Goal: Task Accomplishment & Management: Manage account settings

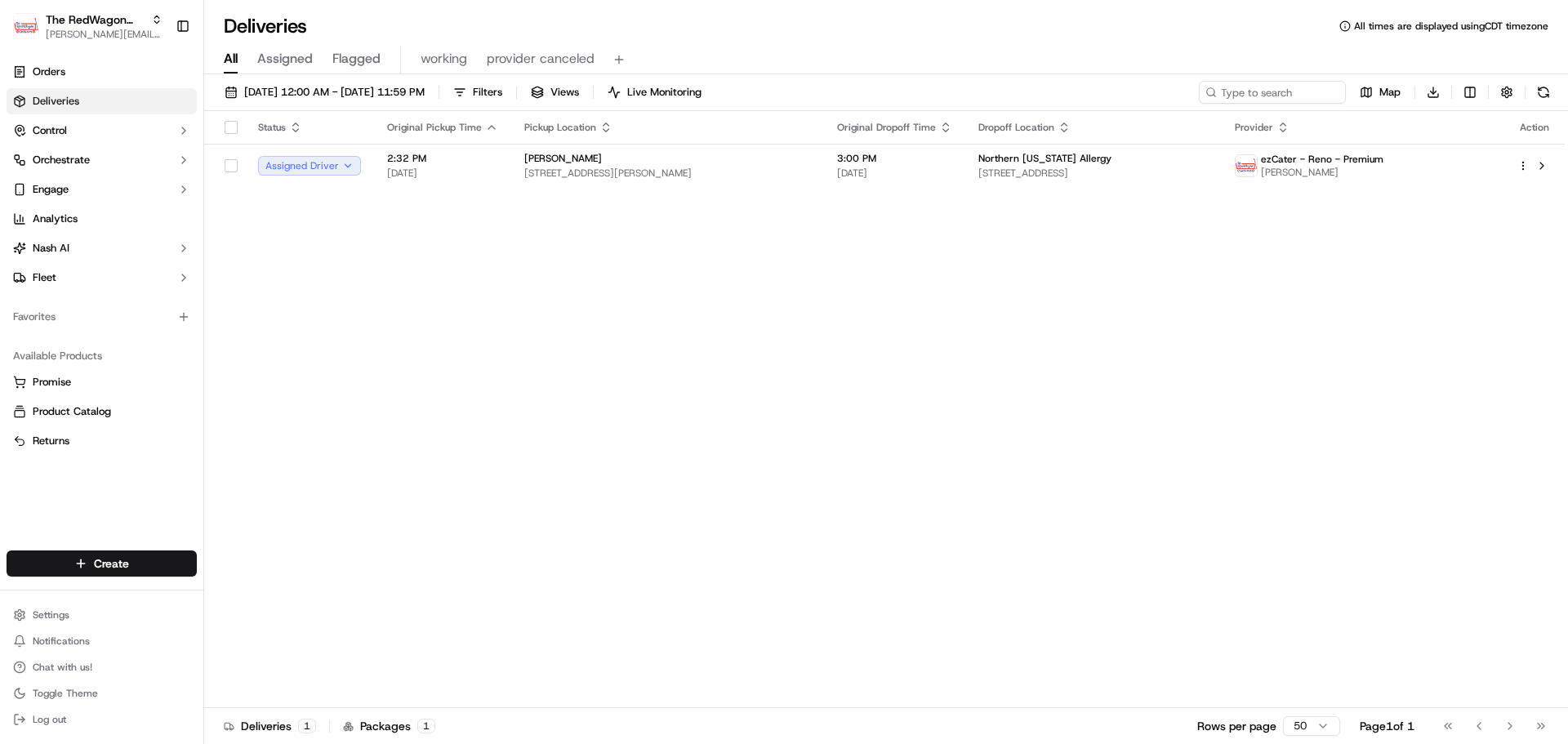
click at [568, 247] on div "Status Original Pickup Time Pickup Location Original Dropoff Time Dropoff Locat…" at bounding box center [884, 410] width 1360 height 597
click at [353, 86] on span "[DATE] 12:00 AM - [DATE] 11:59 PM" at bounding box center [334, 92] width 180 height 14
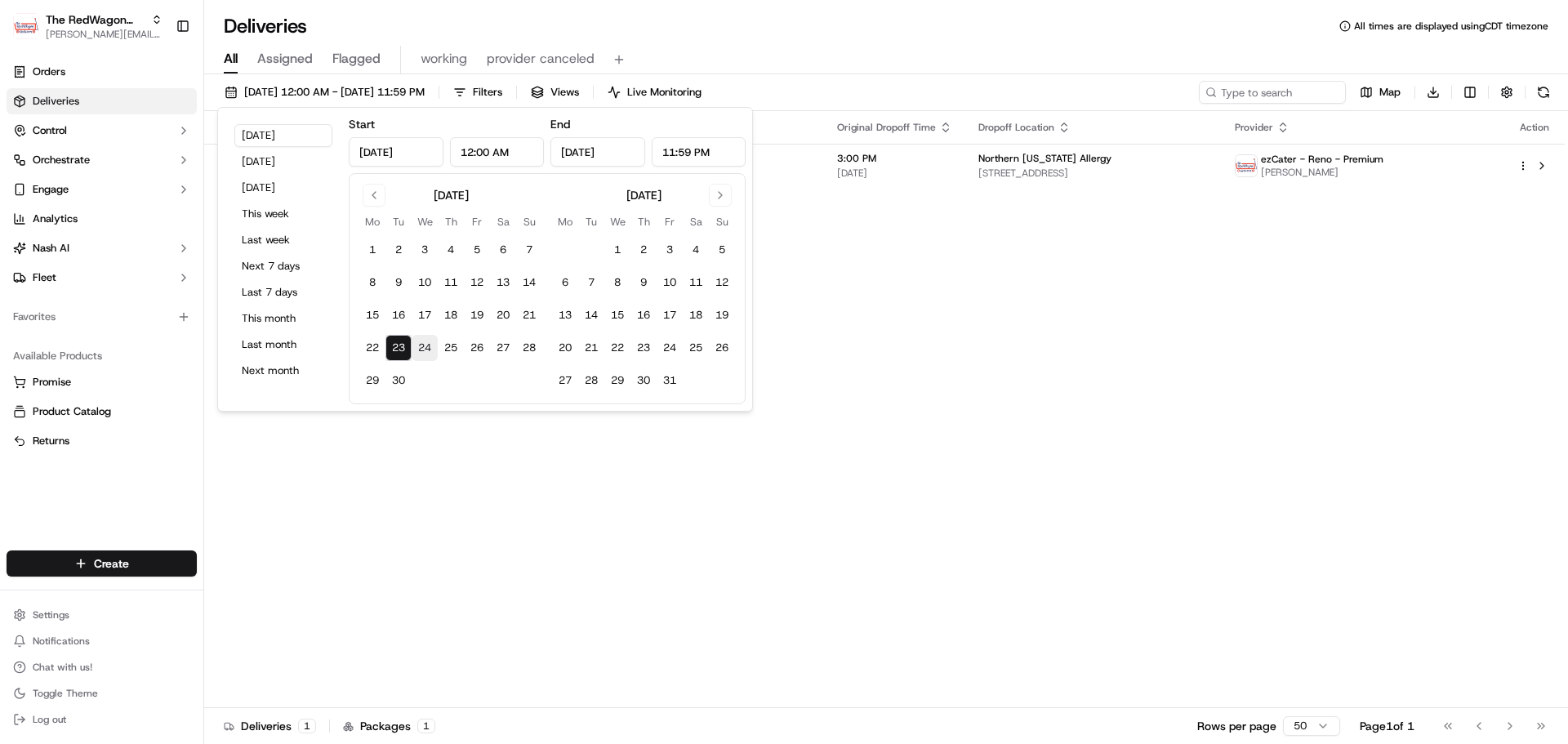
click at [423, 346] on button "24" at bounding box center [424, 347] width 26 height 26
type input "Sep 24, 2025"
click at [924, 408] on div "Status Original Pickup Time Pickup Location Original Dropoff Time Dropoff Locat…" at bounding box center [884, 410] width 1360 height 597
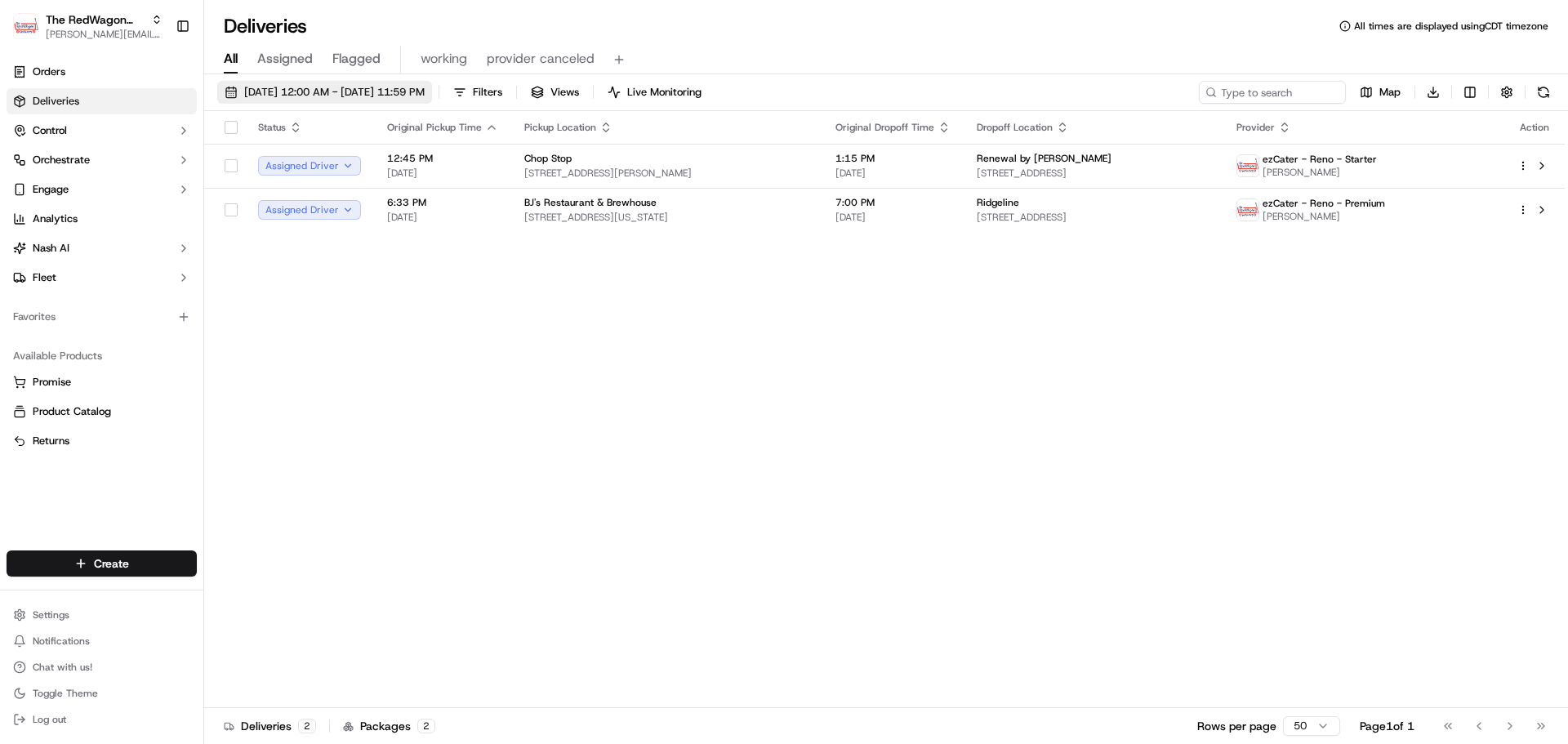
click at [400, 81] on button "09/24/2025 12:00 AM - 09/24/2025 11:59 PM" at bounding box center [324, 92] width 215 height 23
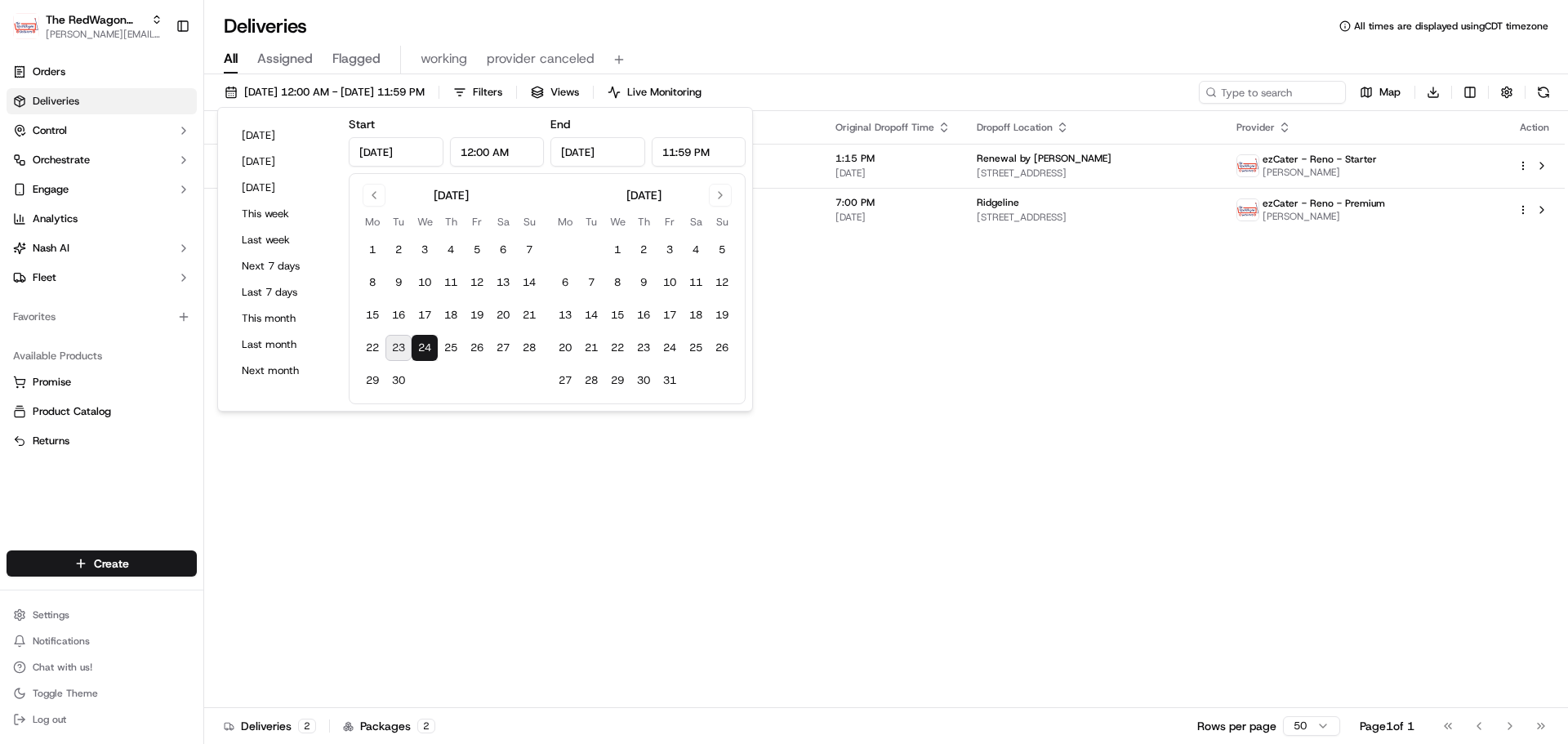
click at [873, 335] on div "Status Original Pickup Time Pickup Location Original Dropoff Time Dropoff Locat…" at bounding box center [884, 410] width 1360 height 597
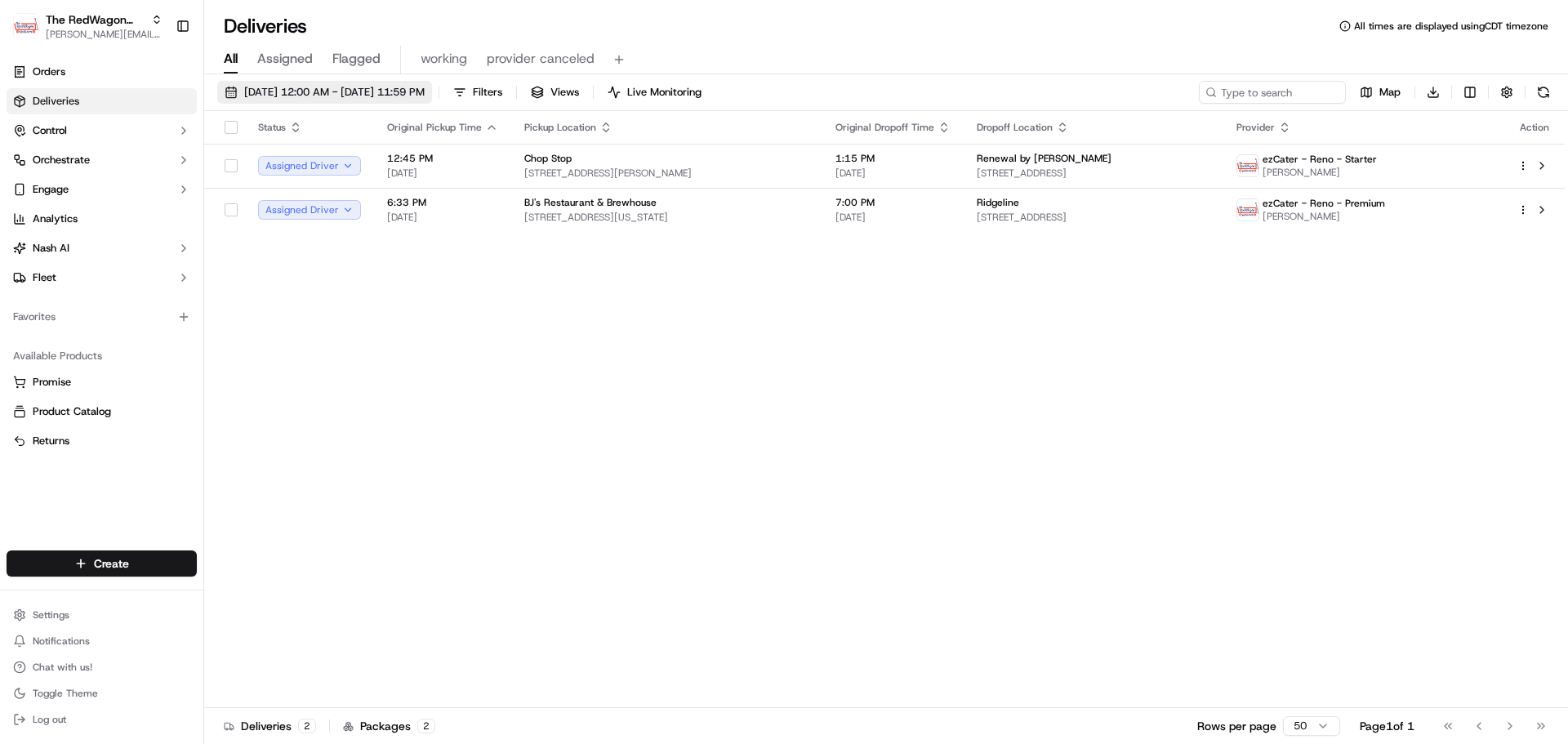
click at [325, 103] on button "09/24/2025 12:00 AM - 09/24/2025 11:59 PM" at bounding box center [324, 92] width 215 height 23
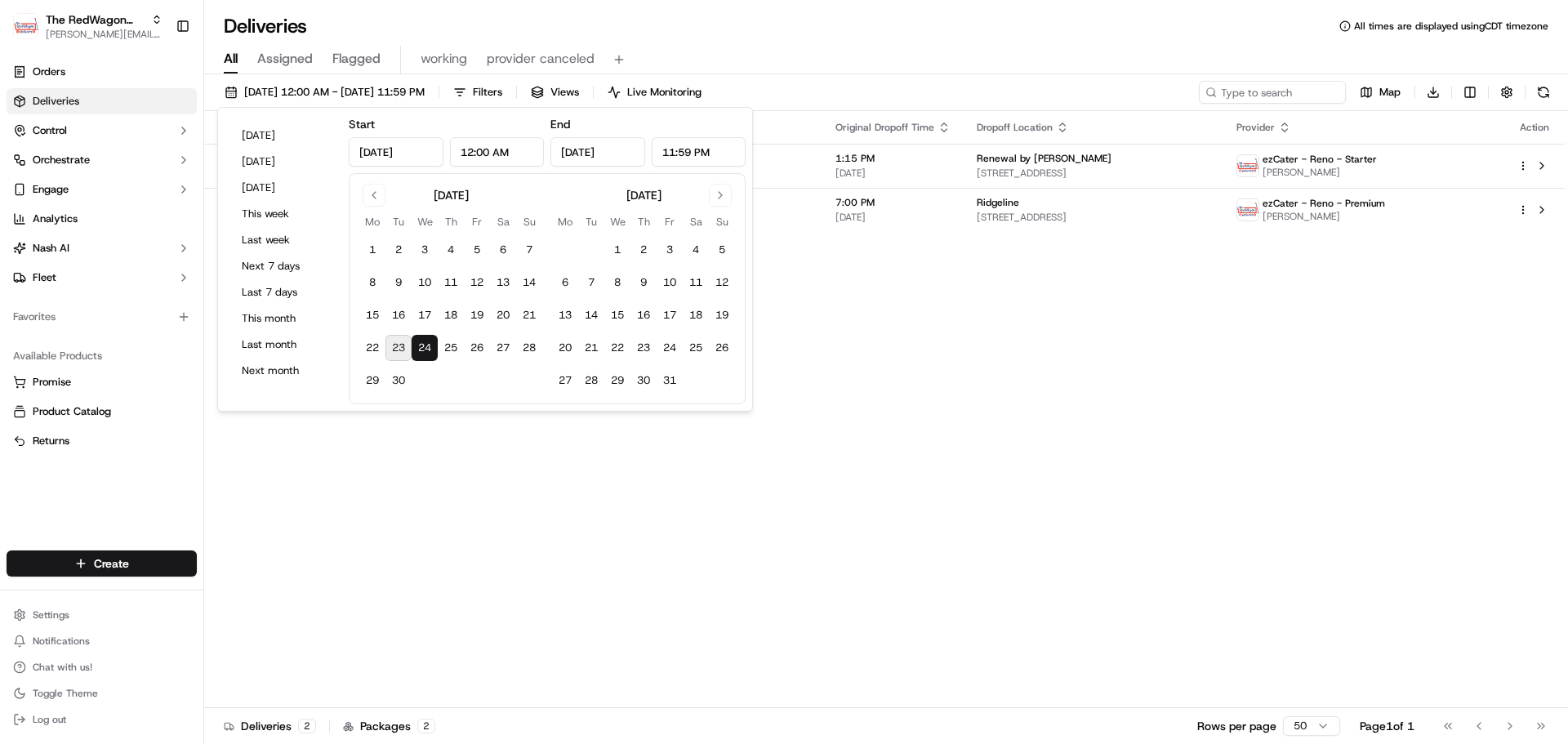
click at [396, 343] on button "23" at bounding box center [398, 347] width 26 height 26
type input "Sep 23, 2025"
click at [843, 42] on div "All Assigned Flagged working provider canceled" at bounding box center [886, 56] width 1363 height 35
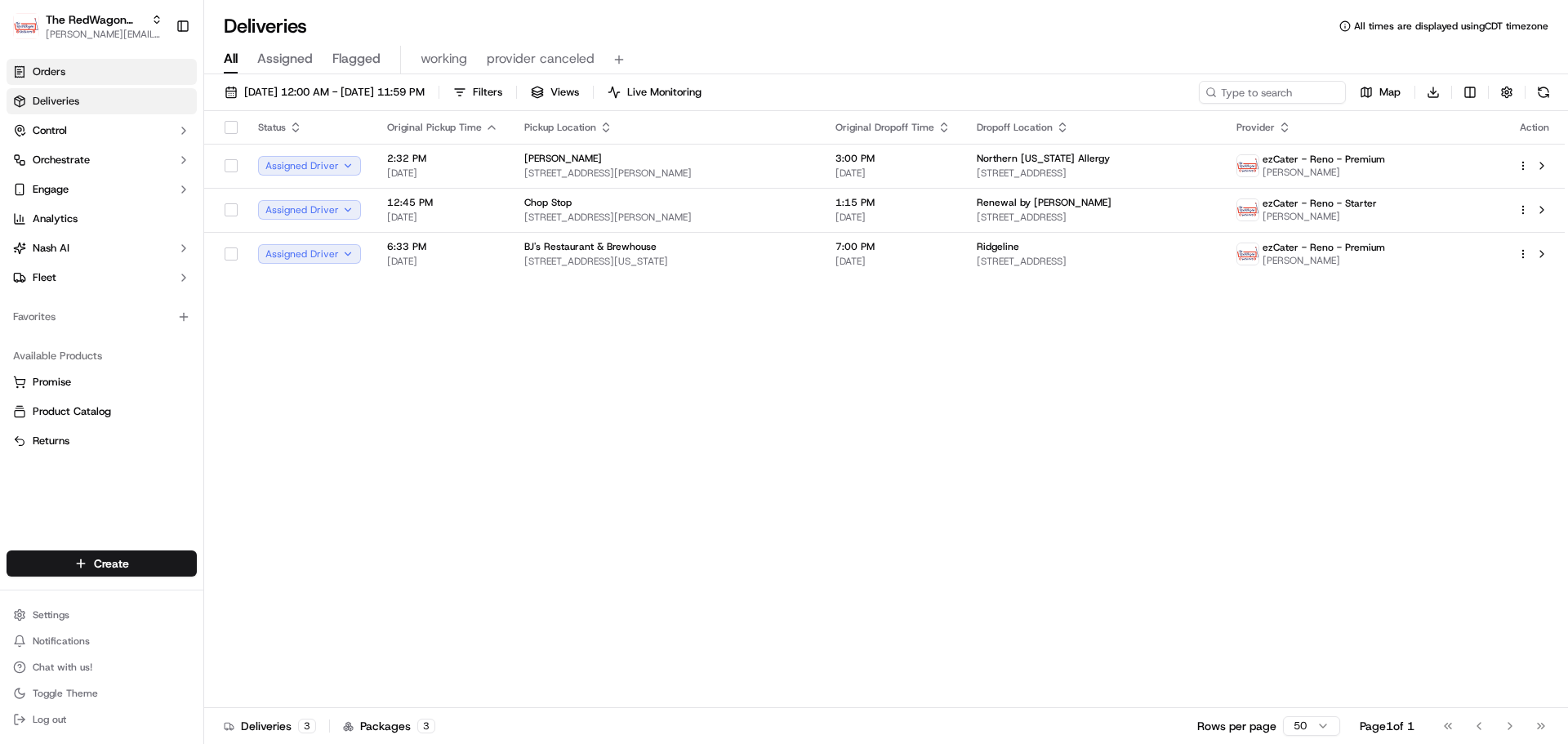
click at [90, 77] on link "Orders" at bounding box center [102, 72] width 190 height 26
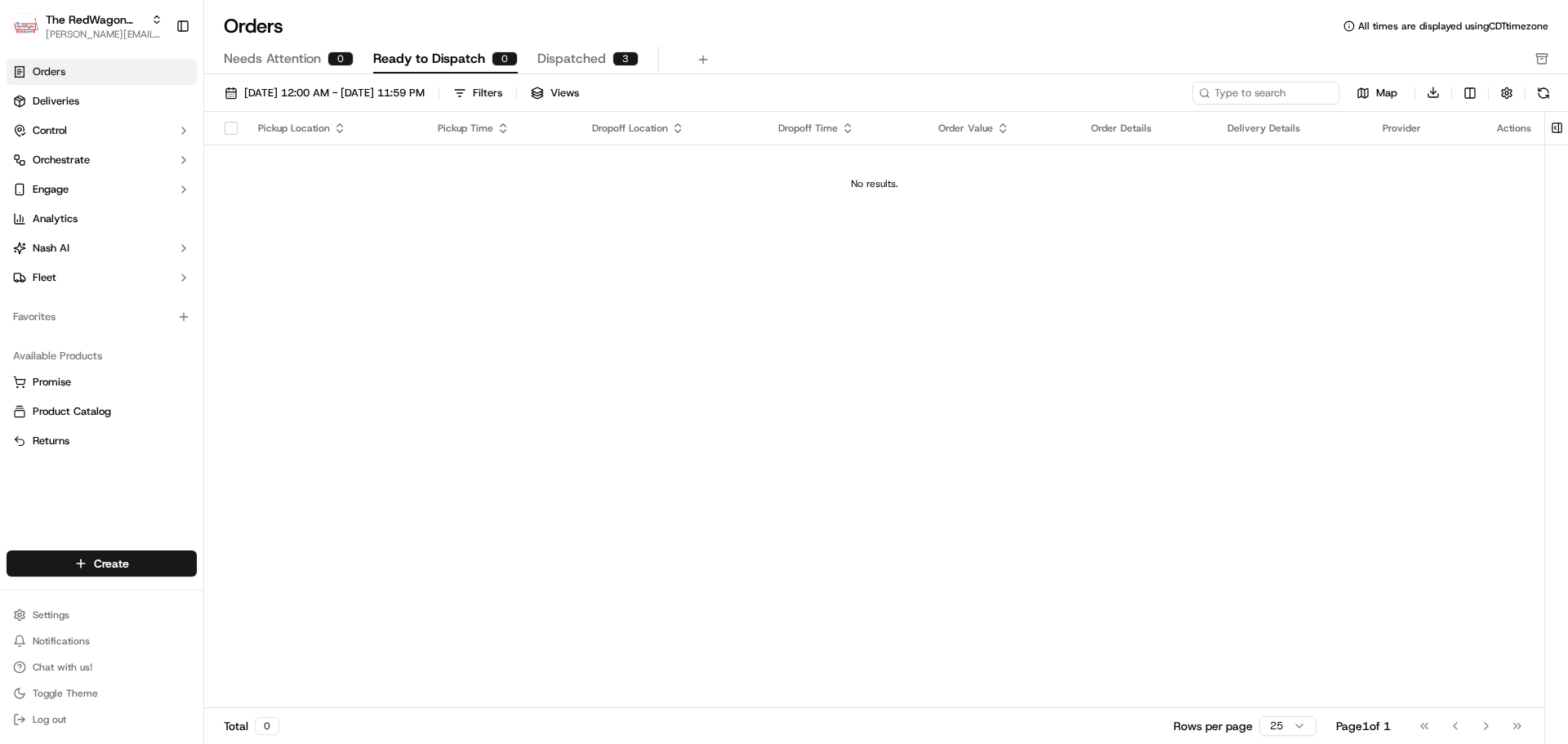
click at [572, 58] on span "Dispatched" at bounding box center [572, 59] width 69 height 20
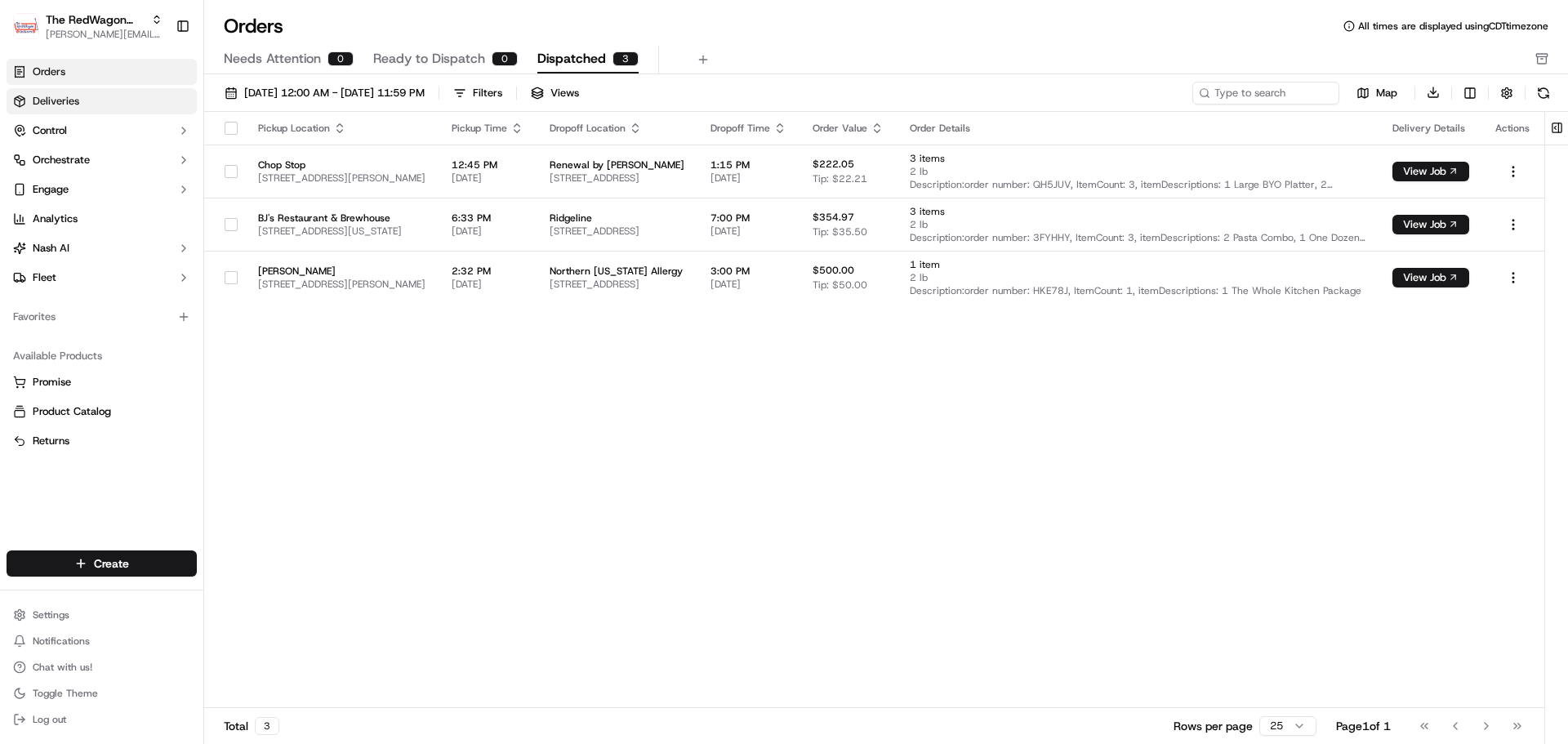
click at [146, 103] on link "Deliveries" at bounding box center [102, 101] width 190 height 26
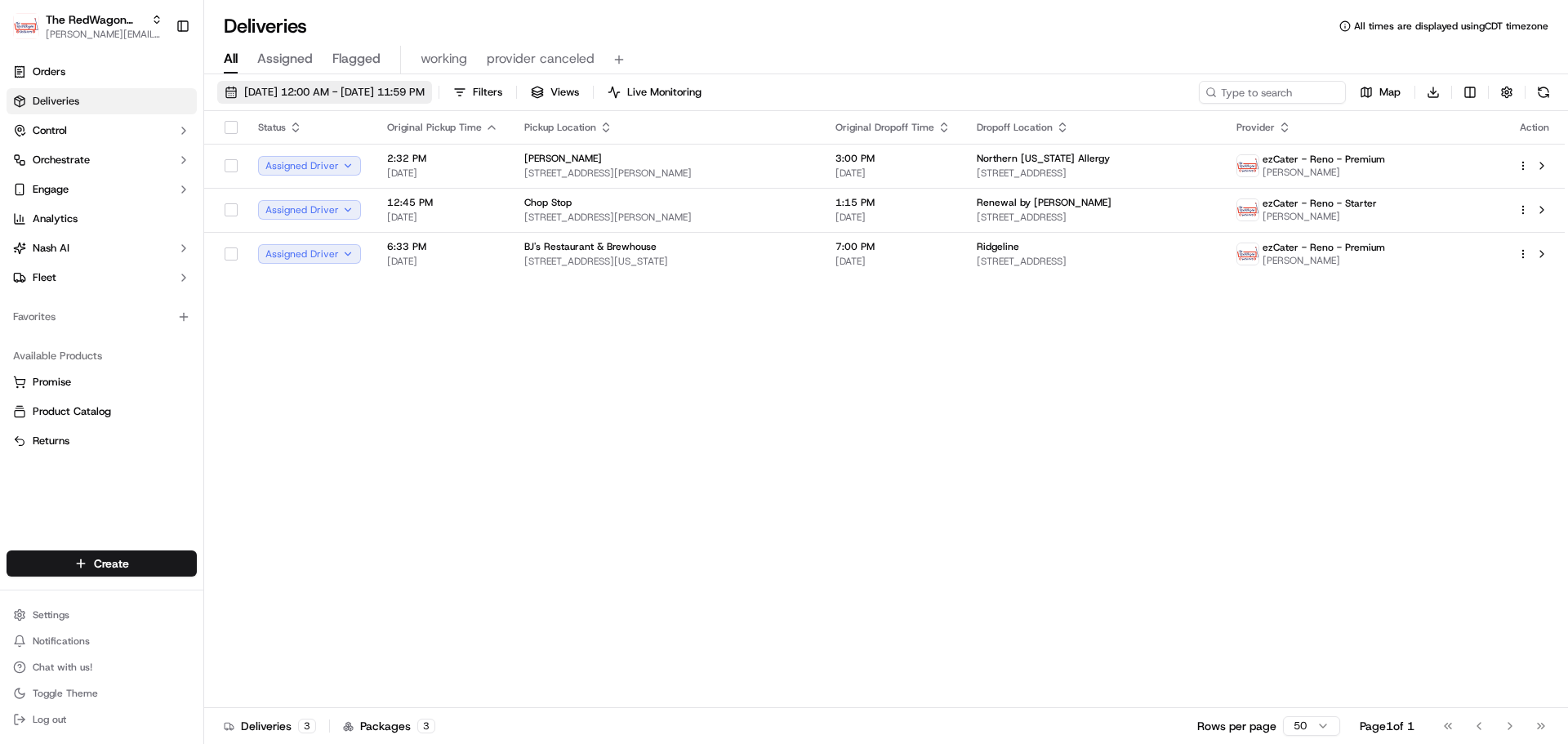
click at [314, 86] on span "09/23/2025 12:00 AM - 09/24/2025 11:59 PM" at bounding box center [334, 92] width 180 height 14
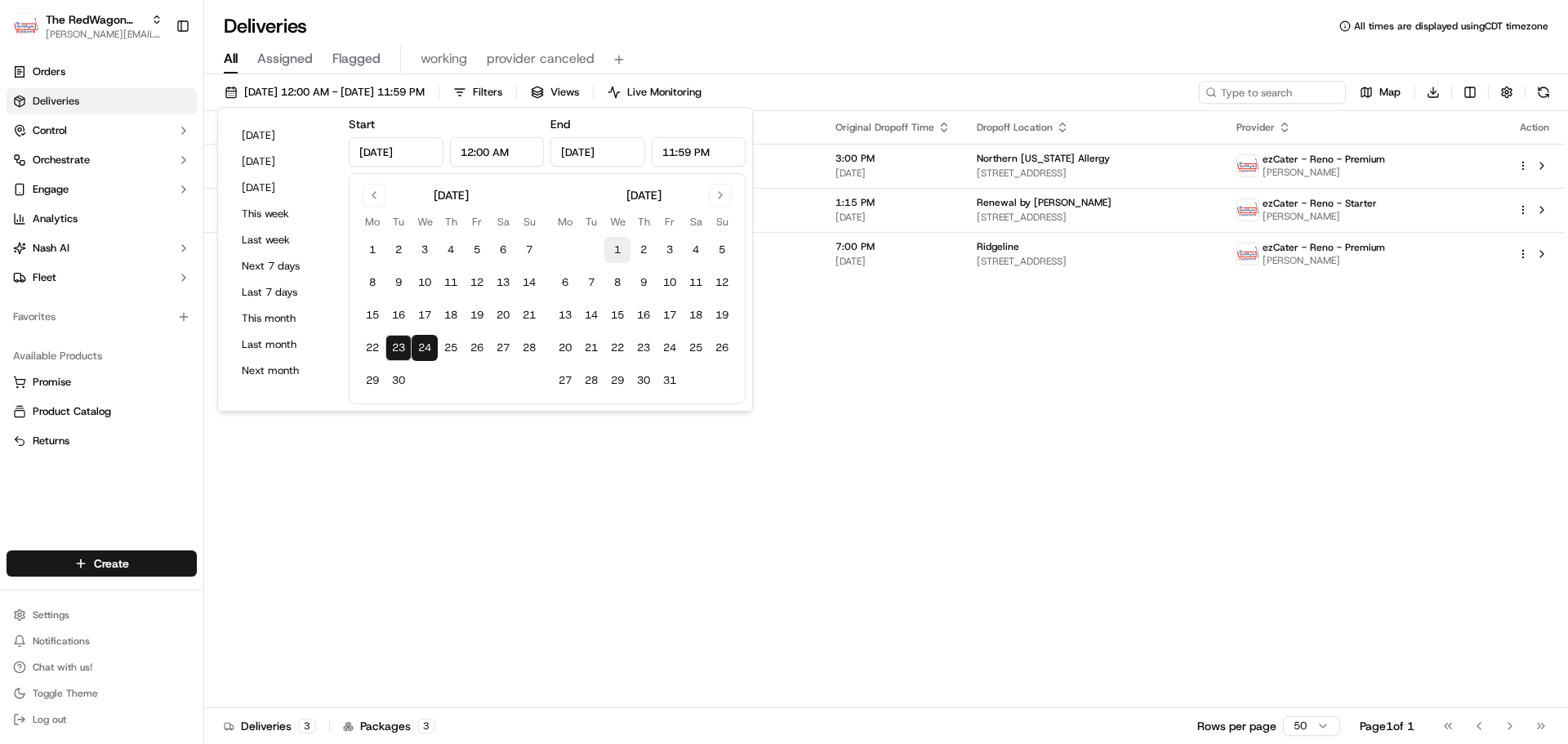
click at [611, 249] on button "1" at bounding box center [617, 249] width 26 height 26
type input "Oct 1, 2025"
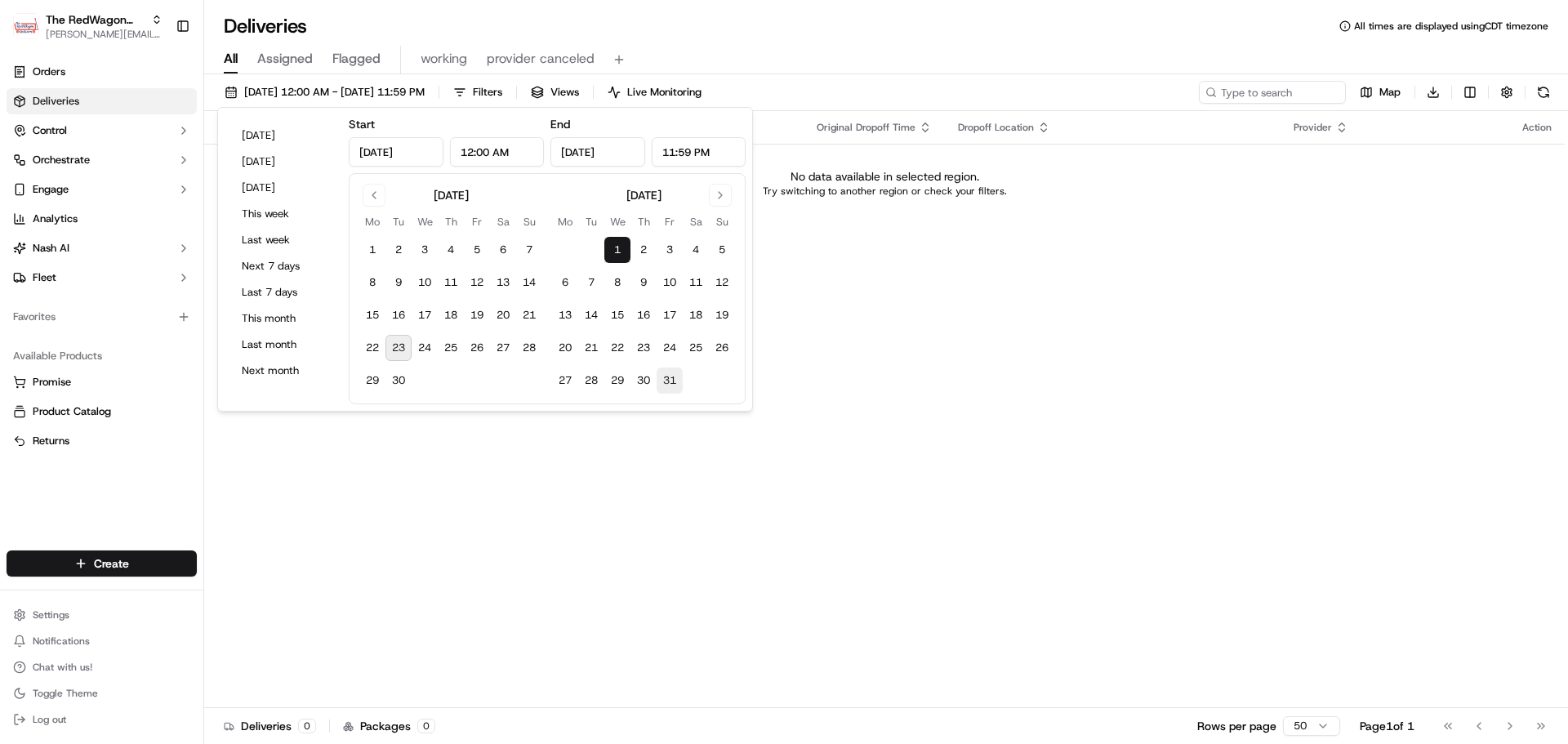
click at [676, 376] on button "31" at bounding box center [669, 380] width 26 height 26
type input "Oct 31, 2025"
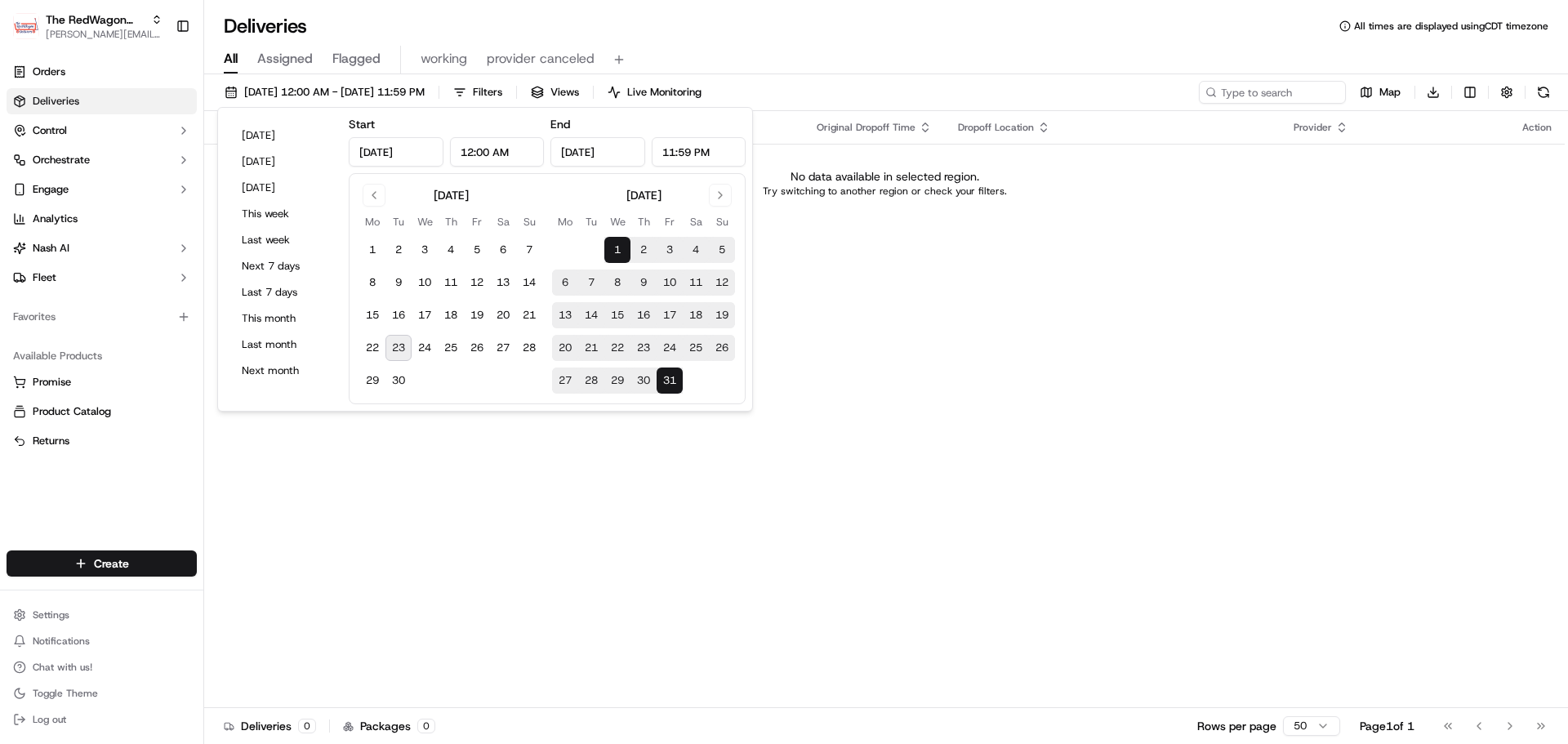
click at [402, 345] on button "23" at bounding box center [398, 347] width 26 height 26
type input "Sep 23, 2025"
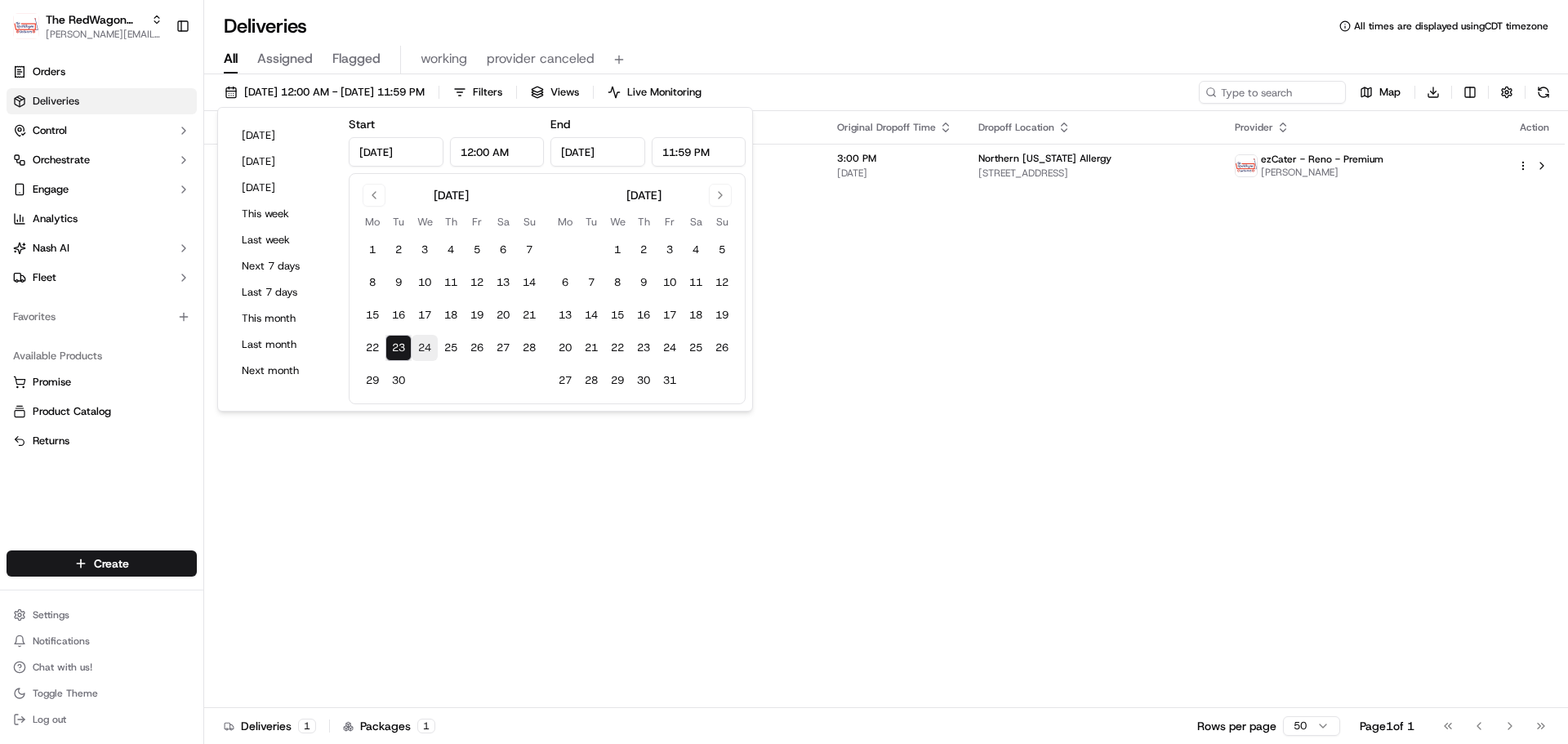
click at [420, 350] on button "24" at bounding box center [424, 347] width 26 height 26
type input "Sep 24, 2025"
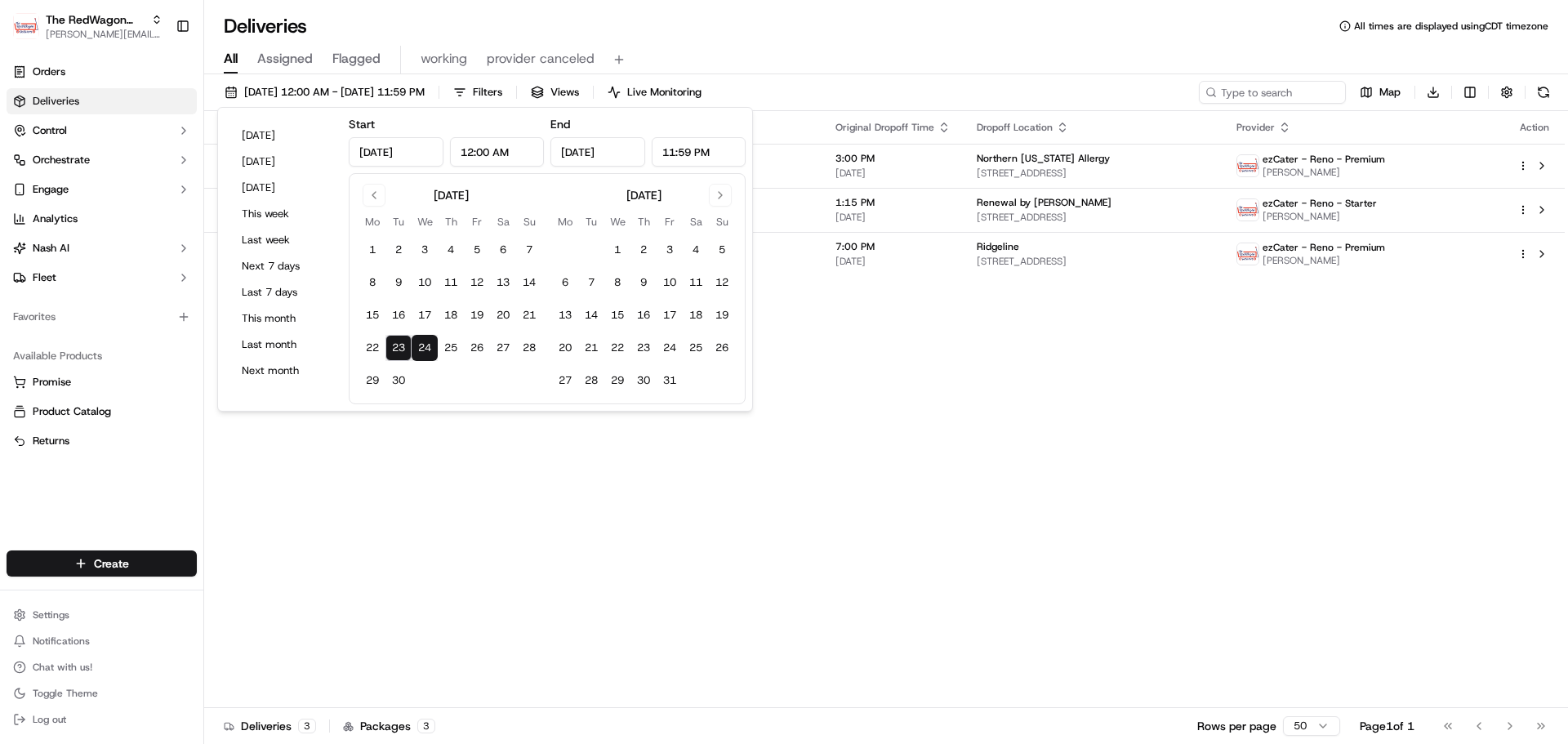
click at [890, 391] on div "Status Original Pickup Time Pickup Location Original Dropoff Time Dropoff Locat…" at bounding box center [884, 410] width 1360 height 597
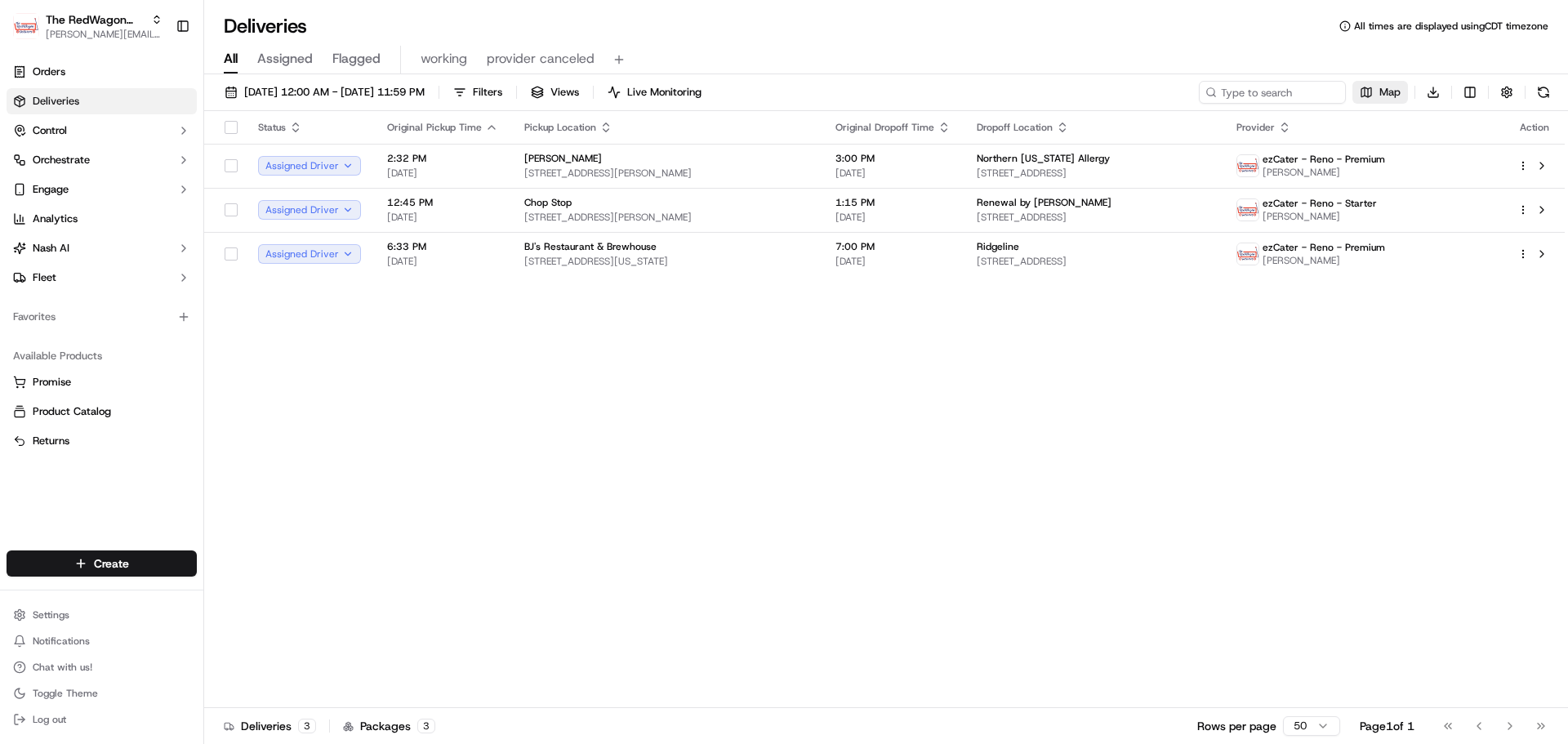
click at [1393, 99] on span "Map" at bounding box center [1389, 92] width 21 height 14
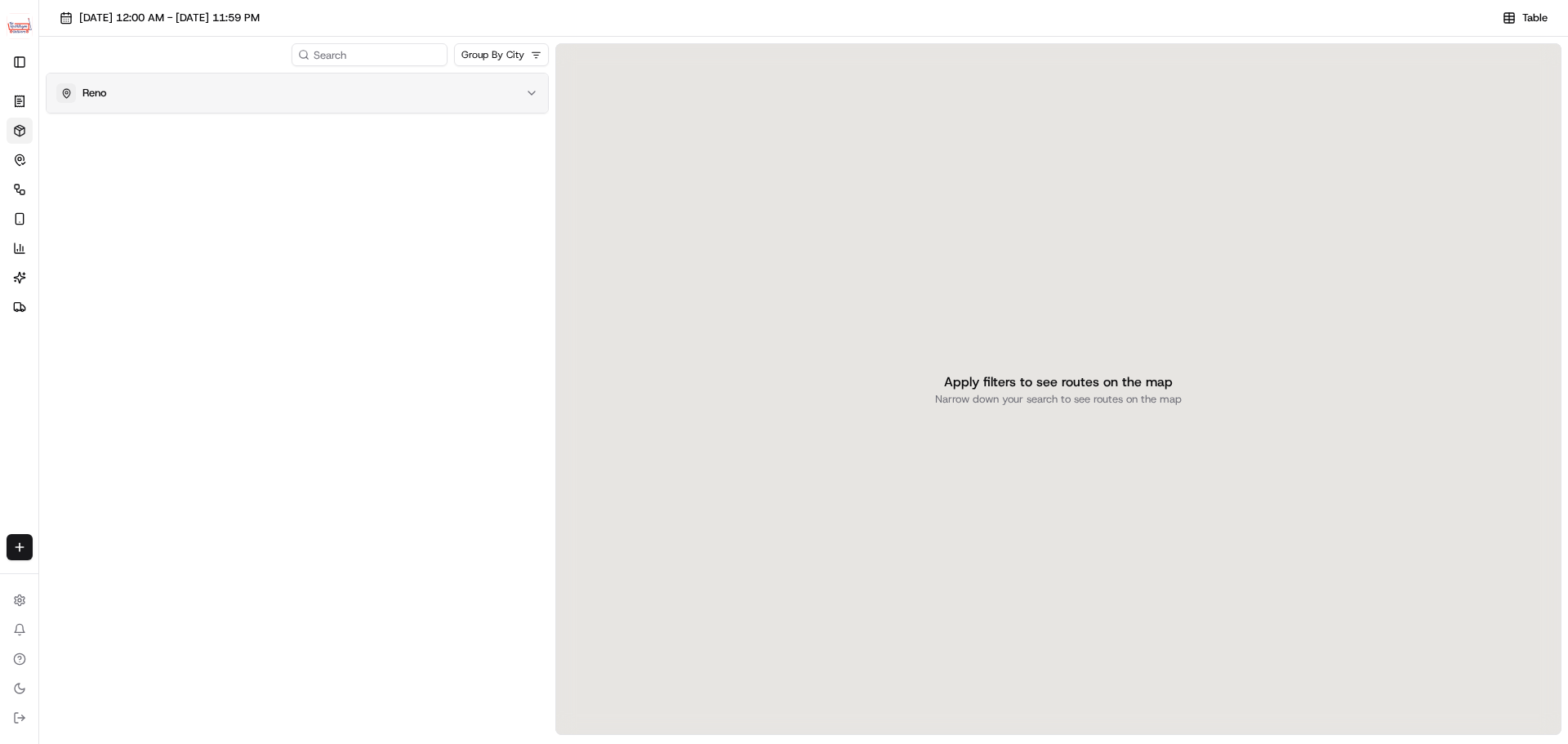
click at [247, 83] on div "Reno" at bounding box center [287, 93] width 462 height 20
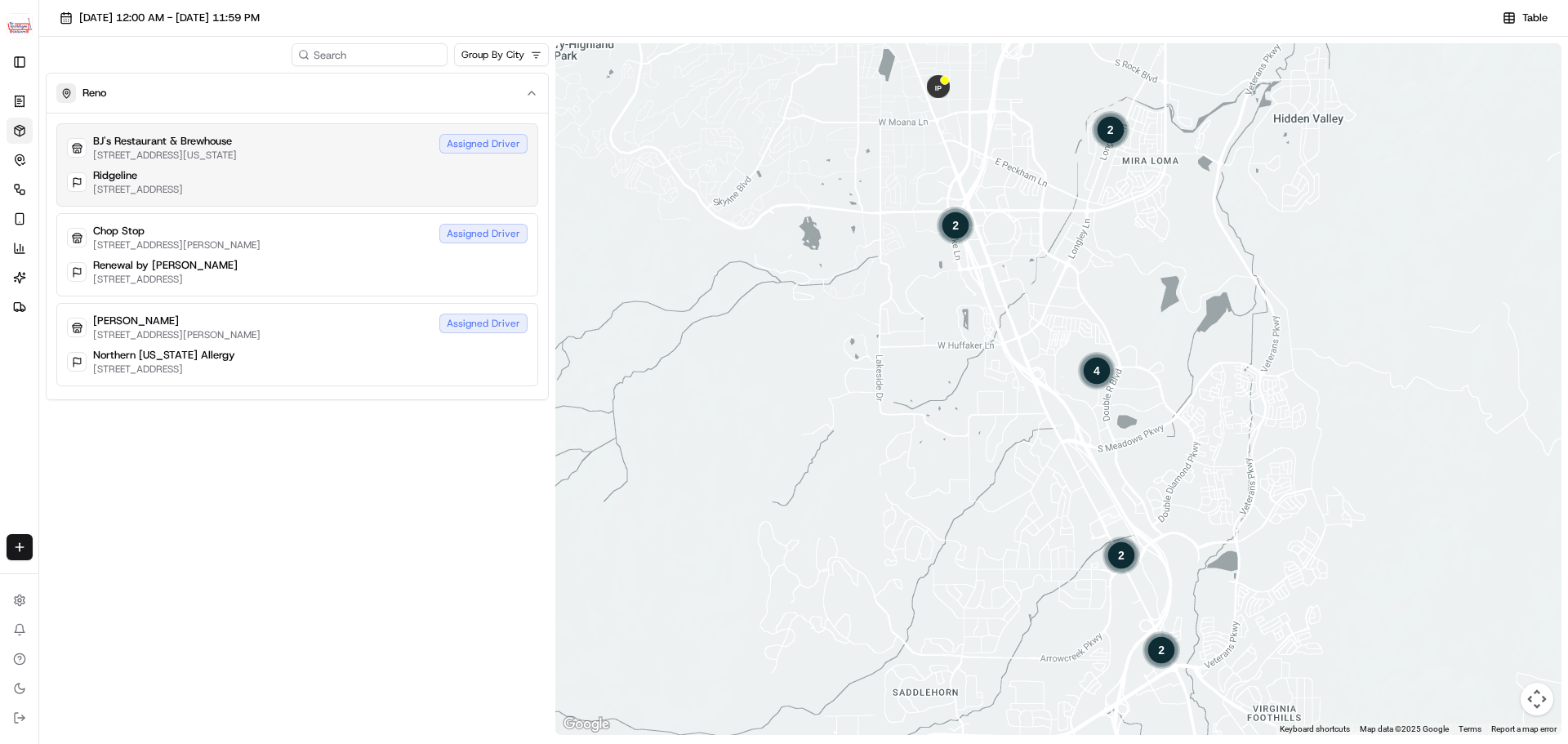
click at [328, 191] on div "Ridgeline 9390 Gateway Dr, 101, Reno, NV 89511, US" at bounding box center [297, 182] width 460 height 28
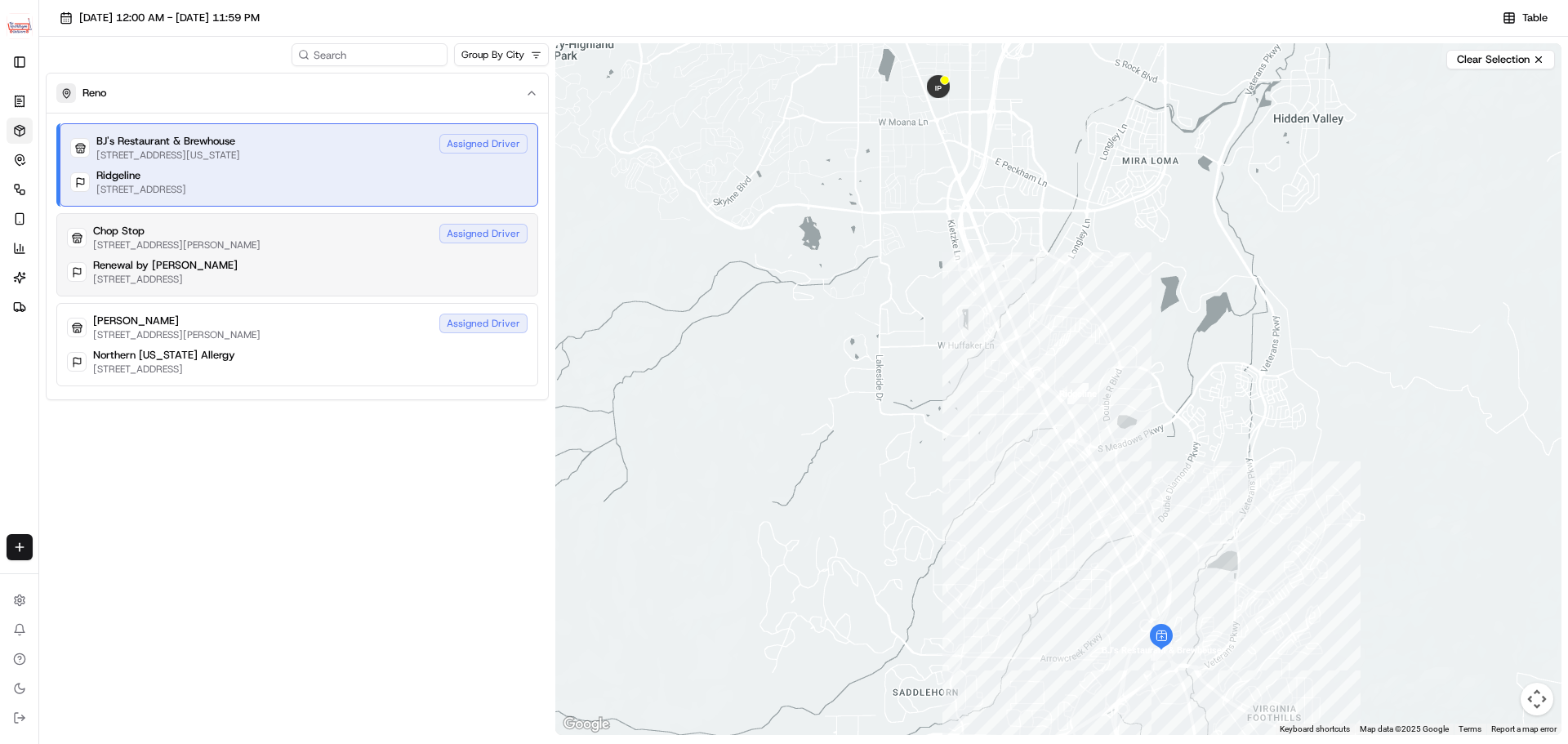
click at [334, 252] on div "Chop Stop 75 Damonte Ranch Pkwy, Ste C, Reno, NV 89521, US Assigned Driver Rene…" at bounding box center [296, 255] width 481 height 83
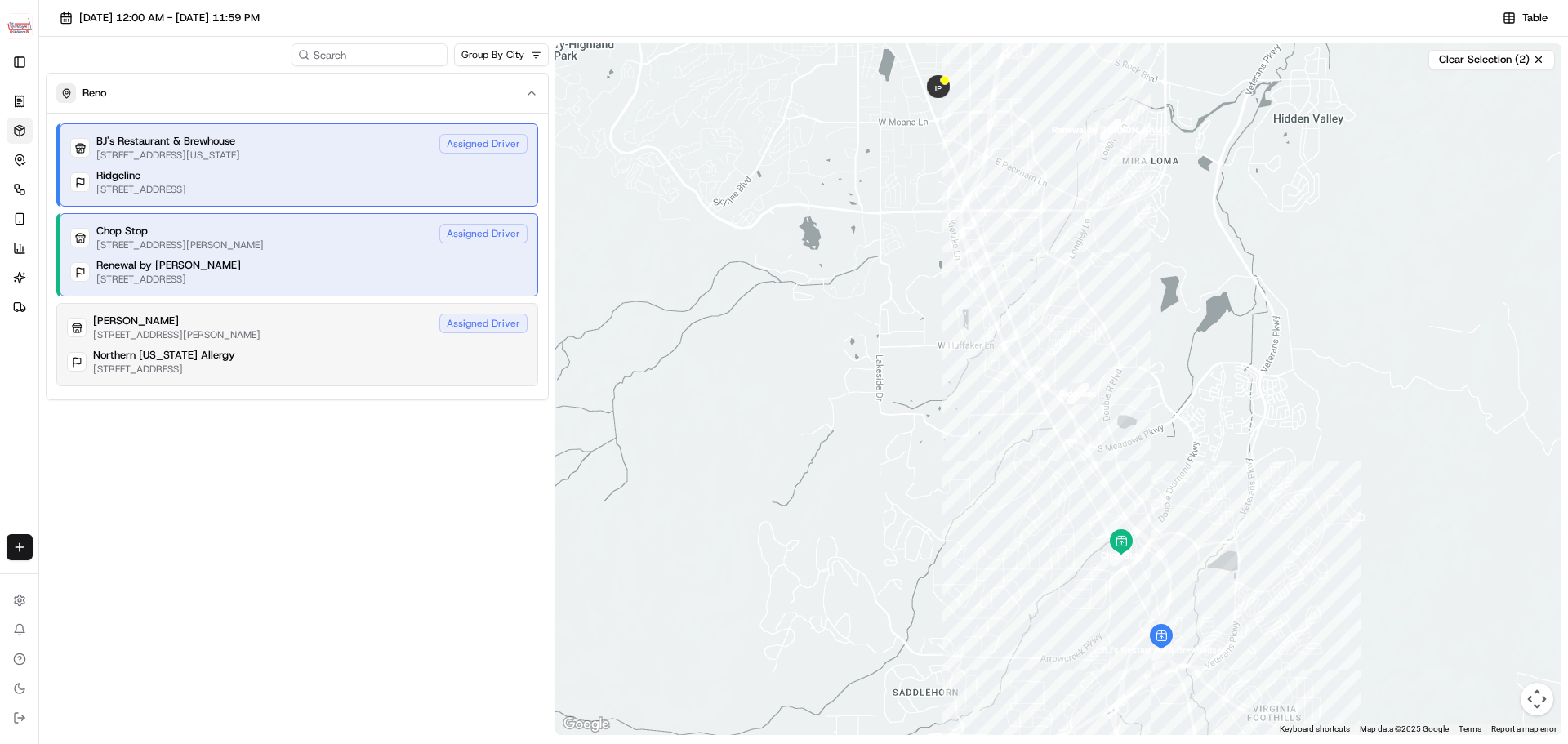
click at [351, 333] on div "PF Chang's 5180 Kietzke Ln, Reno, NV 89511, US Assigned Driver" at bounding box center [297, 327] width 460 height 28
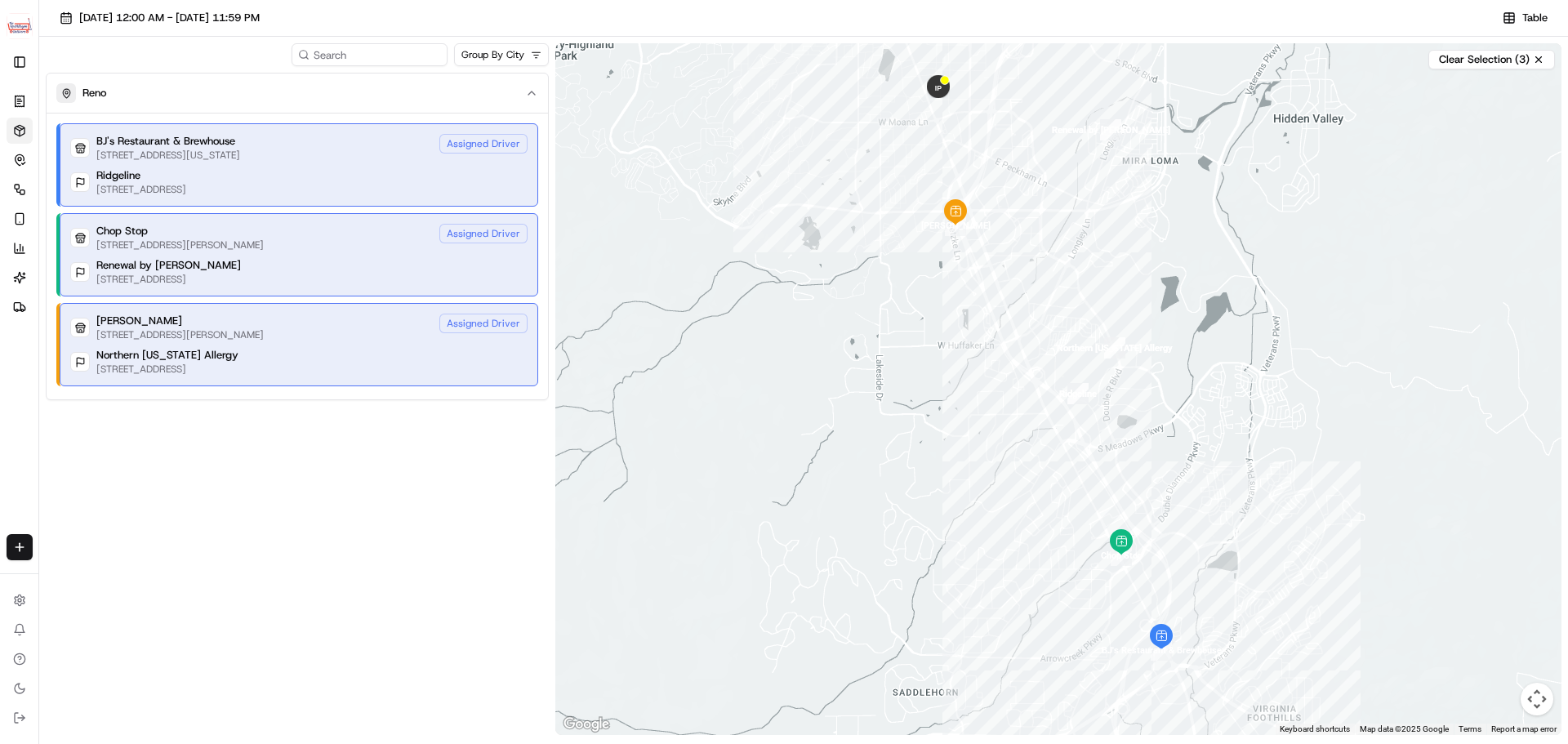
click at [420, 373] on div "Northern Nevada Allergy 8610 Technology Way, Reno, NV 89521, US" at bounding box center [298, 362] width 457 height 28
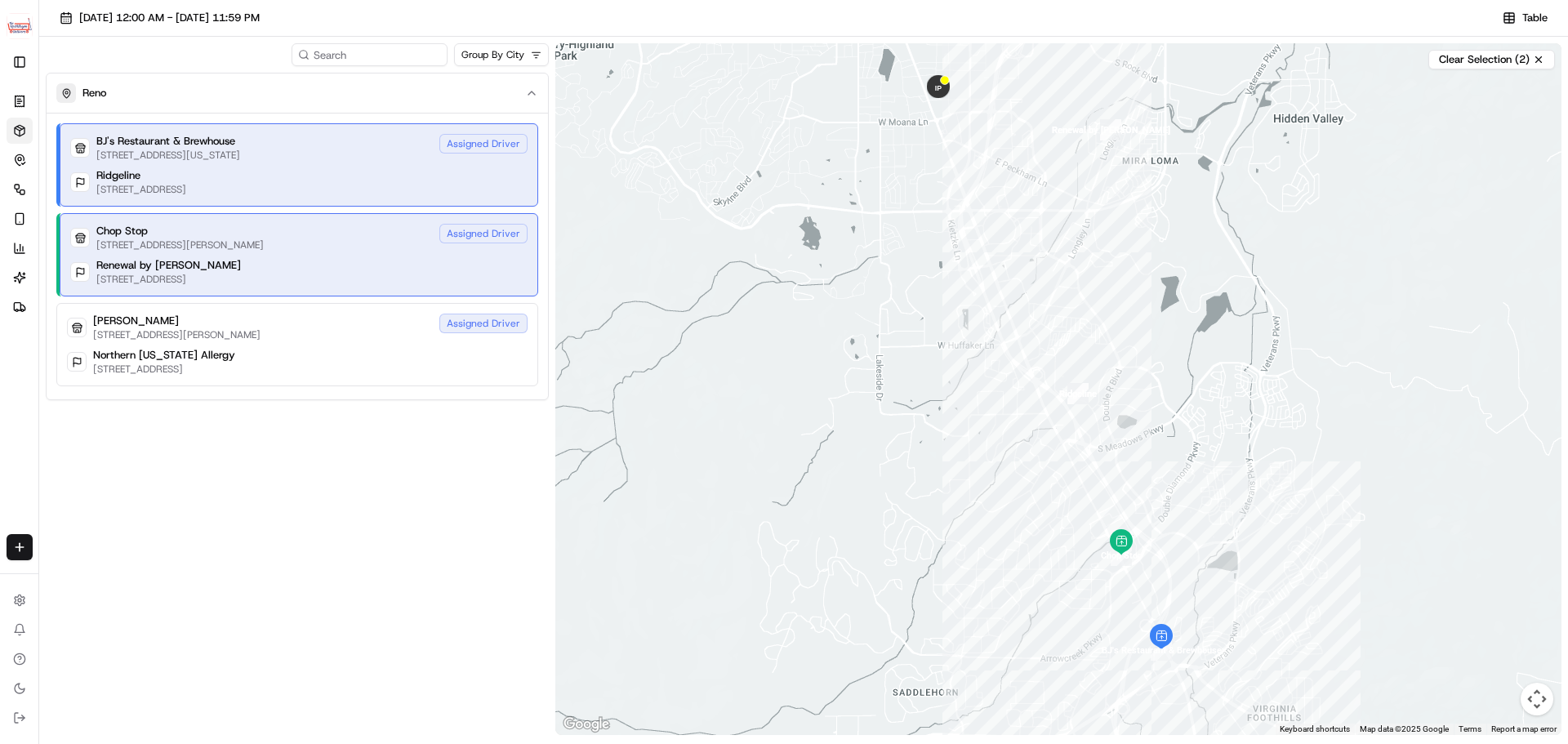
click at [389, 270] on div "Renewal by Andersen 3895 Corsair St, g g, Reno, NV 89502, US" at bounding box center [298, 272] width 457 height 28
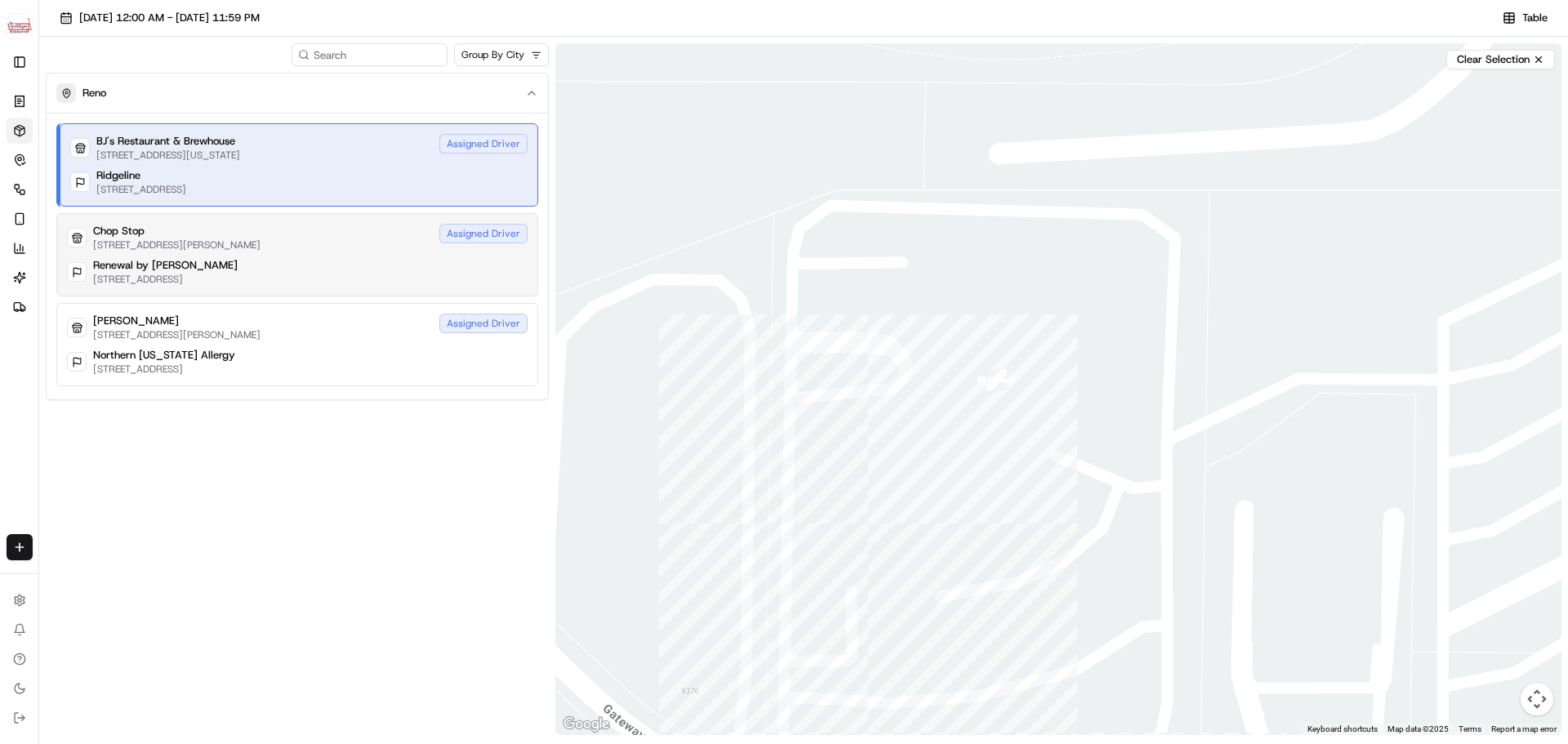
click at [321, 270] on div "Renewal by Andersen 3895 Corsair St, g g, Reno, NV 89502, US" at bounding box center [297, 272] width 460 height 28
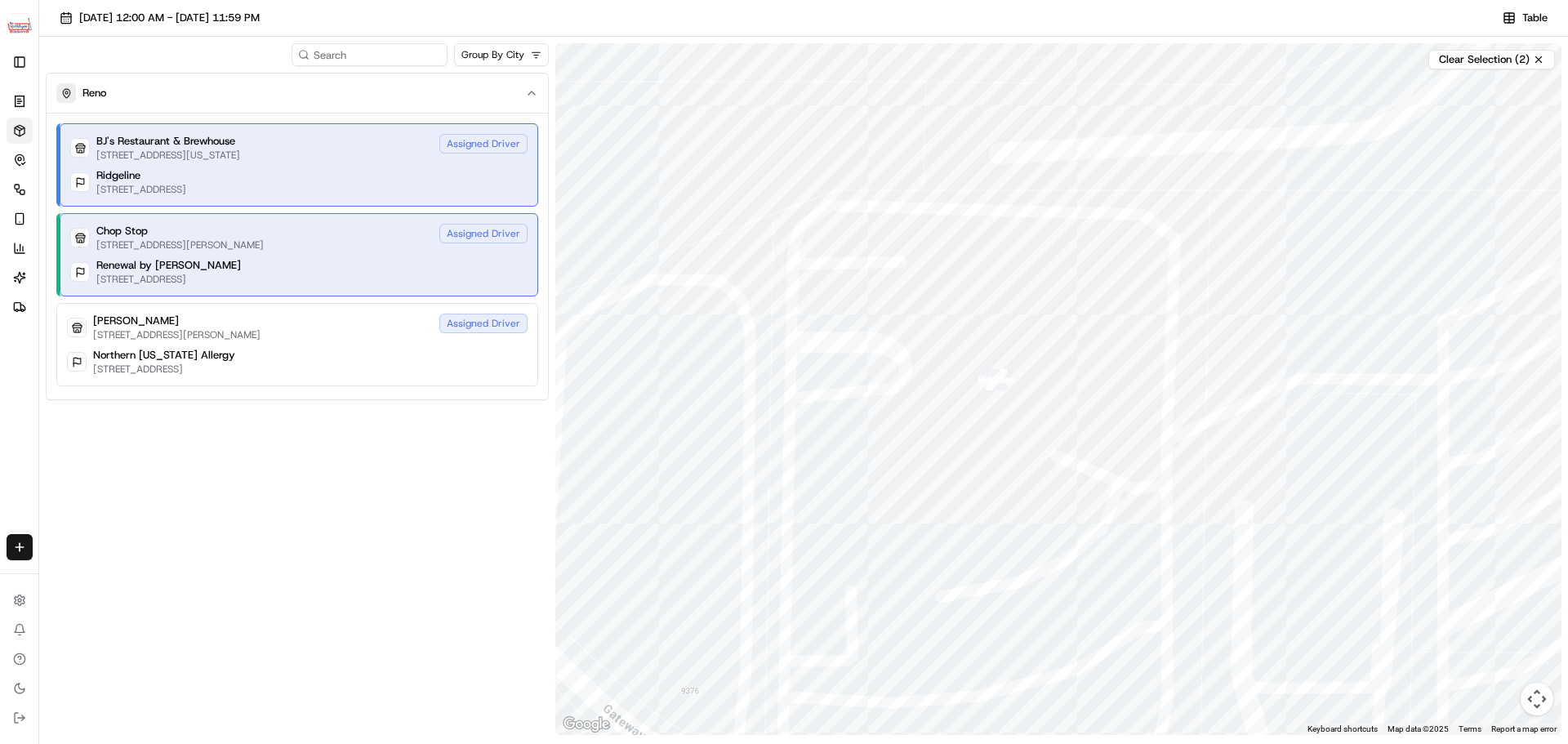
click at [392, 177] on div "Ridgeline 9390 Gateway Dr, 101, Reno, NV 89511, US" at bounding box center [298, 182] width 457 height 28
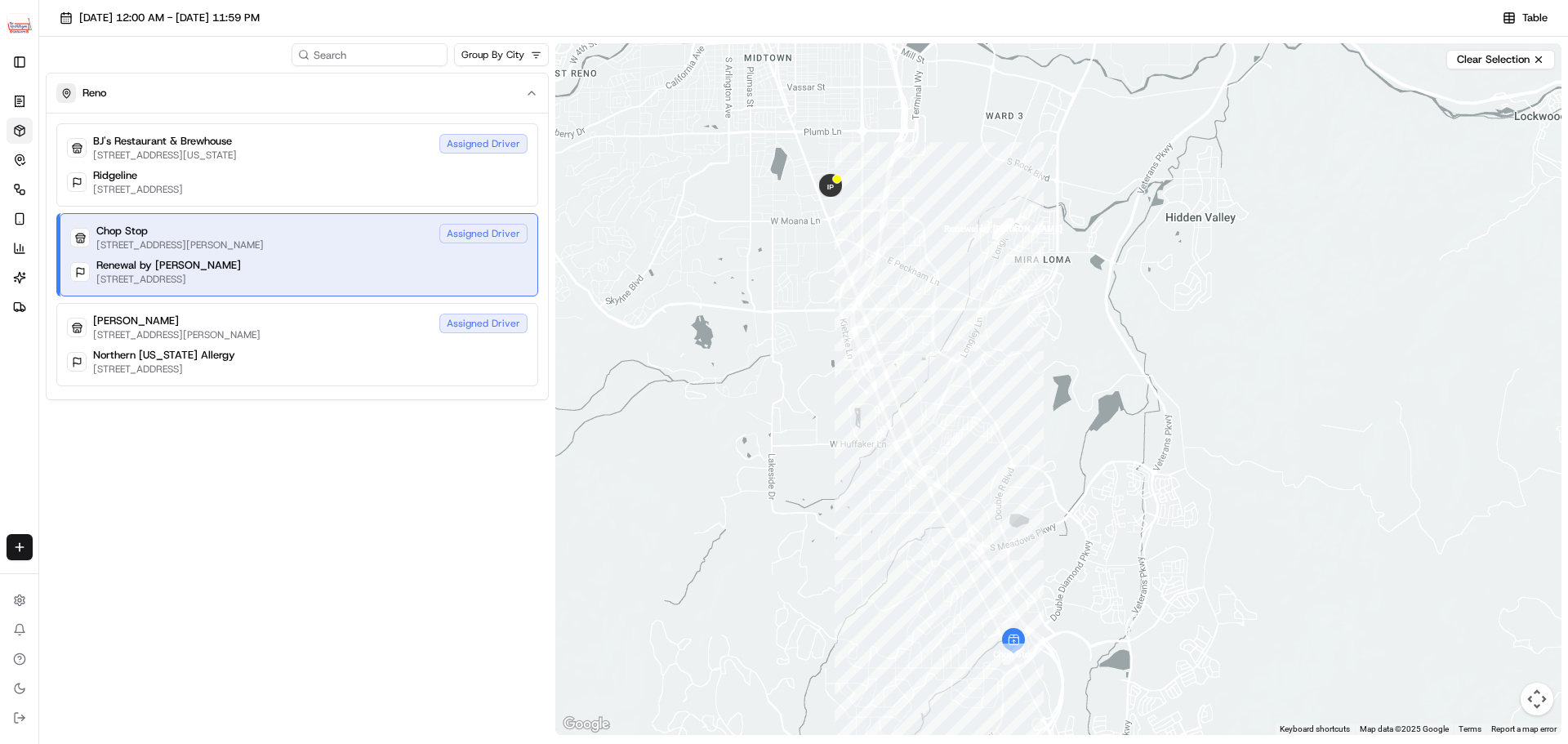
drag, startPoint x: 795, startPoint y: 158, endPoint x: 840, endPoint y: 308, distance: 156.6
click at [840, 308] on div at bounding box center [1059, 389] width 1006 height 691
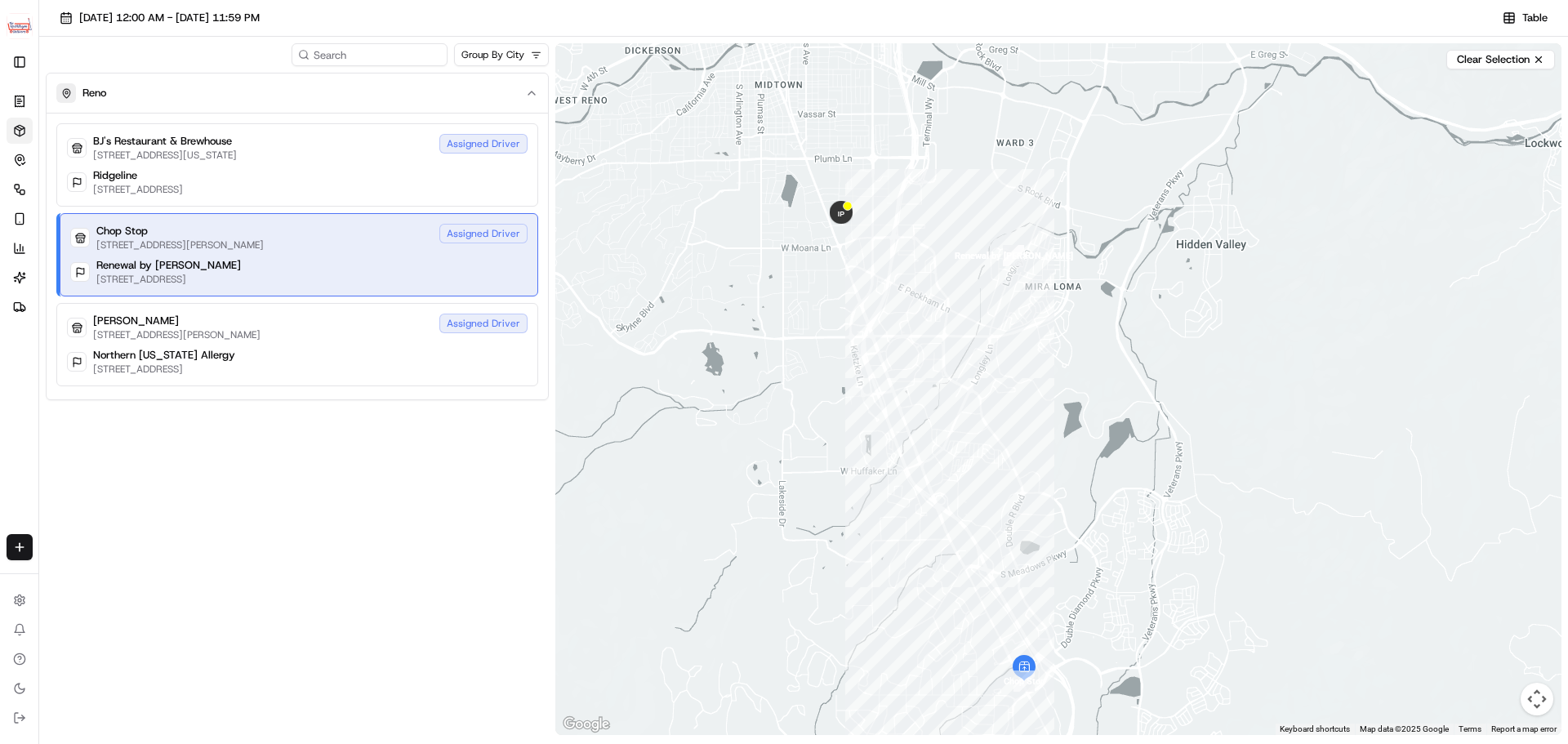
drag, startPoint x: 831, startPoint y: 347, endPoint x: 815, endPoint y: 293, distance: 56.3
click at [817, 295] on div at bounding box center [1059, 389] width 1006 height 691
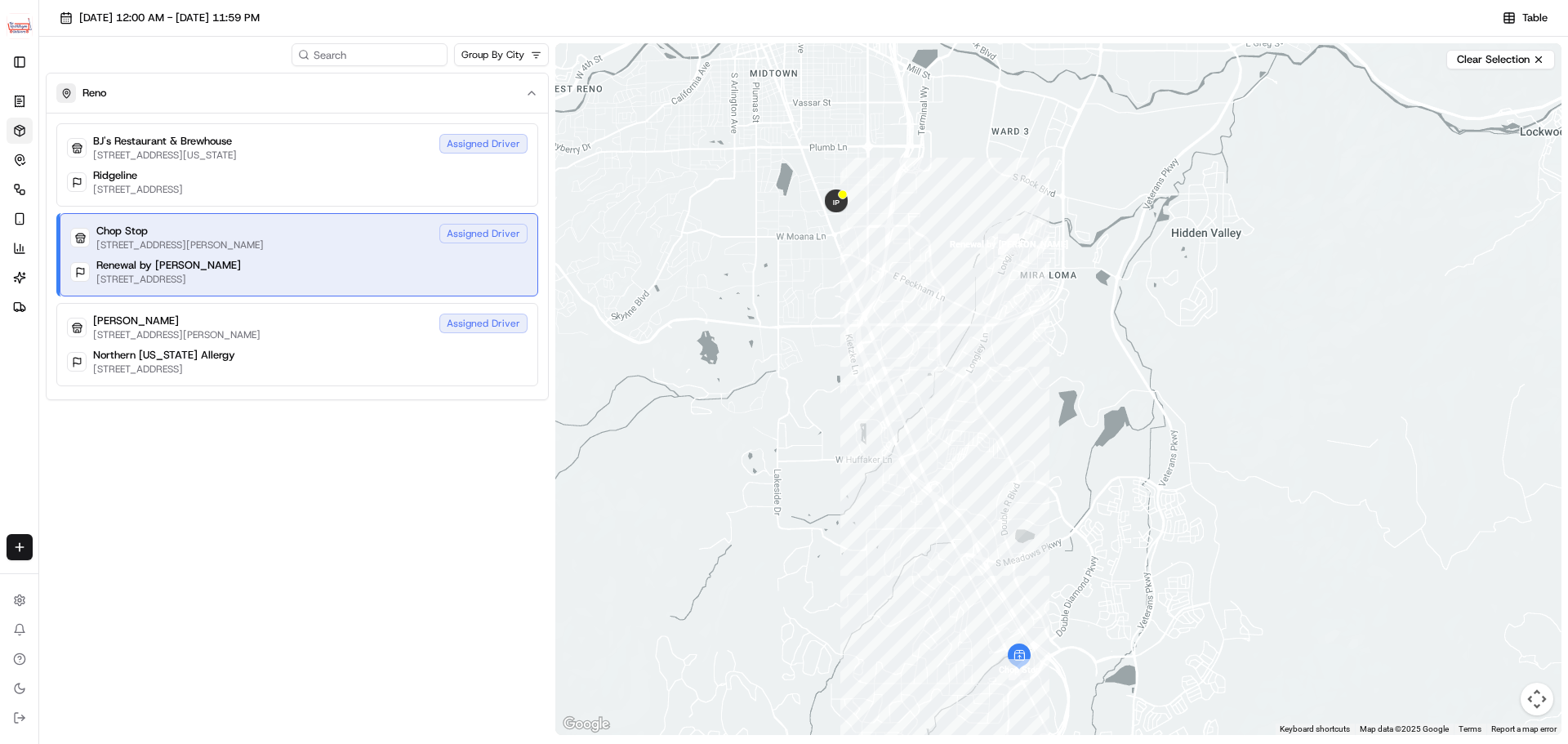
click at [380, 272] on div "Renewal by Andersen 3895 Corsair St, g g, Reno, NV 89502, US" at bounding box center [298, 272] width 457 height 28
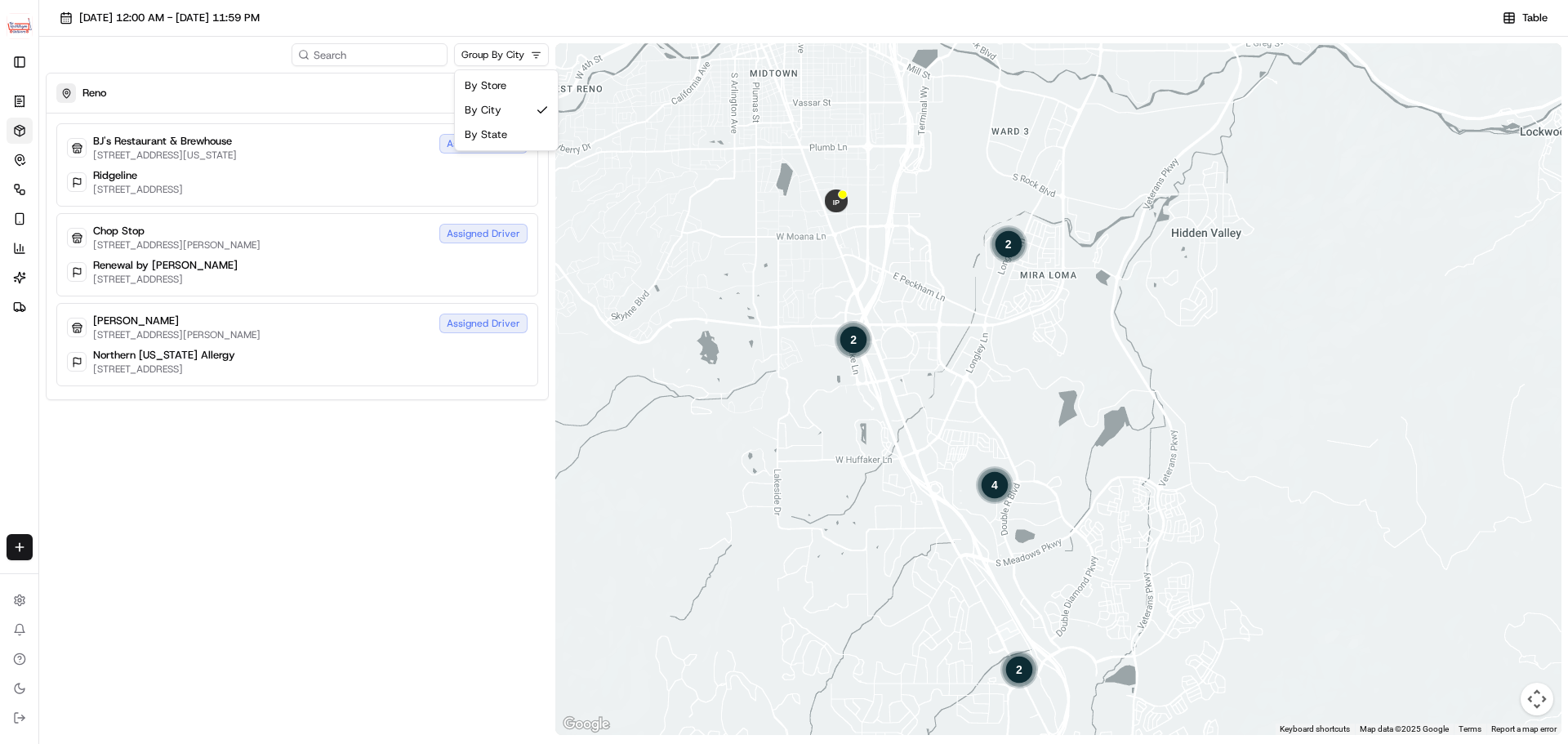
click at [493, 58] on html "The RedWagon Delivers jeff@usenash.com Toggle Sidebar Orders Deliveries Control…" at bounding box center [784, 372] width 1568 height 744
click at [228, 90] on html "The RedWagon Delivers jeff@usenash.com Toggle Sidebar Orders Deliveries Control…" at bounding box center [784, 372] width 1568 height 744
click at [213, 22] on span "09/23/2025 12:00 AM - 09/24/2025 11:59 PM" at bounding box center [169, 18] width 180 height 14
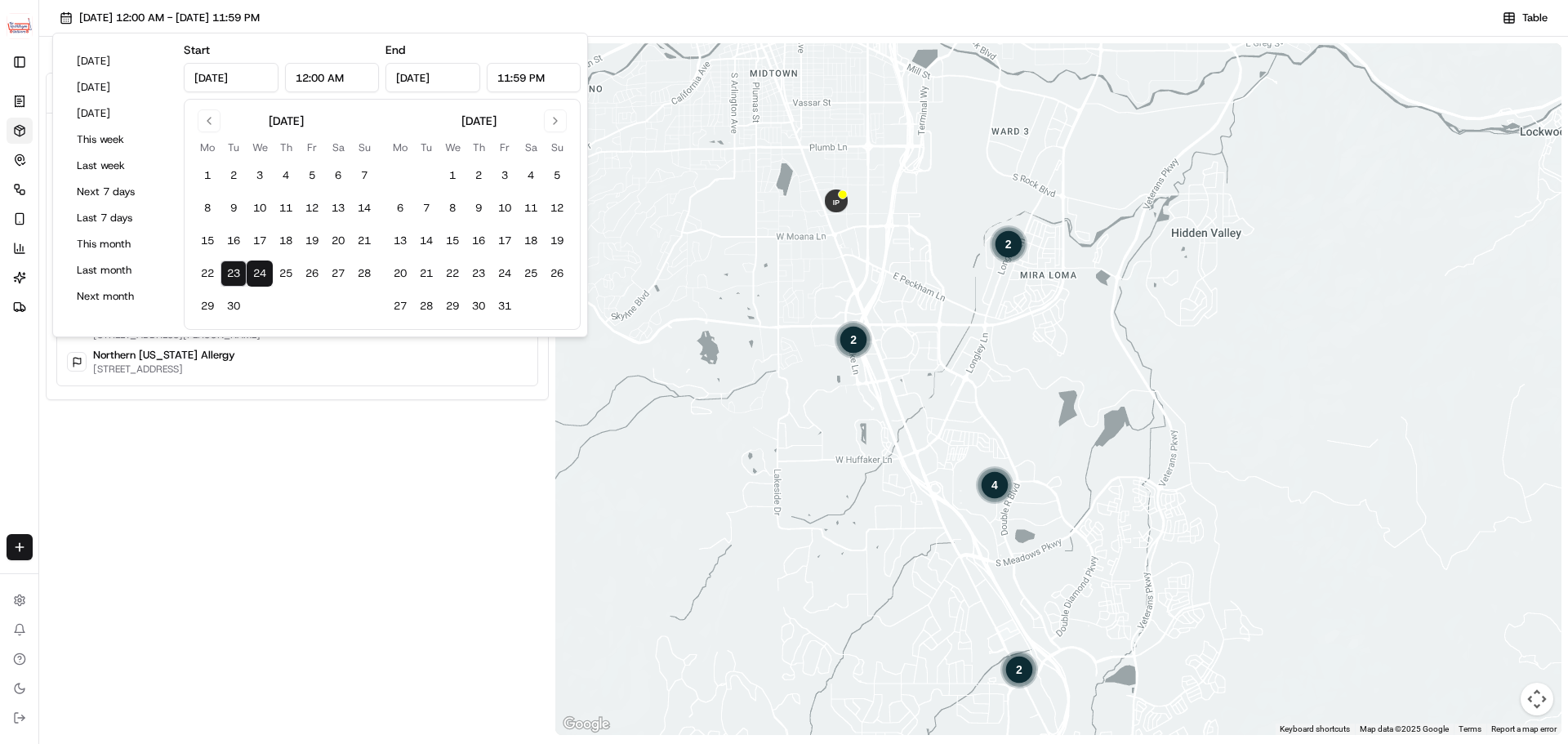
click at [238, 265] on button "23" at bounding box center [233, 273] width 26 height 26
type input "Sep 23, 2025"
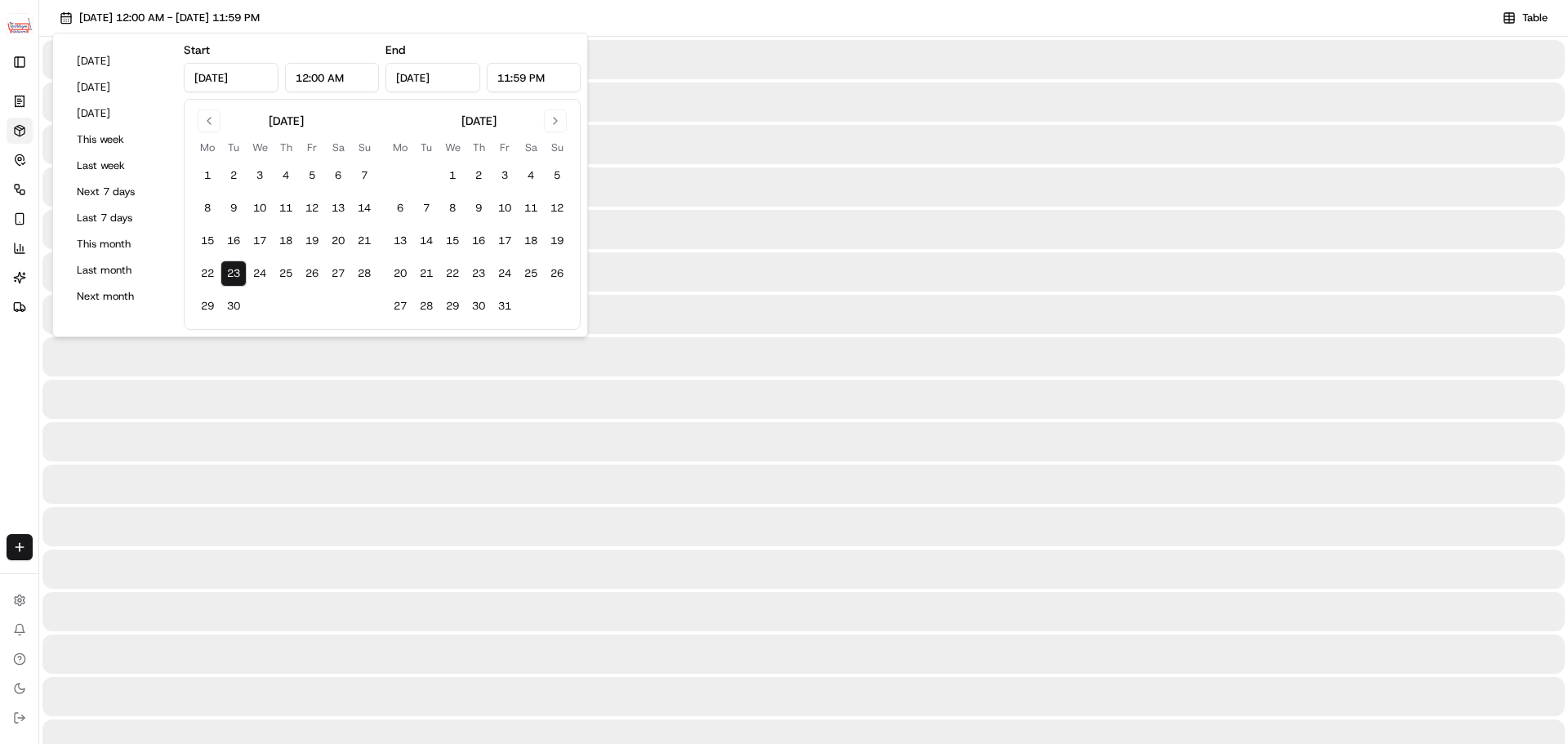
click at [238, 265] on button "23" at bounding box center [233, 273] width 26 height 26
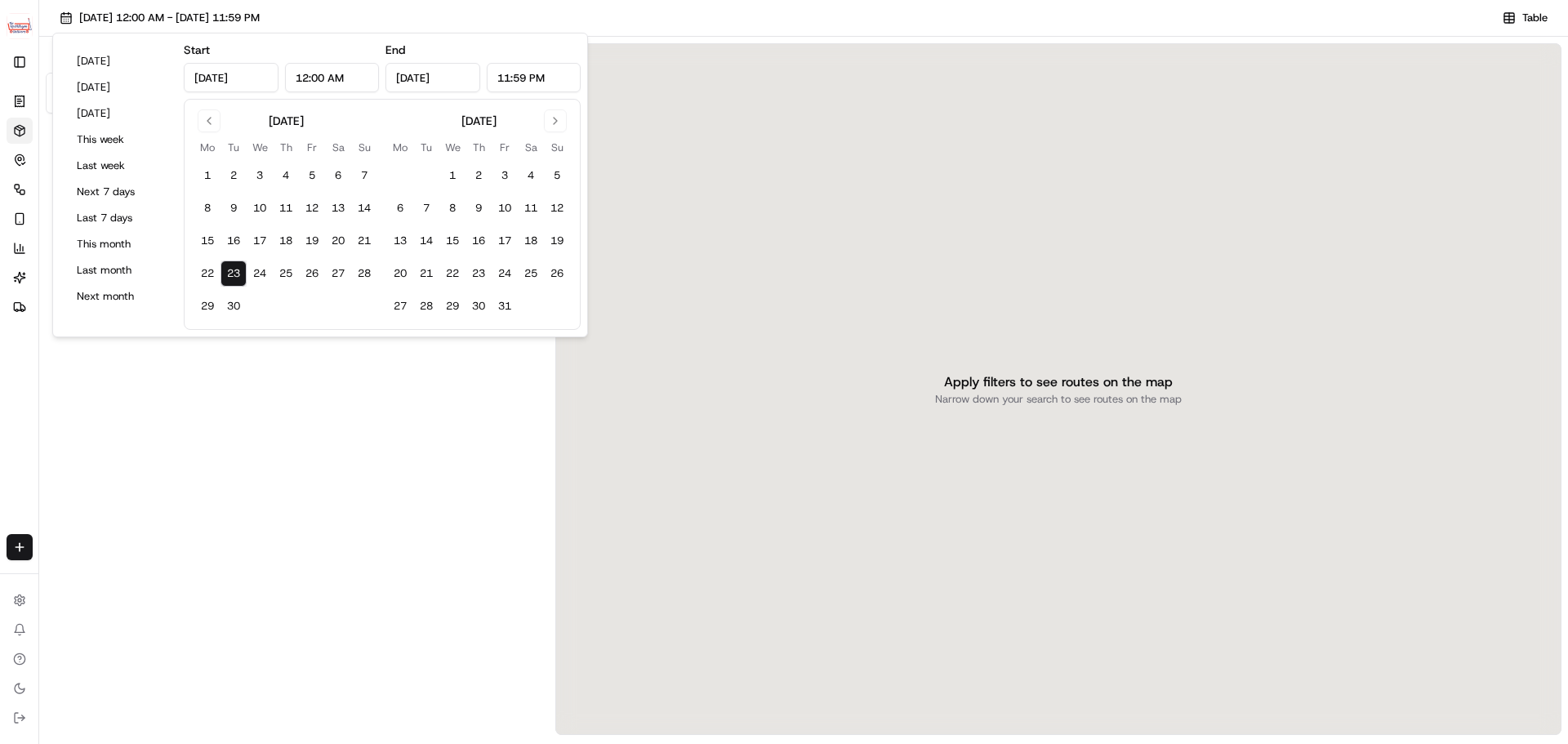
click at [238, 265] on button "23" at bounding box center [233, 273] width 26 height 26
drag, startPoint x: 295, startPoint y: 431, endPoint x: 261, endPoint y: 295, distance: 140.2
click at [295, 430] on div "Reno" at bounding box center [296, 405] width 503 height 665
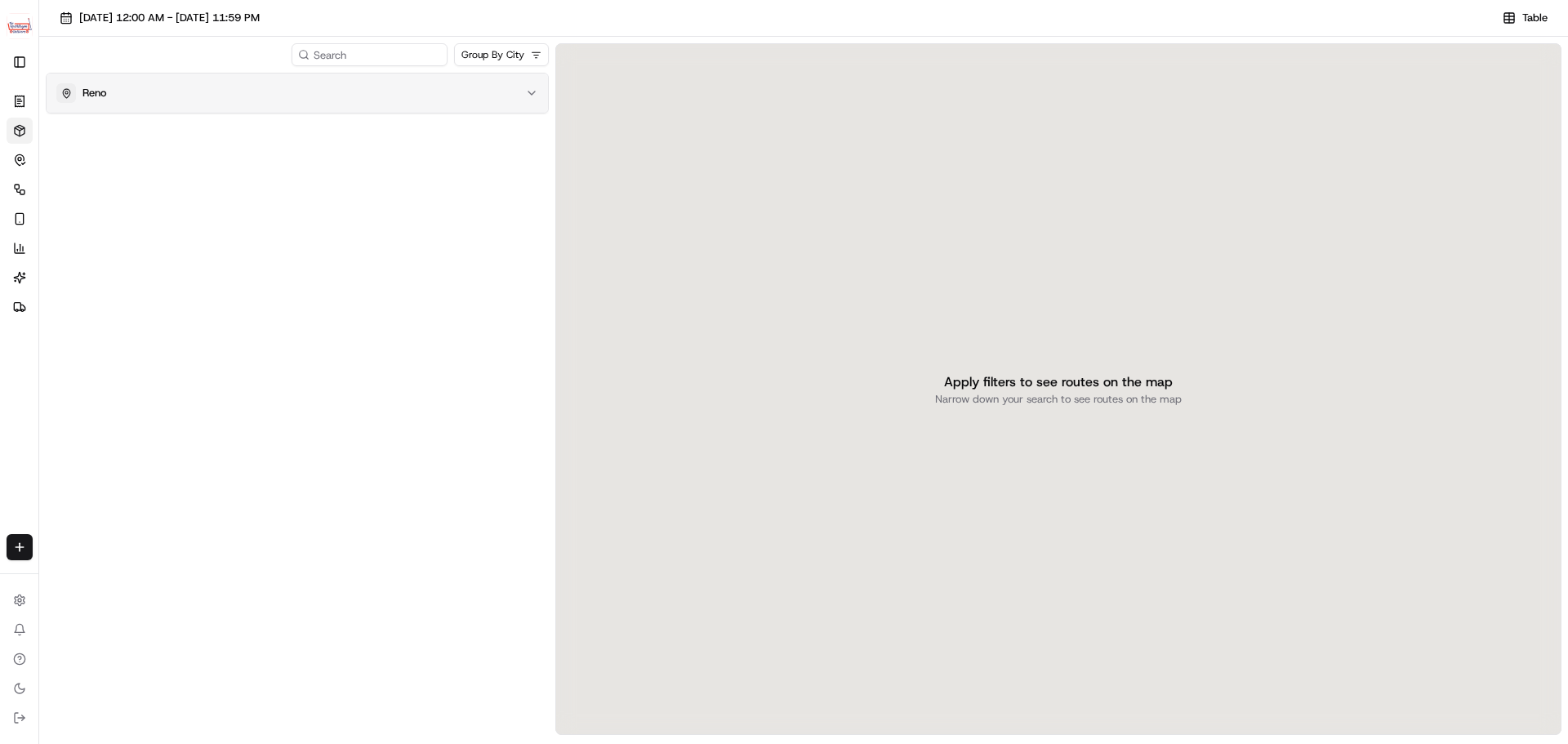
click at [274, 103] on button "Reno" at bounding box center [296, 92] width 501 height 39
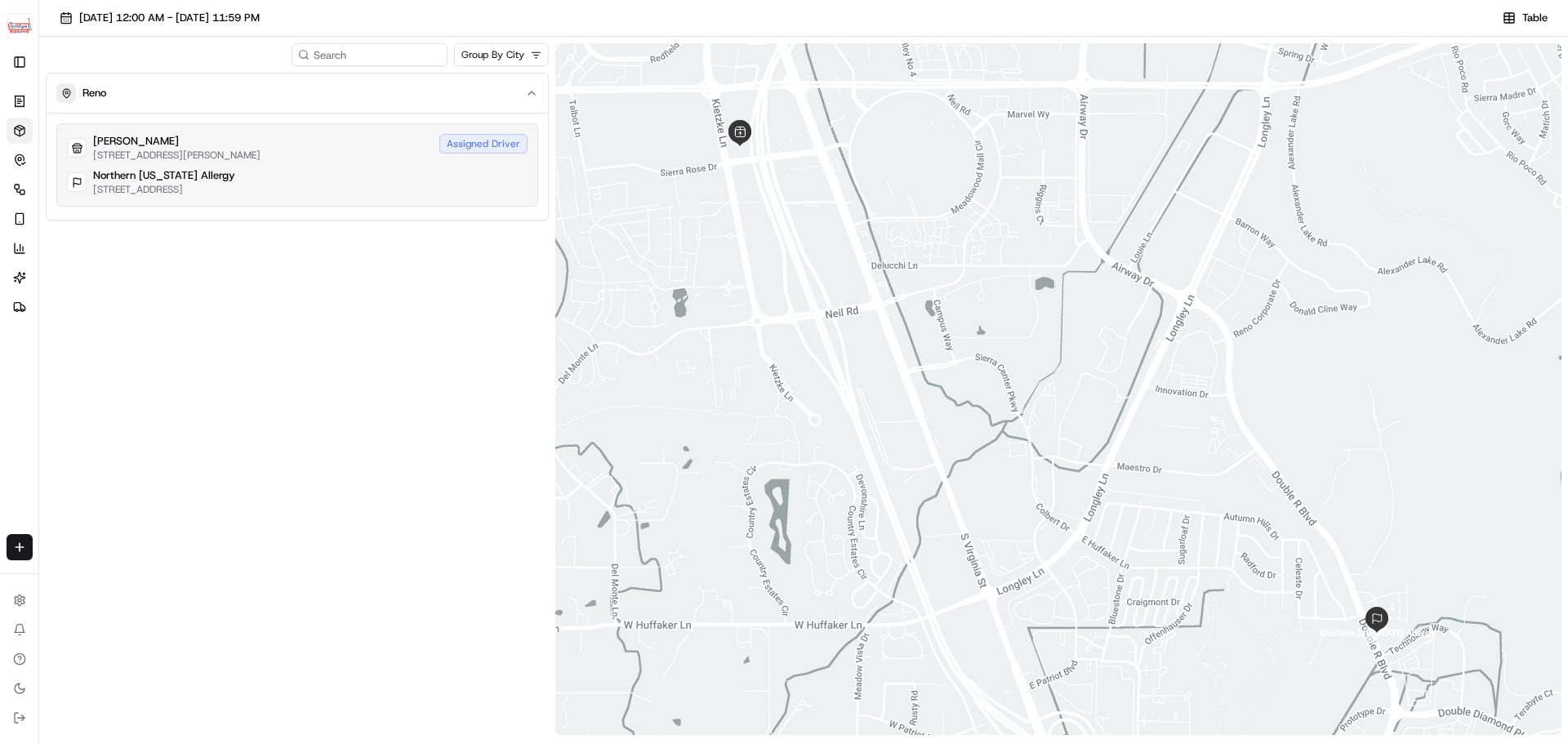
click at [274, 168] on div "PF Chang's 5180 Kietzke Ln, Reno, NV 89511, US Assigned Driver Northern Nevada …" at bounding box center [296, 165] width 481 height 83
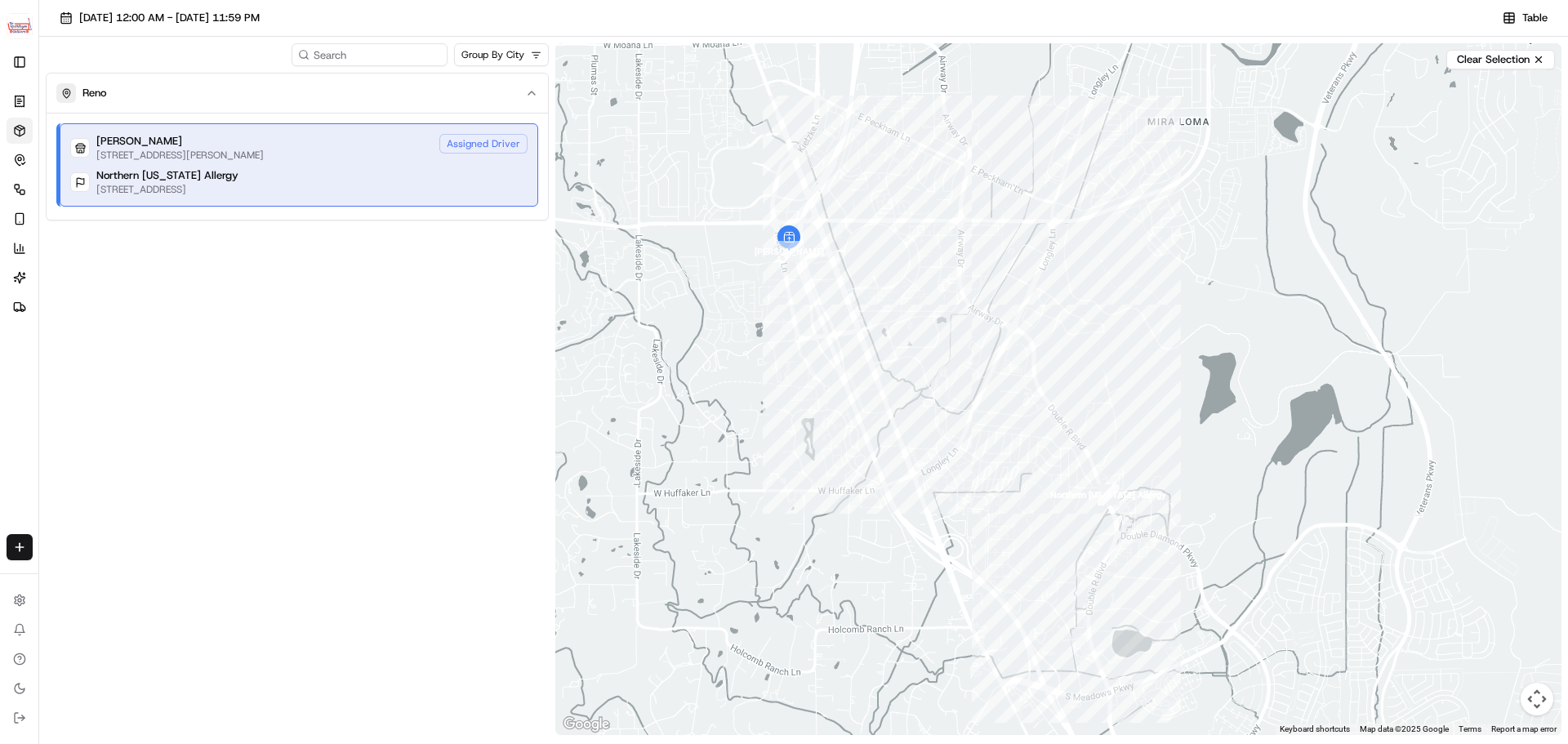
click at [315, 177] on div "Northern Nevada Allergy 8610 Technology Way, Reno, NV 89521, US" at bounding box center [298, 182] width 457 height 28
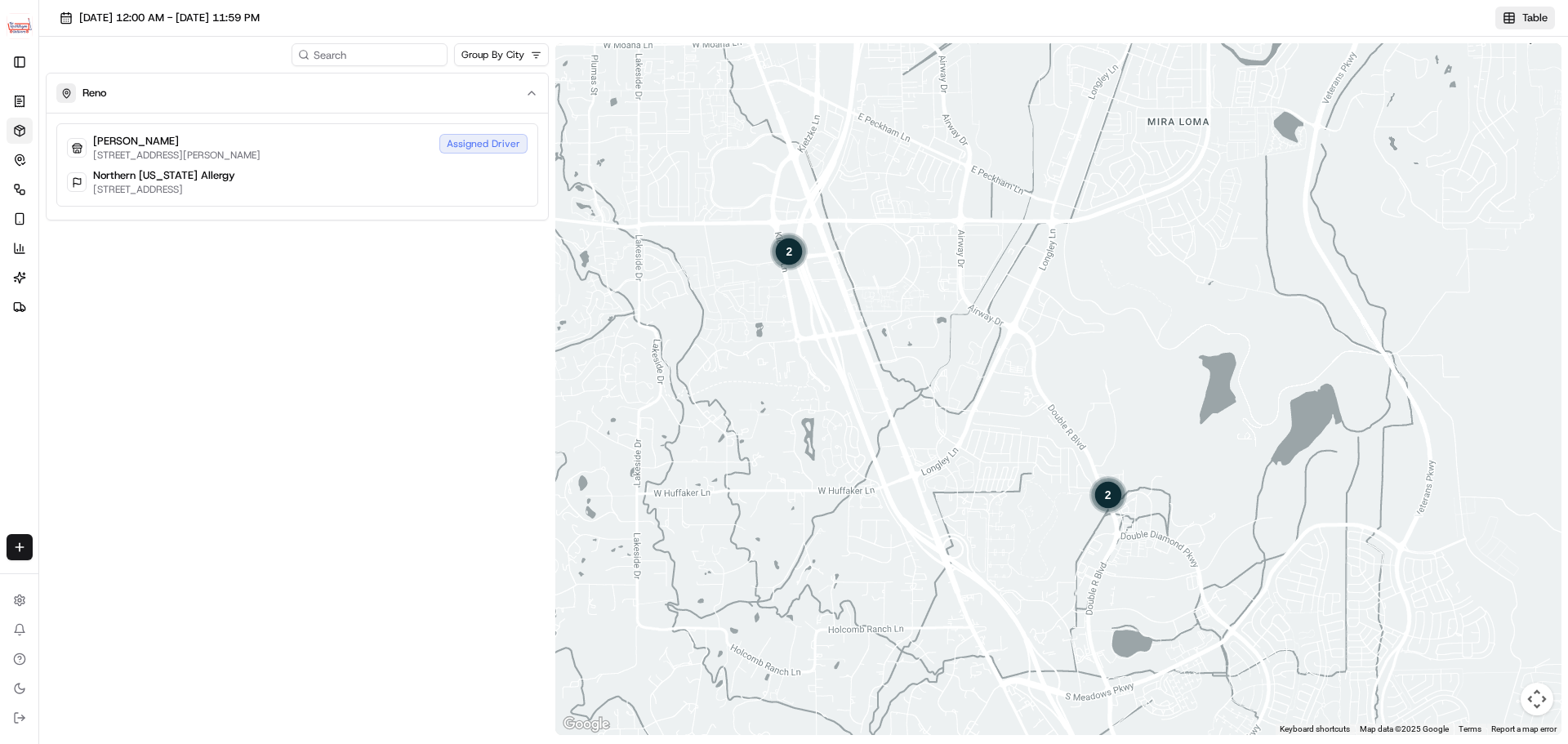
click at [1528, 11] on span "Table" at bounding box center [1534, 18] width 25 height 14
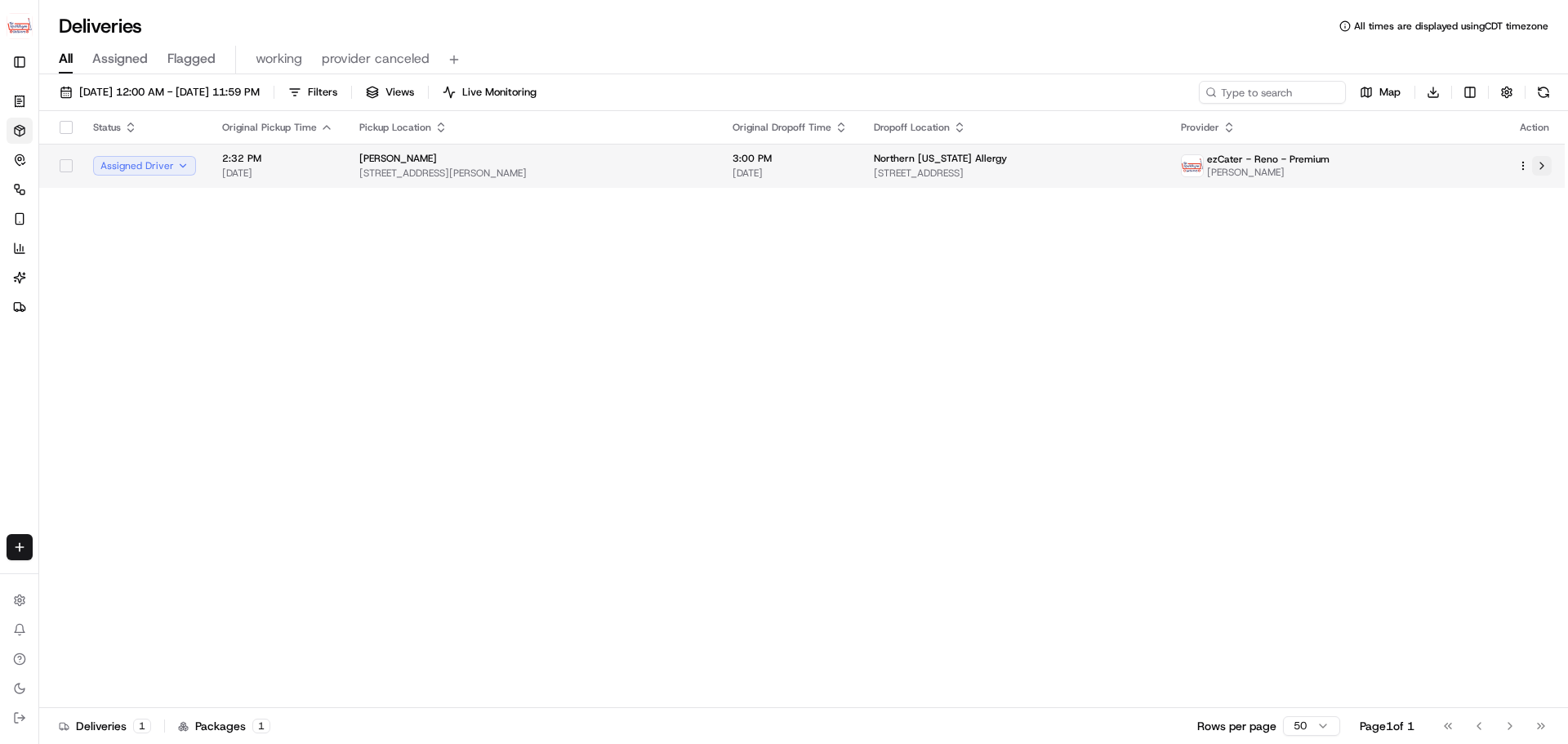
click at [1538, 167] on button at bounding box center [1542, 166] width 20 height 20
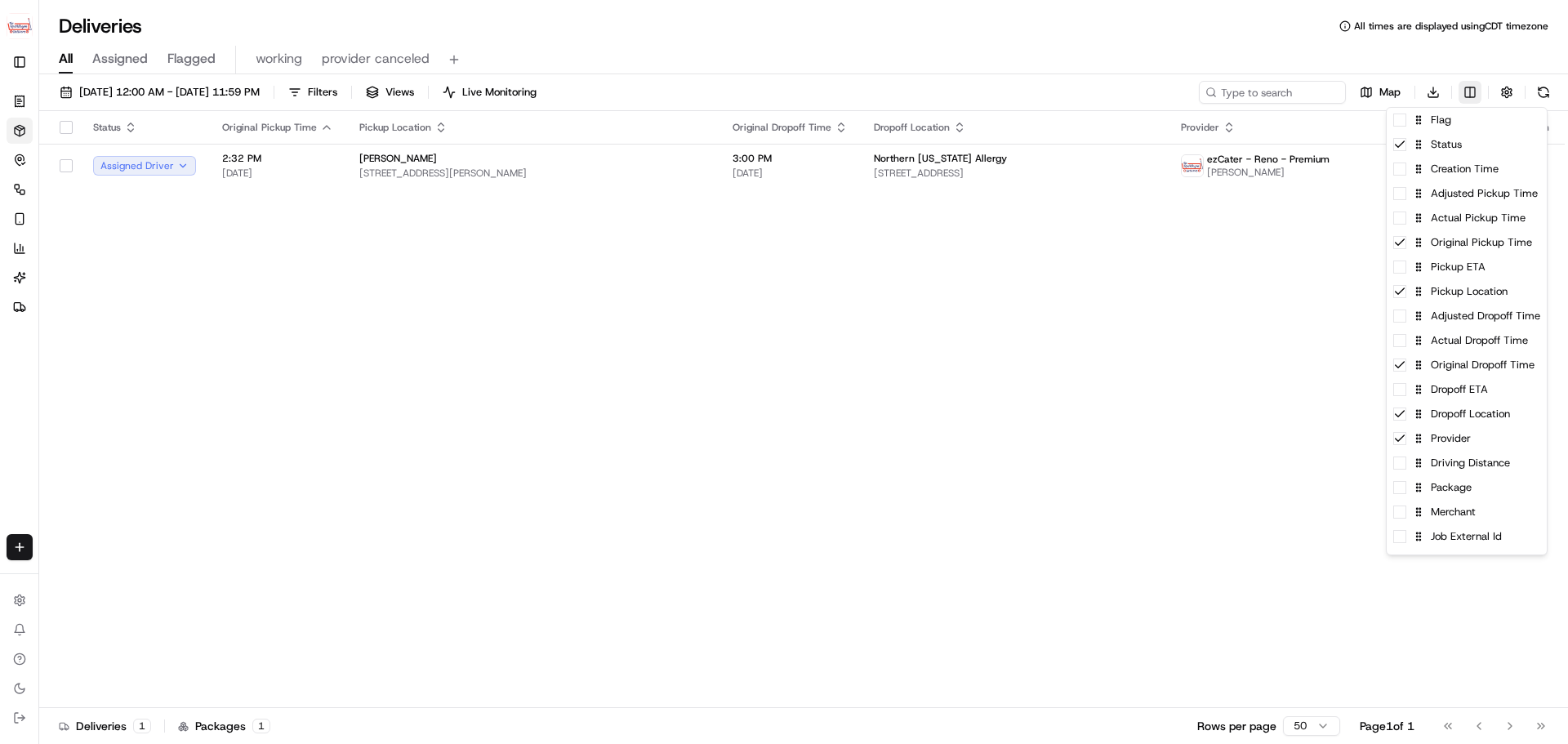
click at [1472, 94] on html "The RedWagon Delivers jeff@usenash.com Toggle Sidebar Orders Deliveries Control…" at bounding box center [784, 372] width 1568 height 744
click at [1404, 517] on span at bounding box center [1399, 512] width 13 height 13
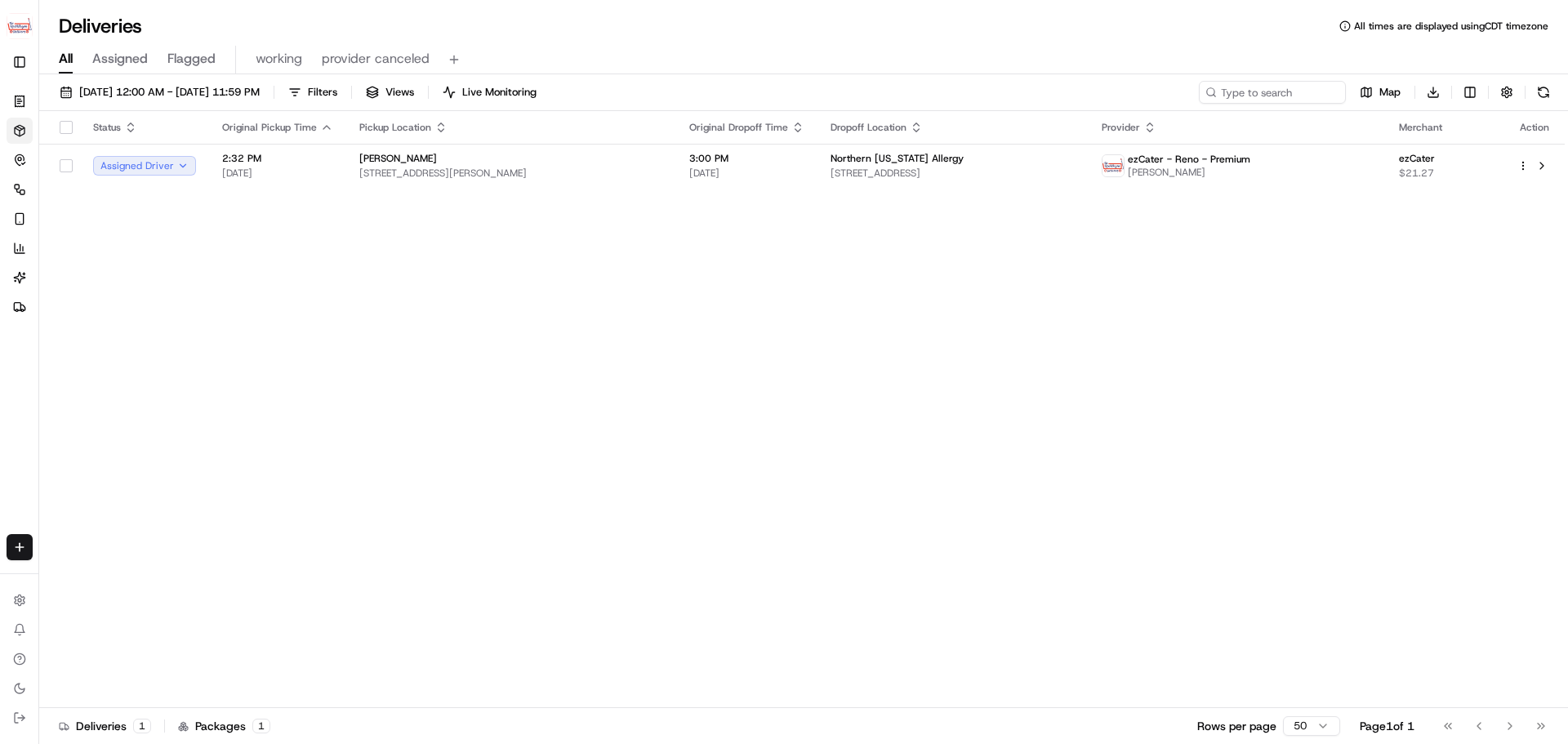
click at [924, 402] on html "The RedWagon Delivers jeff@usenash.com Toggle Sidebar Orders Deliveries Control…" at bounding box center [784, 372] width 1568 height 744
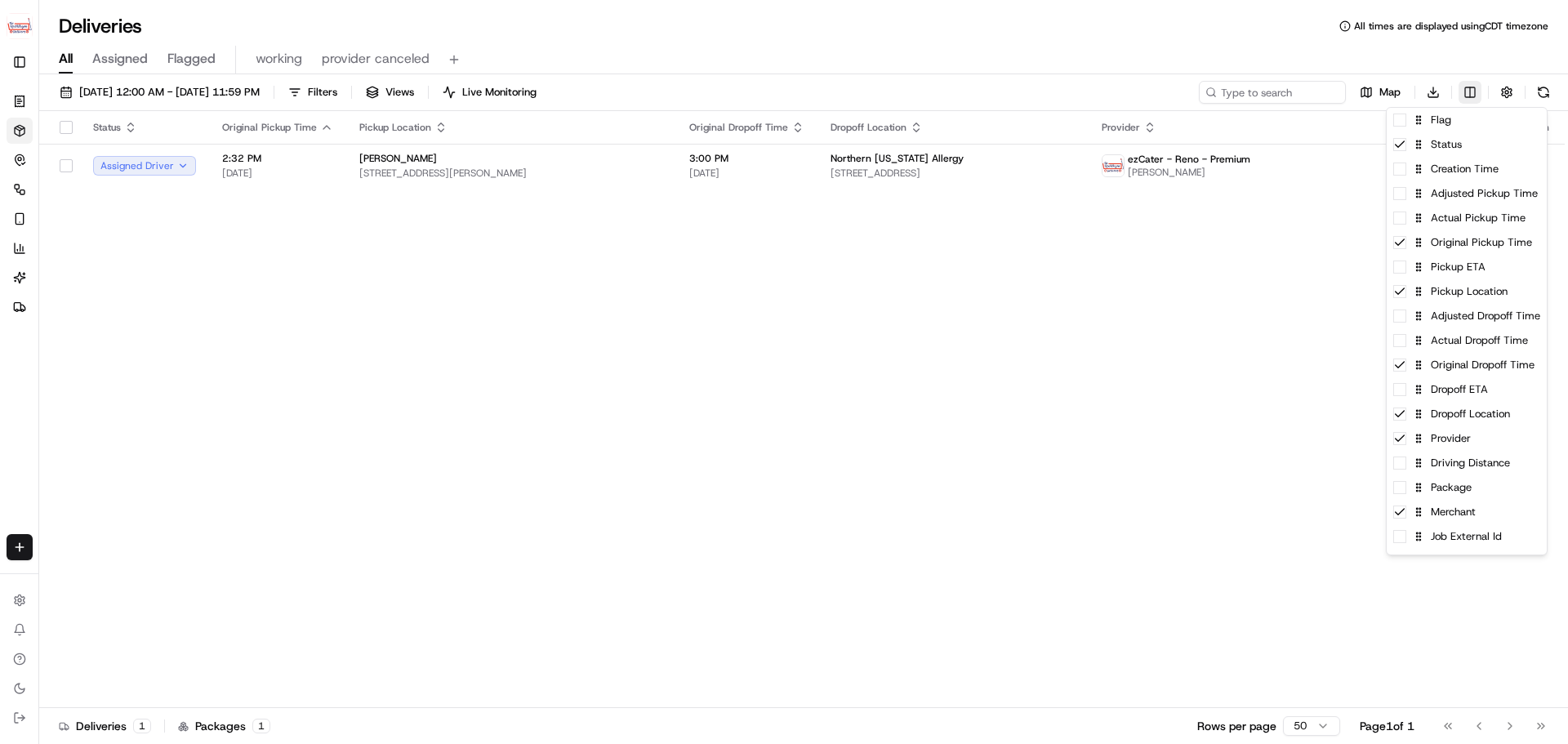
click at [1466, 91] on html "The RedWagon Delivers jeff@usenash.com Toggle Sidebar Orders Deliveries Control…" at bounding box center [784, 372] width 1568 height 744
click at [1404, 124] on span at bounding box center [1399, 120] width 13 height 13
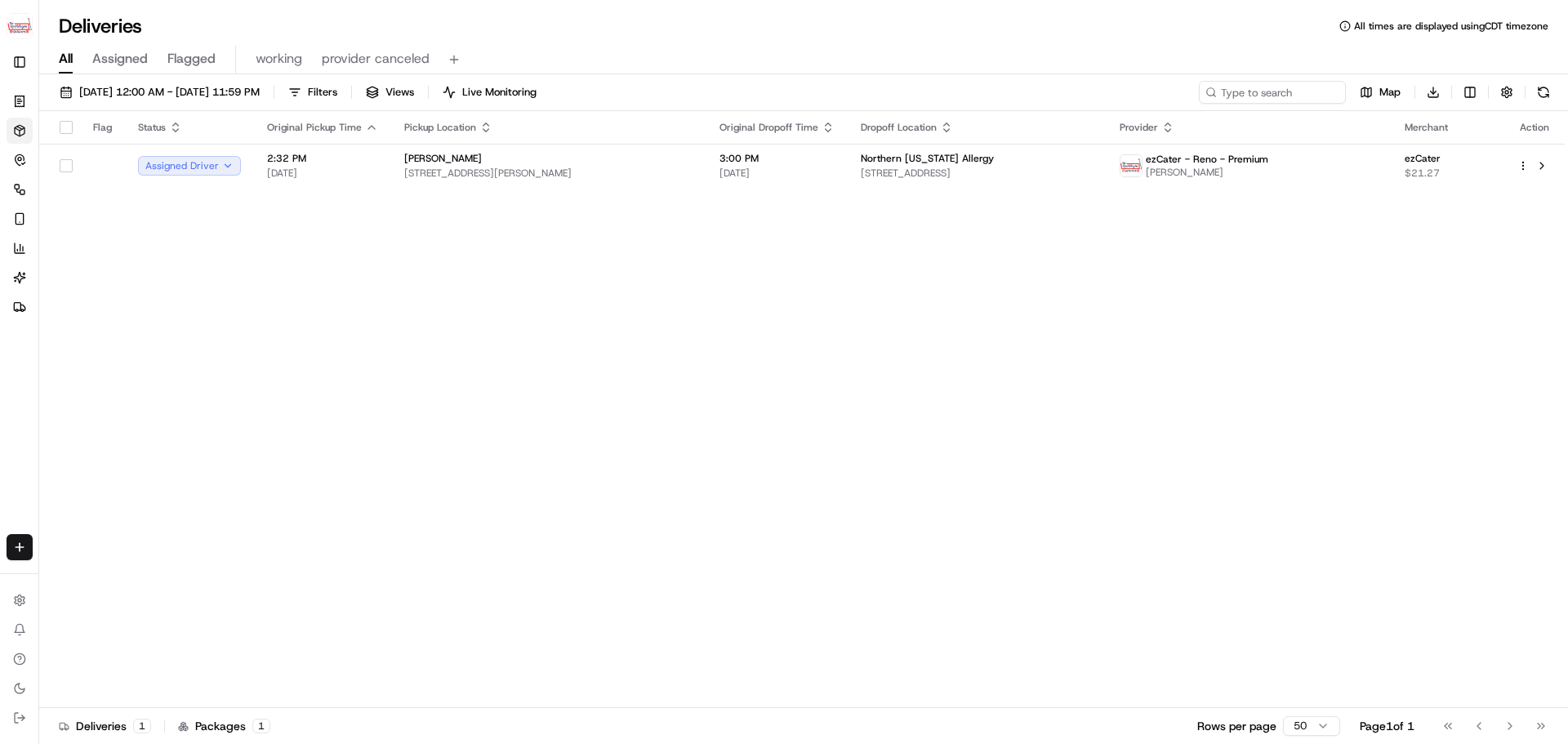
click at [910, 358] on html "The RedWagon Delivers jeff@usenash.com Toggle Sidebar Orders Deliveries Control…" at bounding box center [784, 372] width 1568 height 744
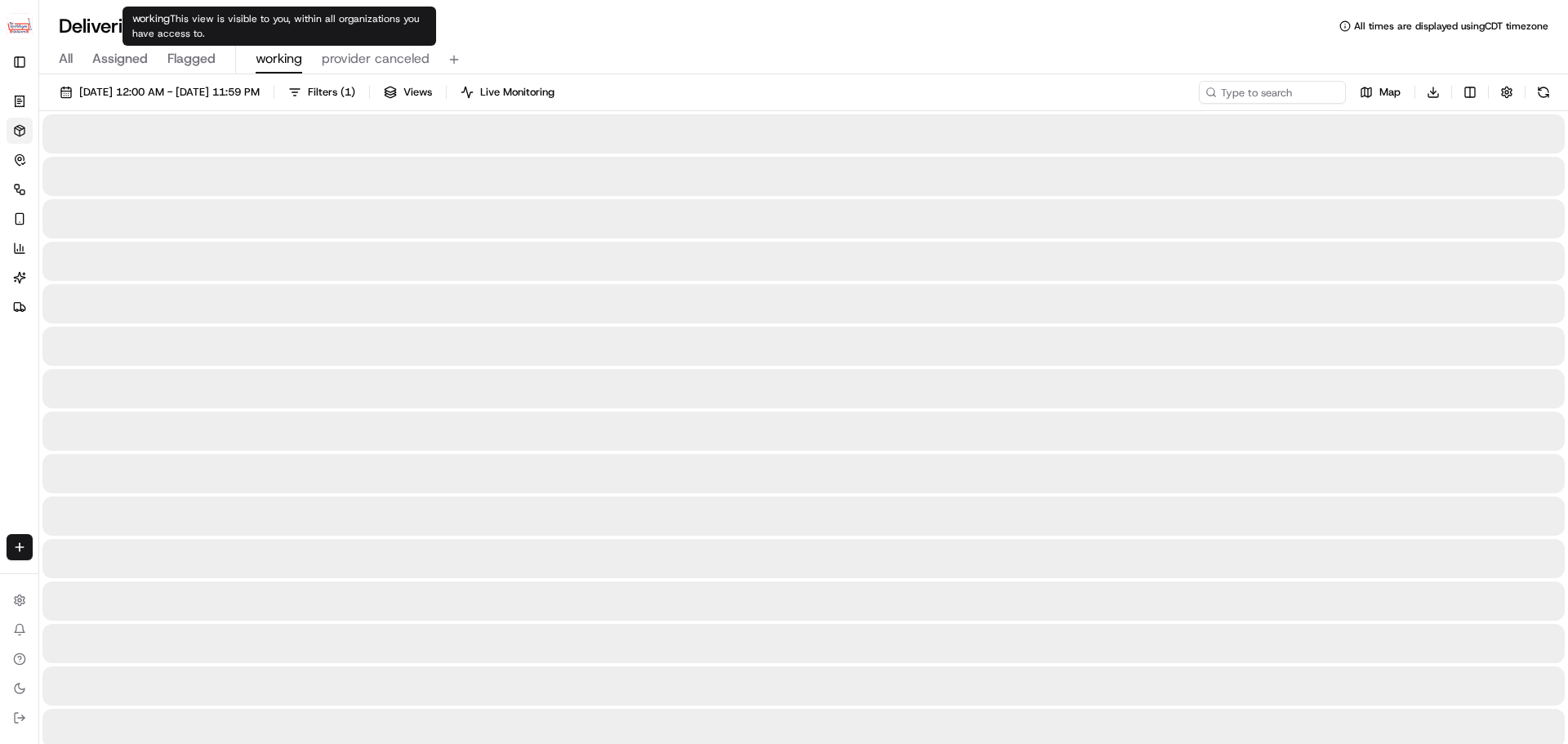
click at [264, 59] on span "working" at bounding box center [278, 59] width 46 height 20
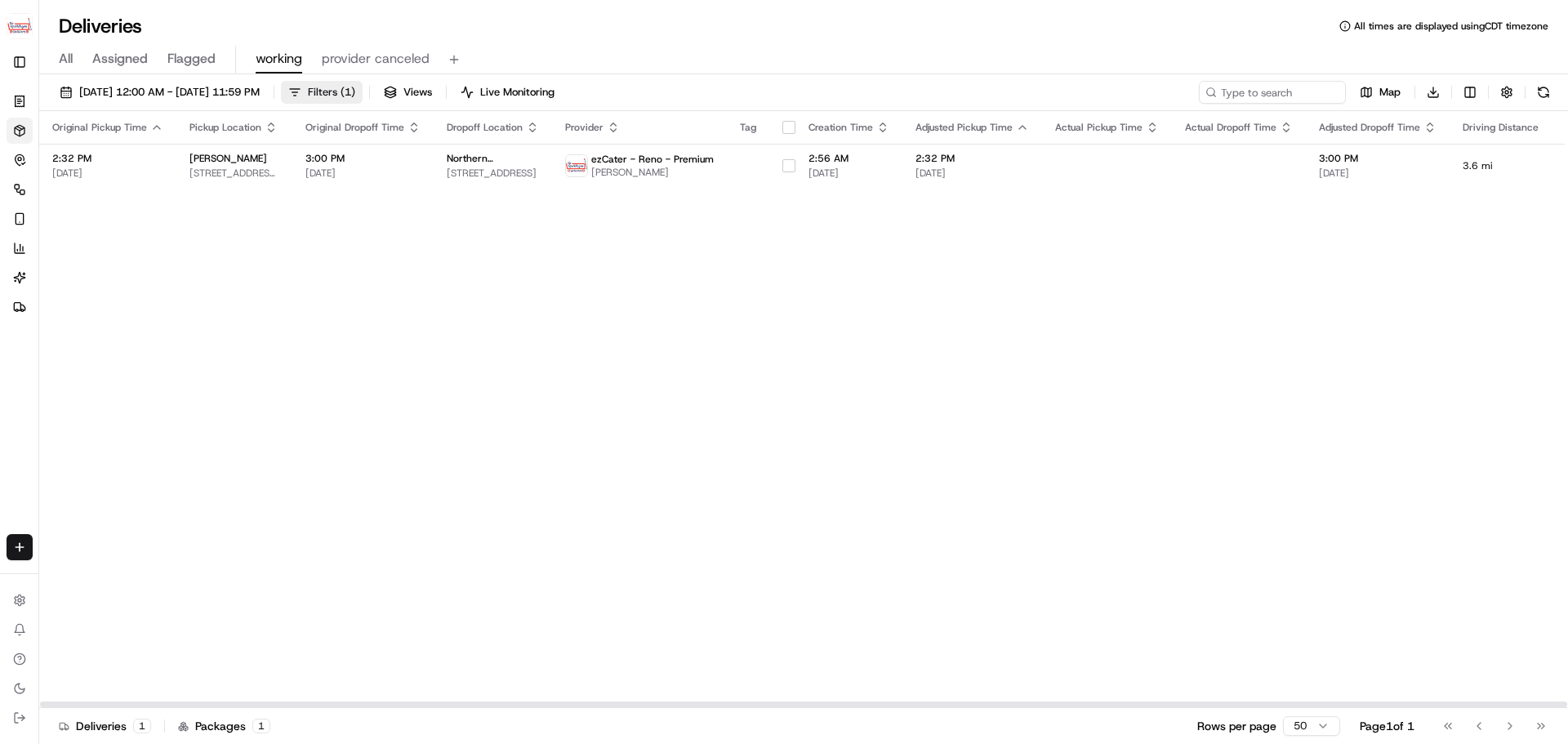
click at [355, 95] on span "Filters ( 1 )" at bounding box center [332, 92] width 47 height 14
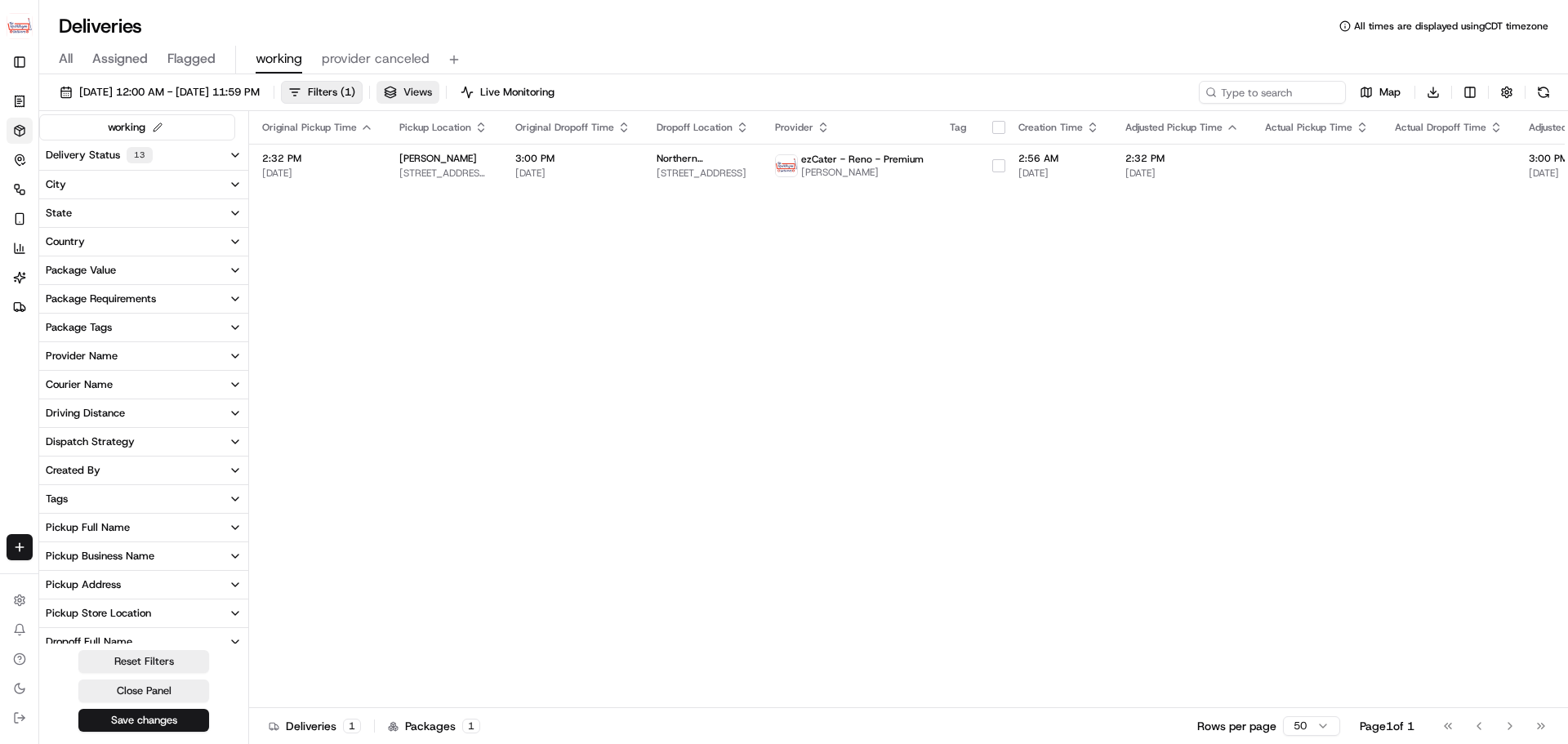
click at [440, 94] on button "Views" at bounding box center [407, 92] width 63 height 23
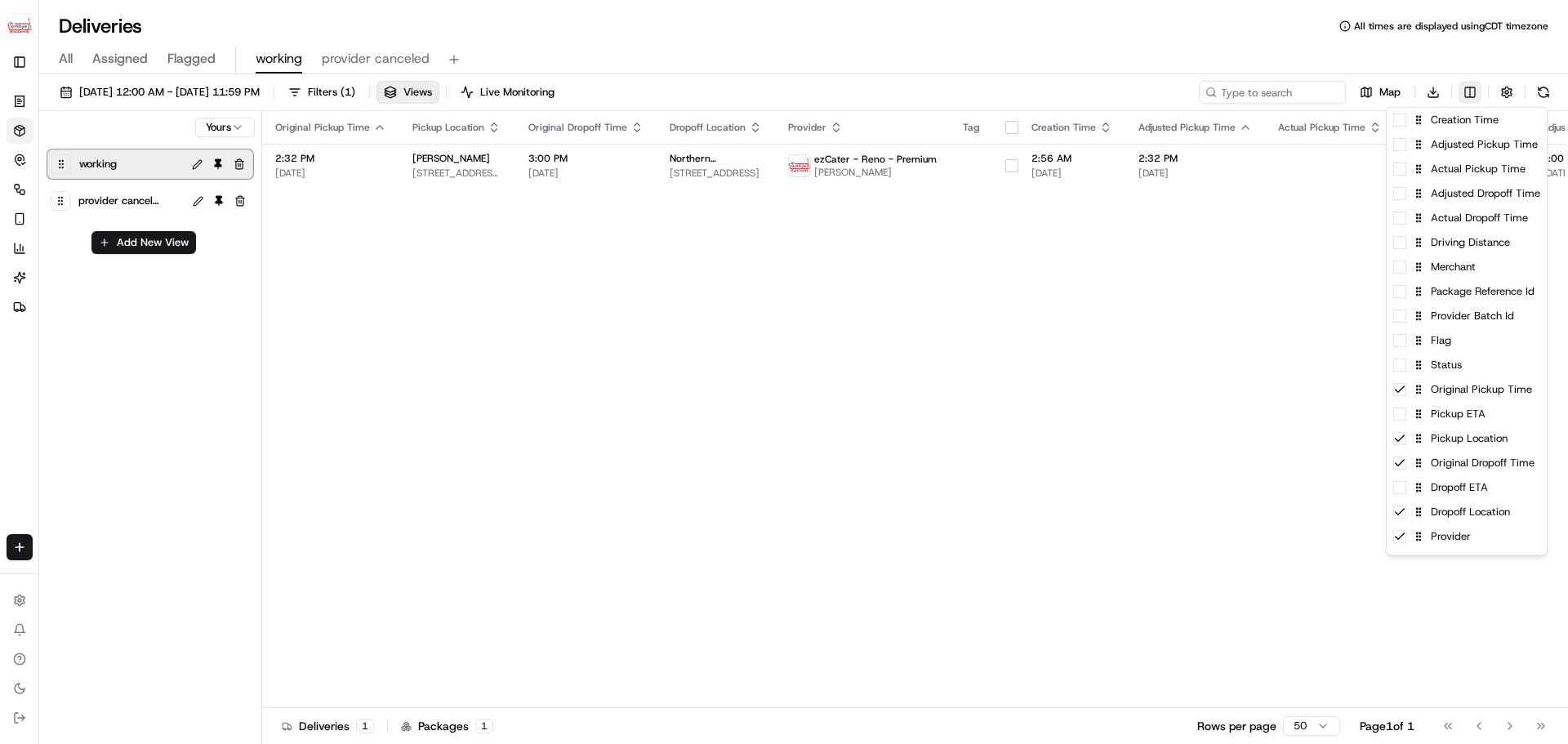
click at [1474, 90] on html "The RedWagon Delivers jeff@usenash.com Toggle Sidebar Orders Deliveries Control…" at bounding box center [784, 372] width 1568 height 744
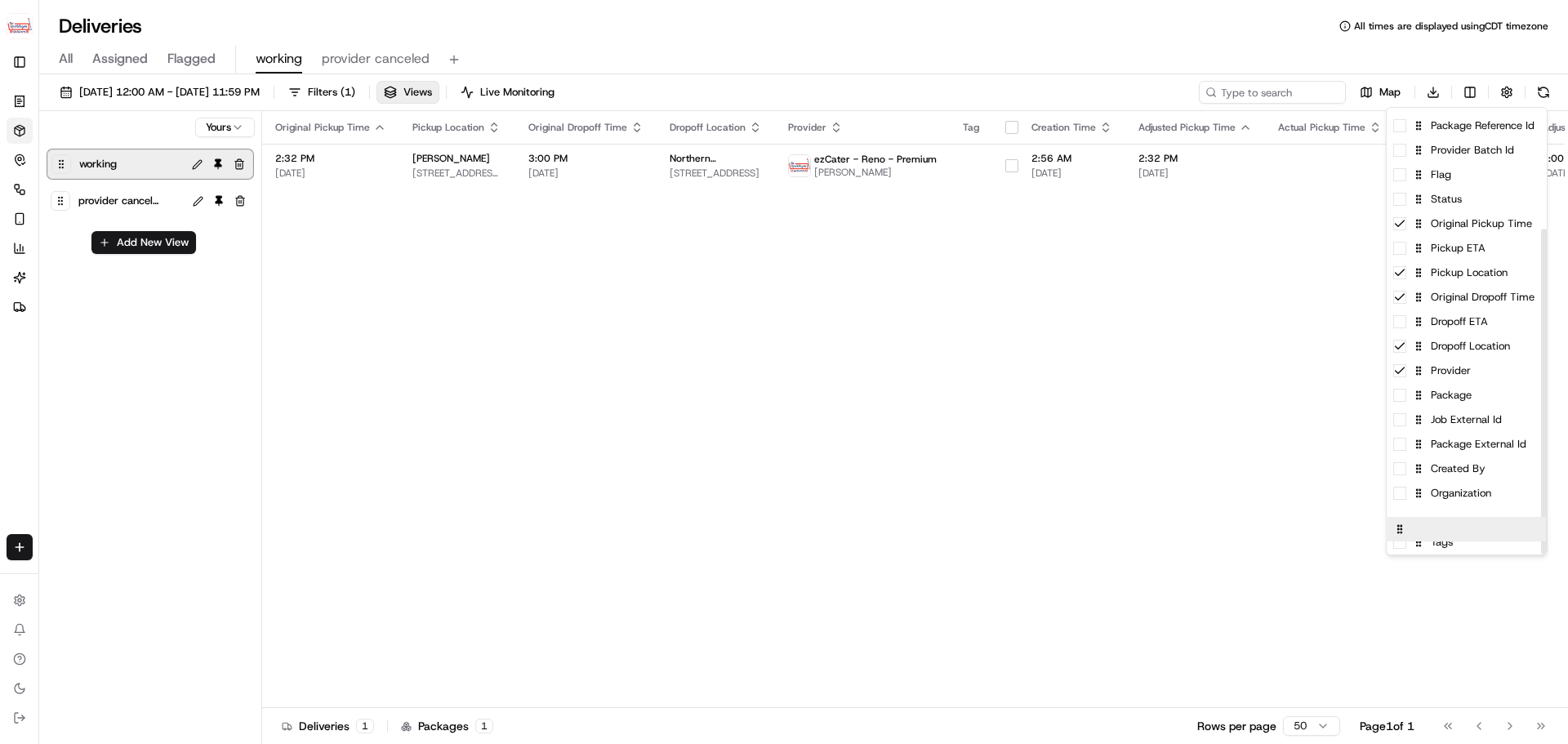
drag, startPoint x: 1418, startPoint y: 545, endPoint x: 1416, endPoint y: 525, distance: 20.1
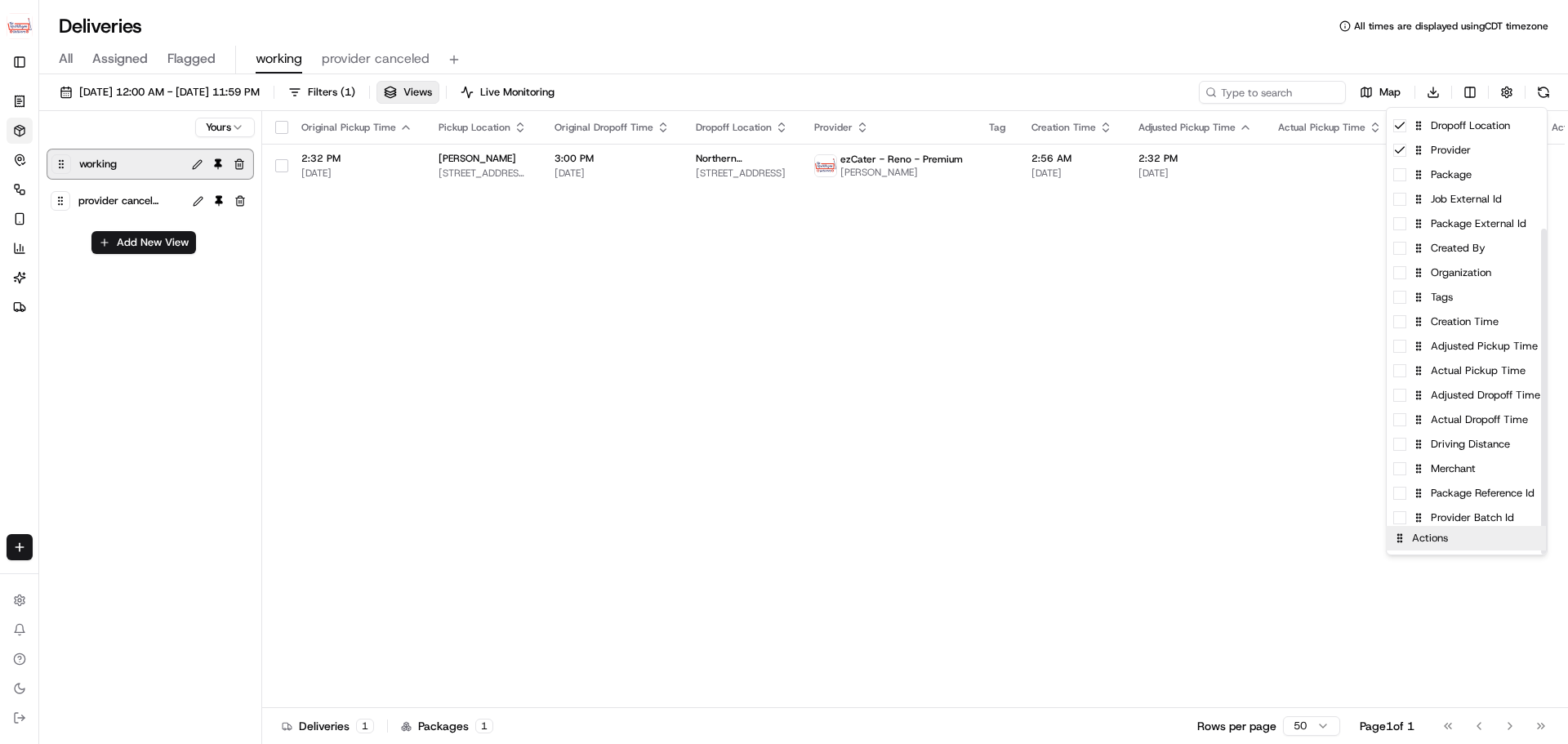
drag, startPoint x: 1422, startPoint y: 326, endPoint x: 1421, endPoint y: 553, distance: 227.0
click at [1398, 499] on div "Package Reference Id" at bounding box center [1466, 493] width 160 height 24
click at [1263, 476] on html "The RedWagon Delivers jeff@usenash.com Toggle Sidebar Orders Deliveries Control…" at bounding box center [784, 372] width 1568 height 744
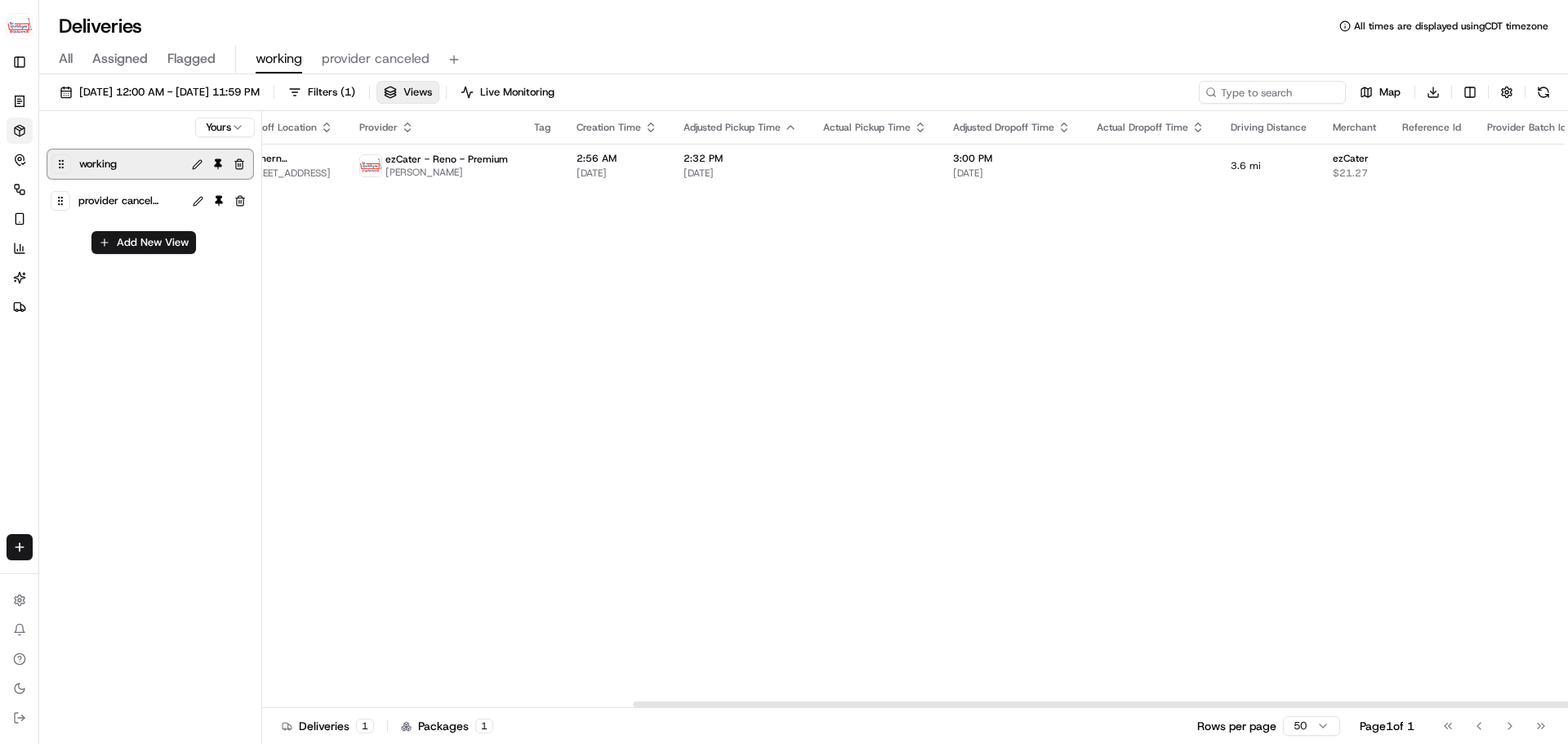
scroll to position [0, 516]
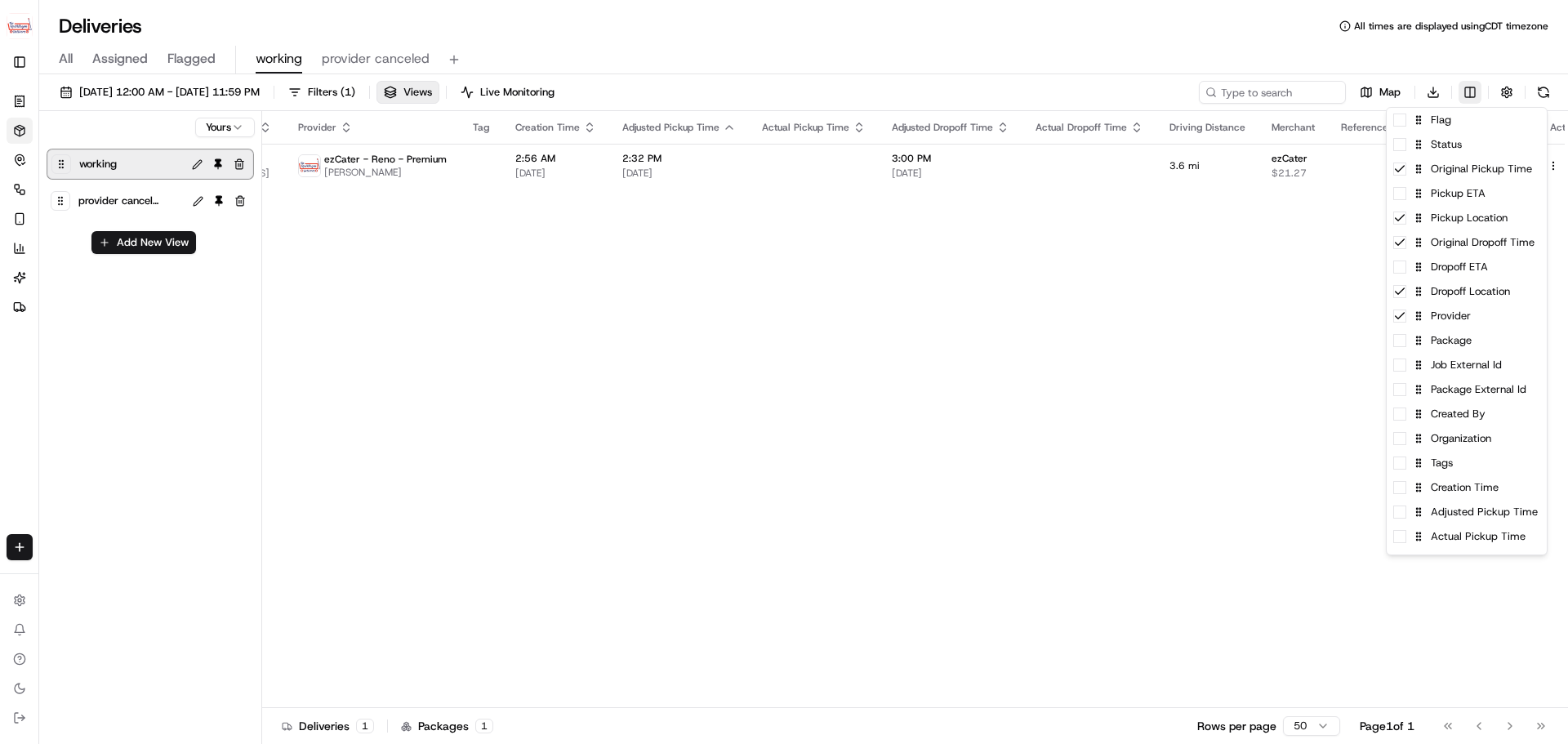
click at [1466, 94] on html "The RedWagon Delivers jeff@usenash.com Toggle Sidebar Orders Deliveries Control…" at bounding box center [784, 372] width 1568 height 744
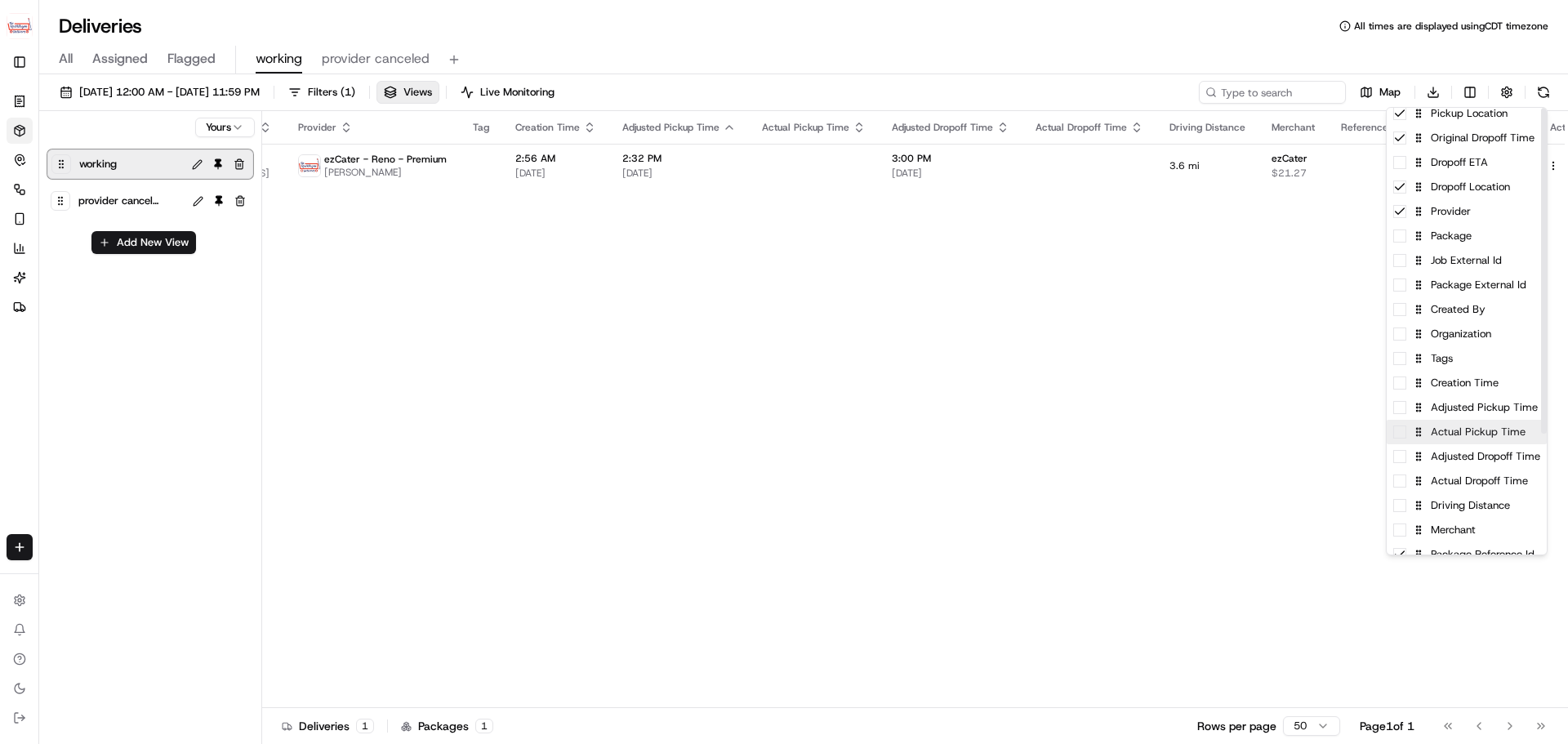
scroll to position [166, 0]
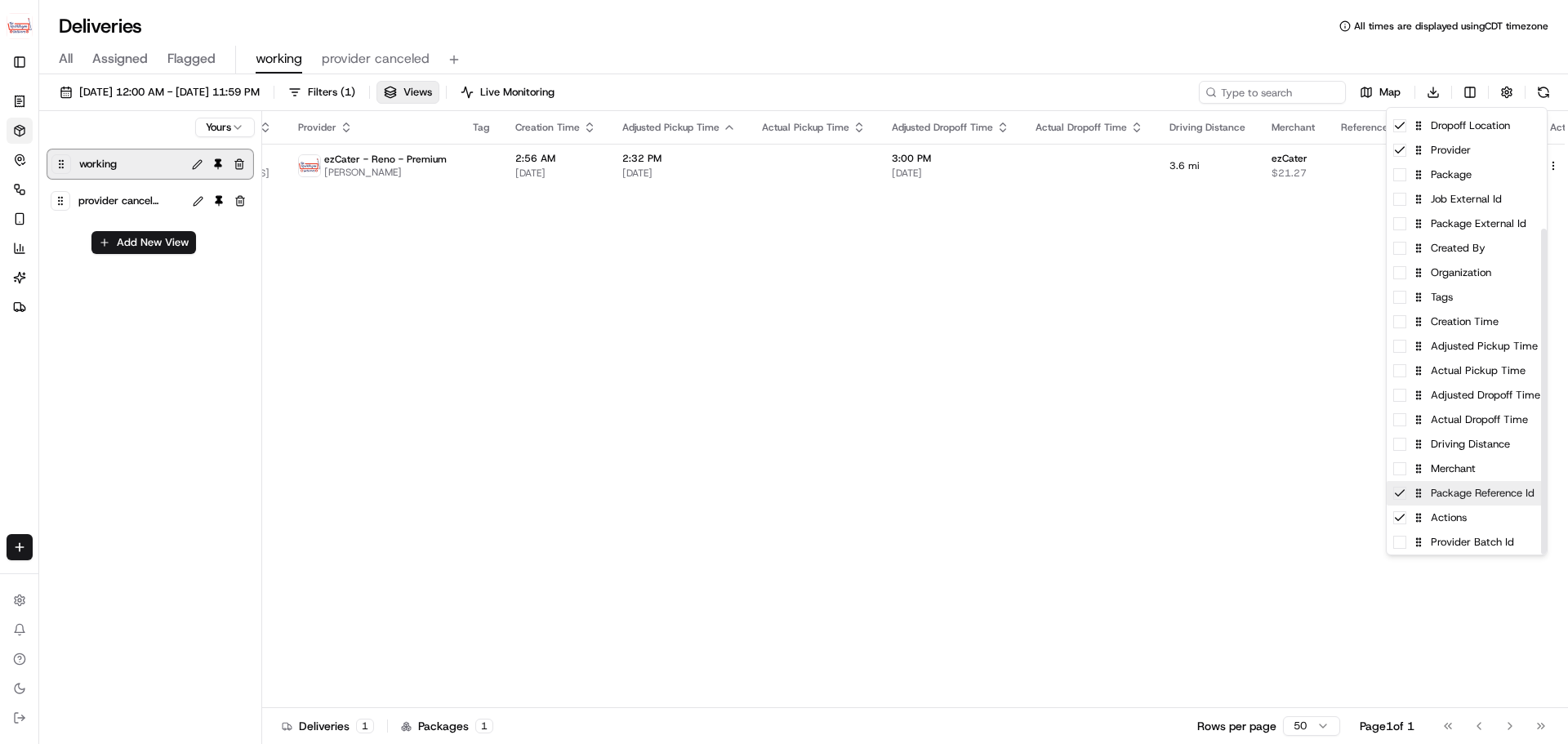
click at [1400, 498] on icon at bounding box center [1399, 493] width 13 height 13
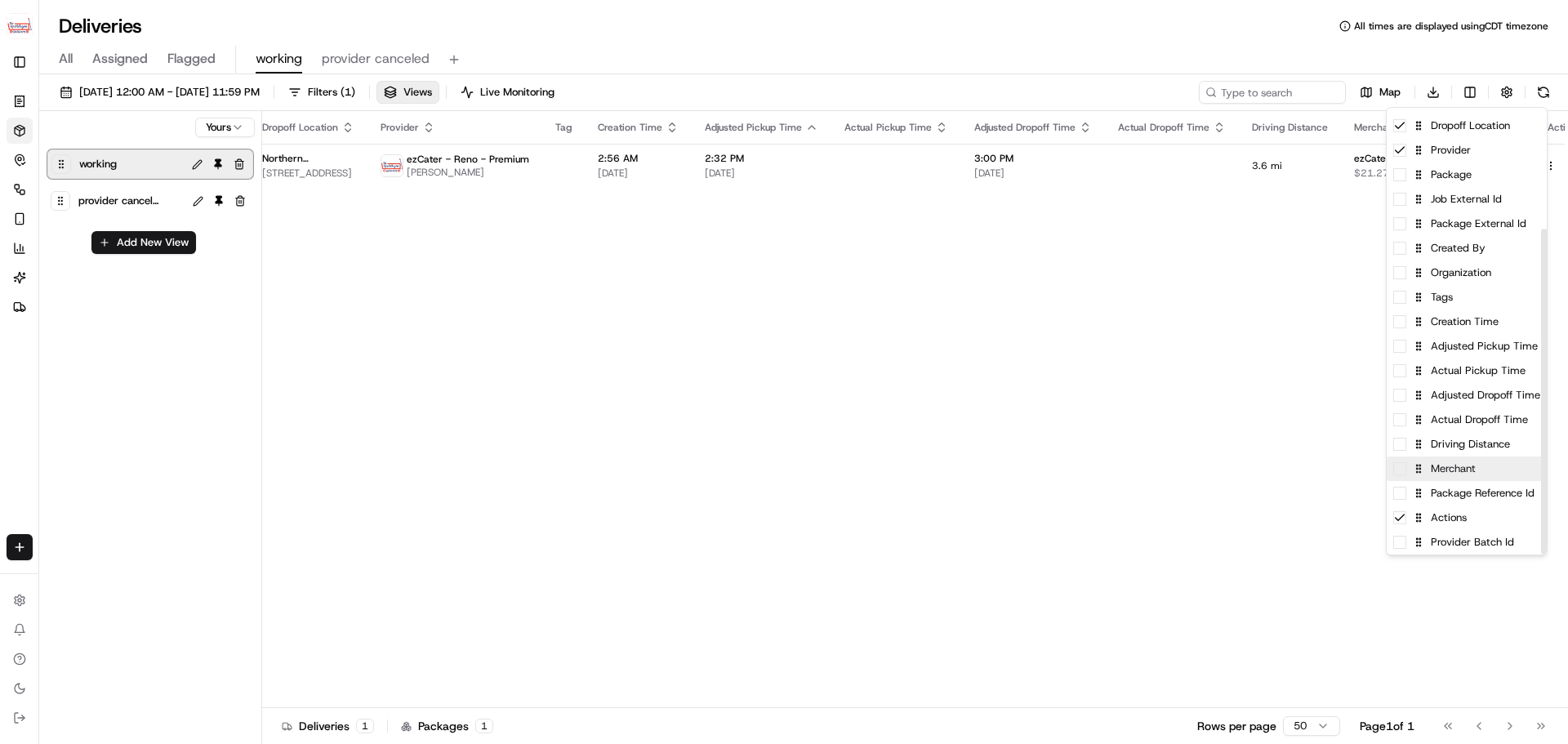
click at [1401, 471] on span at bounding box center [1399, 469] width 13 height 13
click at [1404, 449] on span at bounding box center [1399, 444] width 13 height 13
click at [1397, 227] on span at bounding box center [1399, 224] width 13 height 13
click at [1224, 297] on html "The RedWagon Delivers jeff@usenash.com Toggle Sidebar Orders Deliveries Control…" at bounding box center [784, 372] width 1568 height 744
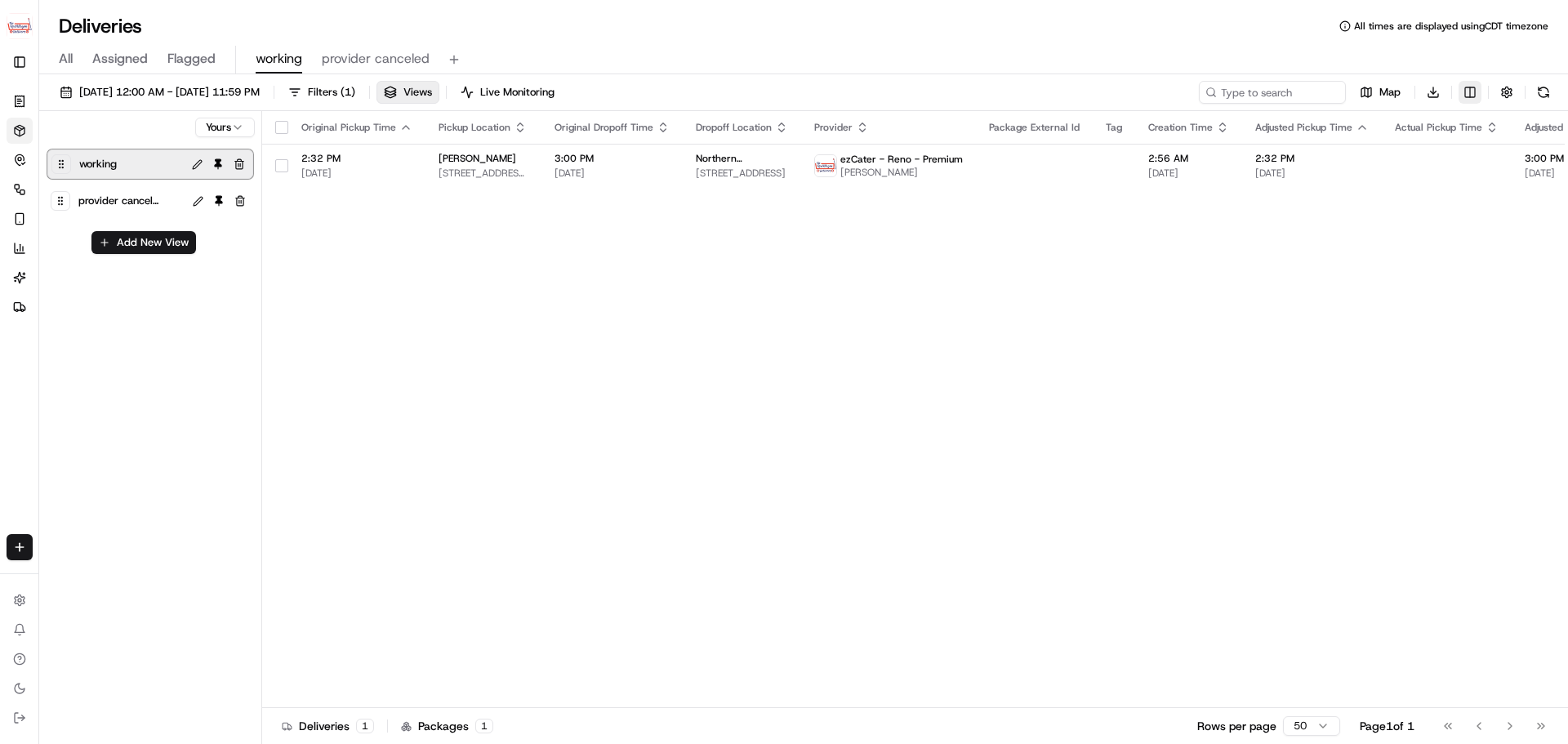
click at [1474, 93] on html "The RedWagon Delivers jeff@usenash.com Toggle Sidebar Orders Deliveries Control…" at bounding box center [784, 372] width 1568 height 744
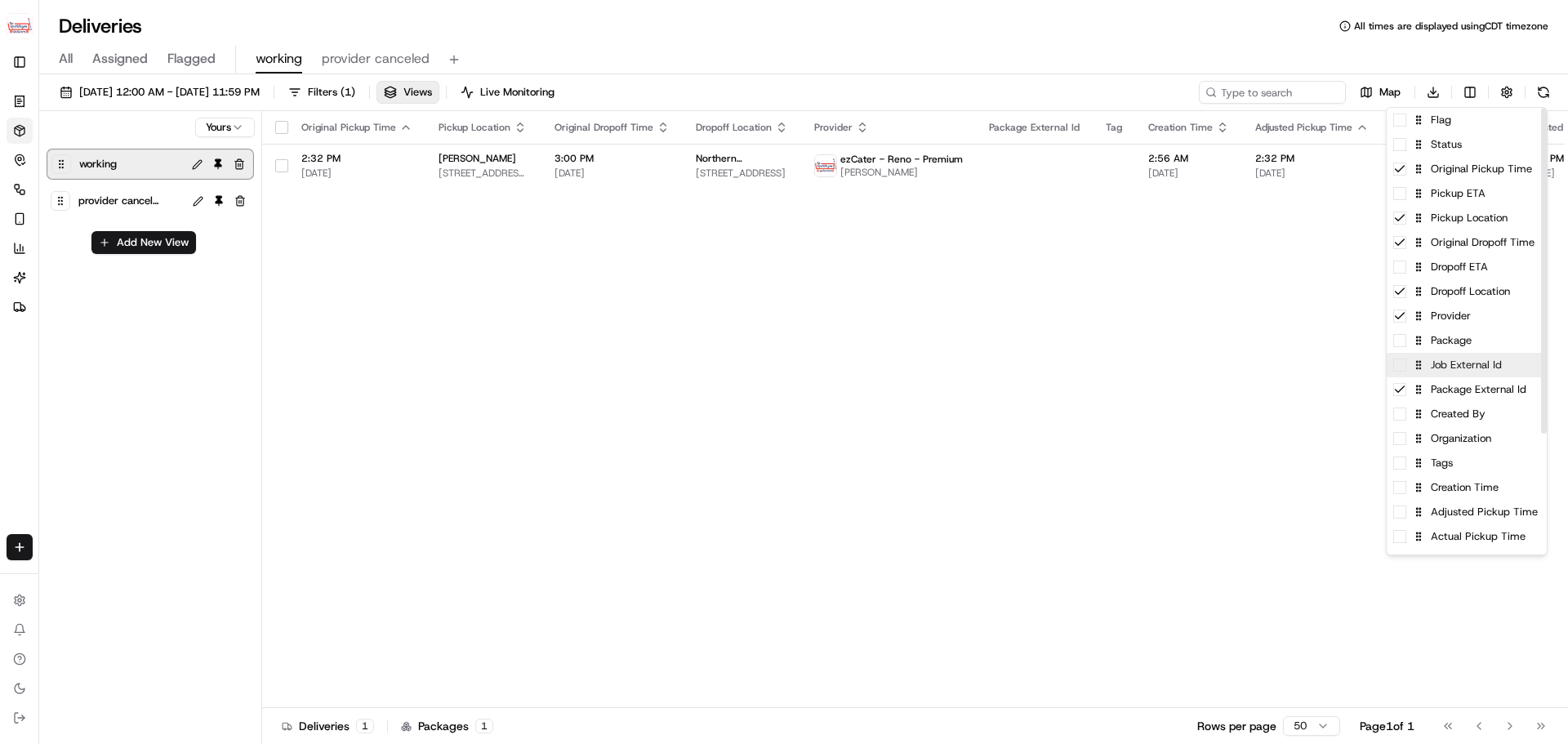
click at [1397, 366] on span at bounding box center [1399, 364] width 13 height 13
click at [1403, 393] on icon at bounding box center [1399, 389] width 13 height 13
drag, startPoint x: 1420, startPoint y: 368, endPoint x: 1413, endPoint y: 159, distance: 209.1
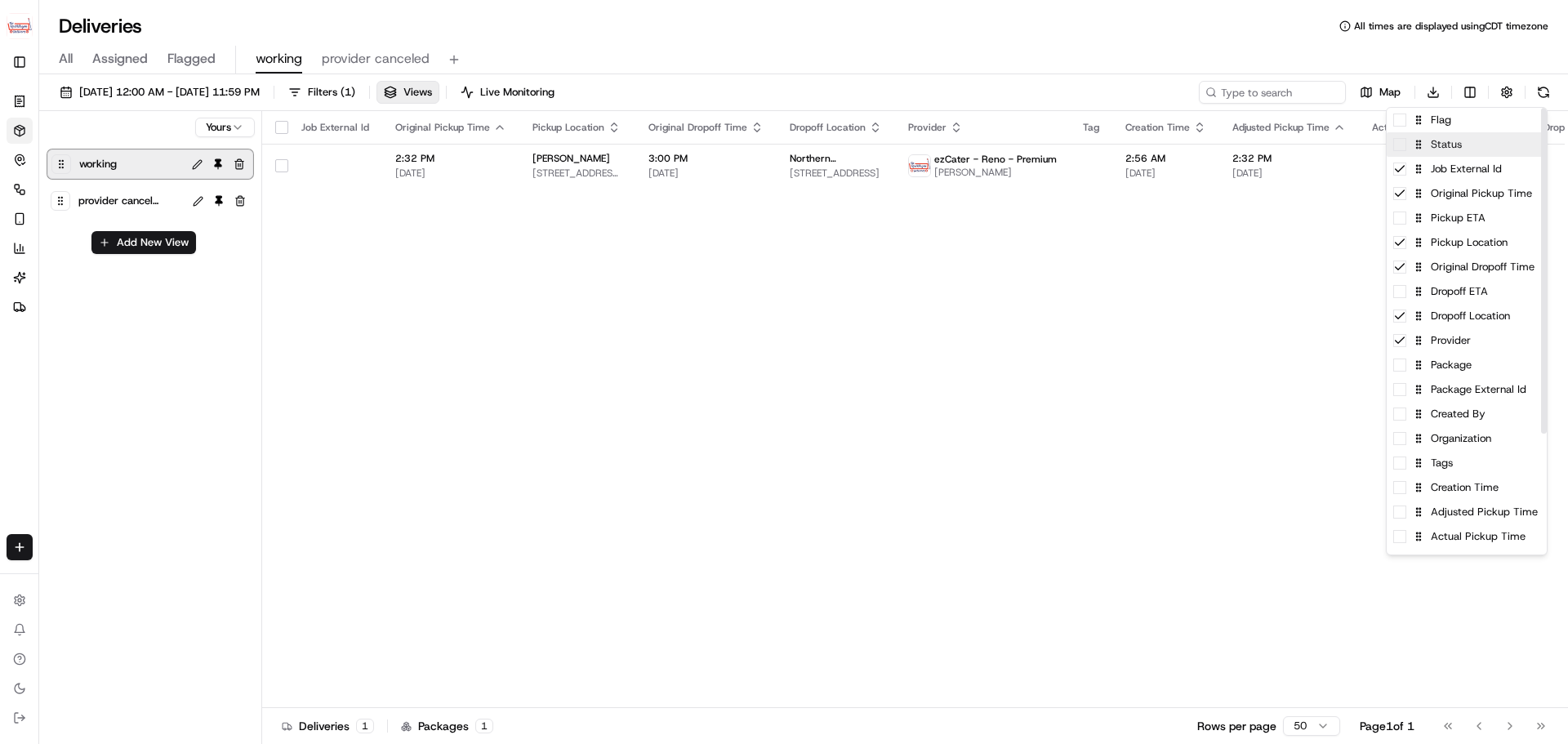
click at [1405, 148] on span at bounding box center [1399, 144] width 13 height 13
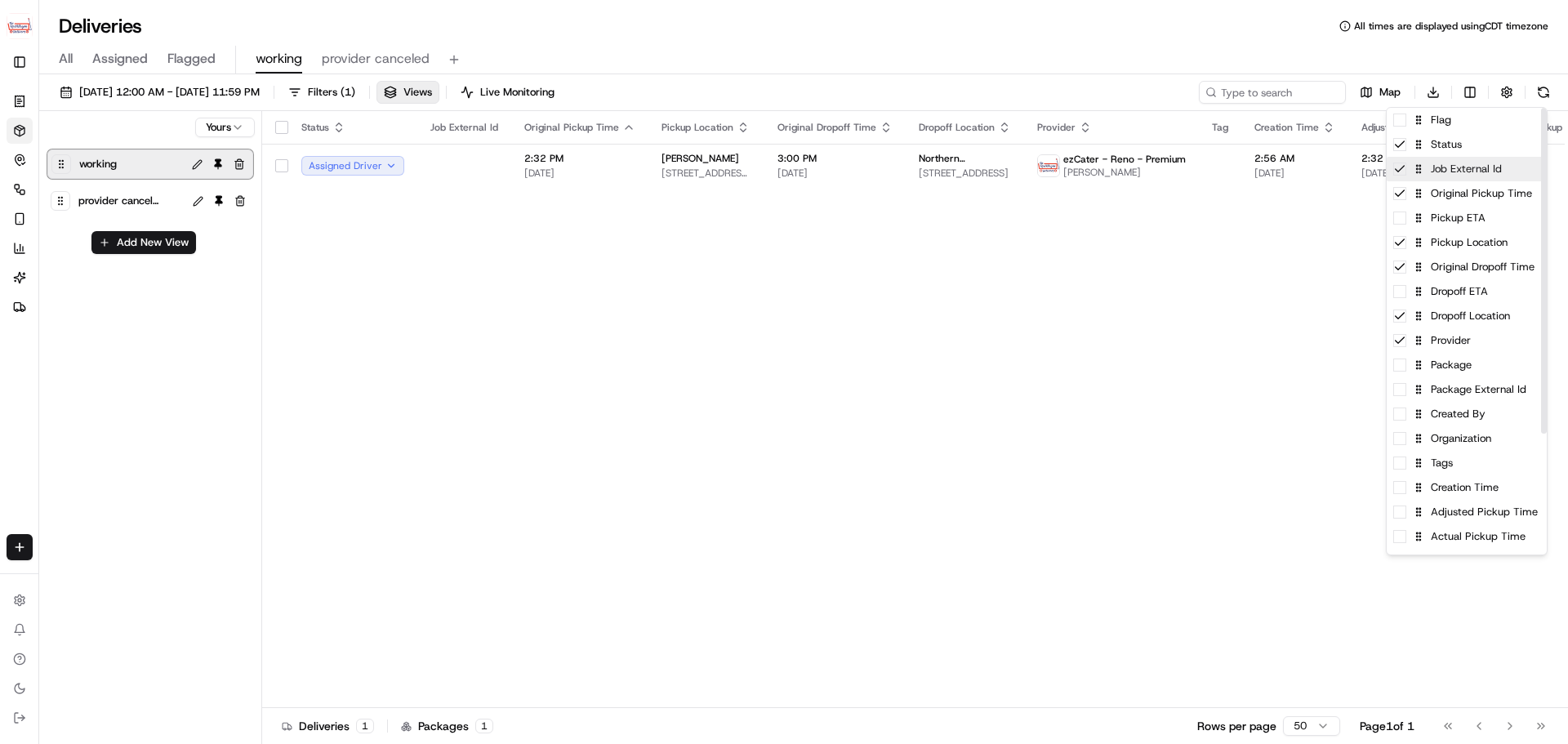
click at [1399, 172] on icon at bounding box center [1399, 169] width 13 height 13
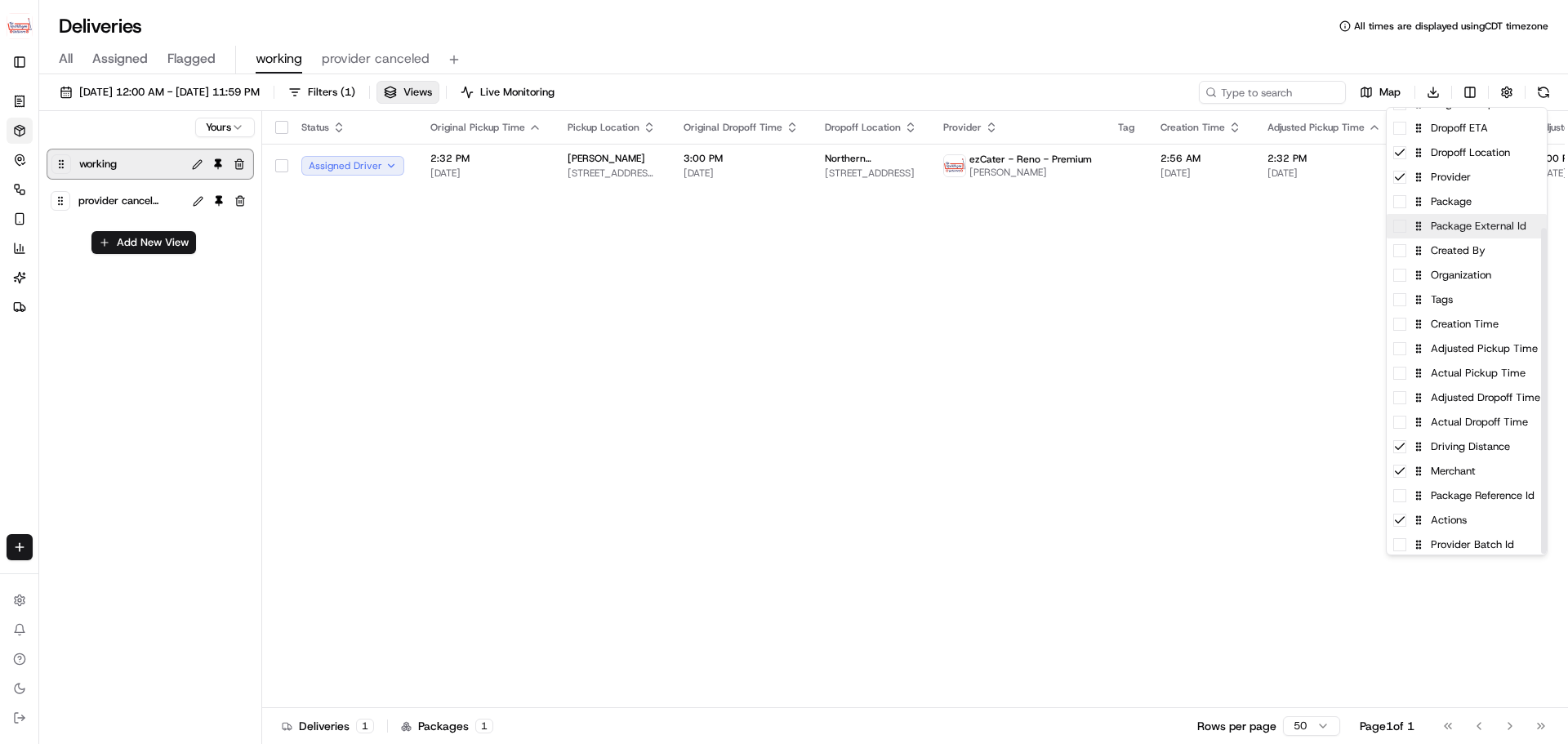
scroll to position [166, 0]
click at [193, 163] on html "The RedWagon Delivers jeff@usenash.com Toggle Sidebar Orders Deliveries Control…" at bounding box center [784, 372] width 1568 height 744
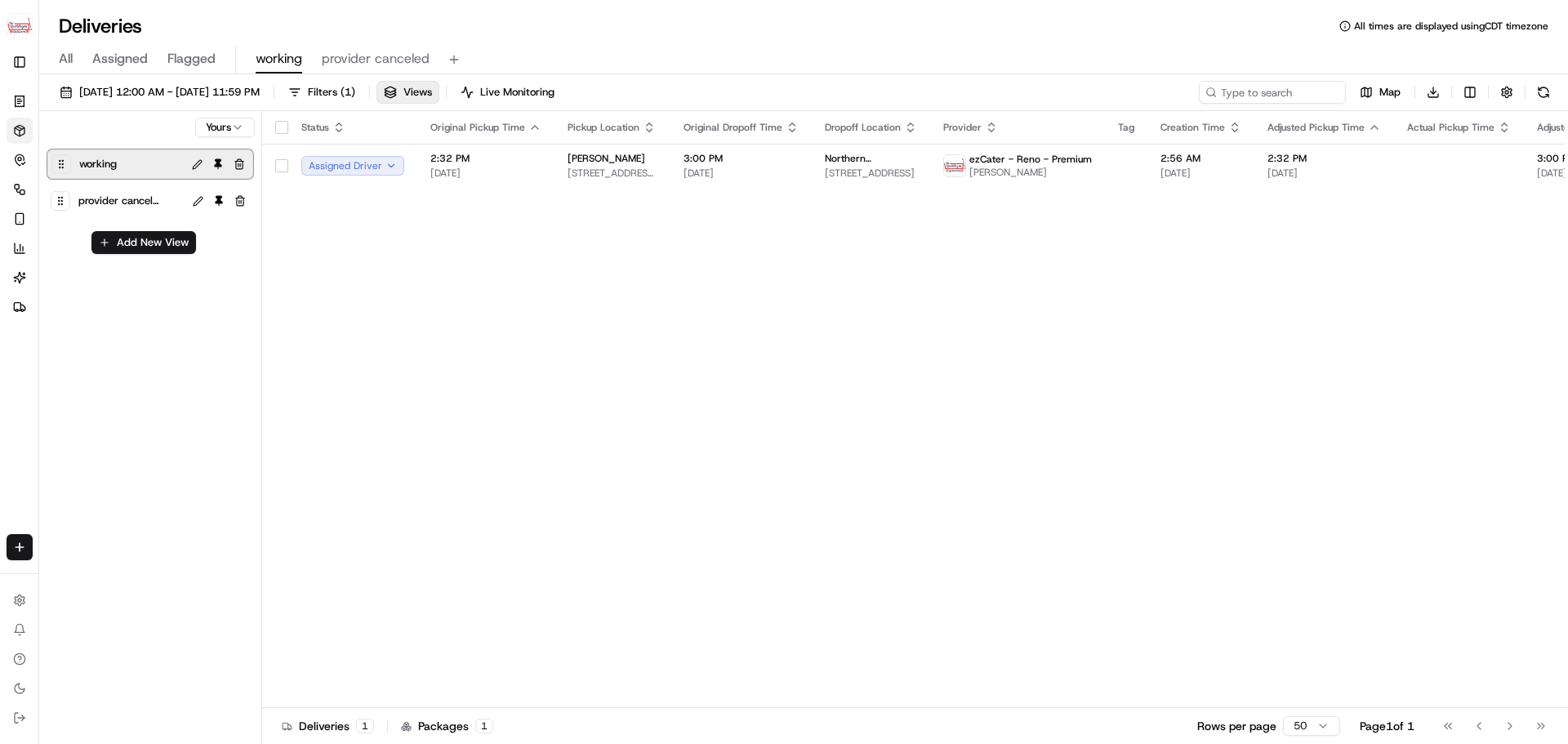
click at [198, 163] on button at bounding box center [197, 164] width 19 height 19
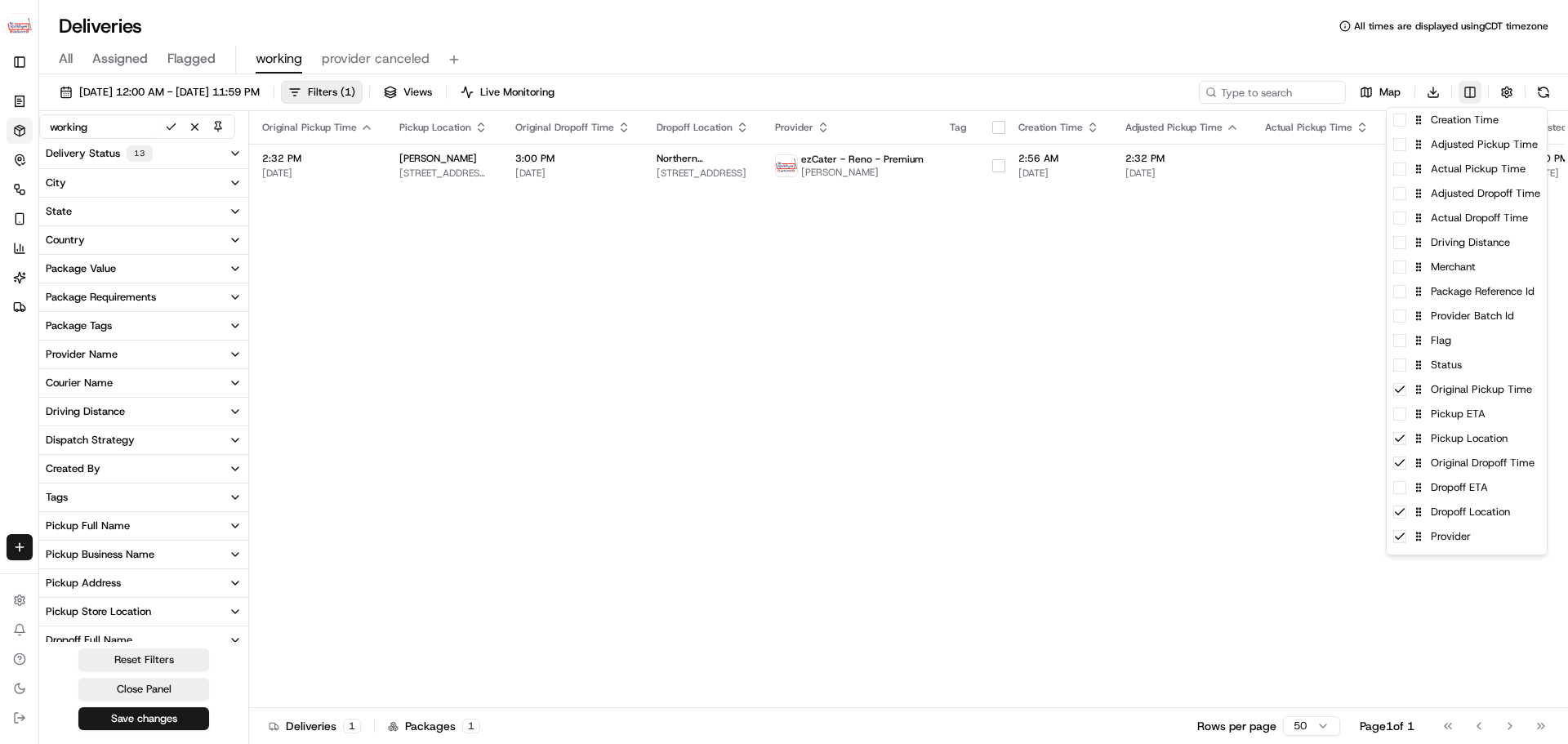
click at [1473, 93] on html "The RedWagon Delivers jeff@usenash.com Toggle Sidebar Orders Deliveries Control…" at bounding box center [784, 372] width 1568 height 744
click at [1400, 366] on span at bounding box center [1399, 364] width 13 height 13
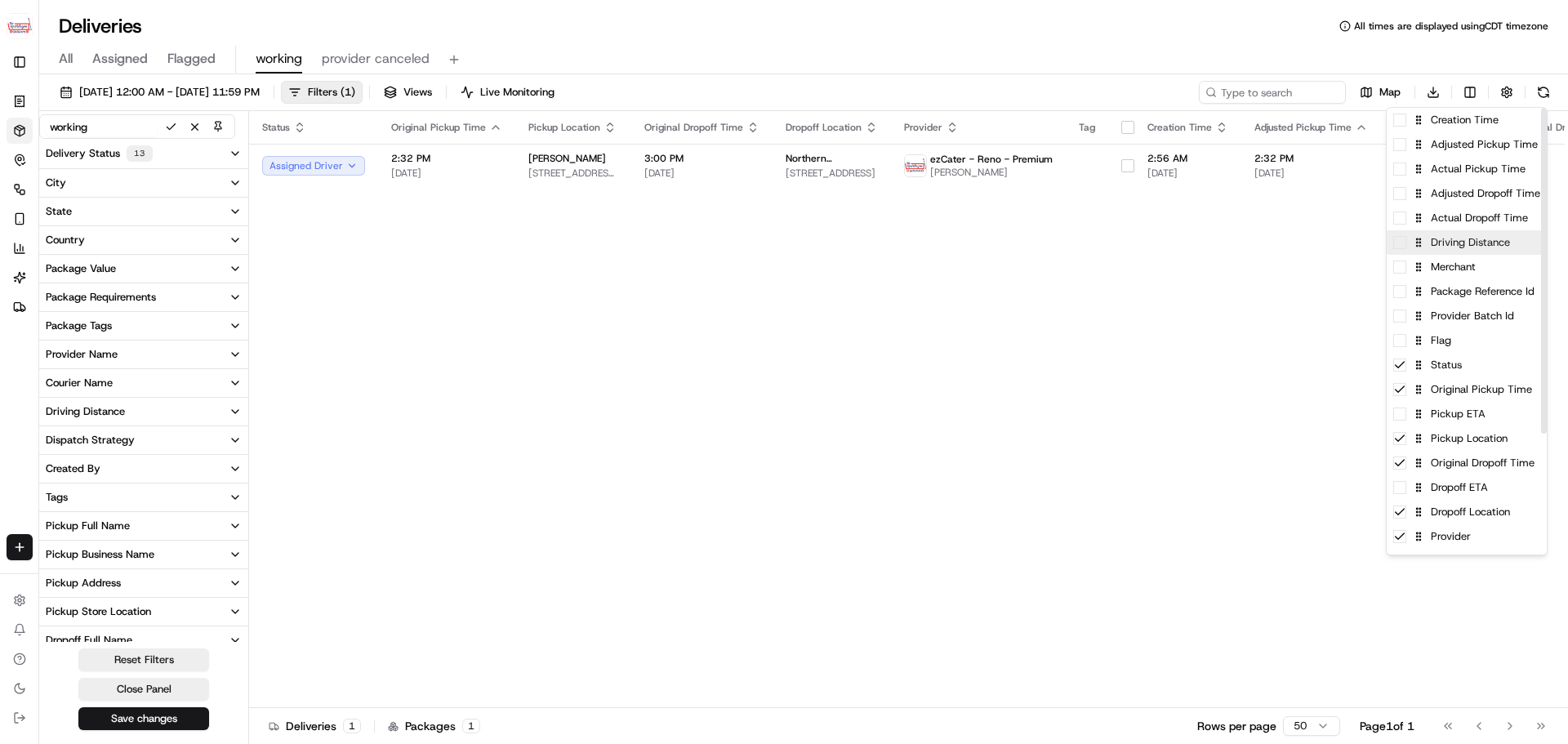
click at [1403, 245] on span at bounding box center [1399, 242] width 13 height 13
drag, startPoint x: 1420, startPoint y: 246, endPoint x: 1424, endPoint y: 536, distance: 290.0
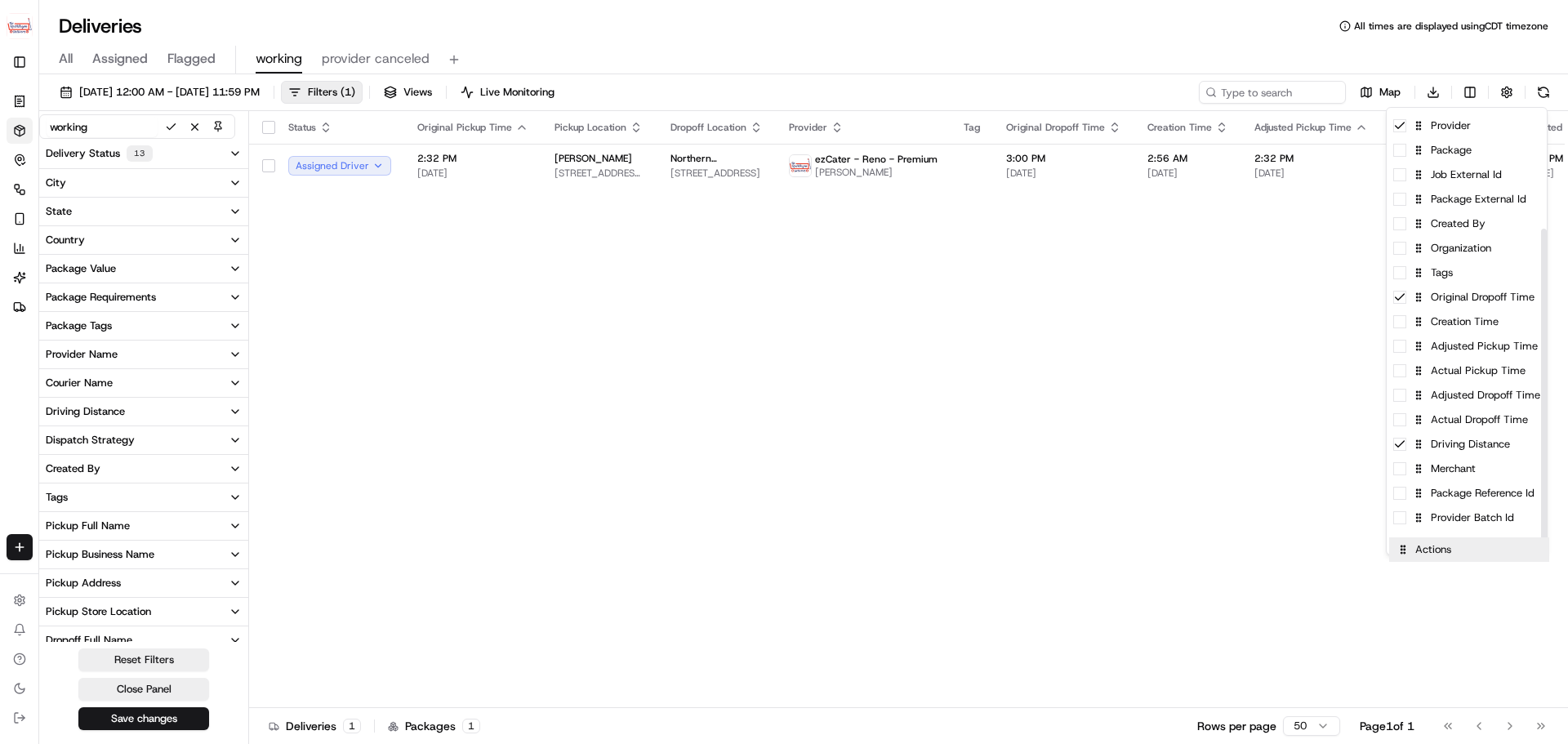
drag, startPoint x: 1420, startPoint y: 301, endPoint x: 1422, endPoint y: 557, distance: 256.0
click at [1402, 347] on span at bounding box center [1399, 346] width 13 height 13
click at [1402, 347] on icon at bounding box center [1399, 346] width 13 height 13
click at [1403, 376] on span at bounding box center [1399, 371] width 13 height 13
click at [1403, 376] on icon at bounding box center [1399, 371] width 13 height 13
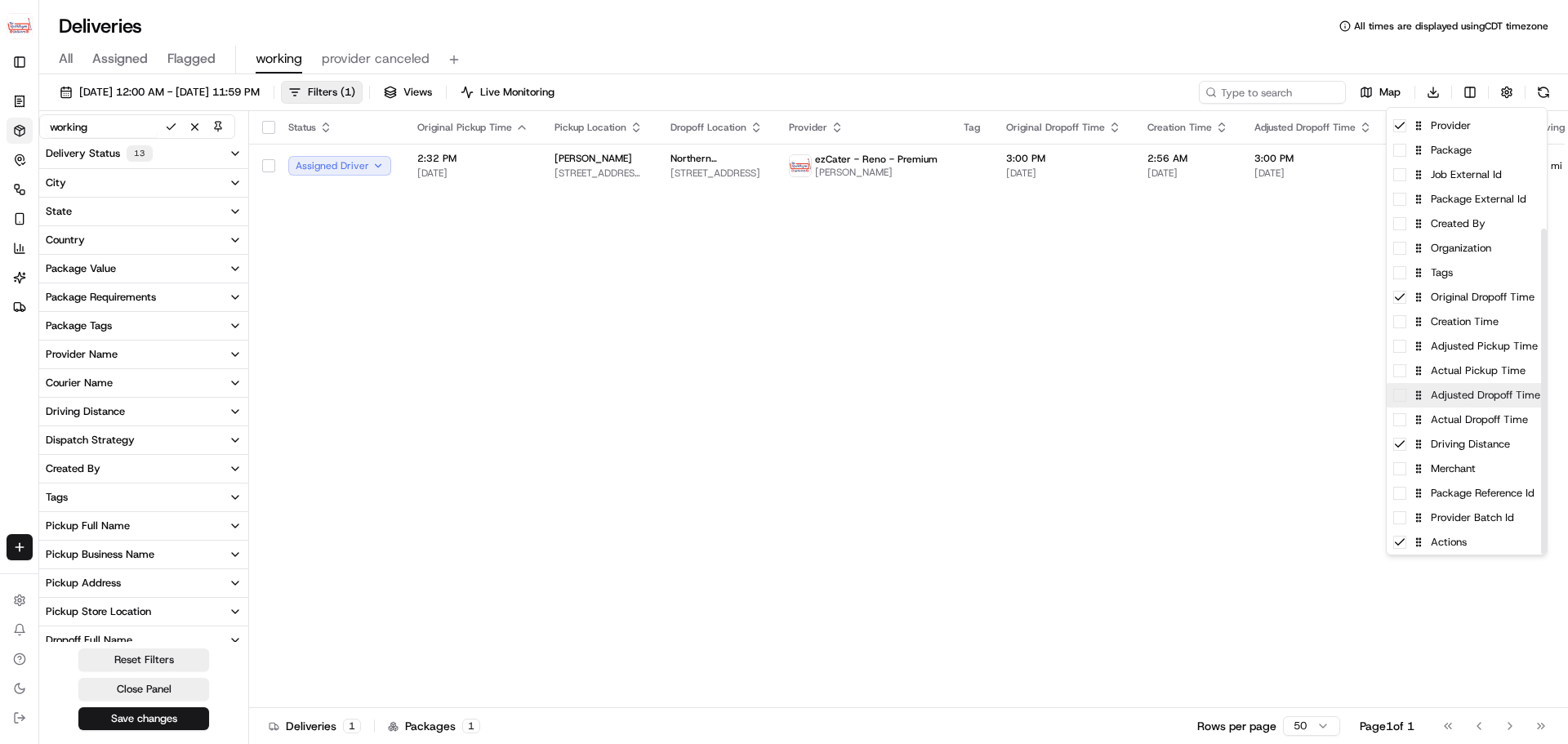
click at [1399, 400] on span at bounding box center [1399, 395] width 13 height 13
click at [1399, 400] on icon at bounding box center [1399, 395] width 13 height 13
click at [1402, 422] on span at bounding box center [1399, 420] width 13 height 13
click at [1402, 422] on icon at bounding box center [1399, 420] width 13 height 13
click at [1402, 324] on span at bounding box center [1399, 322] width 13 height 13
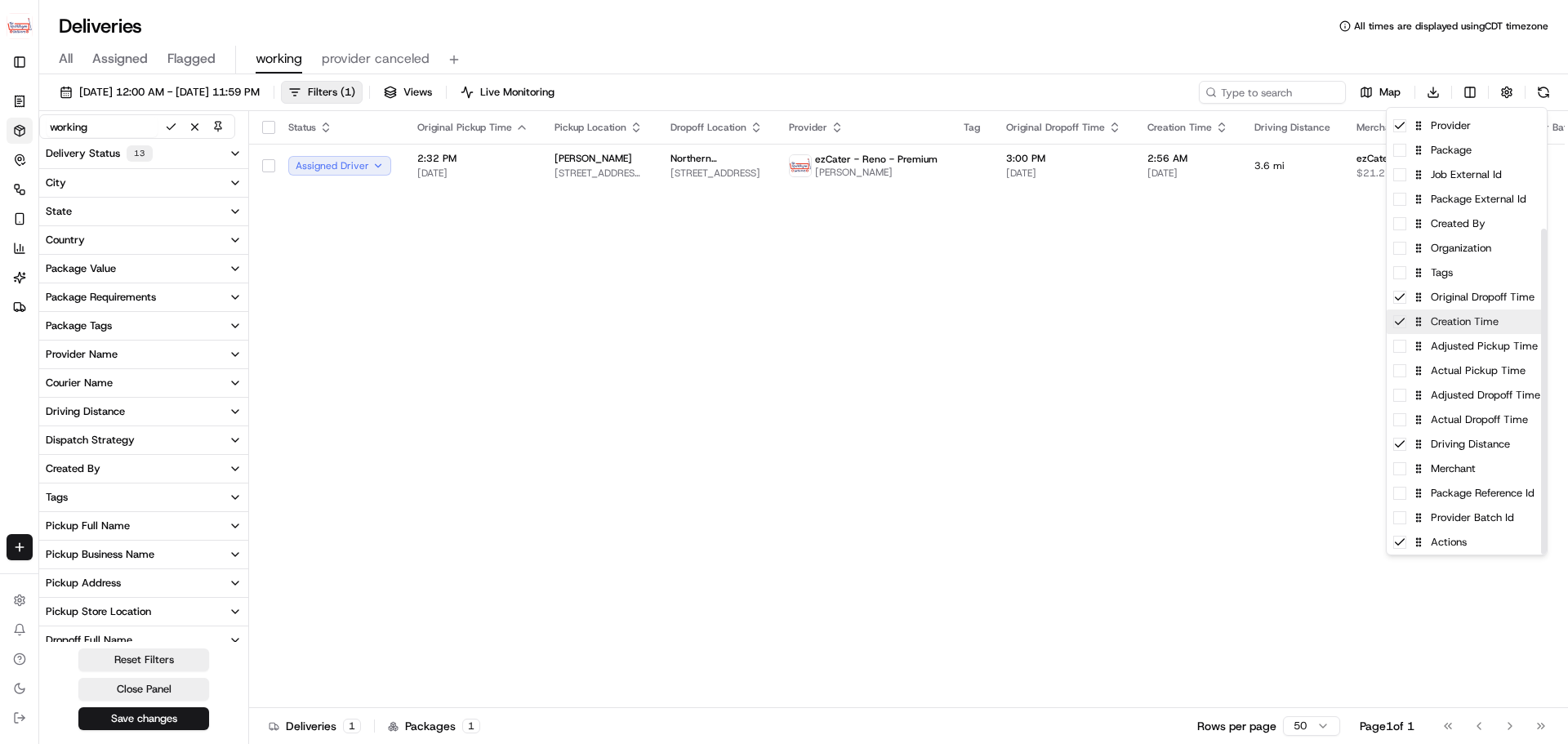
click at [1402, 324] on icon at bounding box center [1399, 322] width 13 height 13
click at [1405, 473] on span at bounding box center [1399, 469] width 13 height 13
drag, startPoint x: 1419, startPoint y: 447, endPoint x: 1417, endPoint y: 479, distance: 32.1
click at [1399, 498] on span at bounding box center [1399, 493] width 13 height 13
click at [1399, 498] on icon at bounding box center [1399, 493] width 13 height 13
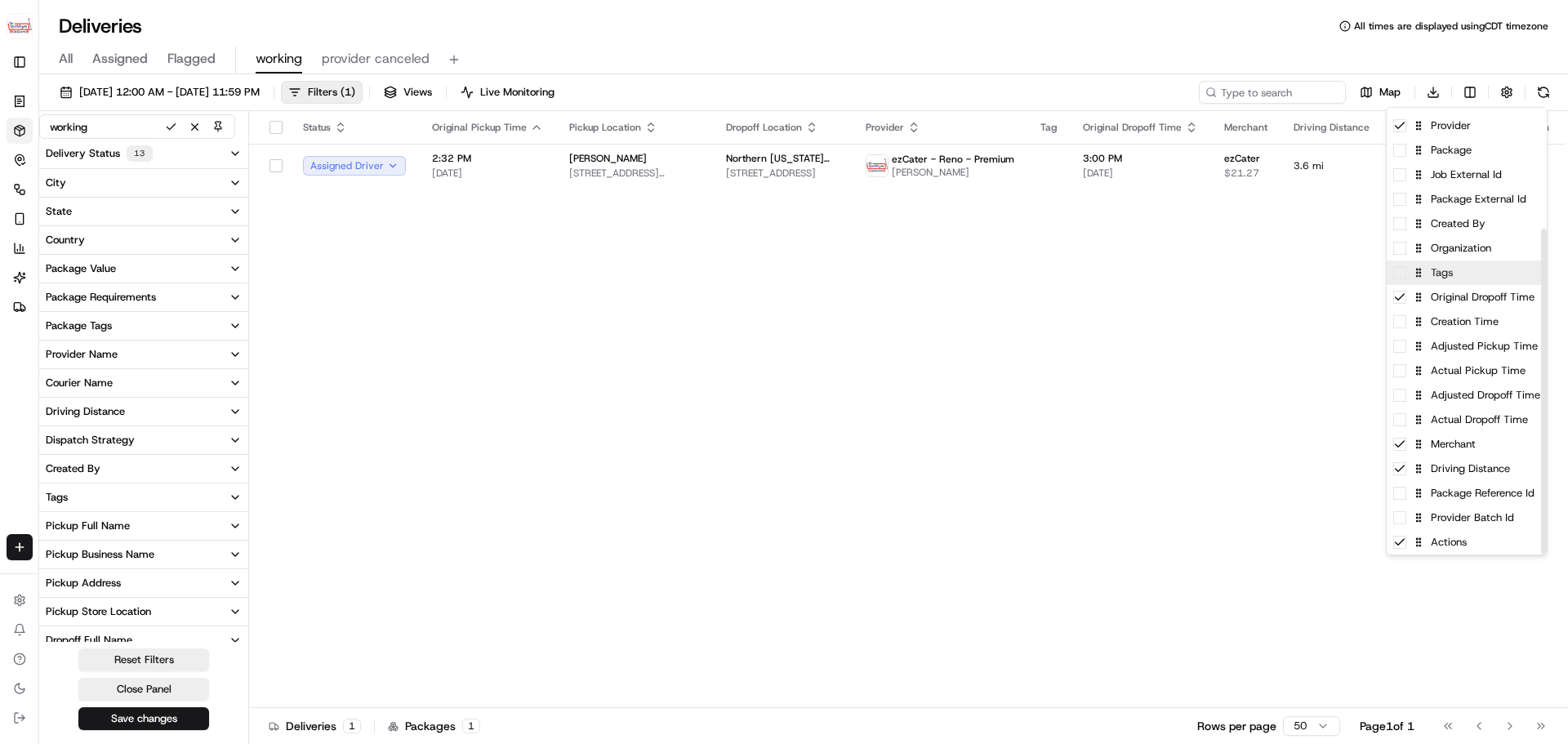
click at [1402, 277] on span at bounding box center [1399, 273] width 13 height 13
click at [1402, 277] on icon at bounding box center [1399, 273] width 13 height 13
click at [1407, 301] on div "Original Dropoff Time" at bounding box center [1466, 296] width 160 height 24
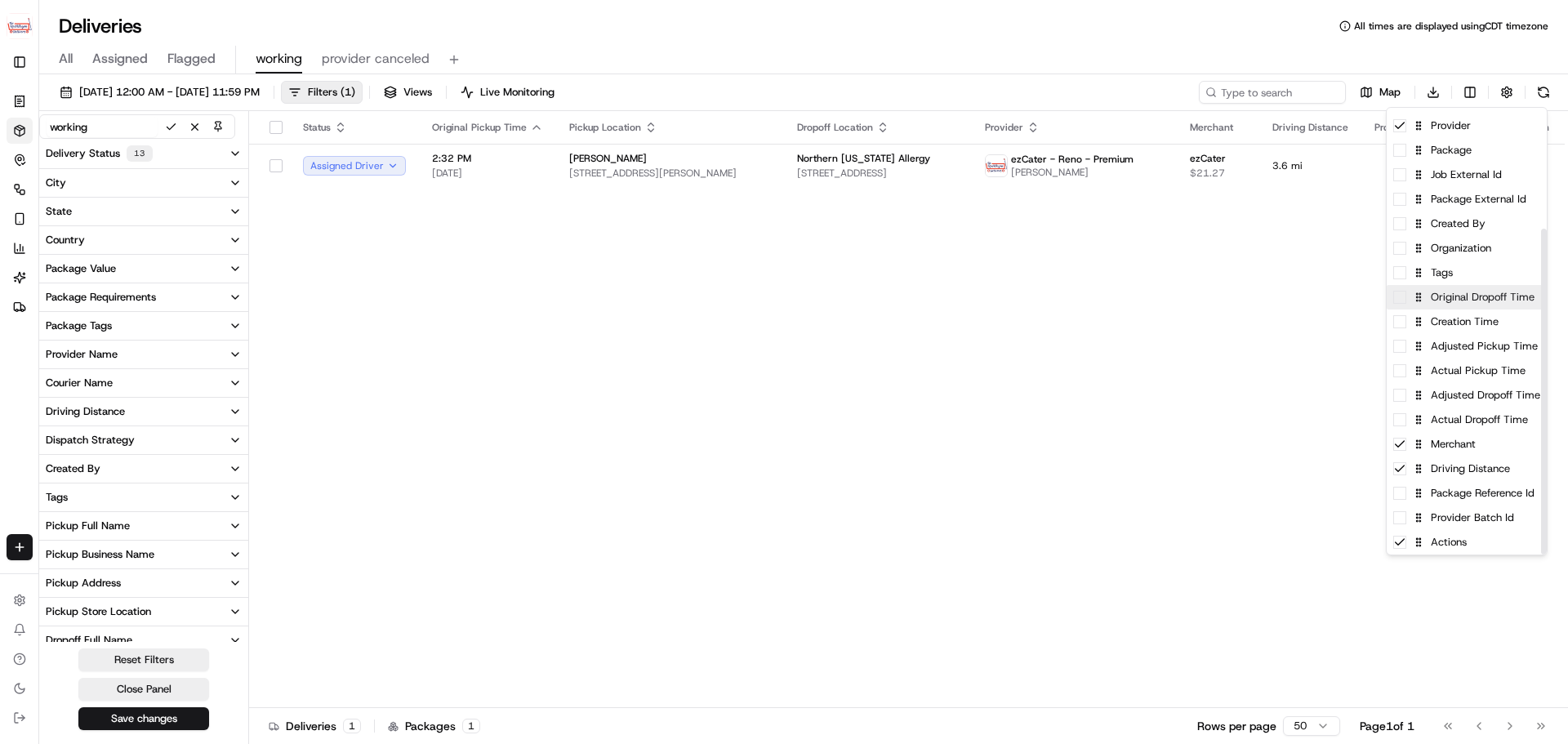
click at [1404, 301] on span at bounding box center [1399, 297] width 13 height 13
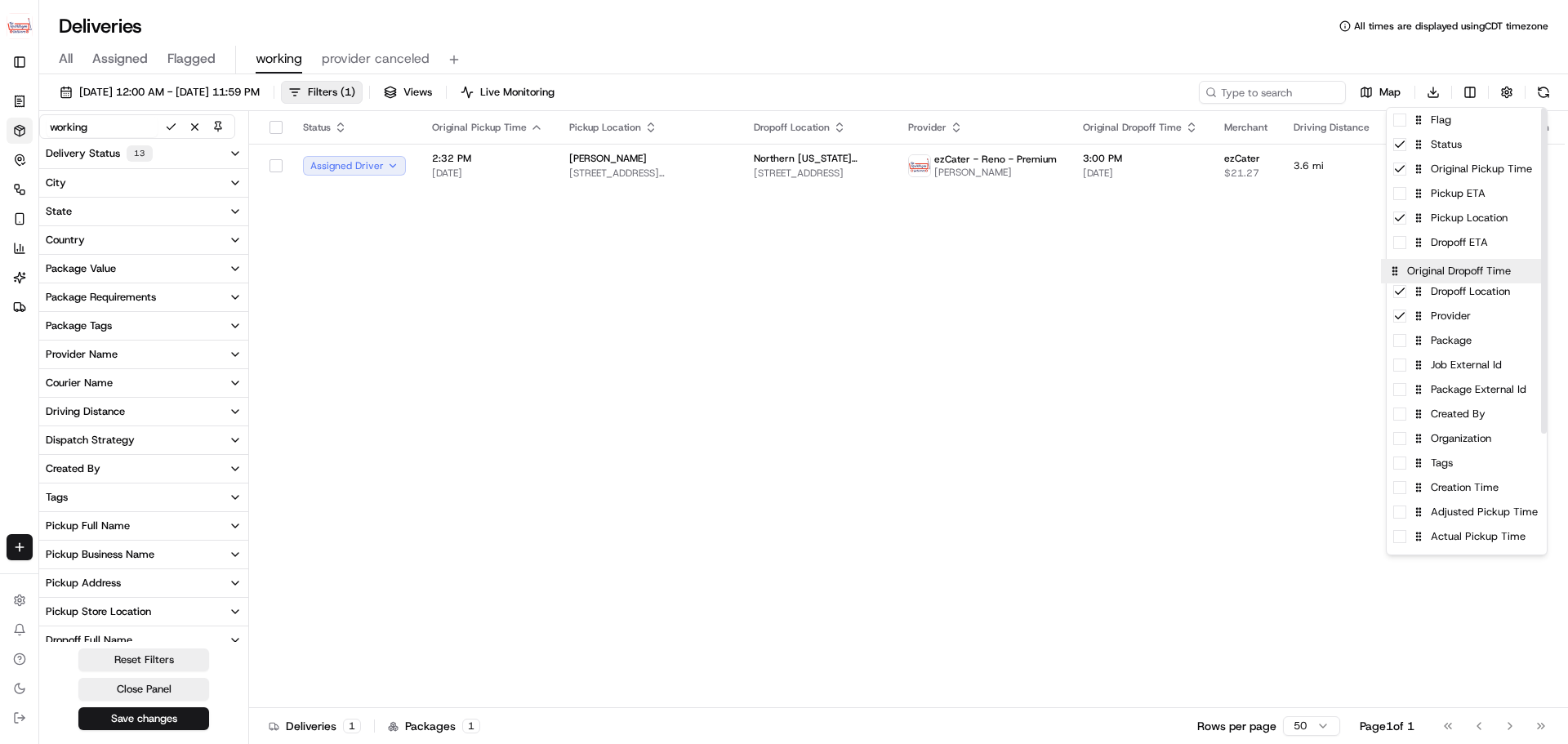
drag, startPoint x: 1423, startPoint y: 467, endPoint x: 1417, endPoint y: 266, distance: 201.1
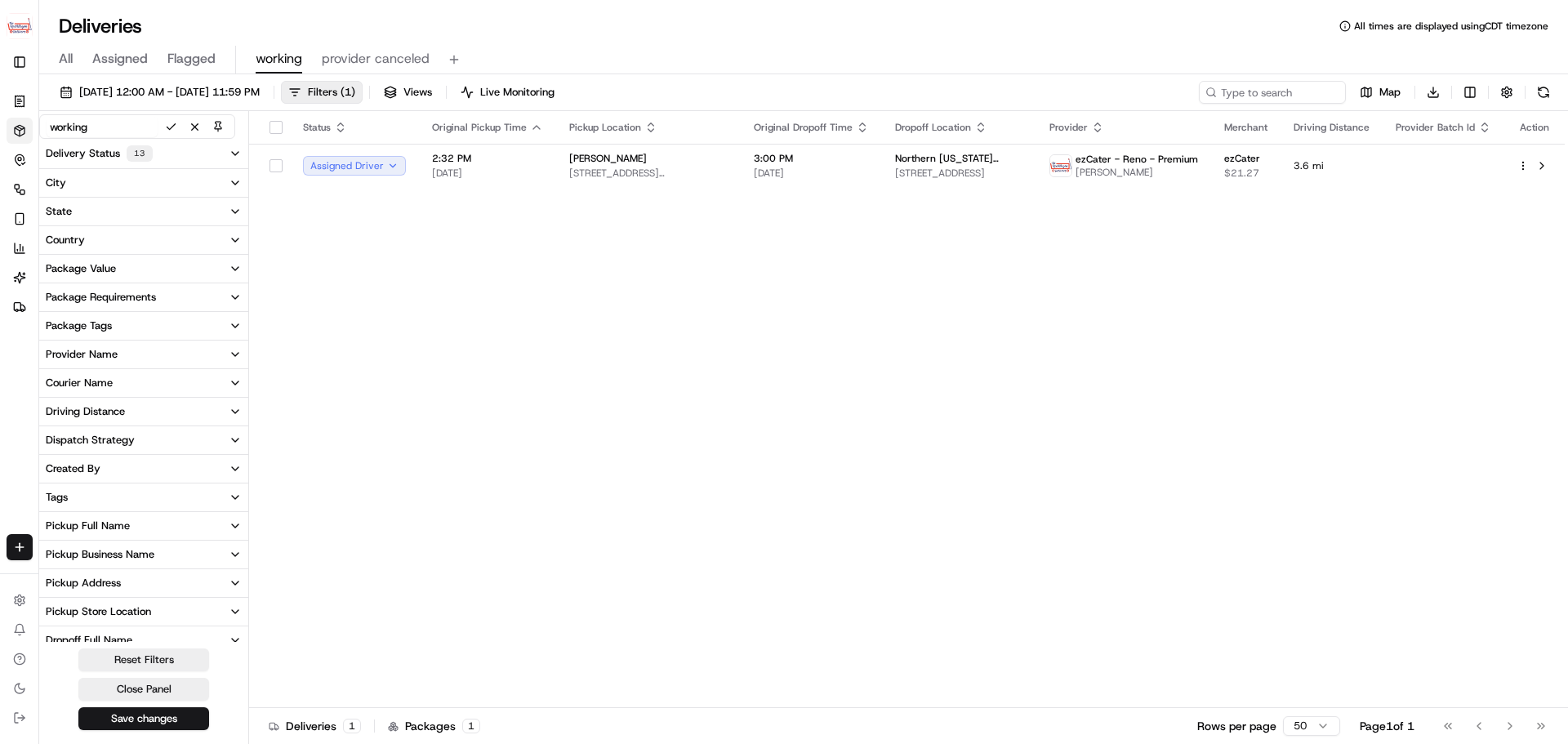
click at [156, 714] on html "The RedWagon Delivers jeff@usenash.com Toggle Sidebar Orders Deliveries Control…" at bounding box center [784, 372] width 1568 height 744
click at [192, 160] on button "Delivery Status 13" at bounding box center [143, 153] width 209 height 29
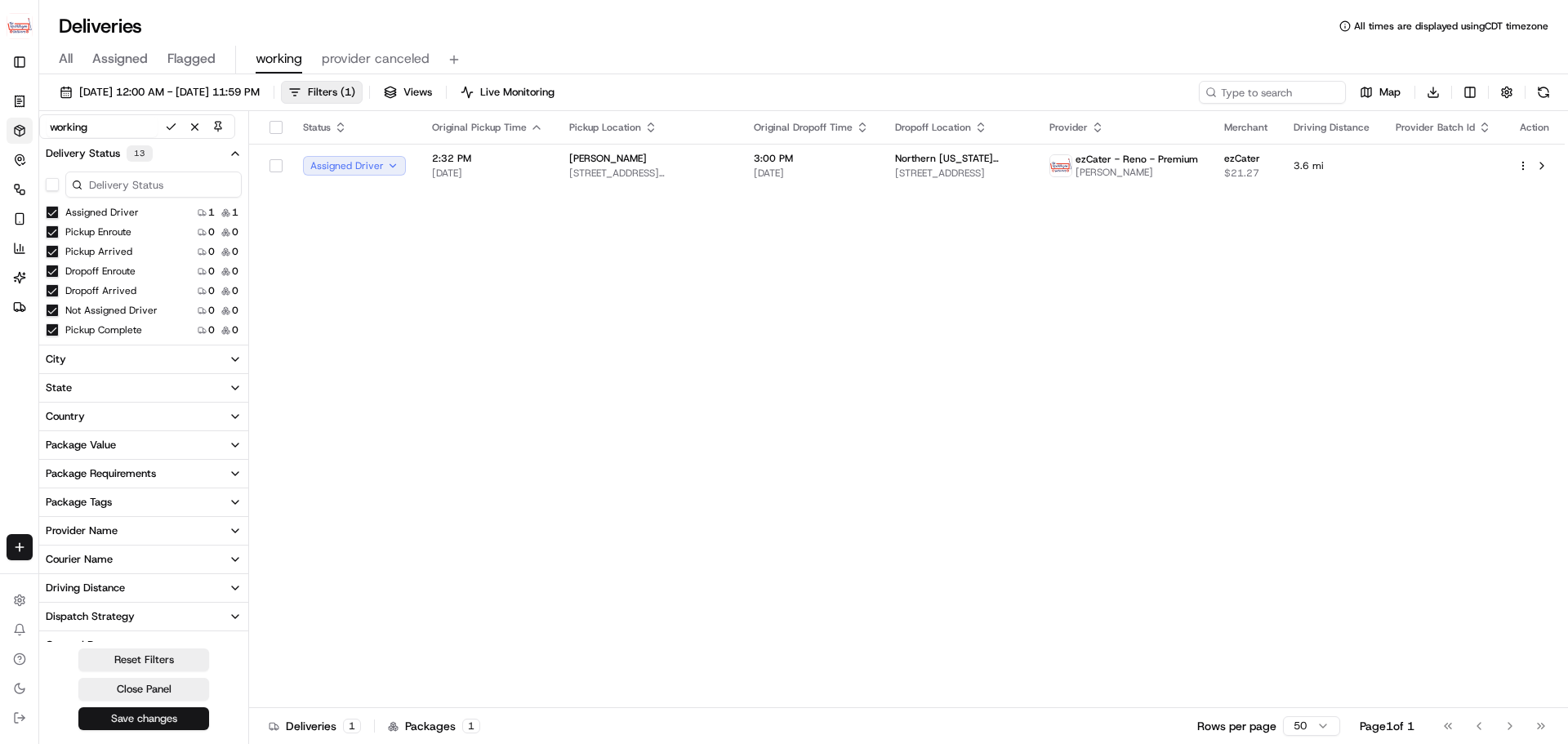
click at [167, 719] on button "Save changes" at bounding box center [143, 718] width 131 height 23
click at [172, 128] on button at bounding box center [170, 127] width 21 height 21
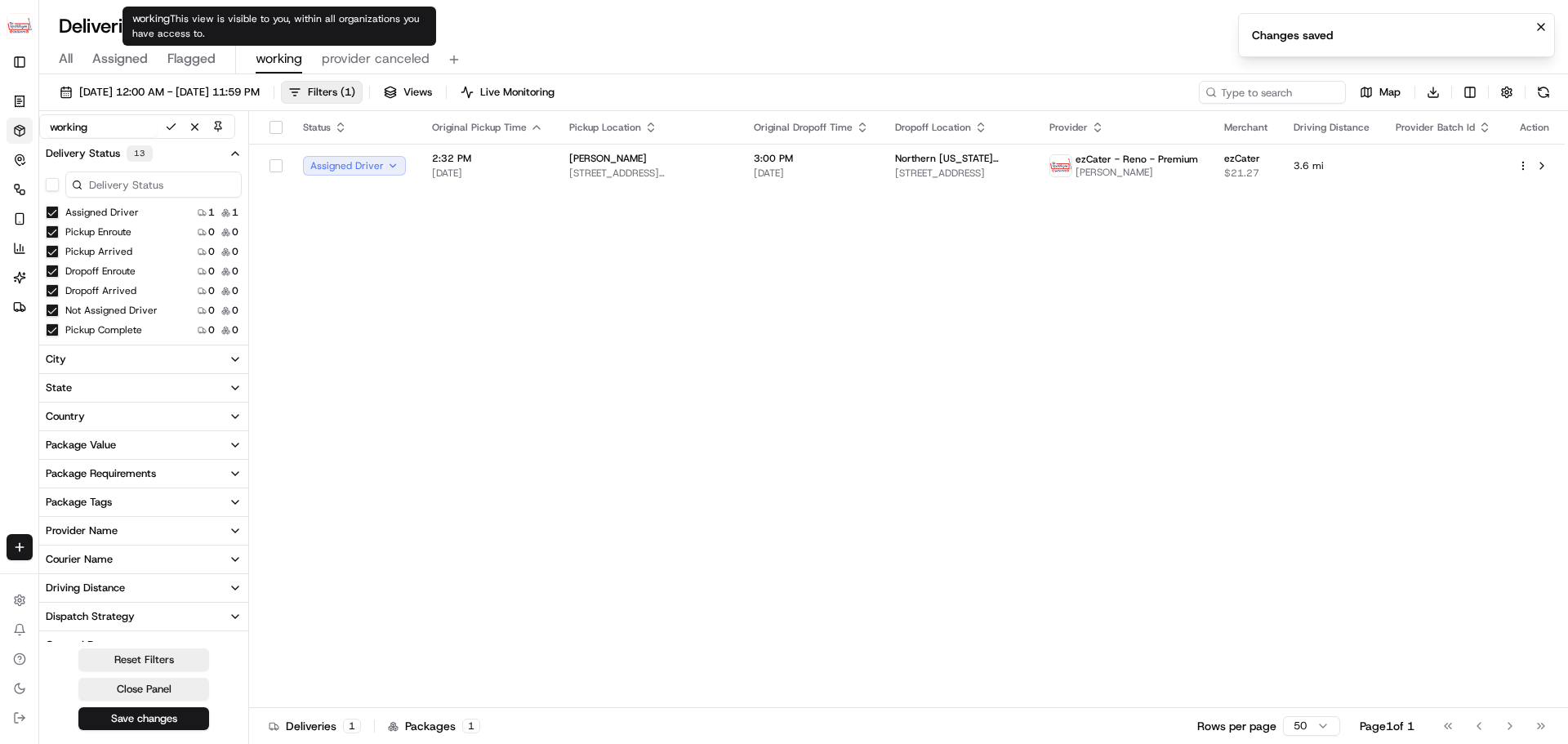
click at [289, 62] on span "working" at bounding box center [278, 59] width 46 height 20
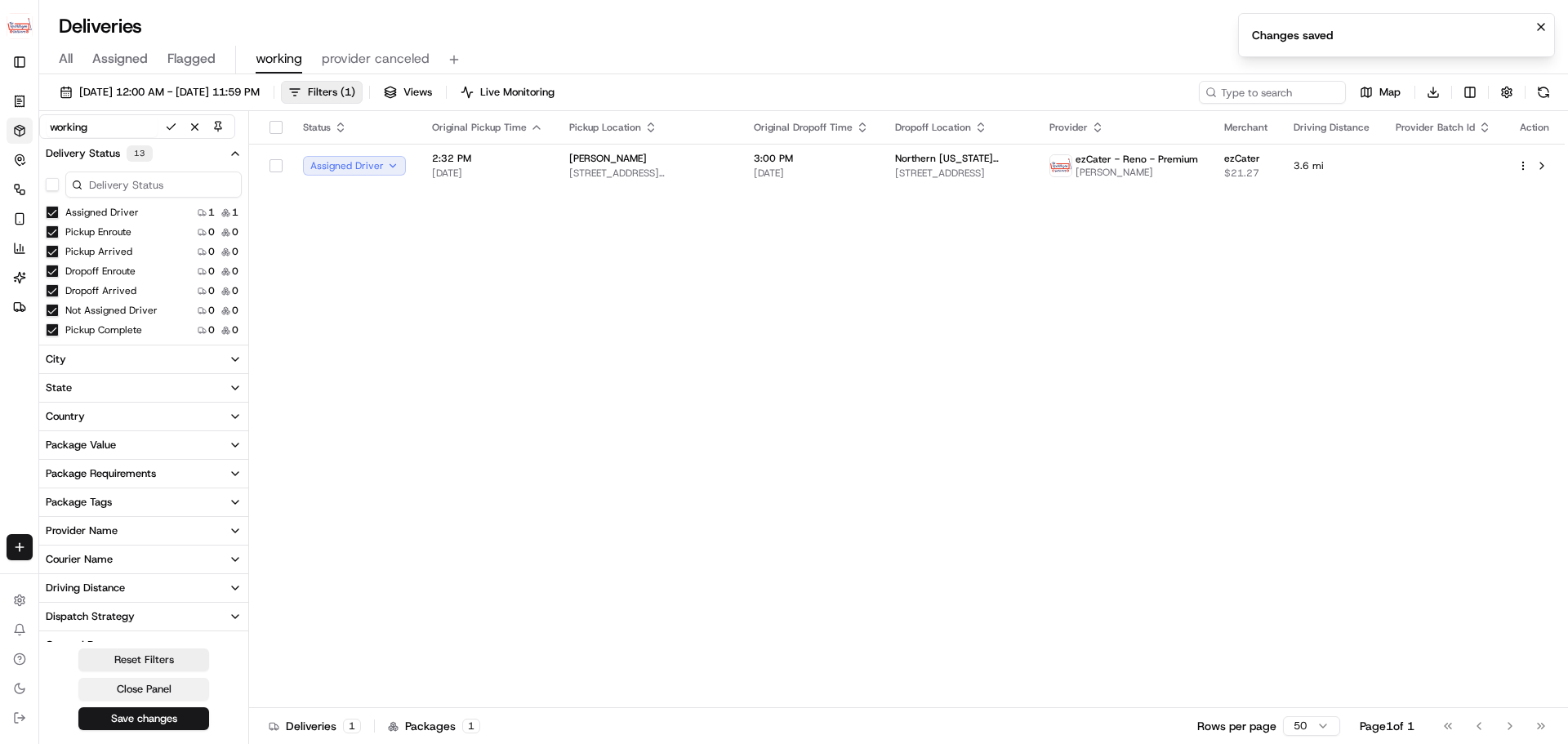
click at [140, 684] on button "Close Panel" at bounding box center [143, 689] width 131 height 23
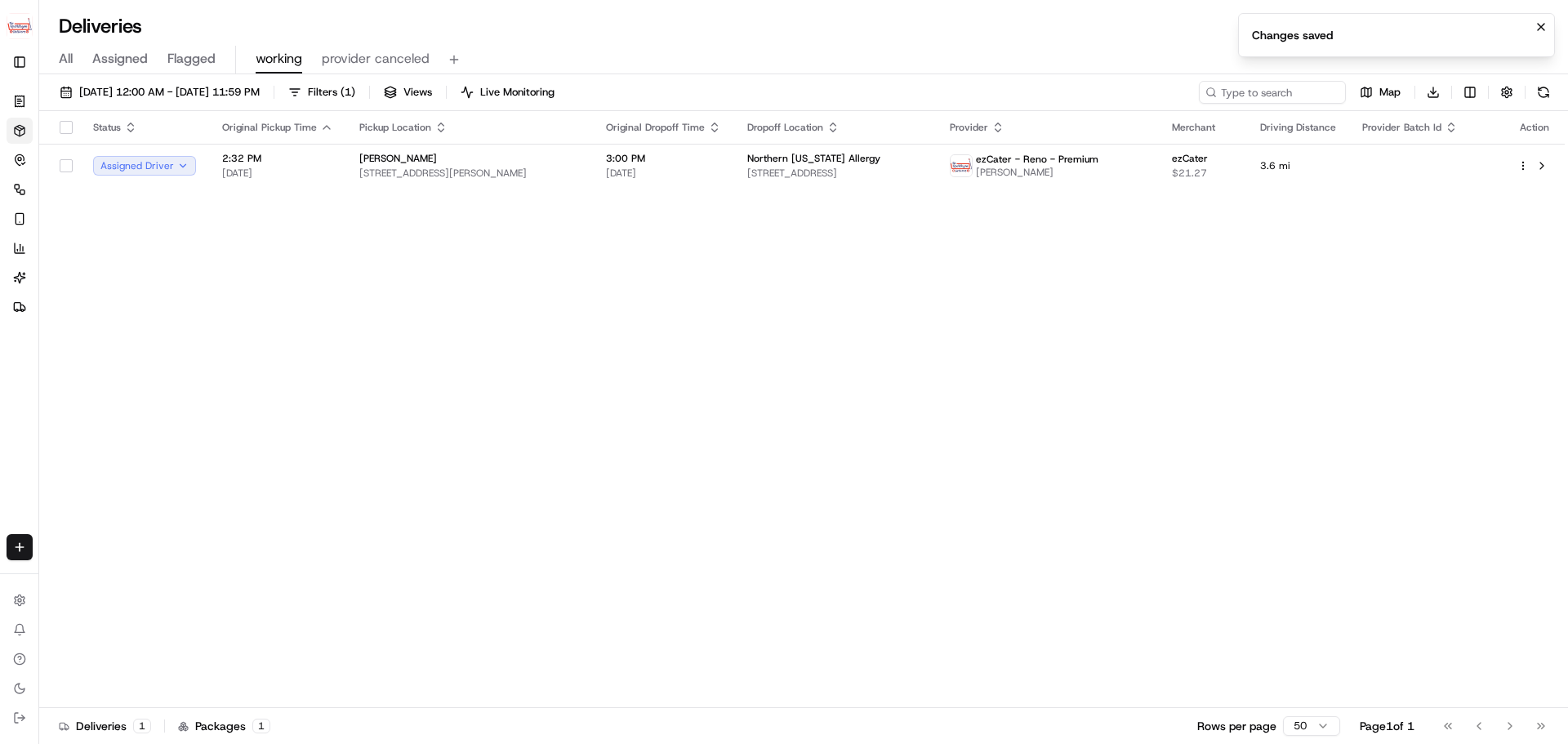
click at [1060, 480] on div "Status Original Pickup Time Pickup Location Original Dropoff Time Dropoff Locat…" at bounding box center [801, 410] width 1525 height 597
click at [355, 91] on span "Filters ( 1 )" at bounding box center [332, 92] width 47 height 14
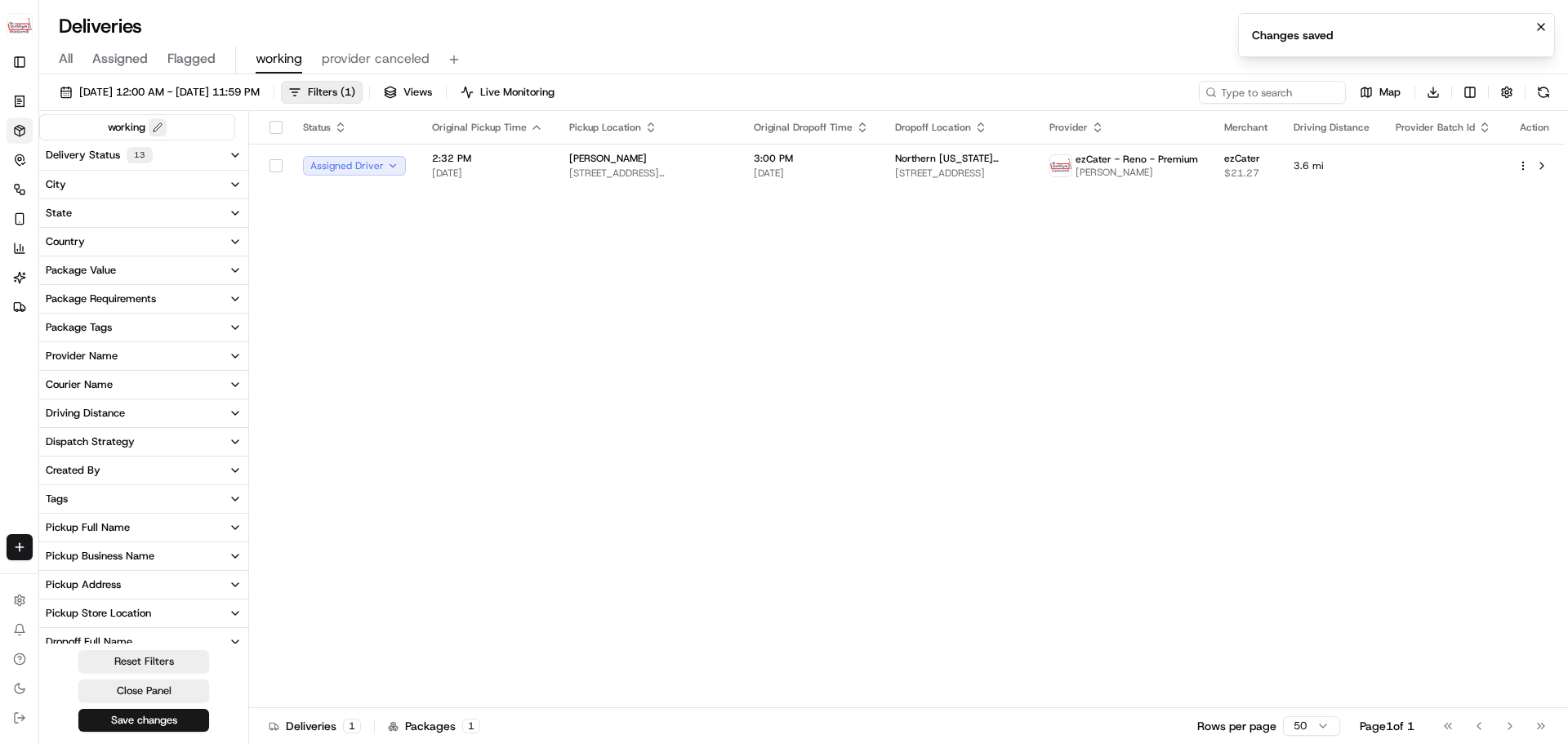
click at [156, 127] on button at bounding box center [158, 128] width 18 height 18
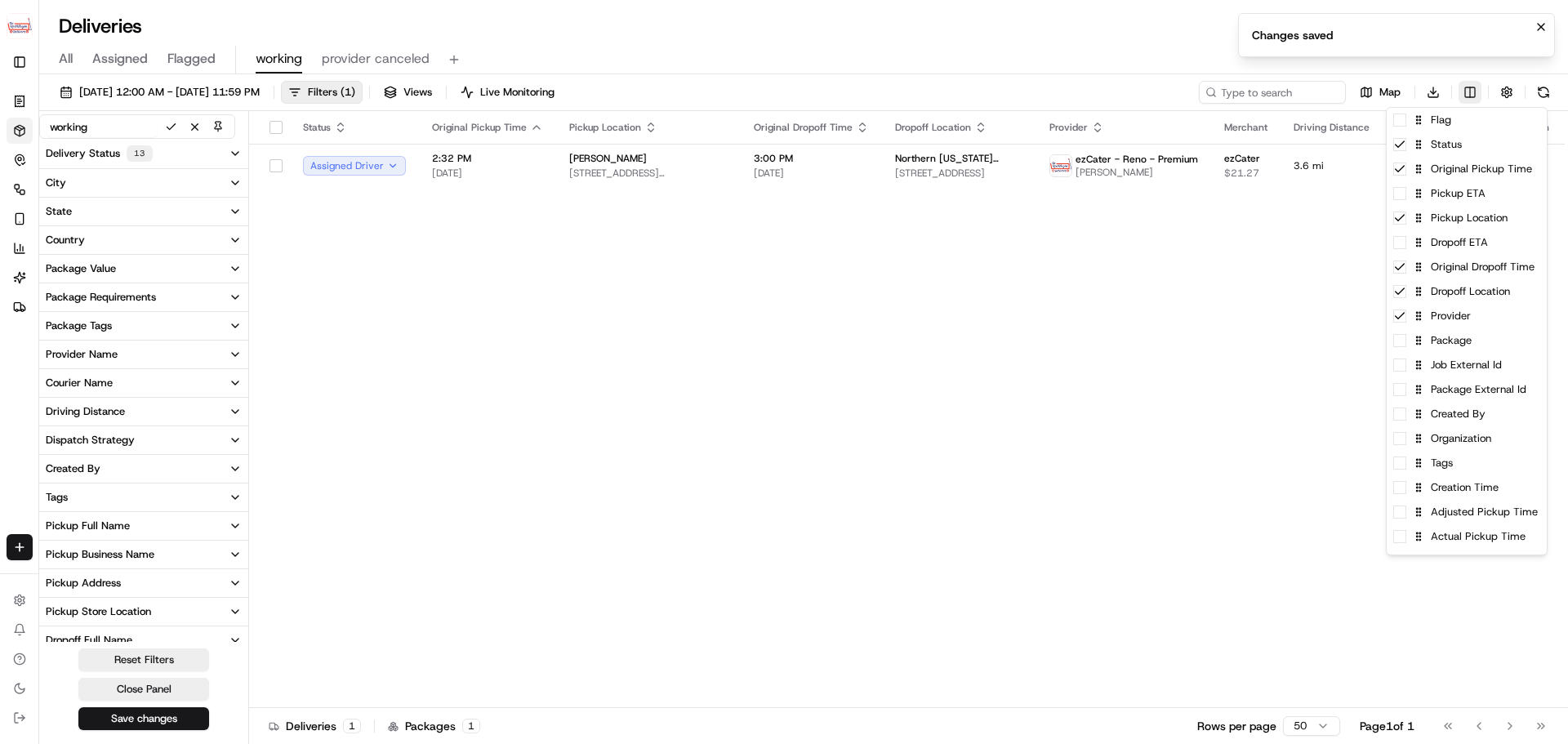
click at [1468, 92] on html "The RedWagon Delivers jeff@usenash.com Toggle Sidebar Orders Deliveries Control…" at bounding box center [784, 372] width 1568 height 744
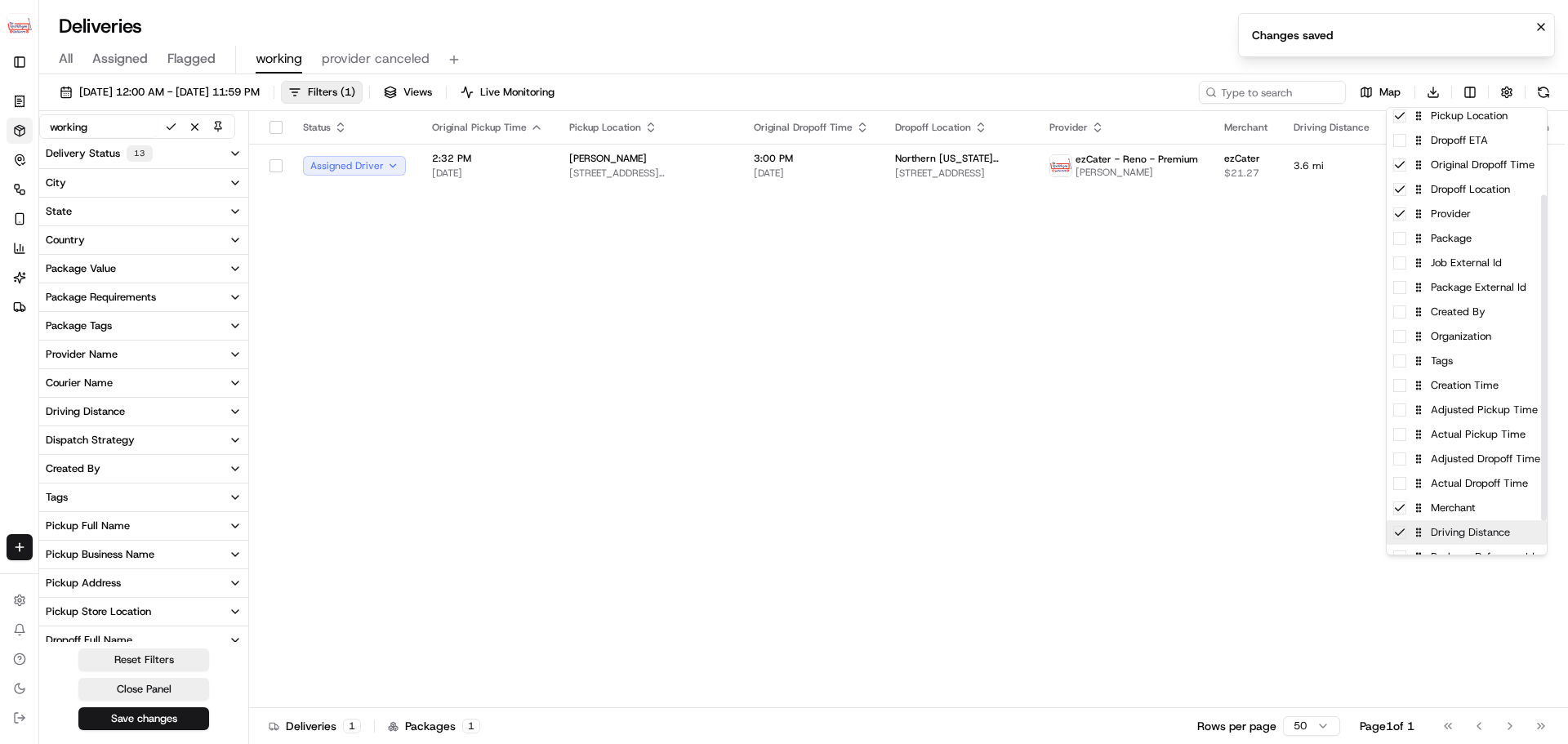
scroll to position [166, 0]
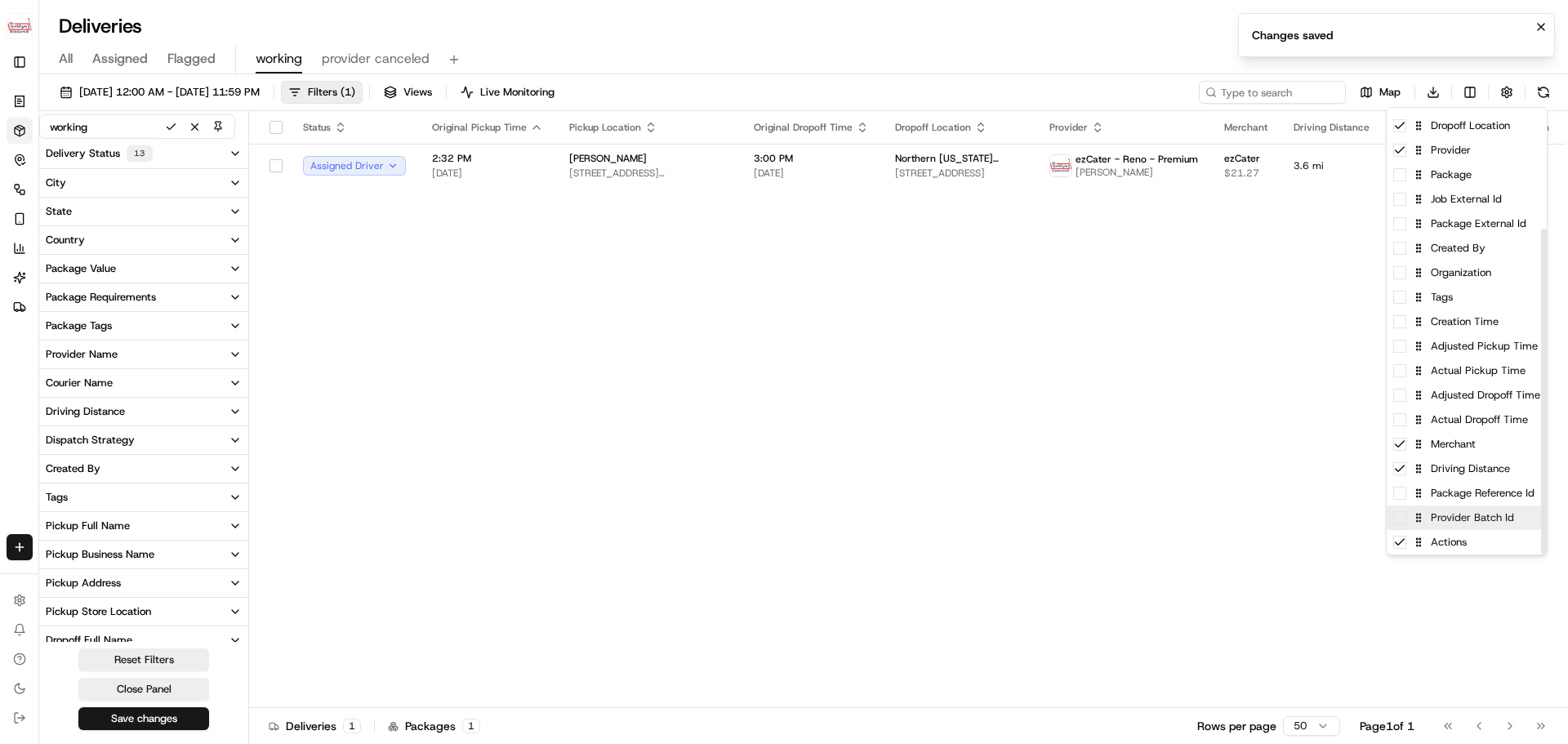
click at [1400, 526] on div "Provider Batch Id" at bounding box center [1466, 517] width 160 height 24
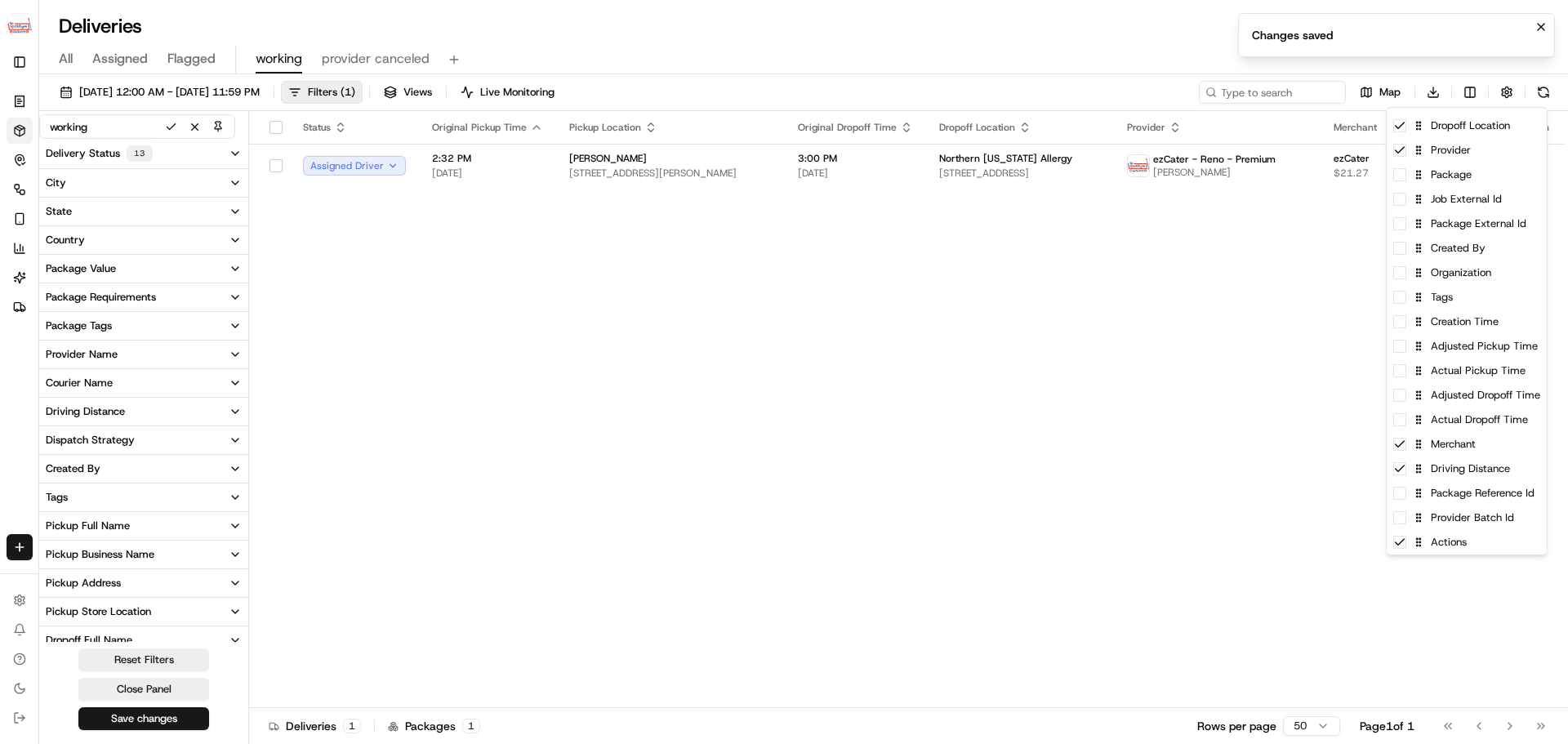
click at [1313, 530] on html "The RedWagon Delivers jeff@usenash.com Toggle Sidebar Orders Deliveries Control…" at bounding box center [784, 372] width 1568 height 744
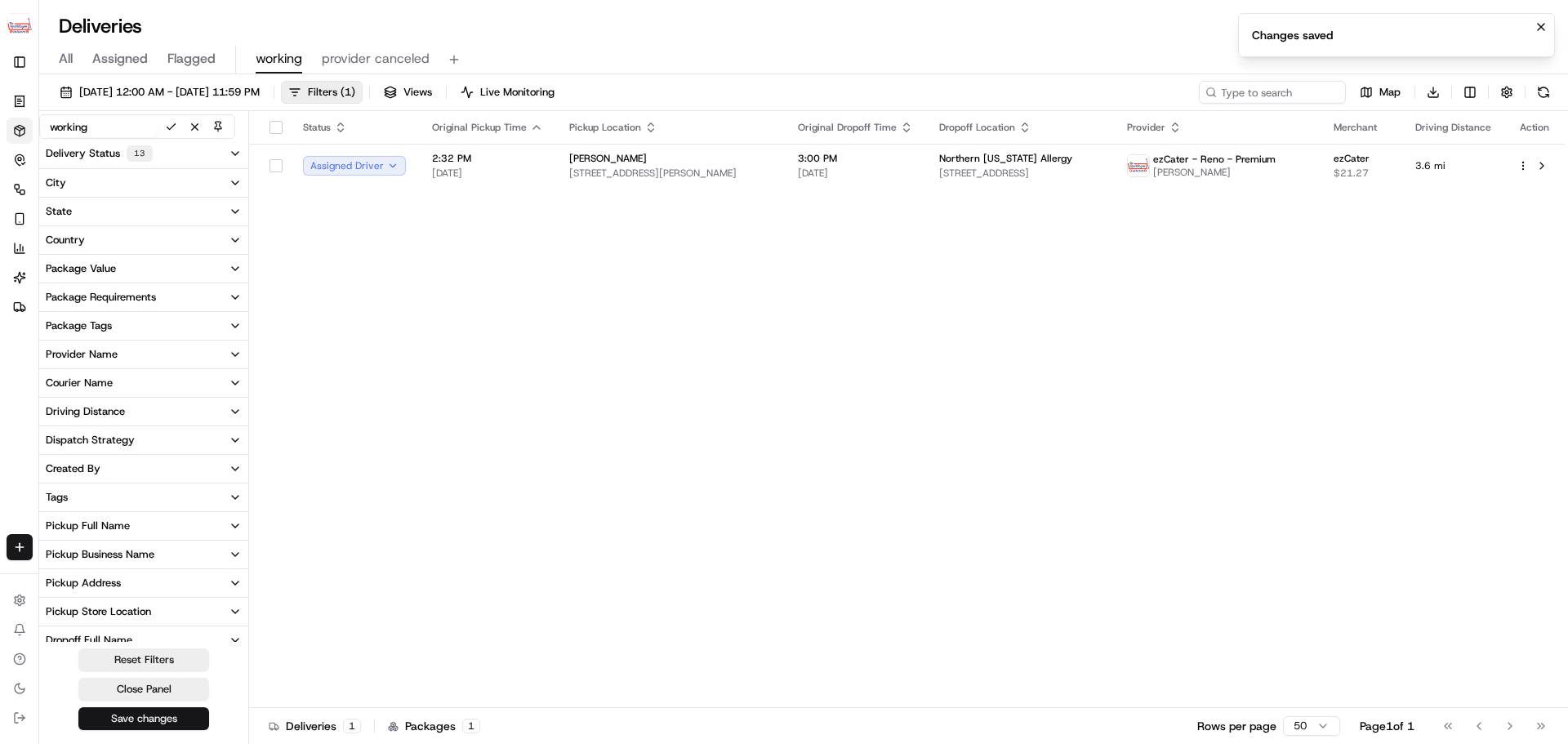
click at [152, 713] on button "Save changes" at bounding box center [143, 718] width 131 height 23
click at [150, 683] on button "Close Panel" at bounding box center [143, 689] width 131 height 23
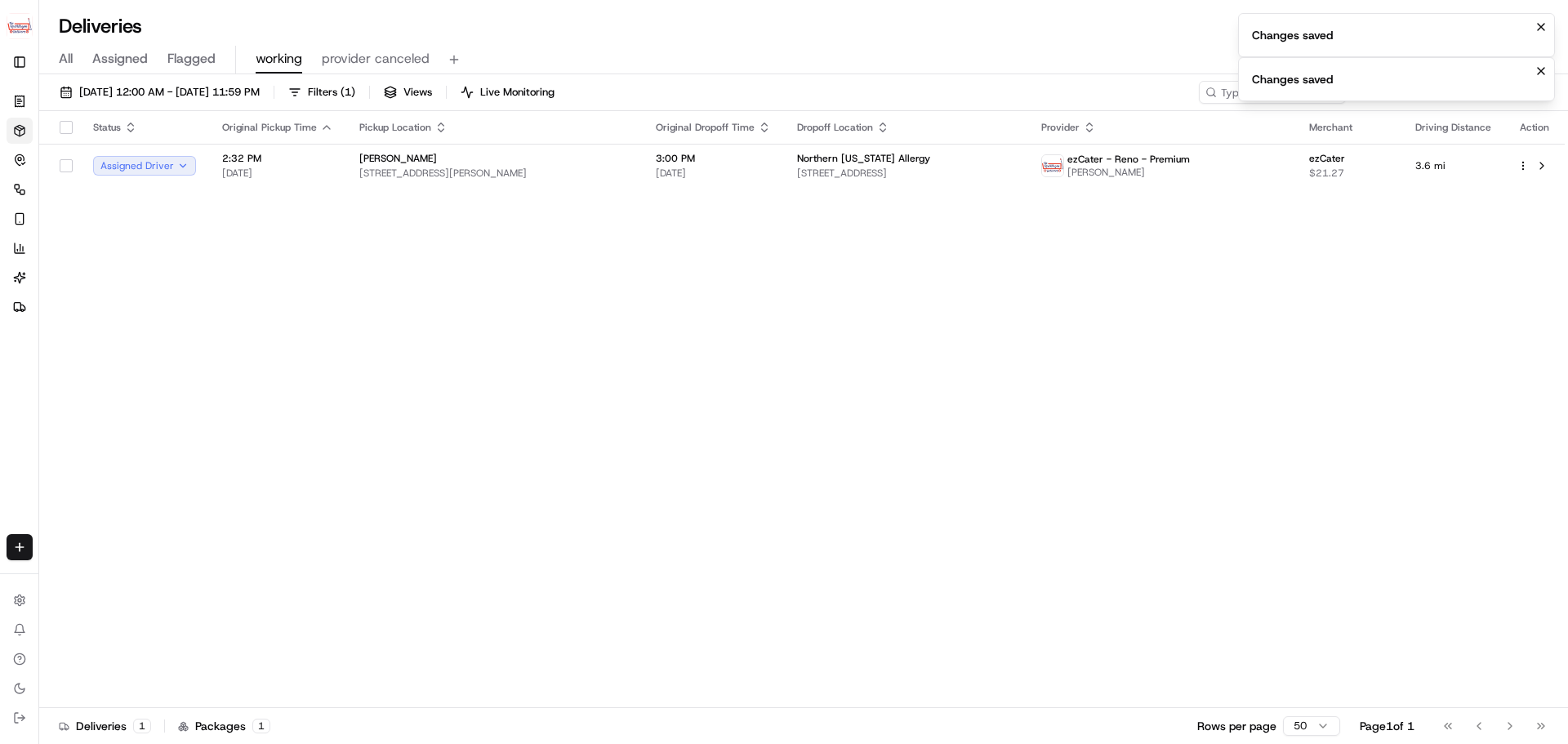
click at [935, 400] on div "Status Original Pickup Time Pickup Location Original Dropoff Time Dropoff Locat…" at bounding box center [801, 410] width 1525 height 597
click at [1542, 29] on icon "Notifications (F8)" at bounding box center [1541, 27] width 13 height 13
click at [996, 465] on div "Status Original Pickup Time Pickup Location Original Dropoff Time Dropoff Locat…" at bounding box center [801, 410] width 1525 height 597
click at [1543, 90] on button at bounding box center [1543, 92] width 23 height 23
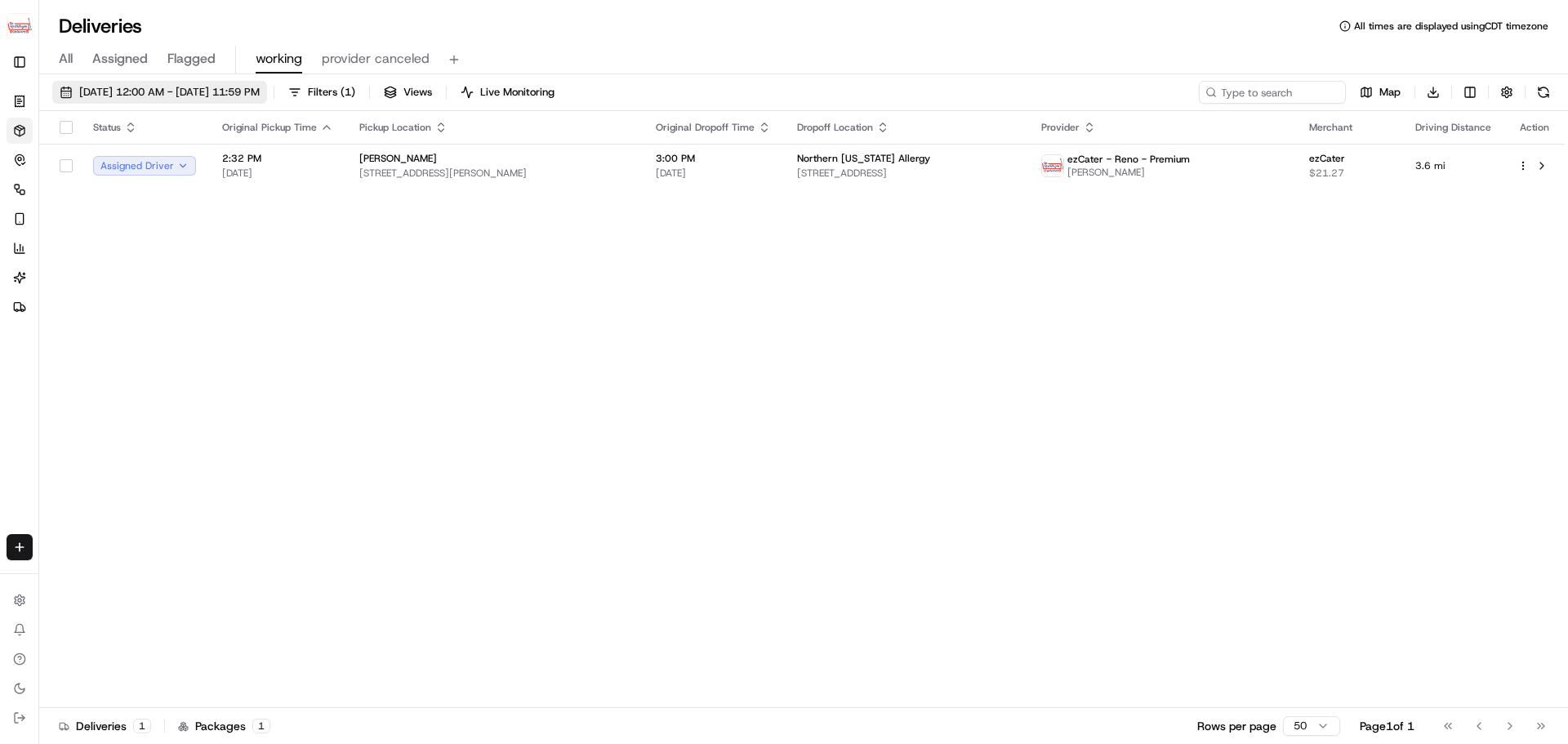
click at [196, 96] on span "09/23/2025 12:00 AM - 09/23/2025 11:59 PM" at bounding box center [169, 92] width 180 height 14
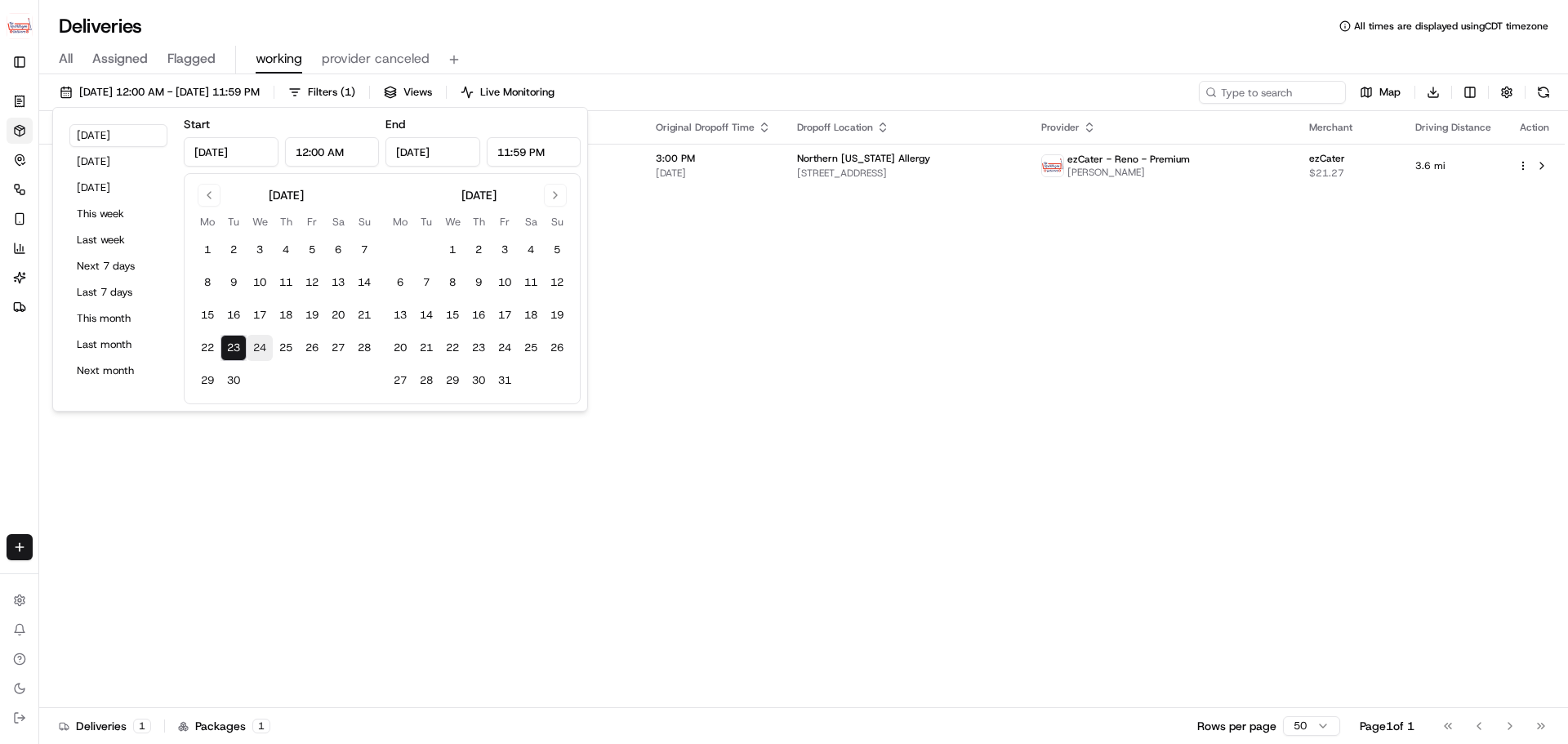
click at [257, 349] on button "24" at bounding box center [259, 347] width 26 height 26
type input "Sep 24, 2025"
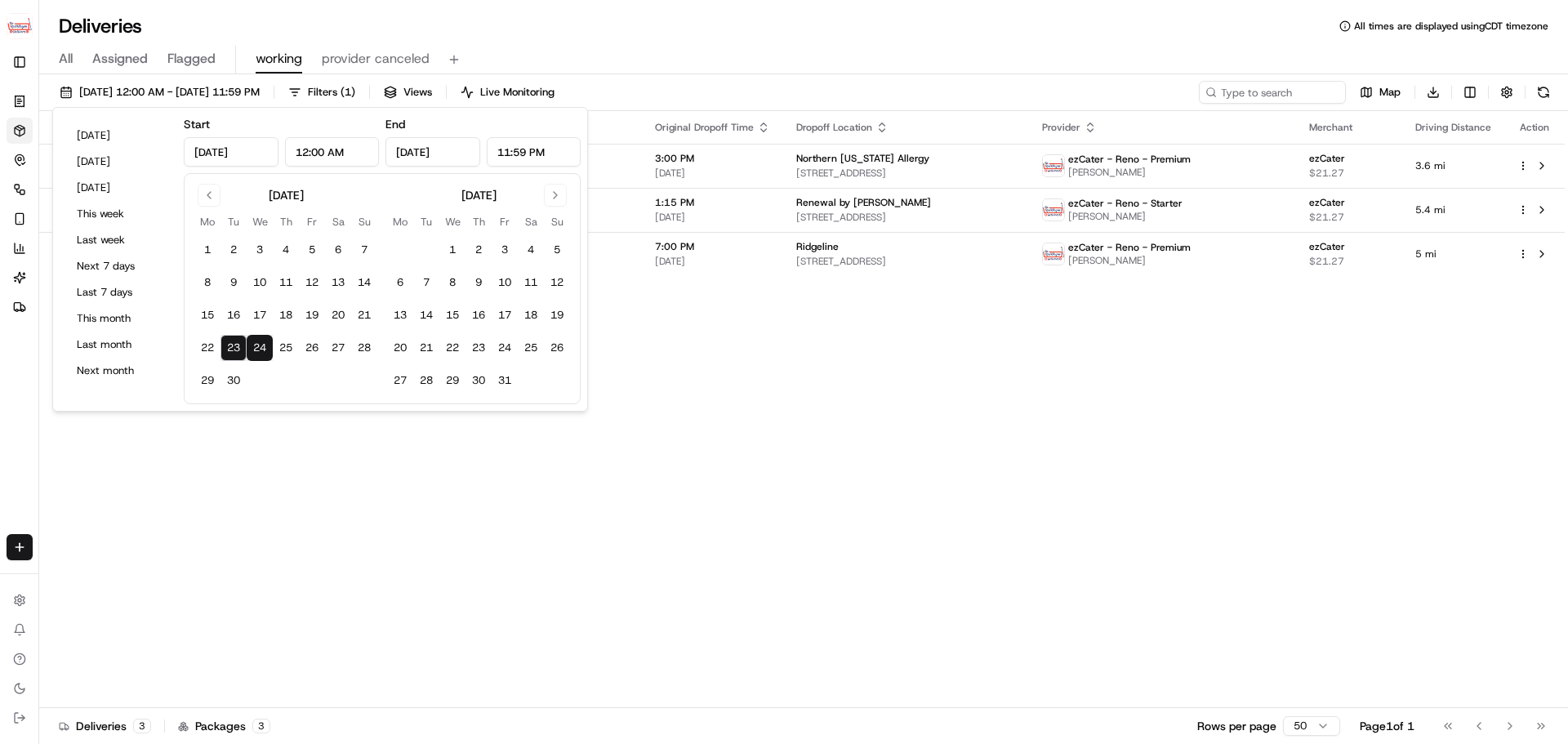
click at [280, 515] on div "Status Original Pickup Time Pickup Location Original Dropoff Time Dropoff Locat…" at bounding box center [801, 410] width 1525 height 597
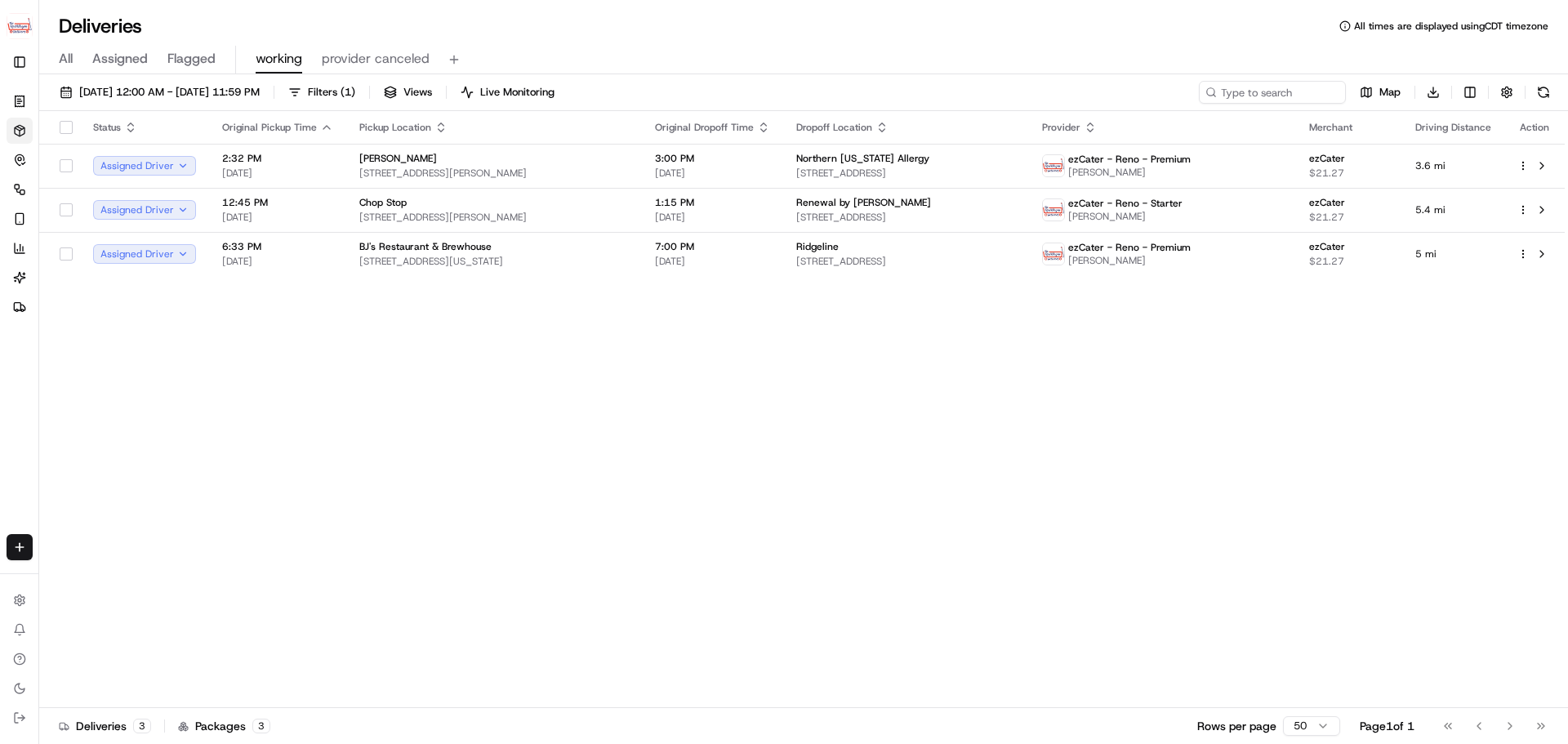
click at [23, 37] on img "button" at bounding box center [19, 25] width 26 height 26
type input "tradex"
click at [189, 92] on div "Tradex" at bounding box center [158, 85] width 237 height 33
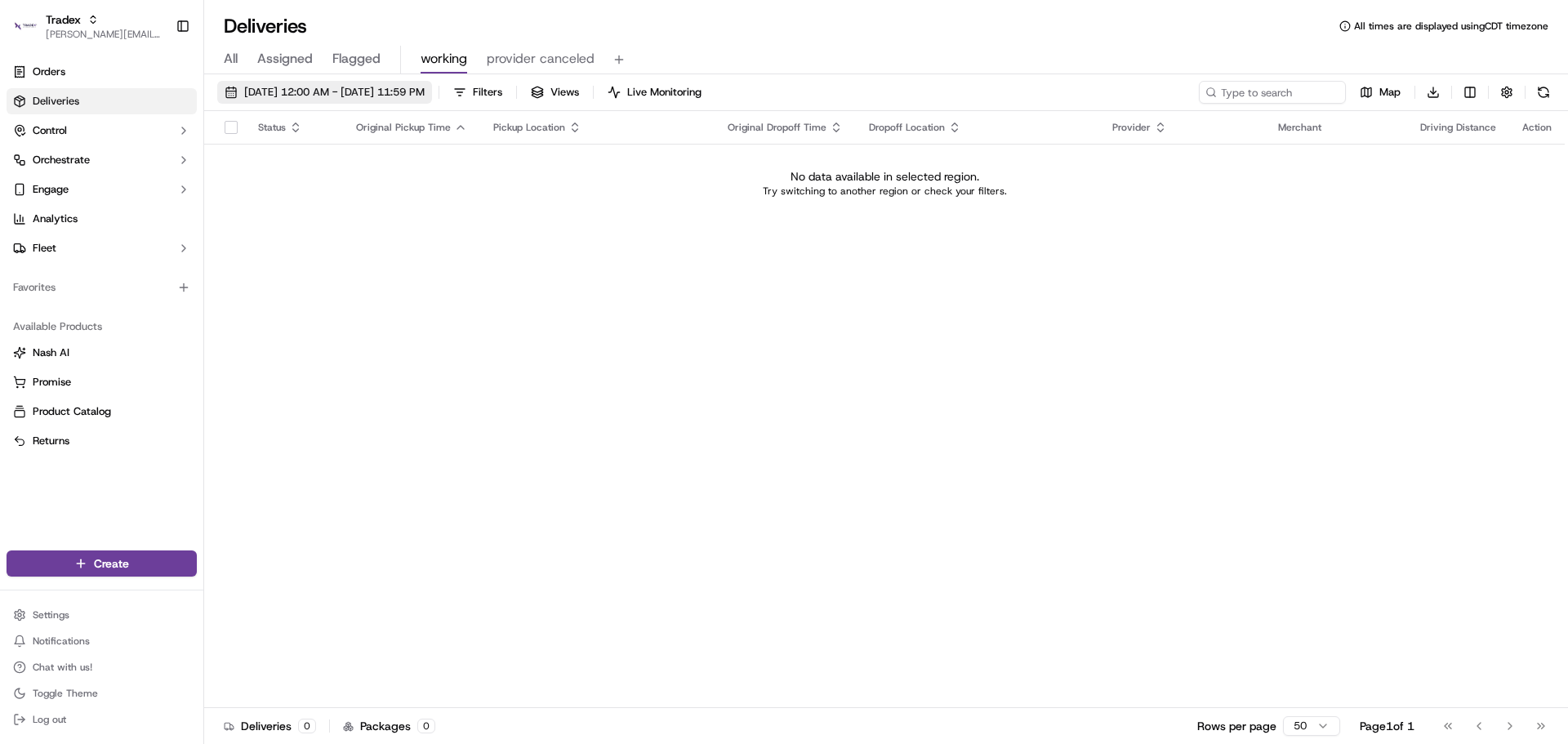
click at [284, 95] on span "09/23/2025 12:00 AM - 09/24/2025 11:59 PM" at bounding box center [334, 92] width 180 height 14
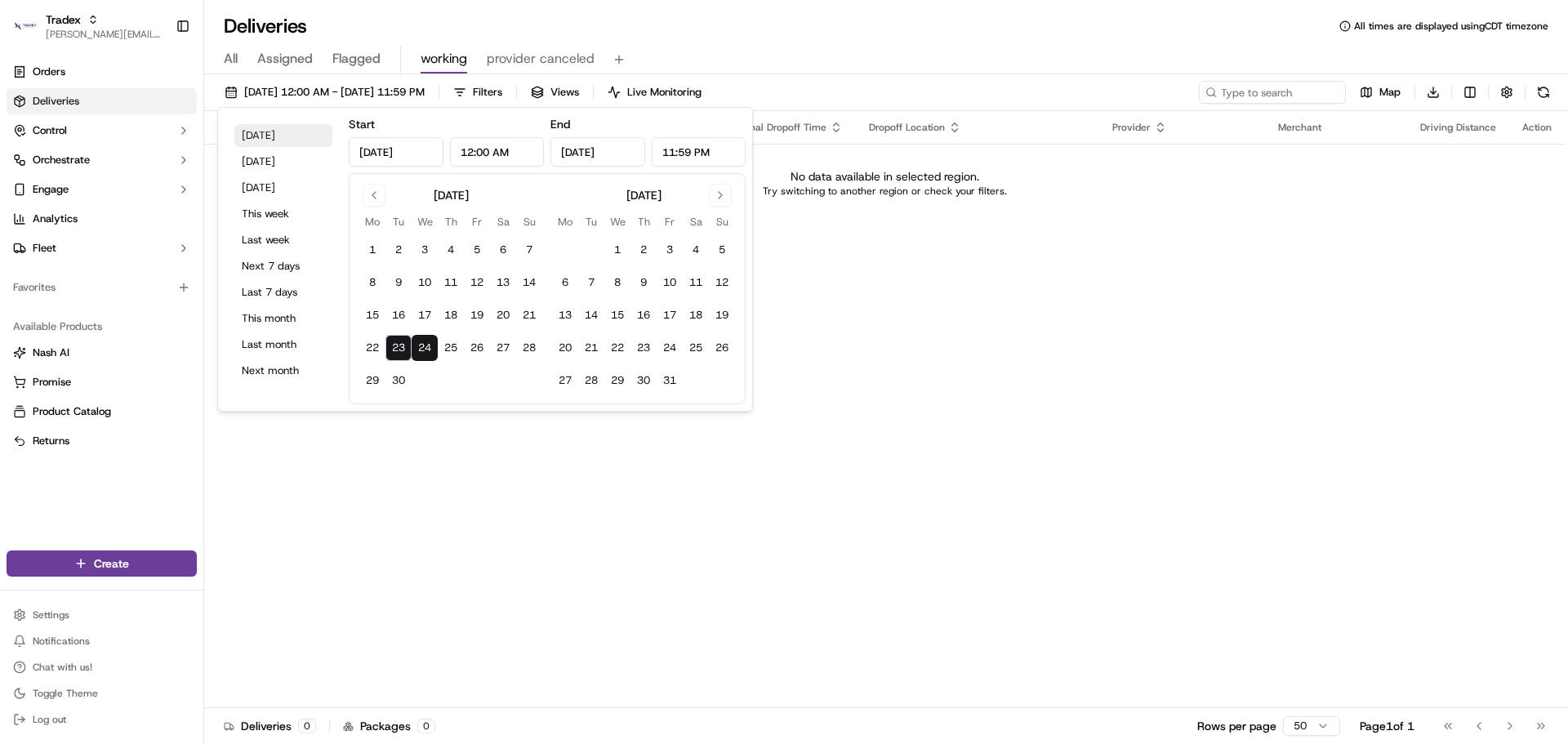
click at [270, 140] on button "[DATE]" at bounding box center [284, 135] width 98 height 23
type input "[DATE]"
click at [1118, 398] on div "Status Original Pickup Time Pickup Location Original Dropoff Time Dropoff Locat…" at bounding box center [884, 410] width 1360 height 597
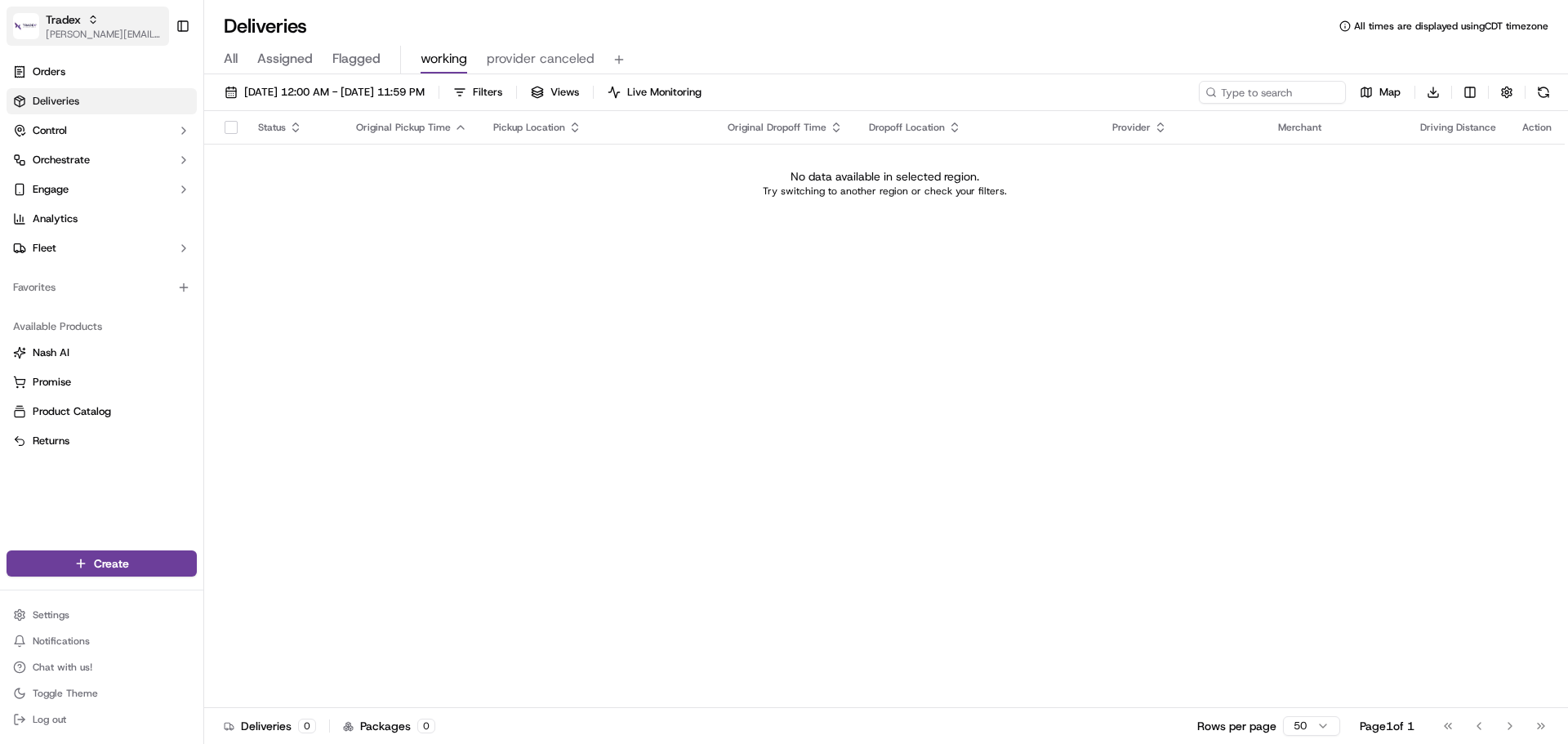
click at [63, 34] on span "[PERSON_NAME][EMAIL_ADDRESS][DOMAIN_NAME]" at bounding box center [103, 34] width 117 height 13
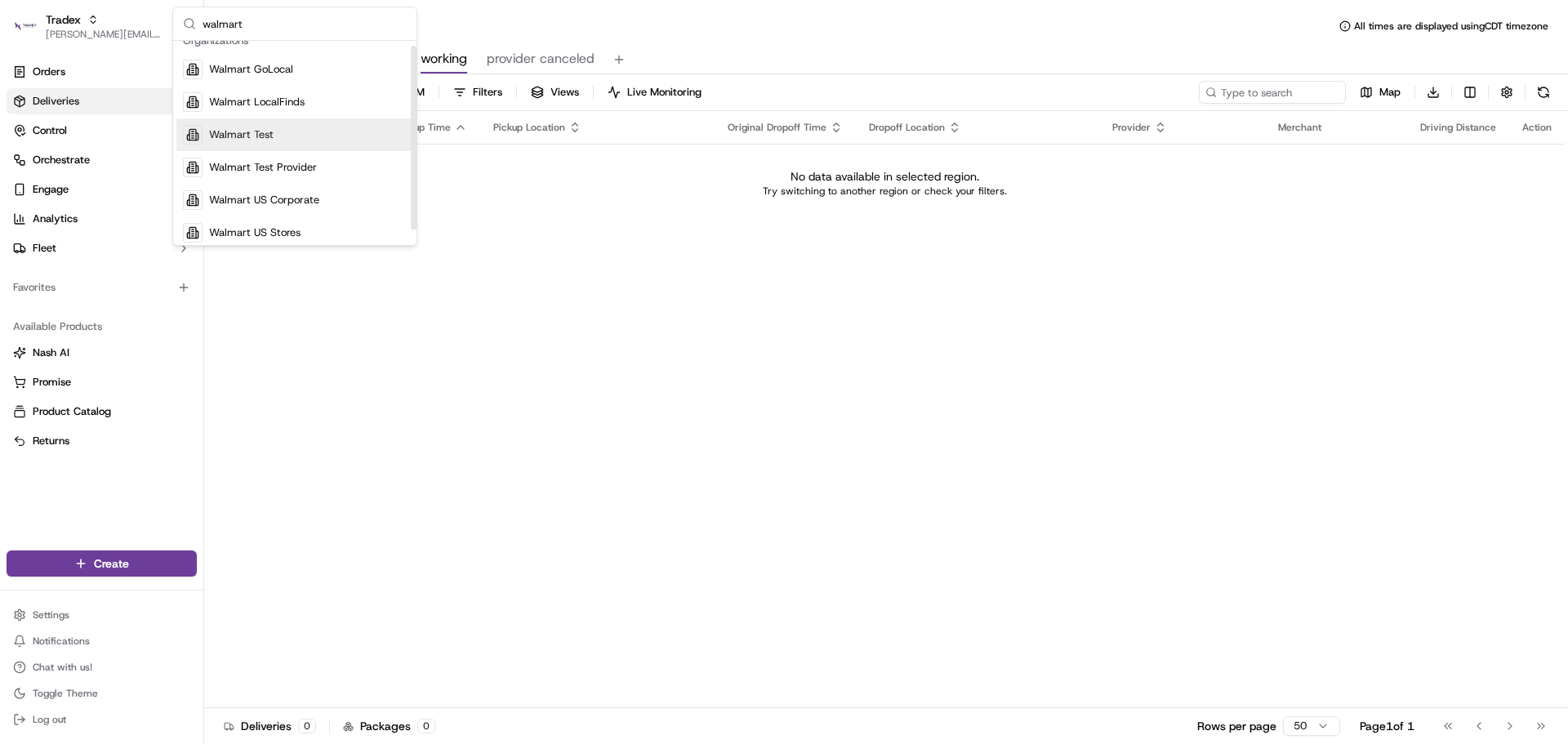
scroll to position [23, 0]
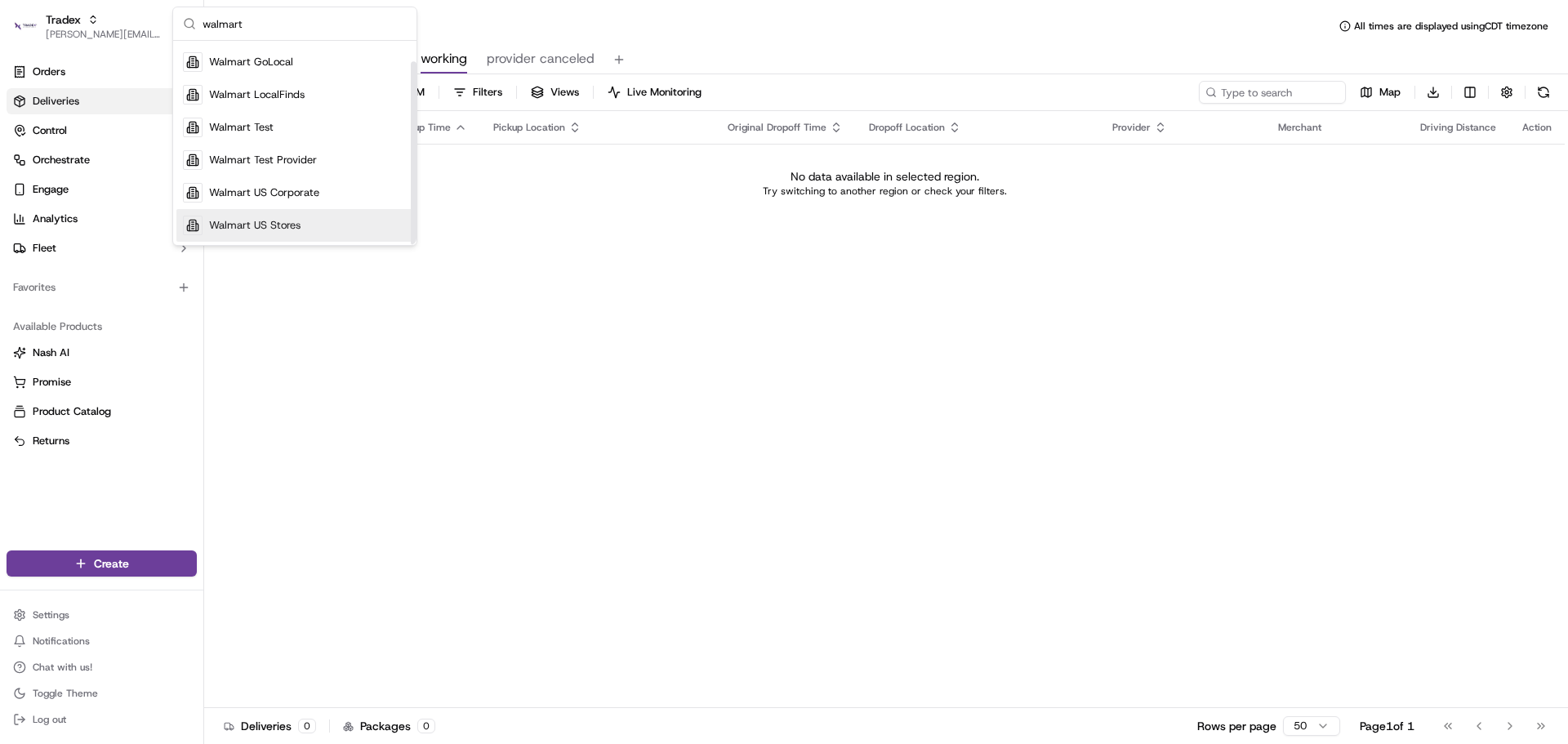
type input "walmart"
click at [276, 220] on span "Walmart US Stores" at bounding box center [255, 226] width 92 height 14
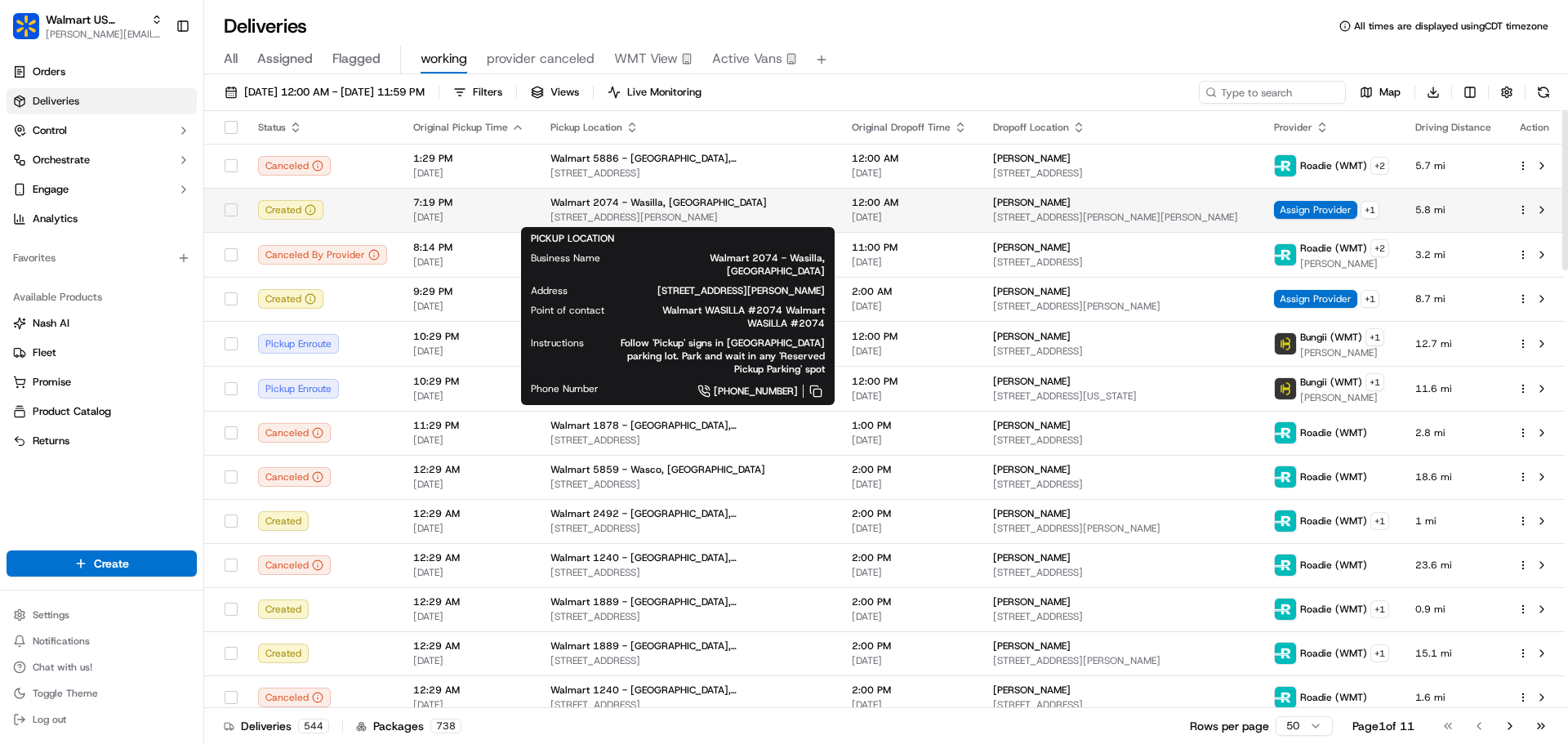
click at [667, 206] on span "Walmart 2074 - Wasilla, [GEOGRAPHIC_DATA]" at bounding box center [658, 202] width 217 height 13
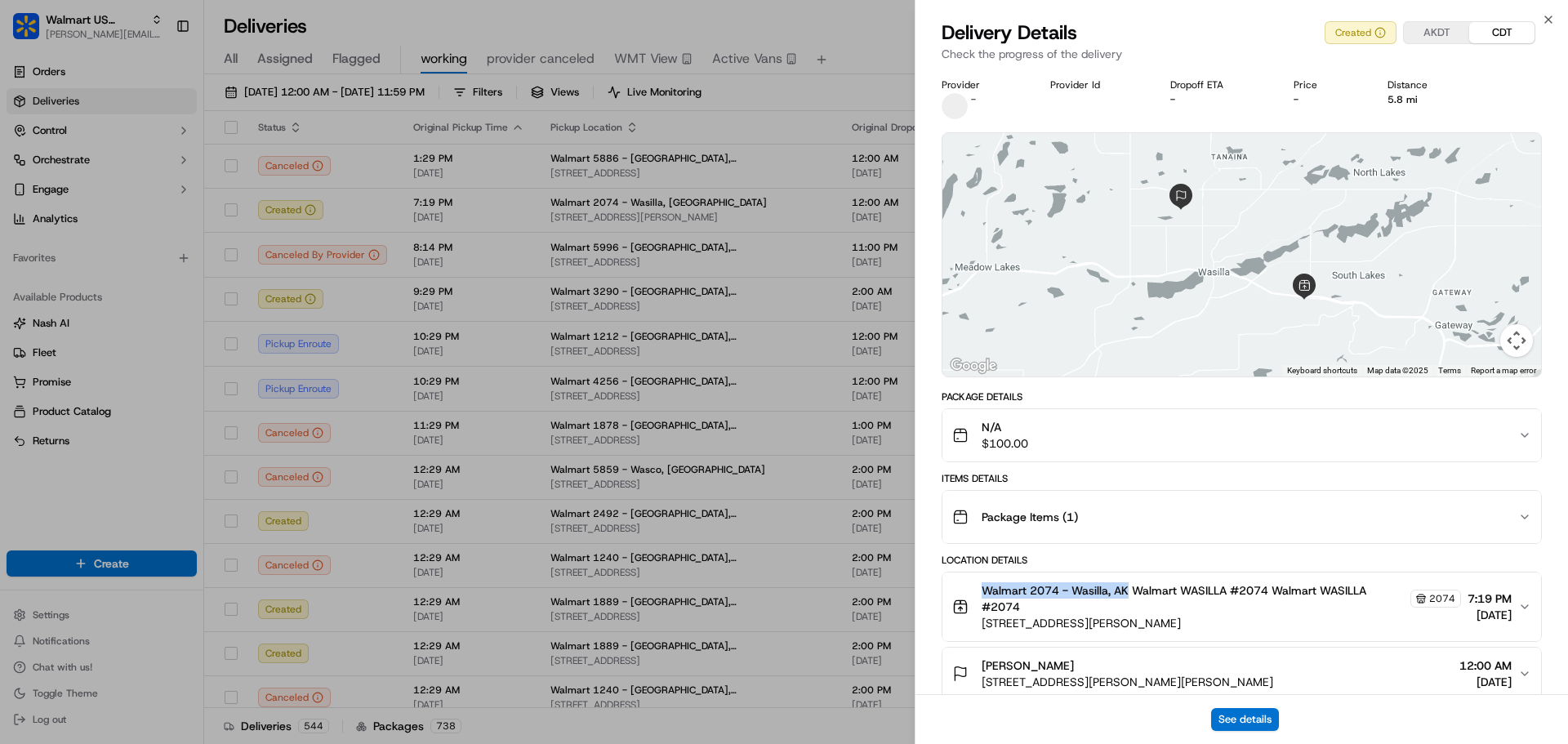
drag, startPoint x: 981, startPoint y: 588, endPoint x: 1127, endPoint y: 593, distance: 146.1
click at [1127, 593] on div "Walmart 2074 - Wasilla, AK Walmart WASILLA #2074 Walmart WASILLA #2074 2074 135…" at bounding box center [1205, 606] width 508 height 49
copy span "Walmart 2074 - Wasilla, AK"
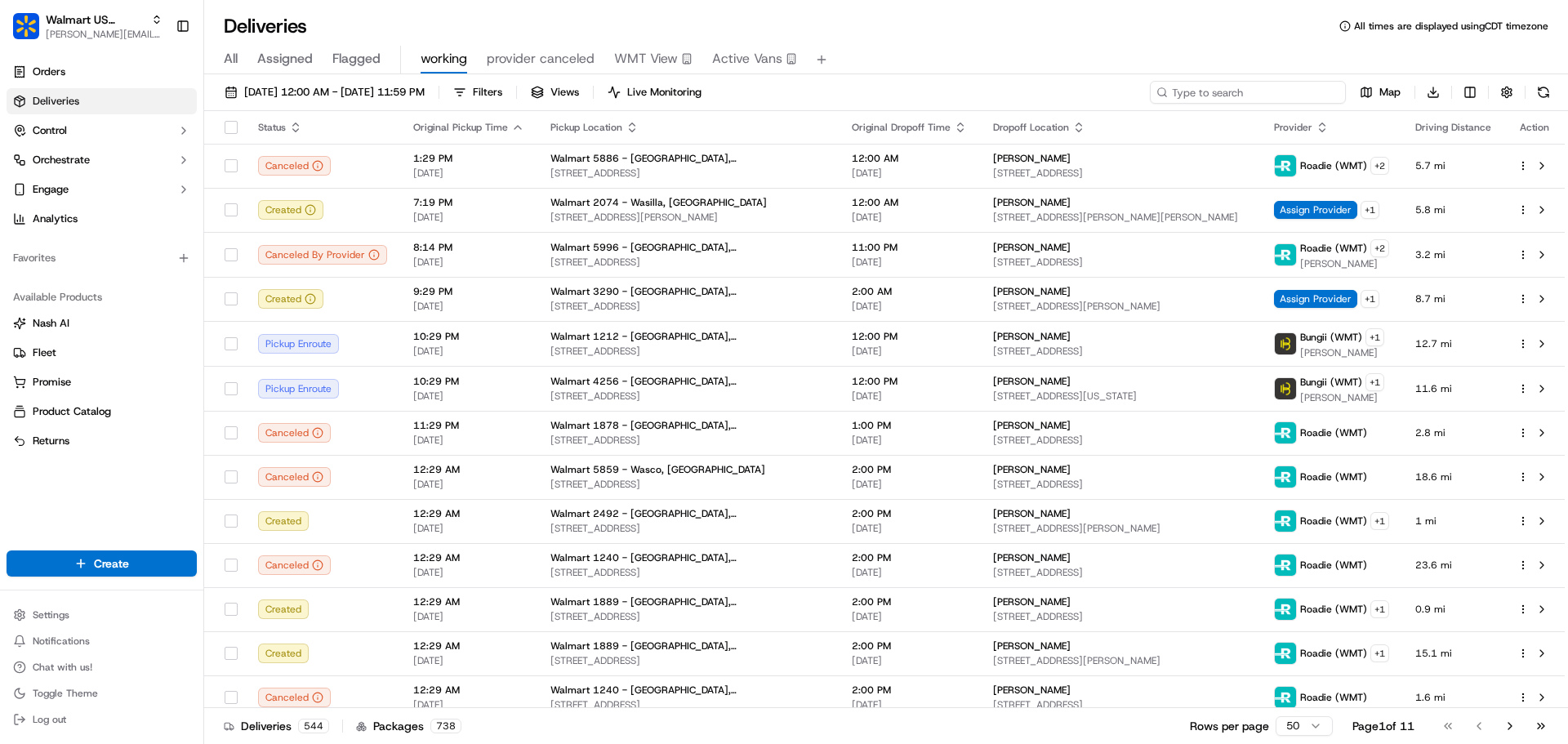
click at [1234, 92] on input at bounding box center [1247, 92] width 196 height 23
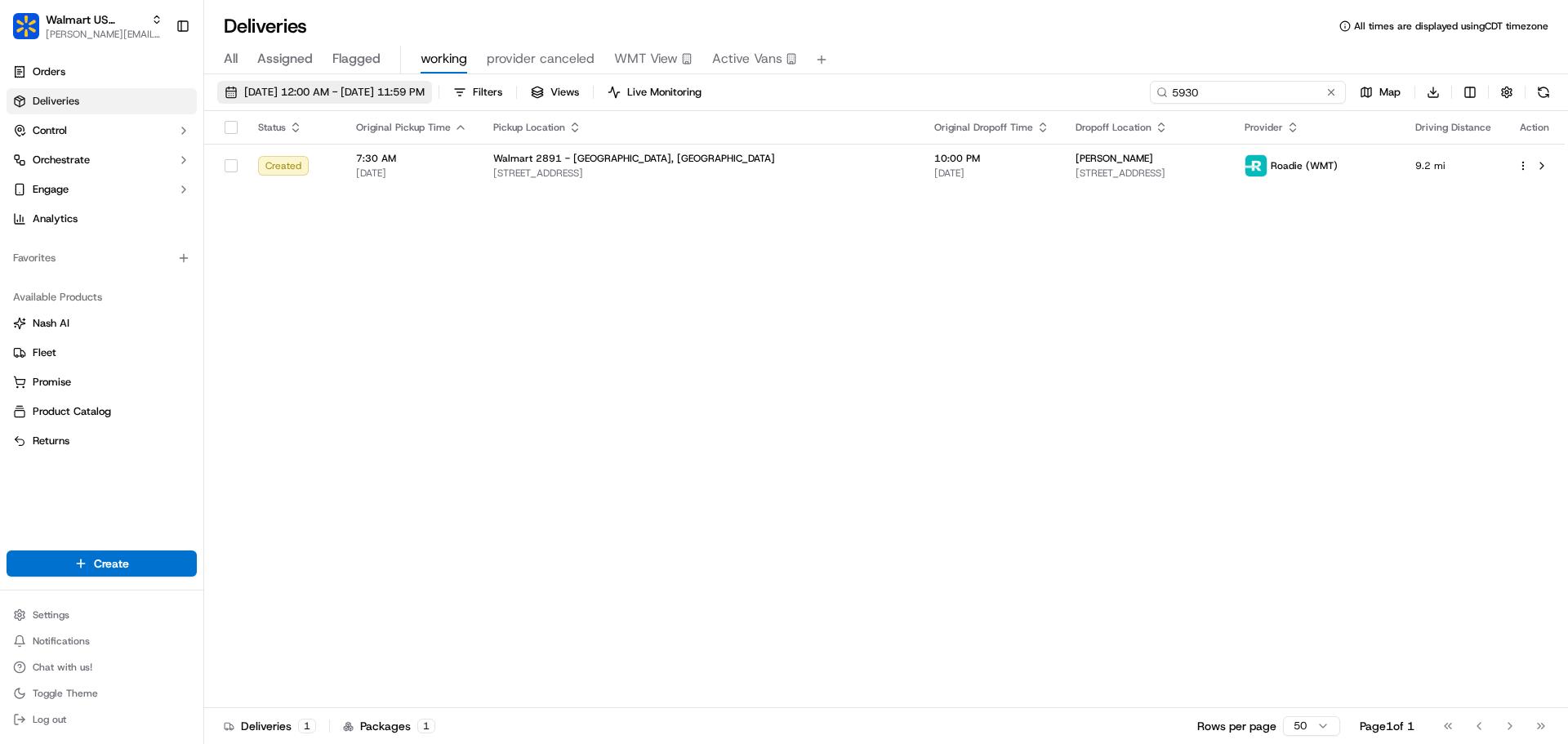
type input "5930"
click at [321, 93] on span "09/23/2025 12:00 AM - 09/23/2025 11:59 PM" at bounding box center [334, 92] width 180 height 14
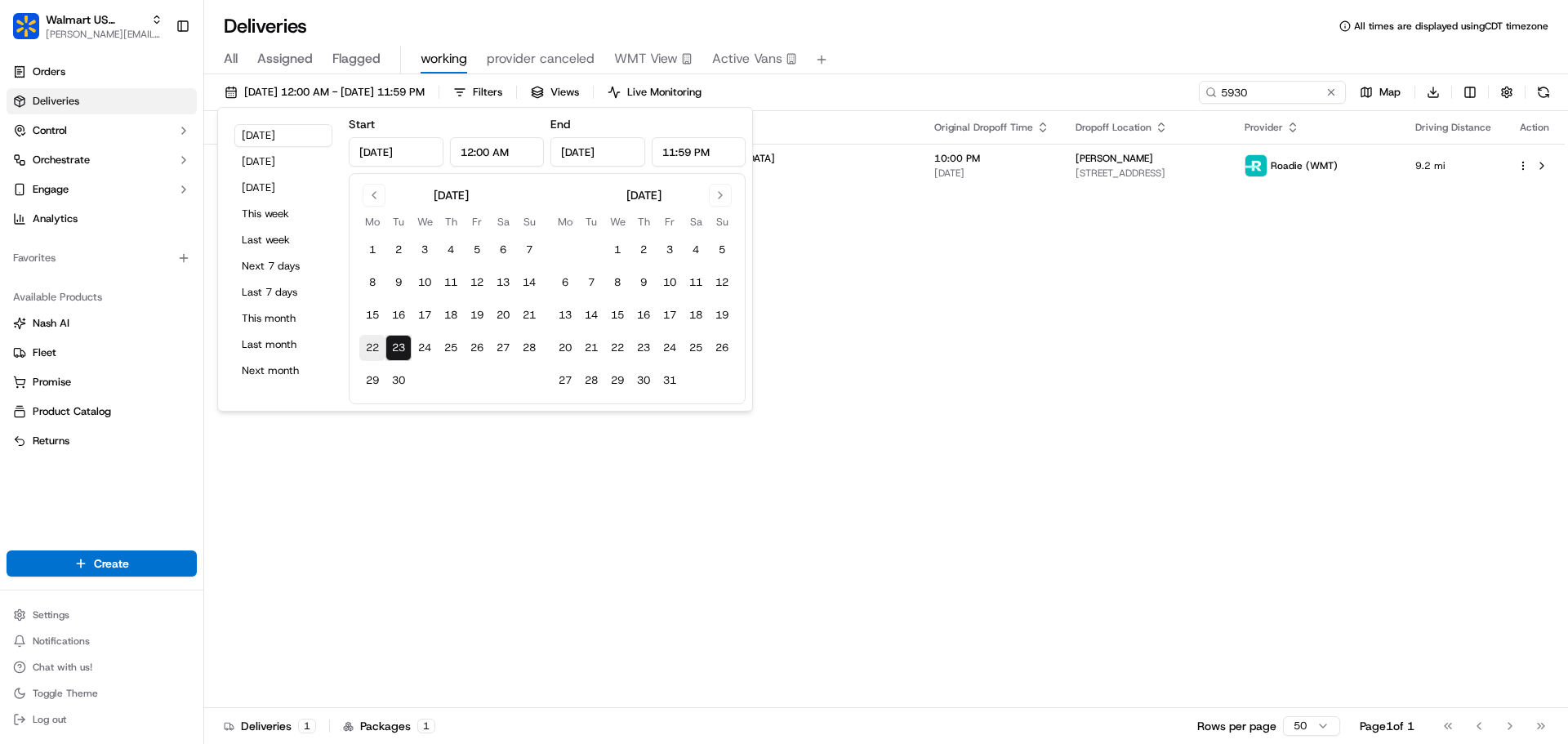
click at [381, 342] on button "22" at bounding box center [372, 347] width 26 height 26
type input "Sep 22, 2025"
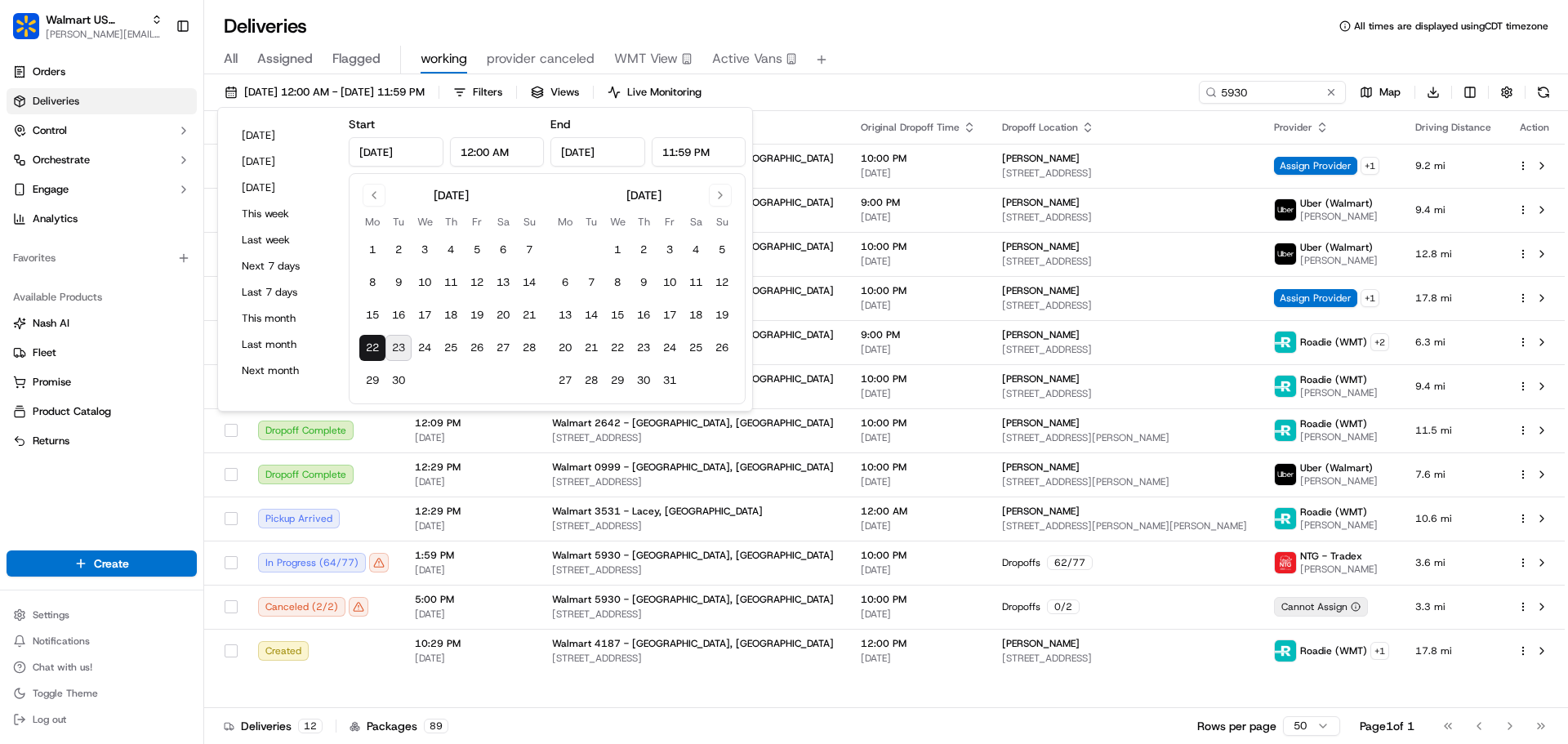
click at [969, 39] on div "All Assigned Flagged working provider canceled WMT View Active Vans" at bounding box center [886, 56] width 1363 height 35
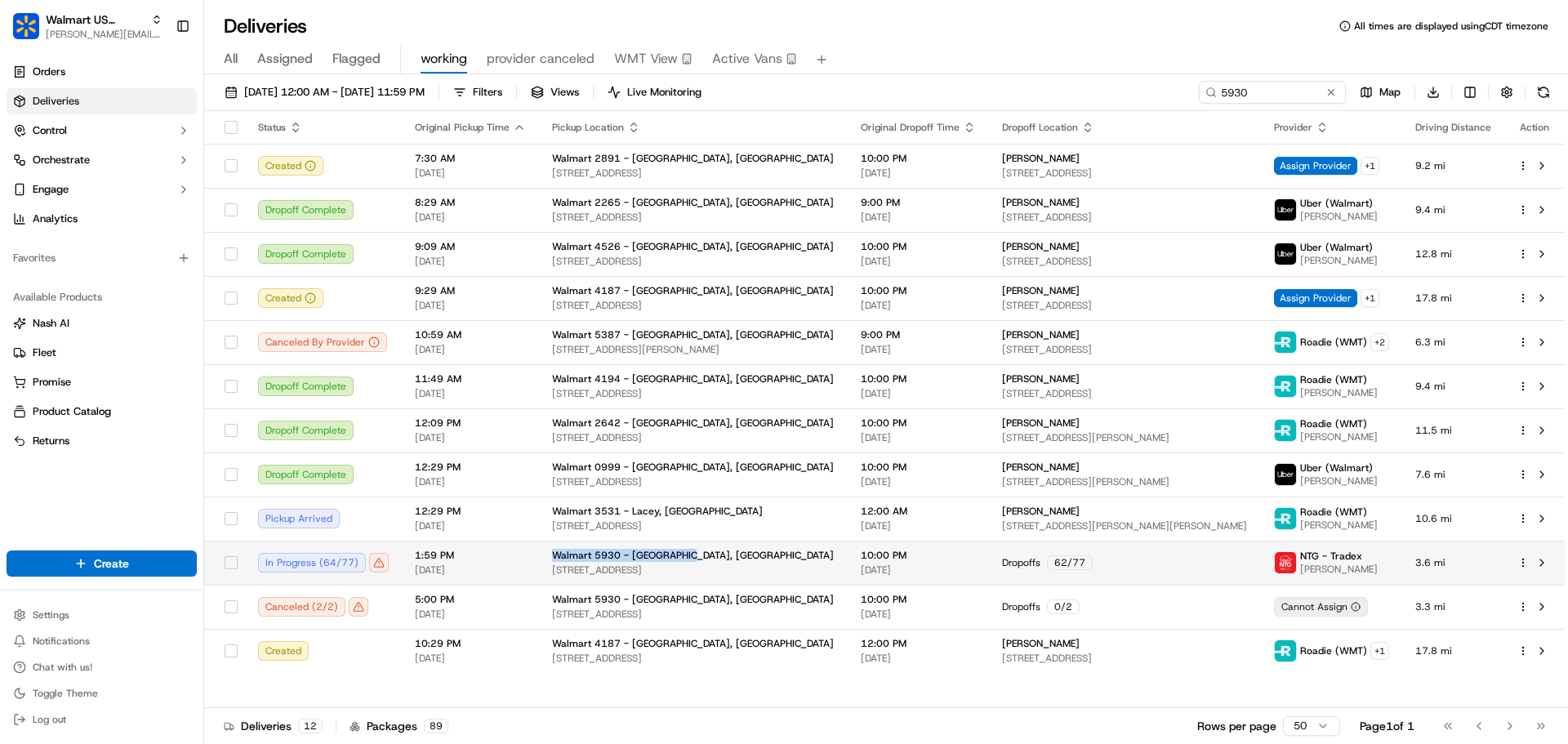
drag, startPoint x: 682, startPoint y: 556, endPoint x: 550, endPoint y: 556, distance: 132.0
click at [552, 556] on div "Walmart 5930 - Anaheim, CA" at bounding box center [693, 555] width 283 height 13
copy span "Walmart 5930 - Anaheim, CA"
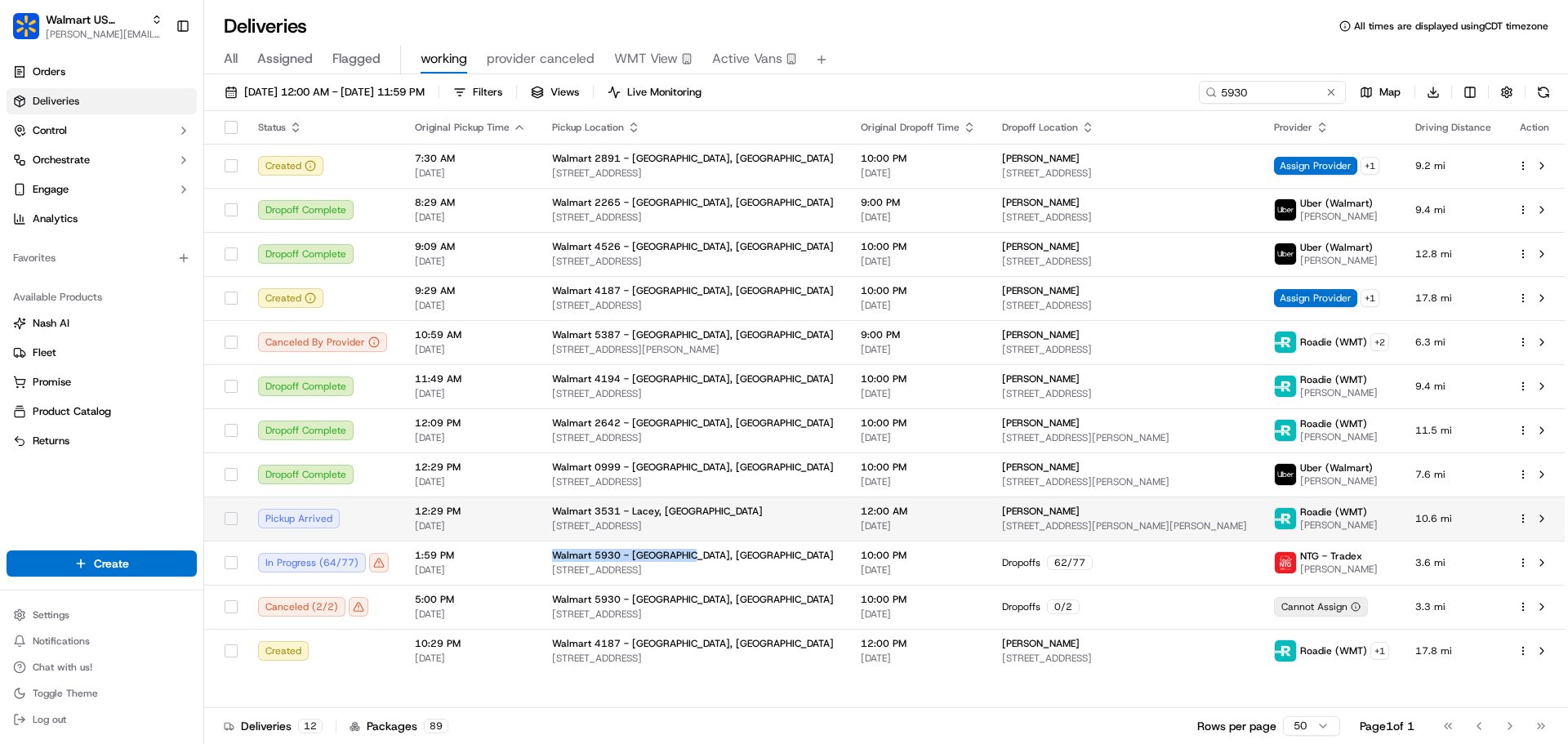
copy span "Walmart 5930 - Anaheim, CA"
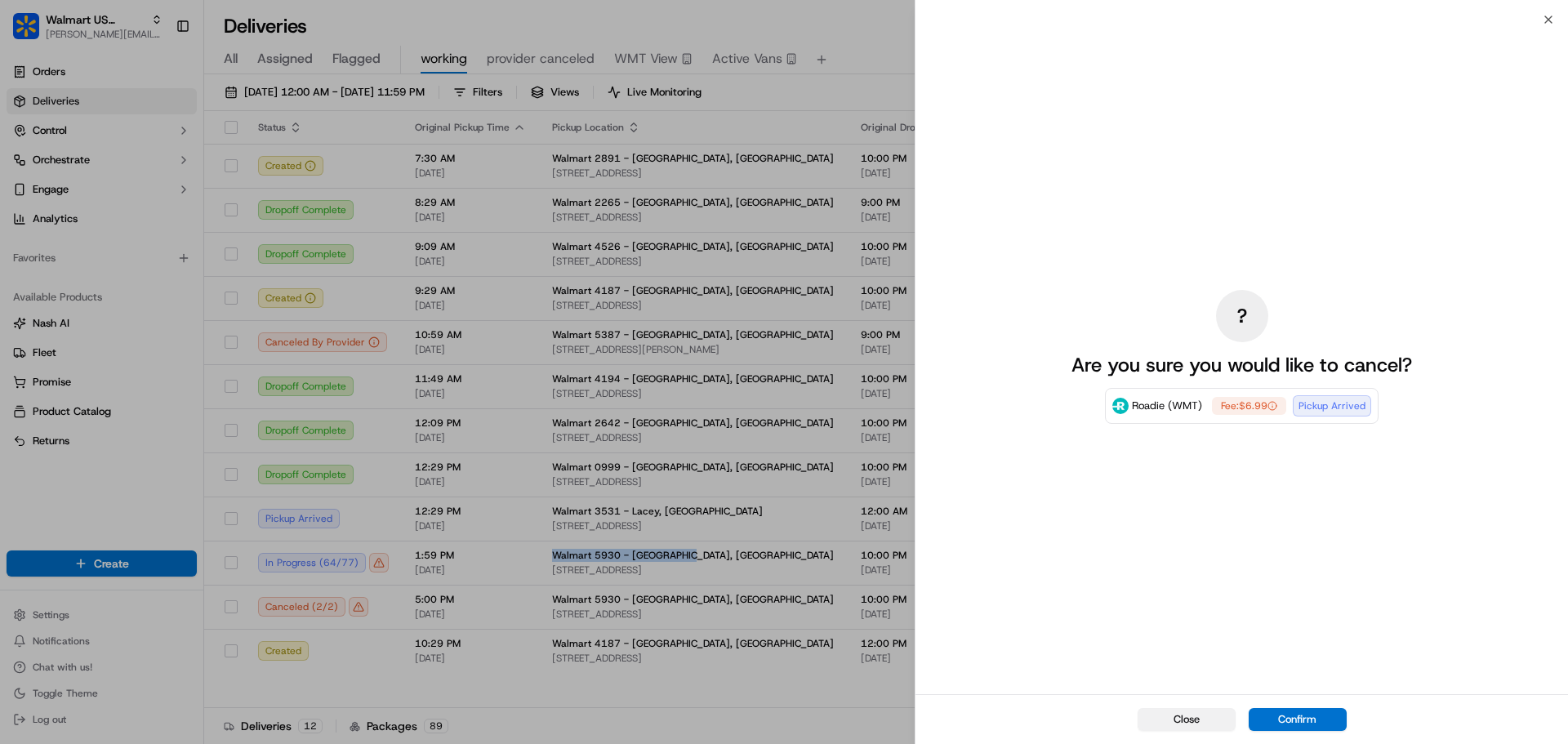
click at [1185, 708] on button "Close" at bounding box center [1186, 719] width 98 height 23
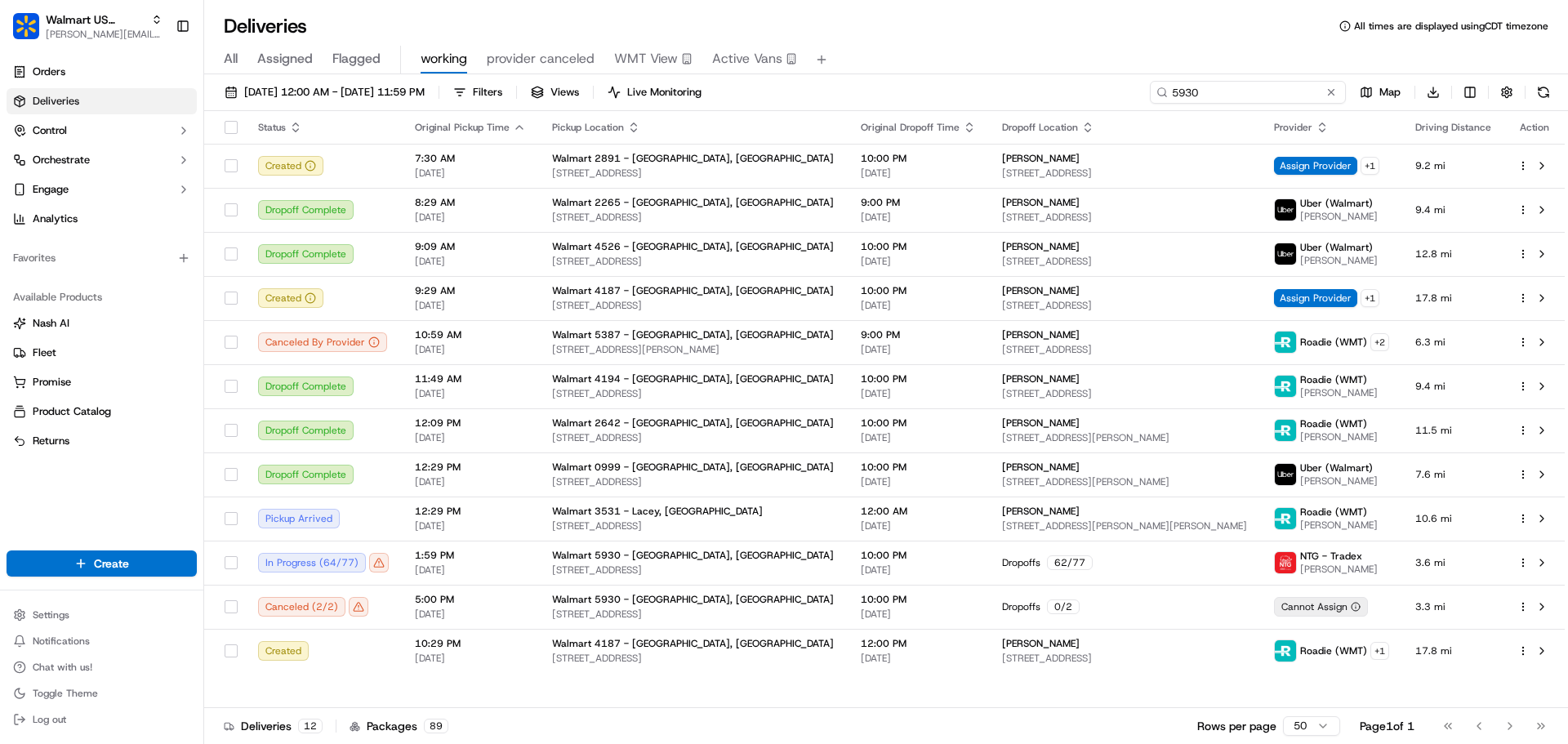
click at [1258, 93] on input "5930" at bounding box center [1247, 92] width 196 height 23
paste input "2242"
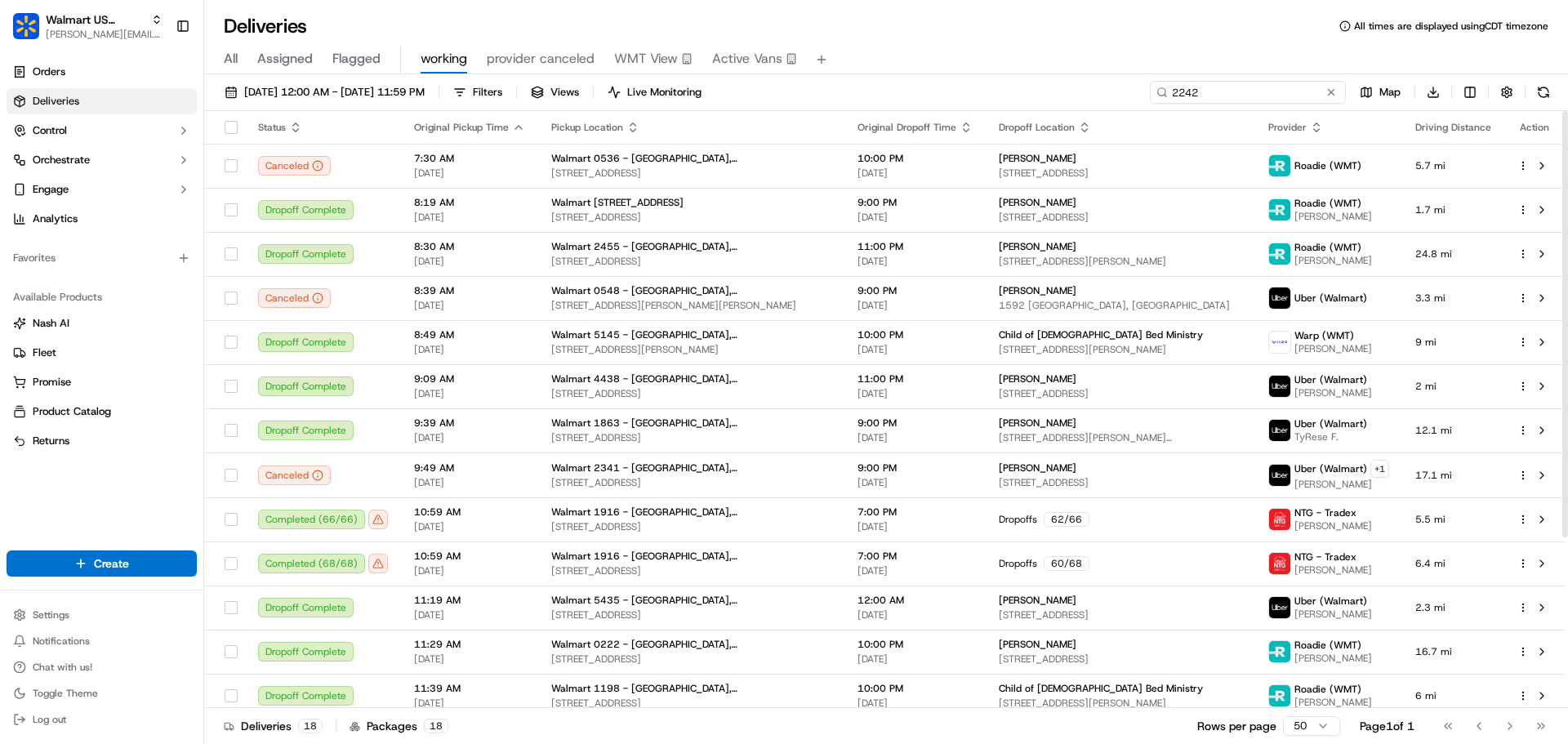
click at [1171, 97] on input "2242" at bounding box center [1247, 92] width 196 height 23
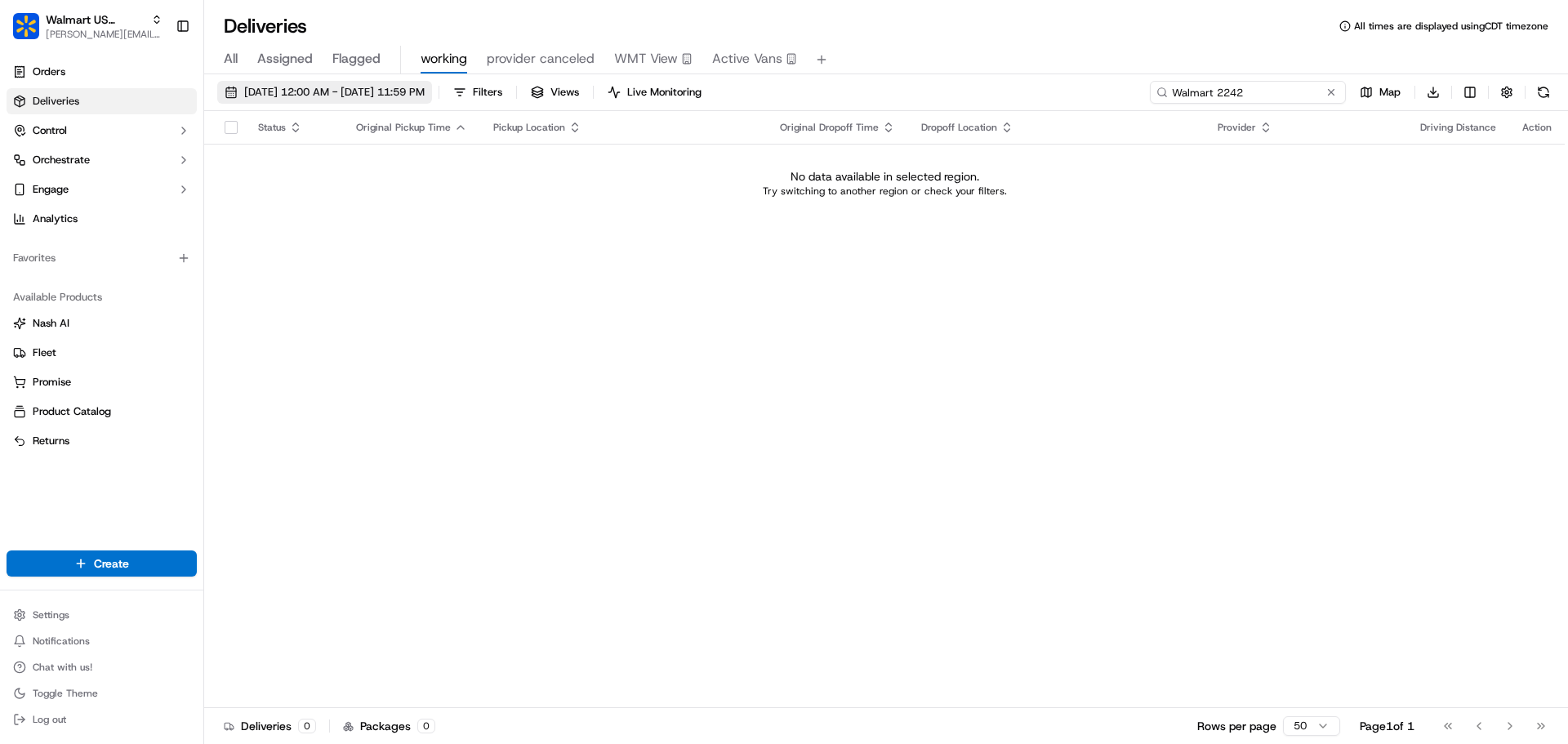
type input "Walmart 2242"
click at [397, 89] on span "09/22/2025 12:00 AM - 09/22/2025 11:59 PM" at bounding box center [334, 92] width 180 height 14
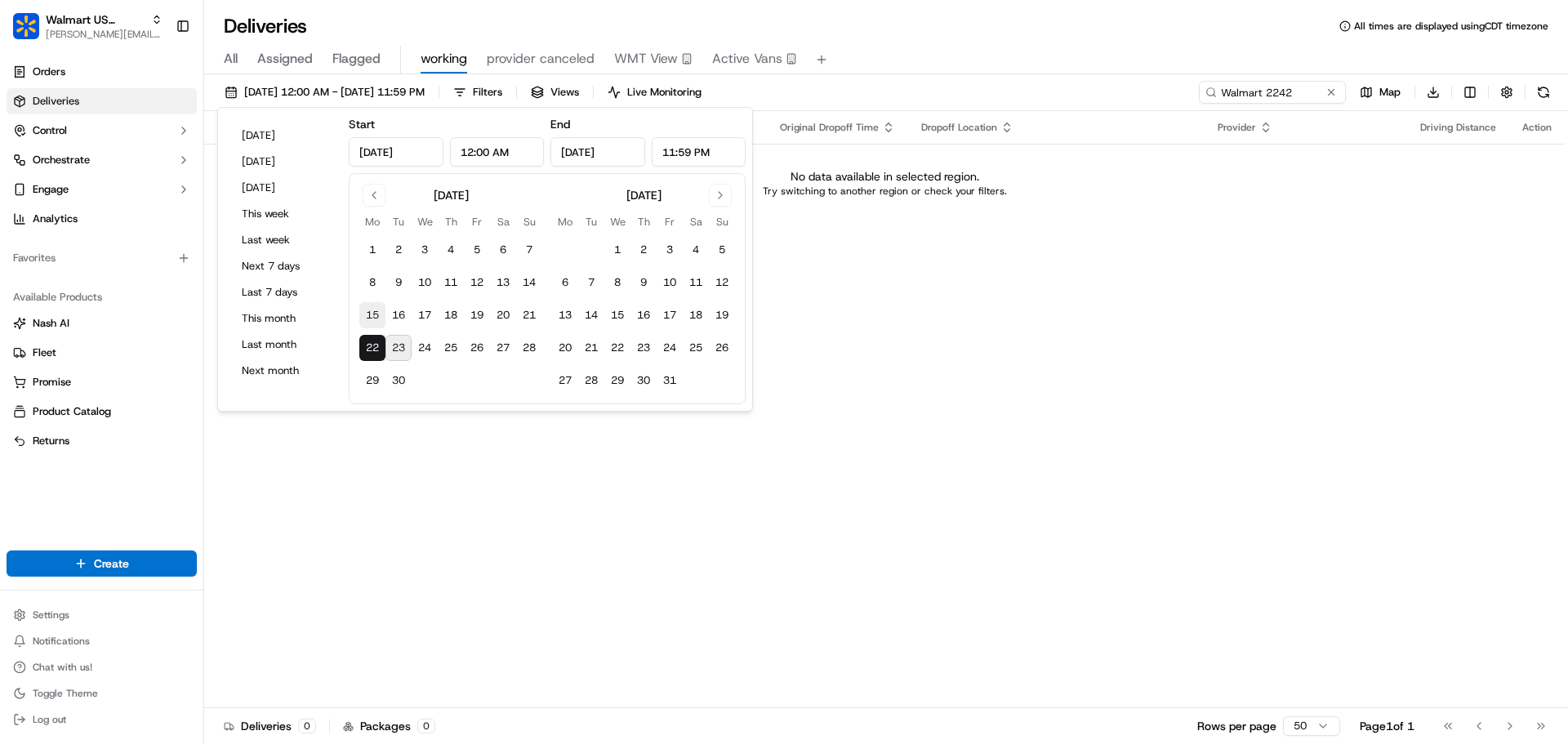
click at [367, 311] on button "15" at bounding box center [372, 314] width 26 height 26
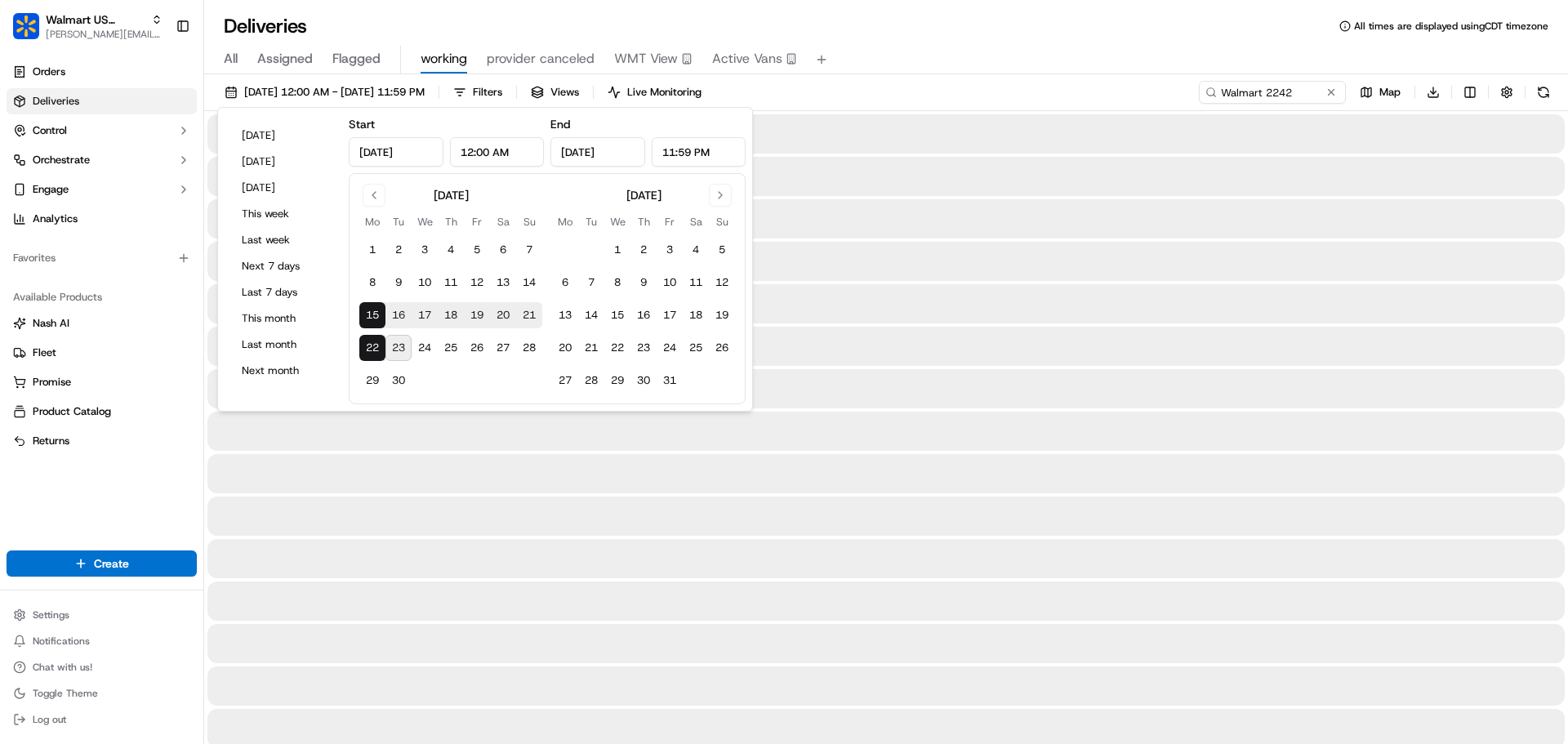
click at [369, 345] on button "22" at bounding box center [372, 347] width 26 height 26
click at [366, 316] on button "15" at bounding box center [372, 314] width 26 height 26
type input "Sep 15, 2025"
click at [82, 155] on span "Orchestrate" at bounding box center [61, 159] width 57 height 14
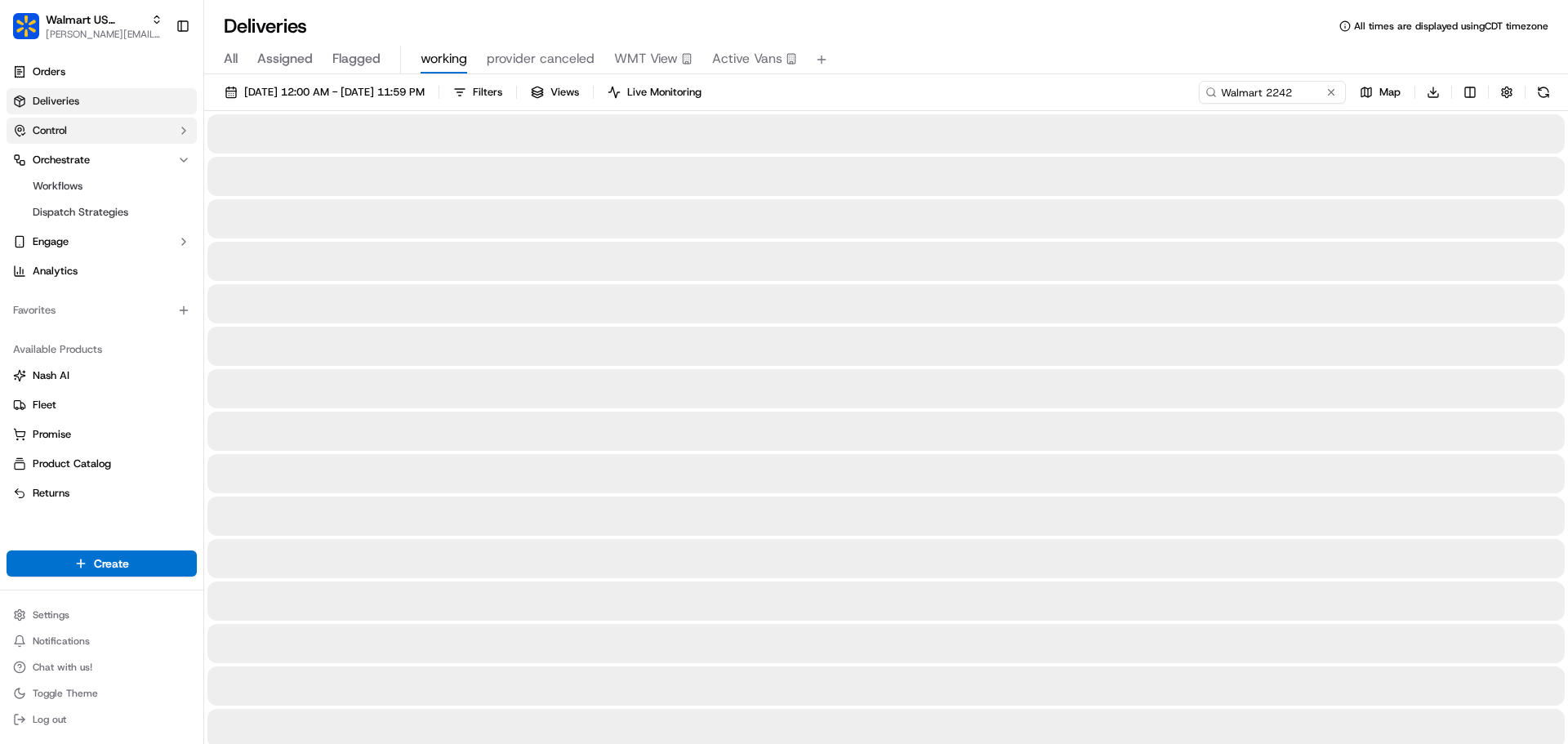
click at [82, 137] on button "Control" at bounding box center [102, 130] width 190 height 26
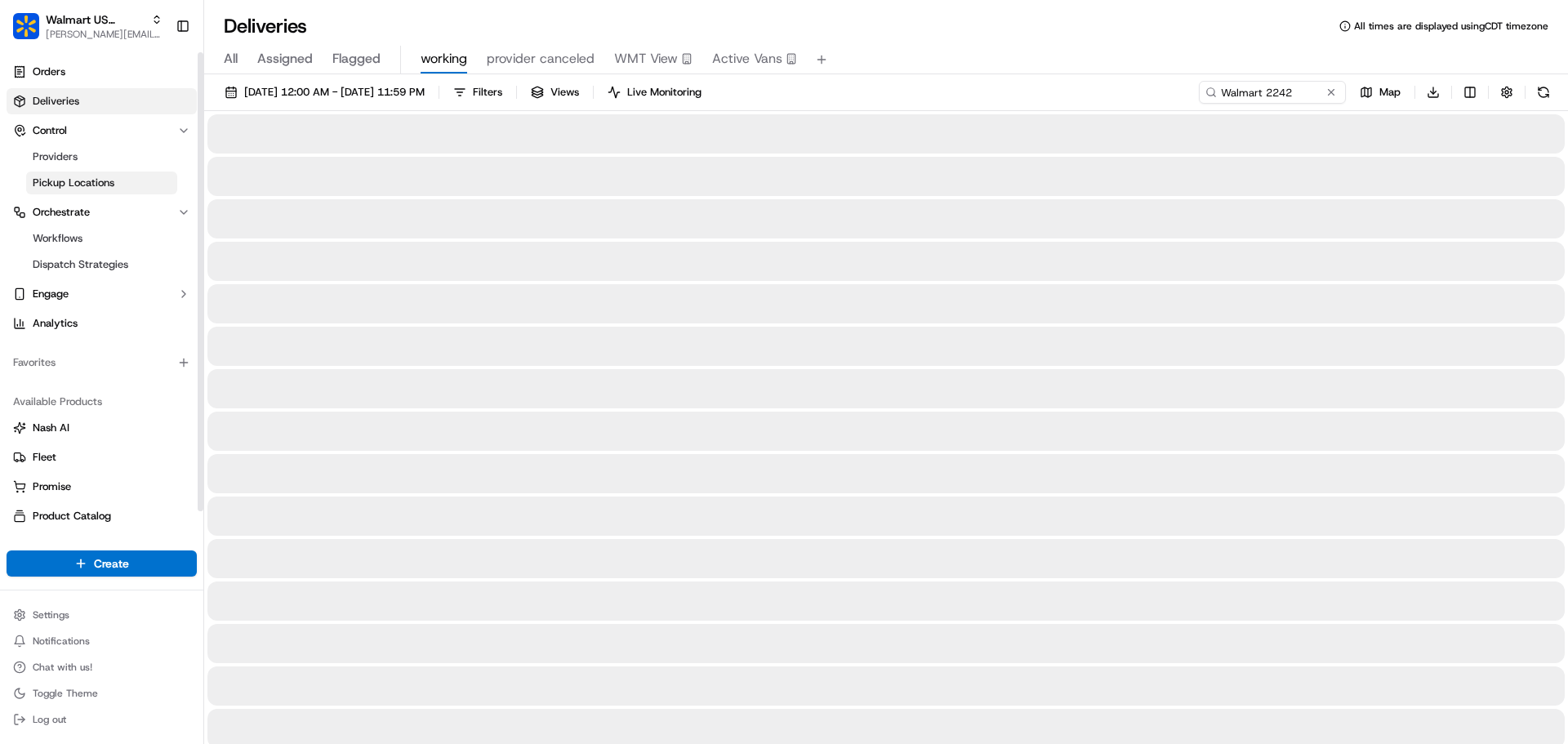
click at [76, 182] on span "Pickup Locations" at bounding box center [73, 183] width 82 height 14
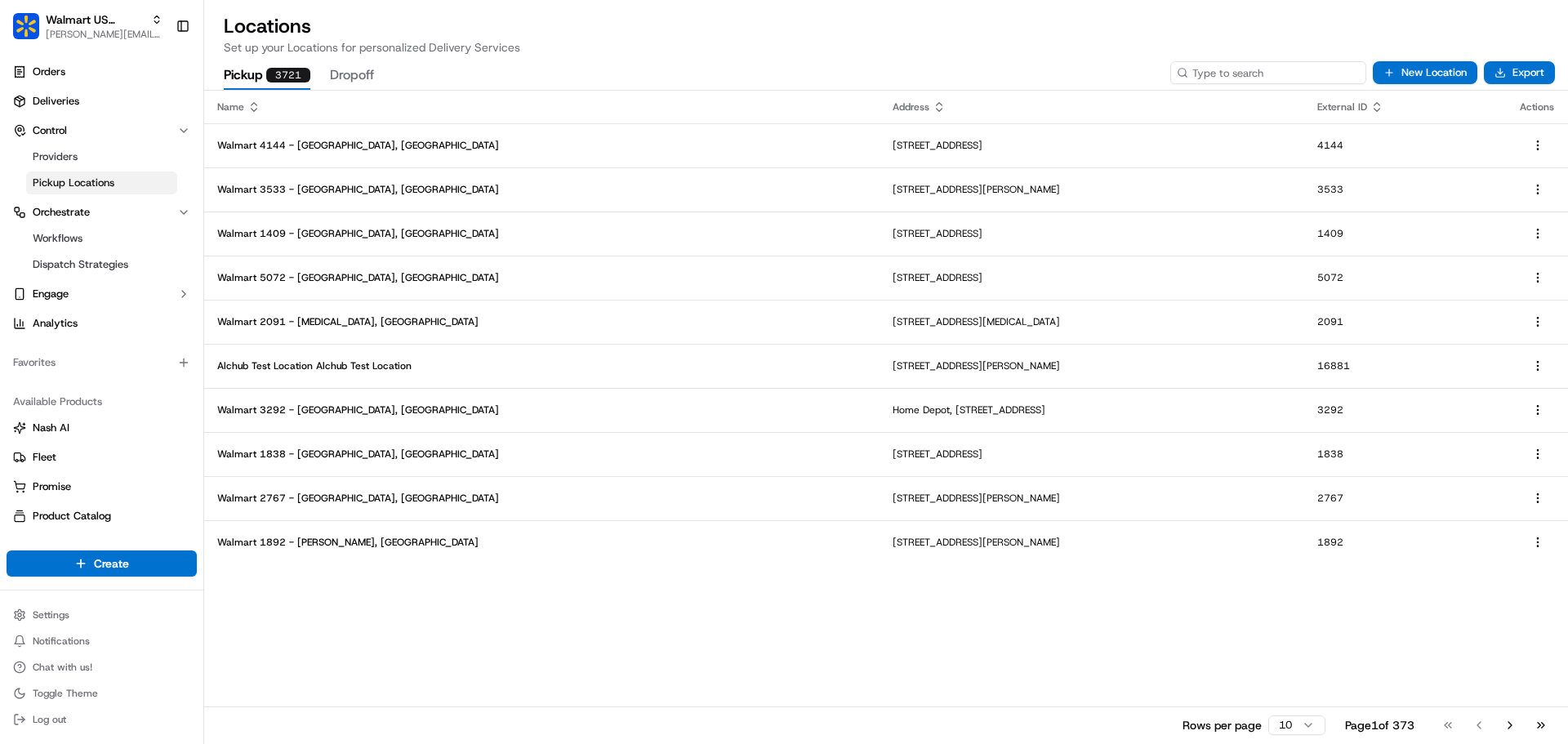
click at [1319, 79] on input at bounding box center [1268, 72] width 196 height 23
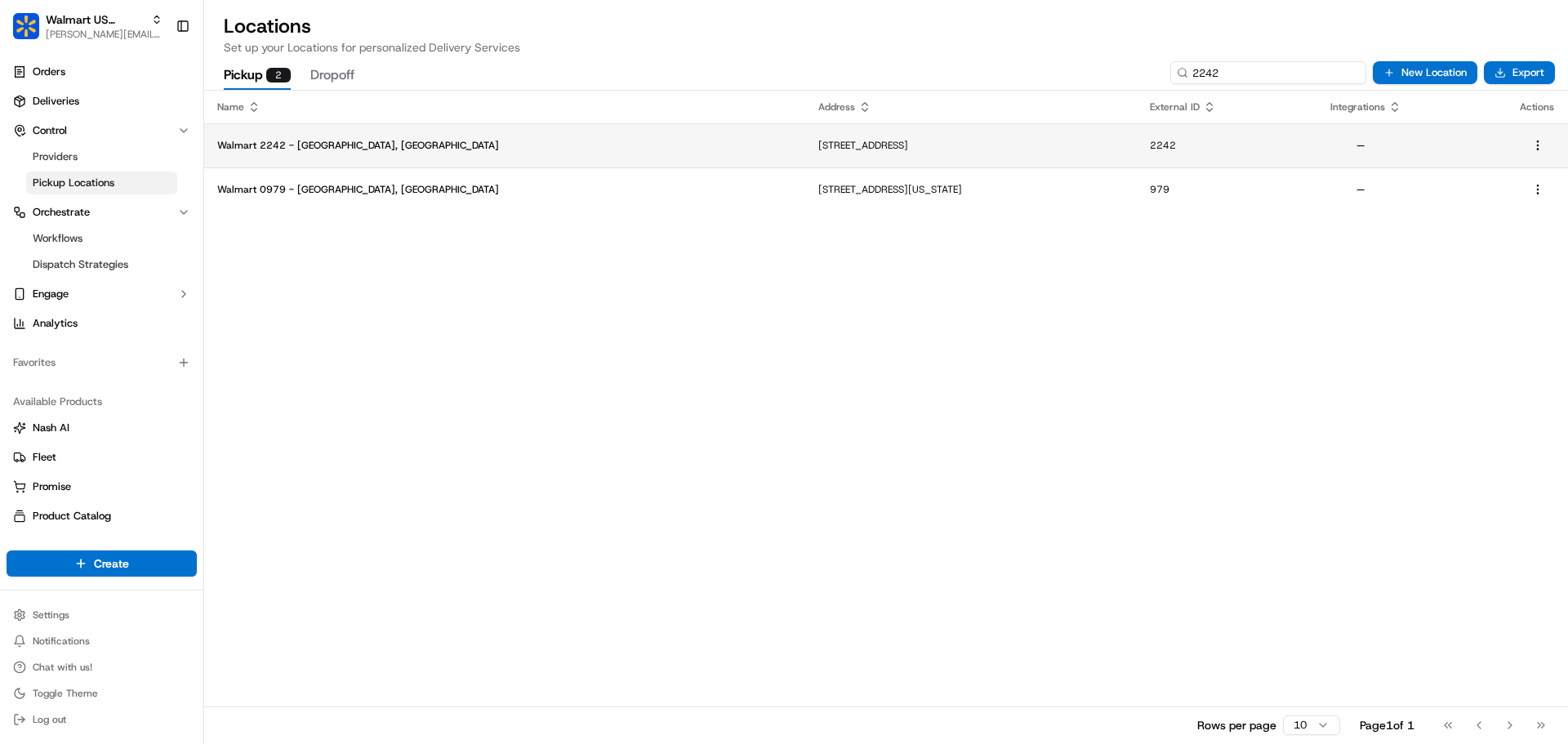
type input "2242"
drag, startPoint x: 356, startPoint y: 146, endPoint x: 218, endPoint y: 151, distance: 138.1
click at [218, 151] on p "Walmart 2242 - Anaheim, CA" at bounding box center [505, 145] width 575 height 13
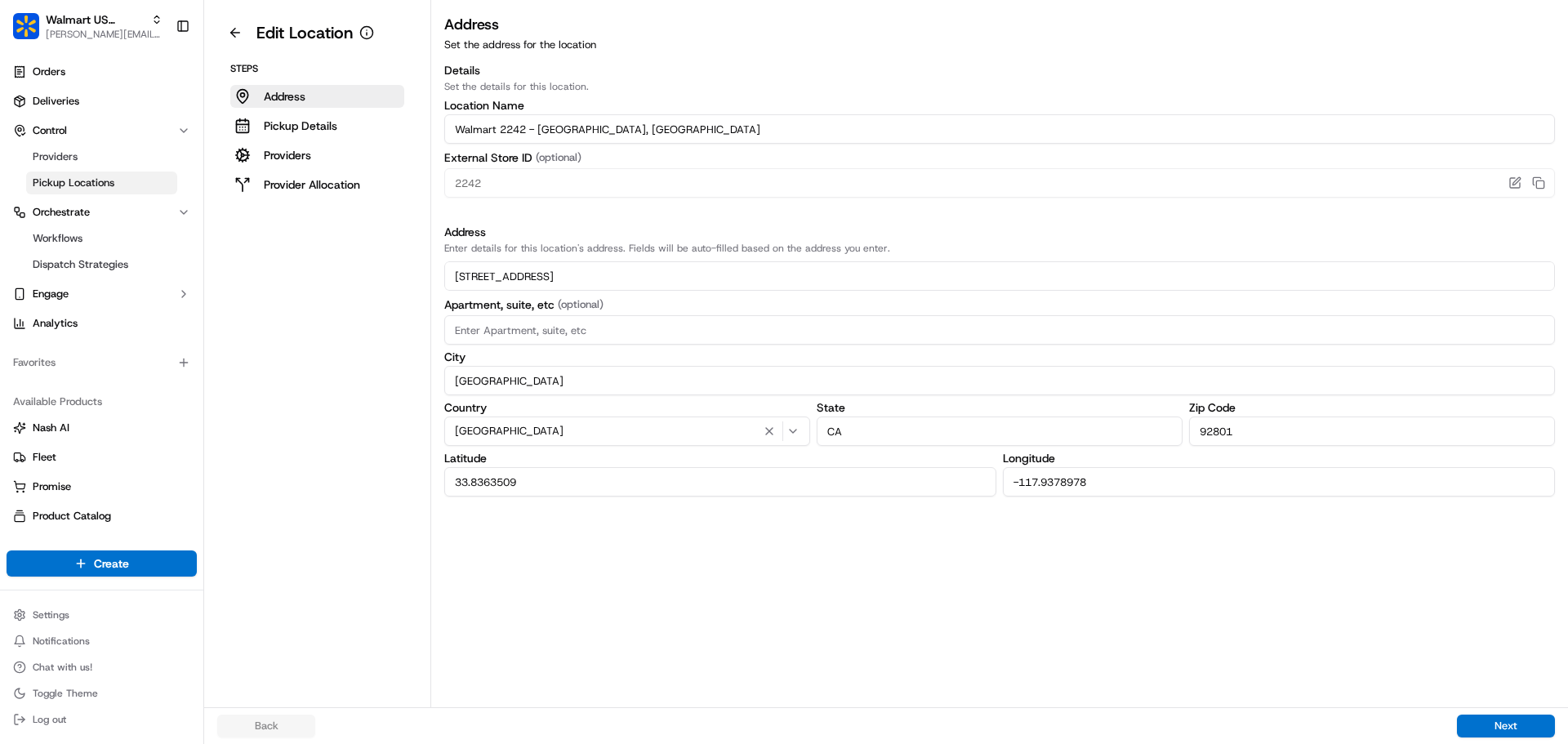
click at [566, 130] on input "Walmart 2242 - Anaheim, CA" at bounding box center [999, 129] width 1110 height 29
click at [76, 90] on link "Deliveries" at bounding box center [102, 101] width 190 height 26
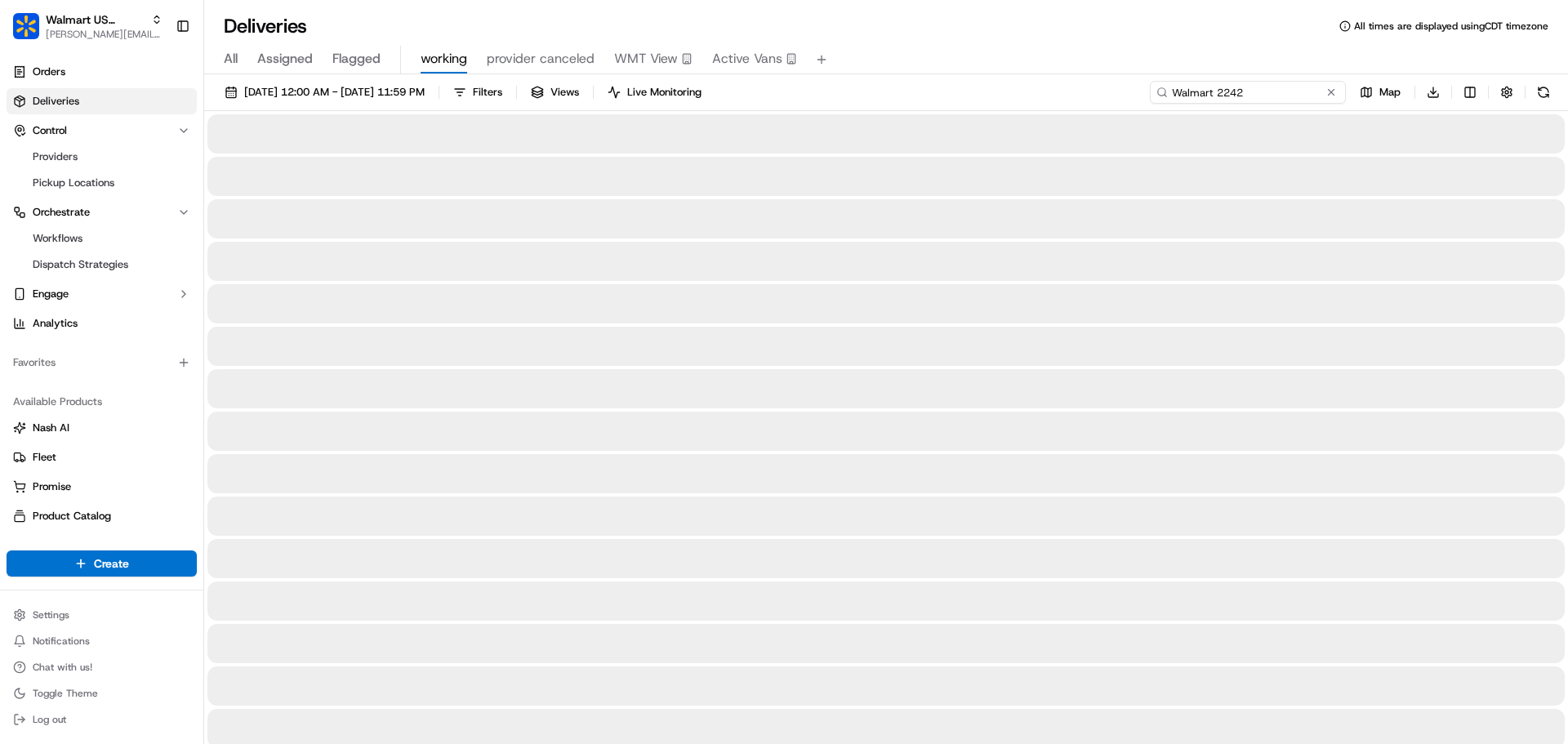
click at [1292, 94] on input "Walmart 2242" at bounding box center [1247, 92] width 196 height 23
type input "Walmart 5930"
click at [391, 94] on span "09/15/2025 12:00 AM - 09/22/2025 11:59 PM" at bounding box center [334, 92] width 180 height 14
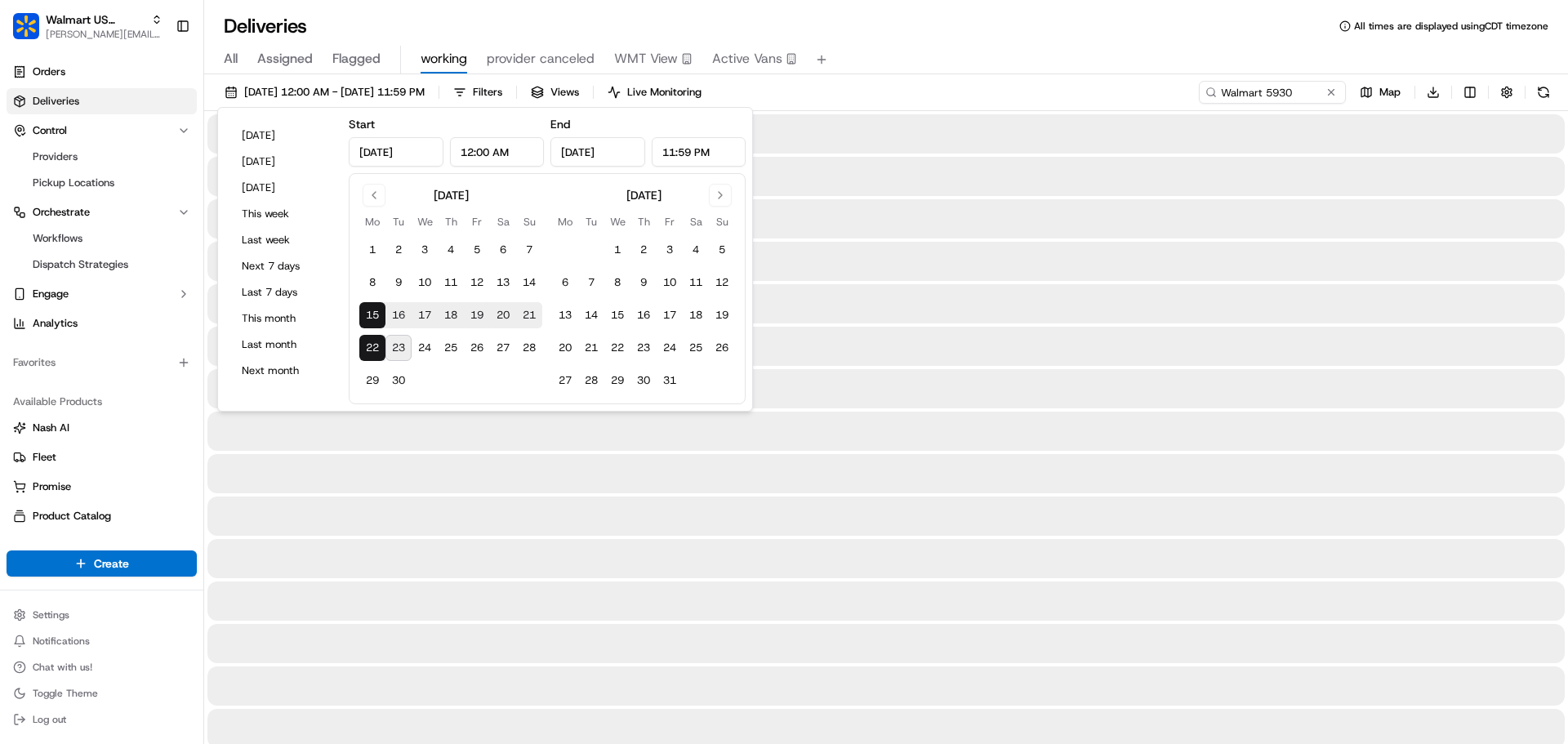
click at [366, 345] on button "22" at bounding box center [372, 347] width 26 height 26
click at [529, 317] on button "21" at bounding box center [528, 314] width 26 height 26
type input "Sep 21, 2025"
click at [963, 43] on div "All Assigned Flagged working provider canceled WMT View Active Vans" at bounding box center [886, 56] width 1363 height 35
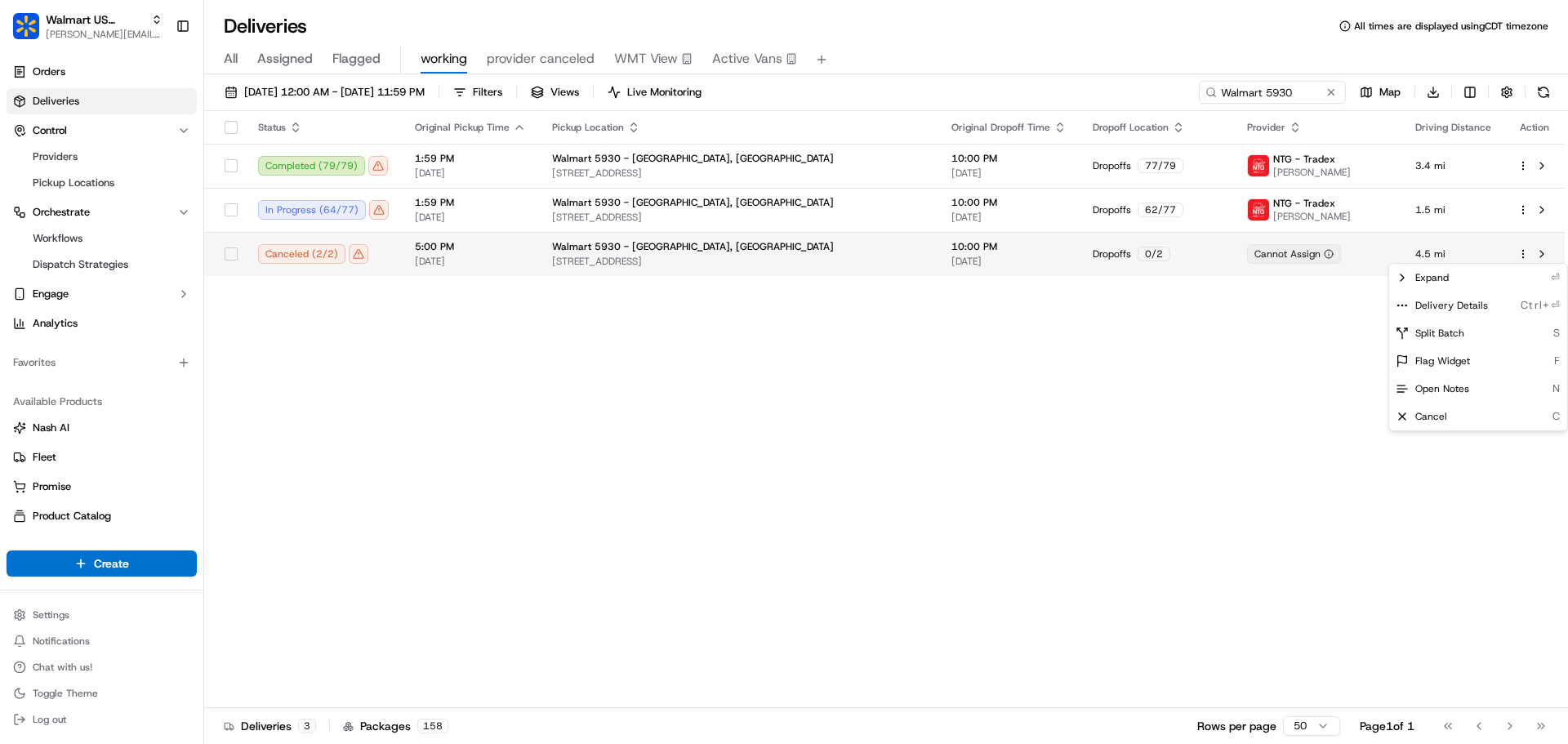
click at [1523, 253] on html "Walmart US Stores jeff@usenash.com Toggle Sidebar Orders Deliveries Control Pro…" at bounding box center [784, 372] width 1568 height 744
click at [1474, 303] on span "Delivery Details" at bounding box center [1451, 305] width 73 height 13
click at [92, 39] on html "Walmart US Stores jeff@usenash.com Toggle Sidebar Orders Deliveries Control Pro…" at bounding box center [784, 372] width 1568 height 744
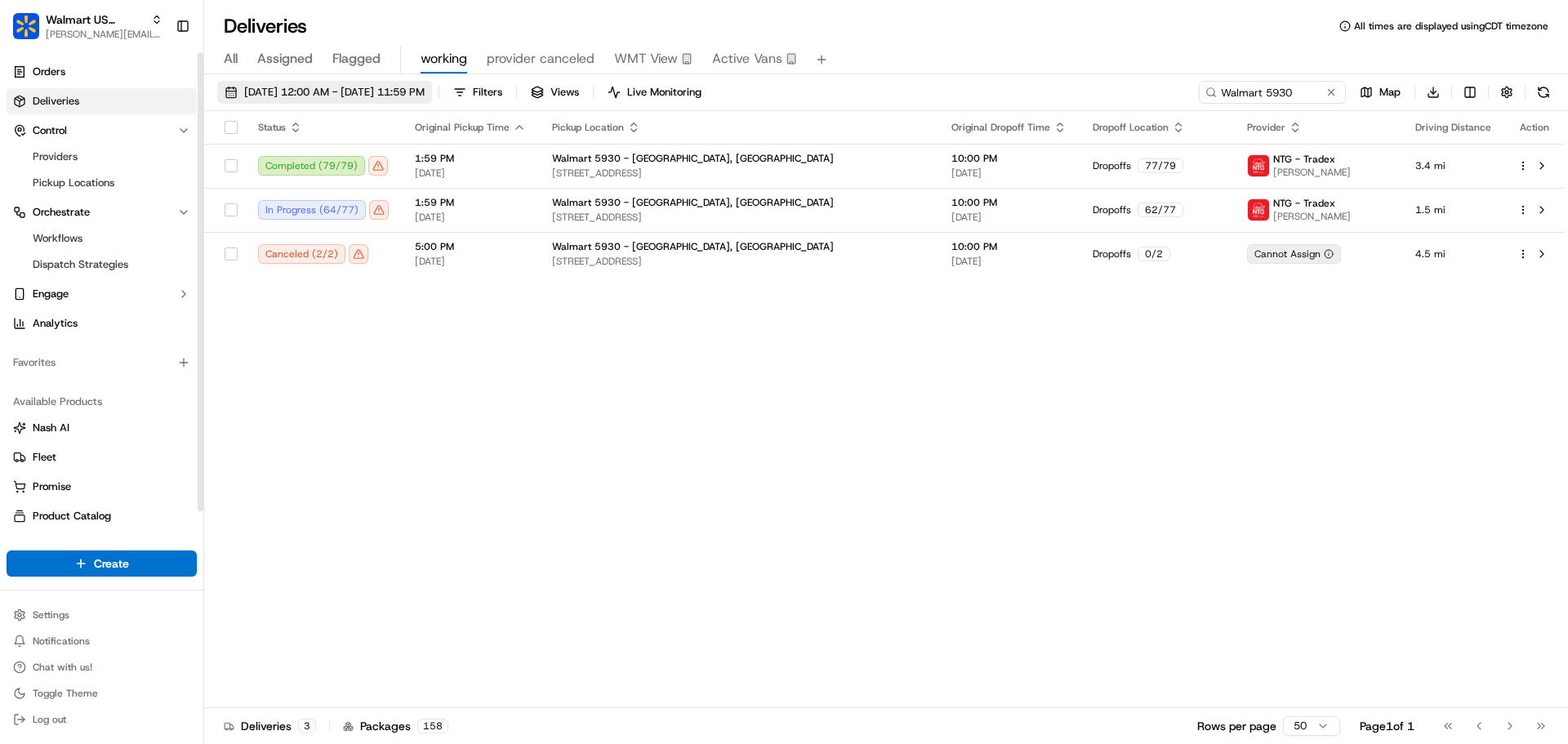
drag, startPoint x: 318, startPoint y: 86, endPoint x: 286, endPoint y: 92, distance: 32.6
click at [319, 86] on span "09/21/2025 12:00 AM - 09/22/2025 11:59 PM" at bounding box center [334, 92] width 180 height 14
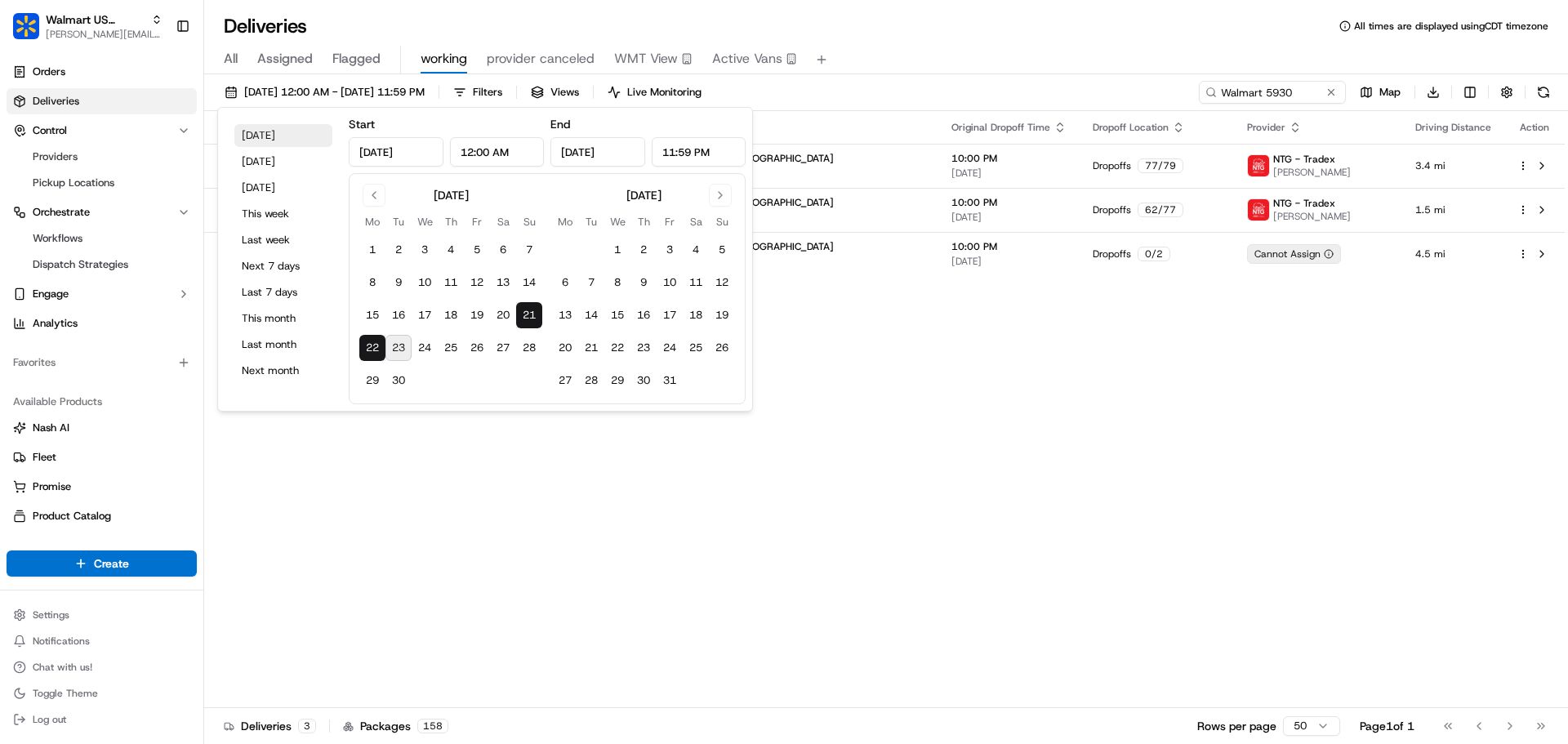
click at [259, 134] on button "Today" at bounding box center [284, 135] width 98 height 23
type input "Sep 23, 2025"
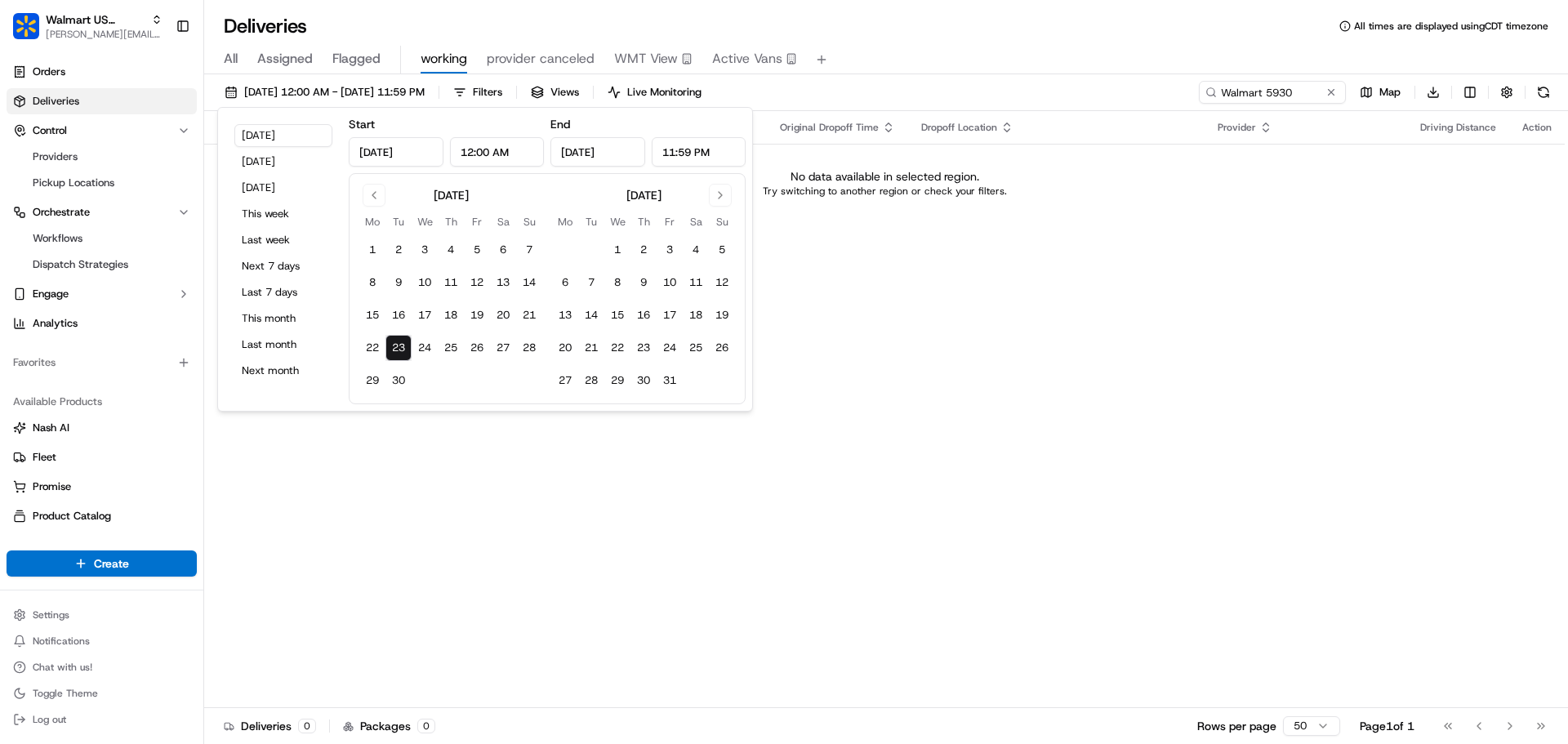
click at [916, 269] on div "Status Original Pickup Time Pickup Location Original Dropoff Time Dropoff Locat…" at bounding box center [884, 410] width 1360 height 597
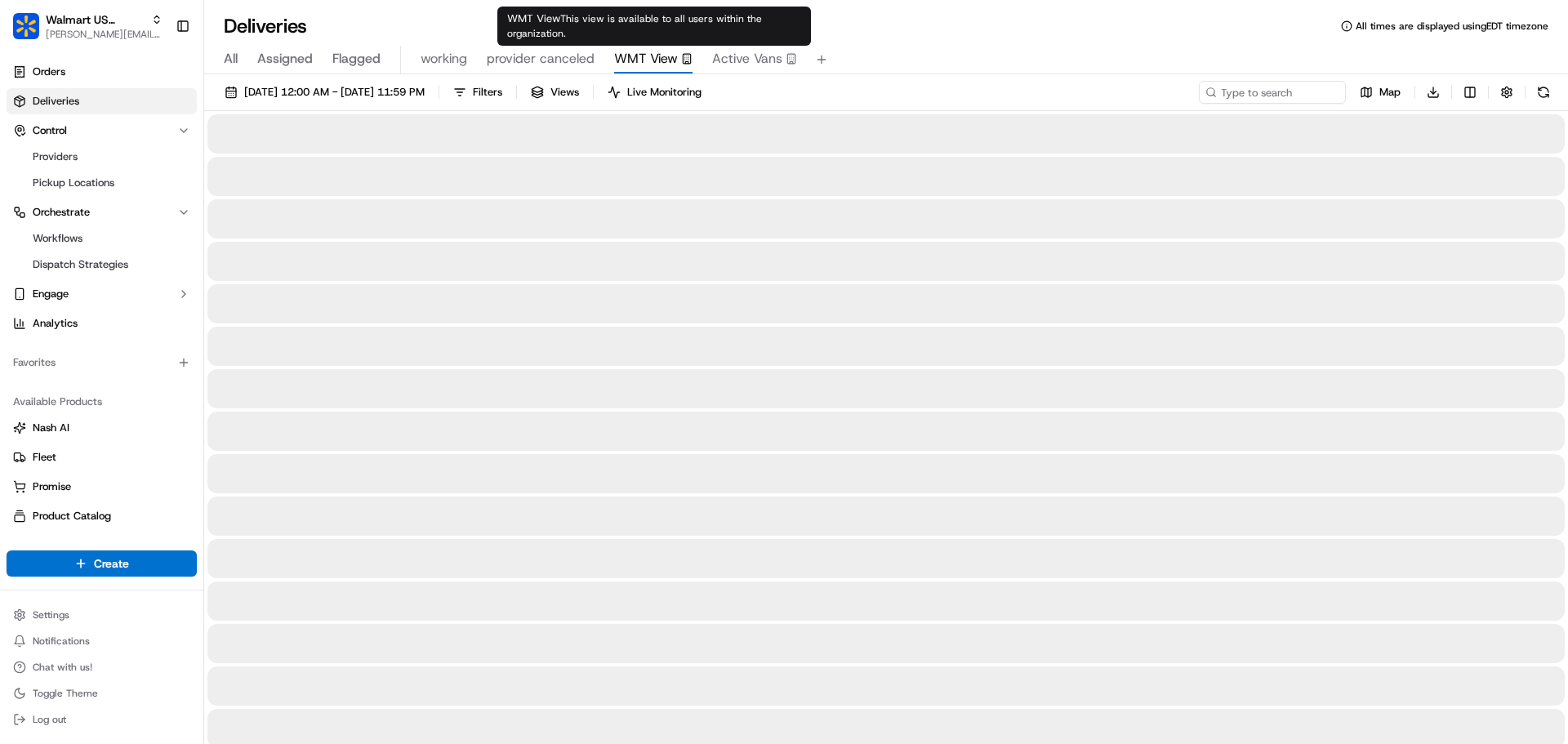
click at [647, 61] on span "WMT View" at bounding box center [645, 59] width 63 height 20
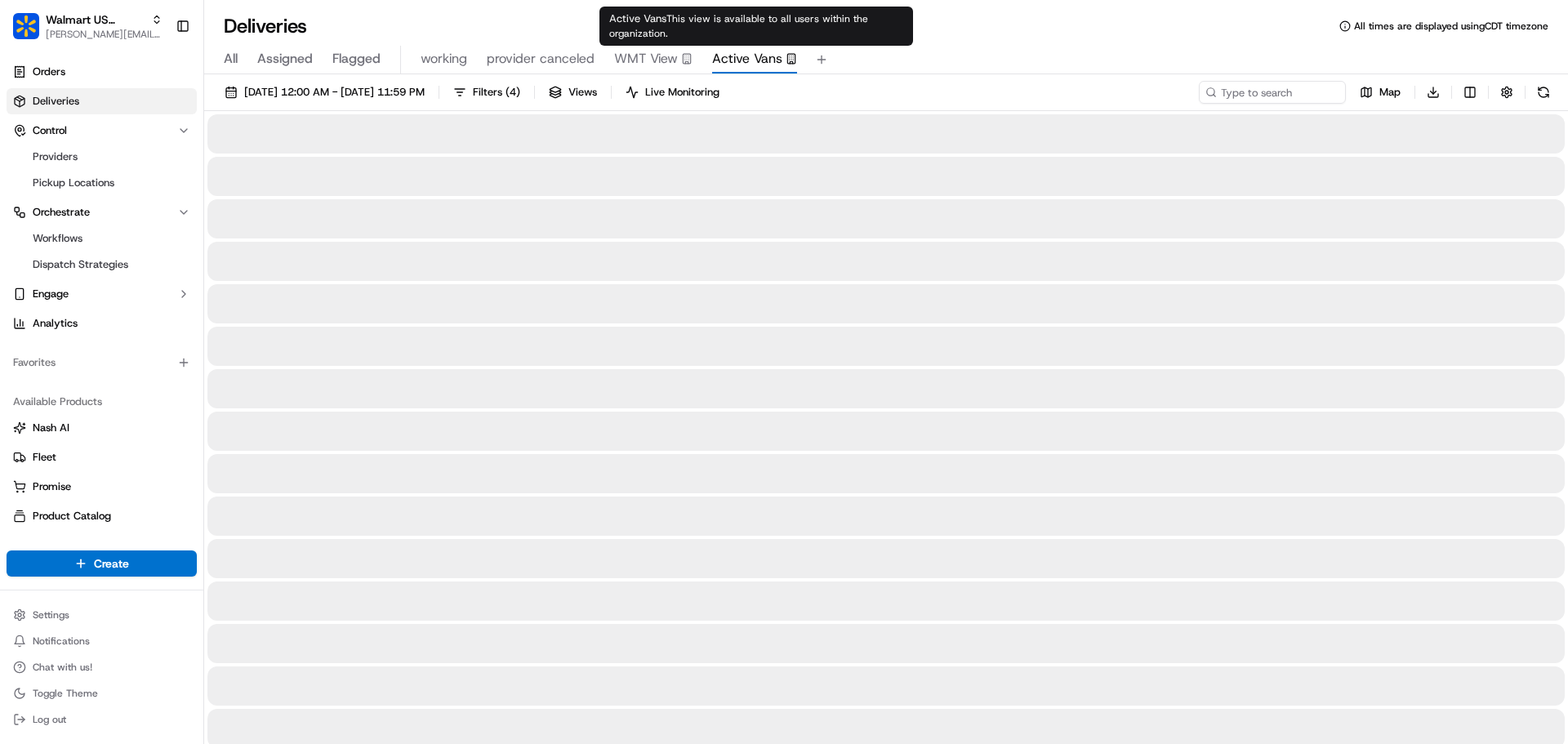
click at [737, 61] on span "Active Vans" at bounding box center [747, 59] width 70 height 20
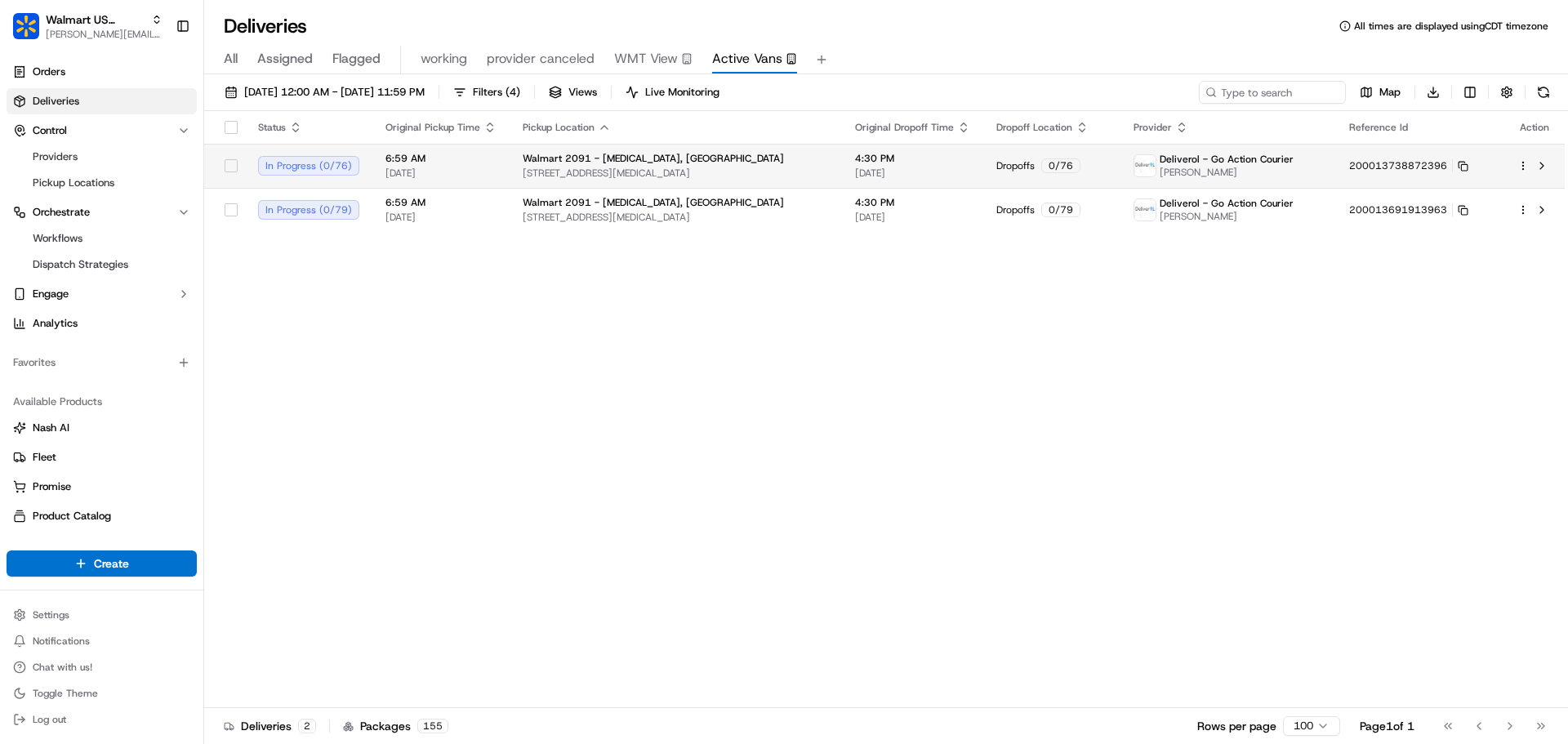
click at [1521, 167] on html "Walmart US Stores jeff@usenash.com Toggle Sidebar Orders Deliveries Control Pro…" at bounding box center [784, 372] width 1568 height 744
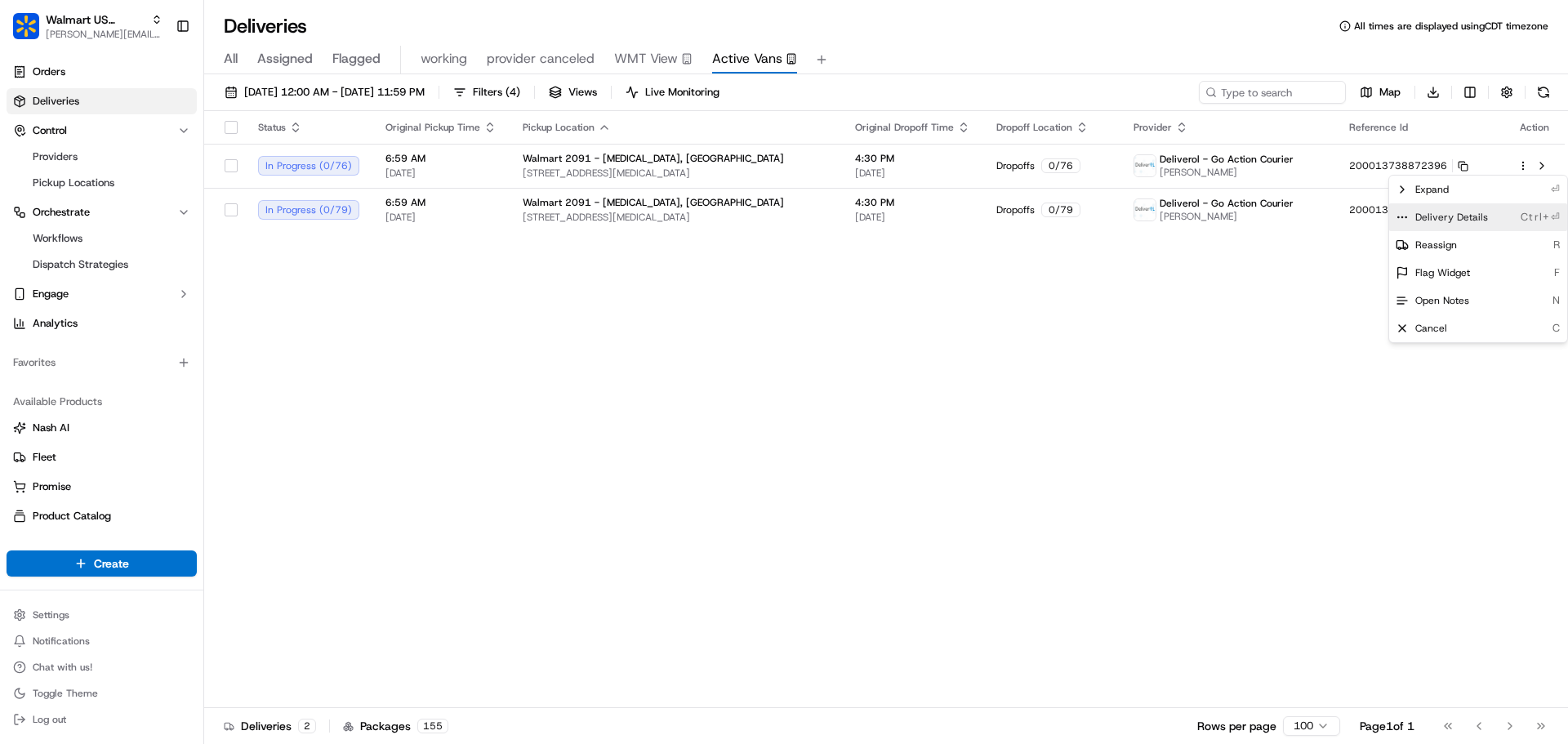
click at [1457, 221] on span "Delivery Details" at bounding box center [1451, 217] width 73 height 13
click at [97, 34] on html "Walmart US Stores jeff@usenash.com Toggle Sidebar Orders Deliveries Control Pro…" at bounding box center [784, 372] width 1568 height 744
click at [97, 34] on span "[PERSON_NAME][EMAIL_ADDRESS][DOMAIN_NAME]" at bounding box center [103, 34] width 117 height 13
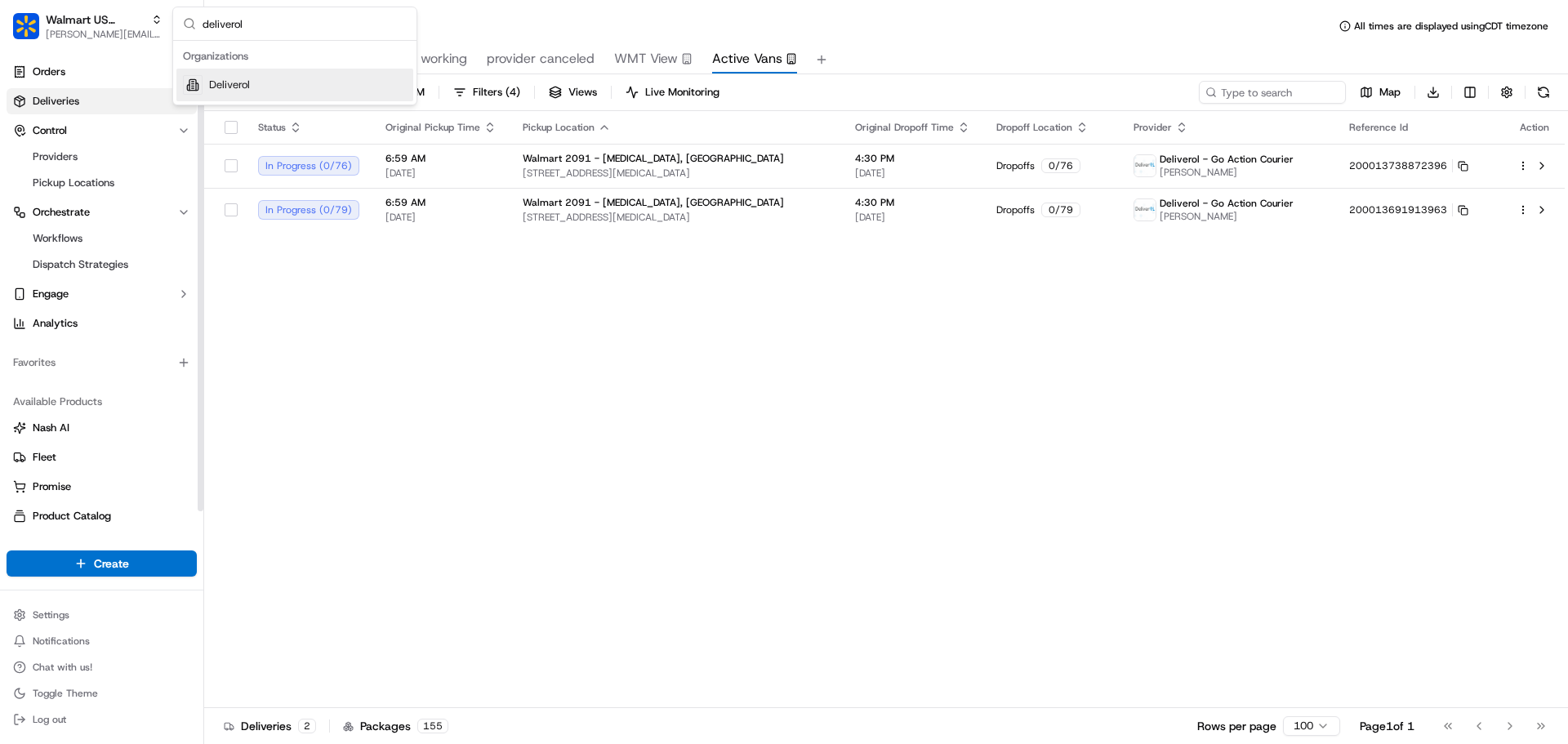
type input "deliverol"
click at [208, 73] on div "Deliverol" at bounding box center [295, 85] width 237 height 33
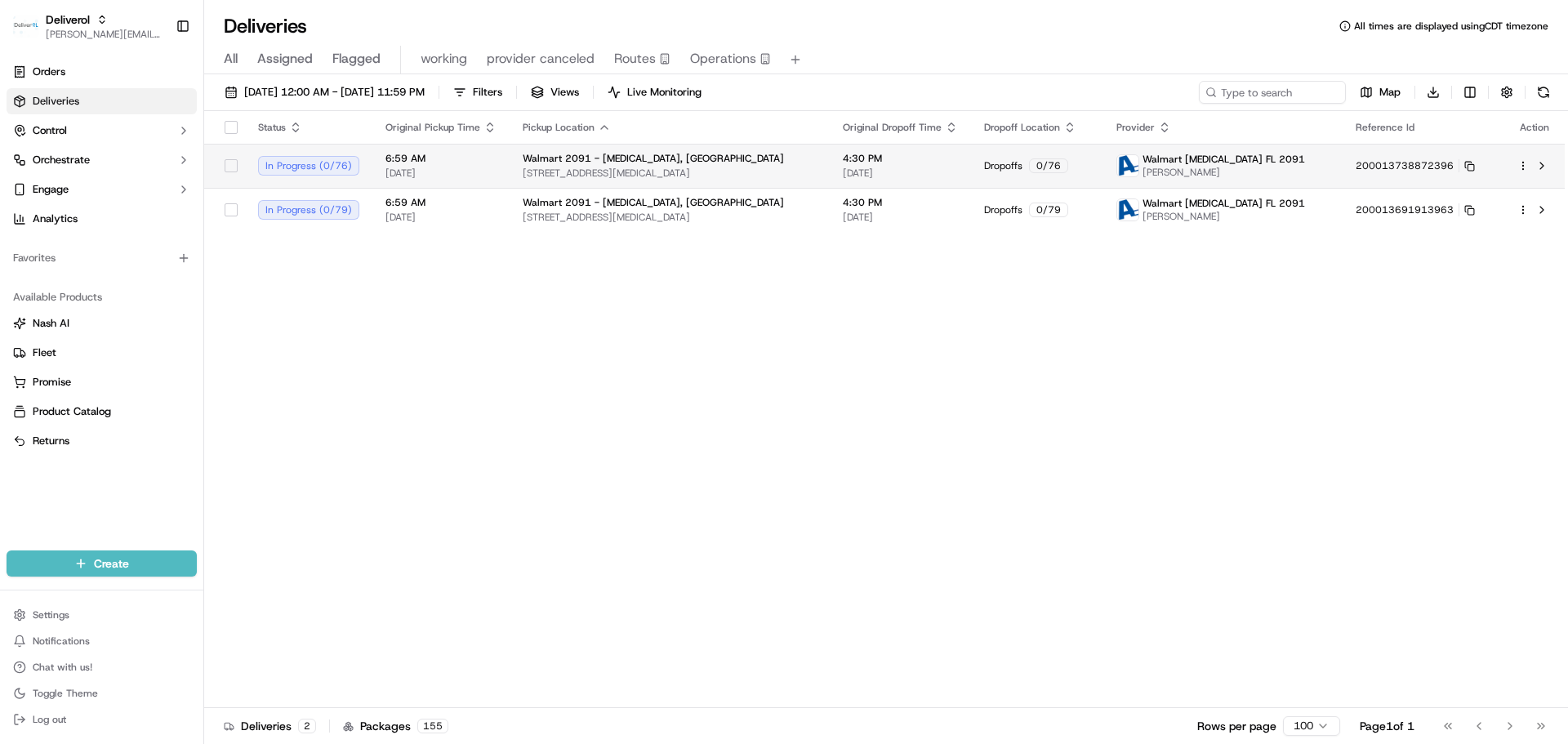
click at [1523, 165] on html "Deliverol jeff@usenash.com Toggle Sidebar Orders Deliveries Control Orchestrate…" at bounding box center [784, 372] width 1568 height 744
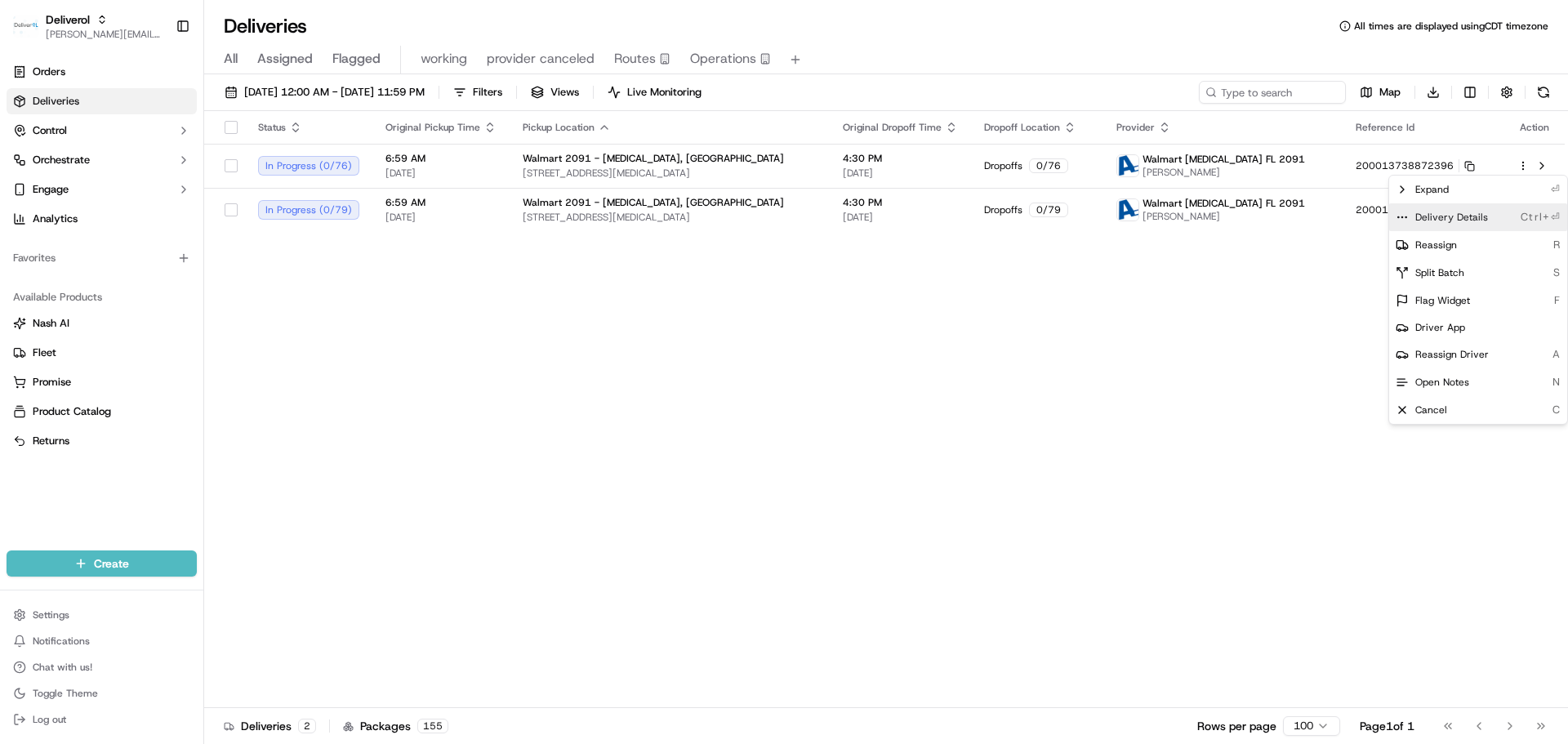
click at [1440, 218] on span "Delivery Details" at bounding box center [1451, 217] width 73 height 13
click at [793, 405] on html "Deliverol jeff@usenash.com Toggle Sidebar Orders Deliveries Control Orchestrate…" at bounding box center [784, 372] width 1568 height 744
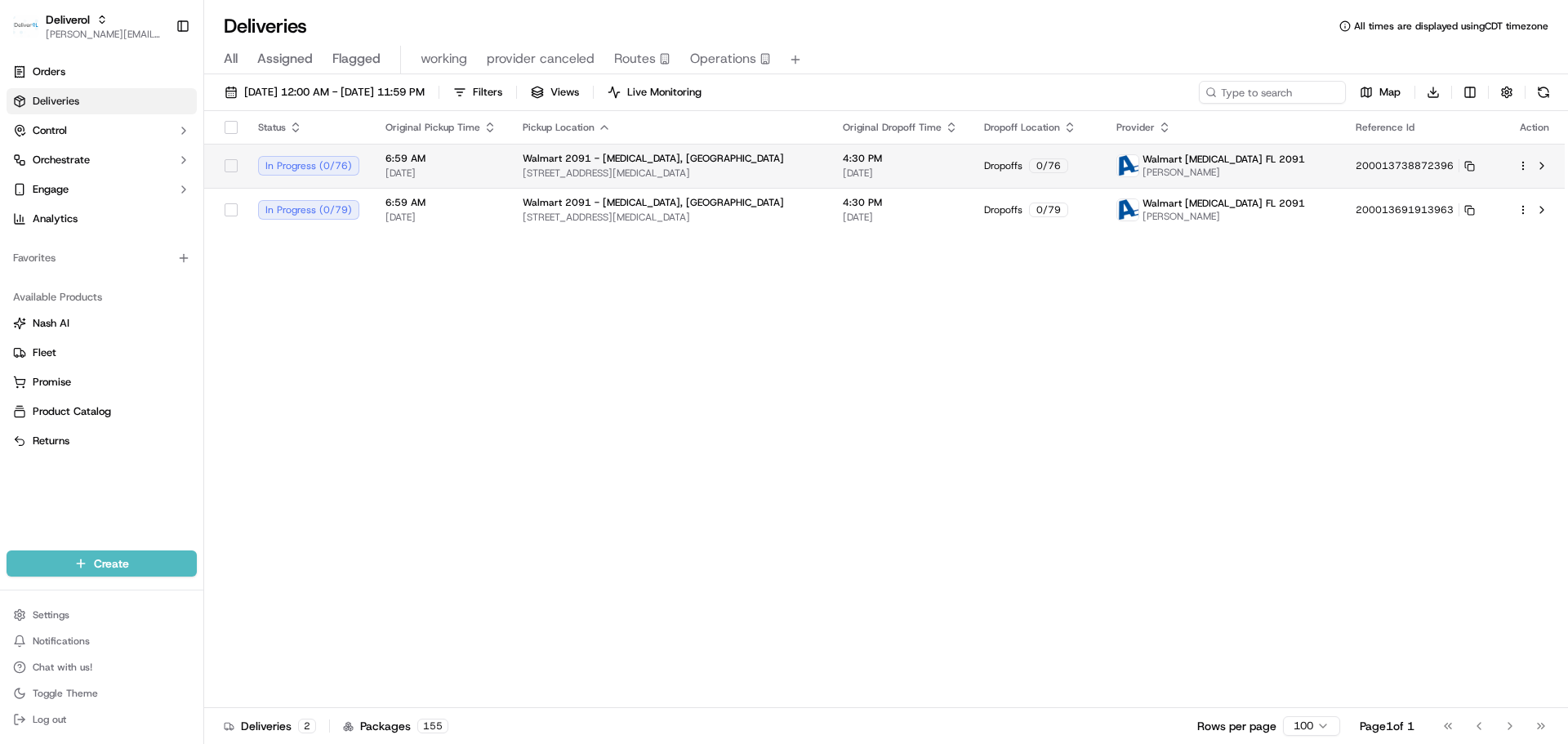
click at [1524, 165] on html "Deliverol jeff@usenash.com Toggle Sidebar Orders Deliveries Control Orchestrate…" at bounding box center [784, 372] width 1568 height 744
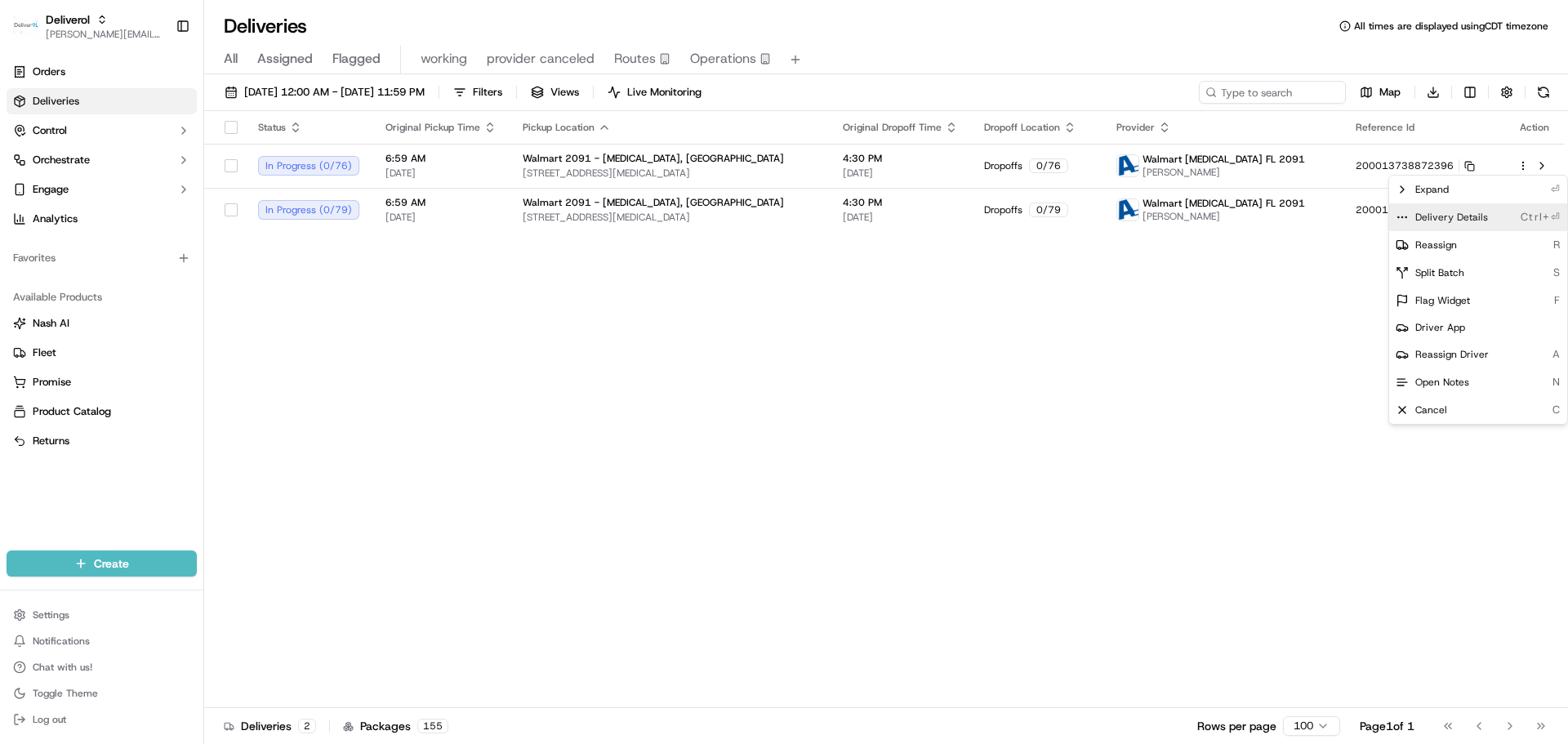
click at [1448, 218] on span "Delivery Details" at bounding box center [1451, 217] width 73 height 13
click at [82, 37] on html "Deliverol jeff@usenash.com Toggle Sidebar Orders Deliveries Control Orchestrate…" at bounding box center [784, 372] width 1568 height 744
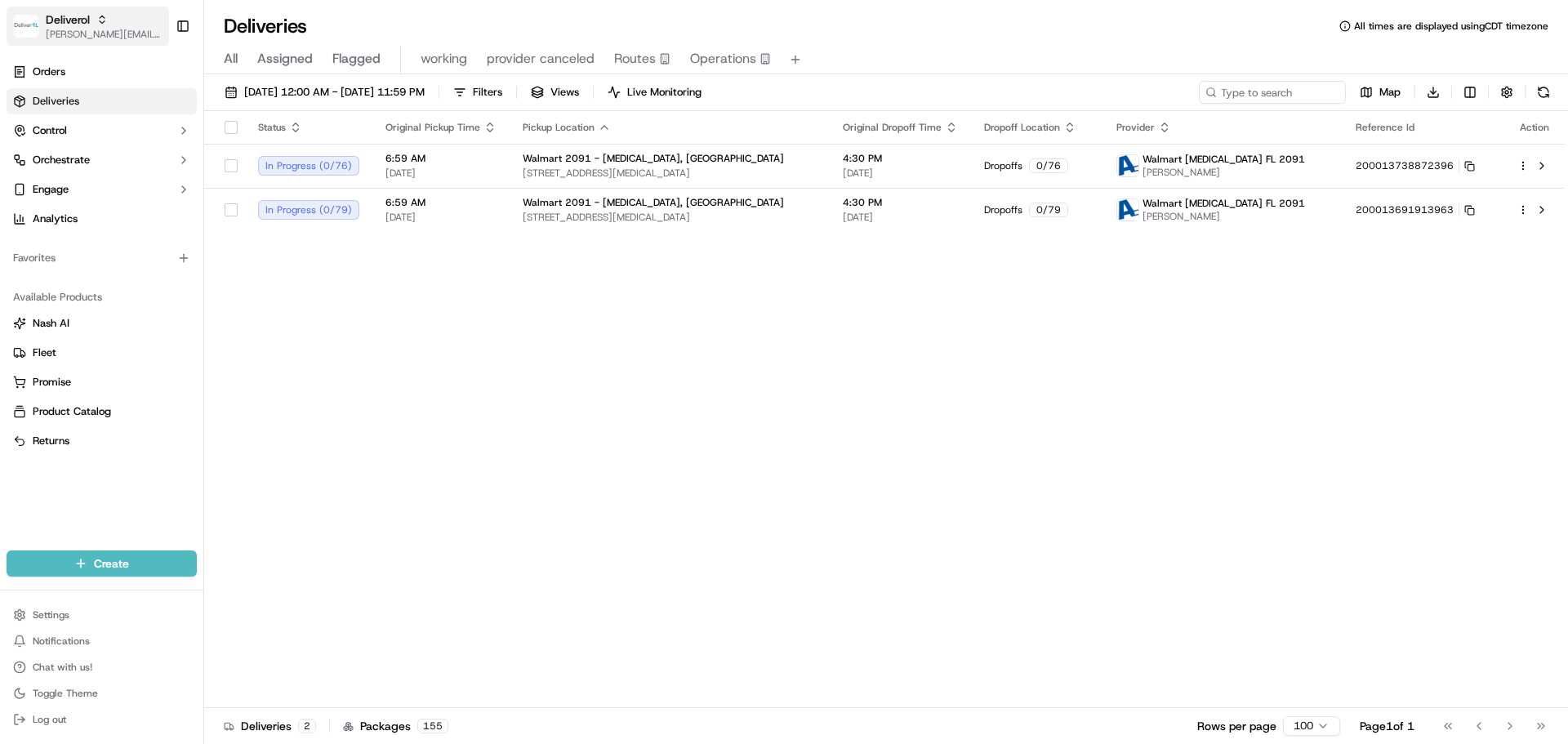
click at [78, 31] on span "[PERSON_NAME][EMAIL_ADDRESS][DOMAIN_NAME]" at bounding box center [103, 34] width 117 height 13
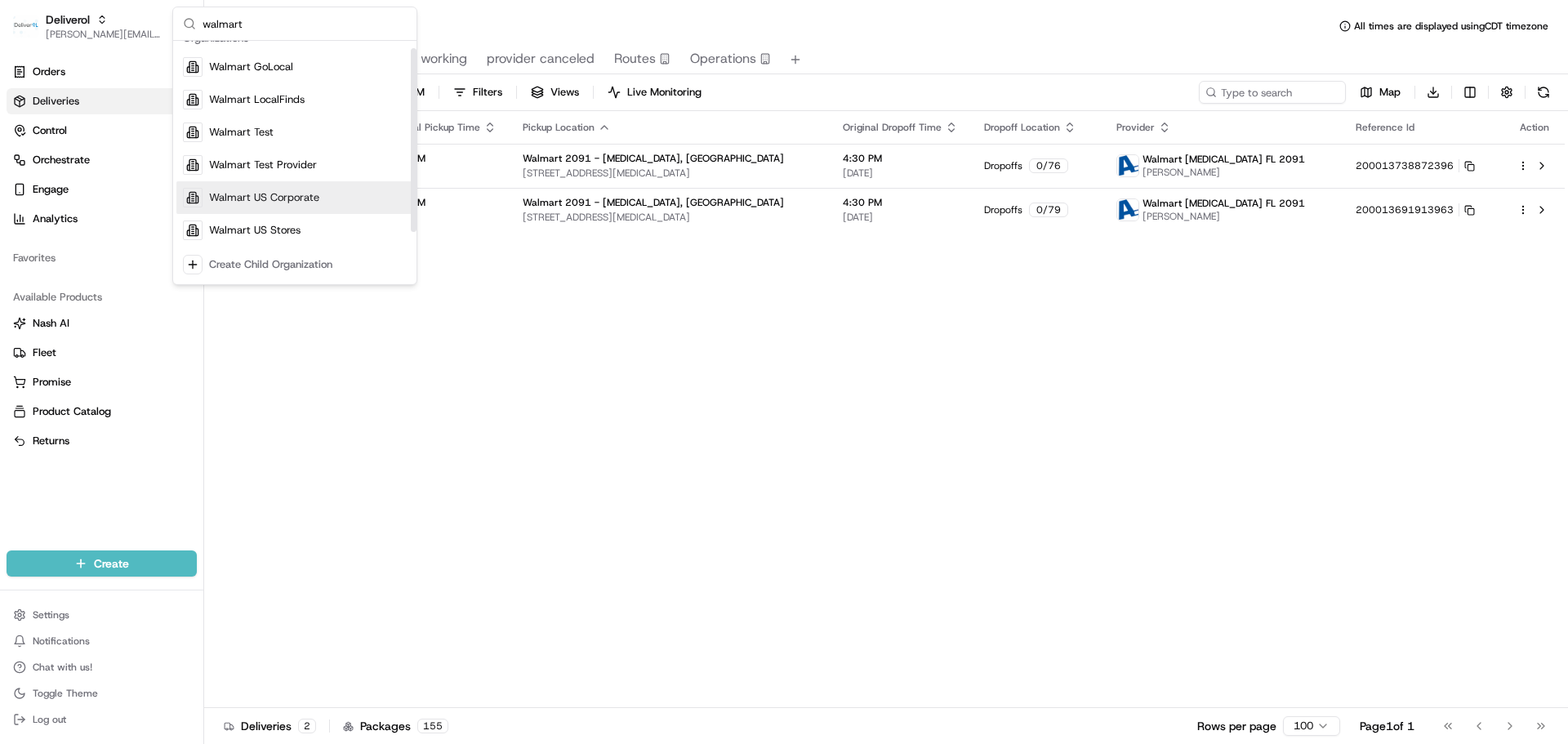
scroll to position [23, 0]
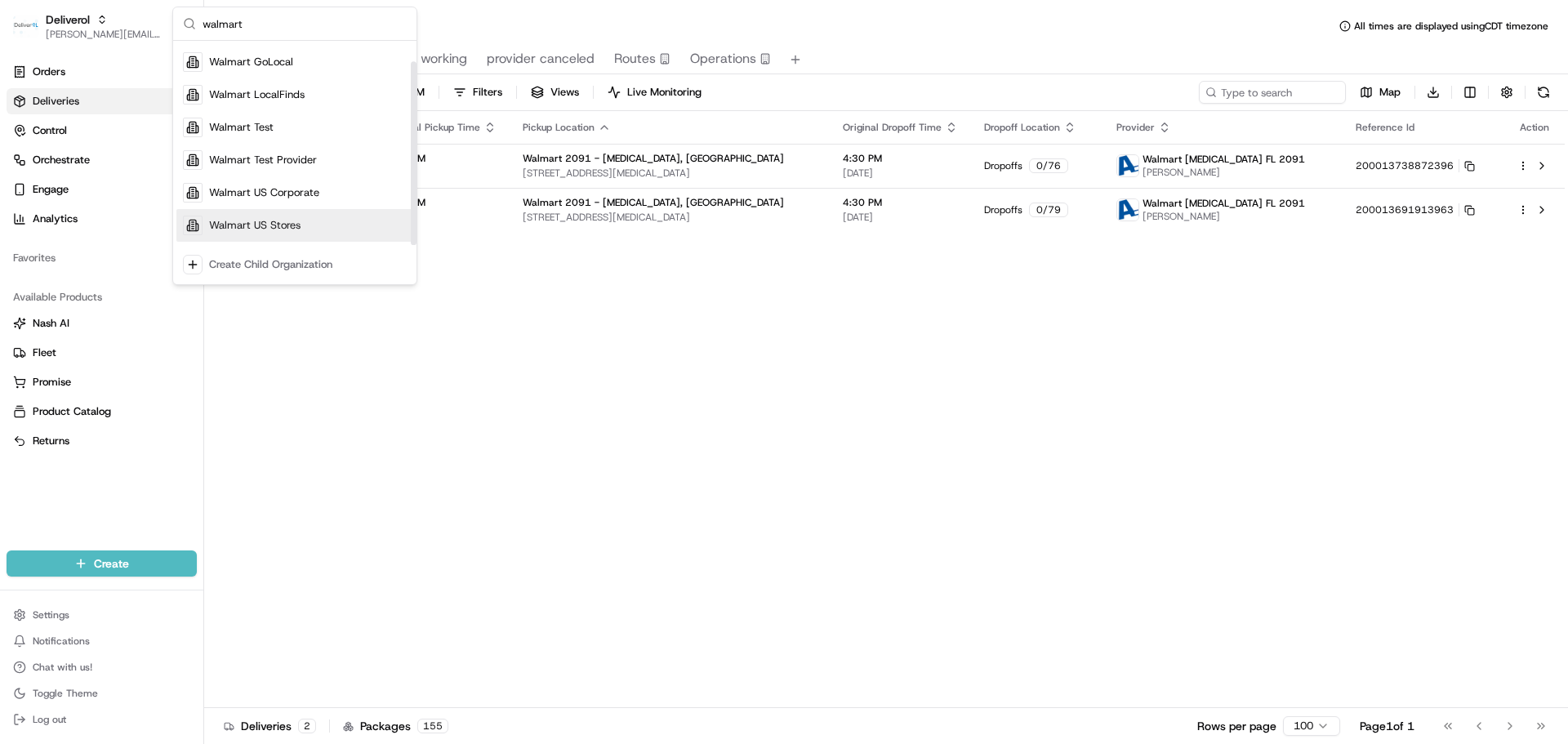
type input "walmart"
click at [303, 223] on div "Walmart US Stores" at bounding box center [295, 226] width 237 height 33
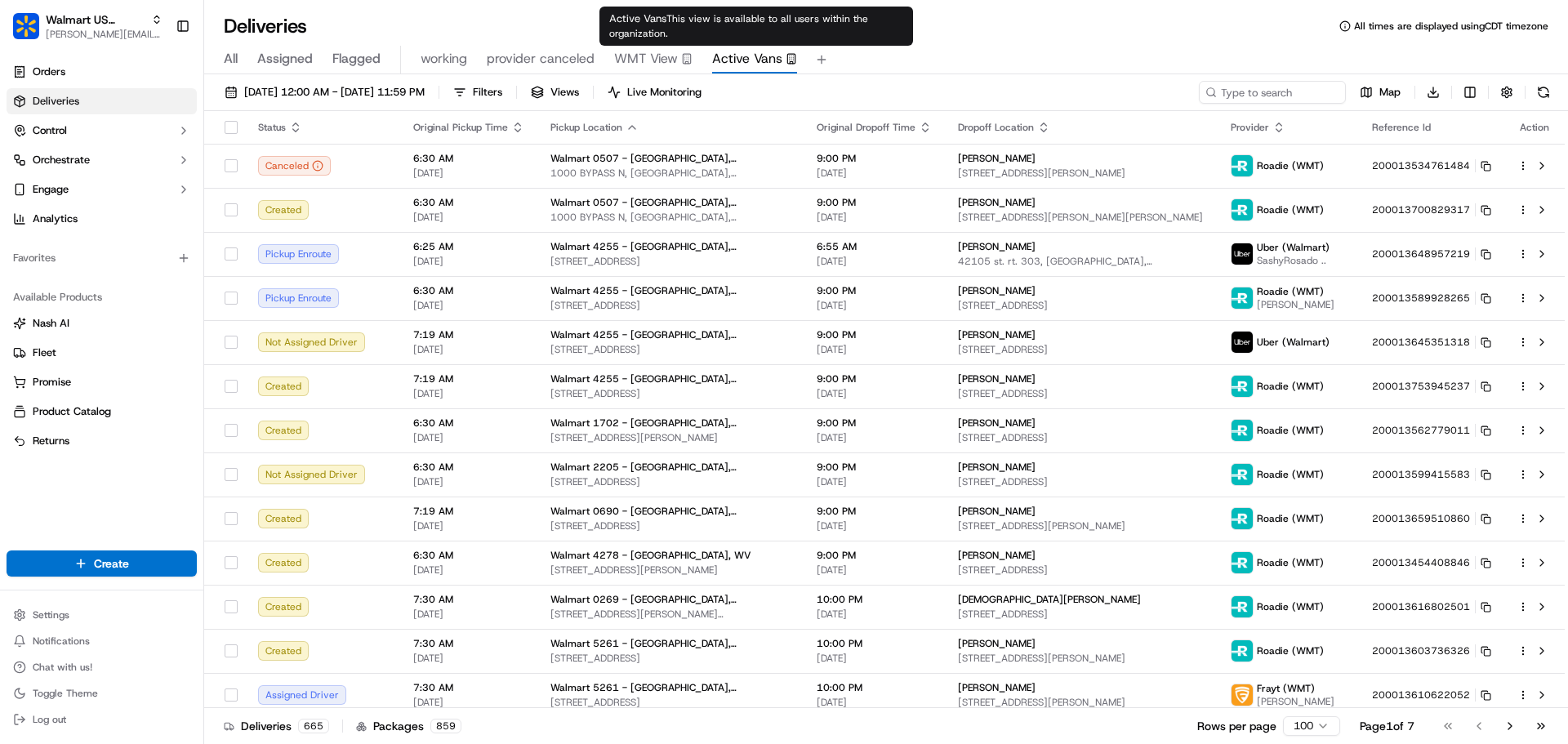
click at [735, 54] on span "Active Vans" at bounding box center [747, 59] width 70 height 20
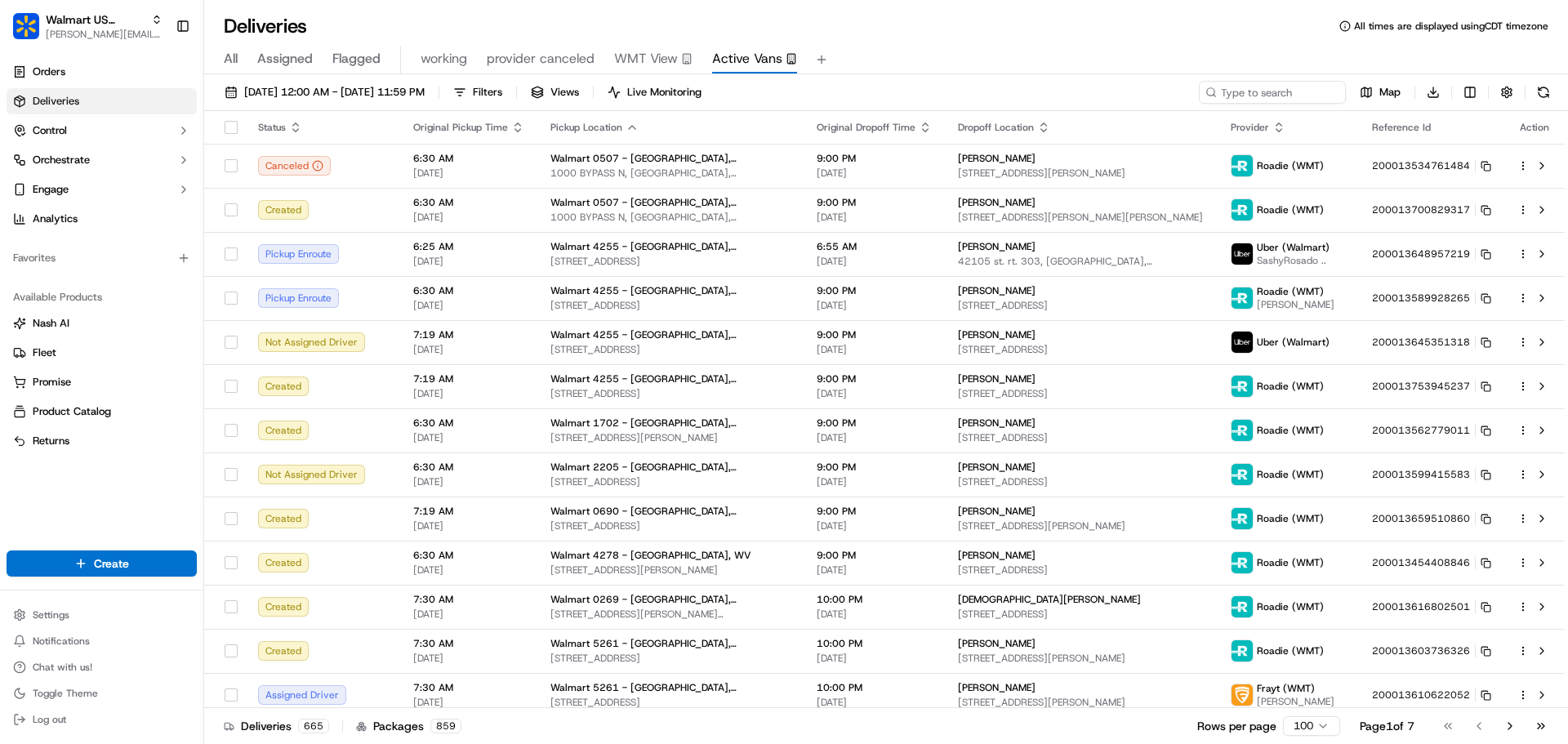
click at [759, 62] on span "Active Vans" at bounding box center [747, 59] width 70 height 20
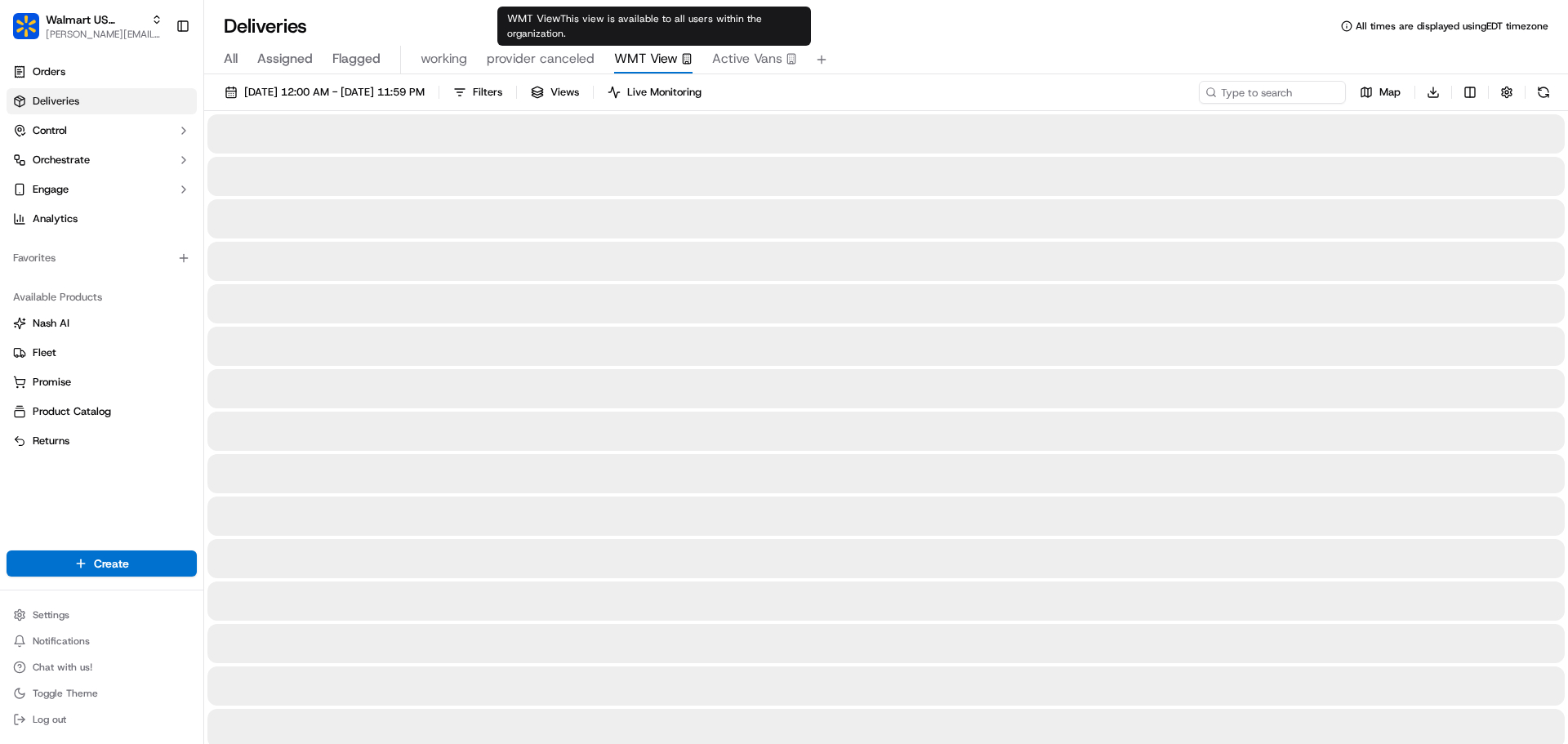
click at [671, 62] on span "WMT View" at bounding box center [645, 59] width 63 height 20
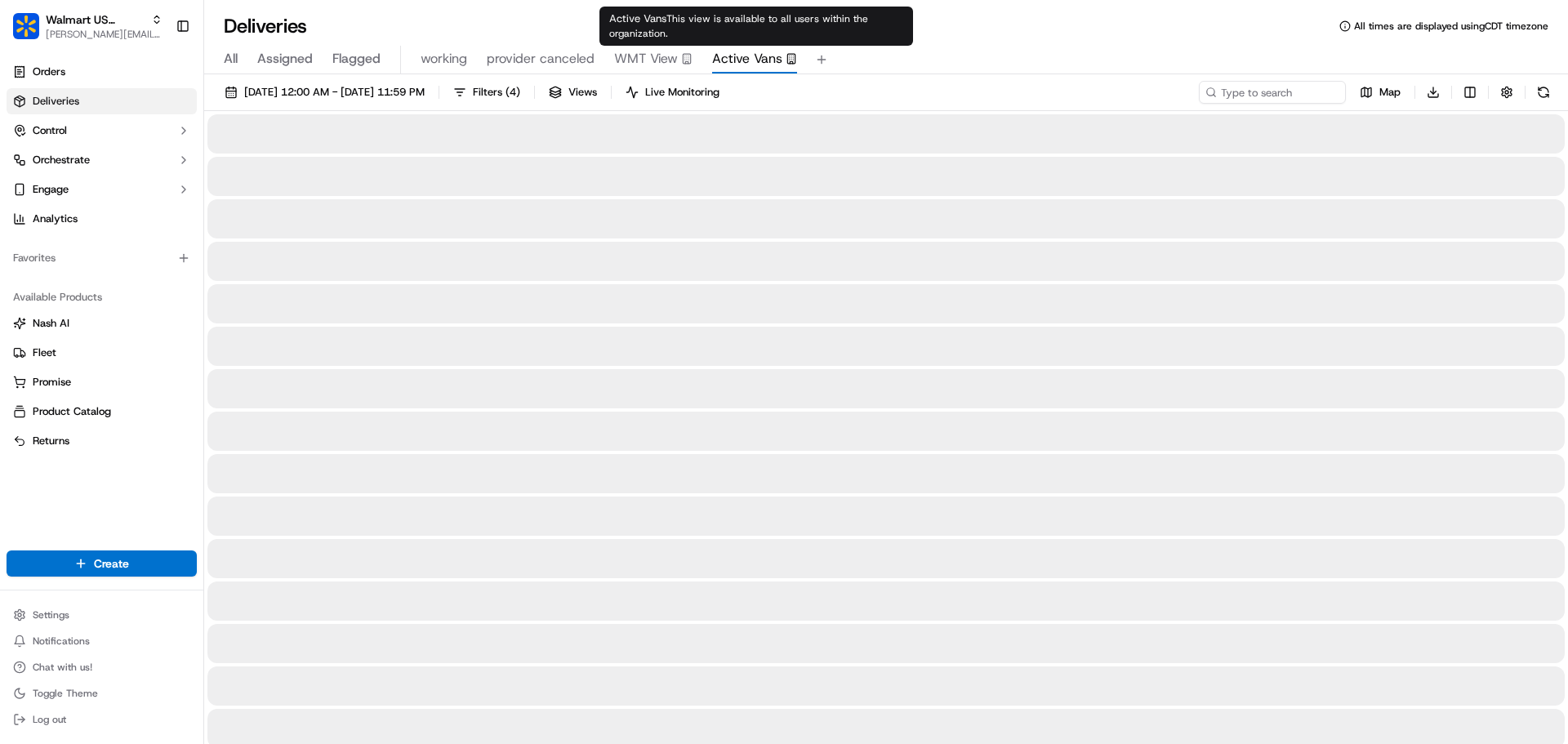
click at [738, 56] on span "Active Vans" at bounding box center [747, 59] width 70 height 20
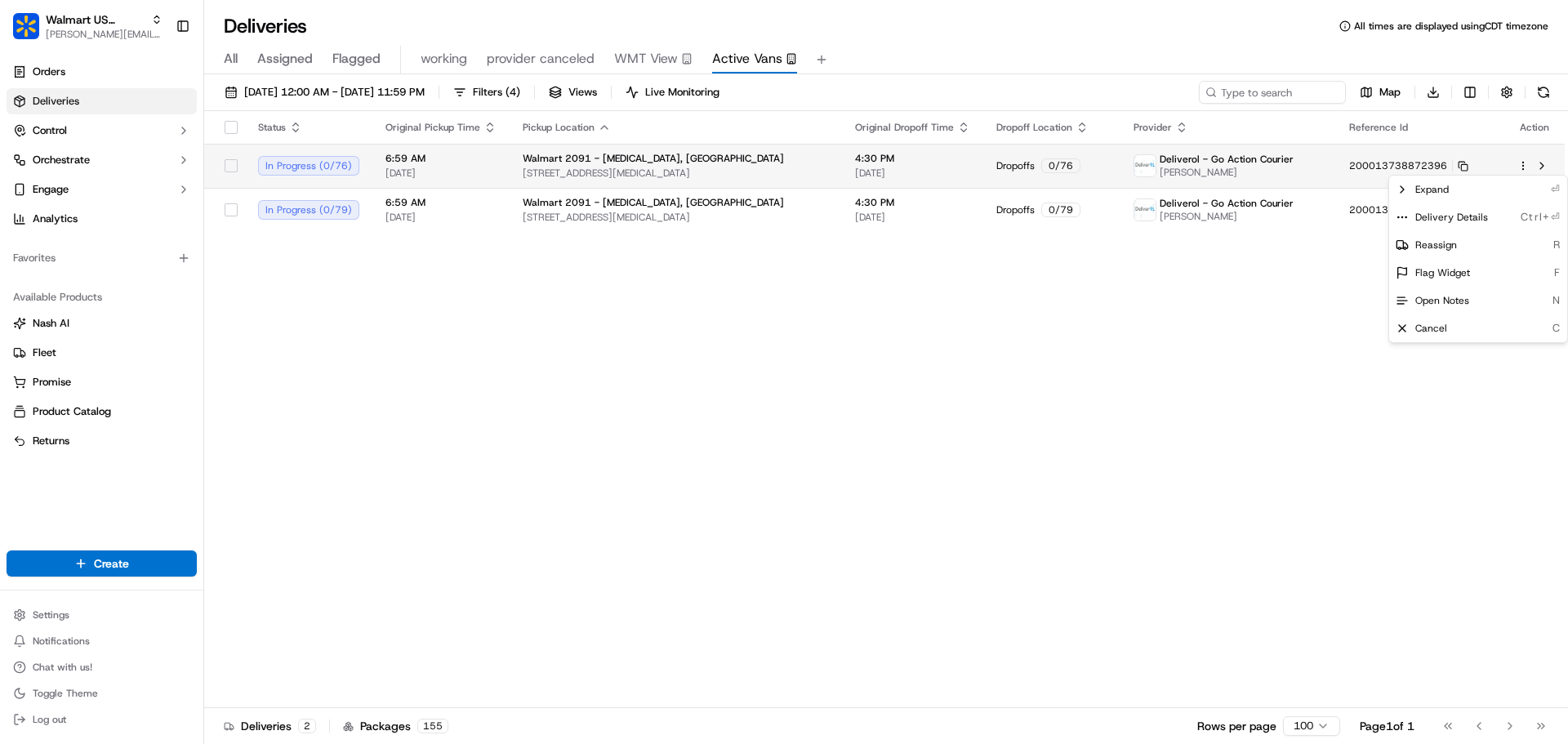
click at [1522, 164] on html "Walmart US Stores jeff@usenash.com Toggle Sidebar Orders Deliveries Control Orc…" at bounding box center [784, 372] width 1568 height 744
click at [1463, 212] on span "Delivery Details" at bounding box center [1451, 217] width 73 height 13
click at [1337, 299] on html "Walmart US Stores jeff@usenash.com Toggle Sidebar Orders Deliveries Control Orc…" at bounding box center [784, 372] width 1568 height 744
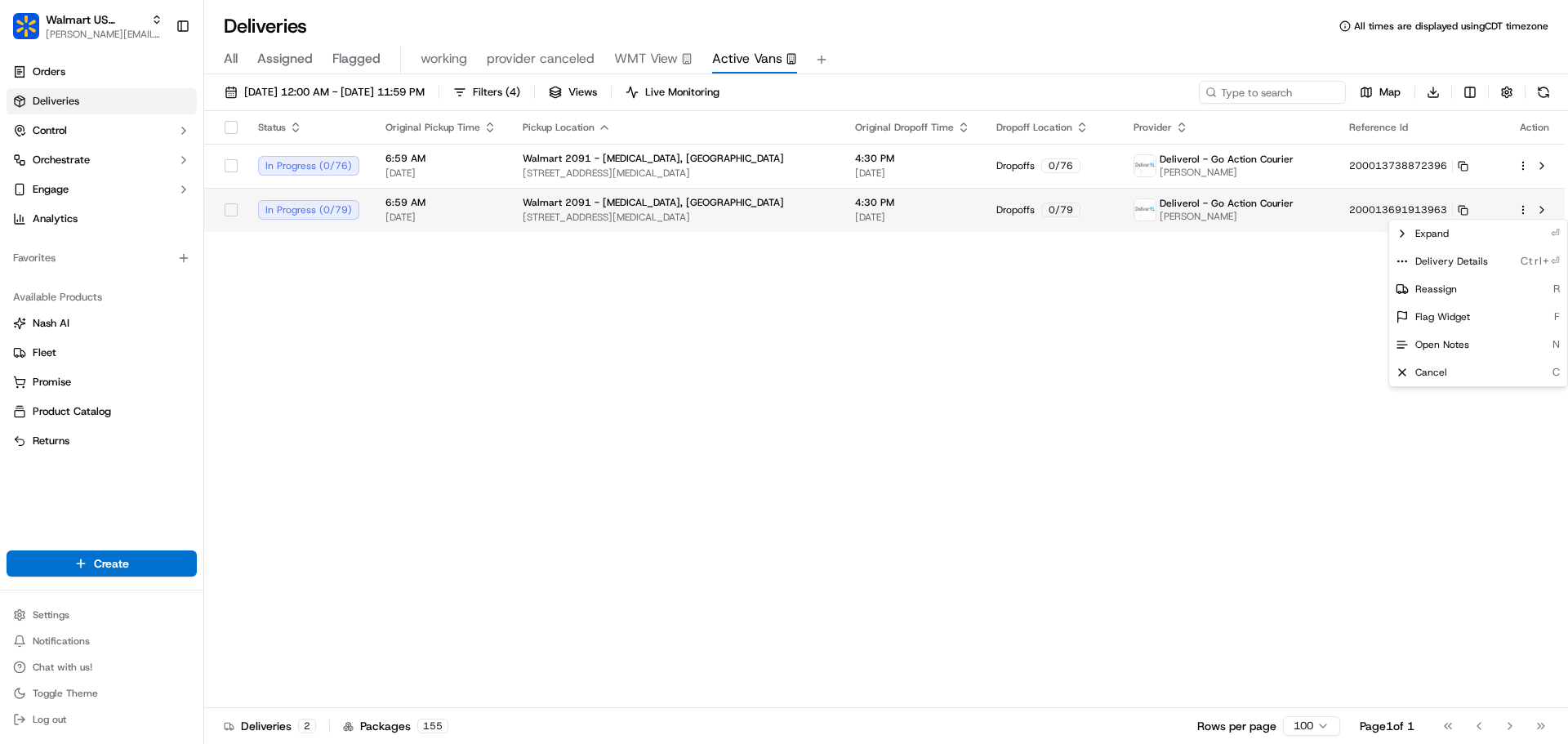
click at [1521, 210] on html "Walmart US Stores jeff@usenash.com Toggle Sidebar Orders Deliveries Control Orc…" at bounding box center [784, 372] width 1568 height 744
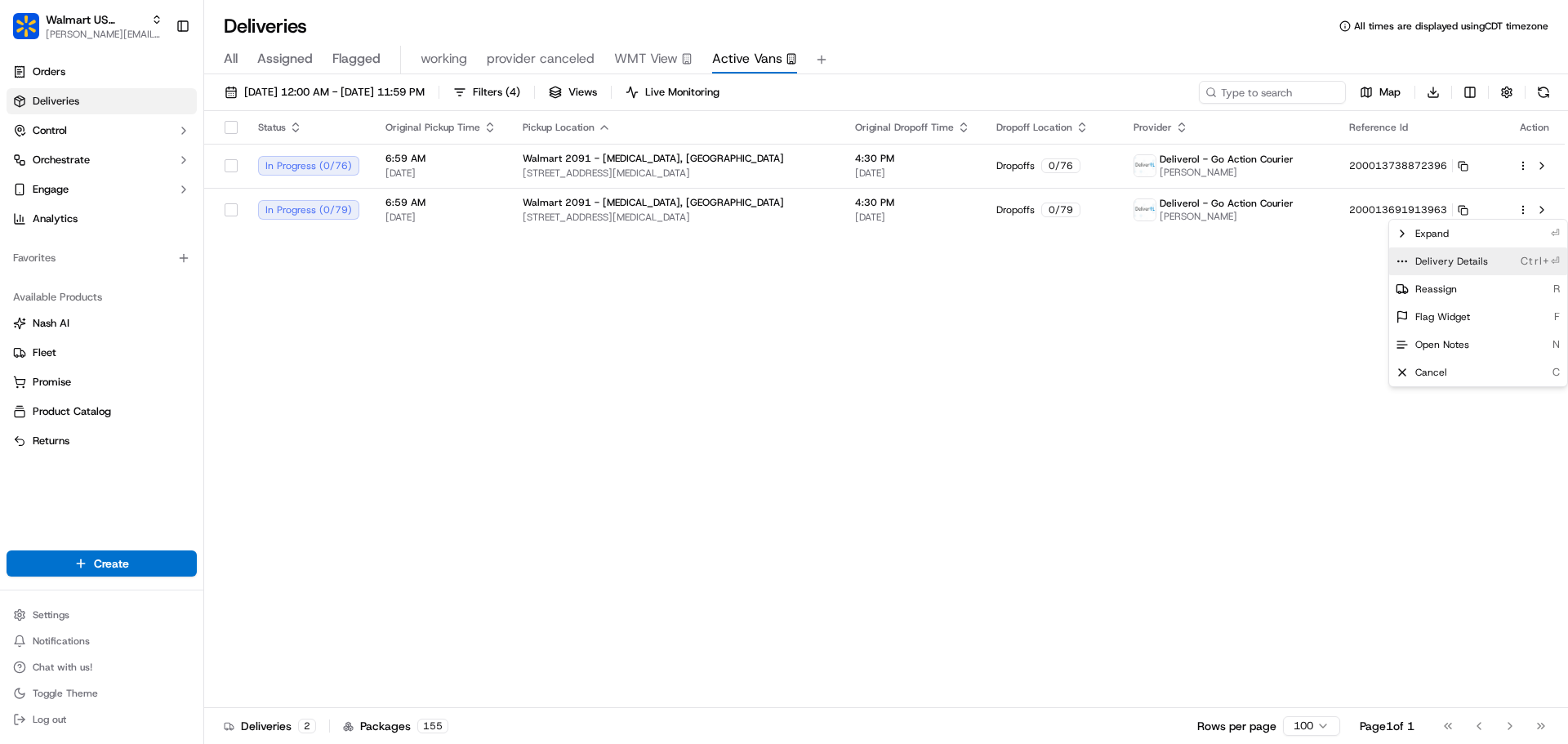
click at [1464, 259] on span "Delivery Details" at bounding box center [1451, 261] width 73 height 13
click at [1524, 160] on html "Walmart US Stores jeff@usenash.com Toggle Sidebar Orders Deliveries Control Orc…" at bounding box center [784, 372] width 1568 height 744
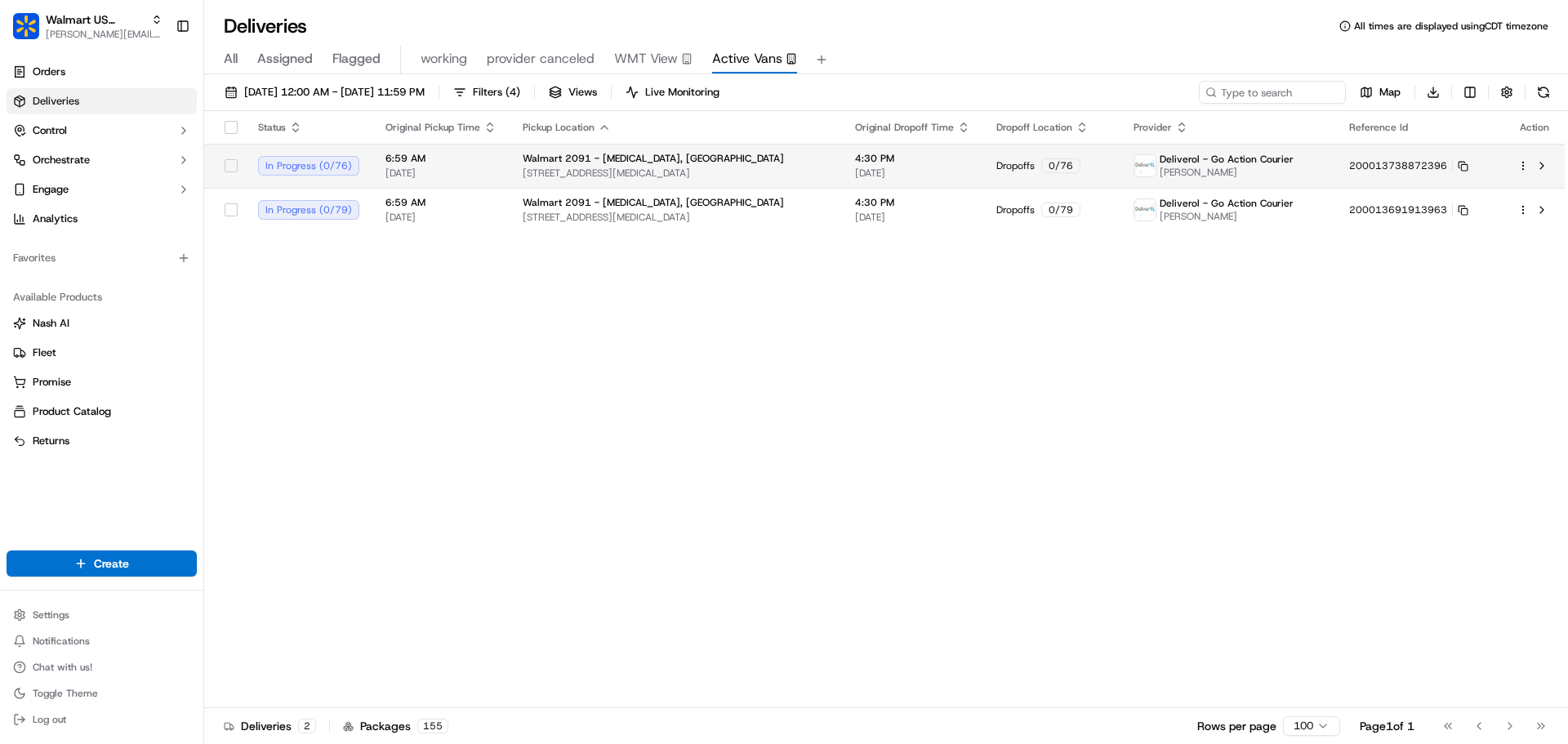
click at [1524, 166] on html "Walmart US Stores jeff@usenash.com Toggle Sidebar Orders Deliveries Control Orc…" at bounding box center [784, 372] width 1568 height 744
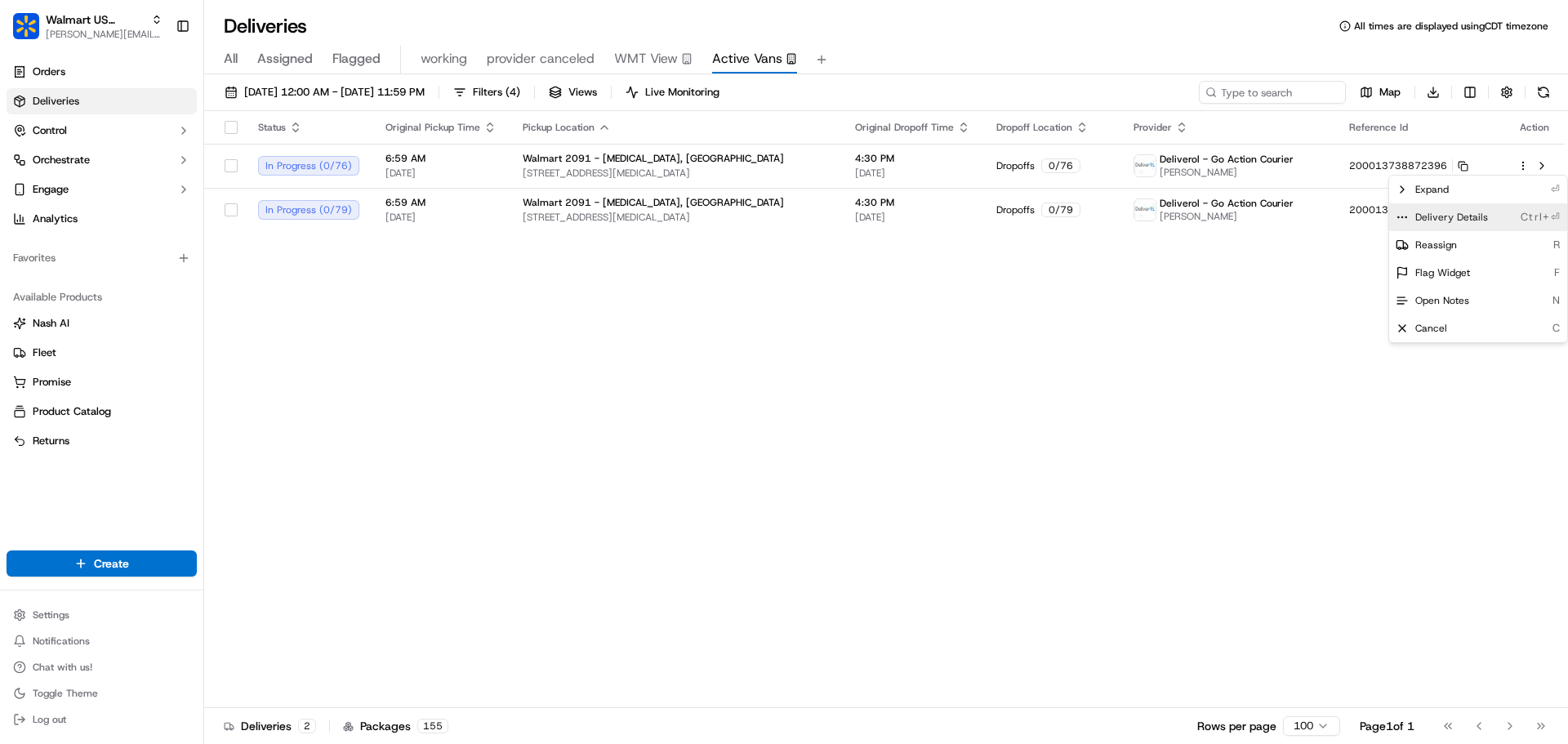
click at [1473, 218] on span "Delivery Details" at bounding box center [1451, 217] width 73 height 13
click at [531, 301] on html "Walmart US Stores jeff@usenash.com Toggle Sidebar Orders Deliveries Control Orc…" at bounding box center [784, 372] width 1568 height 744
click at [1538, 98] on button at bounding box center [1543, 92] width 23 height 23
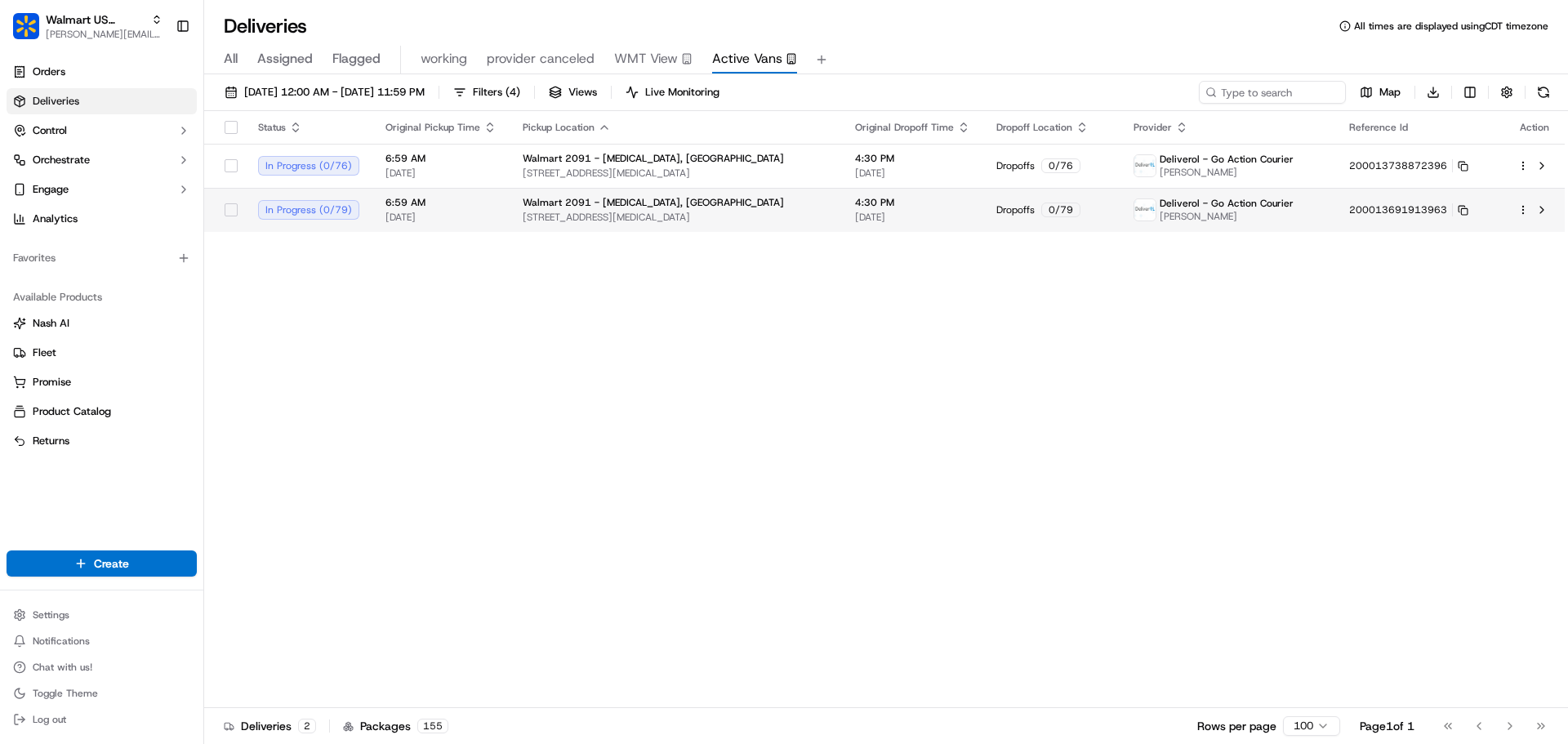
click at [1518, 208] on html "Walmart US Stores jeff@usenash.com Toggle Sidebar Orders Deliveries Control Orc…" at bounding box center [784, 372] width 1568 height 744
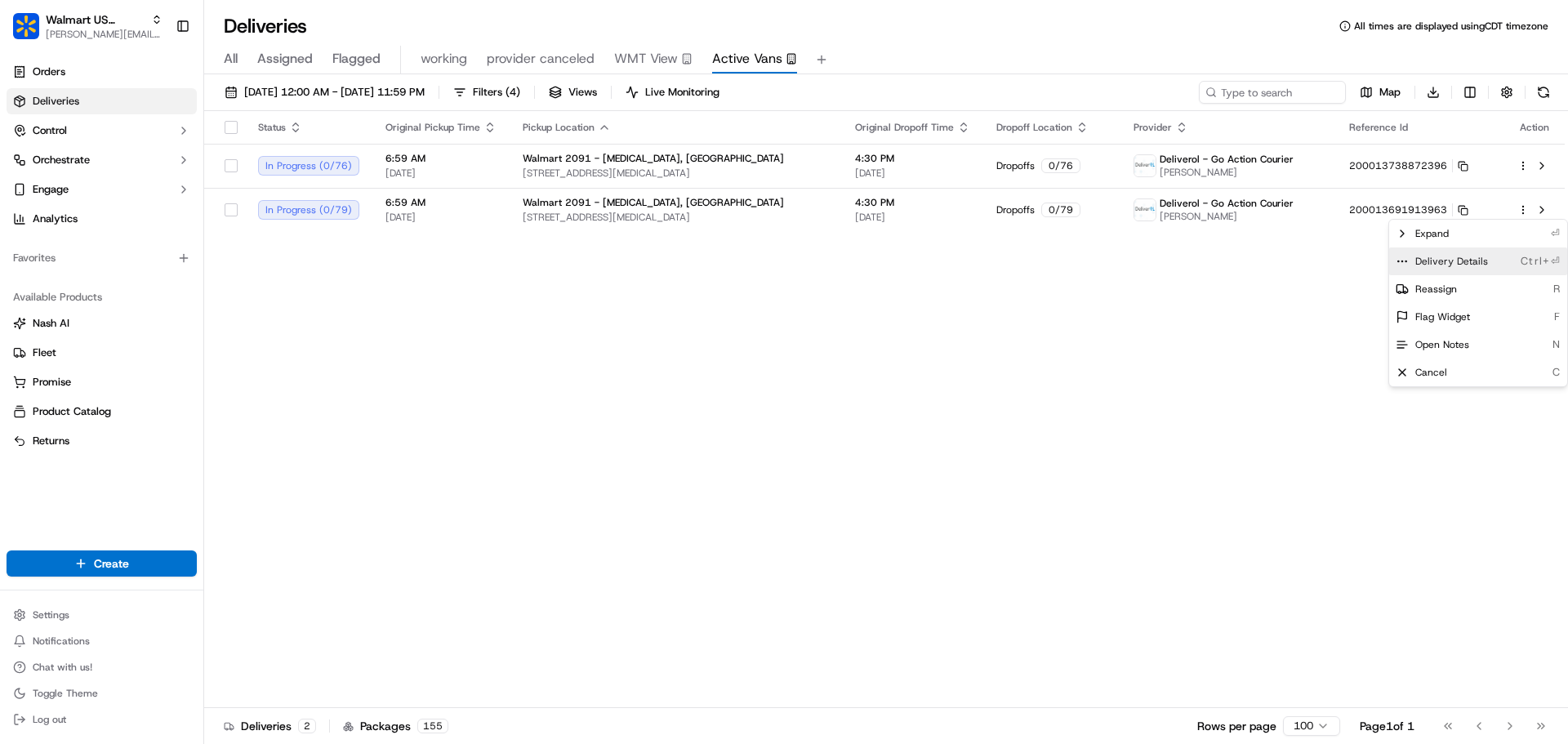
click at [1446, 259] on span "Delivery Details" at bounding box center [1451, 261] width 73 height 13
click at [877, 194] on html "Walmart US Stores jeff@usenash.com Toggle Sidebar Orders Deliveries Control Orc…" at bounding box center [784, 372] width 1568 height 744
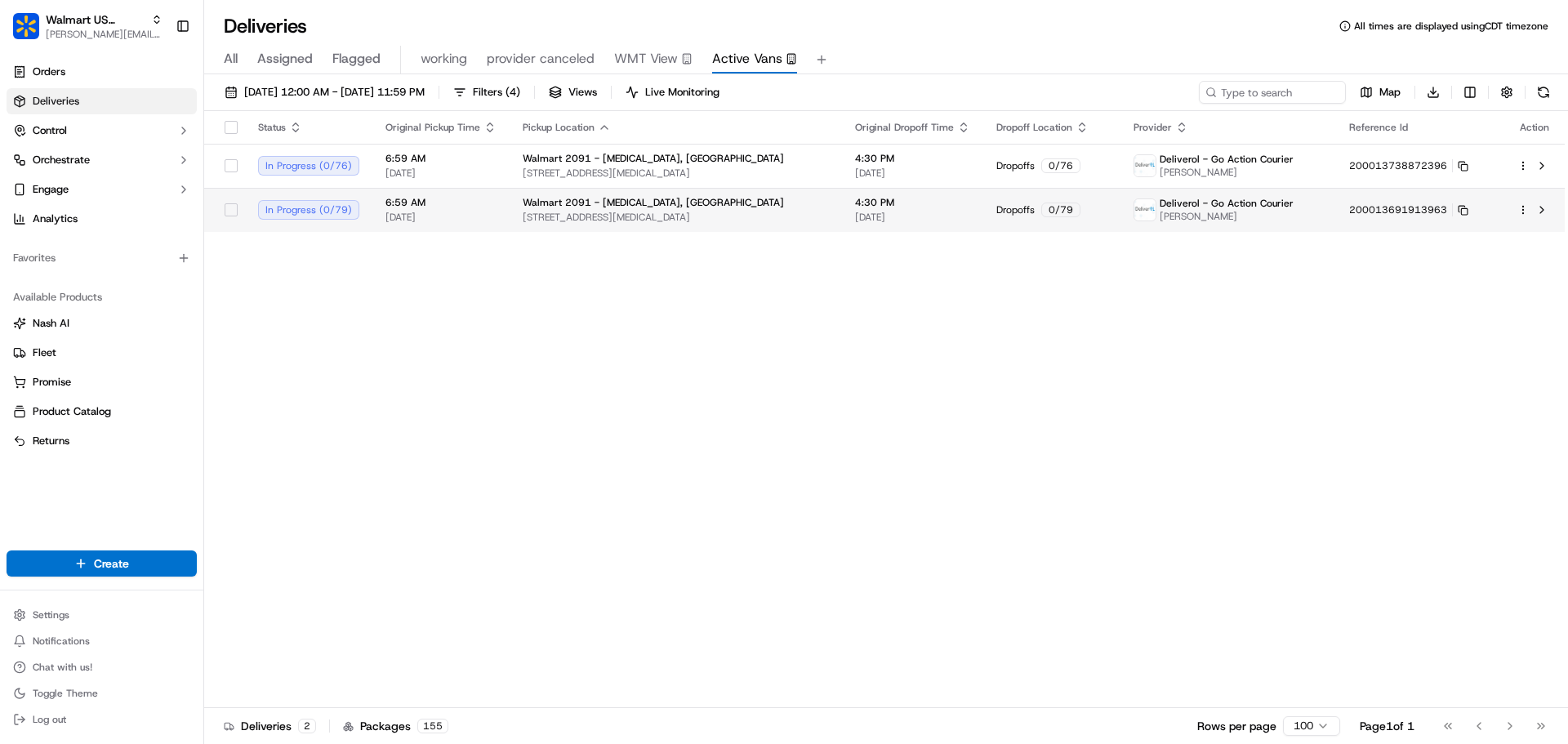
click at [876, 209] on span "4:30 PM" at bounding box center [912, 202] width 115 height 13
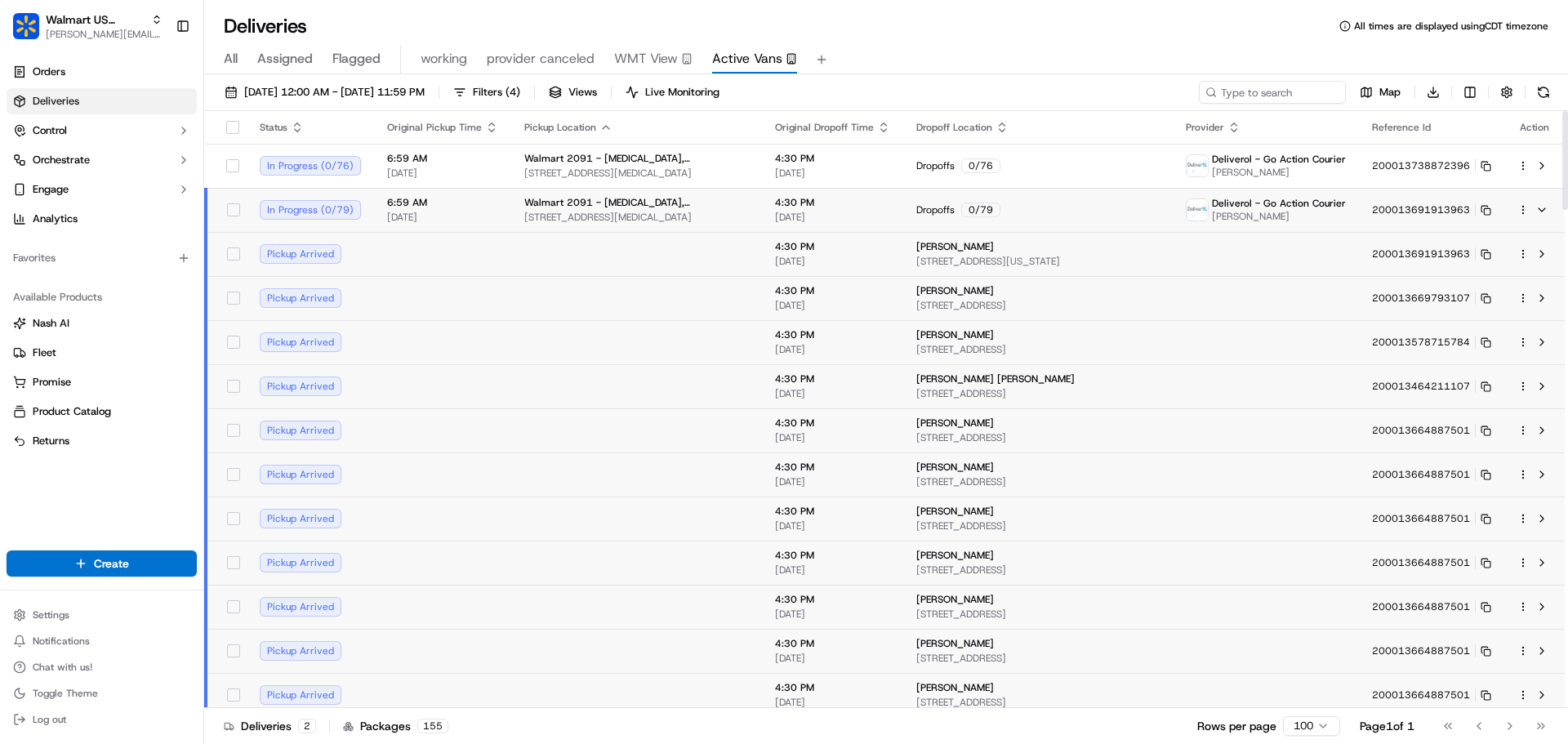
click at [903, 204] on td "Dropoffs 0 / 79" at bounding box center [1037, 209] width 269 height 44
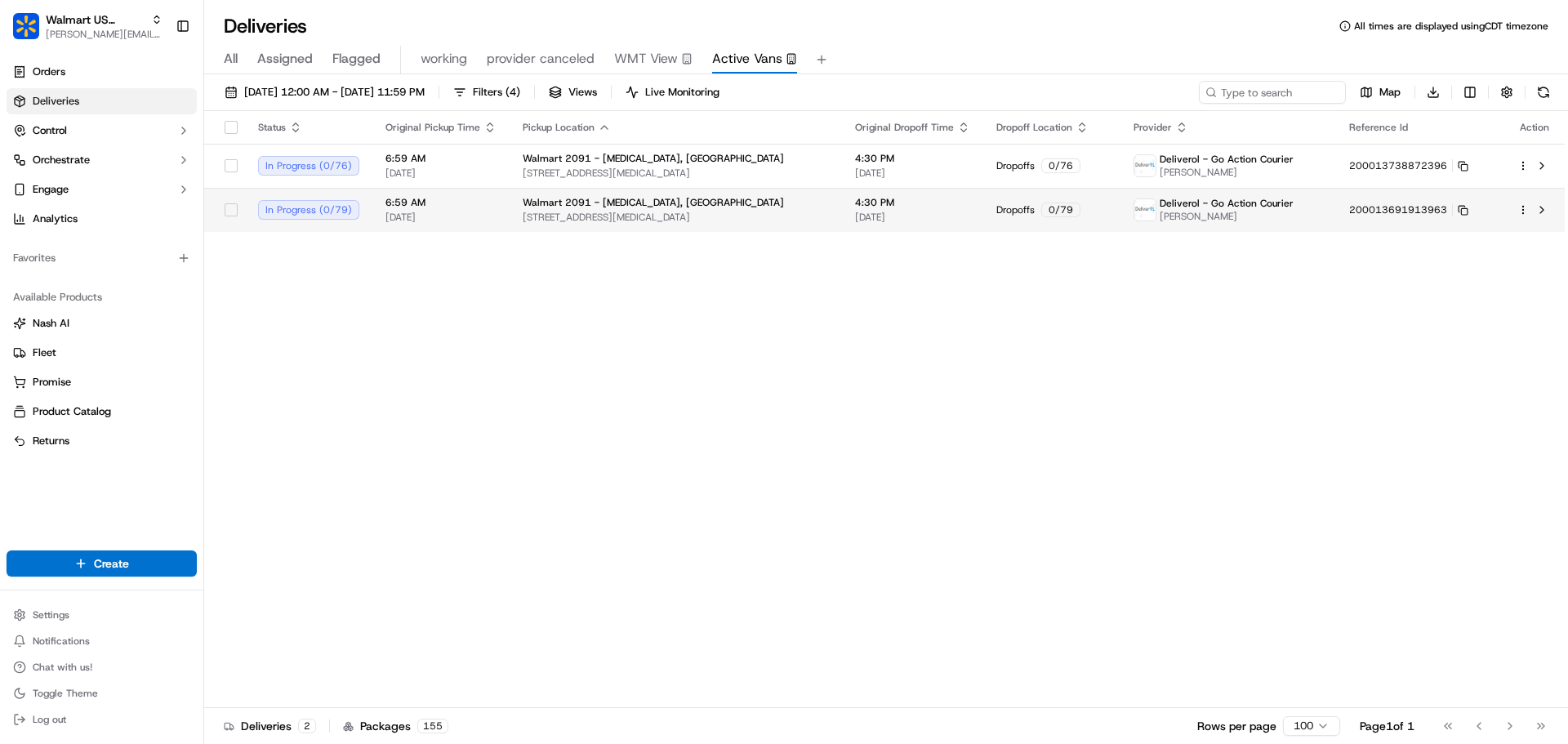
click at [992, 218] on td "Dropoffs 0 / 79" at bounding box center [1051, 209] width 137 height 44
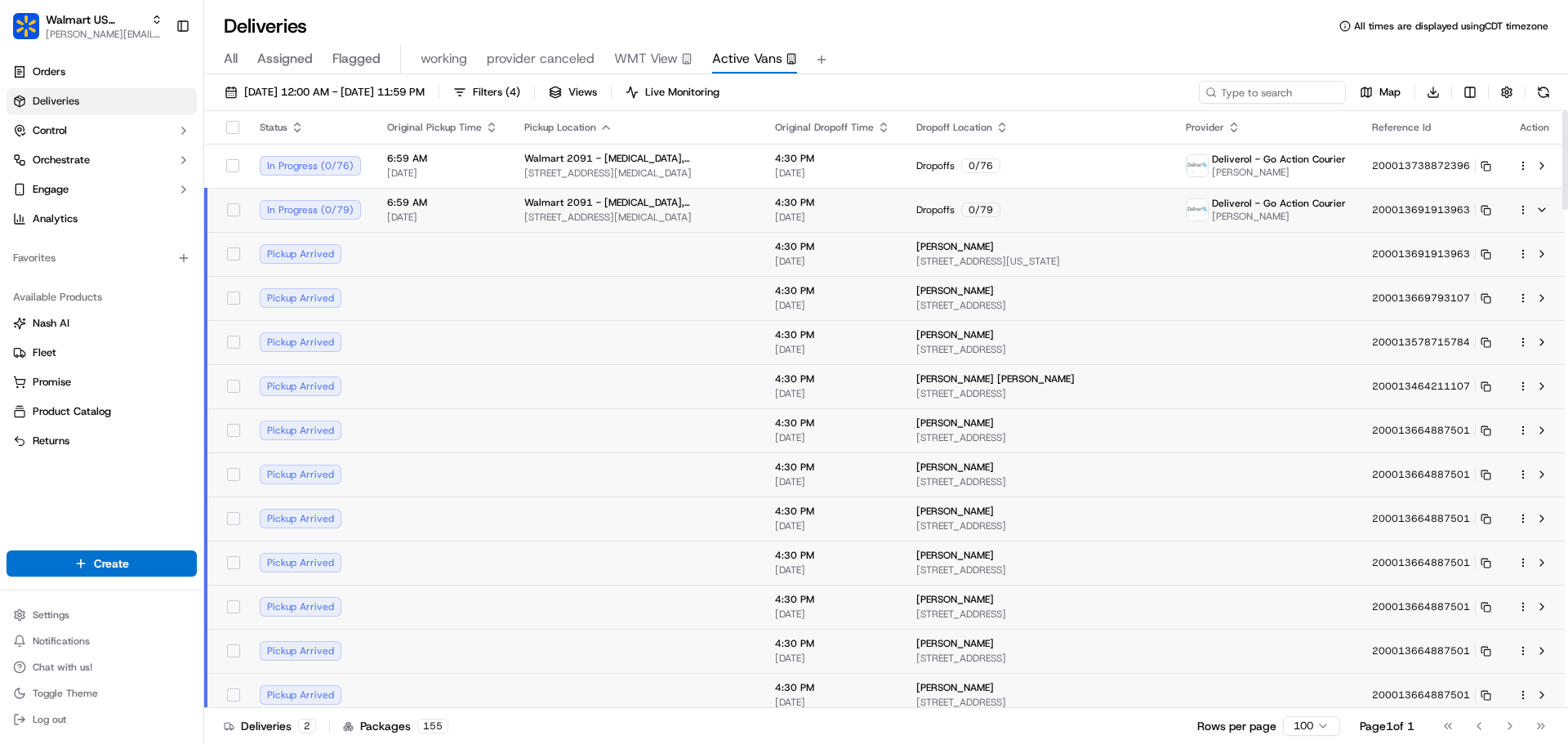
click at [844, 216] on span "09/23/2025" at bounding box center [832, 217] width 115 height 13
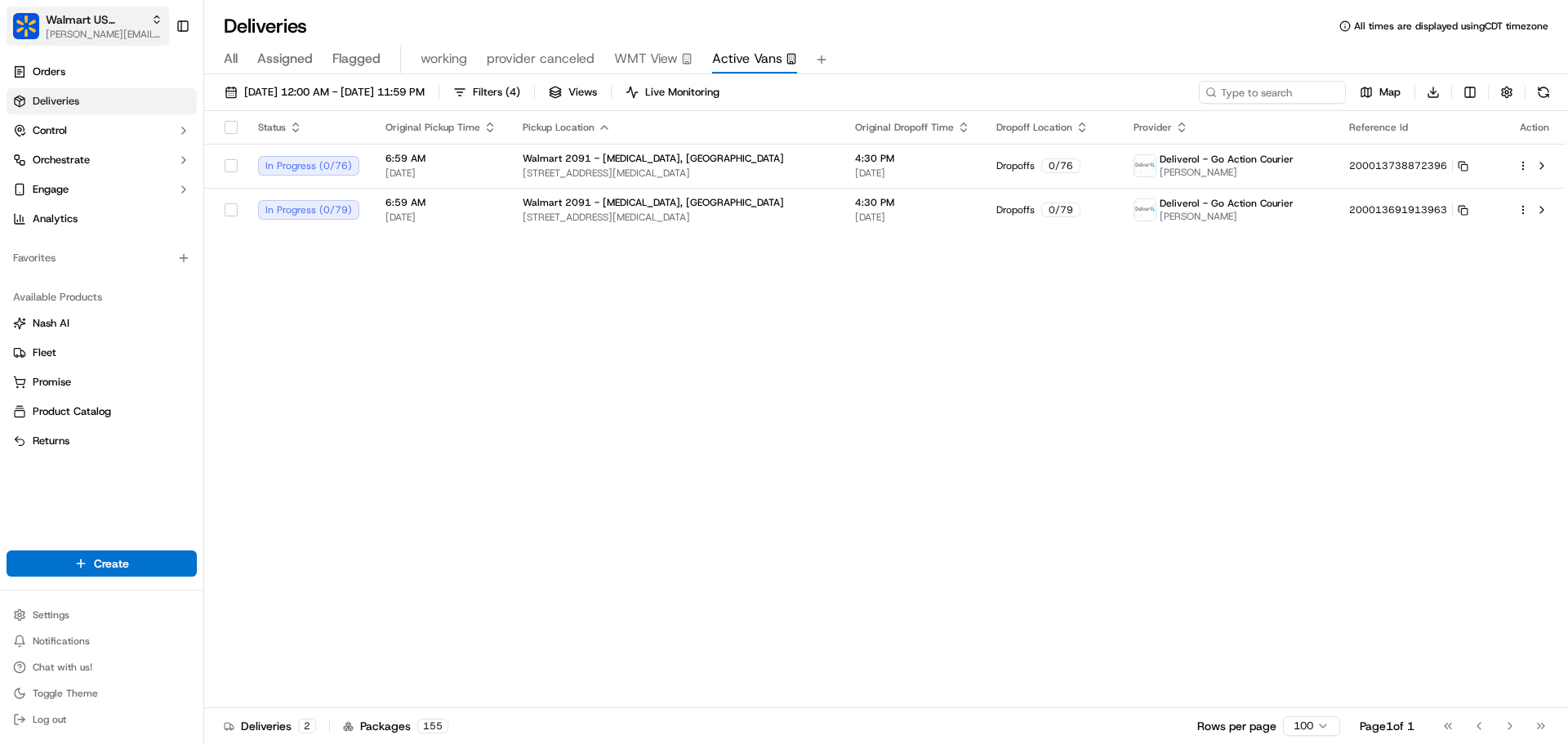
click at [86, 35] on span "[PERSON_NAME][EMAIL_ADDRESS][DOMAIN_NAME]" at bounding box center [103, 34] width 117 height 13
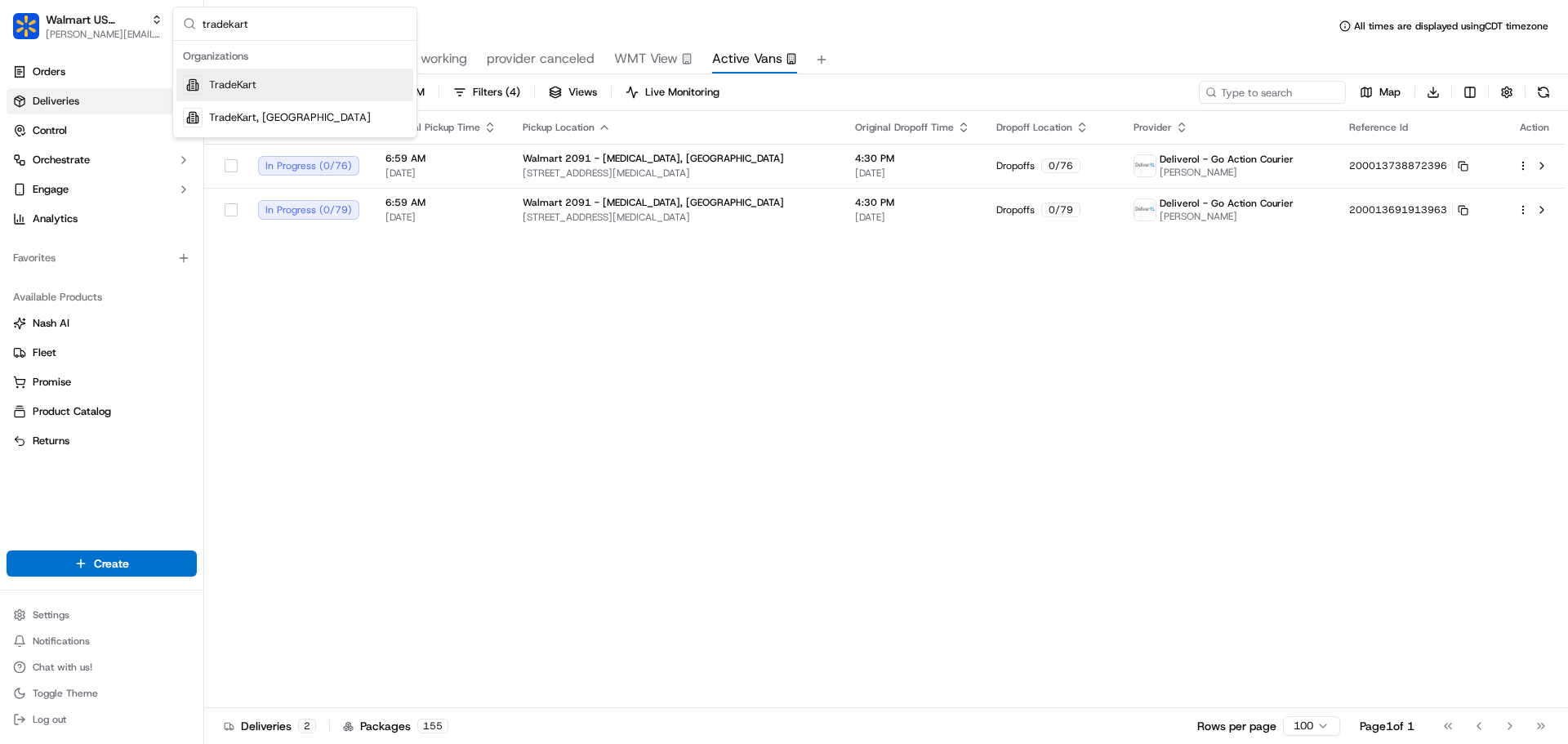
type input "tradekart"
click at [231, 96] on div "TradeKart" at bounding box center [295, 85] width 237 height 33
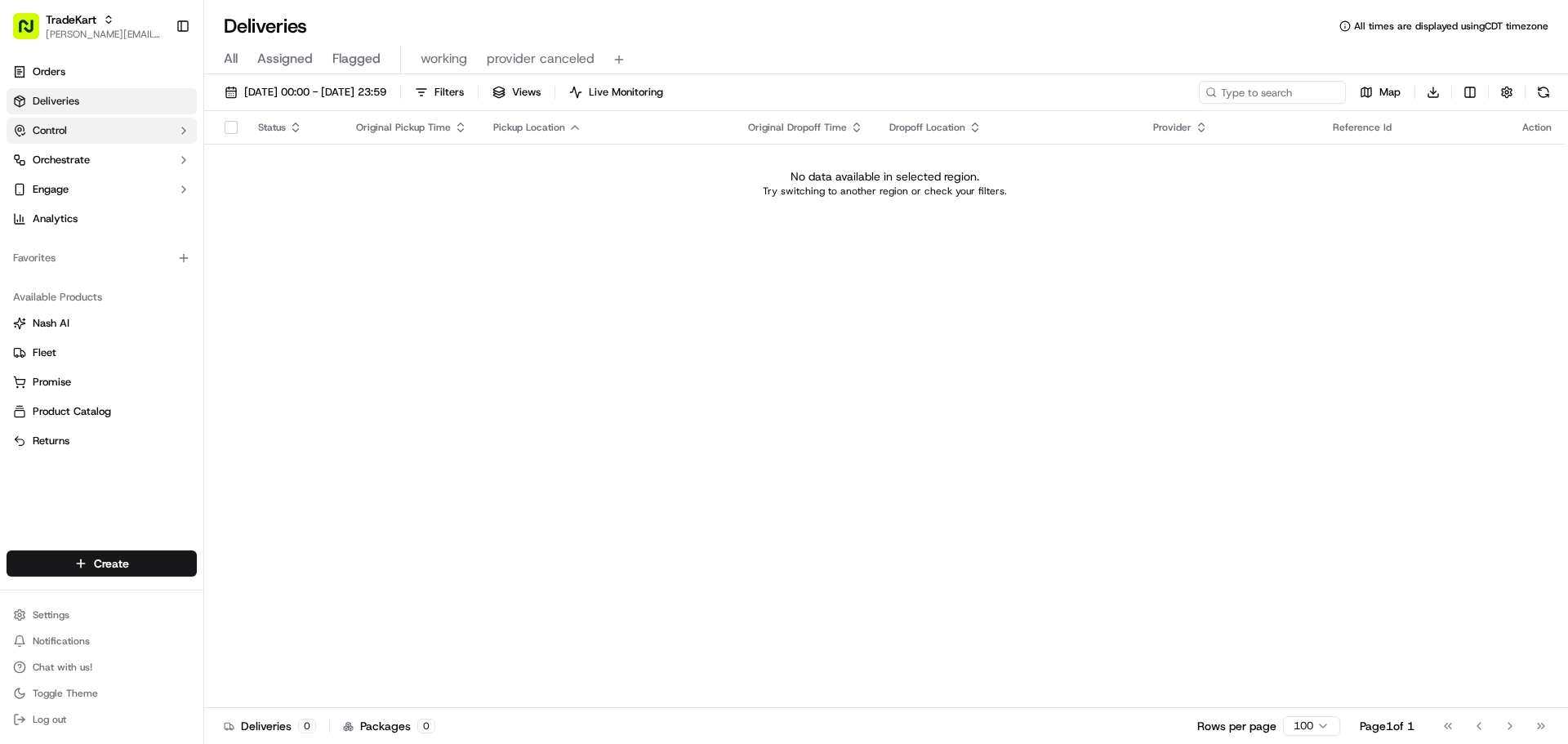
click at [83, 131] on button "Control" at bounding box center [102, 130] width 190 height 26
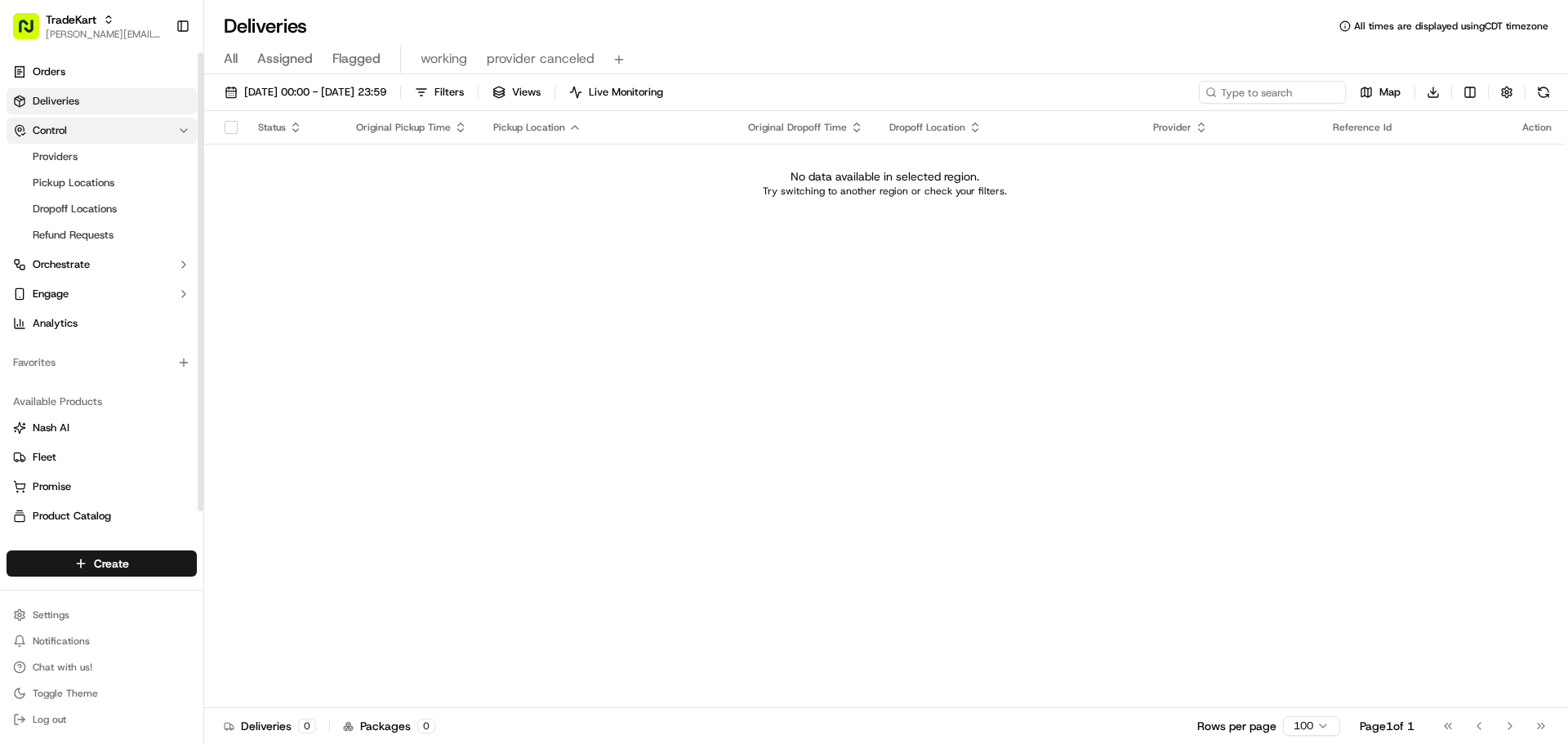
click at [78, 130] on button "Control" at bounding box center [102, 130] width 190 height 26
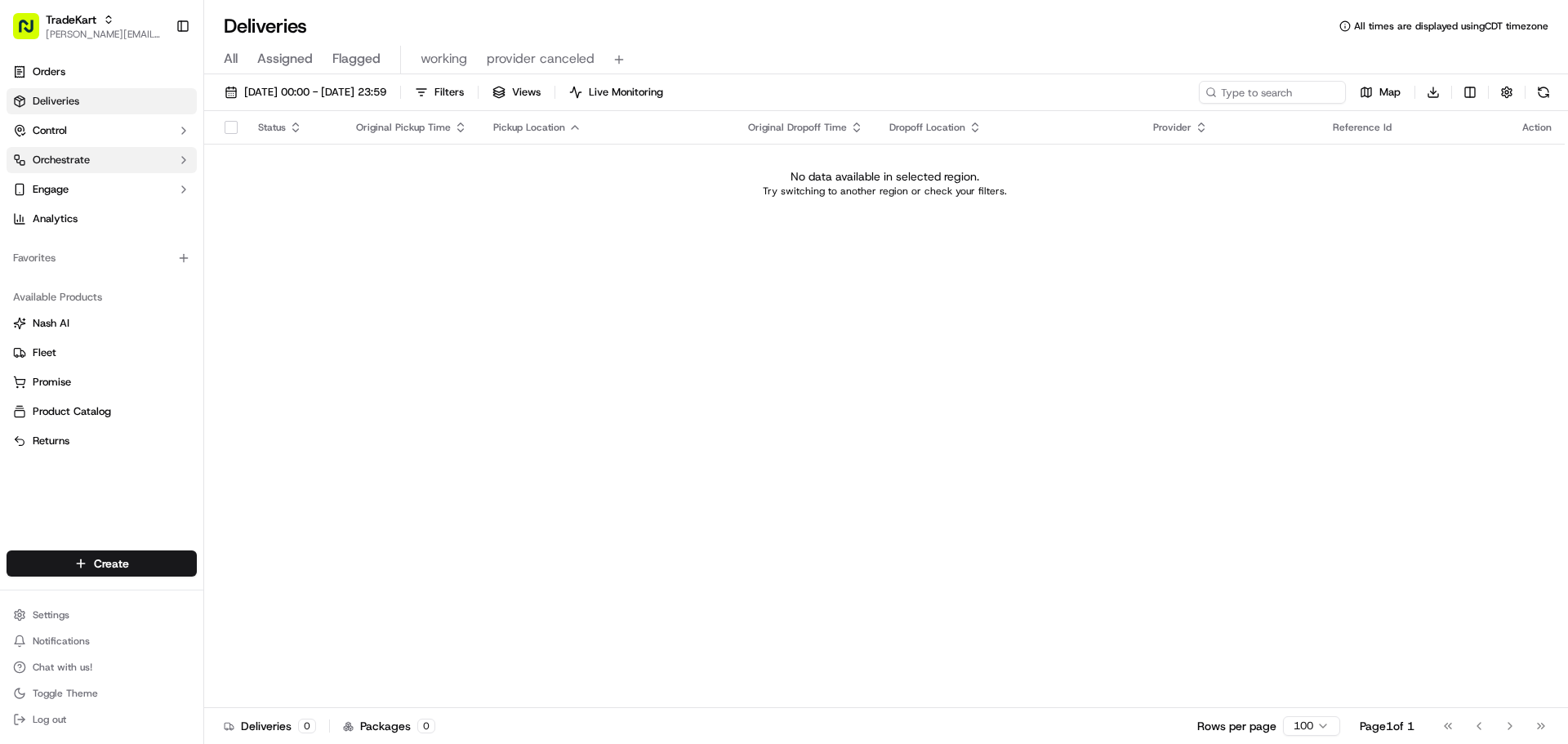
click at [79, 158] on span "Orchestrate" at bounding box center [61, 159] width 57 height 14
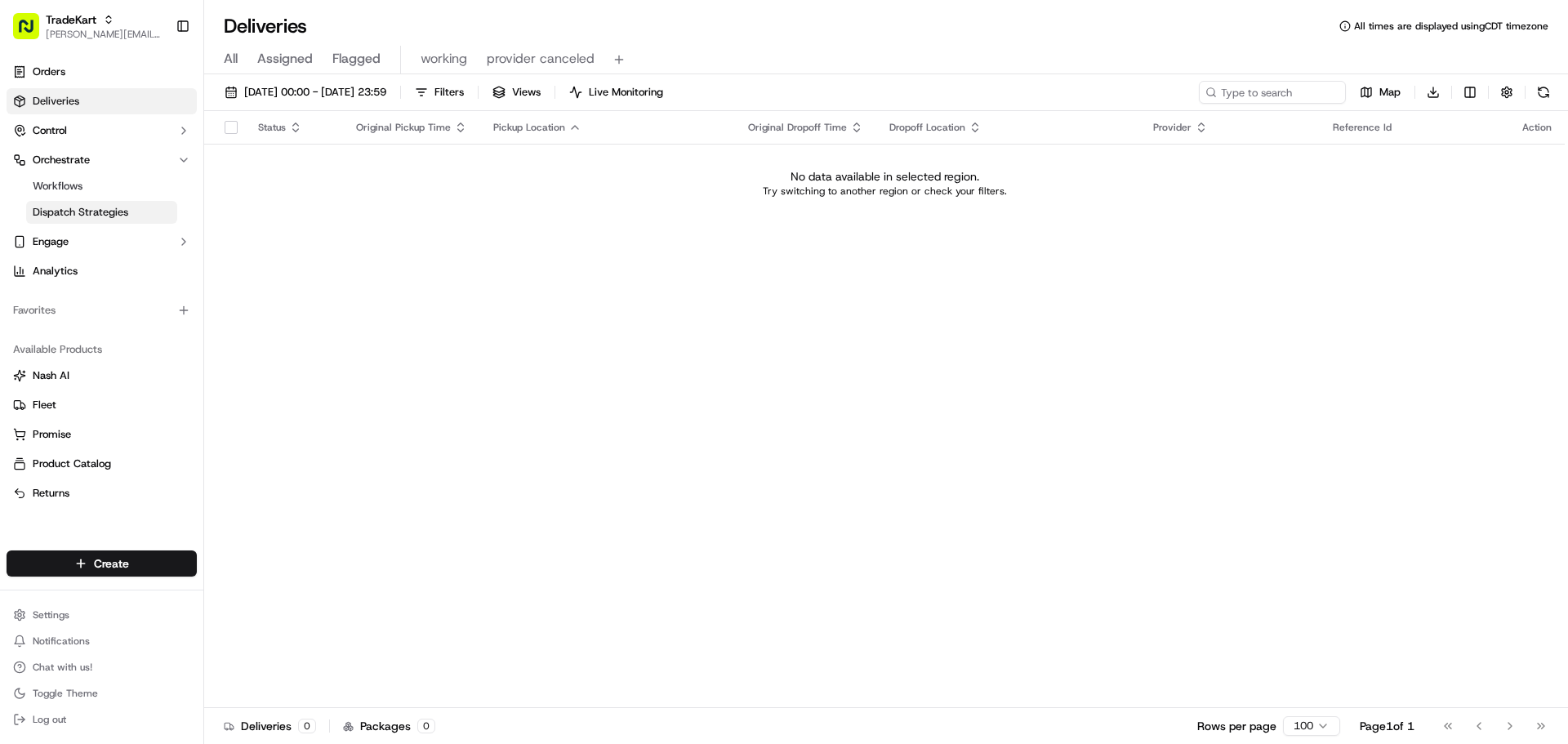
click at [97, 214] on span "Dispatch Strategies" at bounding box center [80, 212] width 95 height 14
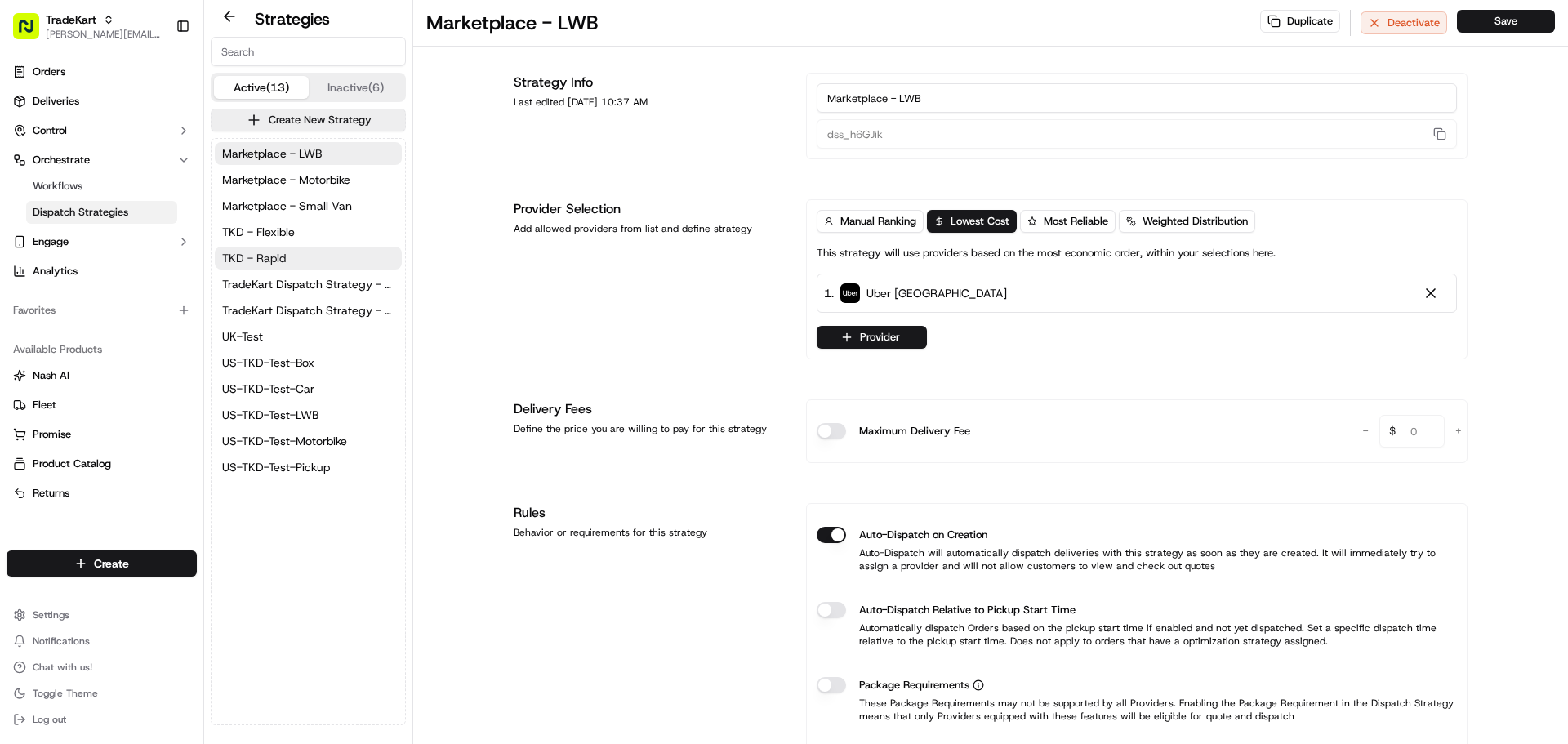
click at [323, 256] on button "TKD - Rapid" at bounding box center [308, 257] width 187 height 23
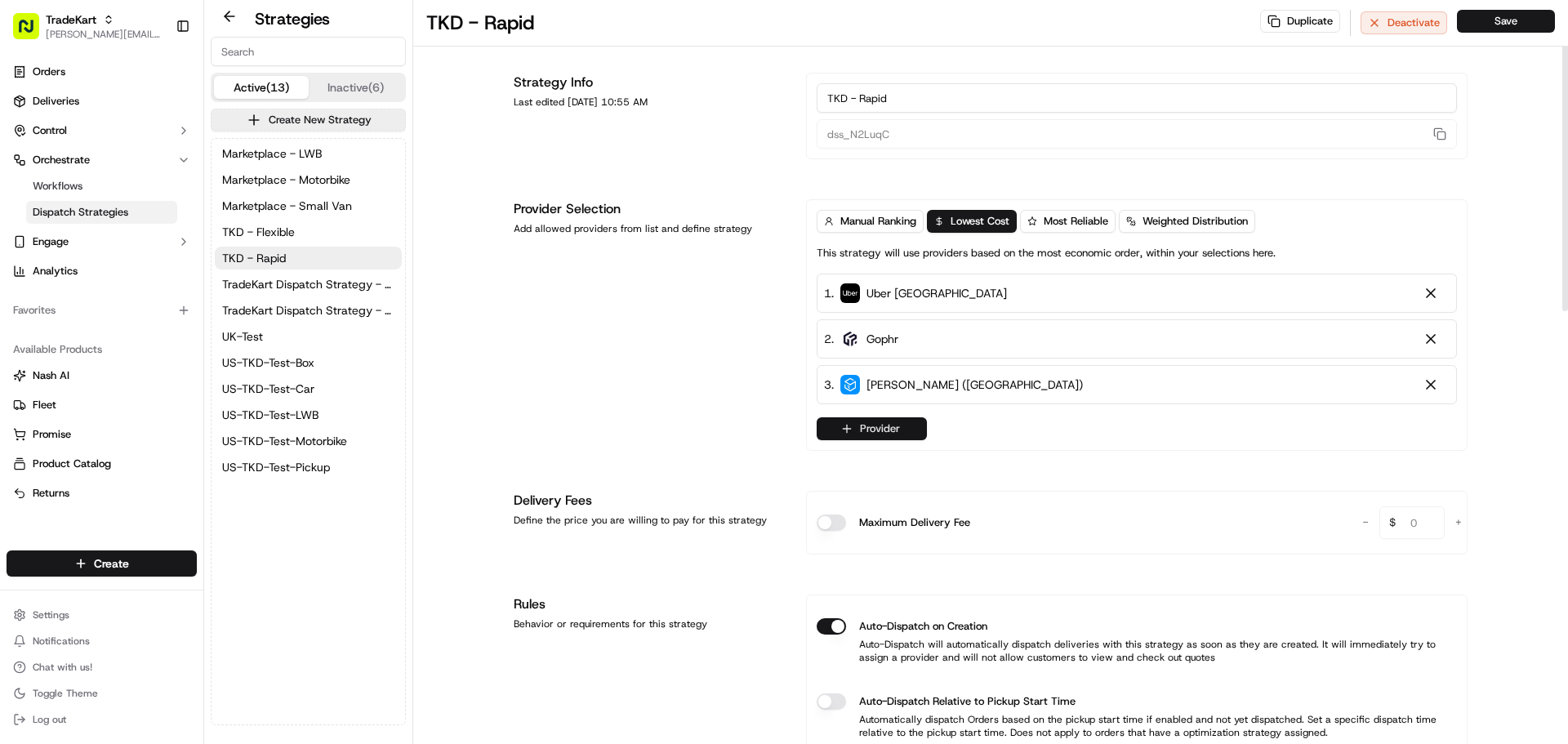
click at [910, 427] on button "Provider" at bounding box center [872, 428] width 111 height 23
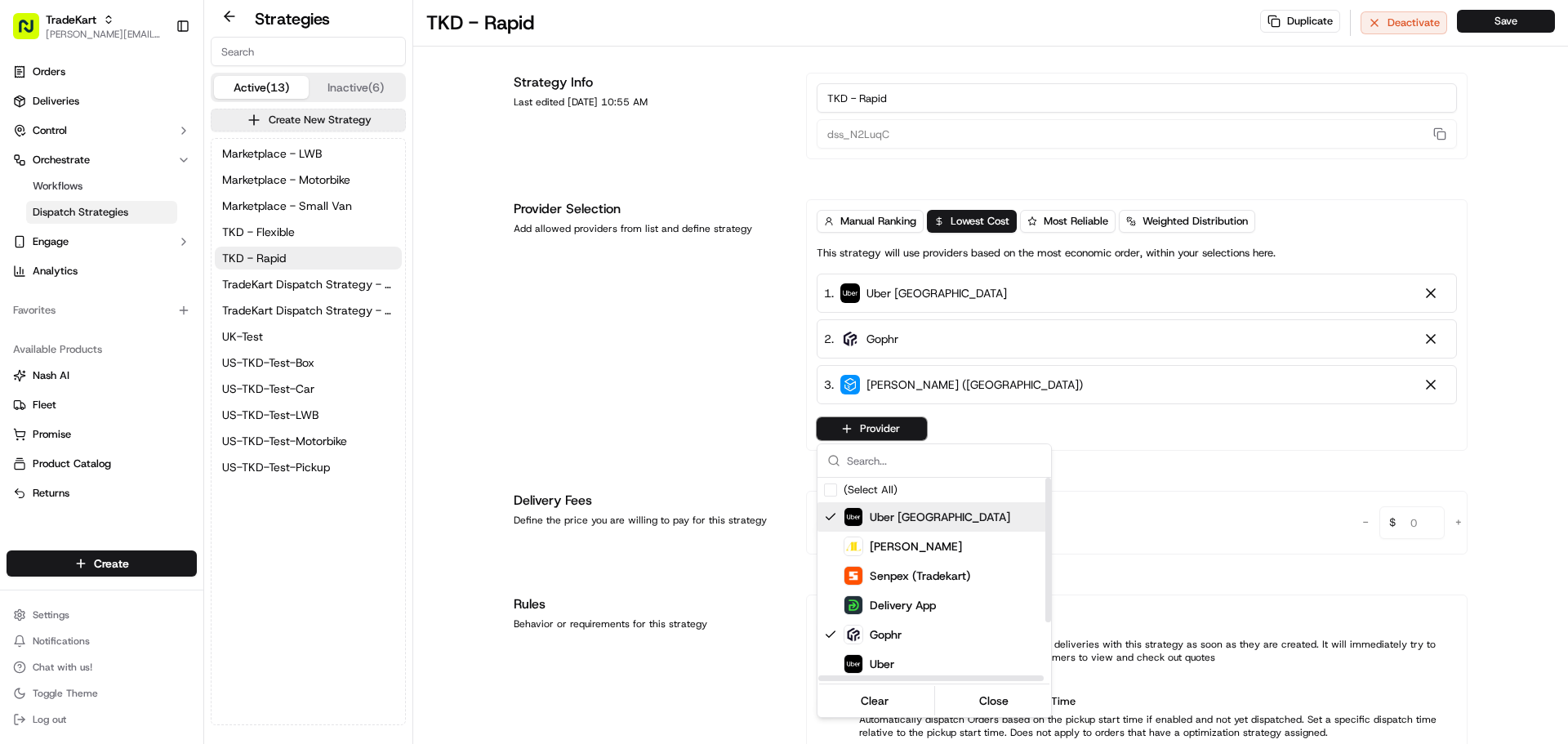
click at [724, 307] on html "TradeKart jeff@usenash.com Toggle Sidebar Orders Deliveries Control Orchestrate…" at bounding box center [784, 372] width 1568 height 744
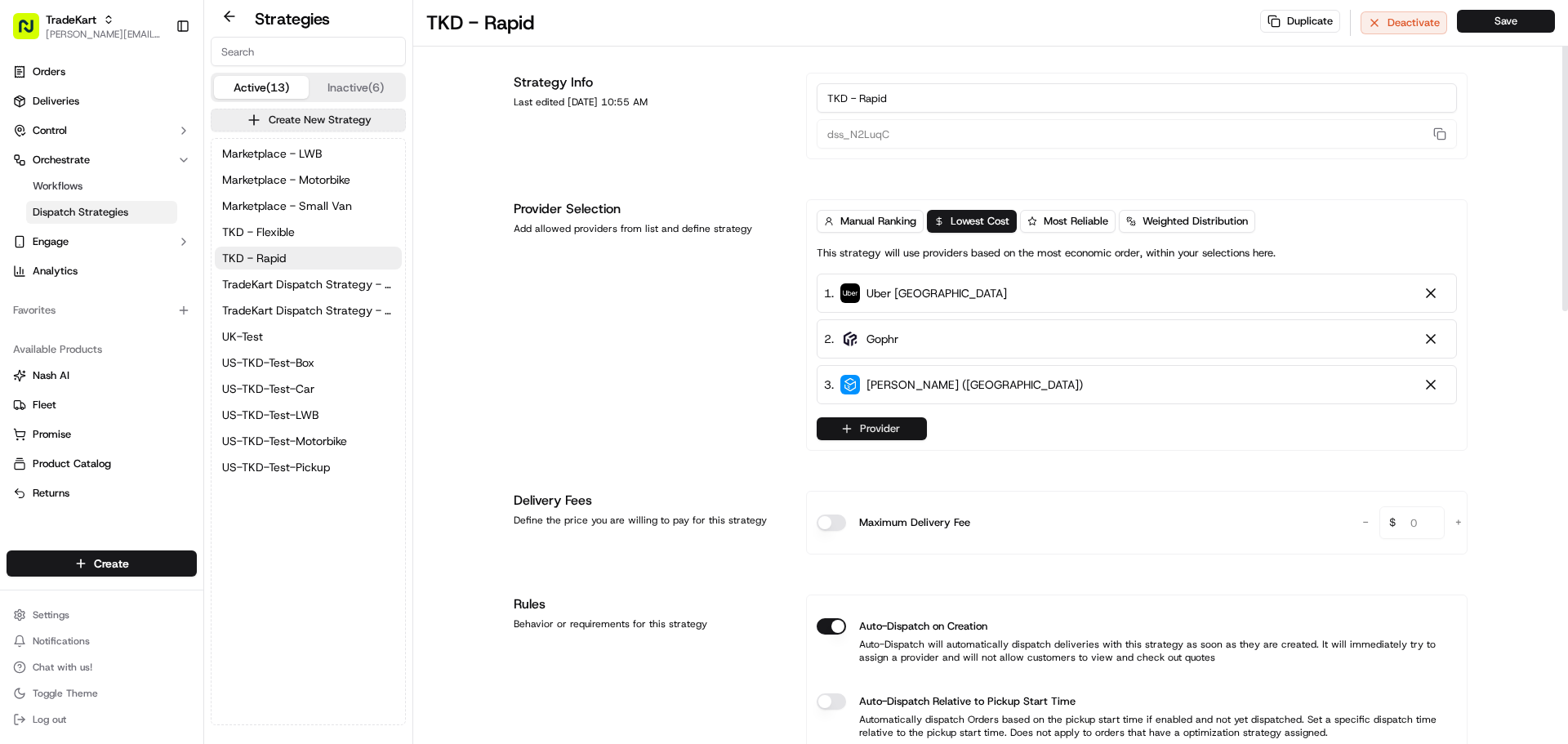
click at [853, 430] on button "Provider" at bounding box center [872, 428] width 111 height 23
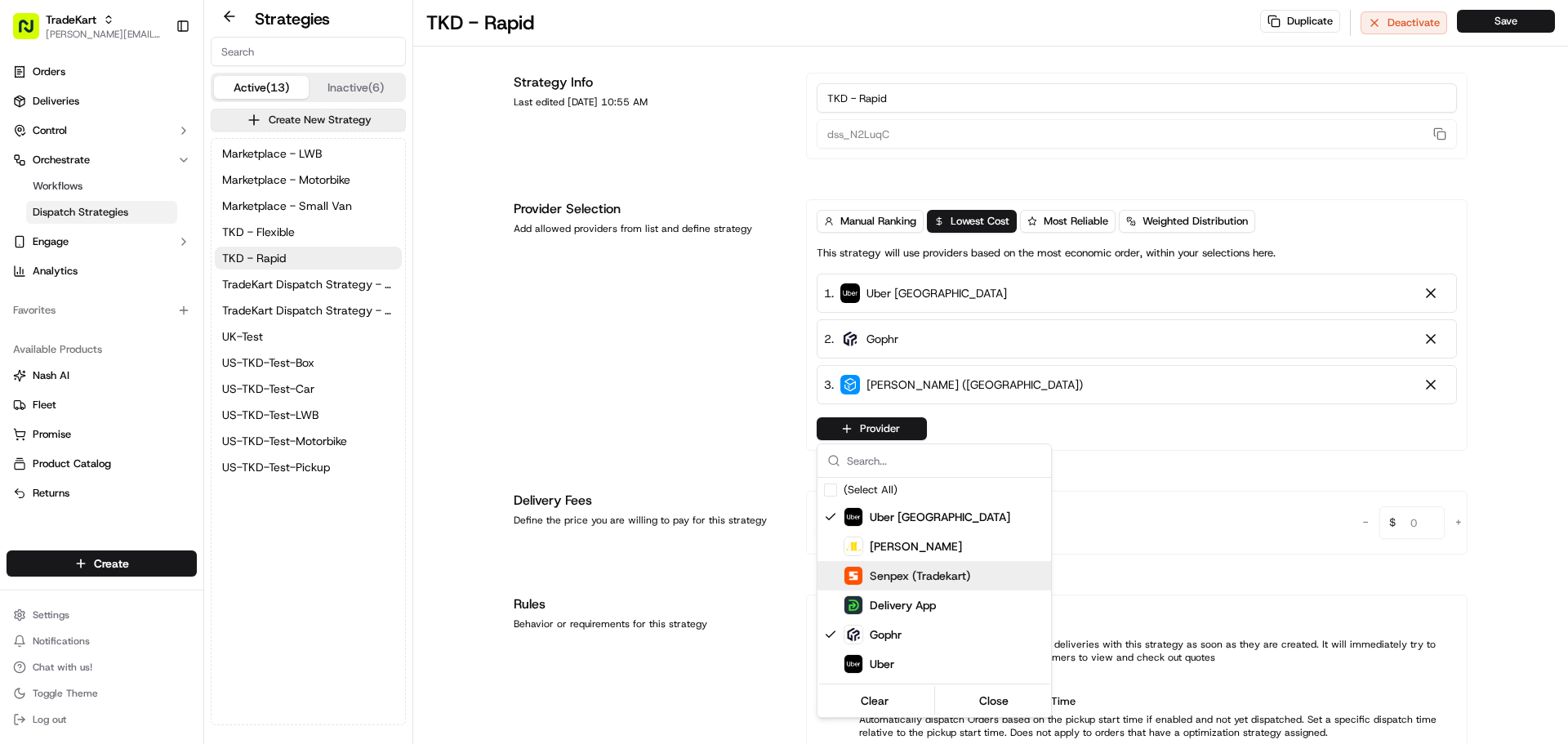
click at [595, 375] on html "TradeKart jeff@usenash.com Toggle Sidebar Orders Deliveries Control Orchestrate…" at bounding box center [784, 372] width 1568 height 744
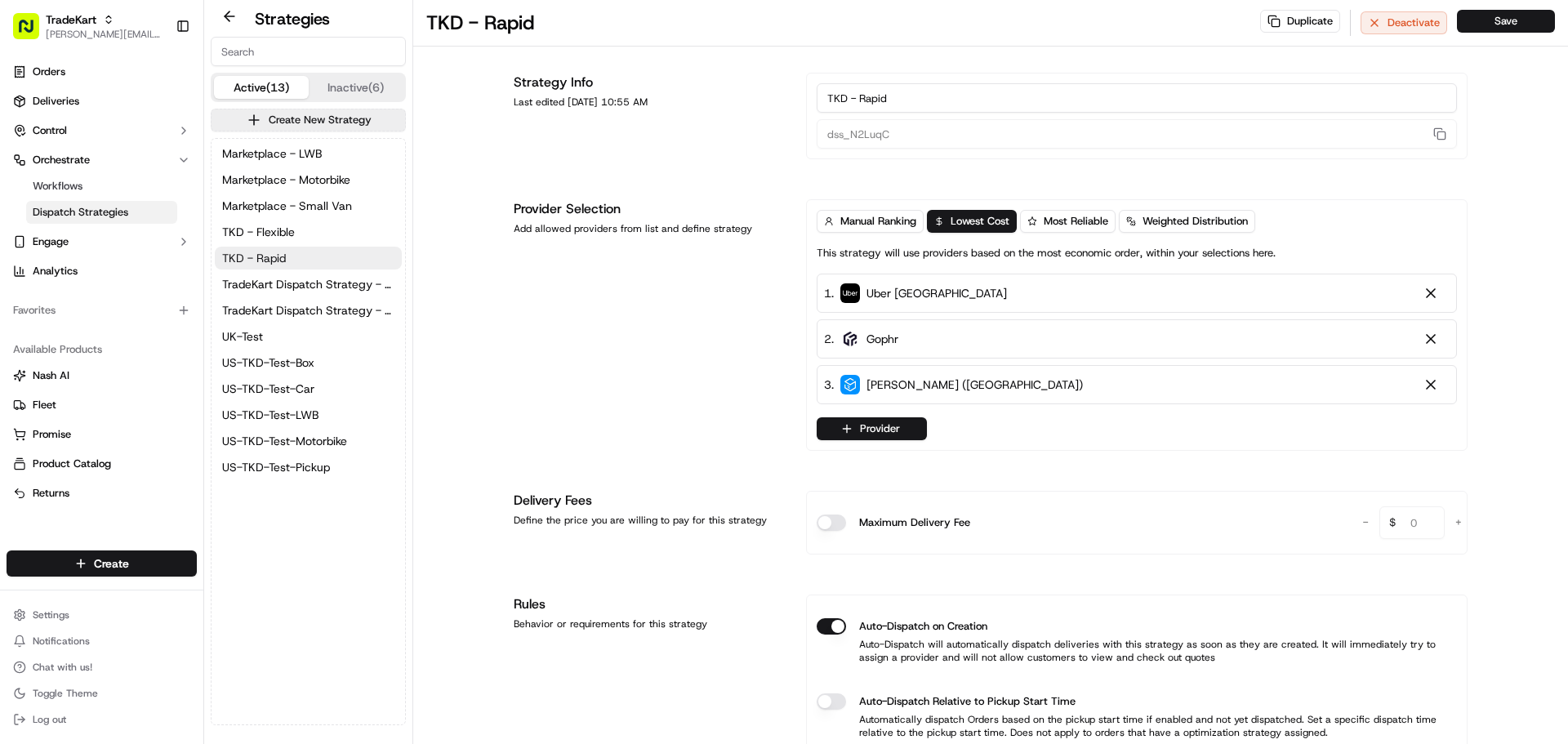
click at [306, 251] on button "TKD - Rapid" at bounding box center [308, 257] width 187 height 23
click at [348, 300] on button "TradeKart Dispatch Strategy - Choice Assign" at bounding box center [308, 310] width 187 height 23
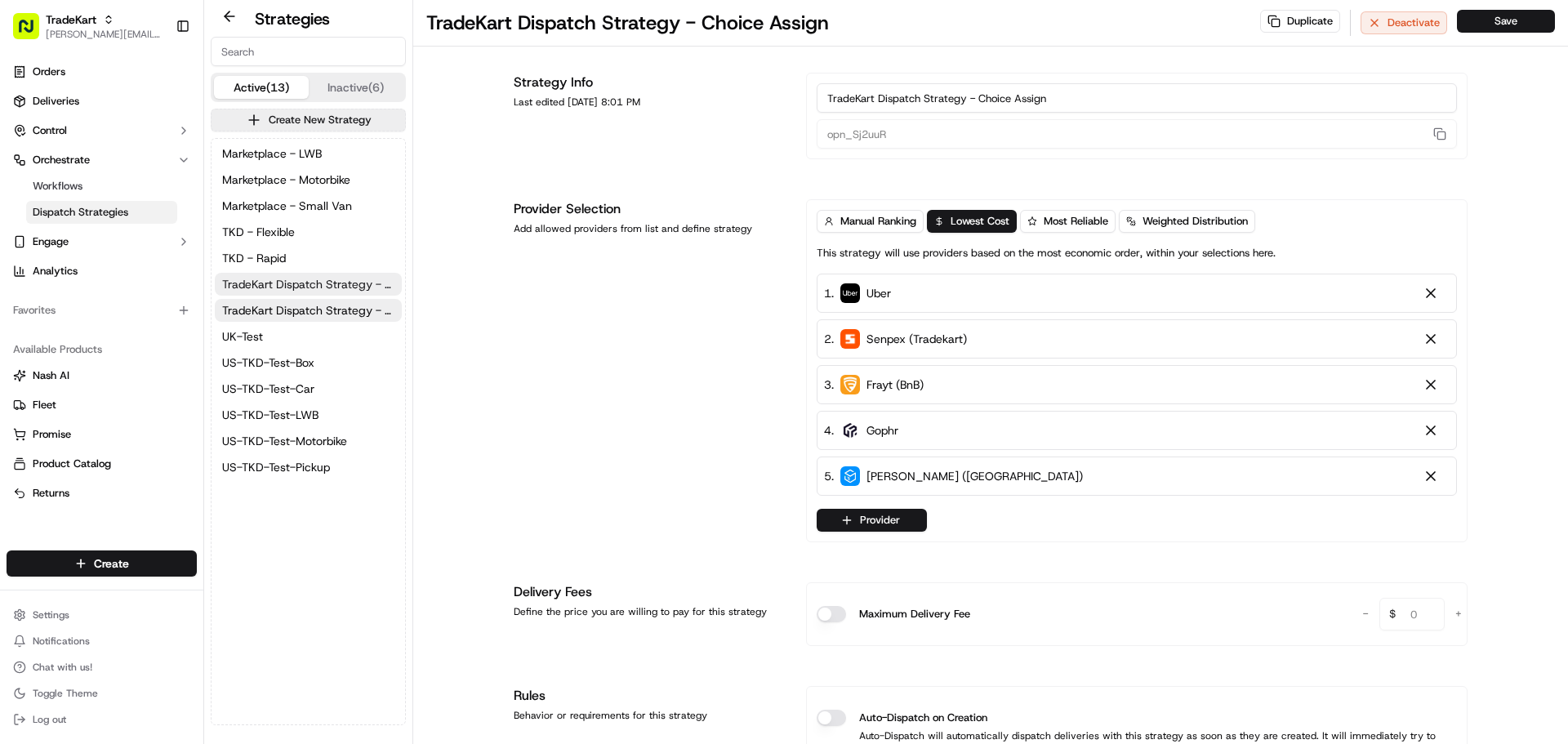
click at [342, 282] on span "TradeKart Dispatch Strategy - Auto Assign" at bounding box center [308, 284] width 172 height 16
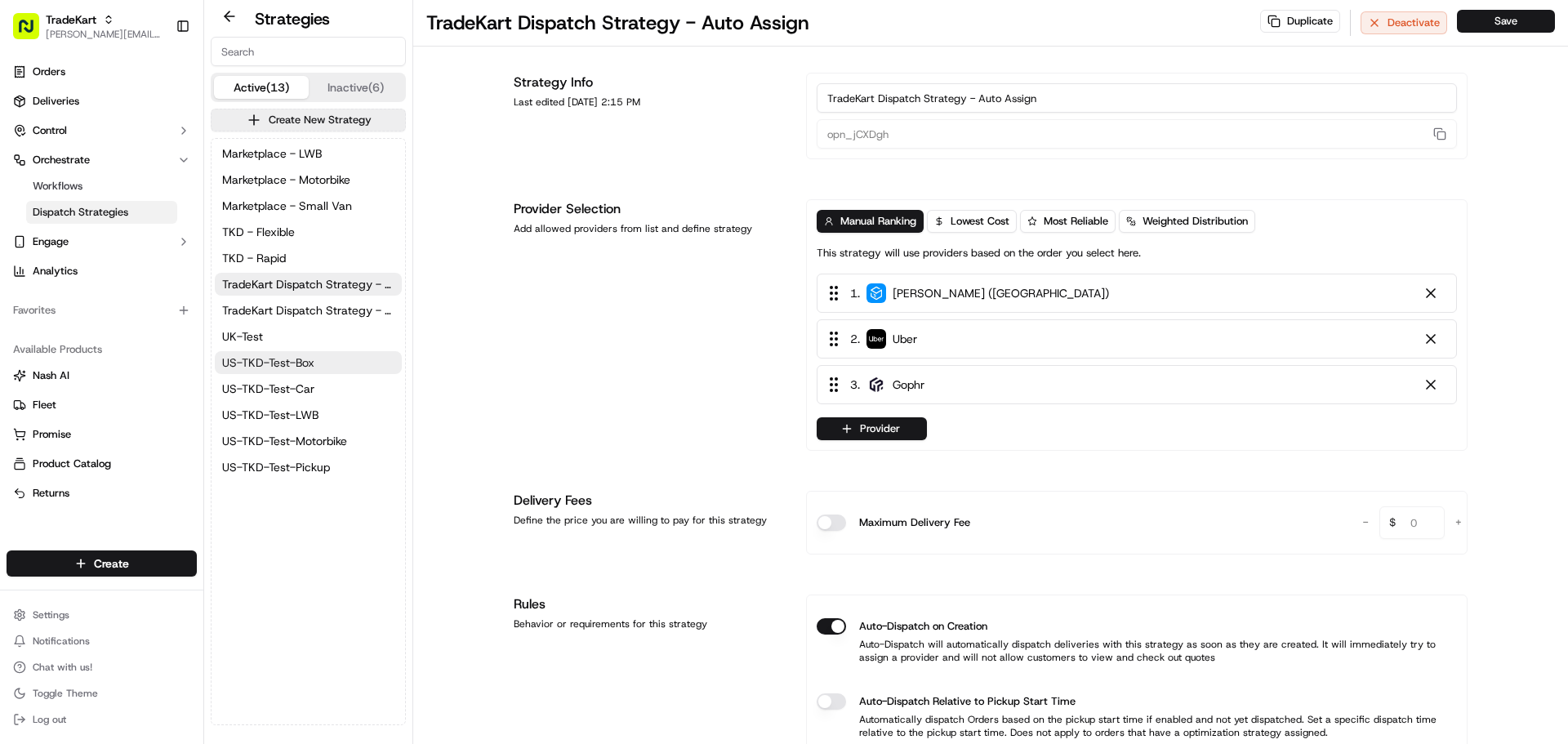
click at [325, 365] on button "US-TKD-Test-Box" at bounding box center [308, 362] width 187 height 23
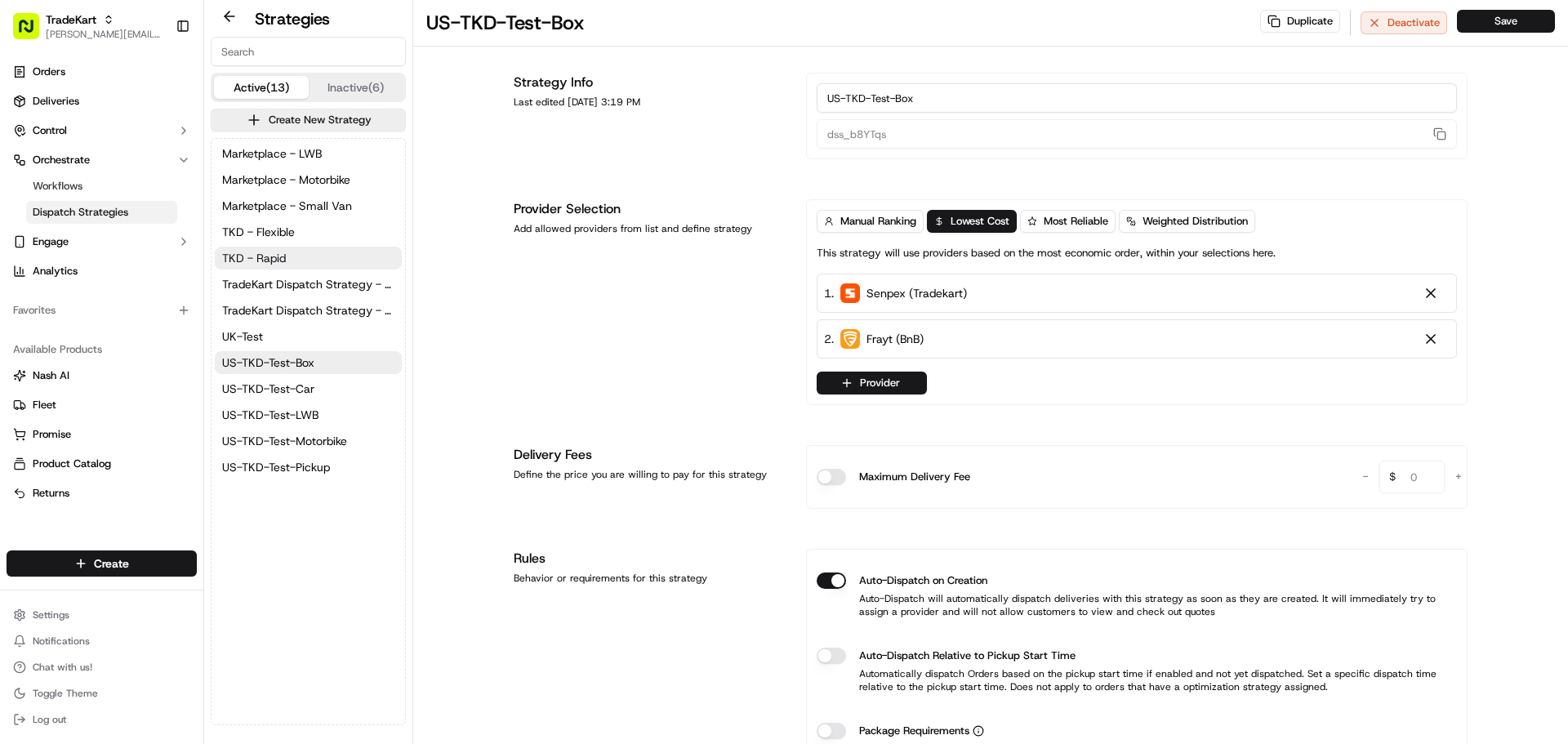
click at [301, 257] on button "TKD - Rapid" at bounding box center [308, 257] width 187 height 23
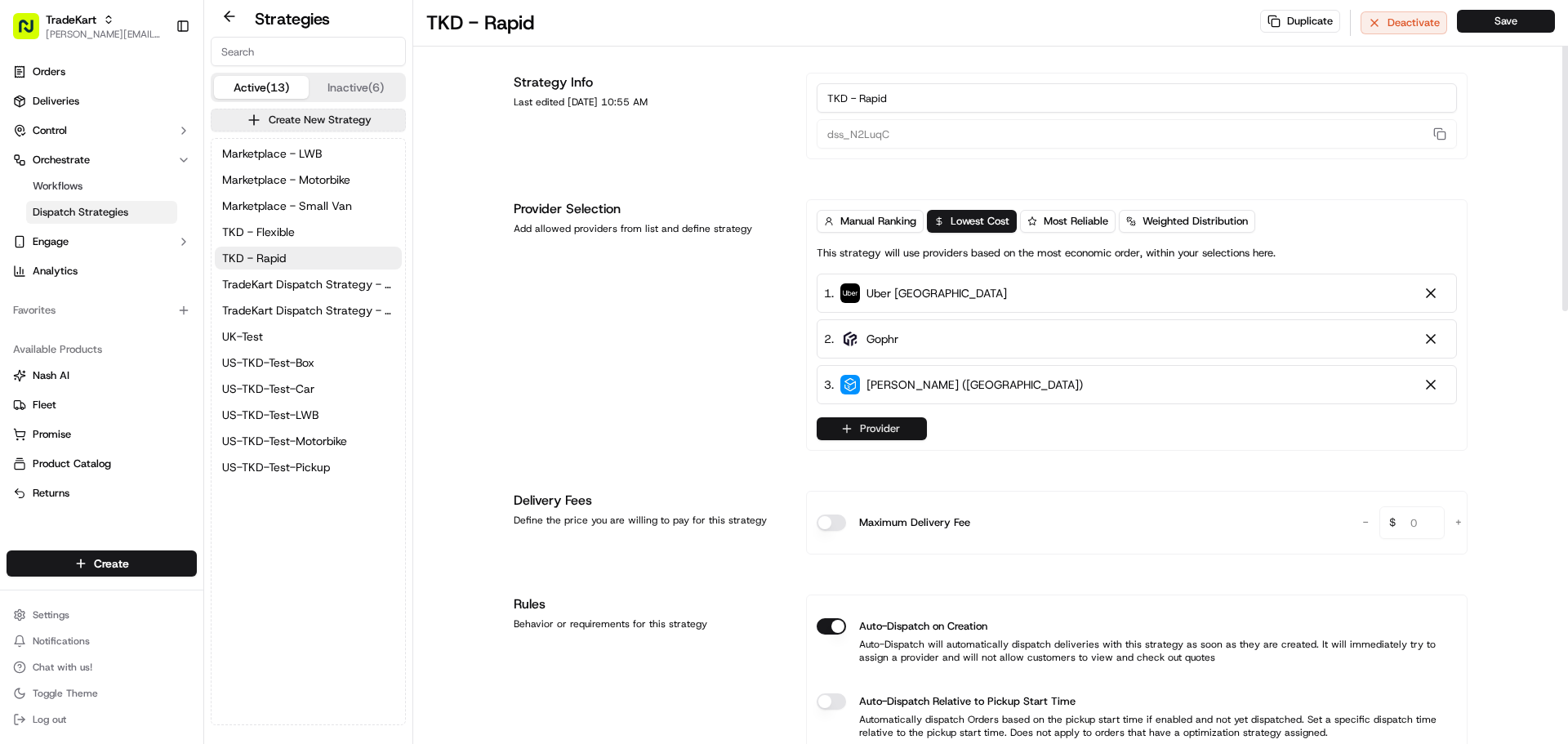
click at [894, 423] on button "Provider" at bounding box center [872, 428] width 111 height 23
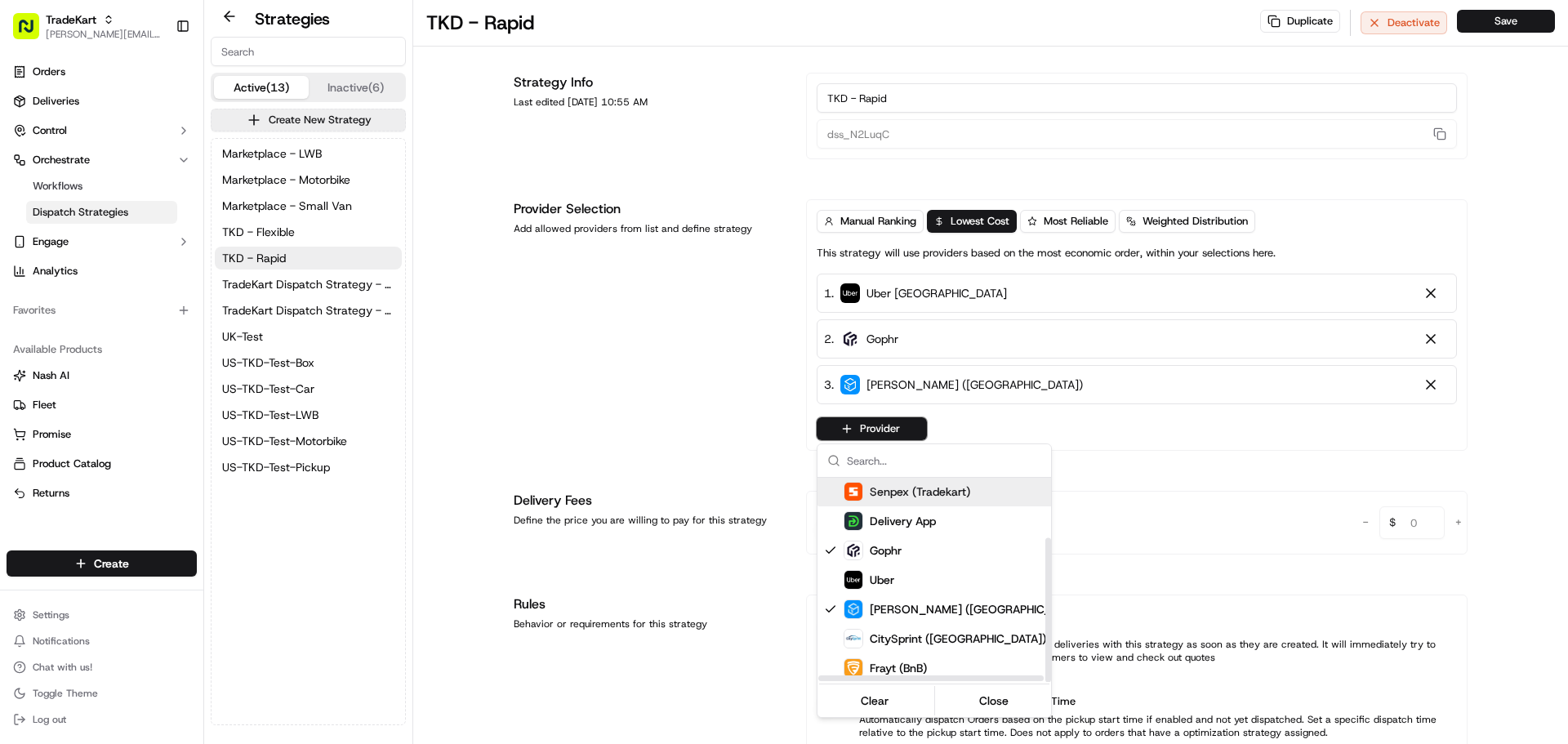
scroll to position [85, 0]
click at [66, 37] on html "TradeKart jeff@usenash.com Toggle Sidebar Orders Deliveries Control Orchestrate…" at bounding box center [784, 372] width 1568 height 744
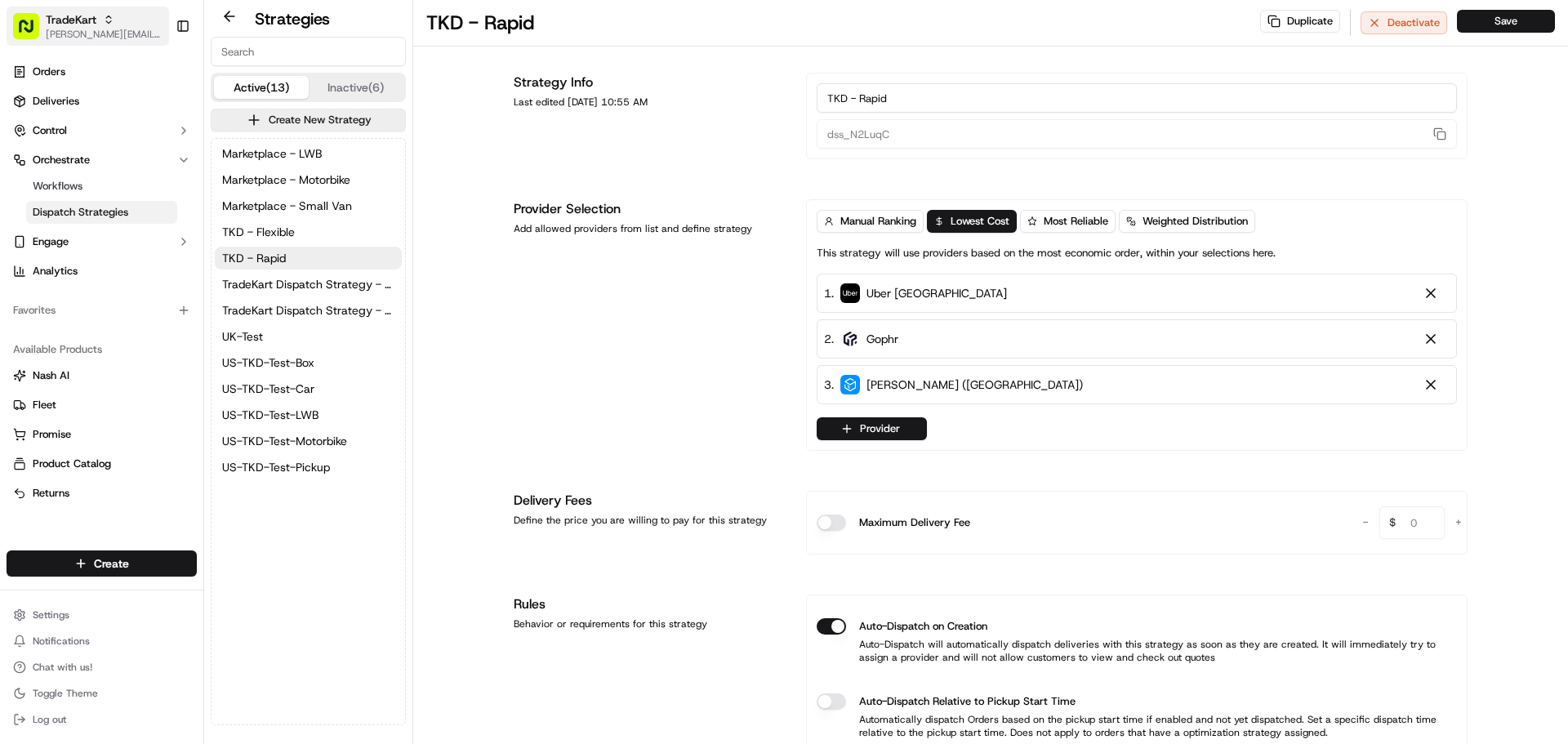
click at [84, 29] on span "[PERSON_NAME][EMAIL_ADDRESS][DOMAIN_NAME]" at bounding box center [103, 34] width 117 height 13
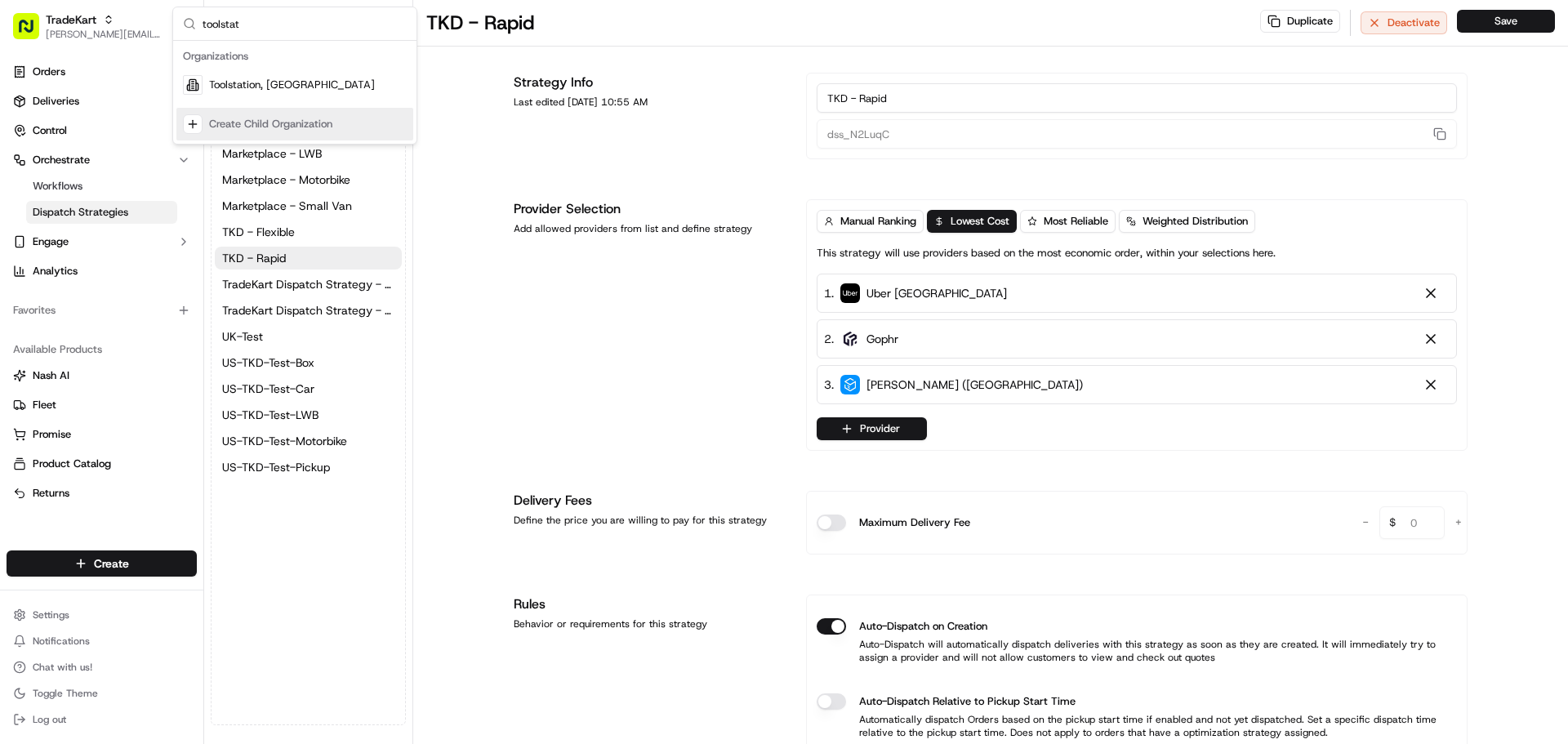
type input "toolstat"
click at [251, 89] on span "Toolstation, UK" at bounding box center [292, 85] width 166 height 14
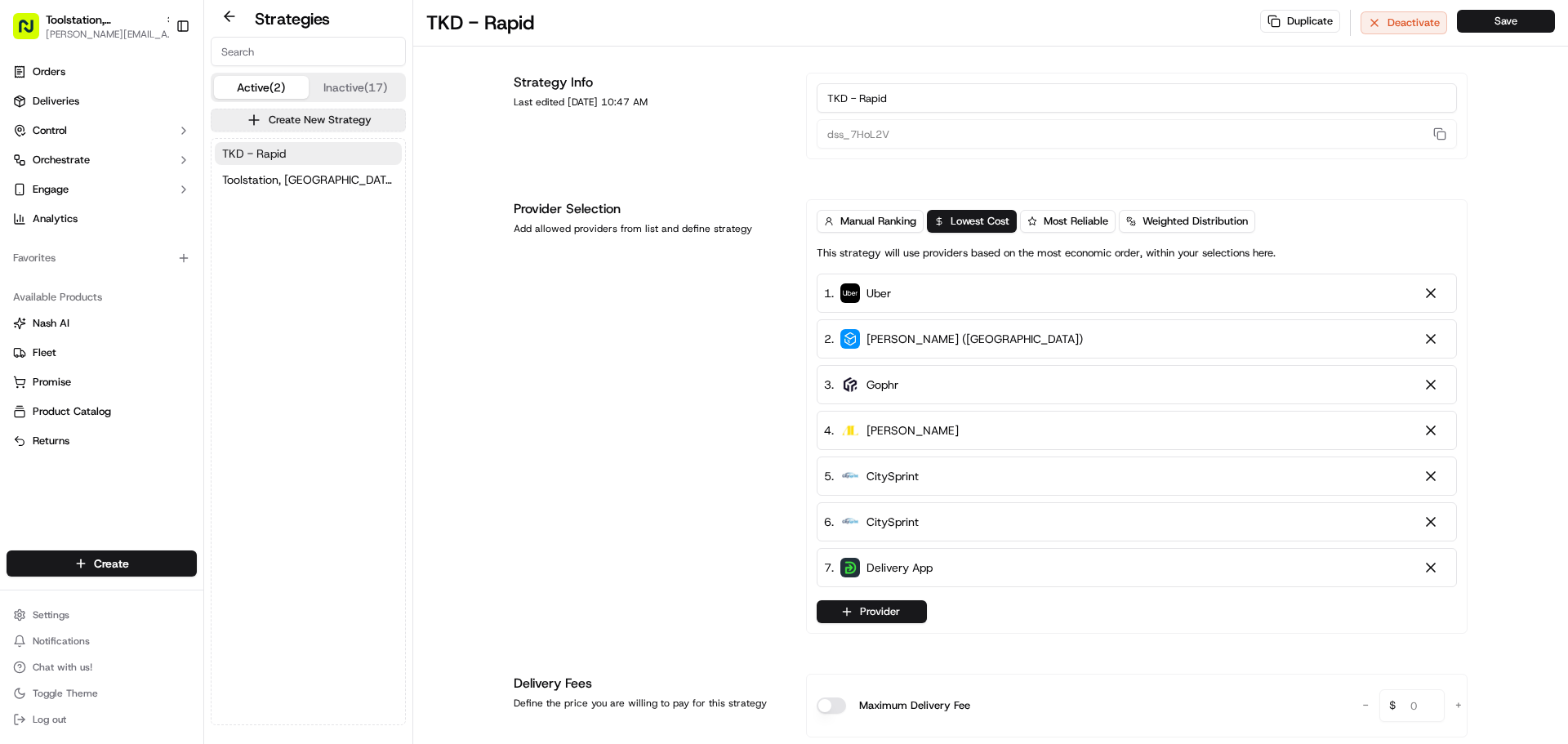
click at [291, 159] on button "TKD - Rapid" at bounding box center [308, 153] width 187 height 23
click at [873, 610] on button "Provider" at bounding box center [872, 611] width 111 height 23
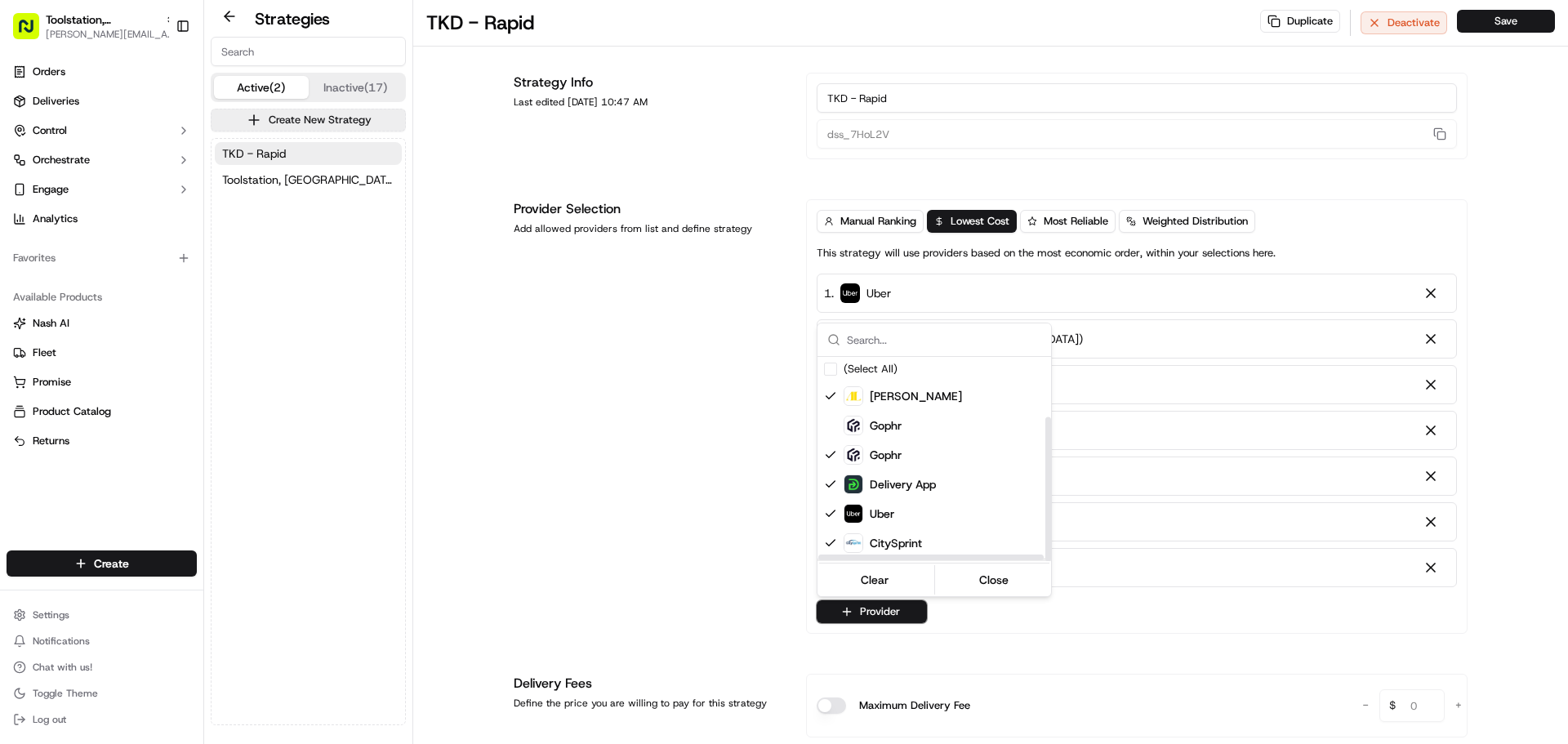
scroll to position [85, 0]
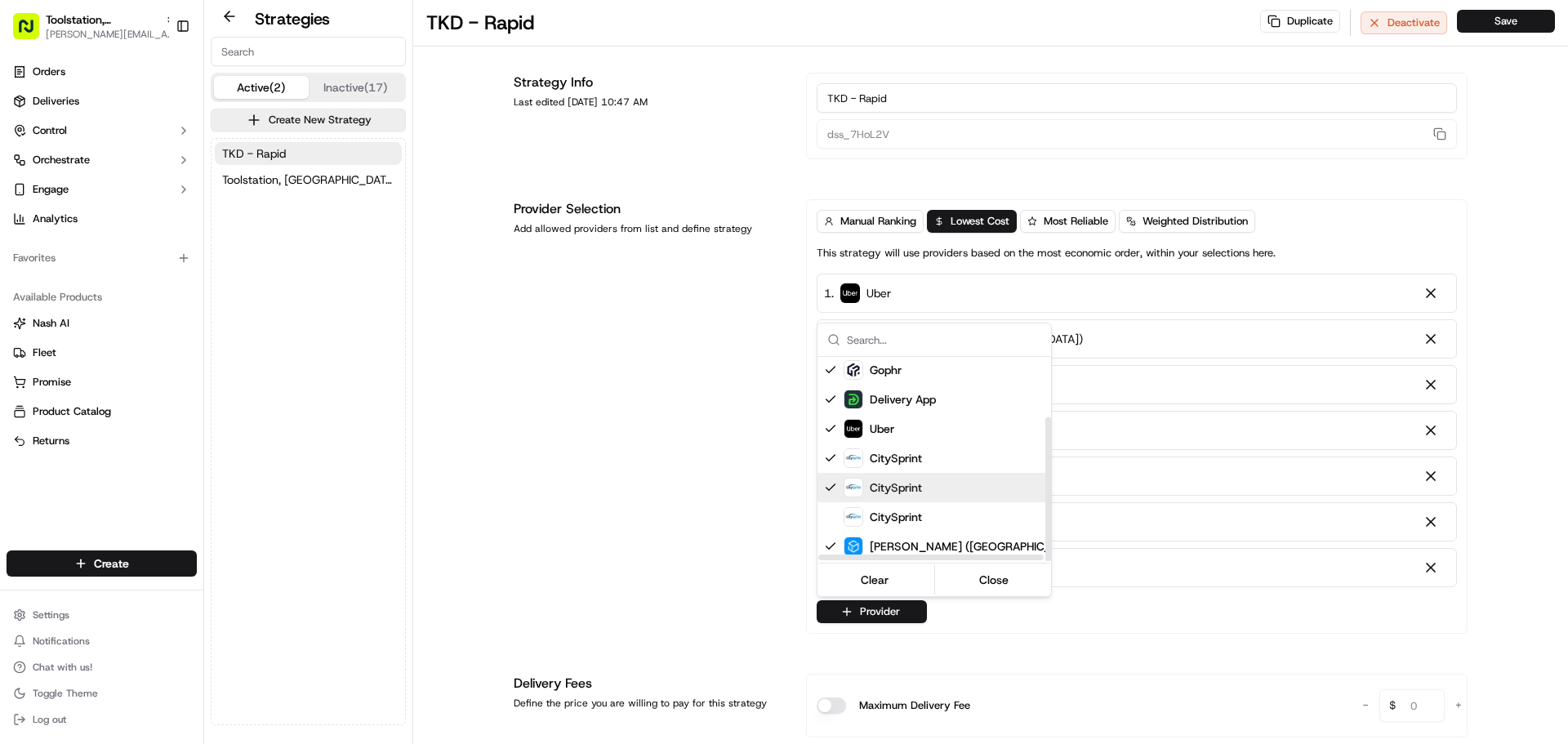
click at [602, 484] on html "Toolstation, UK jeff@usenash.com Toggle Sidebar Orders Deliveries Control Orche…" at bounding box center [784, 372] width 1568 height 744
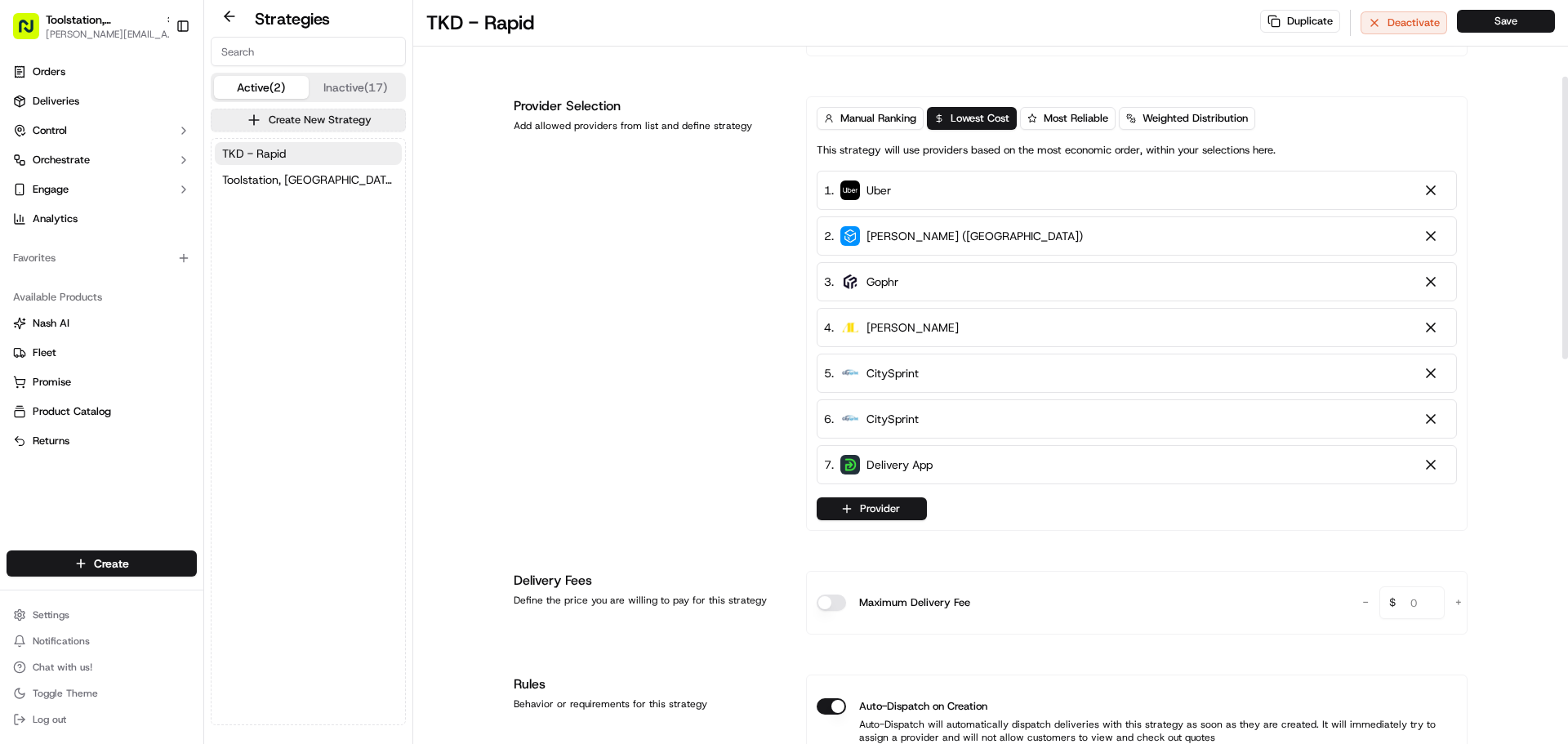
scroll to position [82, 0]
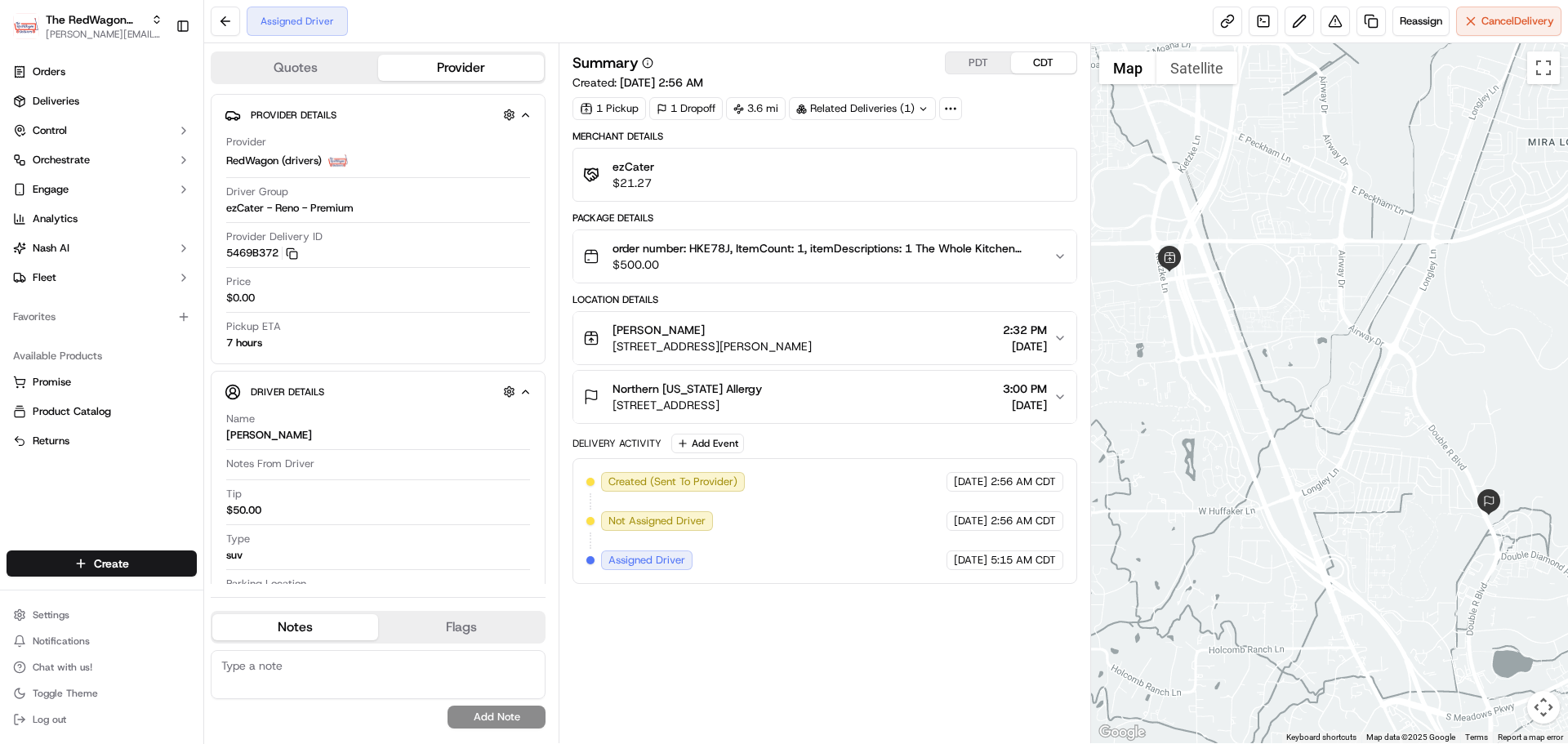
click at [724, 250] on span "order number: HKE78J, ItemCount: 1, itemDescriptions: 1 The Whole Kitchen Packa…" at bounding box center [826, 248] width 427 height 16
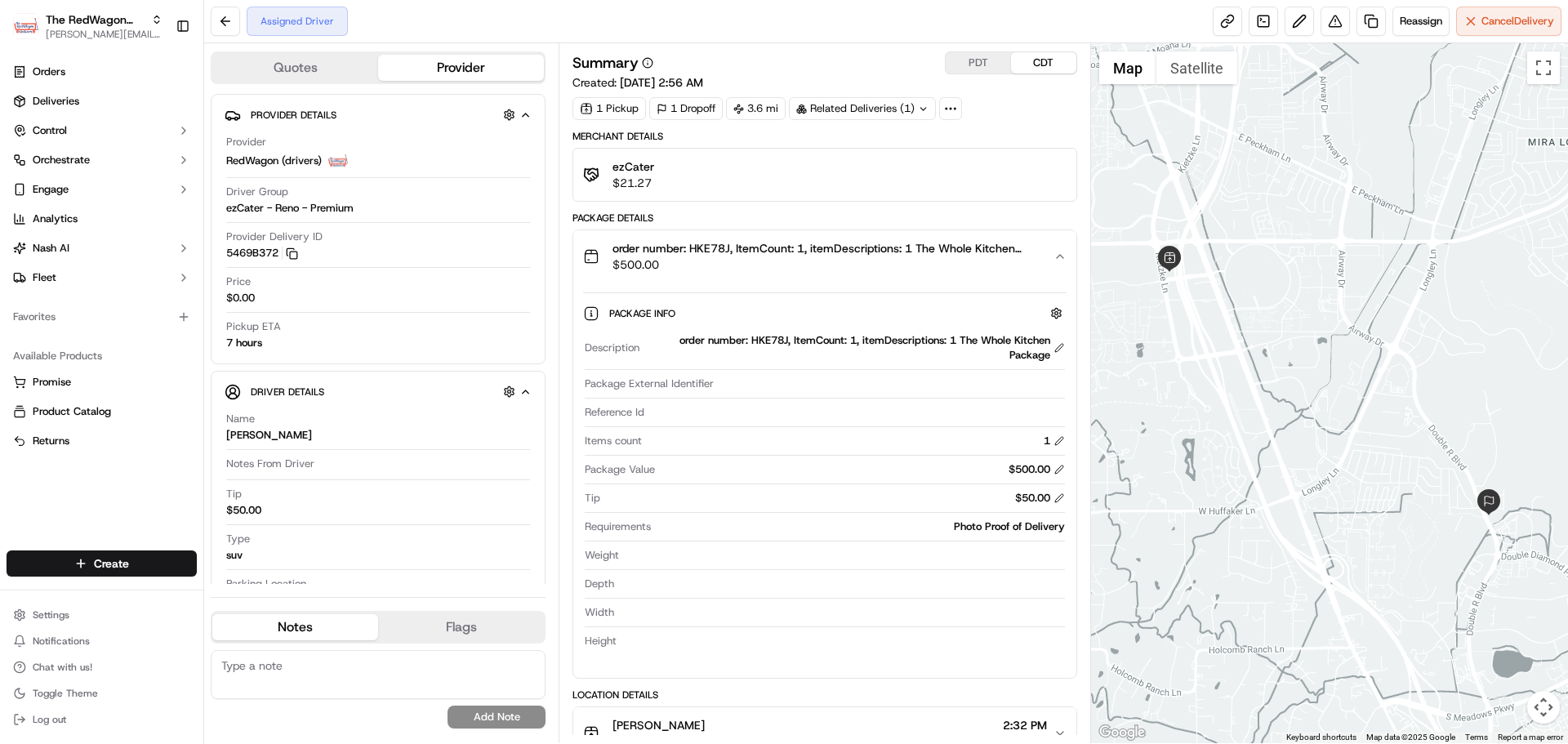
click at [769, 348] on div "order number: HKE78J, ItemCount: 1, itemDescriptions: 1 The Whole Kitchen Packa…" at bounding box center [855, 348] width 418 height 29
click at [766, 342] on div "order number: HKE78J, ItemCount: 1, itemDescriptions: 1 The Whole Kitchen Packa…" at bounding box center [855, 348] width 418 height 29
copy div "HKE78J"
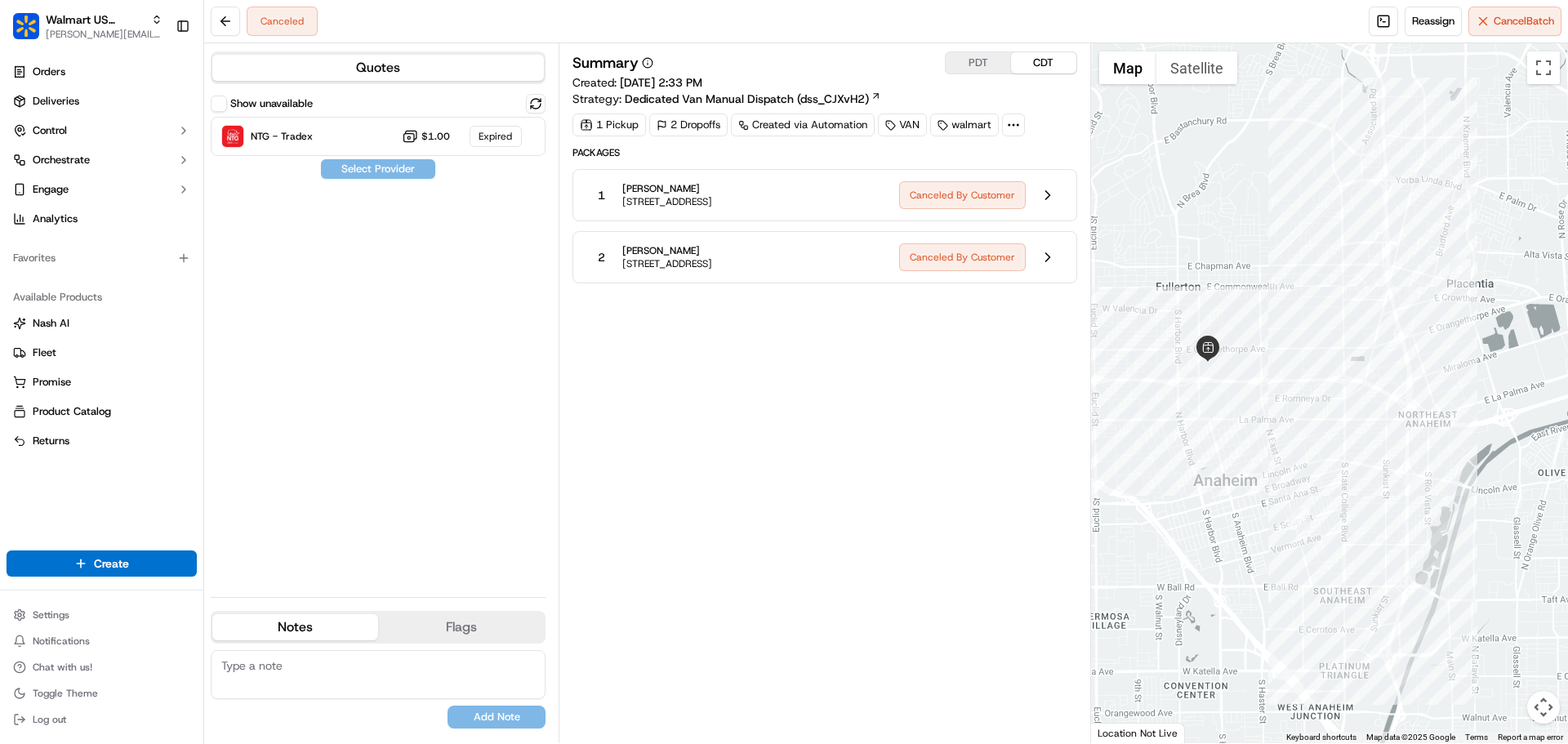
click at [712, 196] on span "1225 E South St, Anaheim, CA, 92805, US" at bounding box center [666, 201] width 90 height 13
click at [1041, 195] on button at bounding box center [1048, 195] width 31 height 31
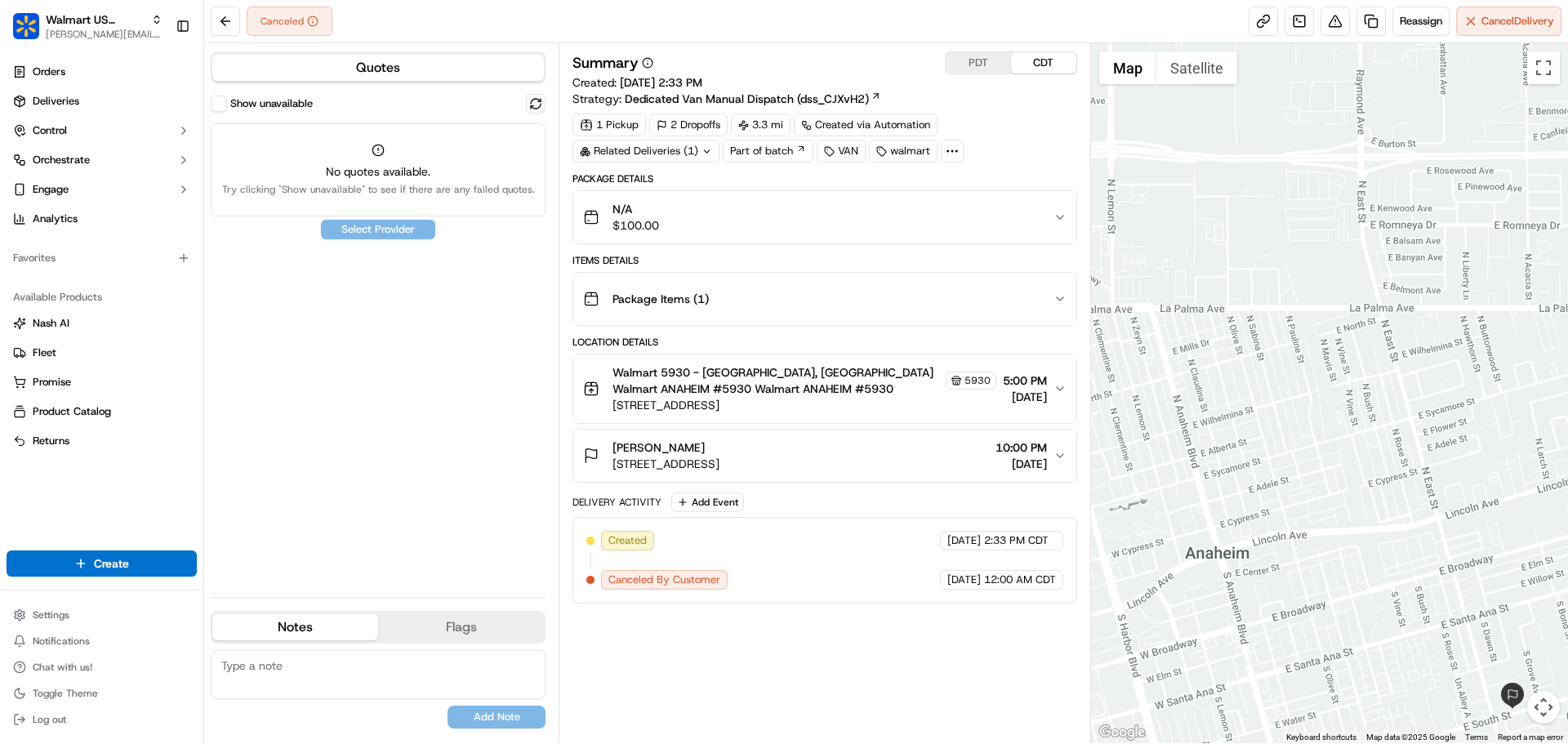
click at [876, 394] on span "Walmart 5930 - [GEOGRAPHIC_DATA], [GEOGRAPHIC_DATA] Walmart ANAHEIM #5930 Walma…" at bounding box center [777, 381] width 329 height 33
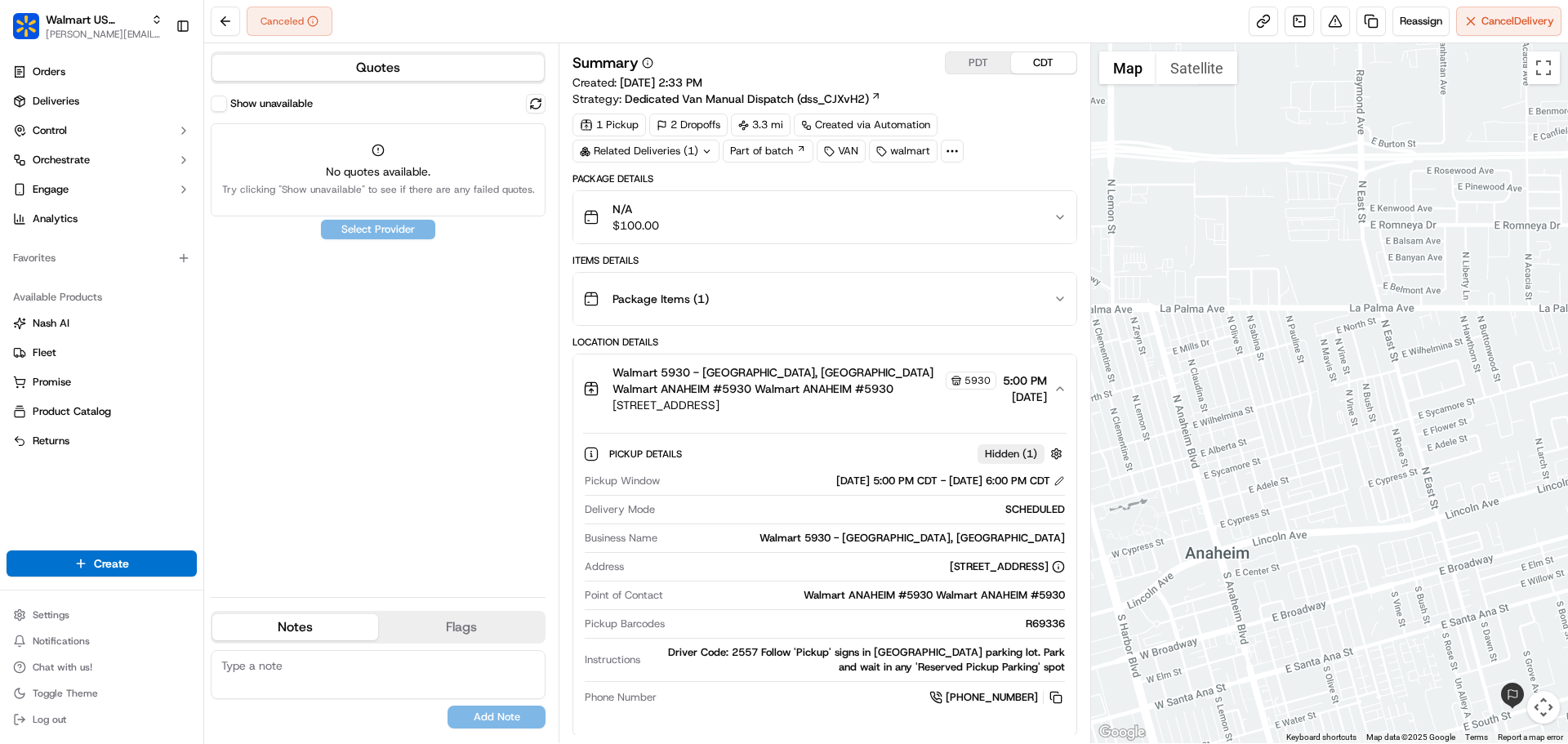
click at [948, 147] on icon at bounding box center [952, 151] width 15 height 14
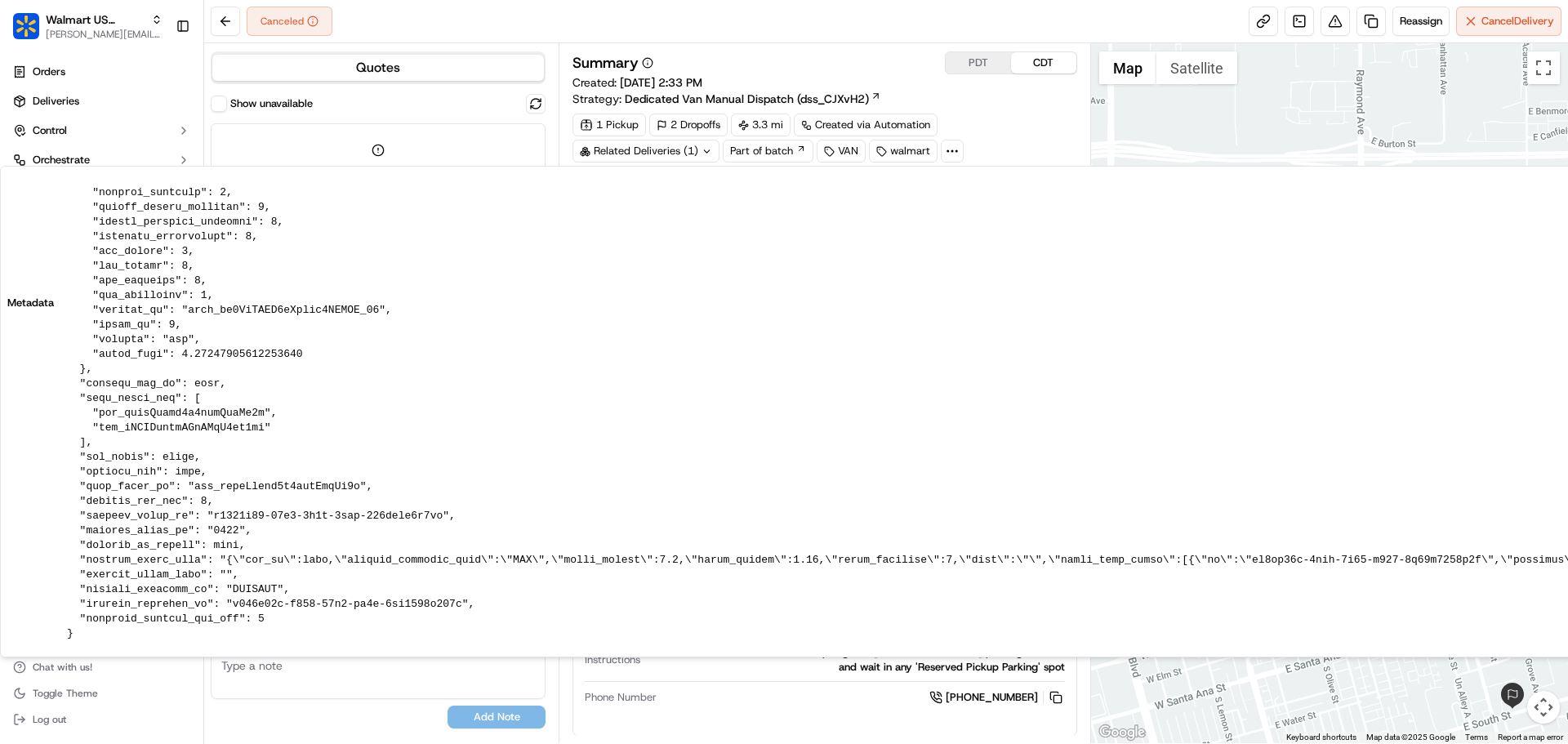
scroll to position [254, 0]
click at [1297, 24] on link at bounding box center [1299, 21] width 29 height 29
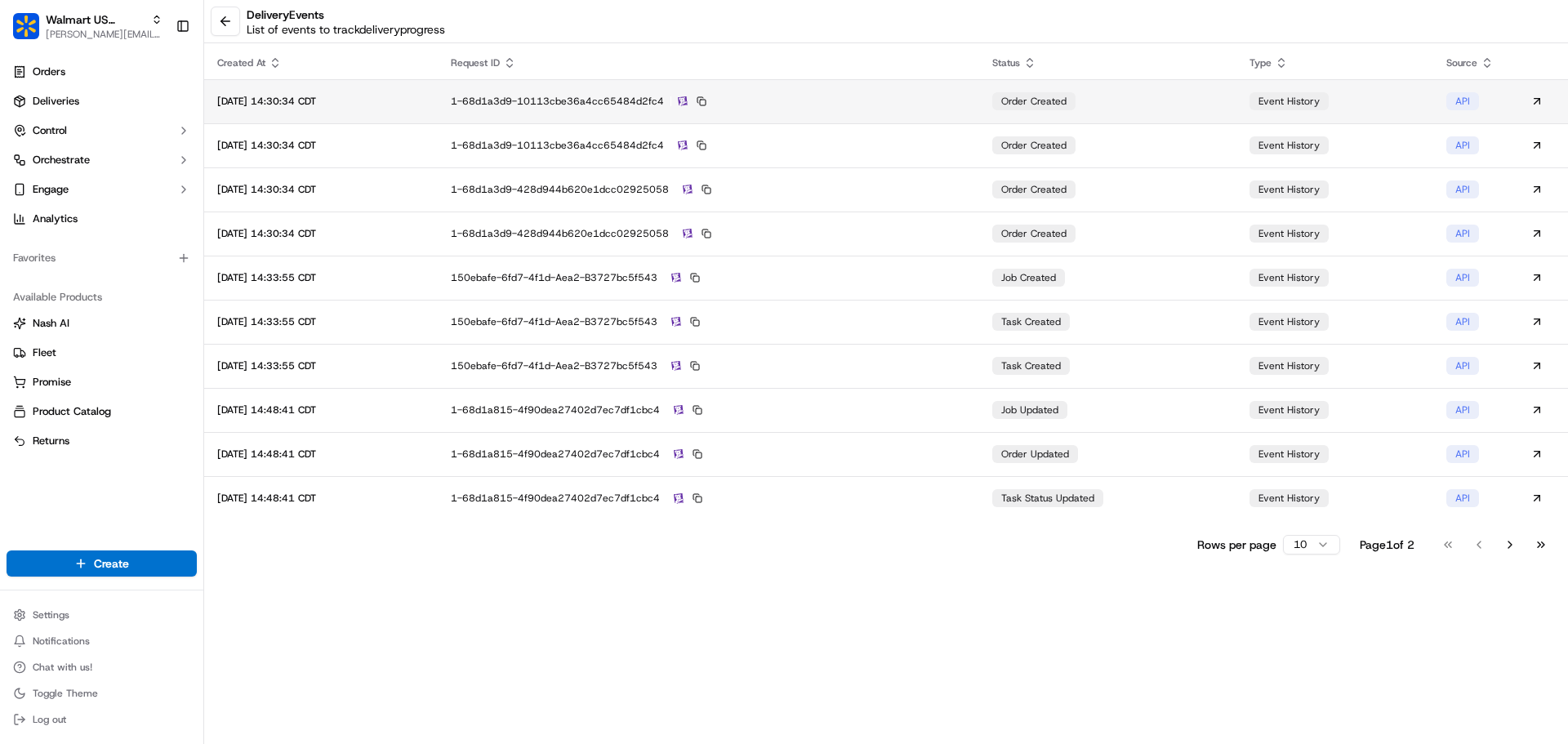
click at [860, 106] on div "1-68d1a3d9-10113cbe36a4cc65484d2fc4" at bounding box center [708, 101] width 515 height 14
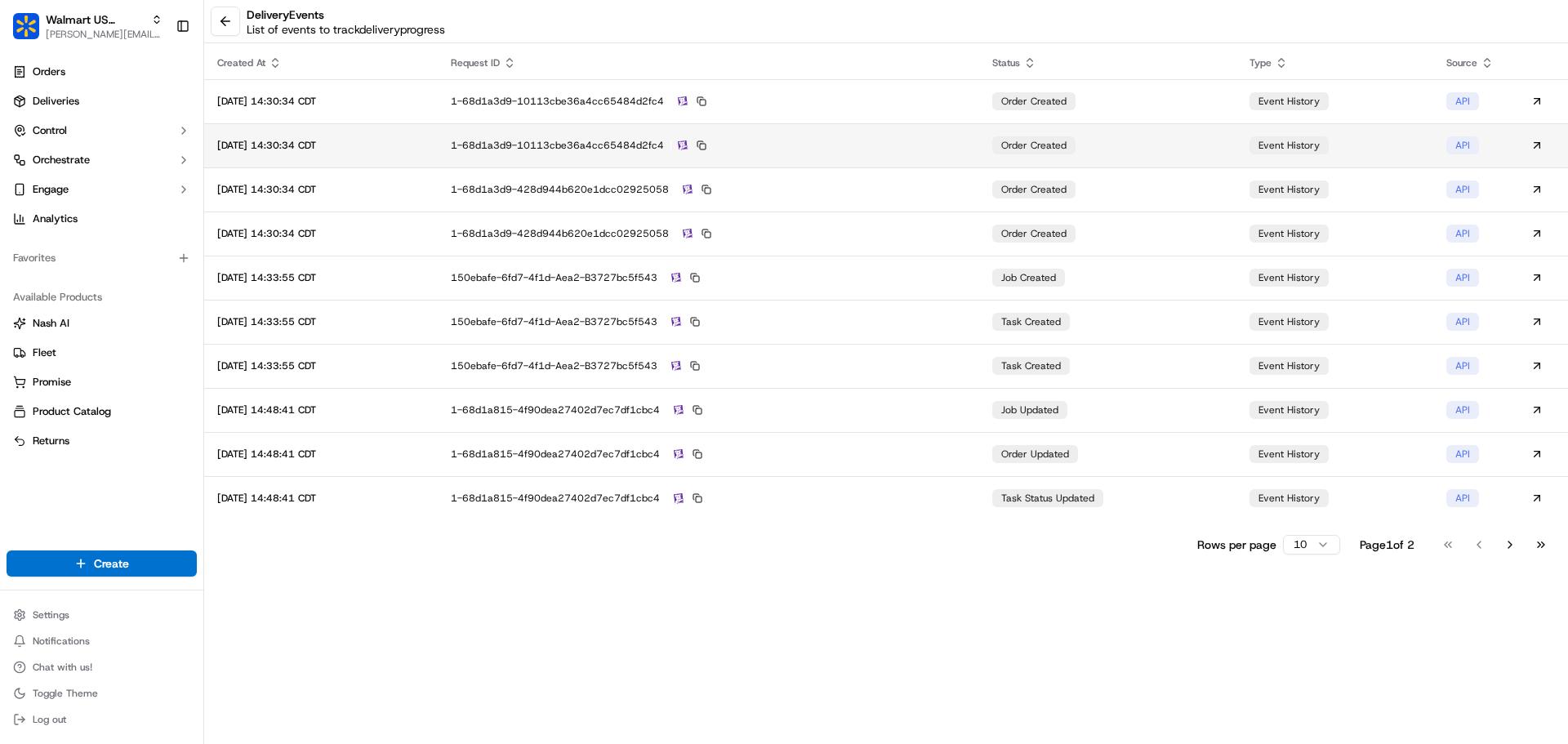
click at [876, 152] on td "1-68d1a3d9-10113cbe36a4cc65484d2fc4" at bounding box center [708, 145] width 541 height 44
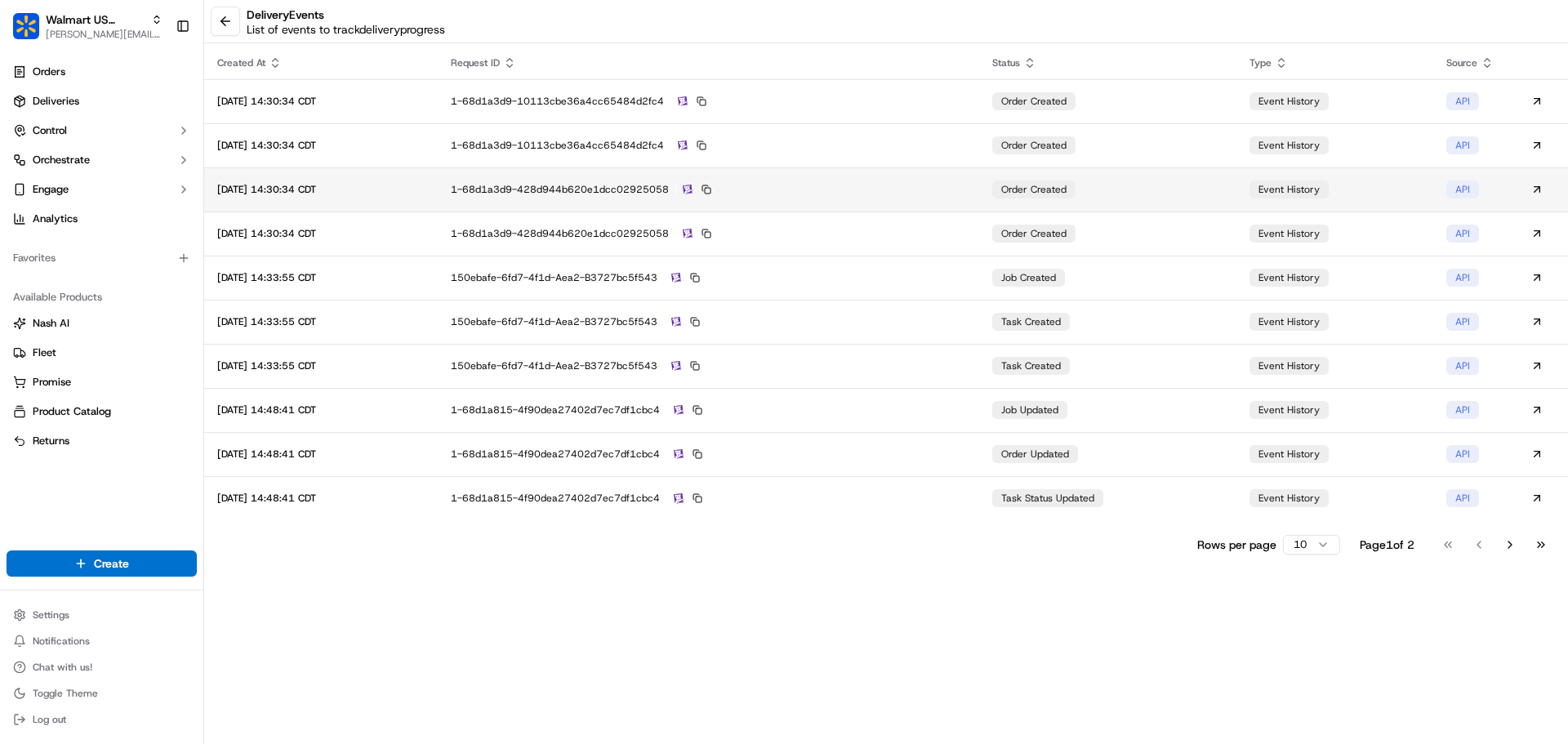
click at [892, 199] on td "1-68d1a3d9-428d944b620e1dcc02925058" at bounding box center [708, 189] width 541 height 44
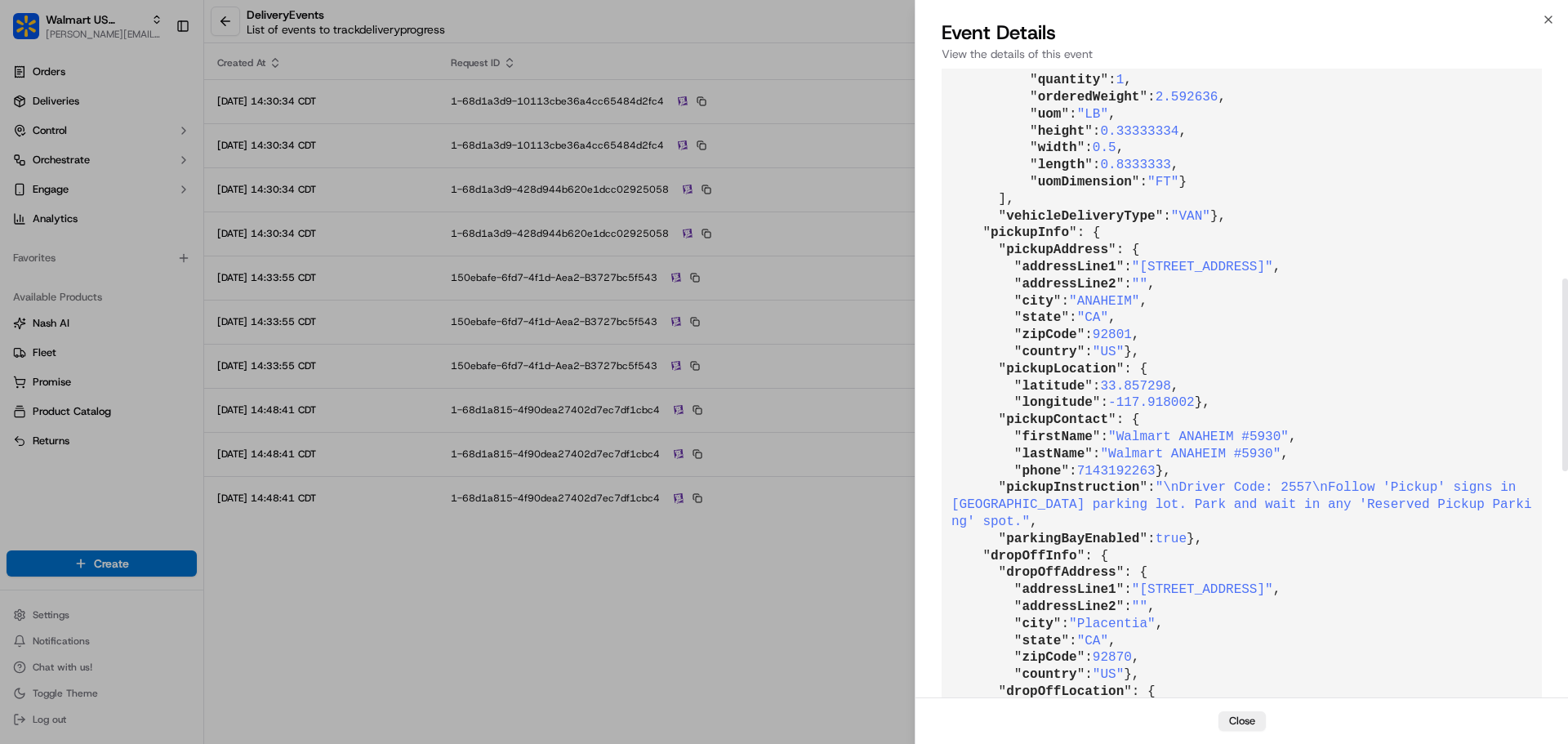
scroll to position [683, 0]
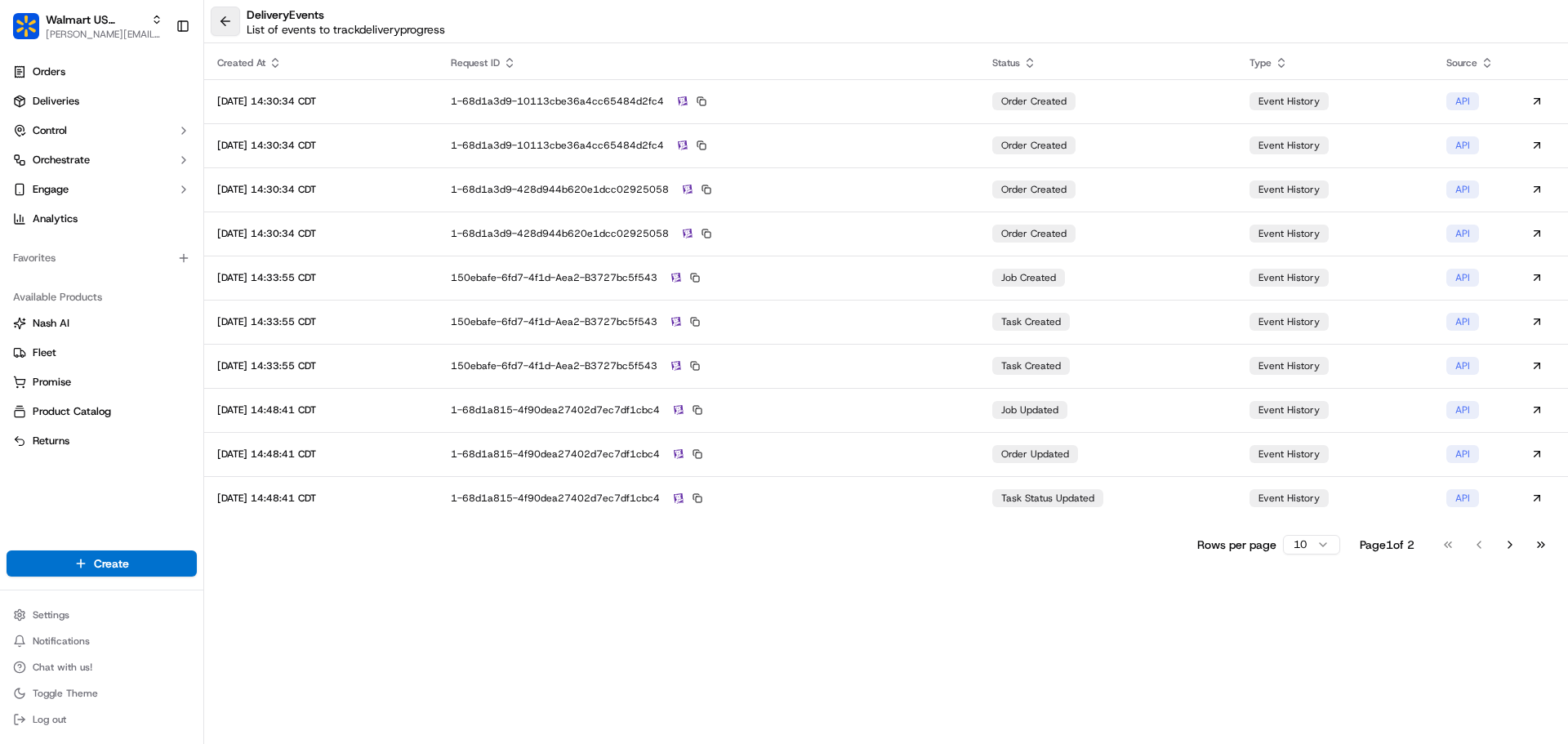
click at [213, 21] on button at bounding box center [225, 21] width 29 height 29
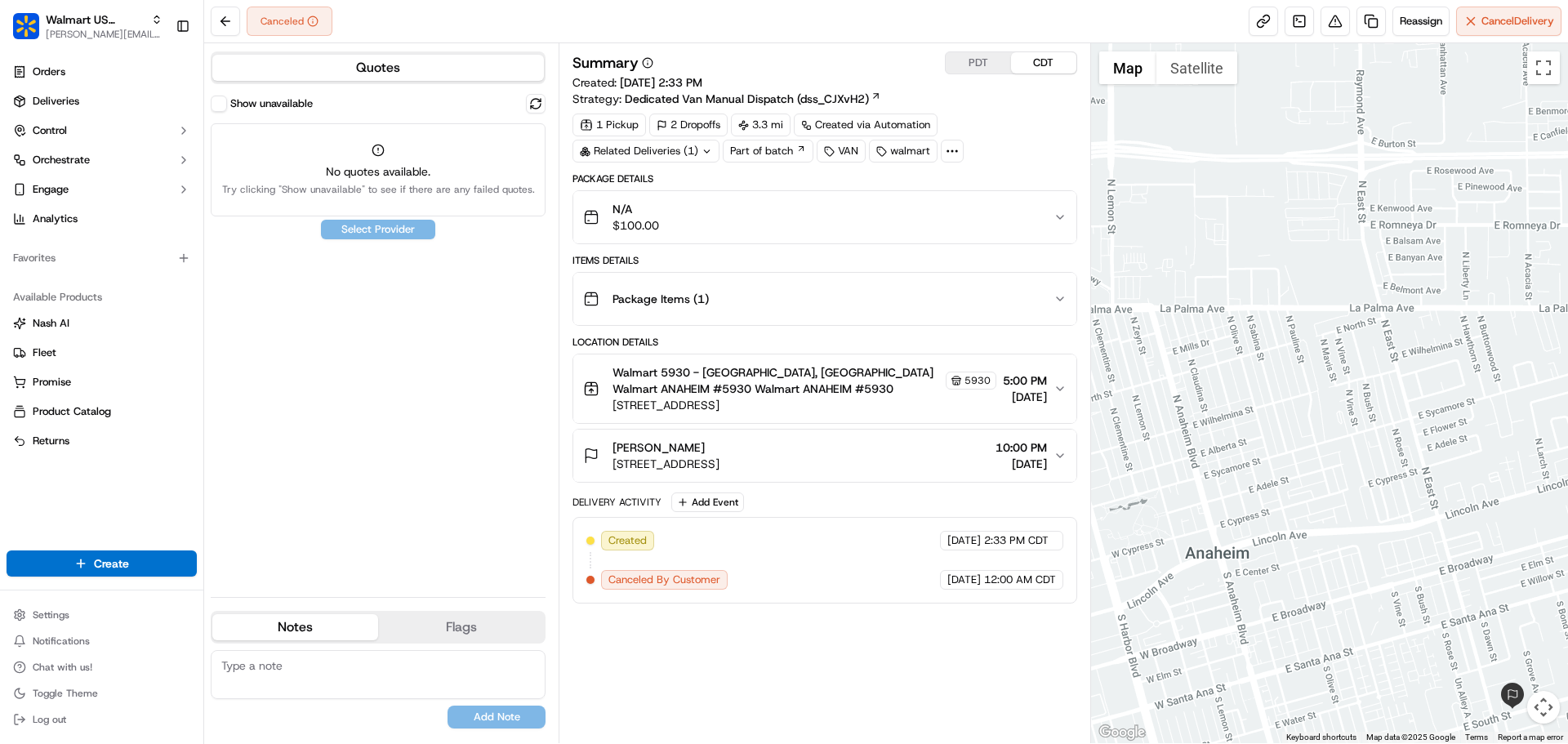
click at [864, 398] on span "88 E ORANGETHORPE AVE, ANAHEIM, CA, 92801, US" at bounding box center [804, 405] width 382 height 16
click at [886, 387] on span "Walmart 5930 - Anaheim, CA Walmart ANAHEIM #5930 Walmart ANAHEIM #5930" at bounding box center [777, 381] width 329 height 33
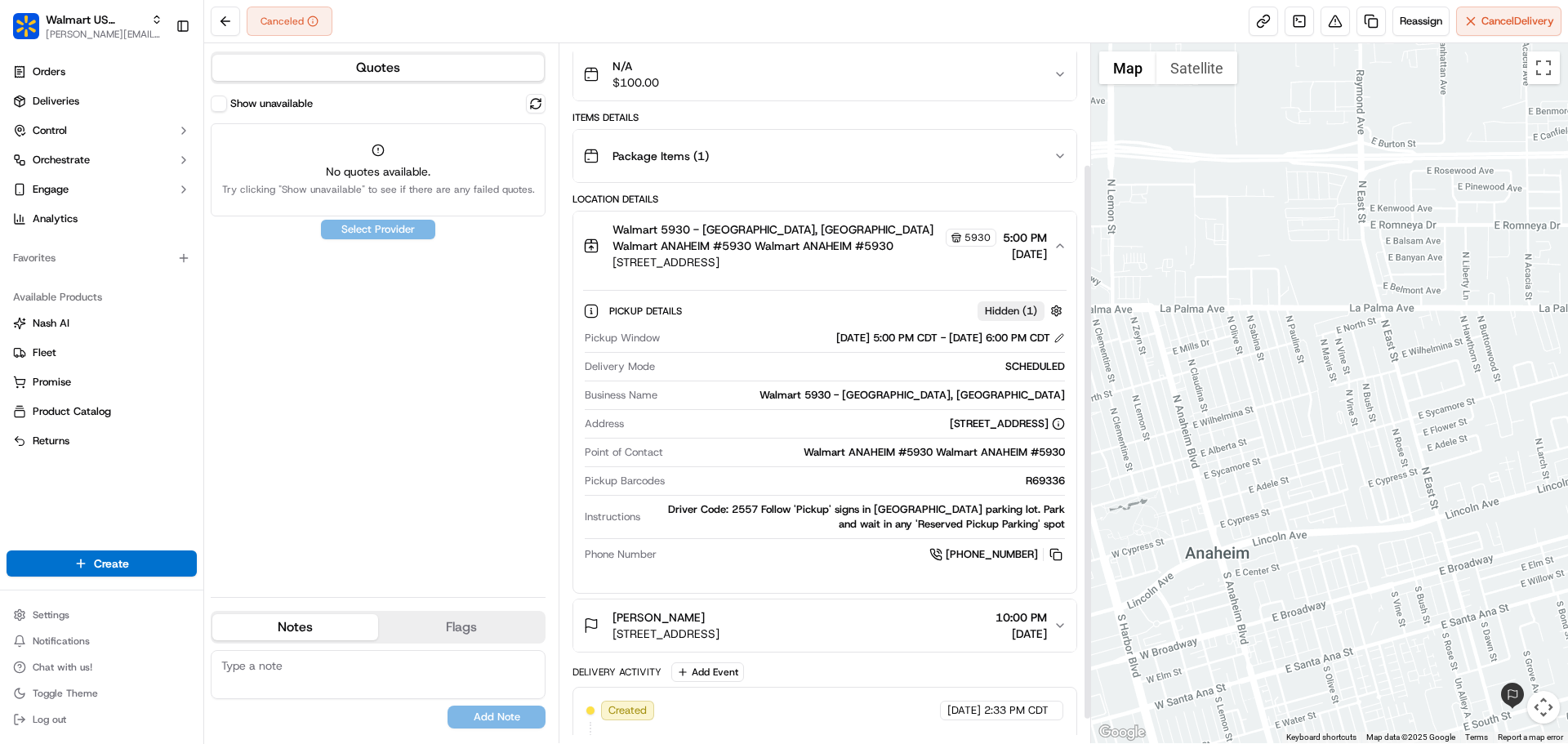
scroll to position [163, 0]
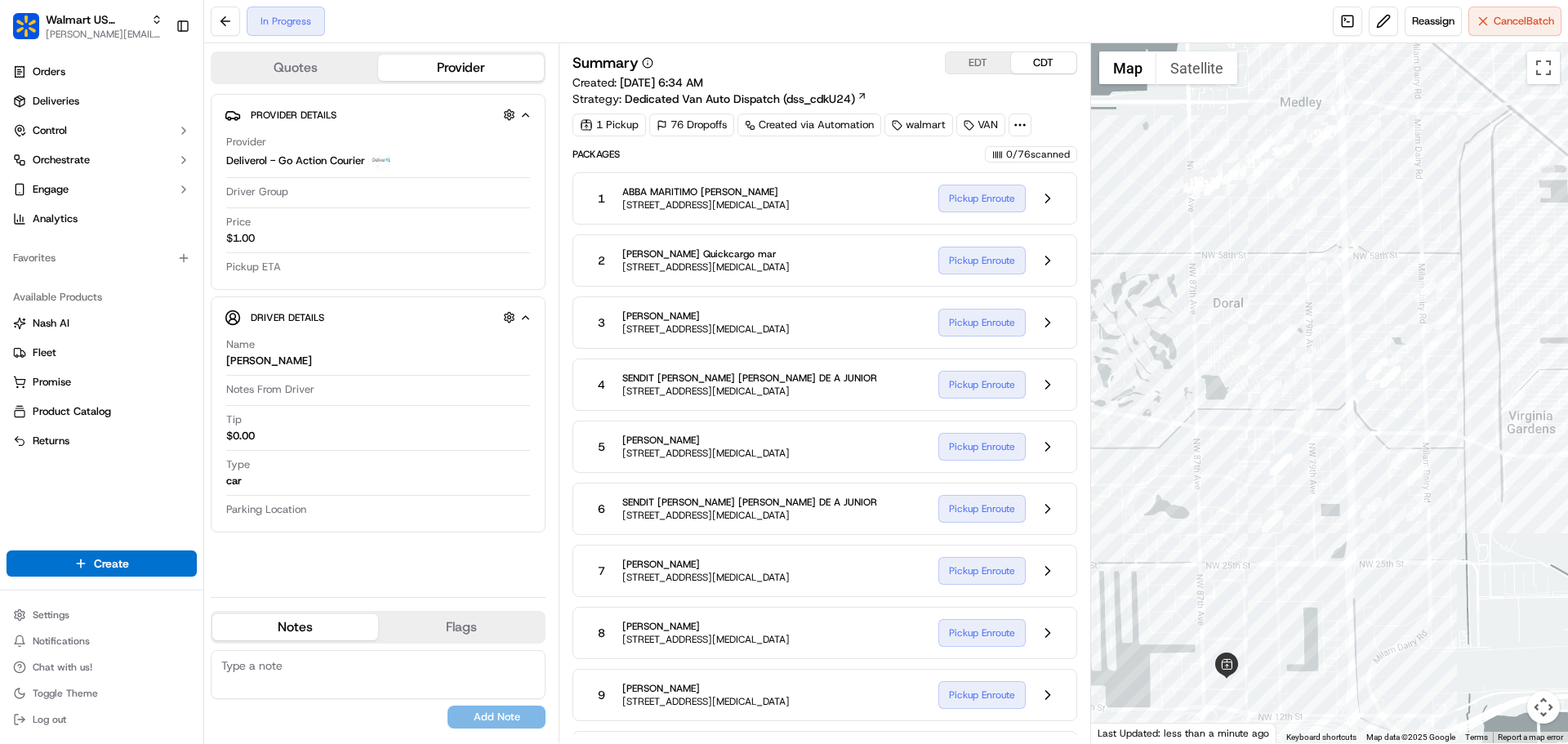
drag, startPoint x: 1390, startPoint y: 587, endPoint x: 1302, endPoint y: 623, distance: 95.1
click at [1302, 624] on div at bounding box center [1330, 393] width 478 height 700
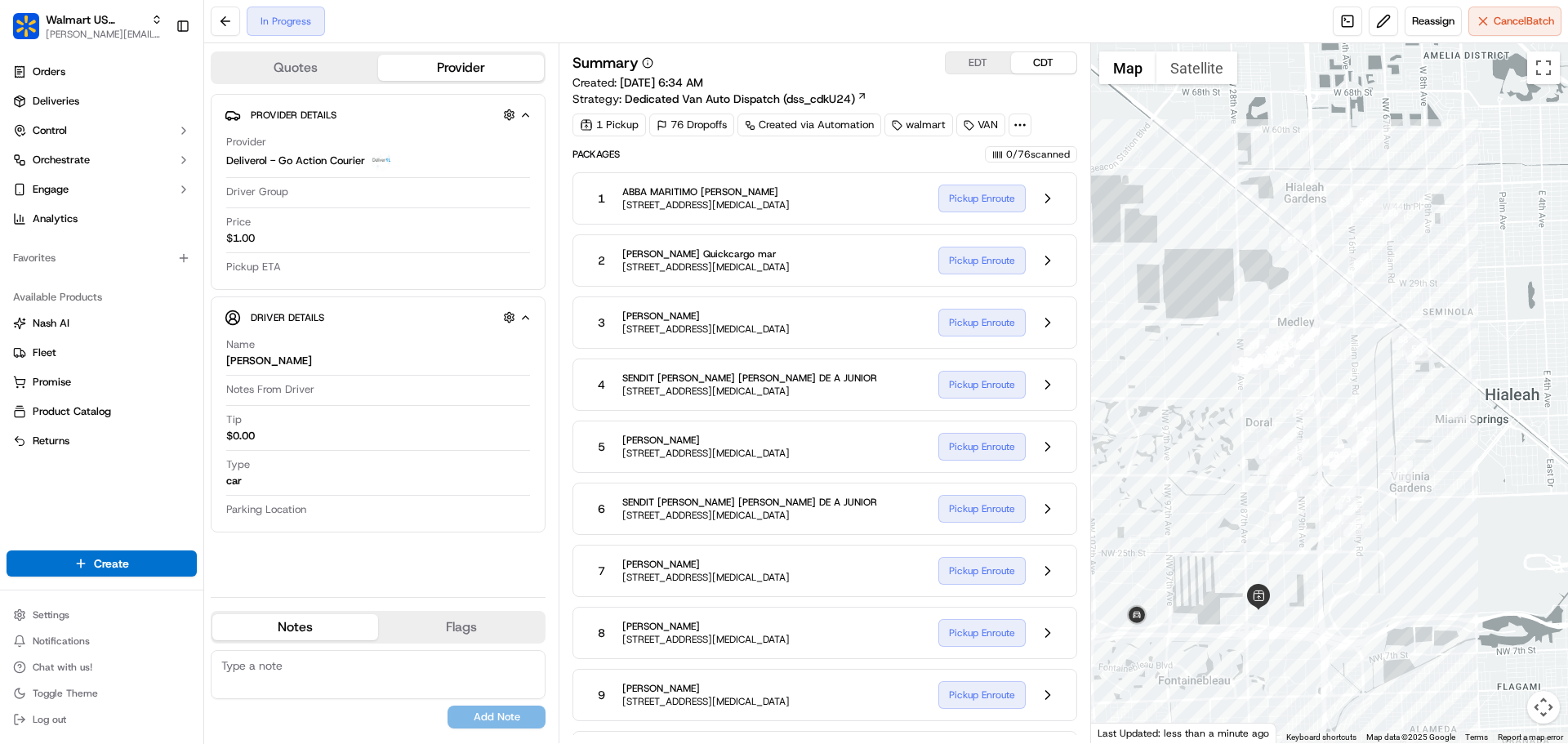
drag, startPoint x: 1481, startPoint y: 525, endPoint x: 1463, endPoint y: 504, distance: 27.7
click at [1463, 504] on div at bounding box center [1330, 393] width 478 height 700
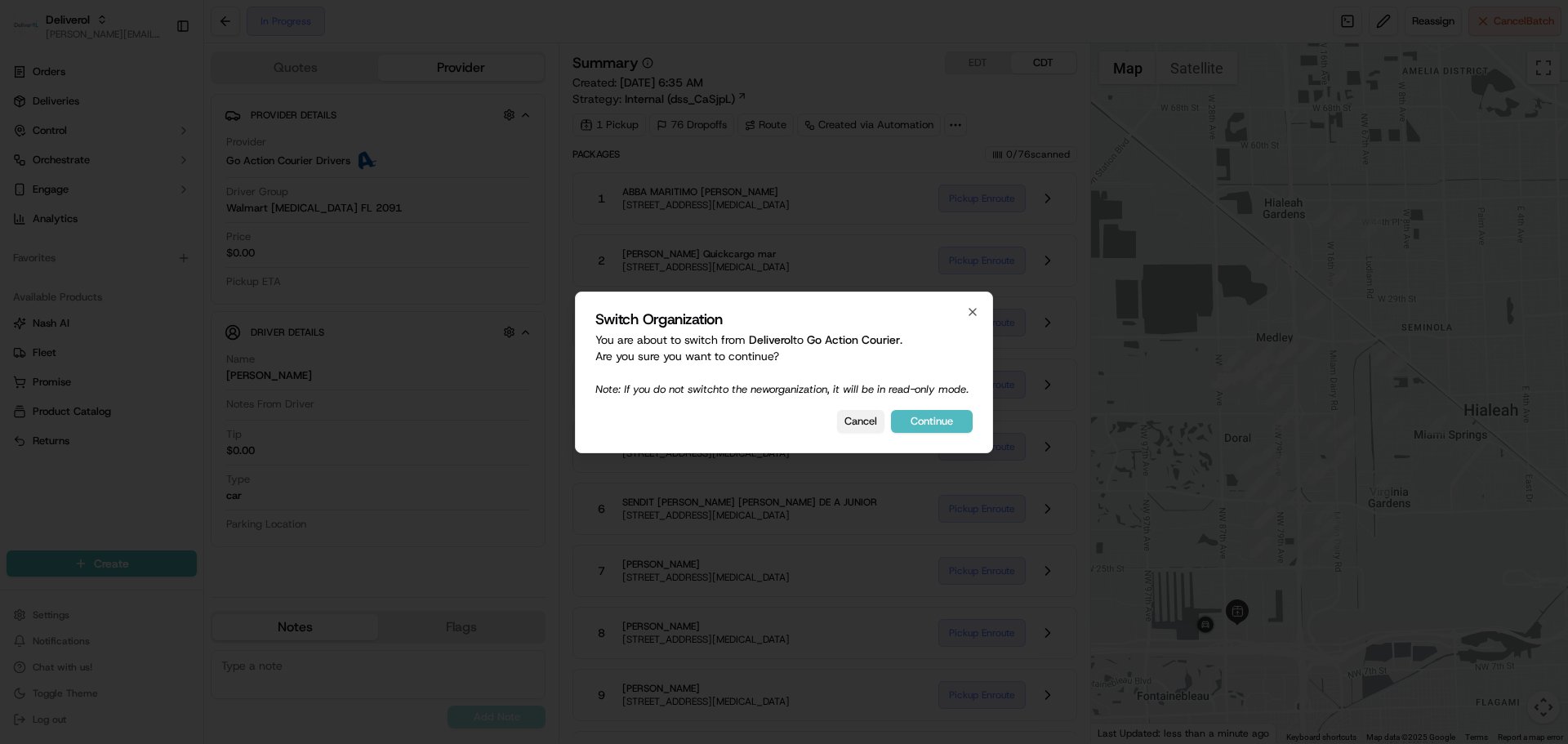
click at [862, 432] on button "Cancel" at bounding box center [860, 420] width 47 height 23
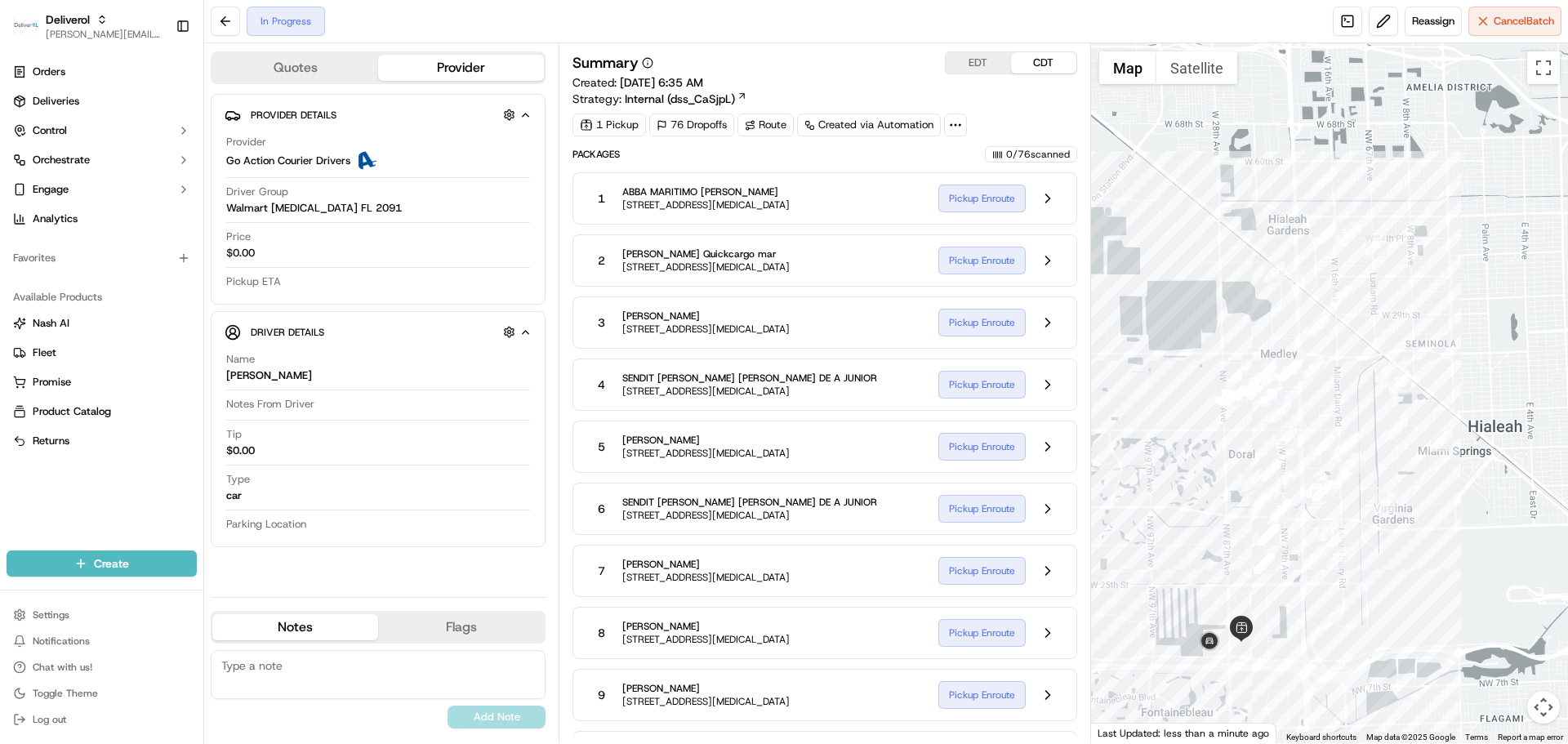
drag, startPoint x: 1195, startPoint y: 407, endPoint x: 1186, endPoint y: 527, distance: 120.3
click at [1186, 527] on div at bounding box center [1330, 393] width 478 height 700
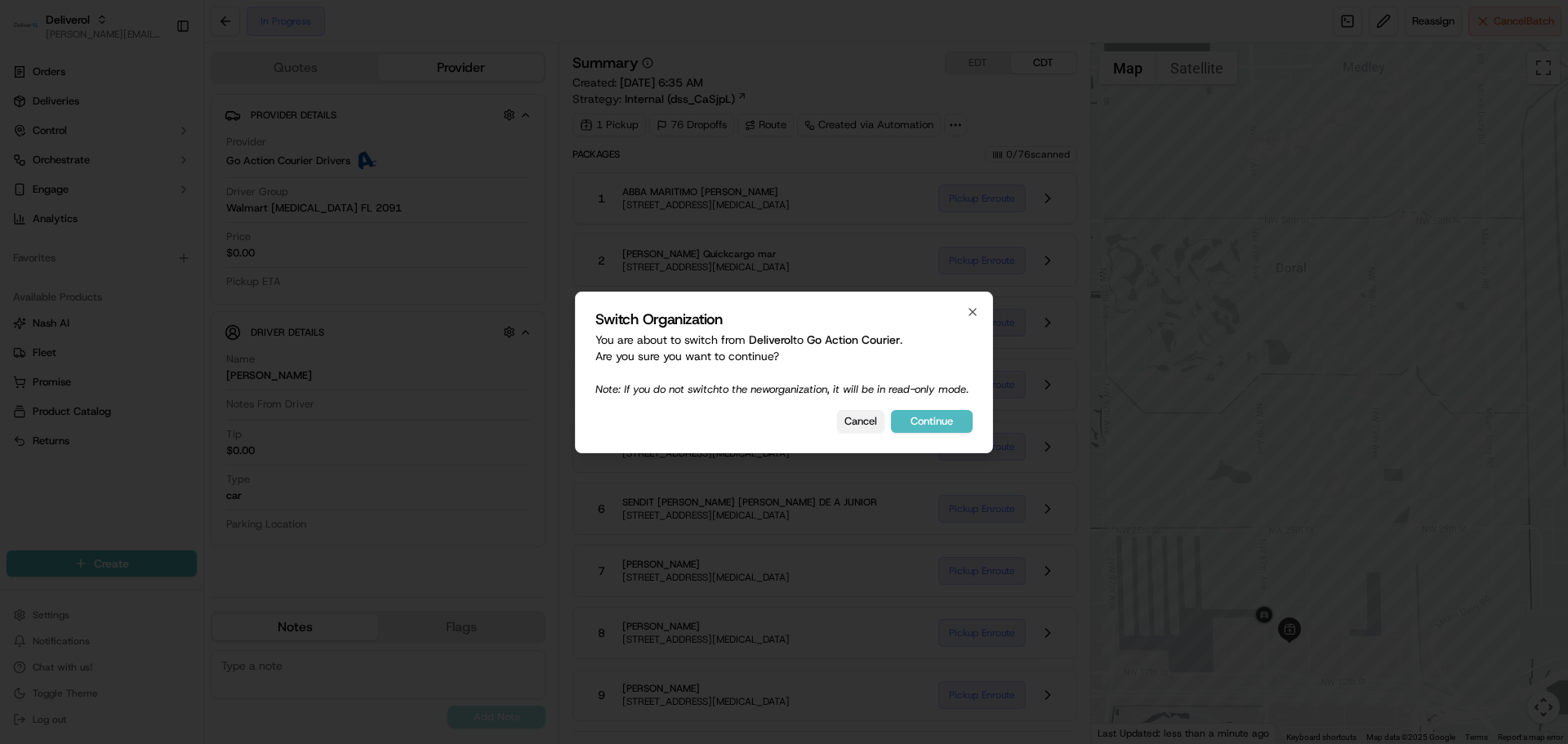
click at [876, 425] on button "Cancel" at bounding box center [860, 420] width 47 height 23
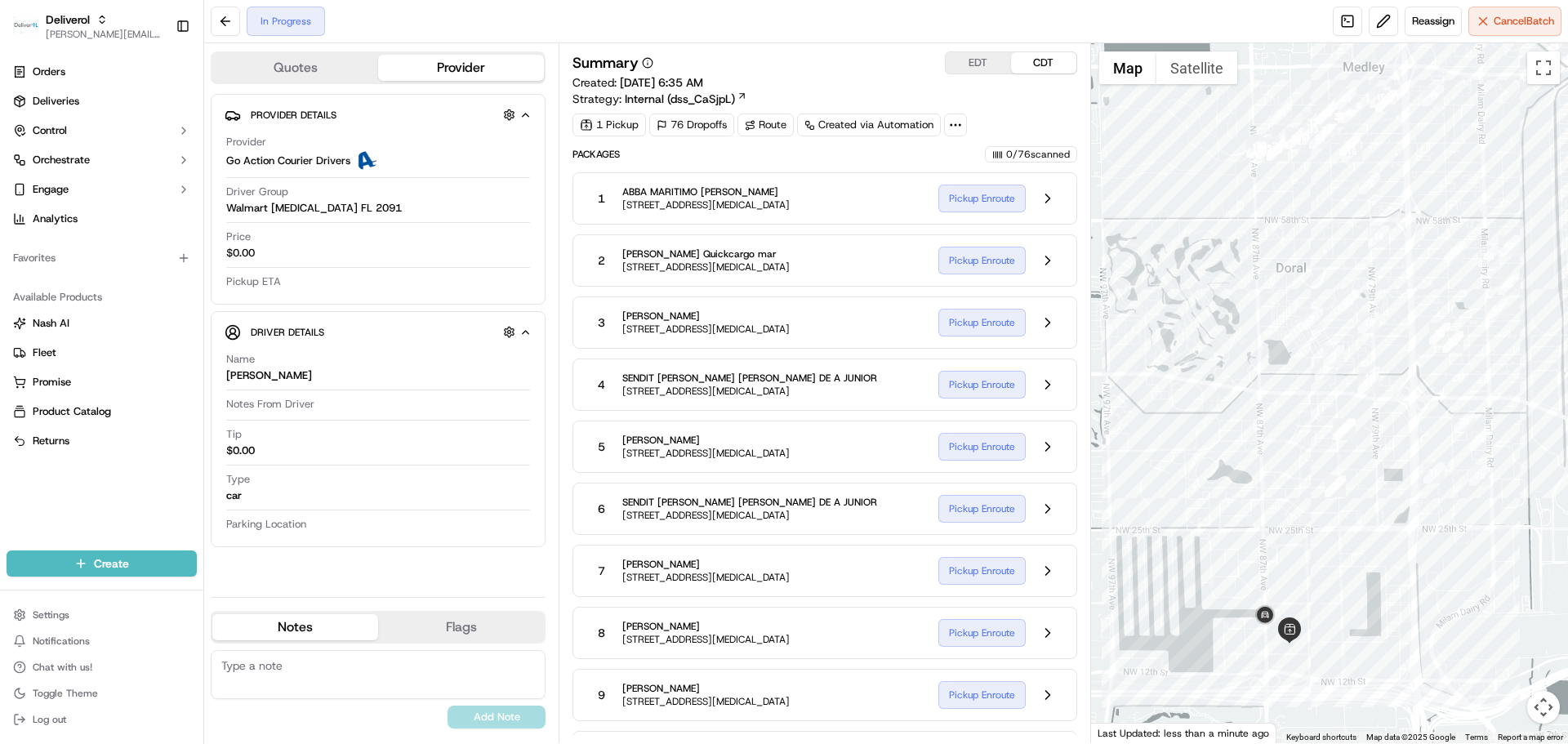
click at [1034, 155] on div "0 / 76 scanned" at bounding box center [1031, 154] width 92 height 16
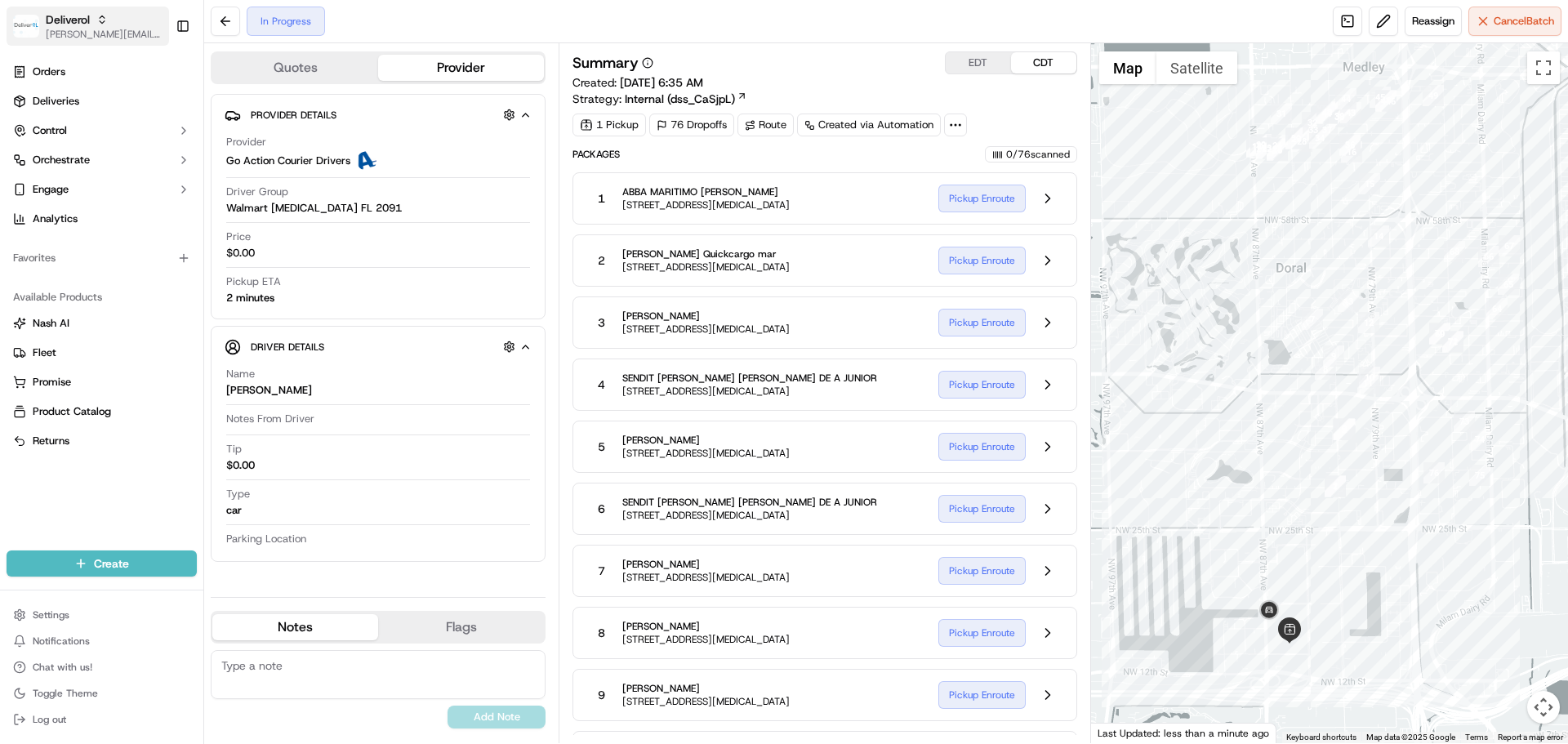
click at [109, 37] on span "[PERSON_NAME][EMAIL_ADDRESS][DOMAIN_NAME]" at bounding box center [103, 34] width 117 height 13
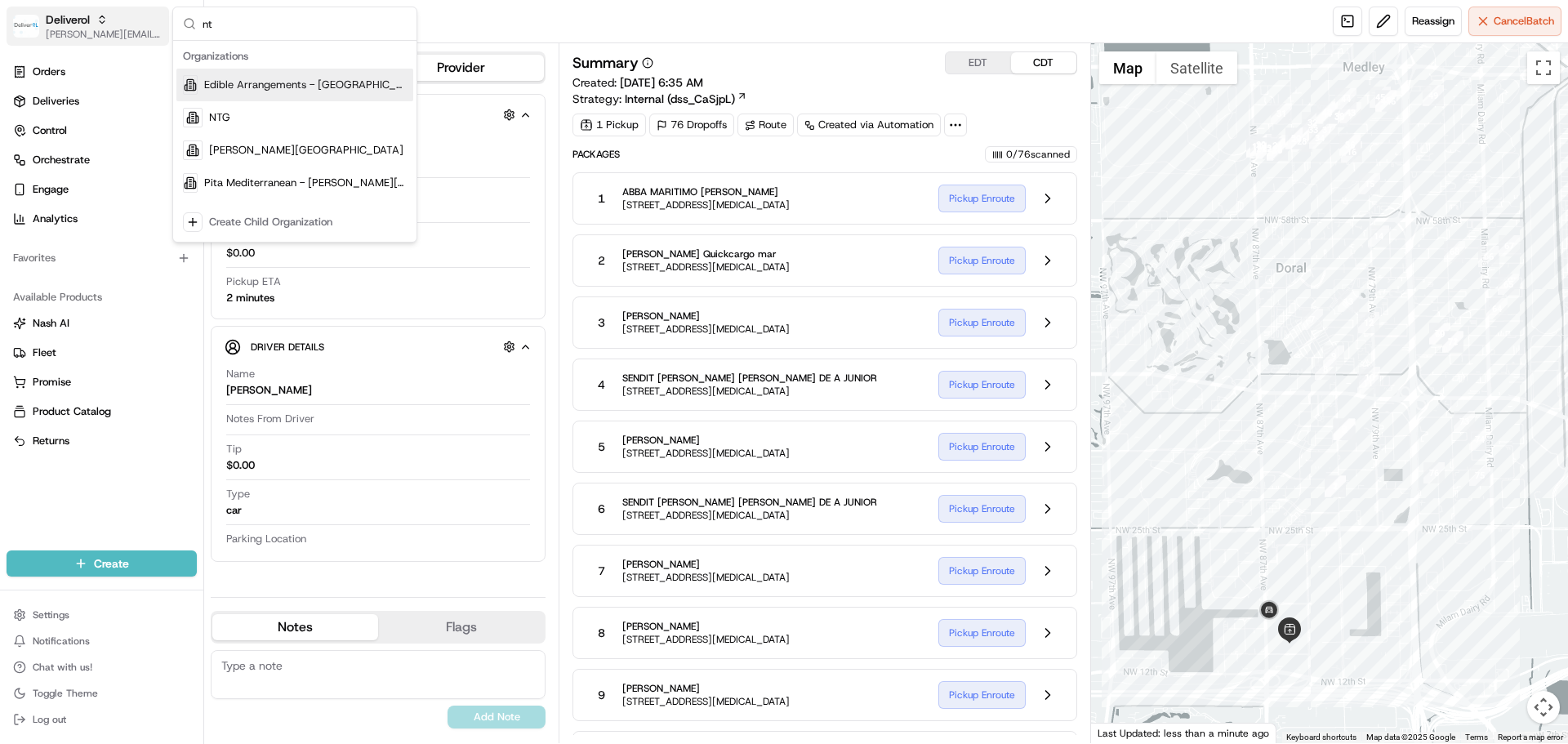
type input "n"
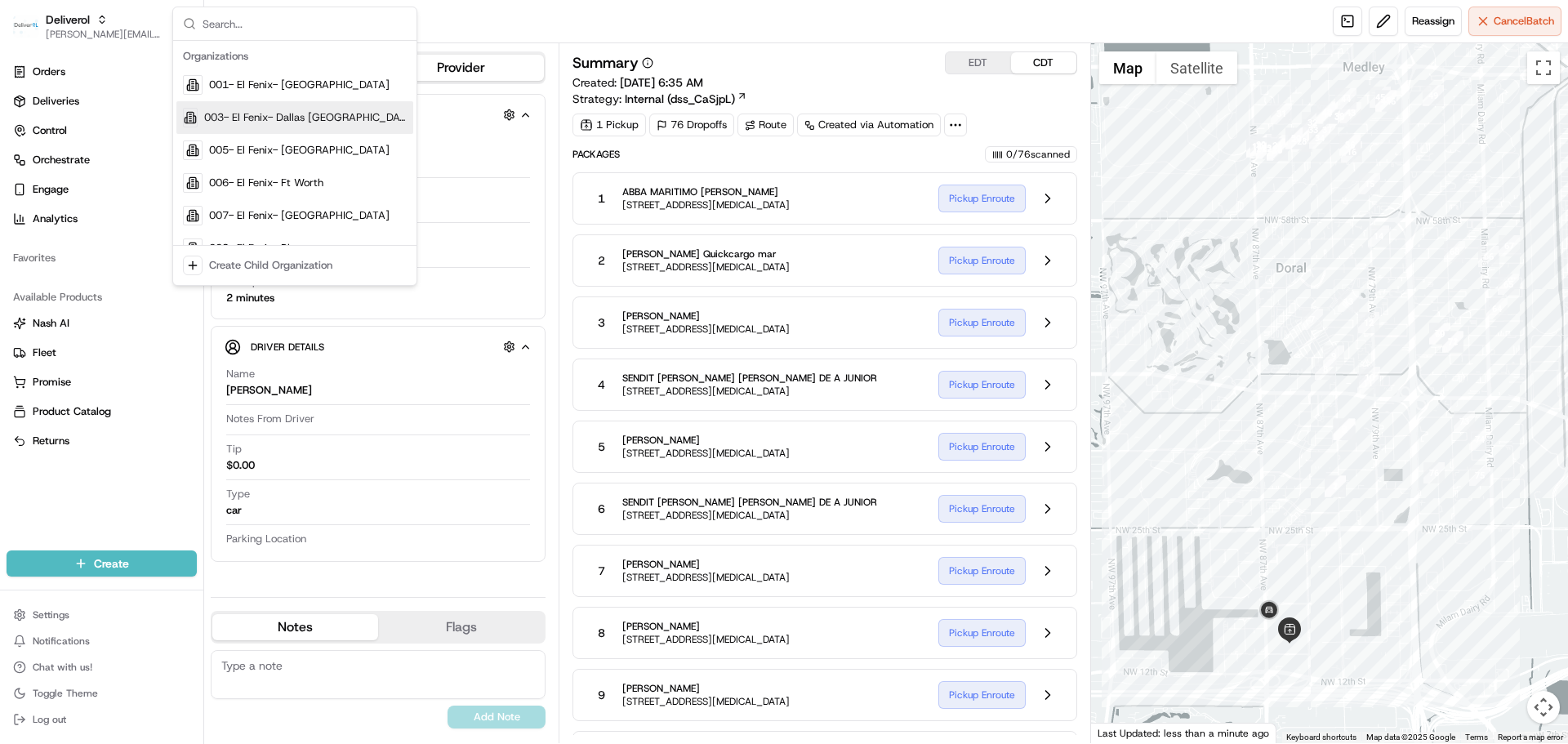
click at [745, 159] on div "Packages 0 / 76 scanned" at bounding box center [824, 154] width 504 height 16
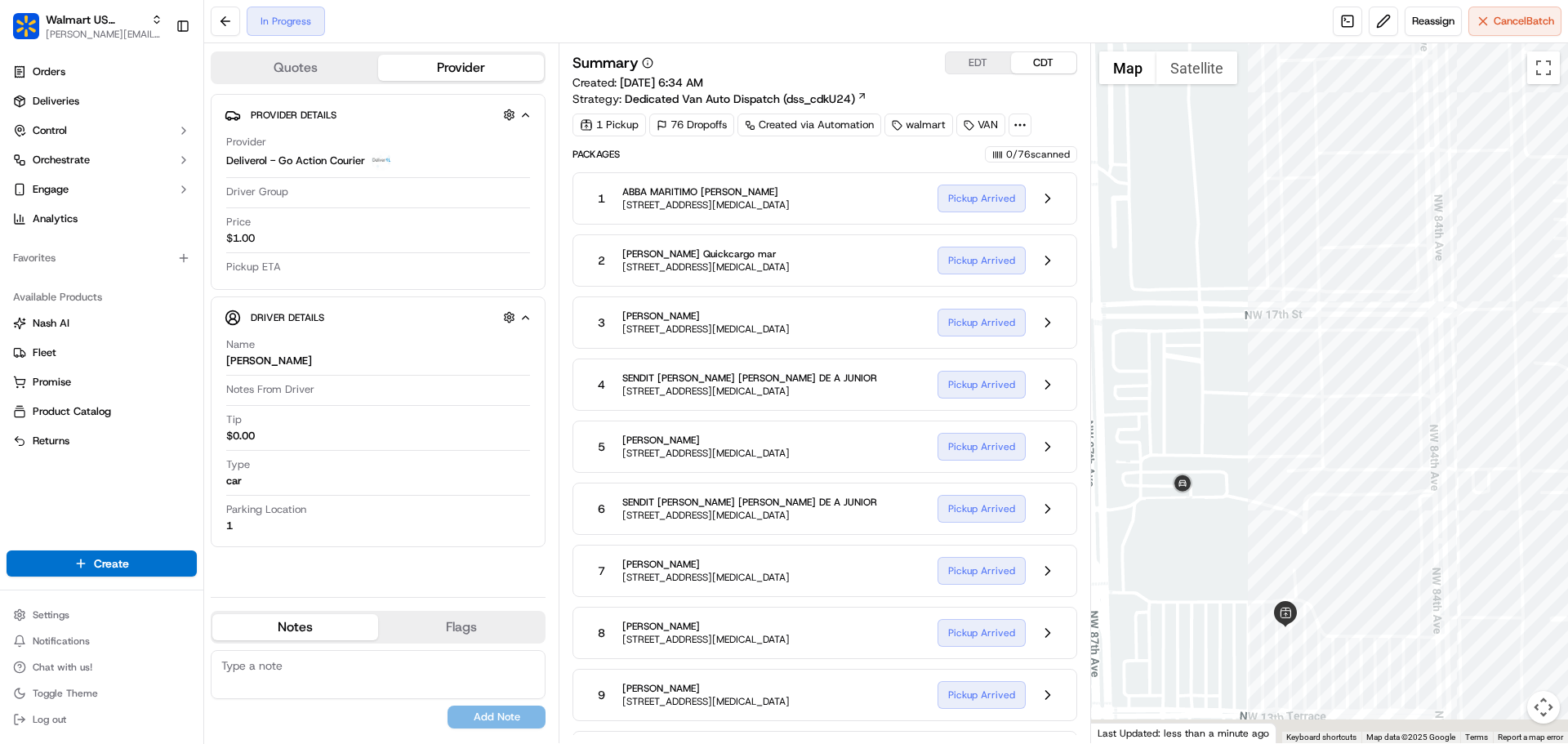
drag, startPoint x: 1271, startPoint y: 652, endPoint x: 1263, endPoint y: 488, distance: 164.2
click at [1262, 491] on div at bounding box center [1330, 393] width 478 height 700
click at [1192, 76] on button "Satellite" at bounding box center [1196, 68] width 81 height 33
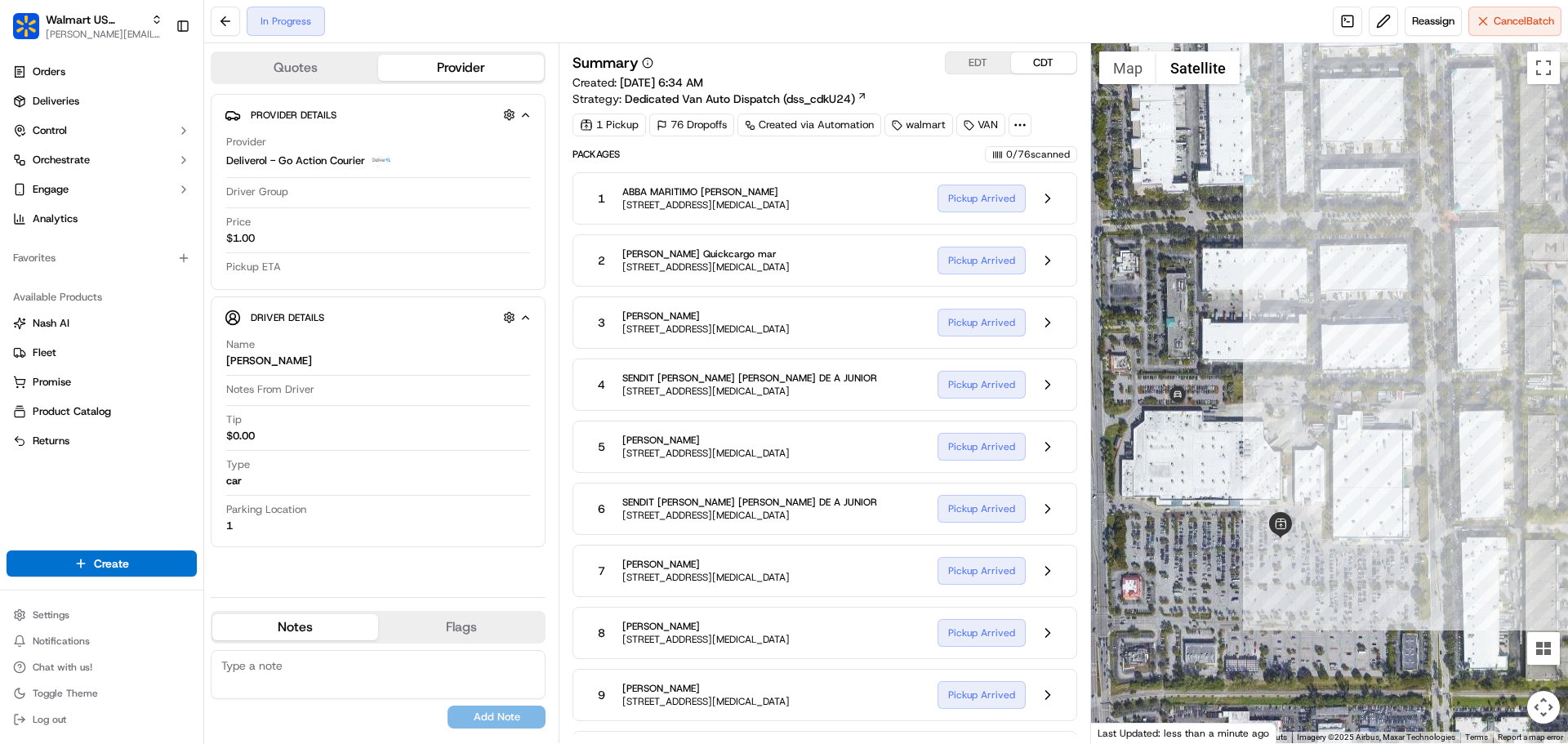
drag, startPoint x: 1256, startPoint y: 440, endPoint x: 1234, endPoint y: 354, distance: 88.8
click at [1235, 355] on div at bounding box center [1330, 393] width 478 height 700
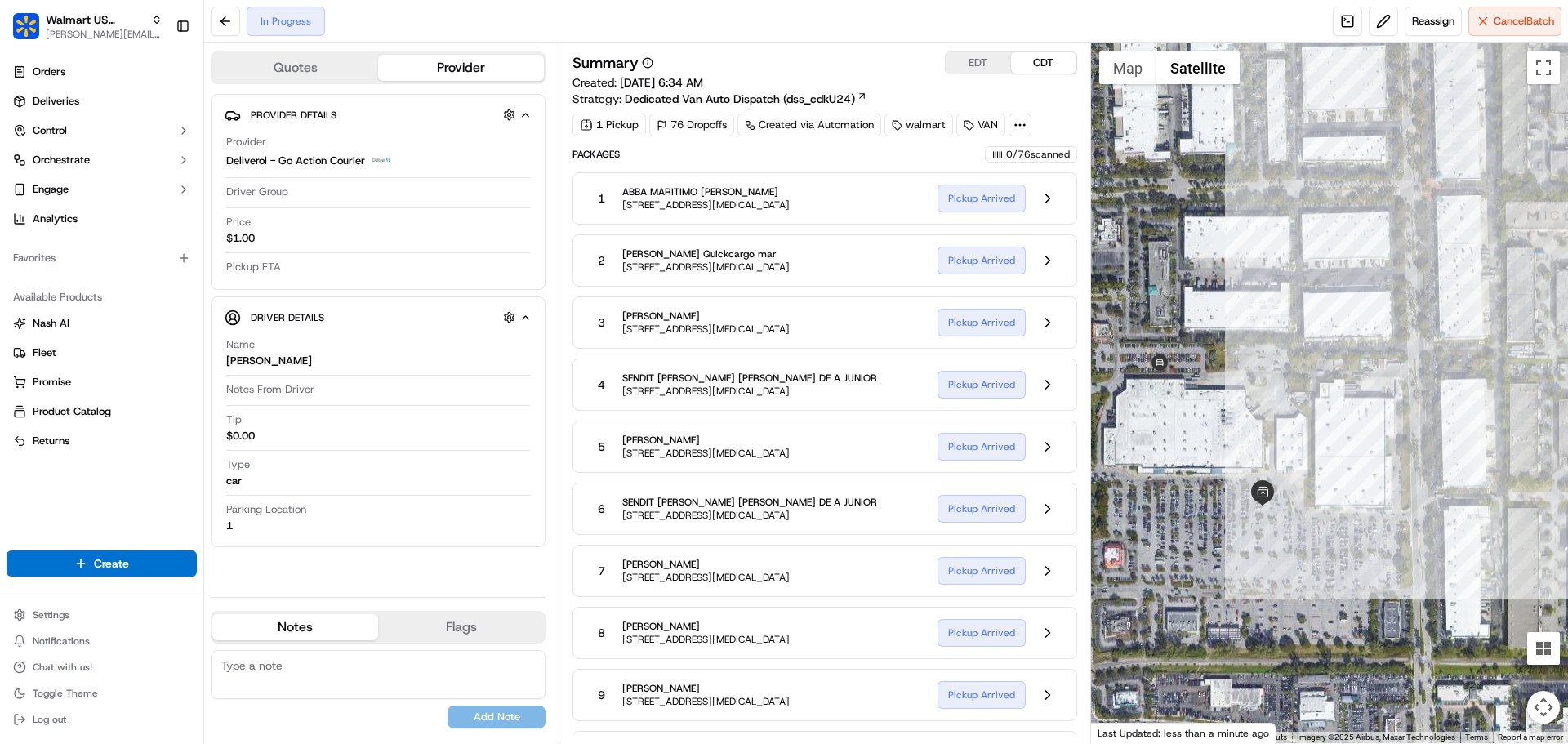
click at [1547, 707] on button "Map camera controls" at bounding box center [1544, 707] width 33 height 33
click at [1546, 69] on button "Toggle fullscreen view" at bounding box center [1544, 68] width 33 height 33
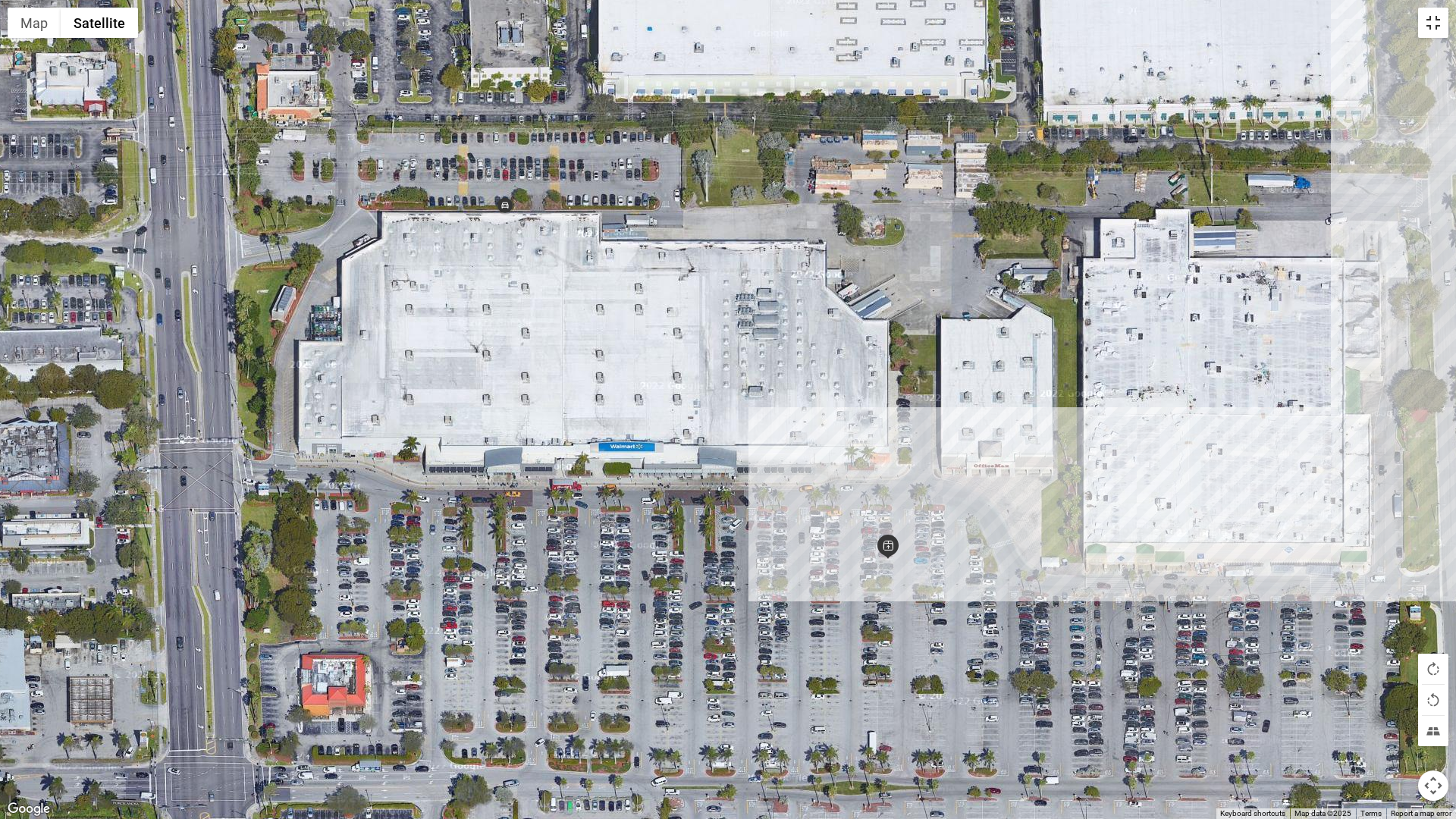
click at [1435, 20] on button "Toggle fullscreen view" at bounding box center [1433, 23] width 30 height 30
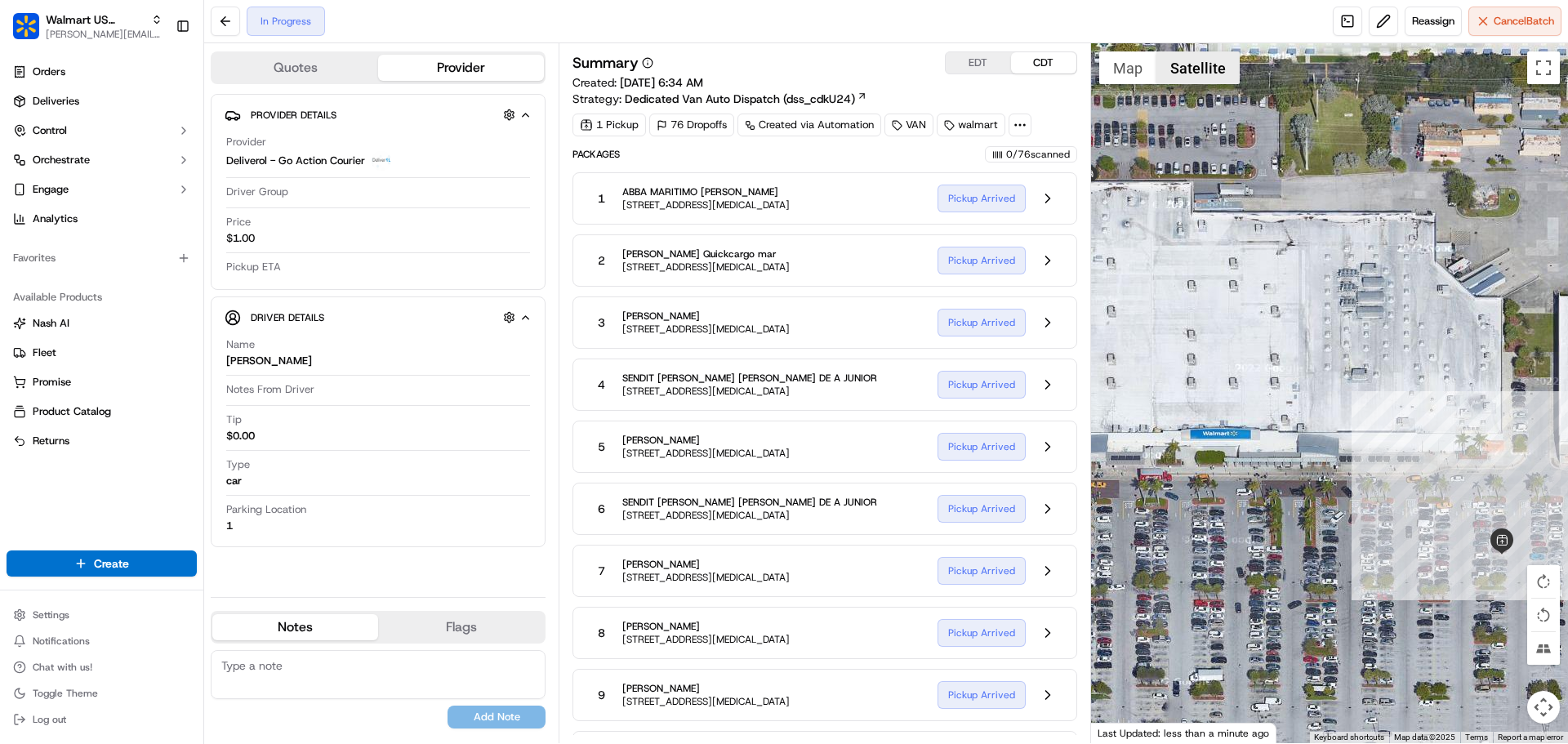
click at [1190, 68] on button "Satellite" at bounding box center [1198, 68] width 83 height 33
click at [1145, 77] on button "Map" at bounding box center [1128, 68] width 57 height 33
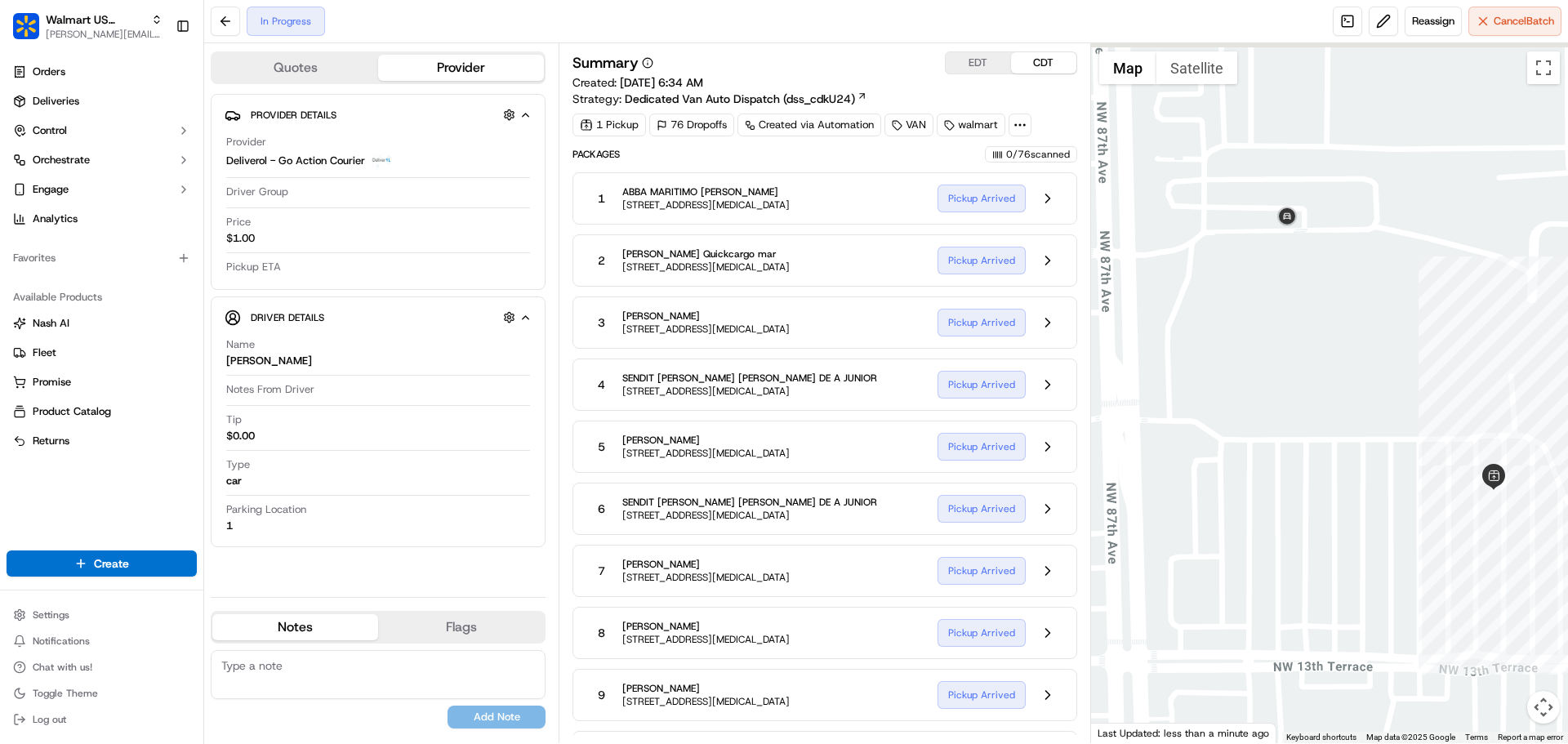
drag, startPoint x: 1306, startPoint y: 322, endPoint x: 1363, endPoint y: 359, distance: 68.0
click at [1363, 359] on div at bounding box center [1330, 393] width 478 height 700
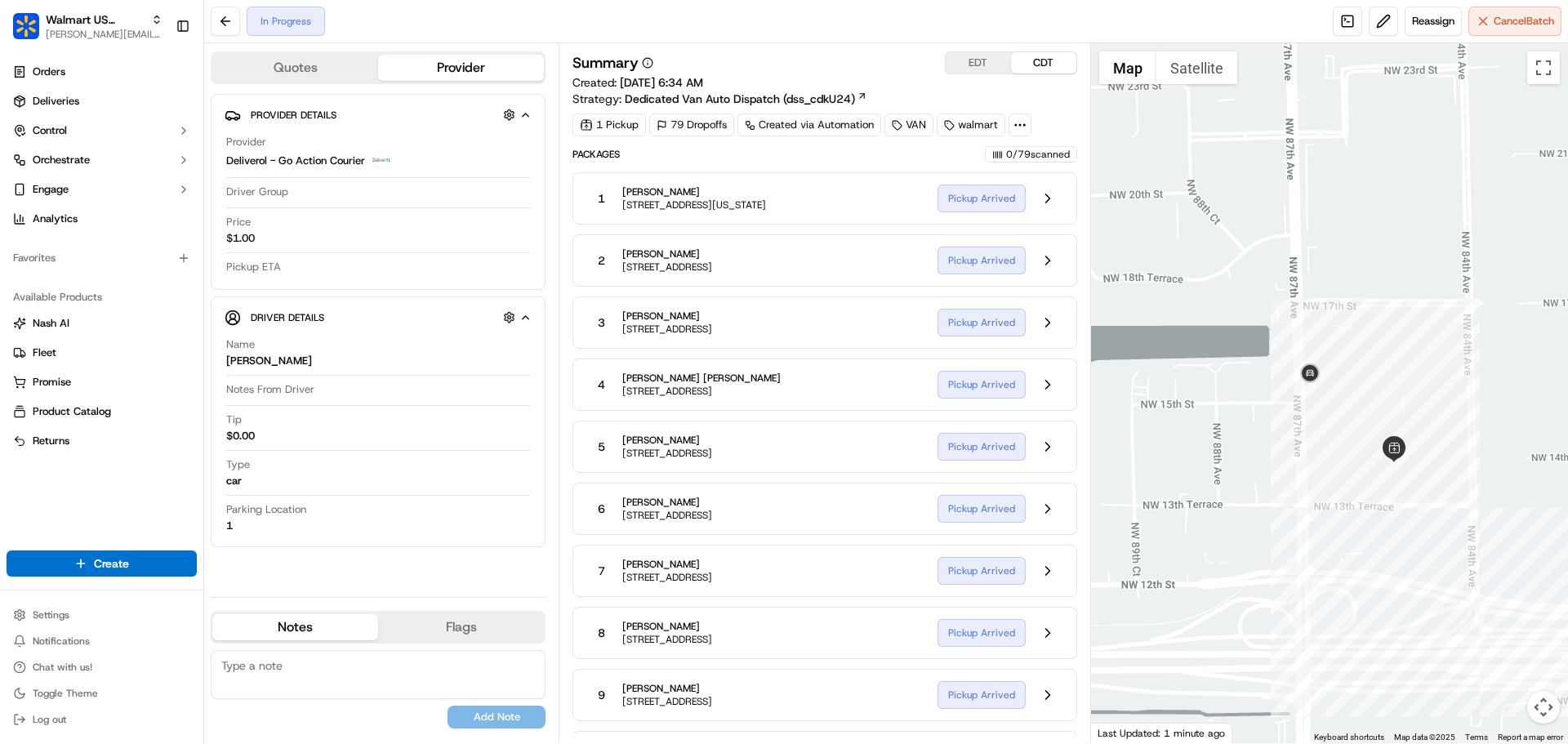
drag, startPoint x: 1365, startPoint y: 391, endPoint x: 1349, endPoint y: 330, distance: 63.1
click at [1350, 330] on div at bounding box center [1330, 393] width 478 height 700
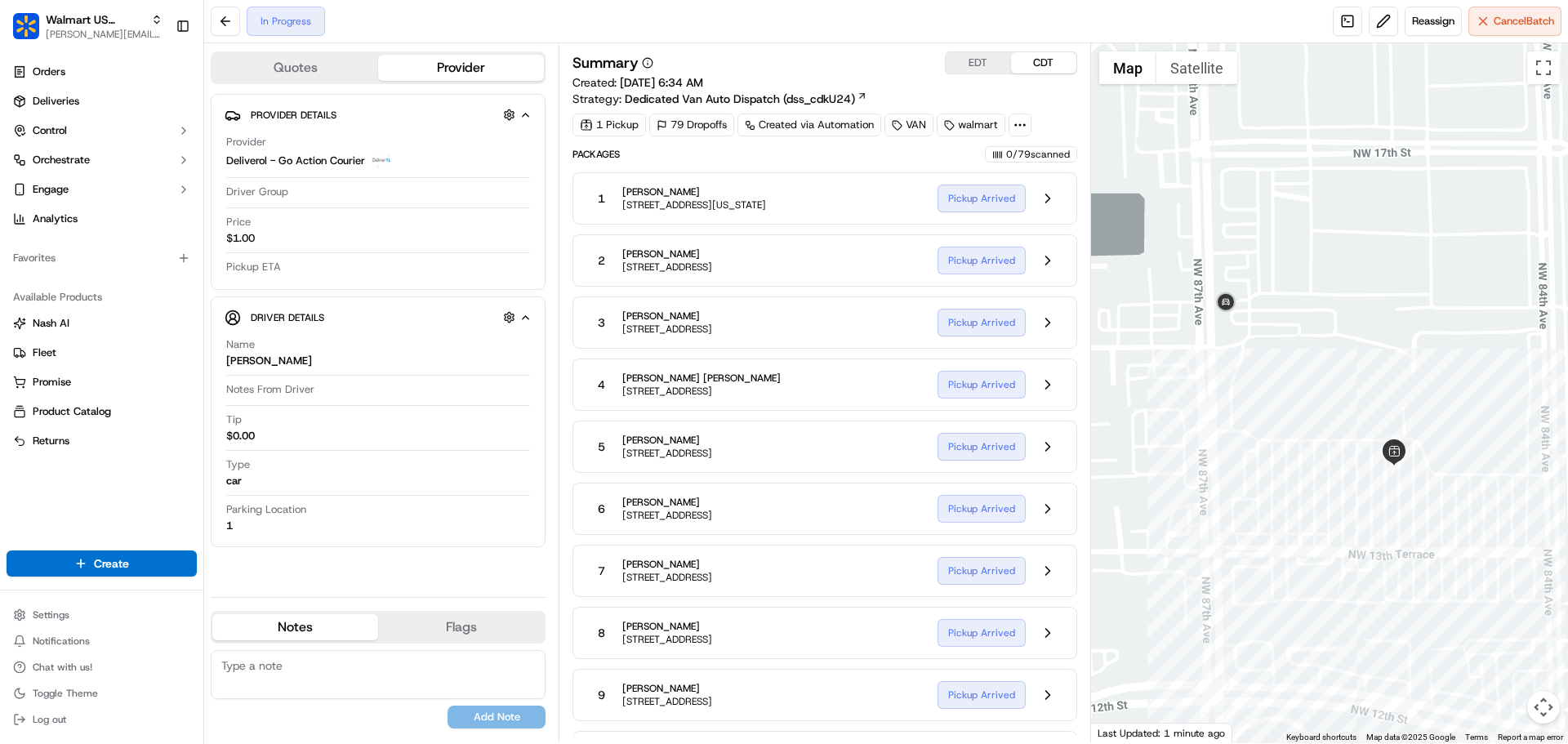
click at [1205, 91] on div at bounding box center [1330, 393] width 478 height 700
click at [1203, 78] on button "Satellite" at bounding box center [1196, 68] width 81 height 33
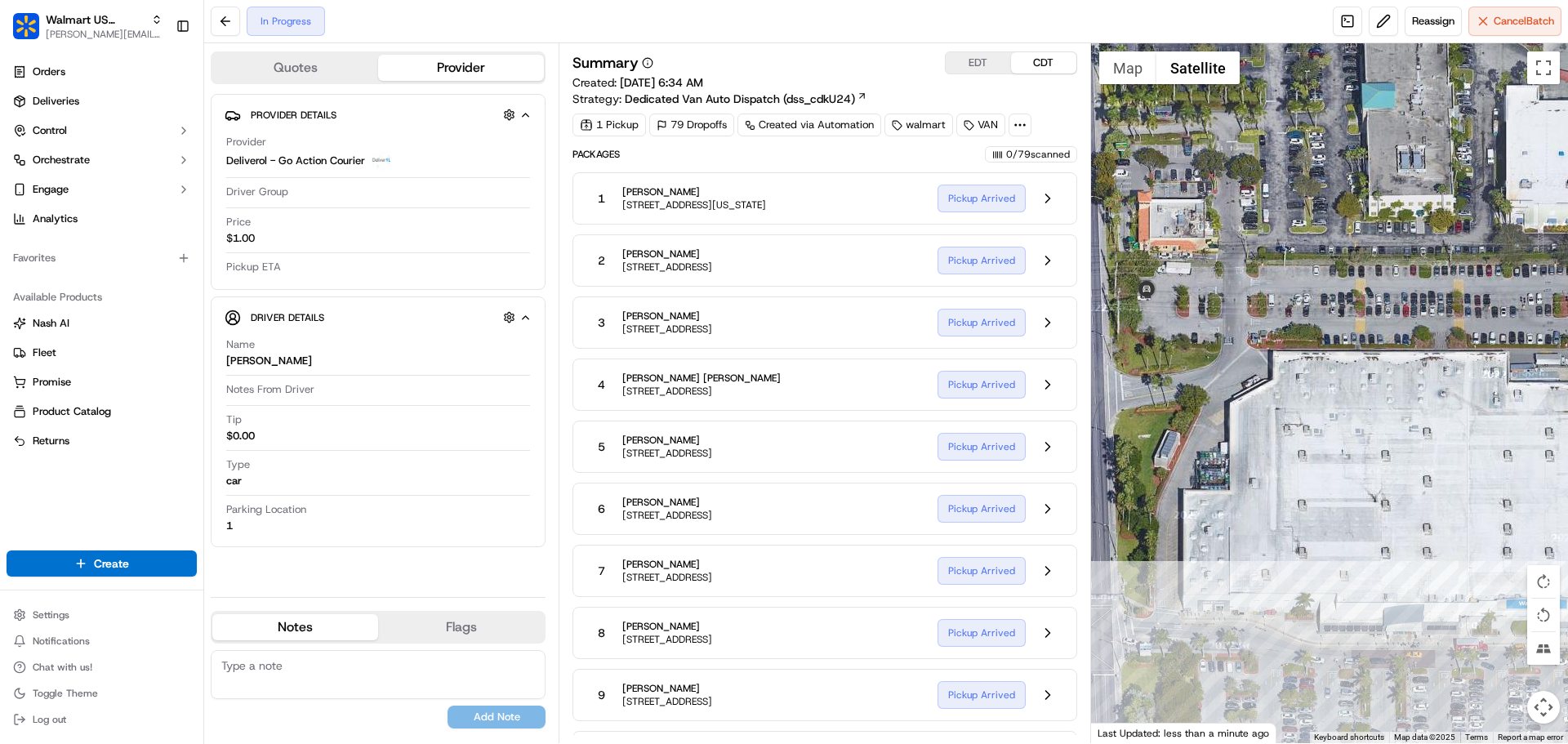
drag, startPoint x: 1194, startPoint y: 346, endPoint x: 1240, endPoint y: 359, distance: 47.8
click at [1240, 359] on div at bounding box center [1330, 393] width 478 height 700
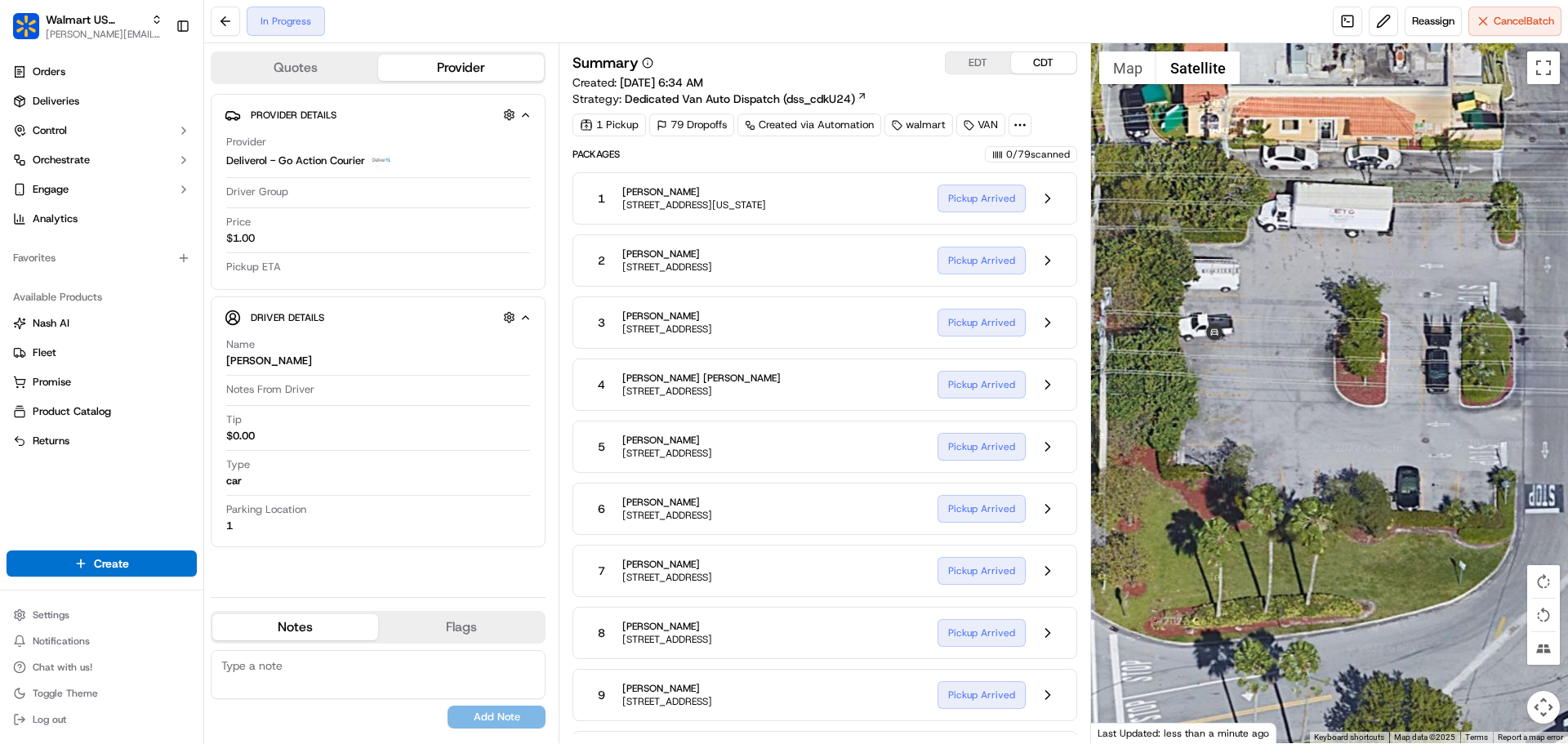
drag, startPoint x: 1203, startPoint y: 342, endPoint x: 1283, endPoint y: 373, distance: 85.8
click at [1283, 373] on div at bounding box center [1330, 393] width 478 height 700
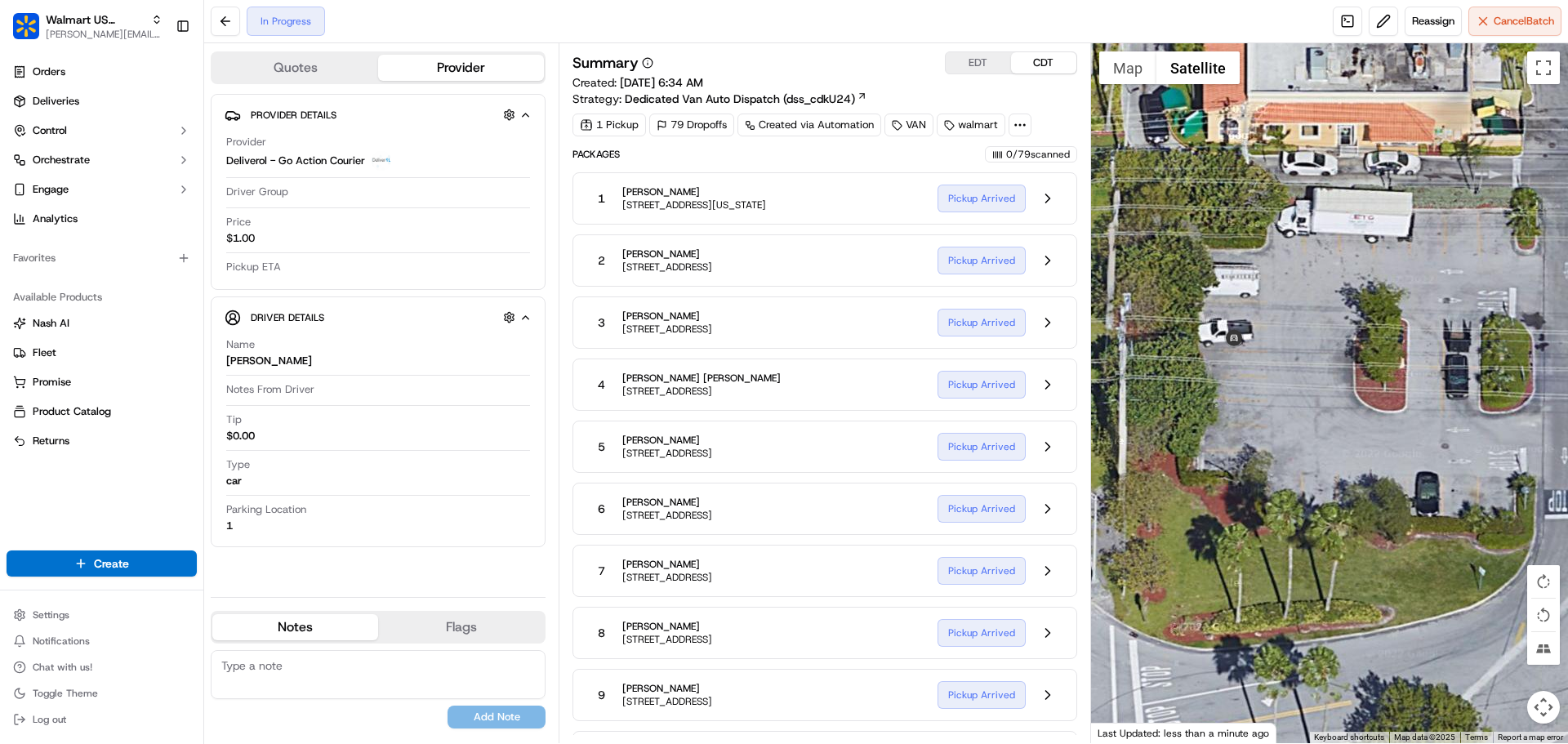
click at [1453, 396] on div at bounding box center [1330, 393] width 478 height 700
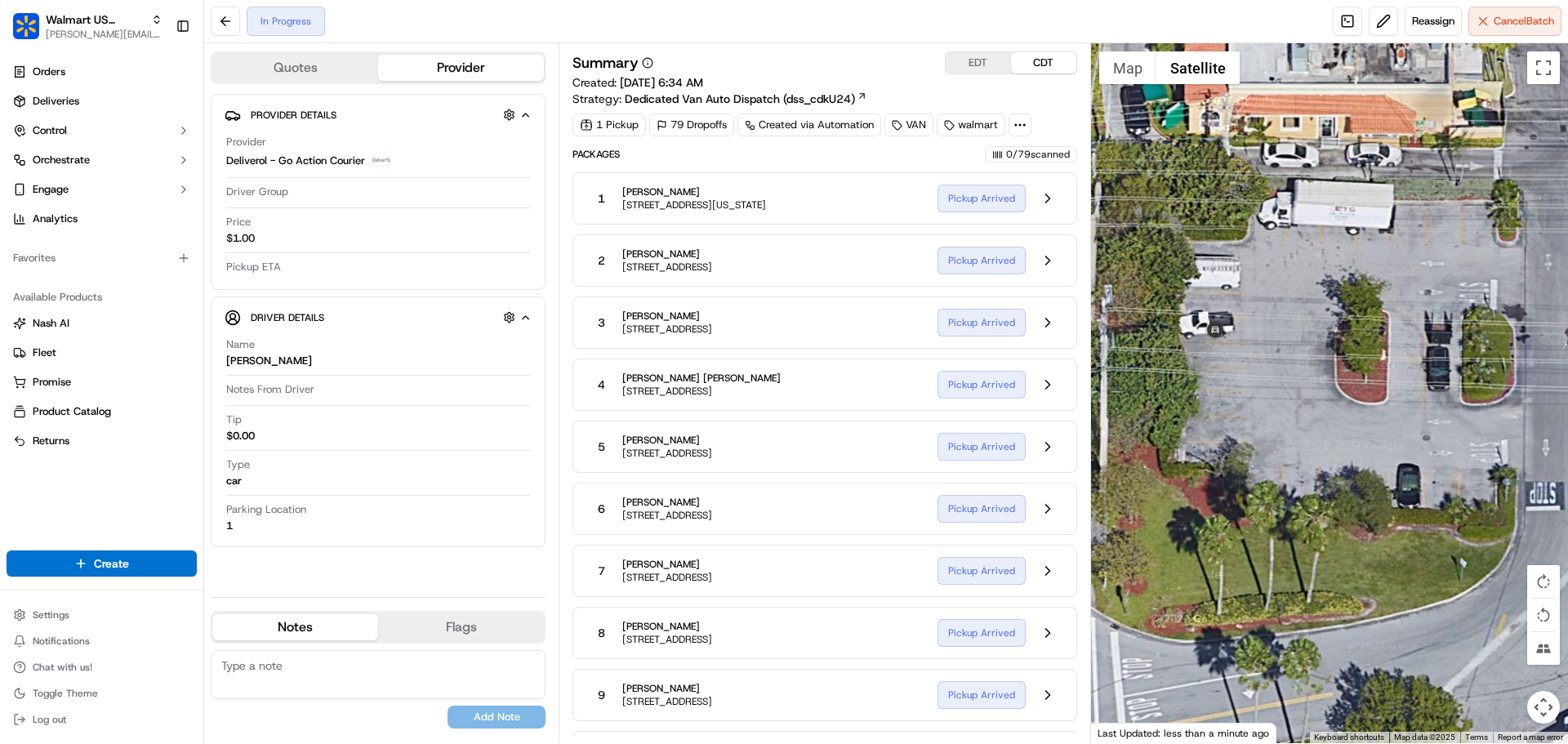
drag, startPoint x: 1395, startPoint y: 400, endPoint x: 1239, endPoint y: 366, distance: 159.7
click at [1242, 372] on div at bounding box center [1330, 393] width 478 height 700
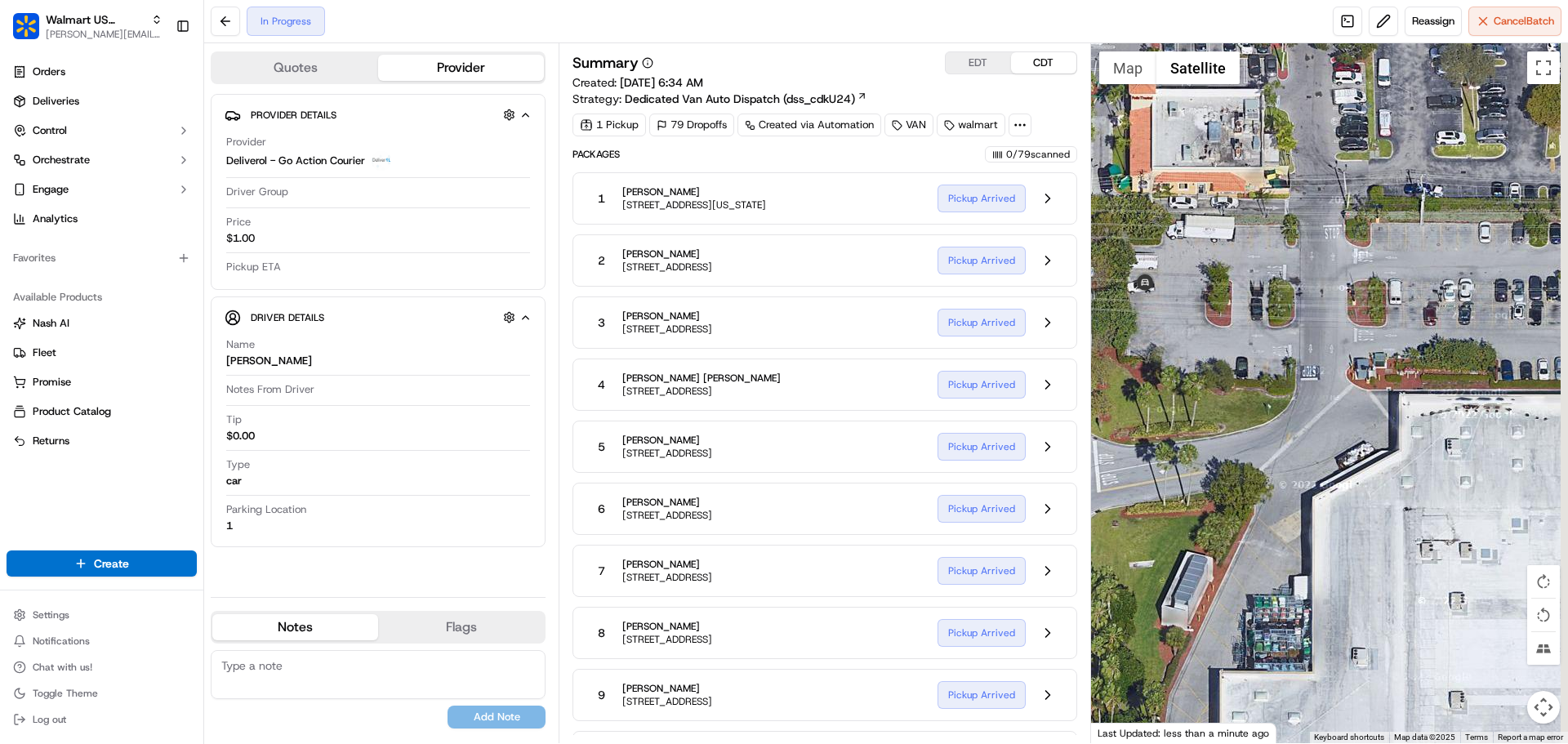
drag, startPoint x: 1417, startPoint y: 440, endPoint x: 1240, endPoint y: 347, distance: 199.9
click at [1240, 347] on div at bounding box center [1330, 393] width 478 height 700
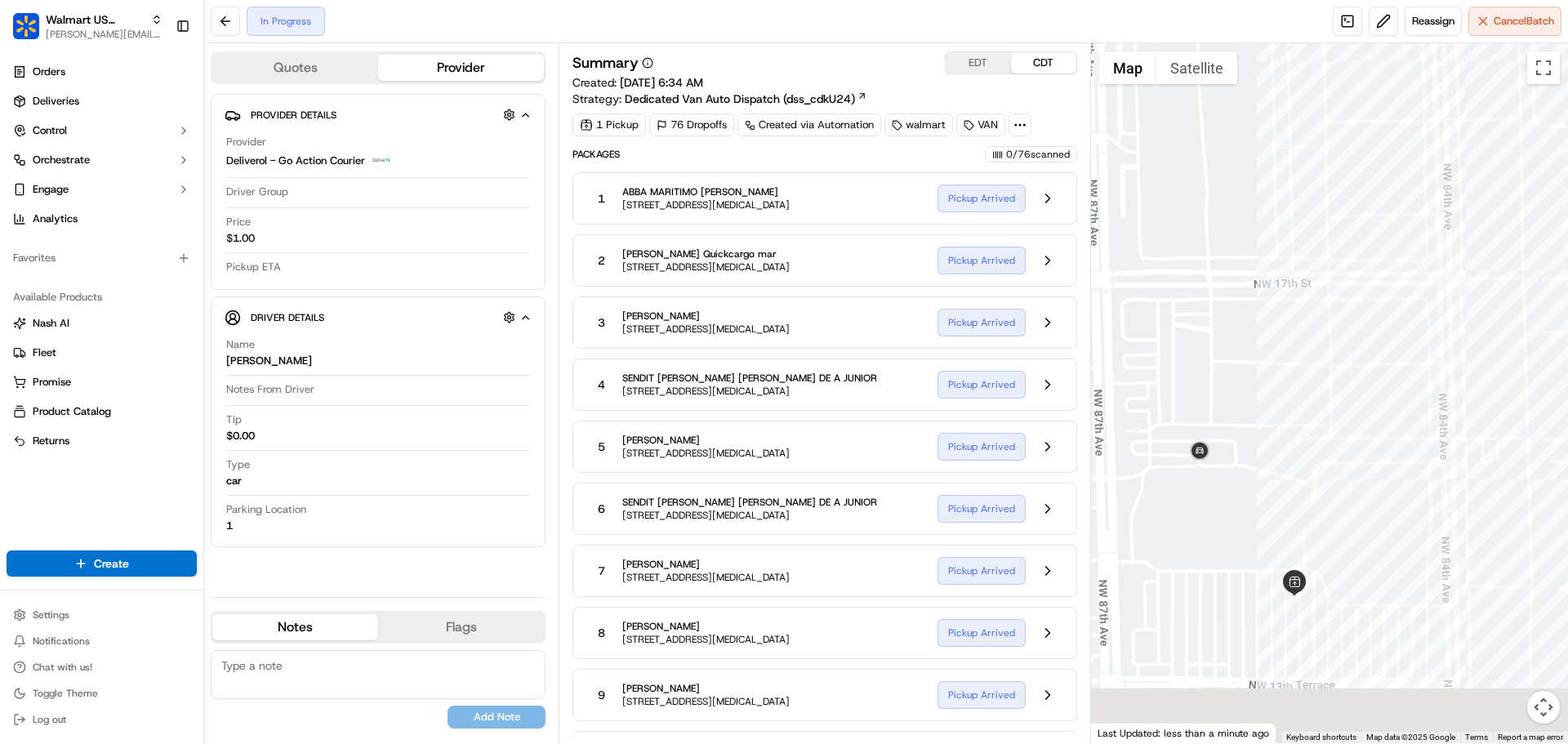
drag, startPoint x: 1233, startPoint y: 646, endPoint x: 1311, endPoint y: 453, distance: 208.2
click at [1310, 453] on div at bounding box center [1330, 393] width 478 height 700
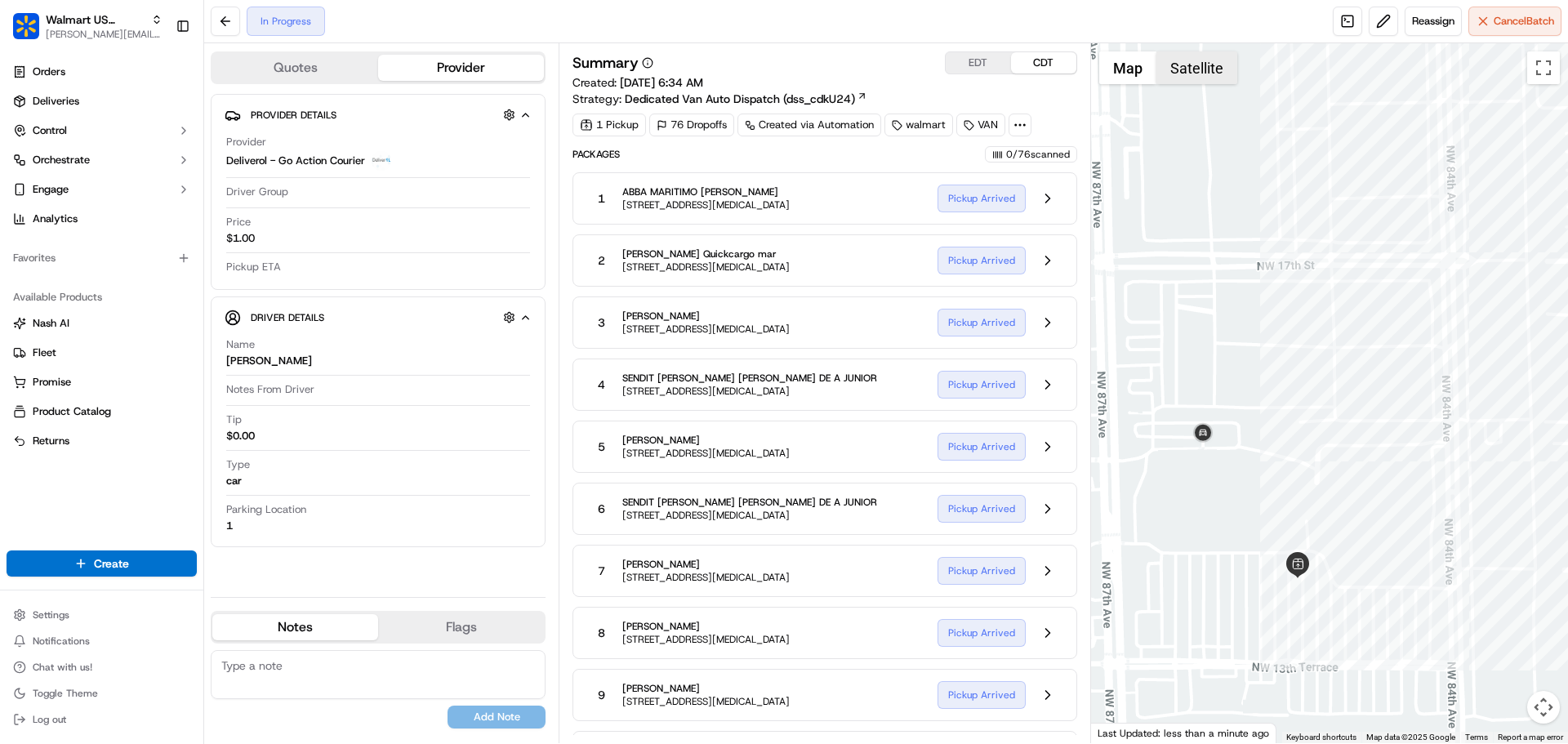
click at [1191, 62] on button "Satellite" at bounding box center [1196, 68] width 81 height 33
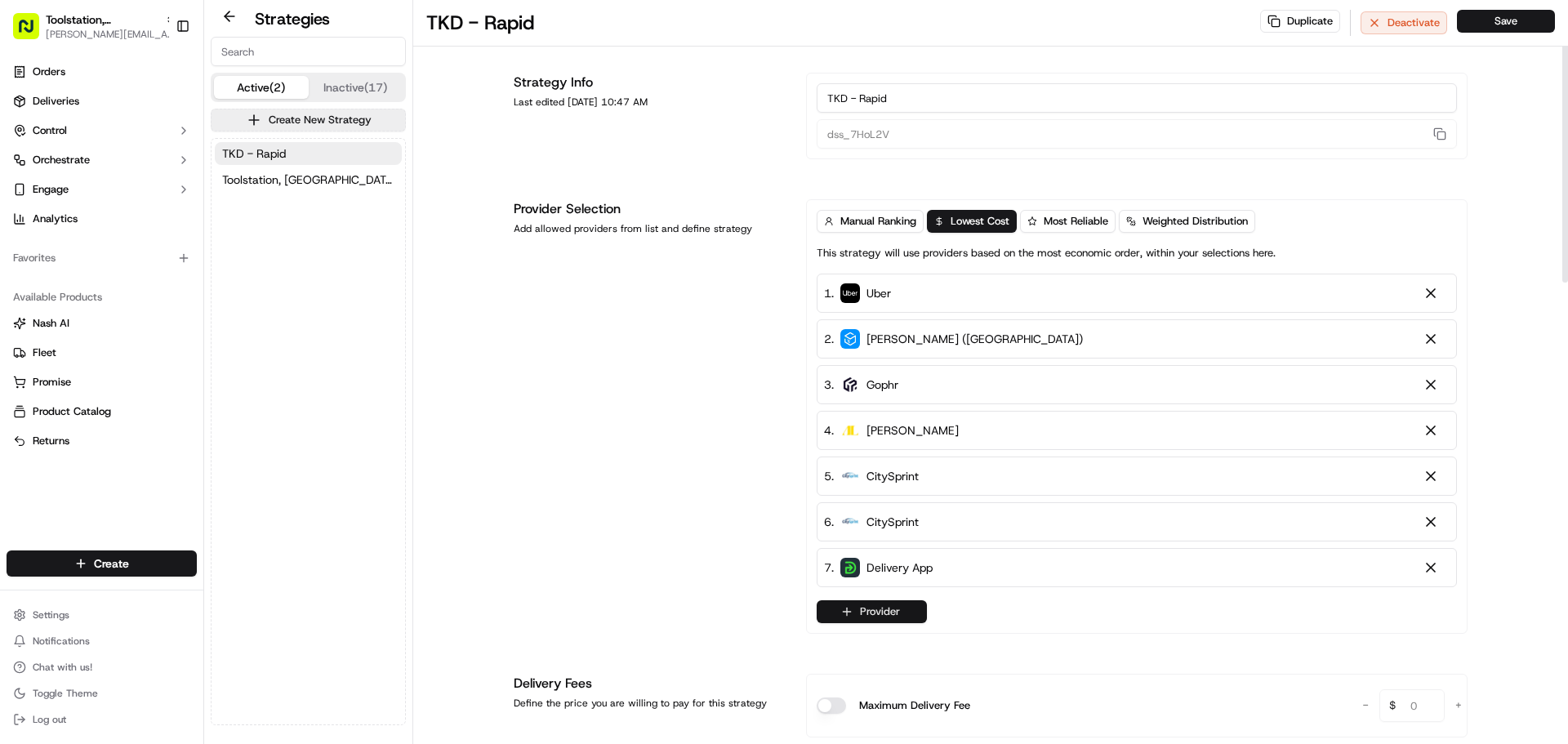
click at [863, 609] on button "Provider" at bounding box center [872, 611] width 111 height 23
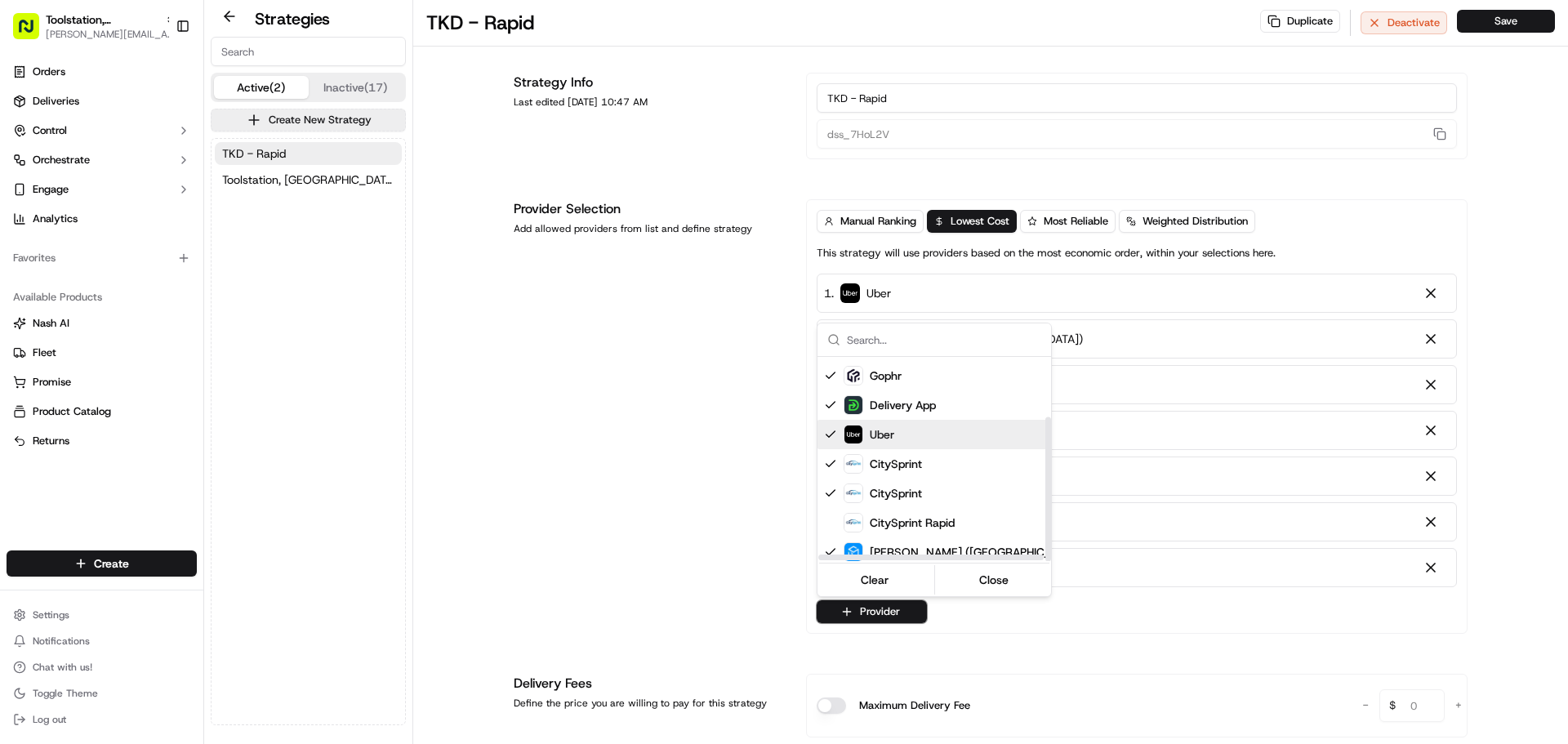
scroll to position [85, 0]
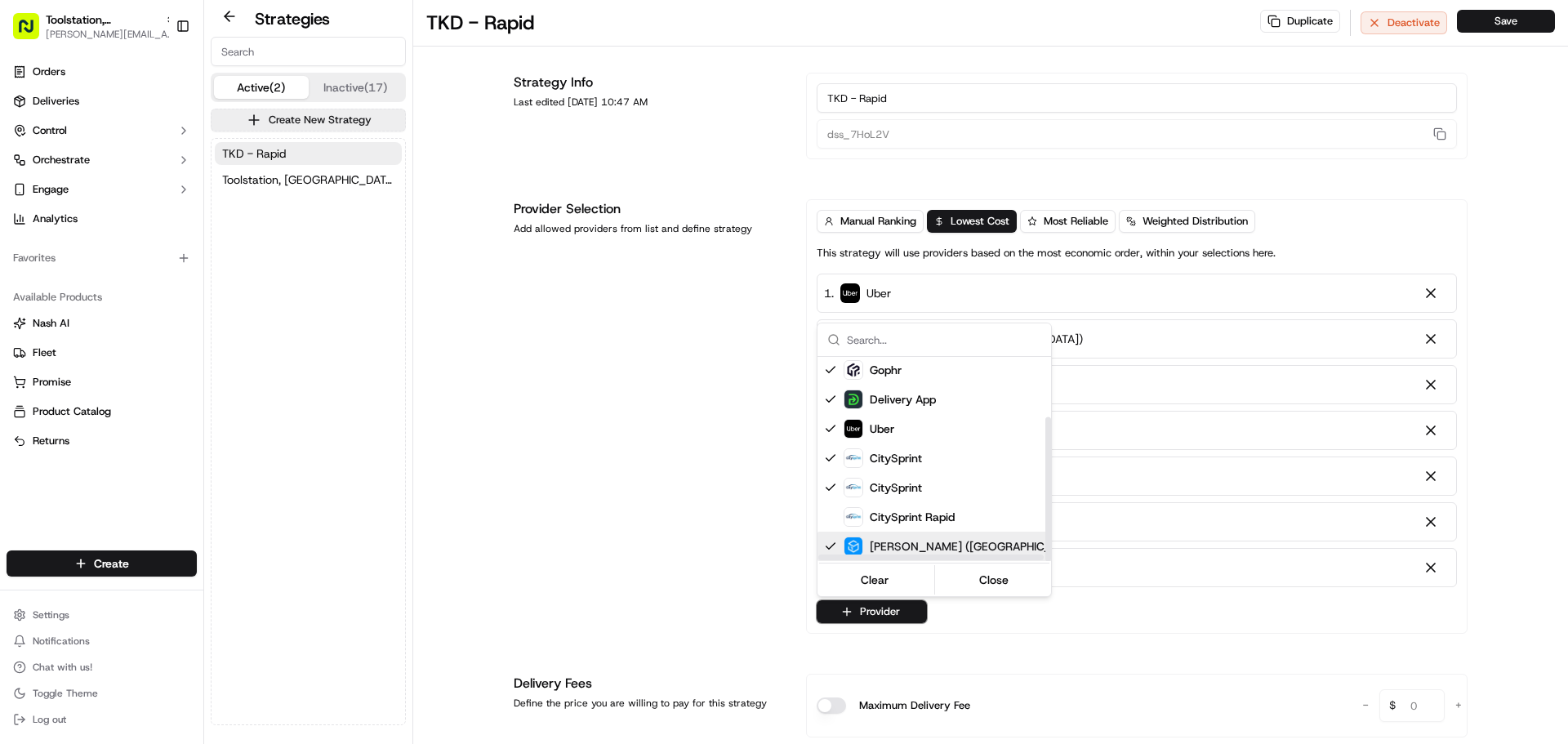
click at [699, 514] on html "Toolstation, UK [PERSON_NAME][EMAIL_ADDRESS][DOMAIN_NAME] Toggle Sidebar Orders…" at bounding box center [784, 372] width 1568 height 744
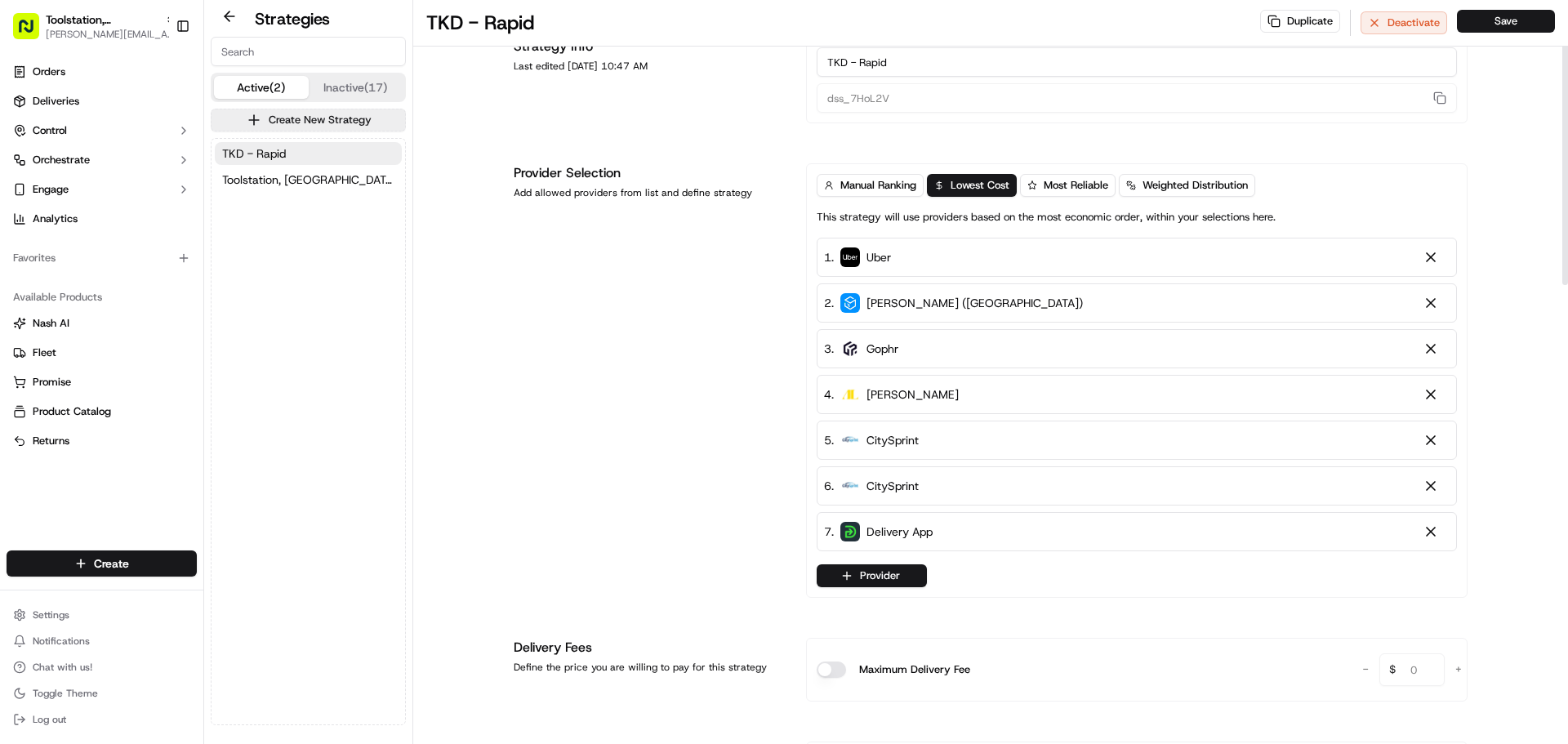
scroll to position [0, 0]
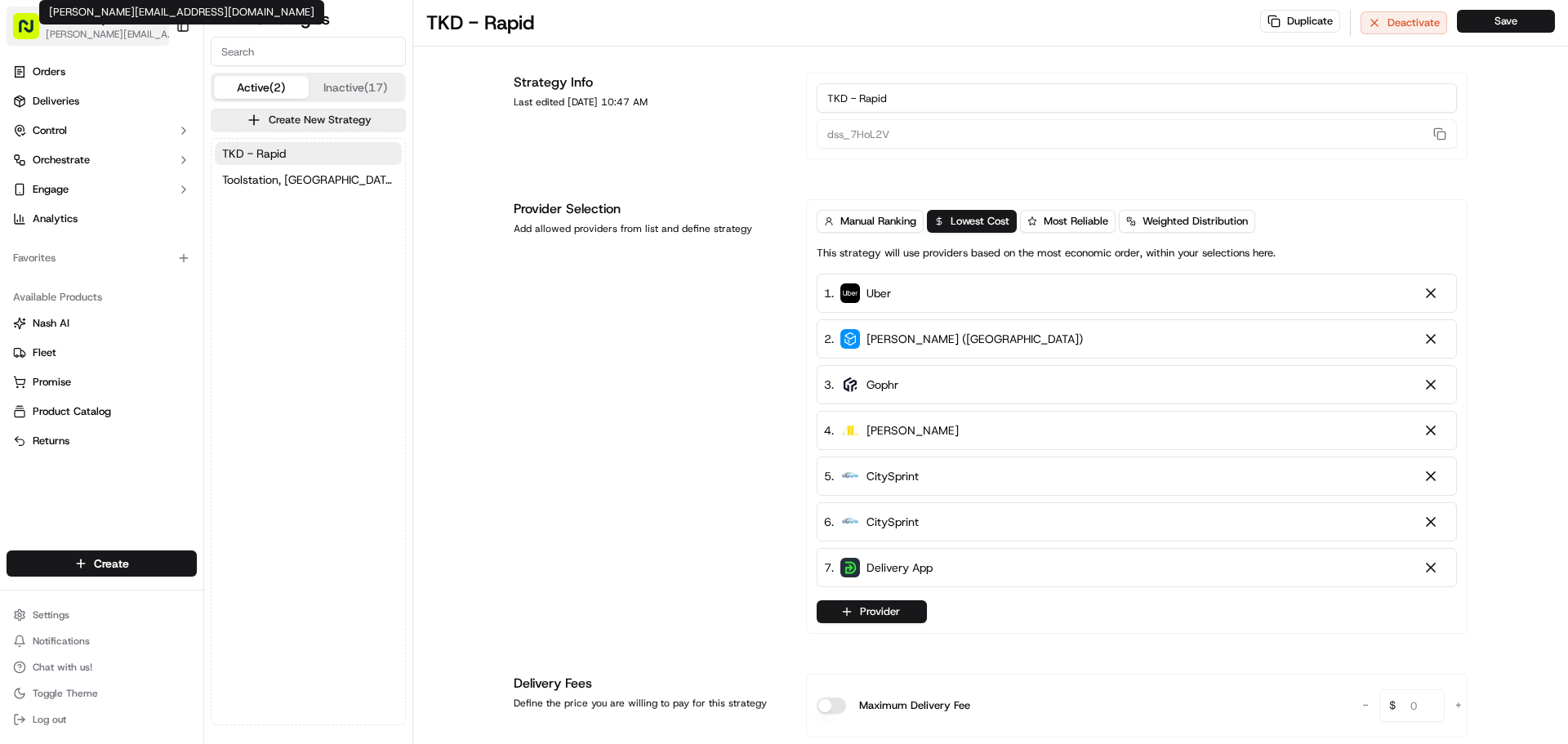
click at [86, 38] on span "[PERSON_NAME][EMAIL_ADDRESS][DOMAIN_NAME]" at bounding box center [111, 34] width 131 height 13
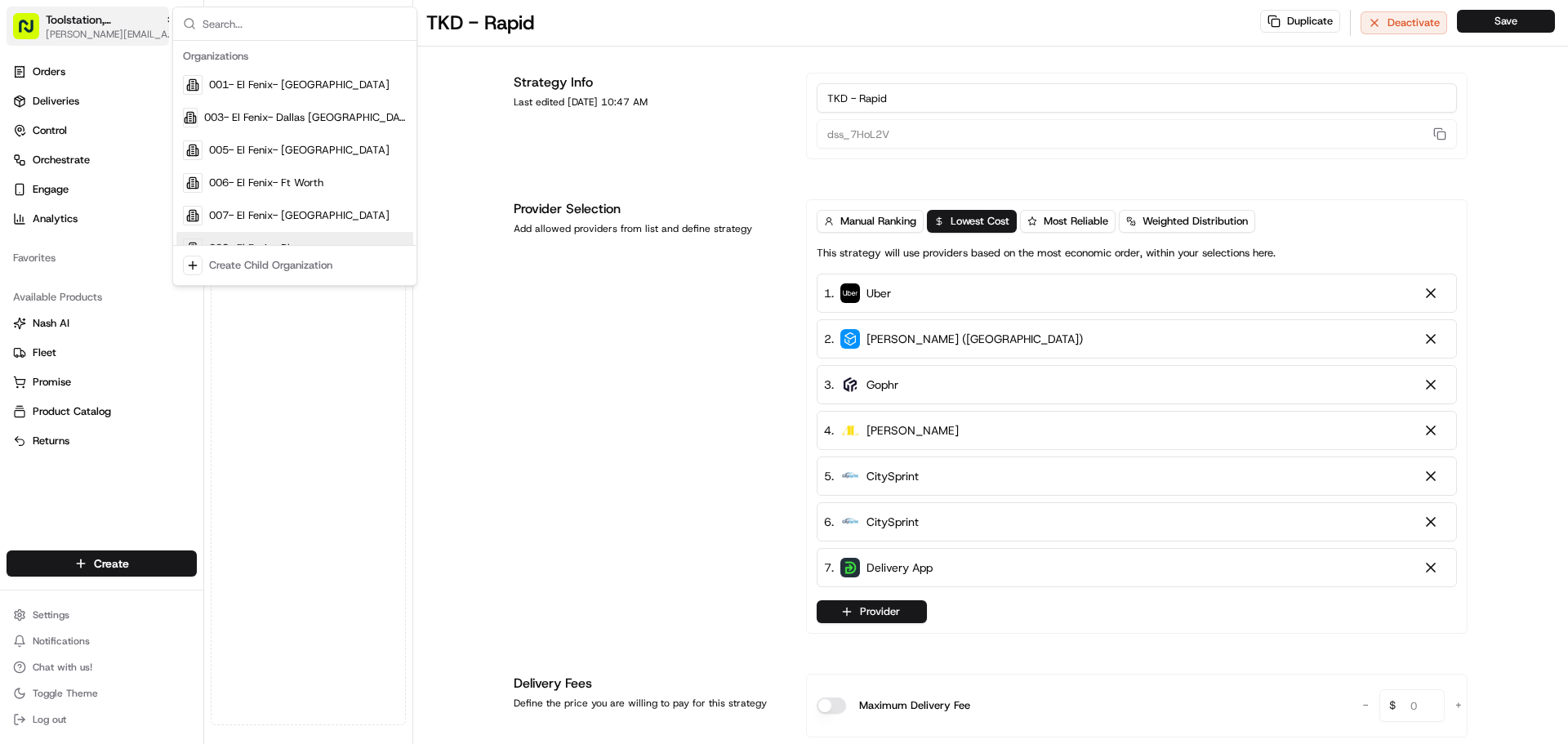
click at [68, 23] on span "Toolstation, [GEOGRAPHIC_DATA]" at bounding box center [102, 20] width 112 height 16
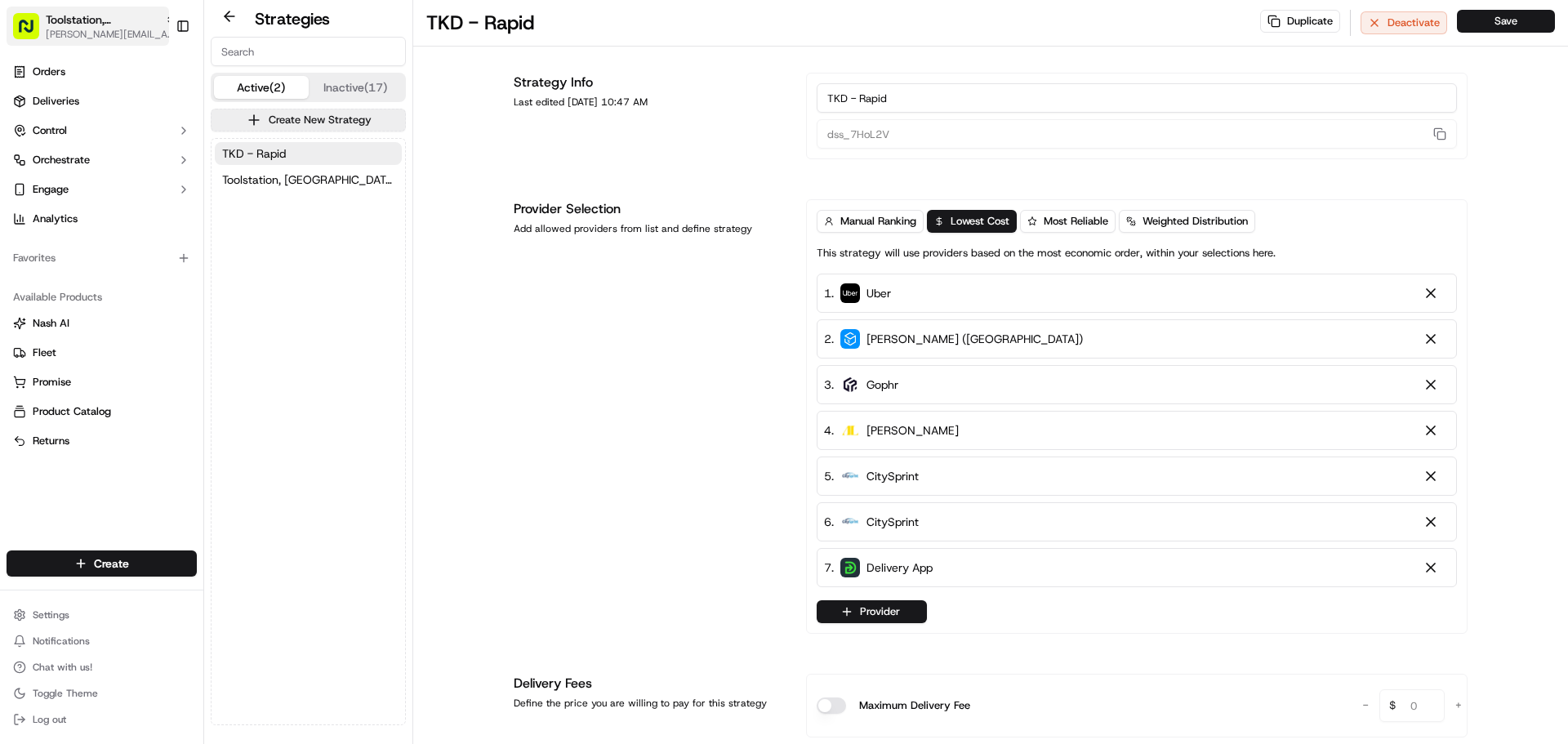
click at [68, 25] on span "Toolstation, [GEOGRAPHIC_DATA]" at bounding box center [102, 20] width 112 height 16
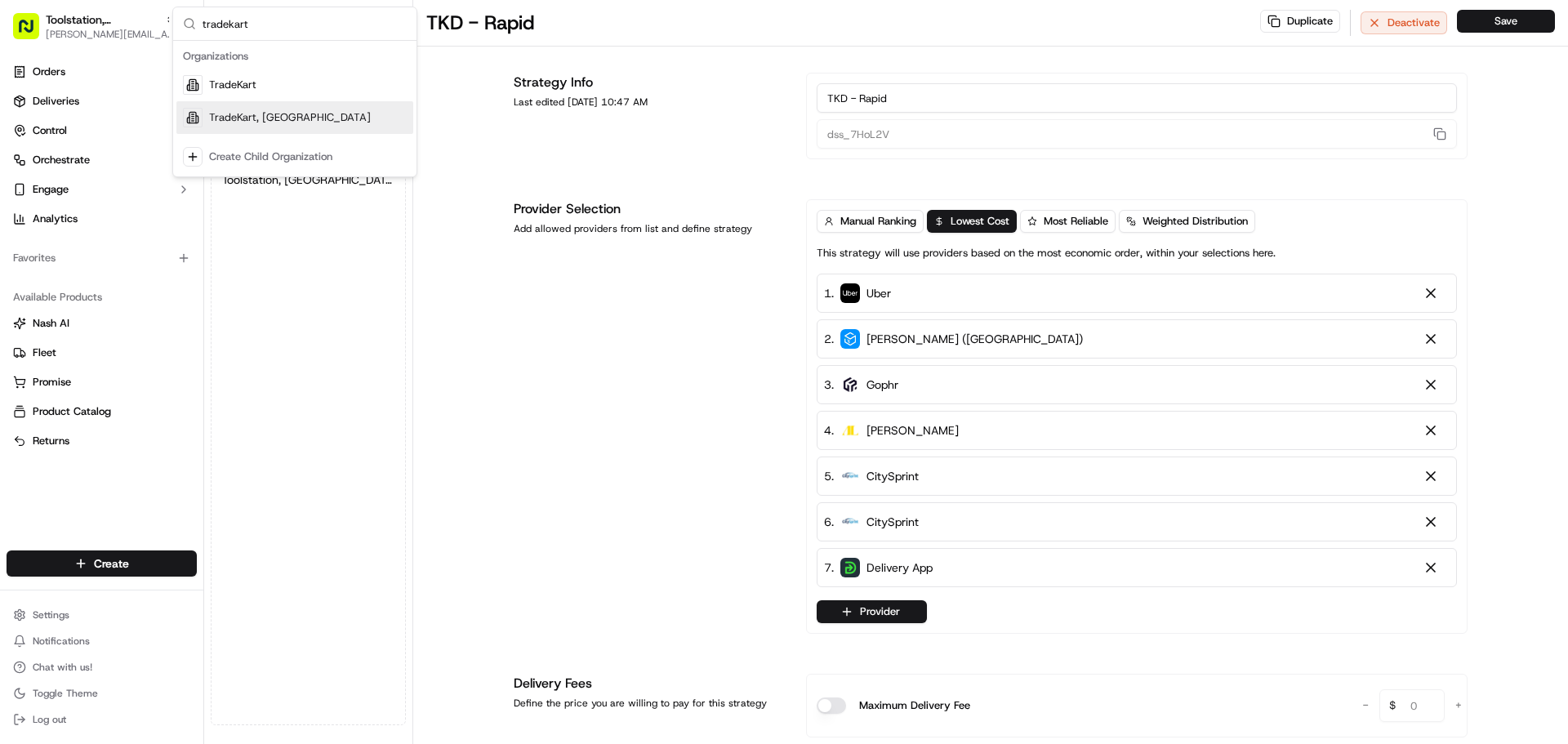
type input "tradekart"
click at [294, 115] on div "TradeKart, [GEOGRAPHIC_DATA]" at bounding box center [295, 118] width 237 height 33
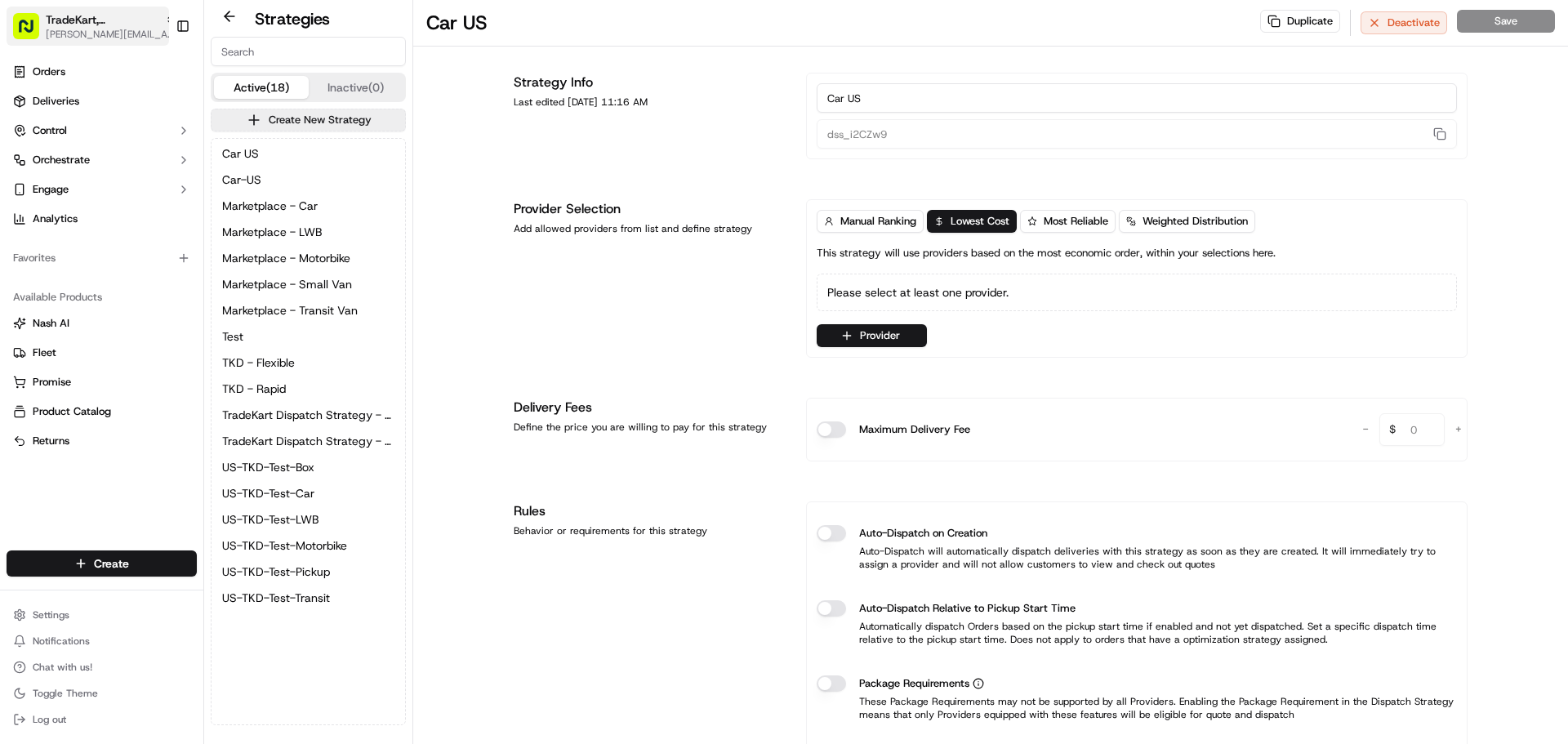
click at [62, 38] on span "[PERSON_NAME][EMAIL_ADDRESS][DOMAIN_NAME]" at bounding box center [111, 34] width 131 height 13
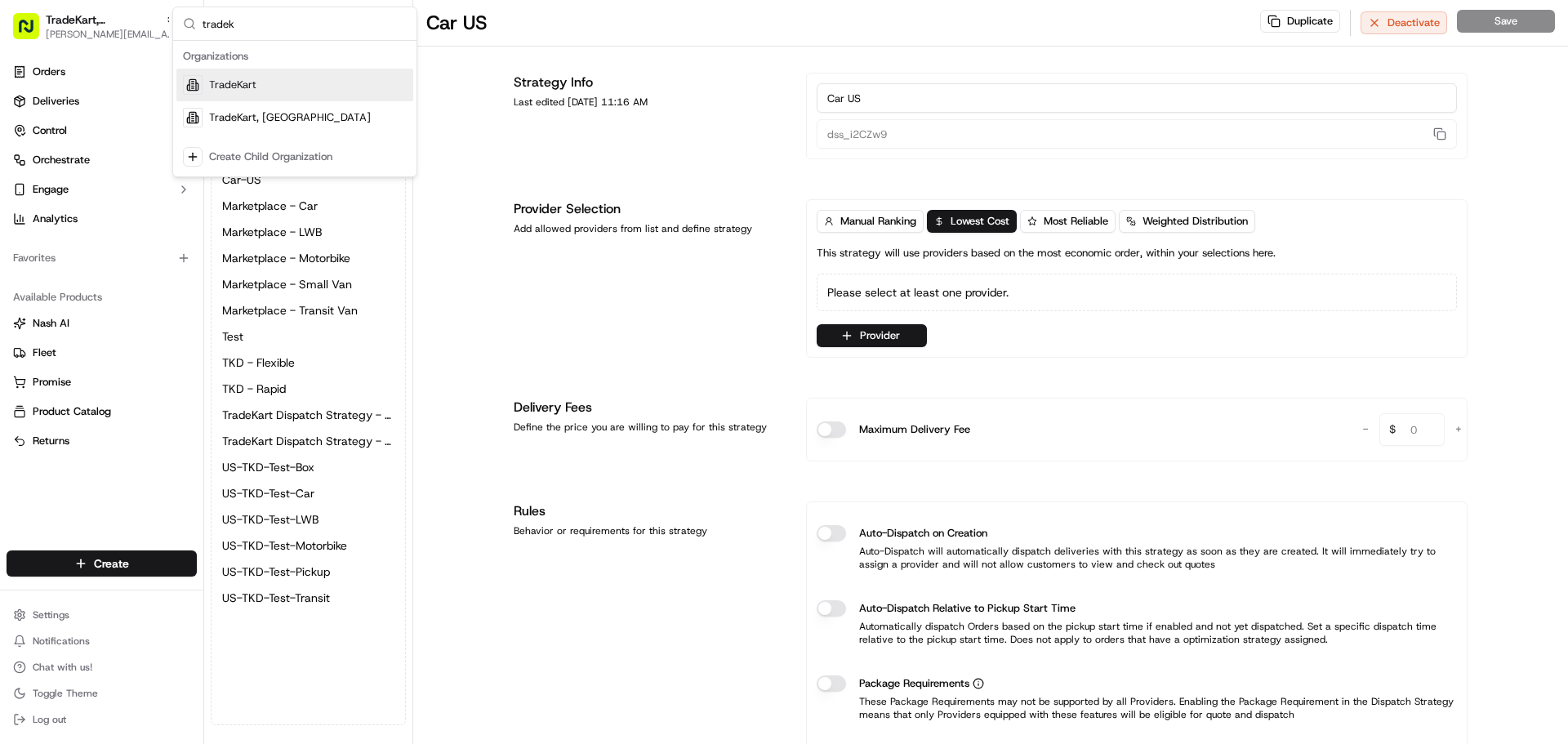
type input "tradek"
click at [276, 84] on div "TradeKart" at bounding box center [295, 85] width 237 height 33
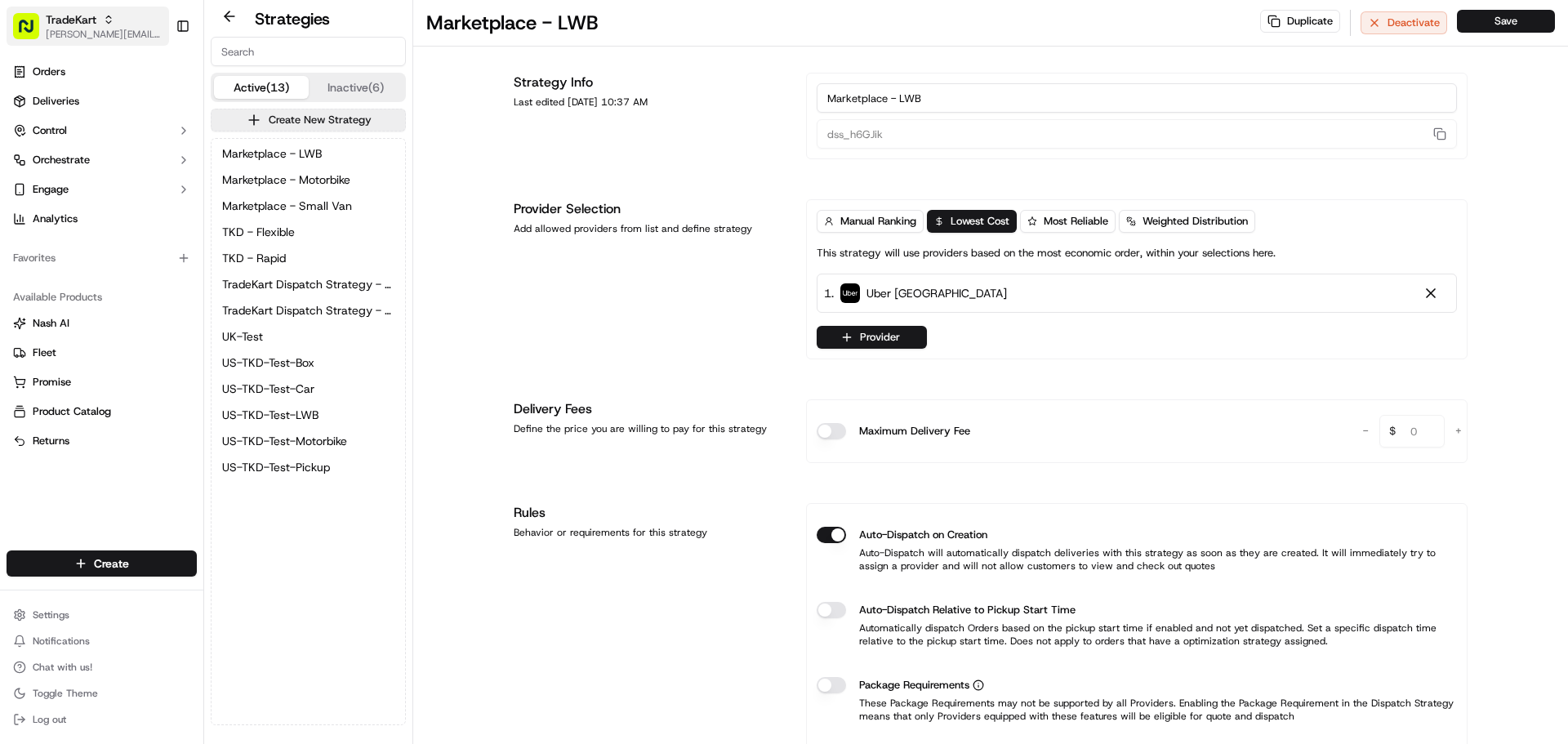
click at [82, 25] on span "TradeKart" at bounding box center [71, 20] width 51 height 16
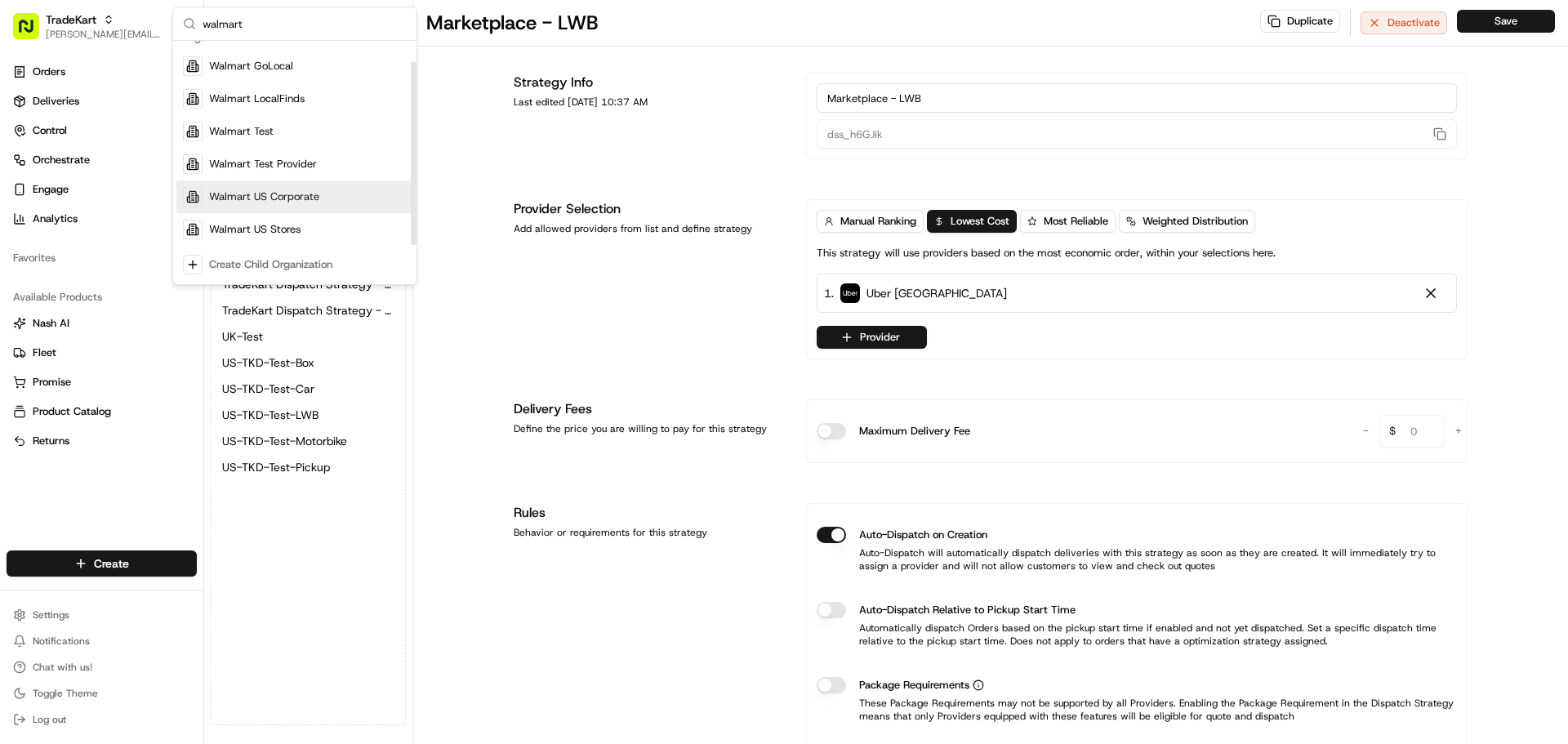
scroll to position [23, 0]
type input "walmart"
click at [315, 229] on div "Walmart US Stores" at bounding box center [295, 226] width 237 height 33
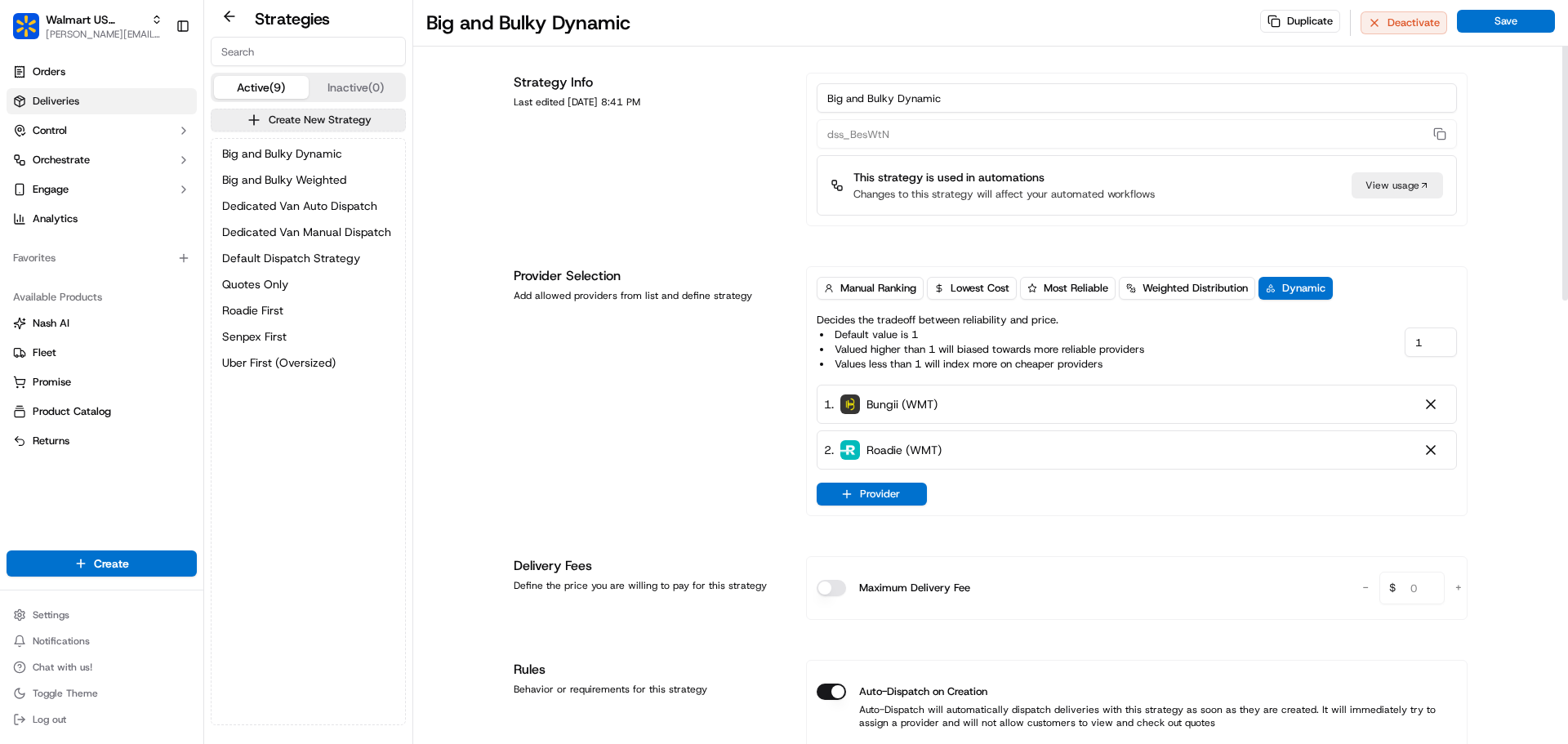
click at [80, 102] on link "Deliveries" at bounding box center [102, 101] width 190 height 26
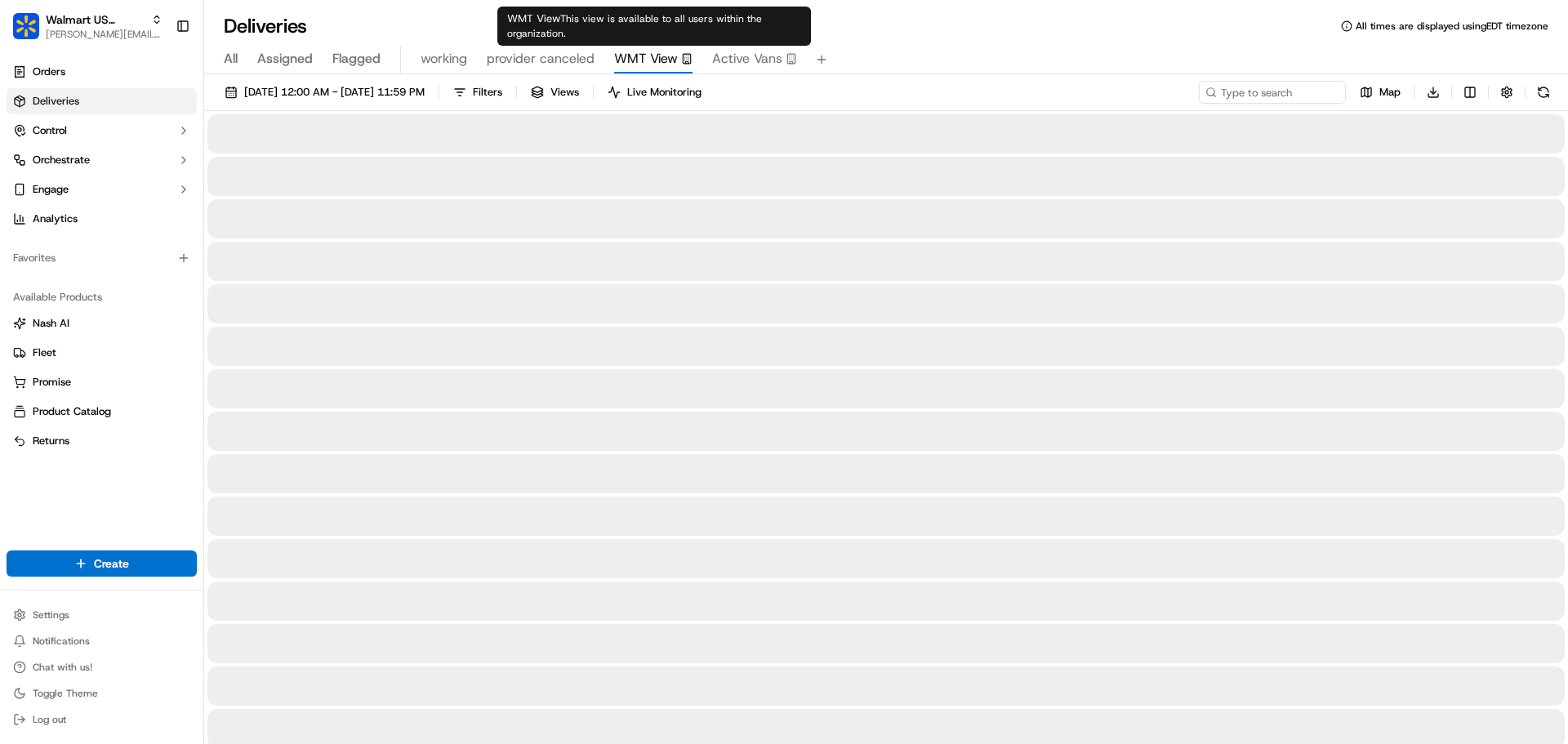
click at [630, 53] on span "WMT View" at bounding box center [645, 59] width 63 height 20
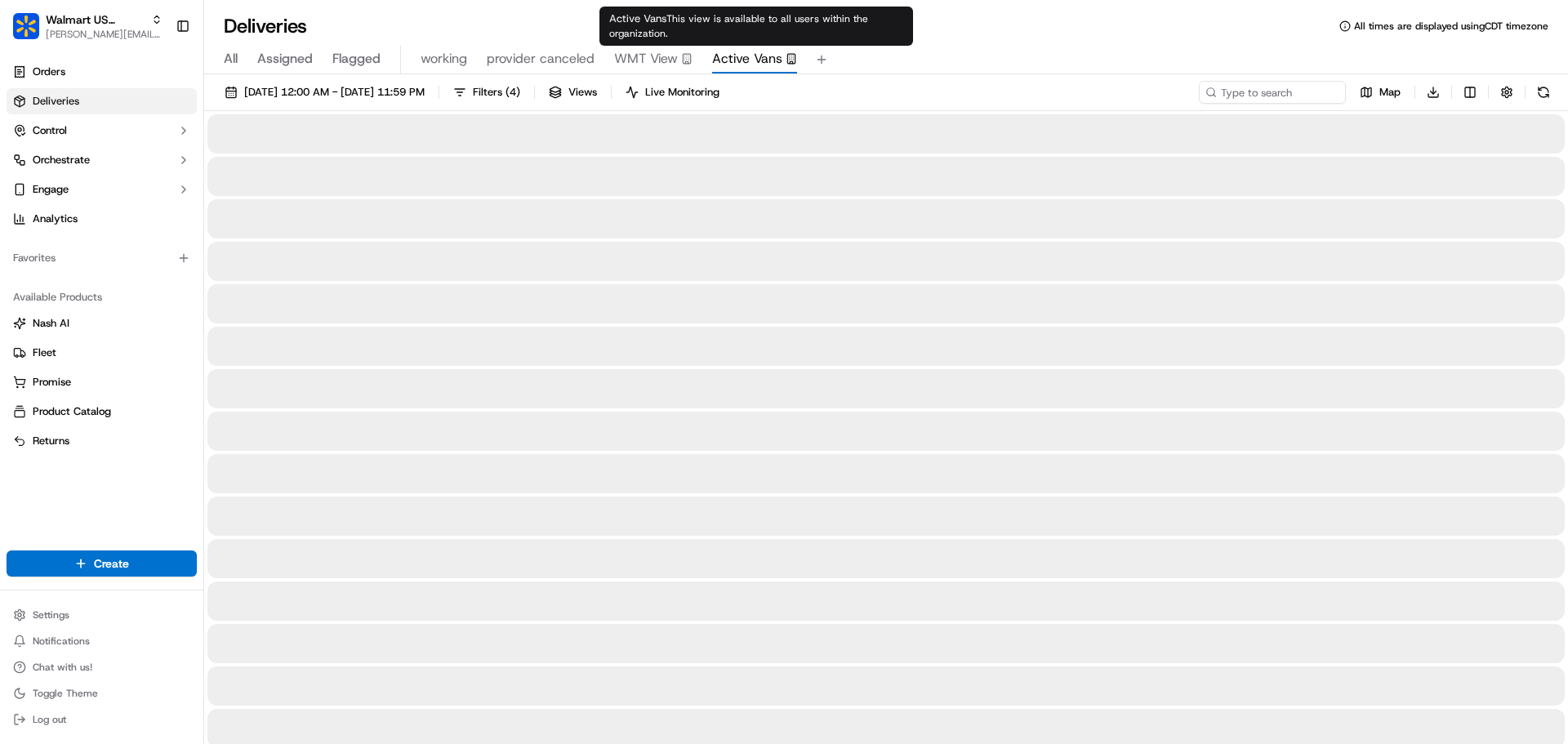
click at [760, 52] on span "Active Vans" at bounding box center [747, 59] width 70 height 20
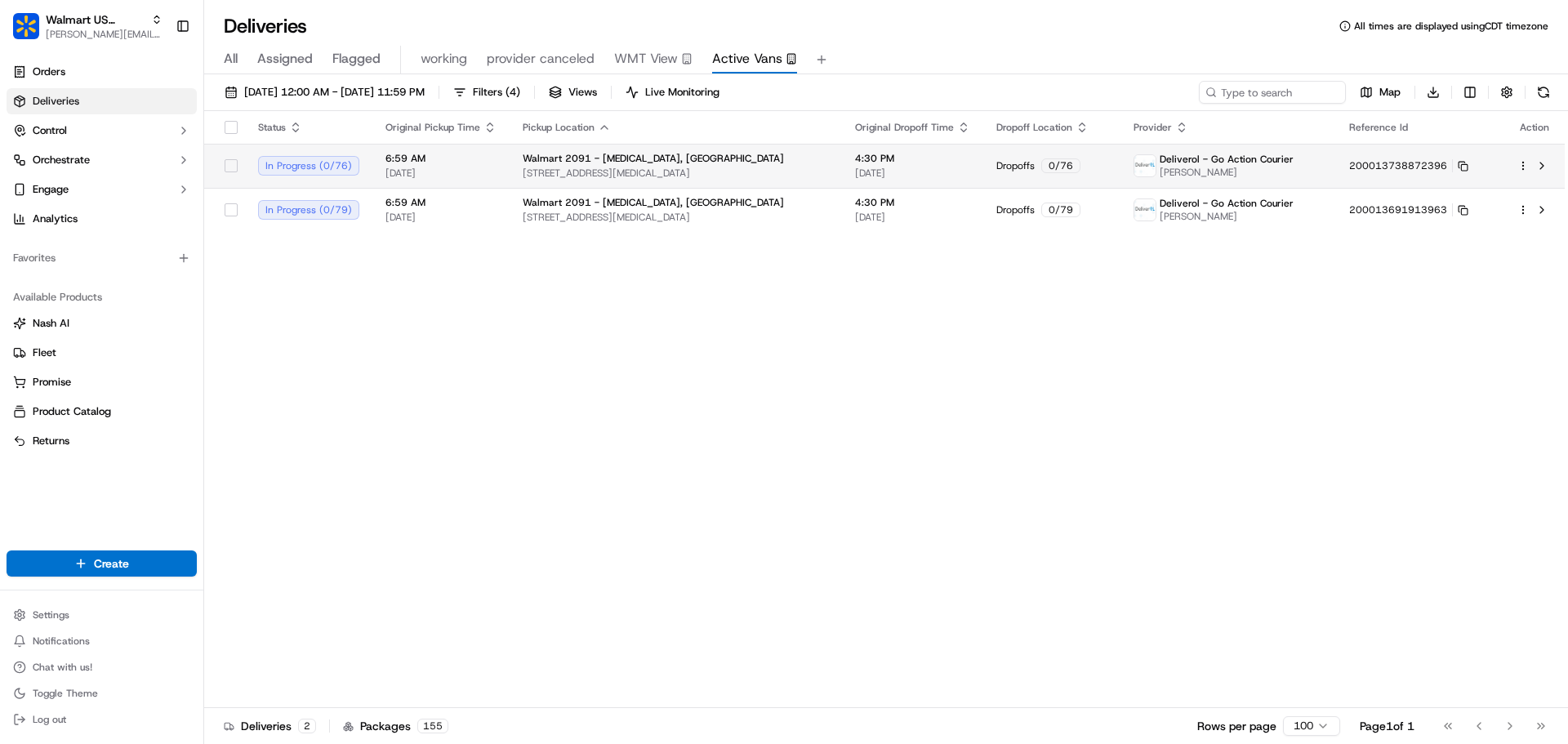
click at [1525, 164] on html "Walmart US Stores jeff@usenash.com Toggle Sidebar Orders Deliveries Control Orc…" at bounding box center [784, 372] width 1568 height 744
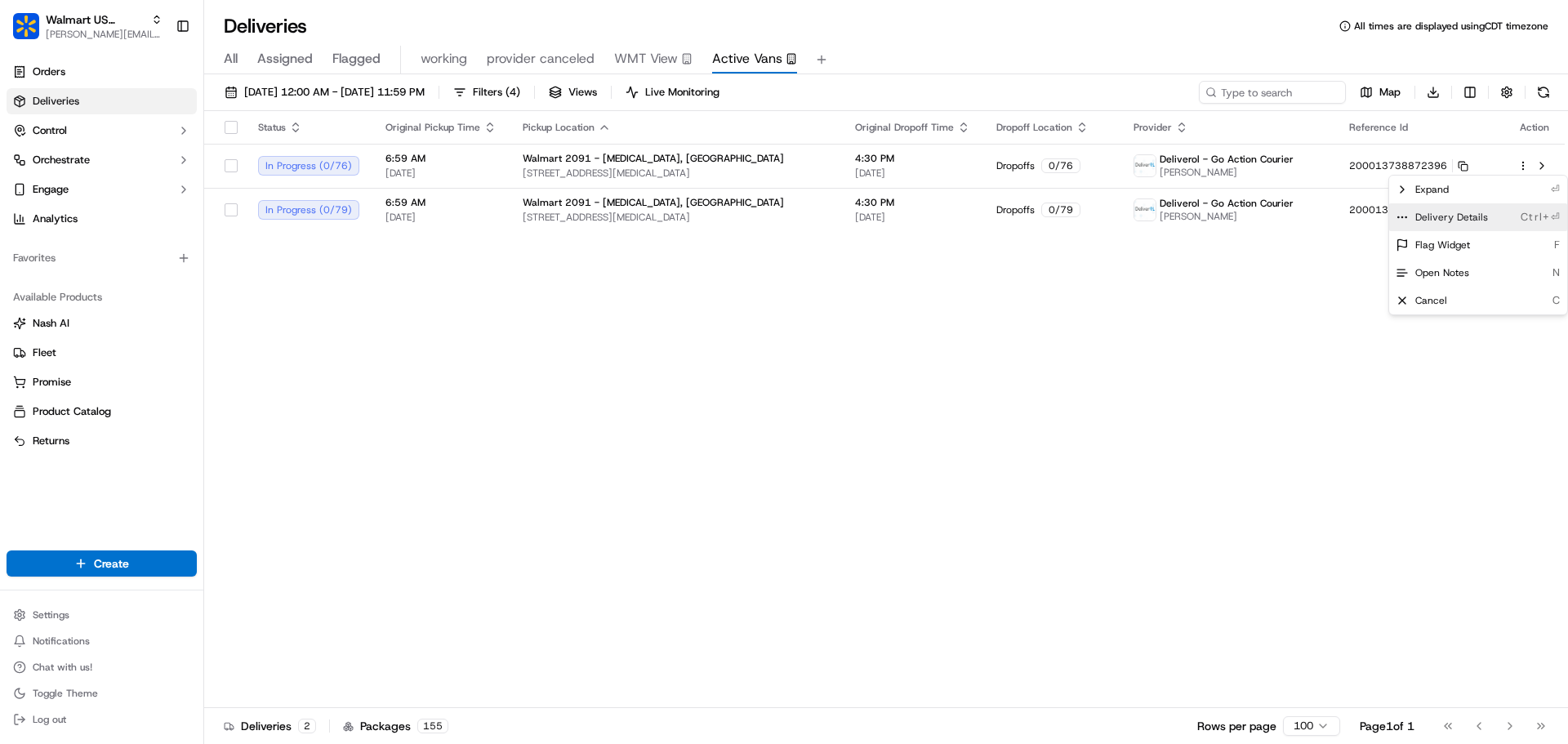
click at [1468, 210] on div "Delivery Details Ctrl+⏎" at bounding box center [1477, 217] width 178 height 28
click at [1223, 343] on html "Walmart US Stores jeff@usenash.com Toggle Sidebar Orders Deliveries Control Orc…" at bounding box center [784, 372] width 1568 height 744
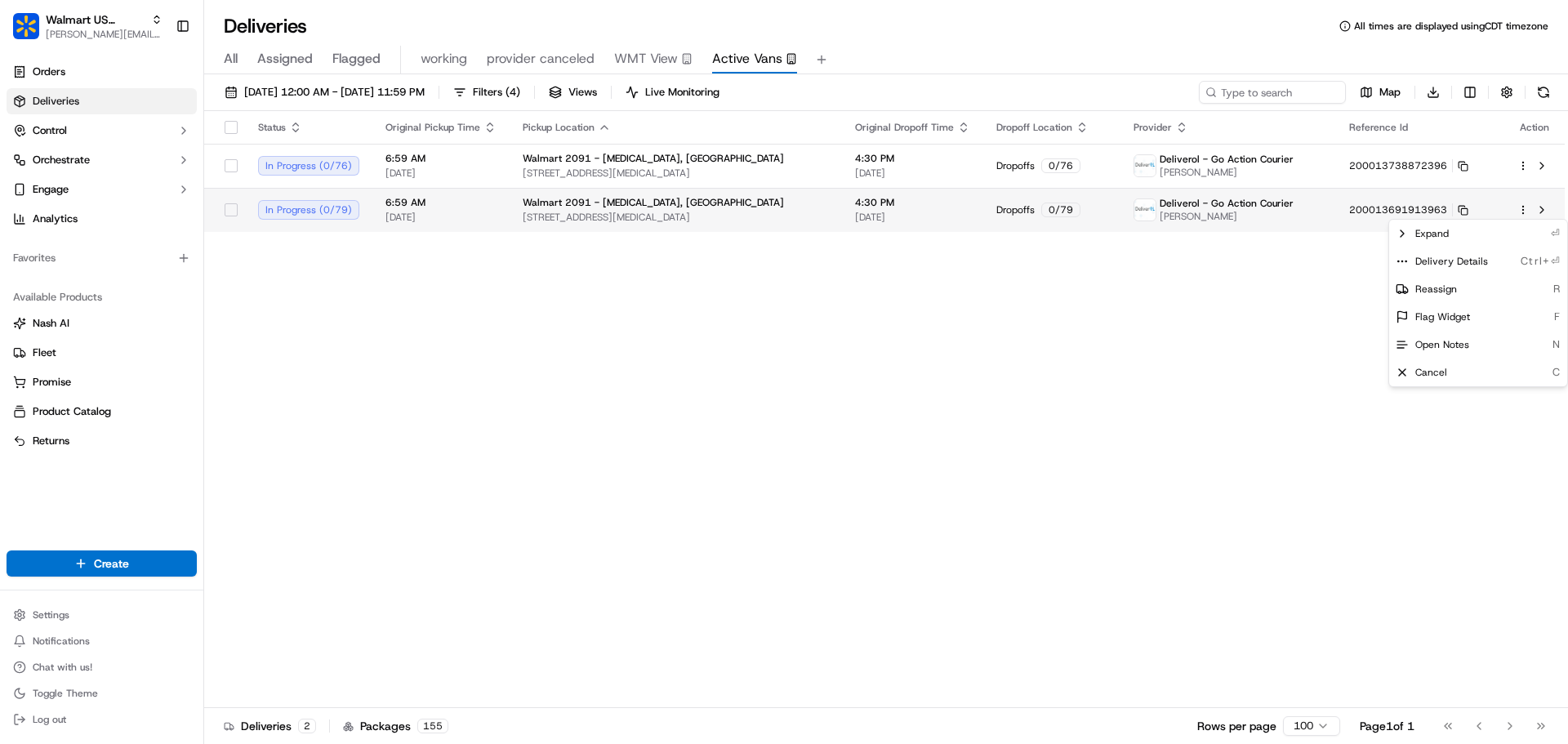
click at [1521, 210] on html "Walmart US Stores jeff@usenash.com Toggle Sidebar Orders Deliveries Control Orc…" at bounding box center [784, 372] width 1568 height 744
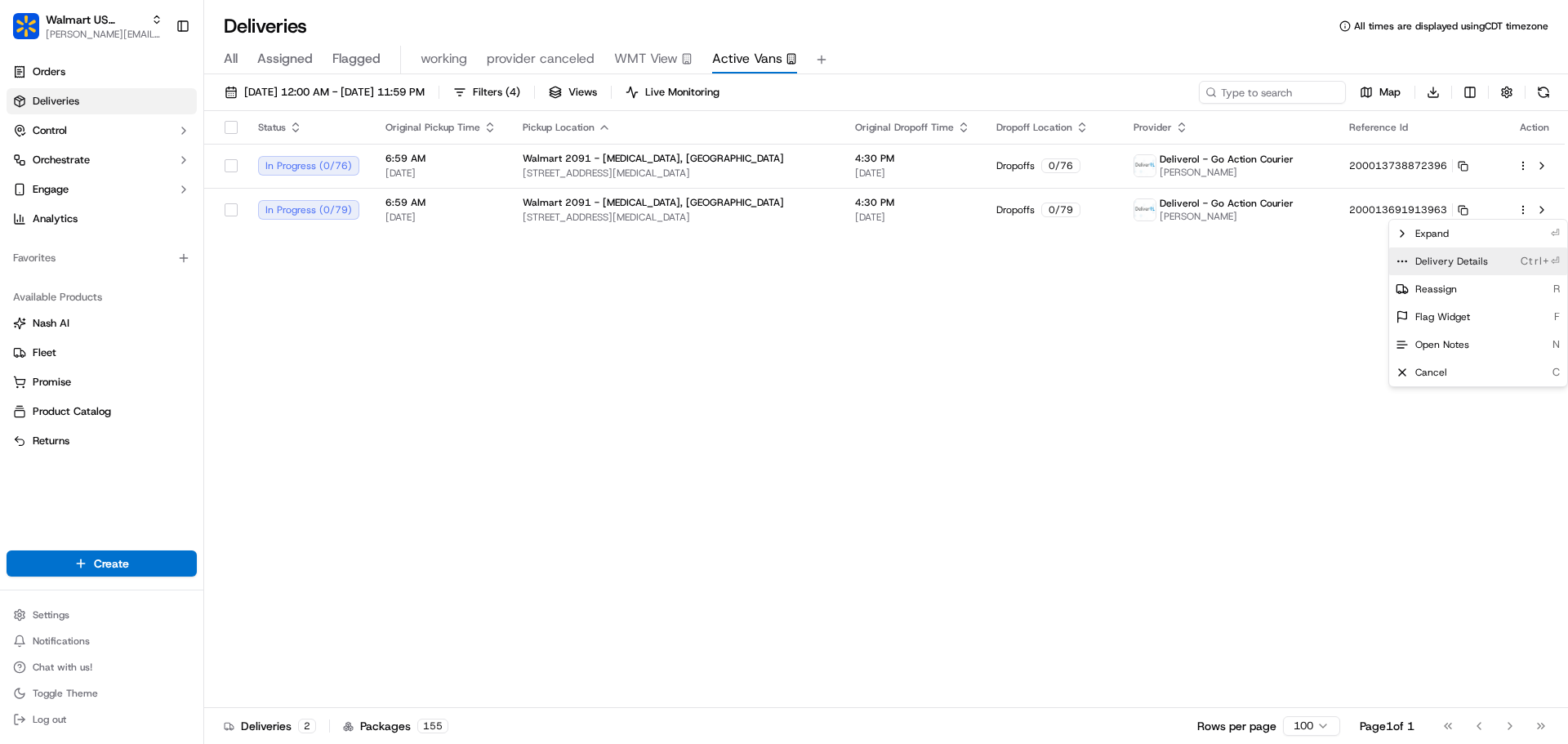
click at [1486, 267] on div "Delivery Details Ctrl+⏎" at bounding box center [1477, 261] width 178 height 28
click at [954, 414] on html "Walmart US Stores jeff@usenash.com Toggle Sidebar Orders Deliveries Control Orc…" at bounding box center [784, 372] width 1568 height 744
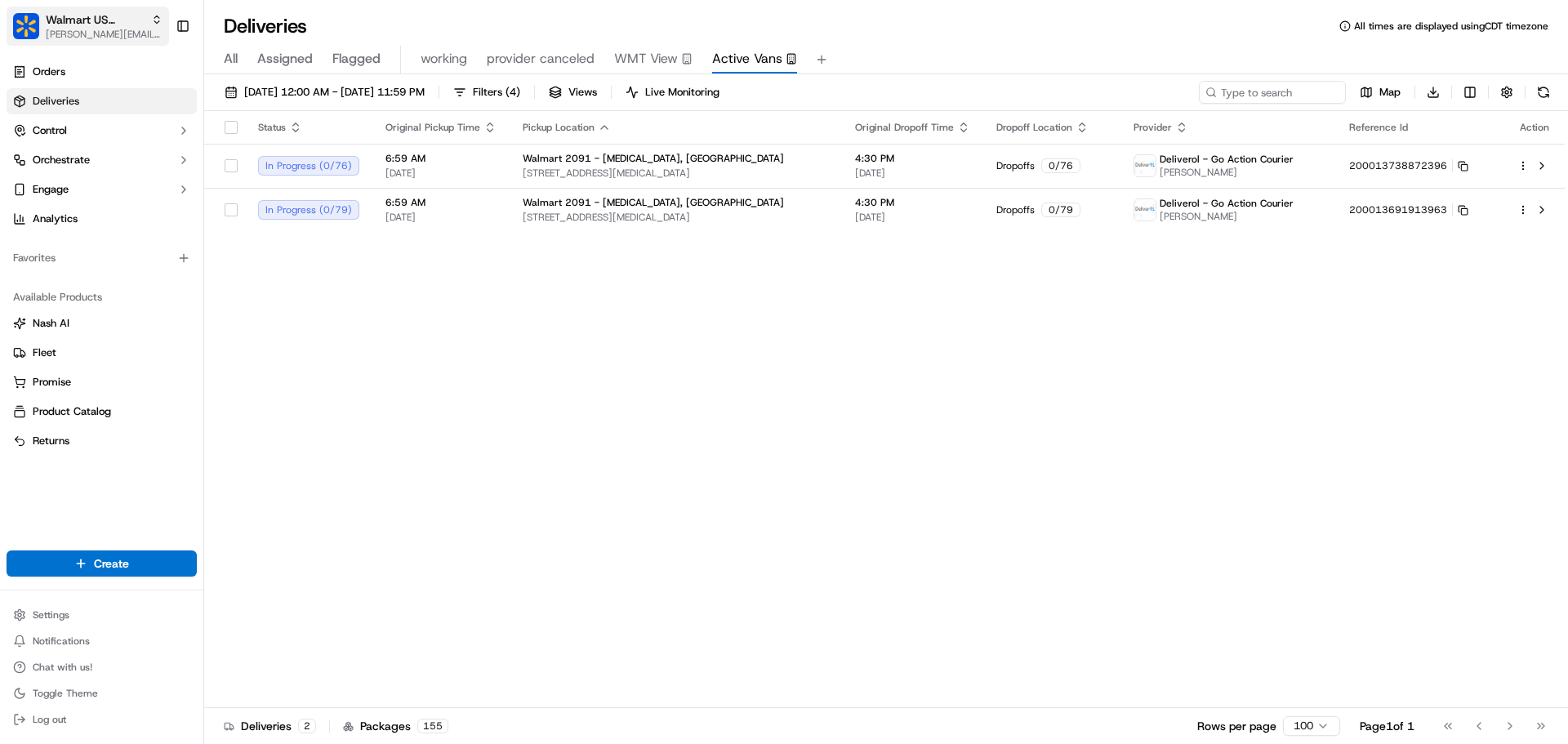
click at [78, 35] on span "[PERSON_NAME][EMAIL_ADDRESS][DOMAIN_NAME]" at bounding box center [103, 34] width 117 height 13
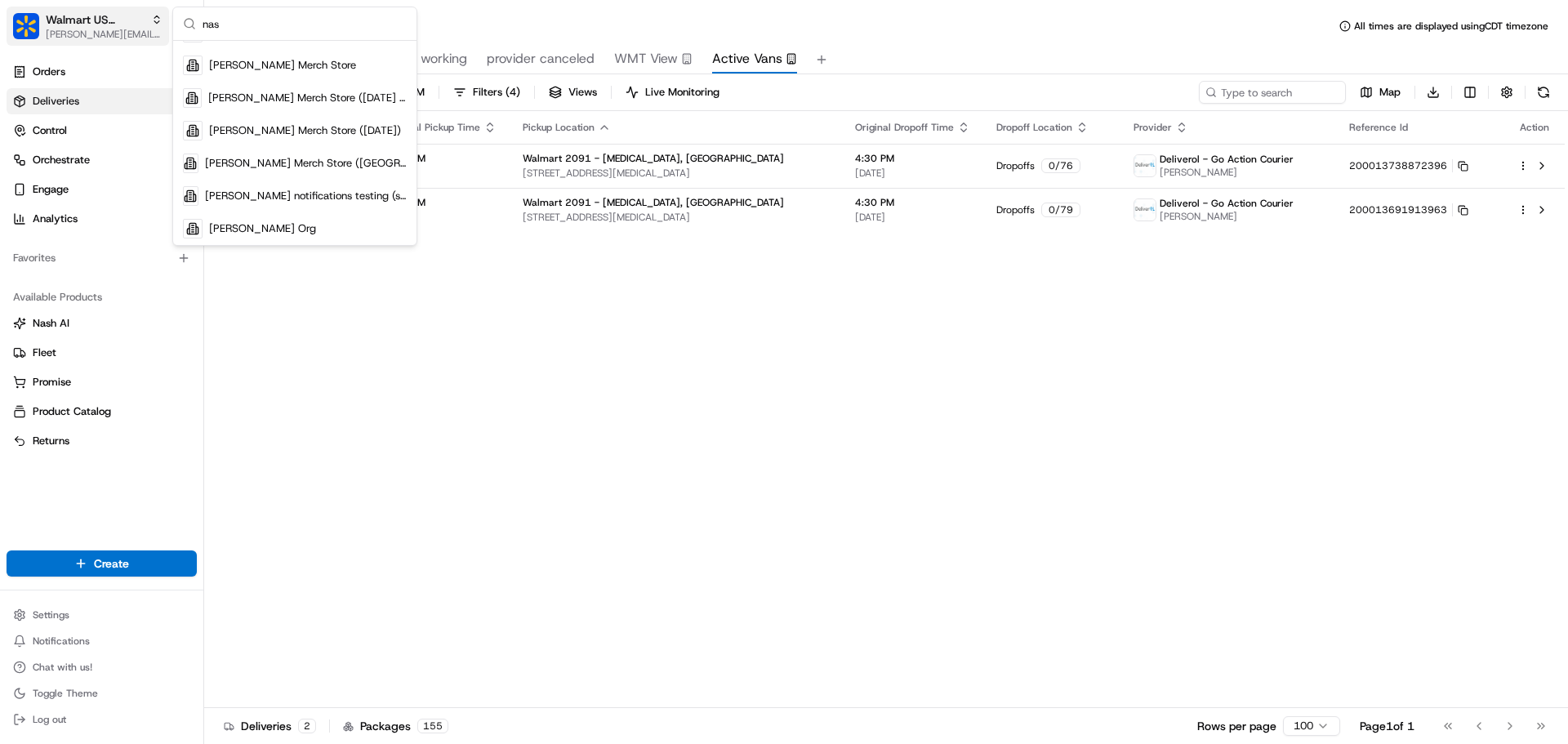
scroll to position [444, 0]
type input "n"
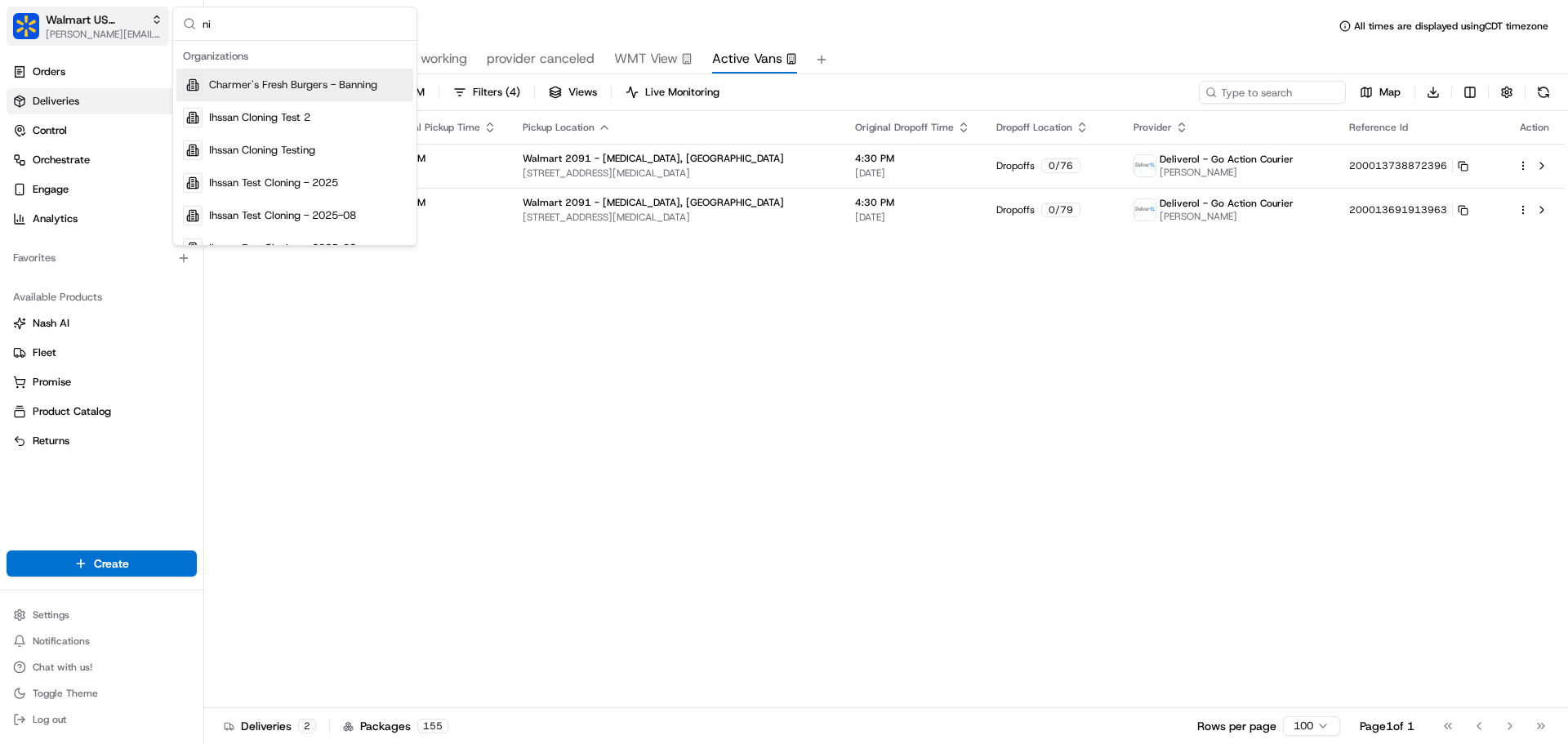
scroll to position [216, 0]
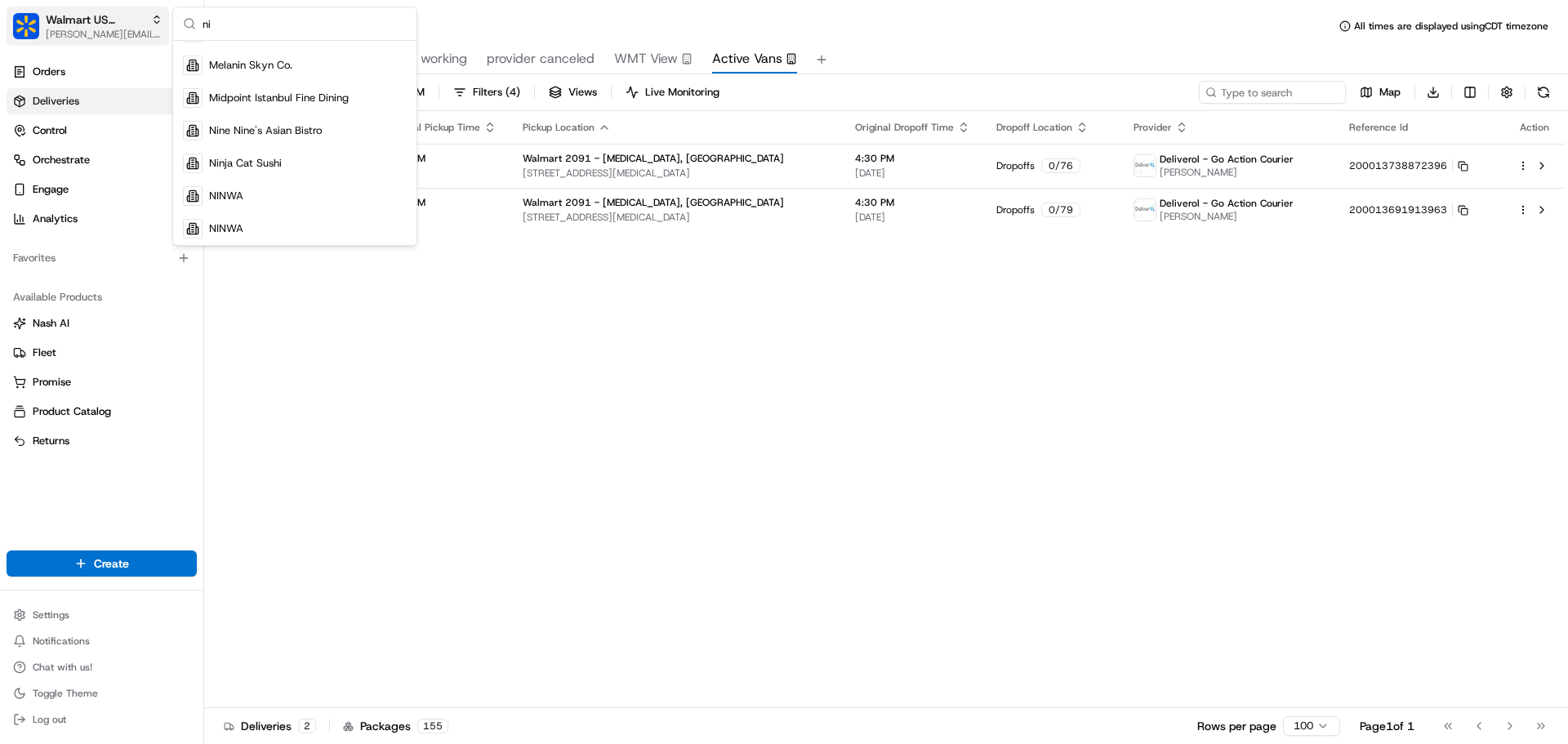
type input "n"
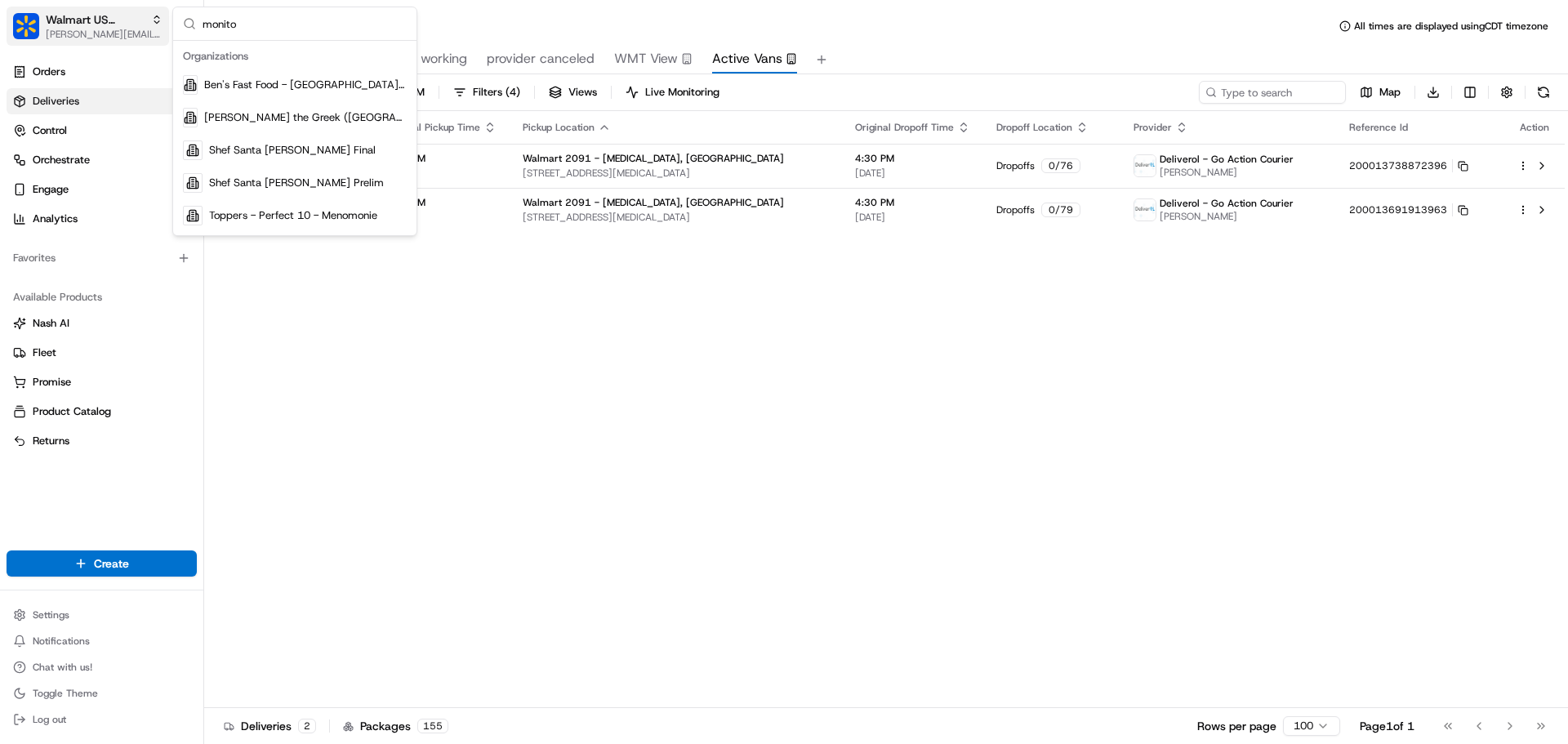
scroll to position [0, 0]
type input "m"
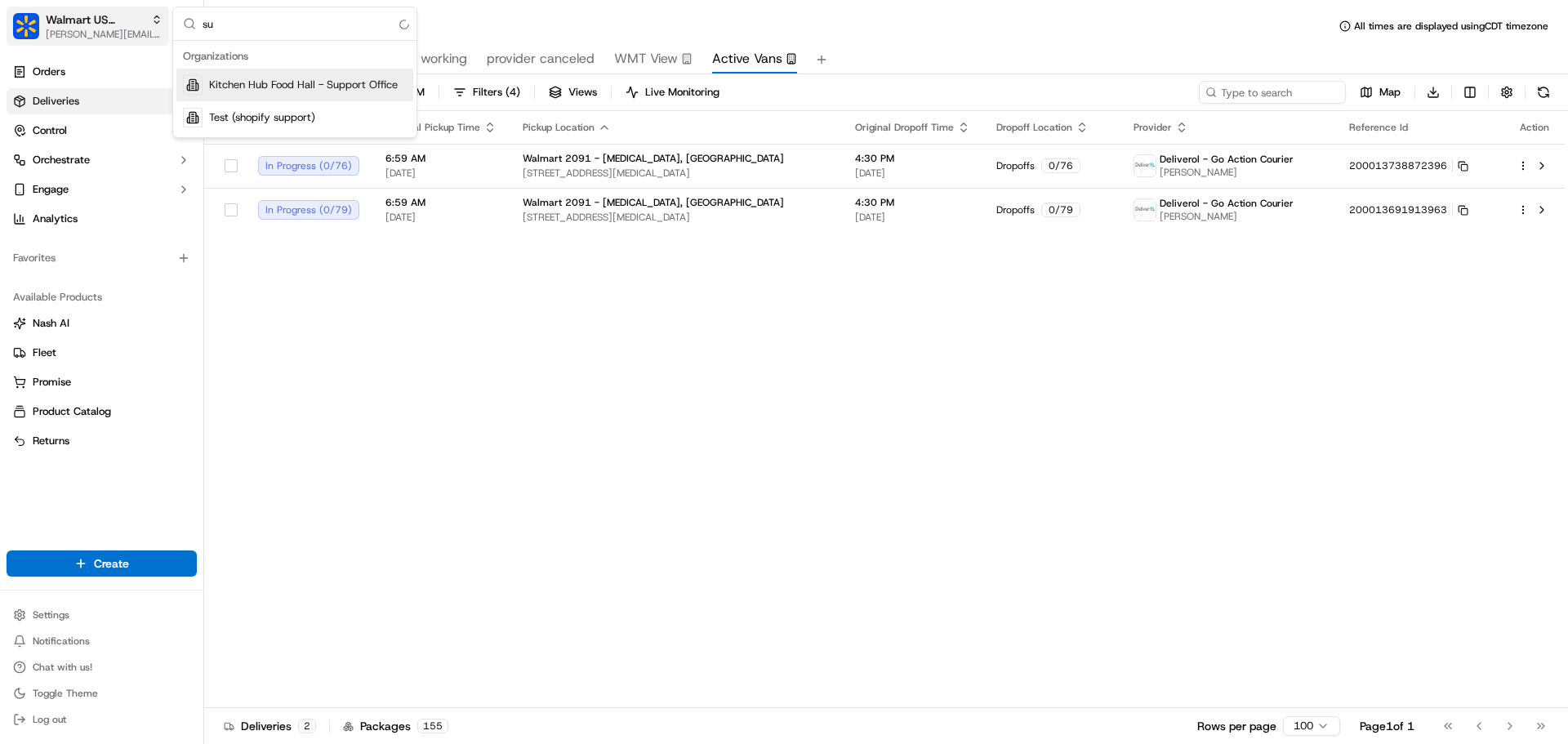
type input "s"
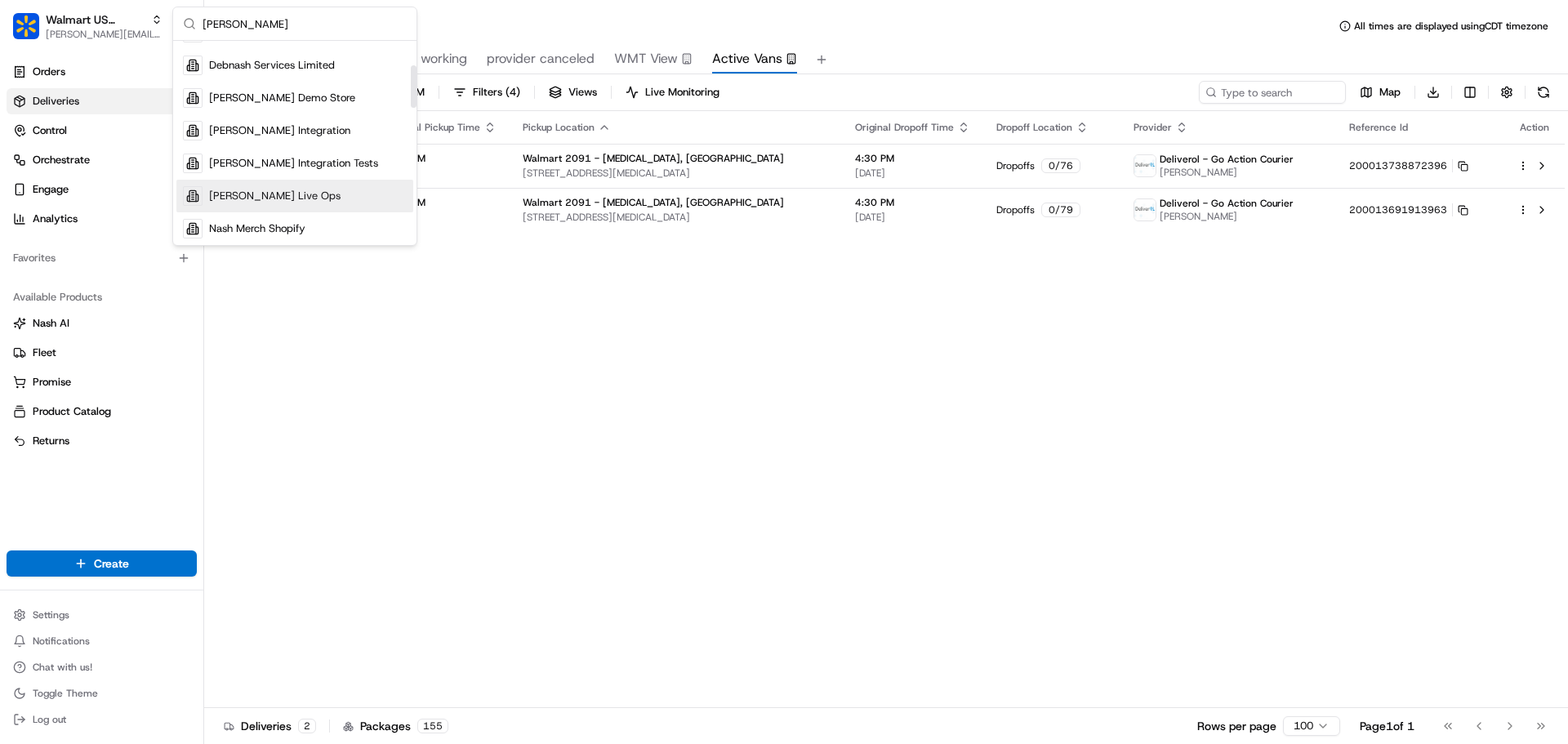
type input "nash"
click at [319, 202] on div "Nash Live Ops" at bounding box center [295, 196] width 237 height 33
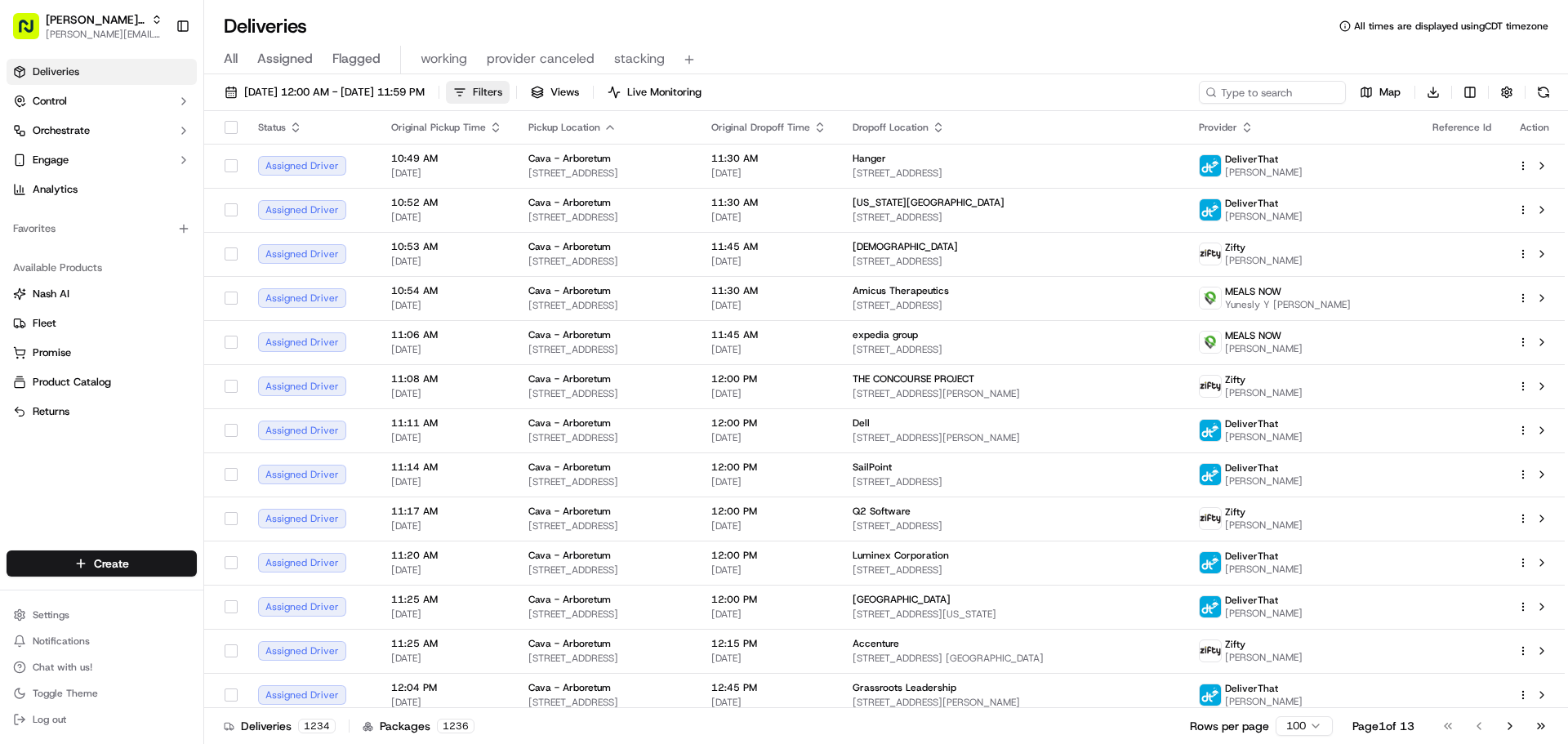
click at [502, 90] on span "Filters" at bounding box center [488, 92] width 29 height 14
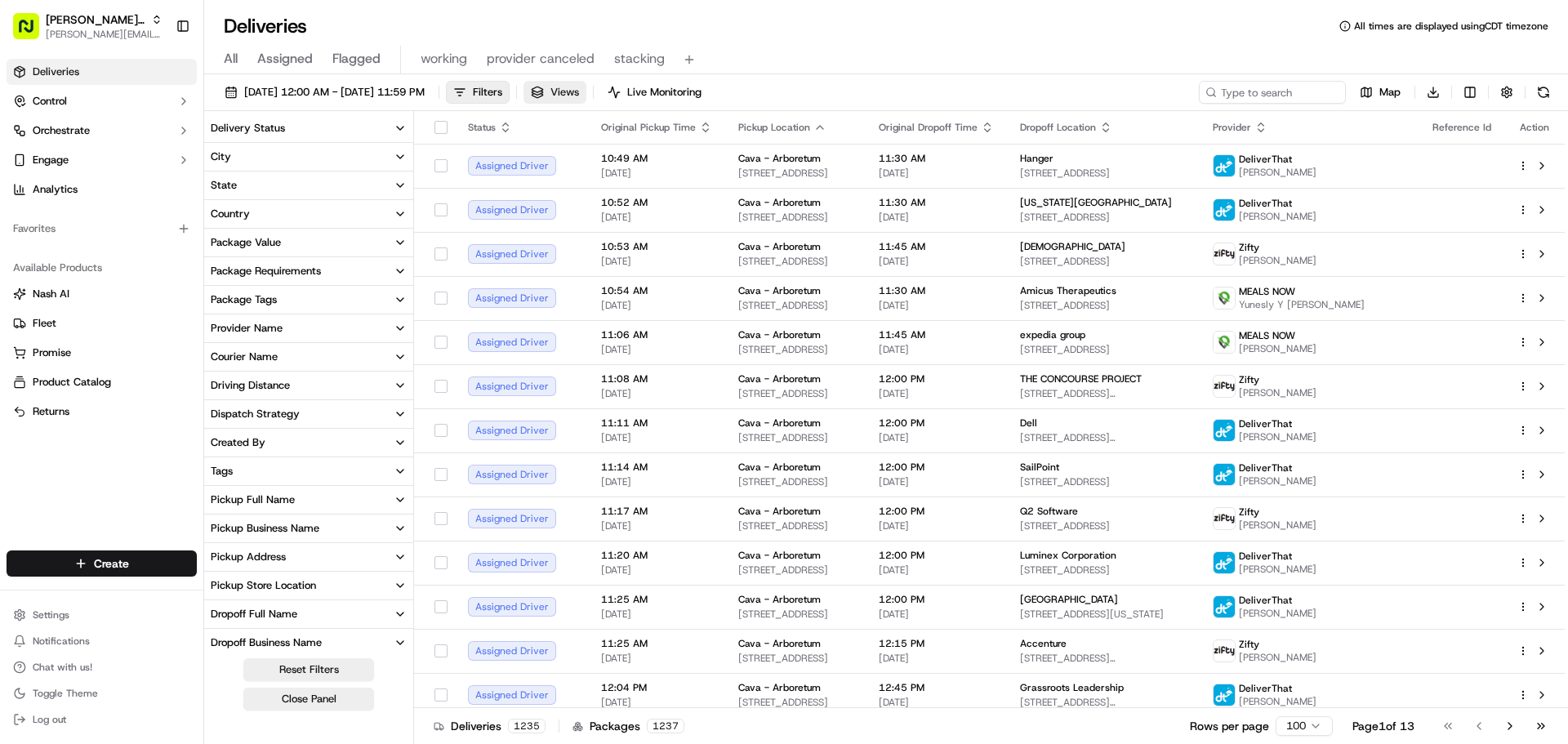
click at [586, 92] on button "Views" at bounding box center [554, 92] width 63 height 23
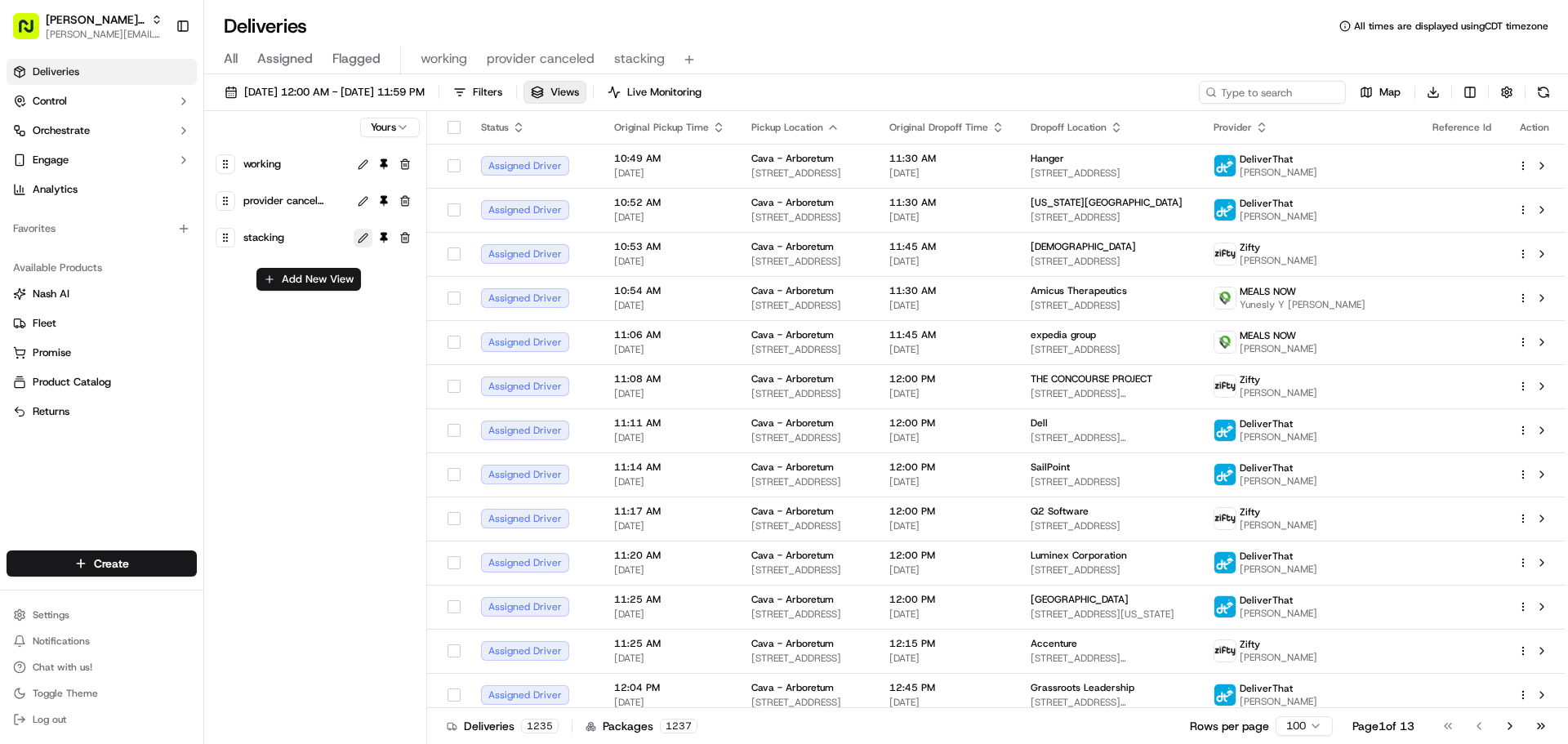
click at [365, 238] on button at bounding box center [363, 237] width 19 height 19
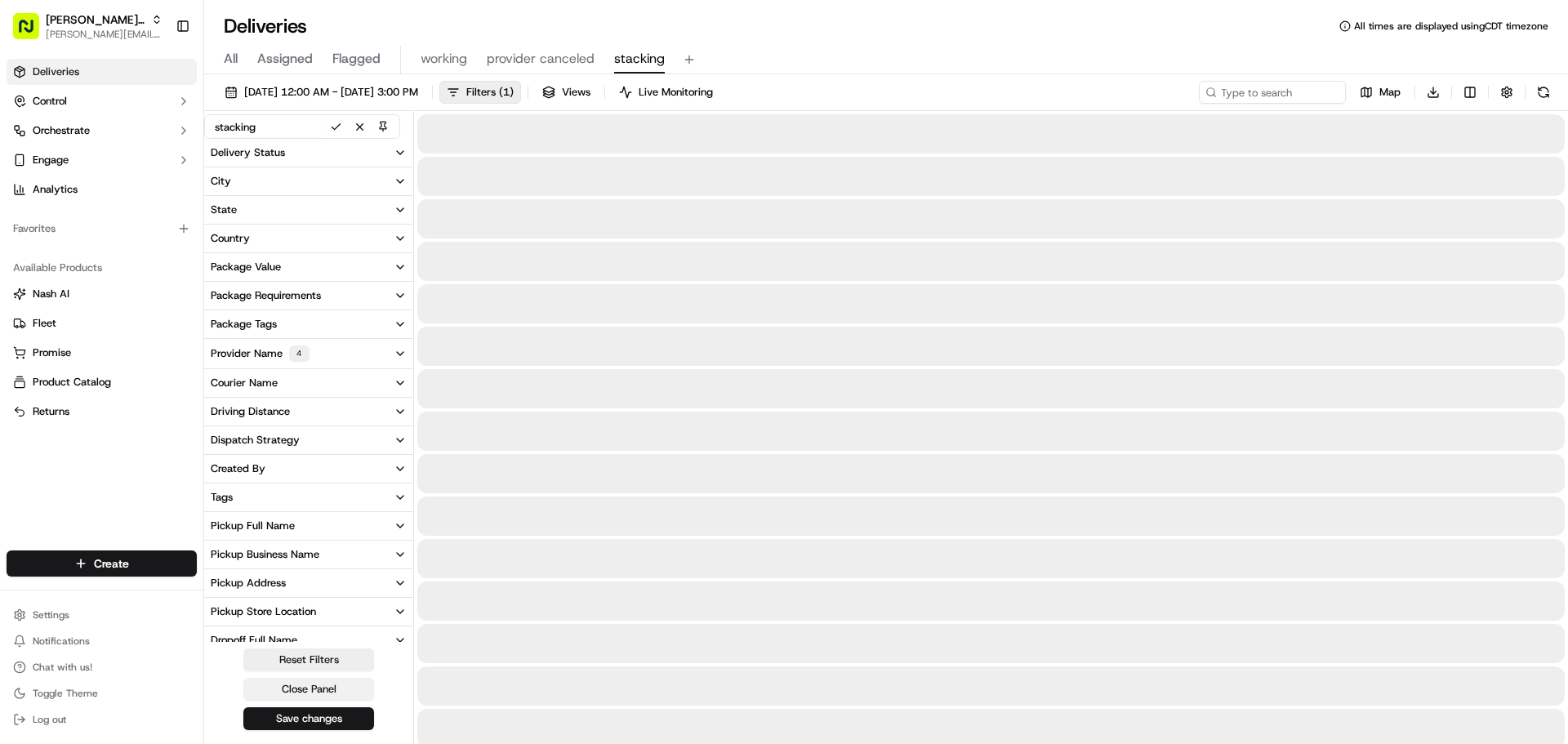
click at [313, 684] on button "Close Panel" at bounding box center [308, 689] width 131 height 23
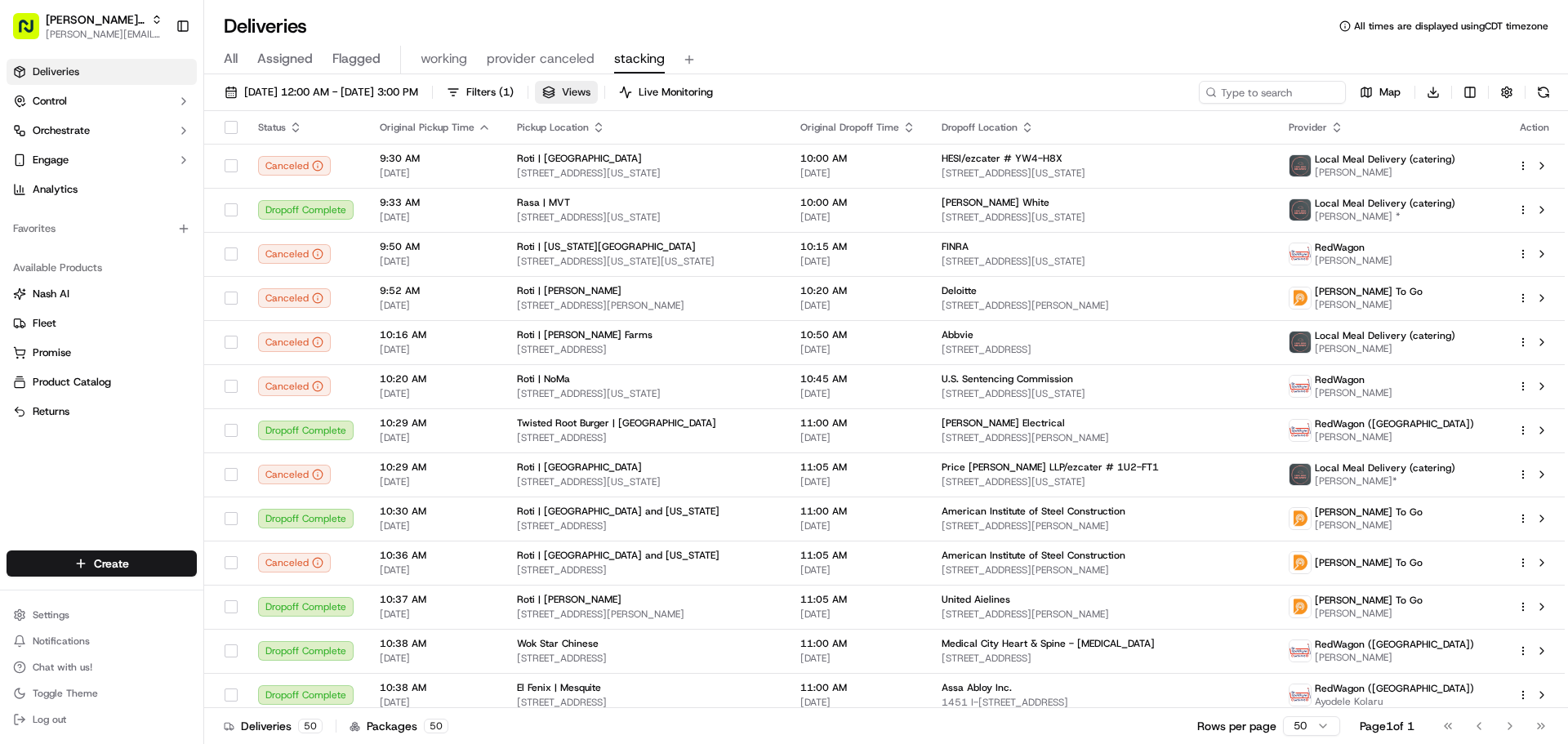
click at [597, 92] on button "Views" at bounding box center [566, 92] width 63 height 23
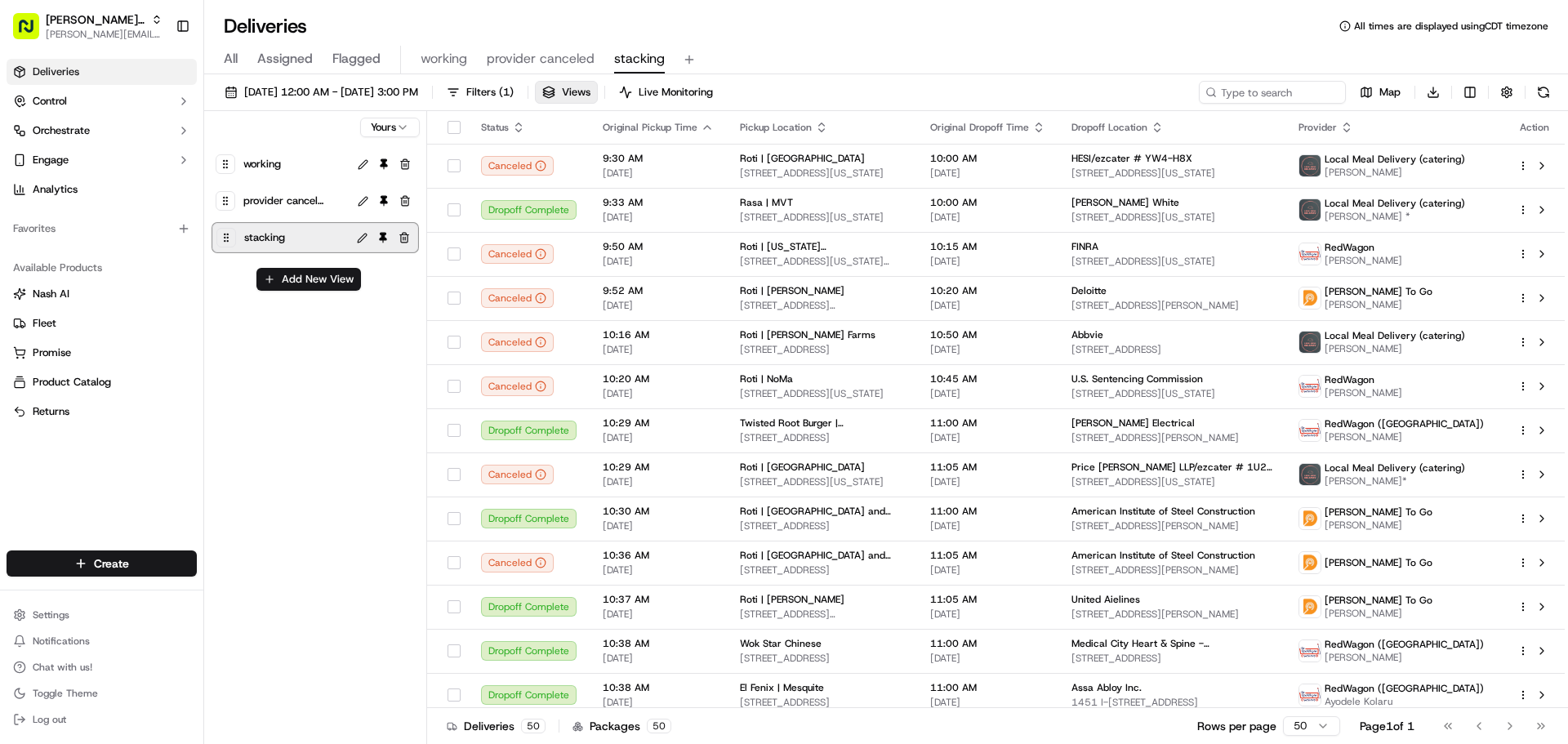
click at [388, 130] on html "Nash Live Ops jeff@usenash.com Toggle Sidebar Deliveries Control Orchestrate En…" at bounding box center [784, 372] width 1568 height 744
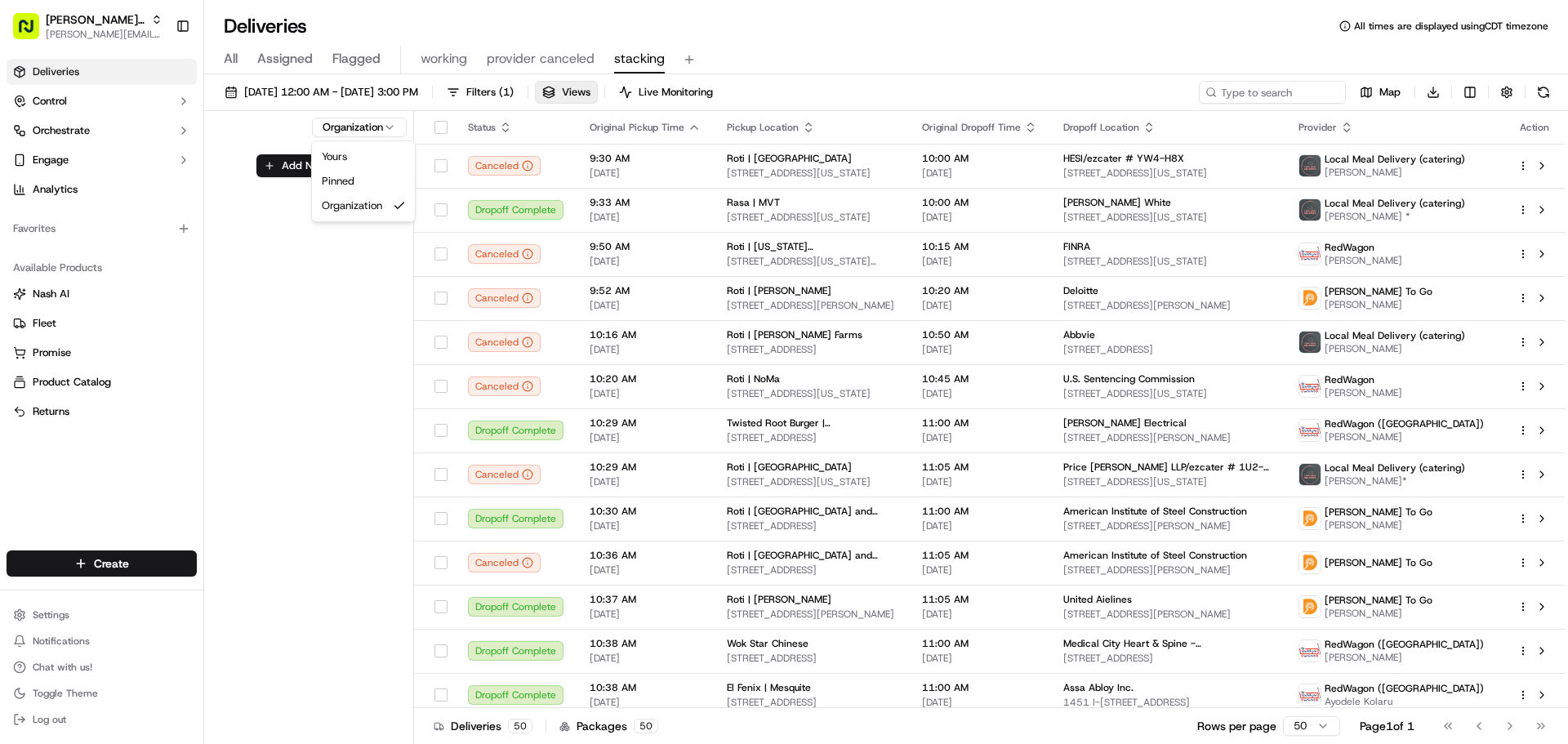
click at [371, 126] on html "Nash Live Ops jeff@usenash.com Toggle Sidebar Deliveries Control Orchestrate En…" at bounding box center [784, 372] width 1568 height 744
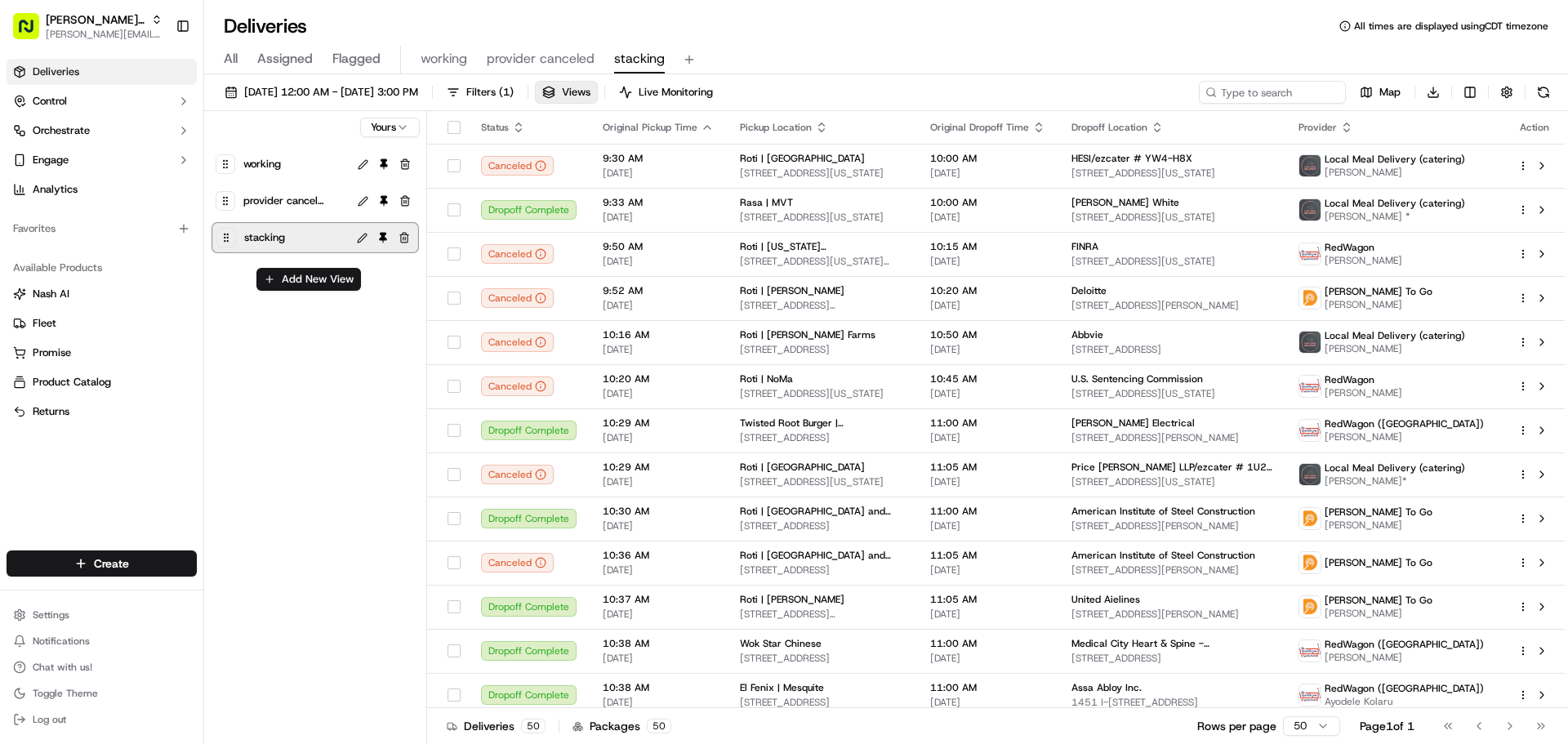
click at [404, 236] on button "button" at bounding box center [404, 237] width 20 height 20
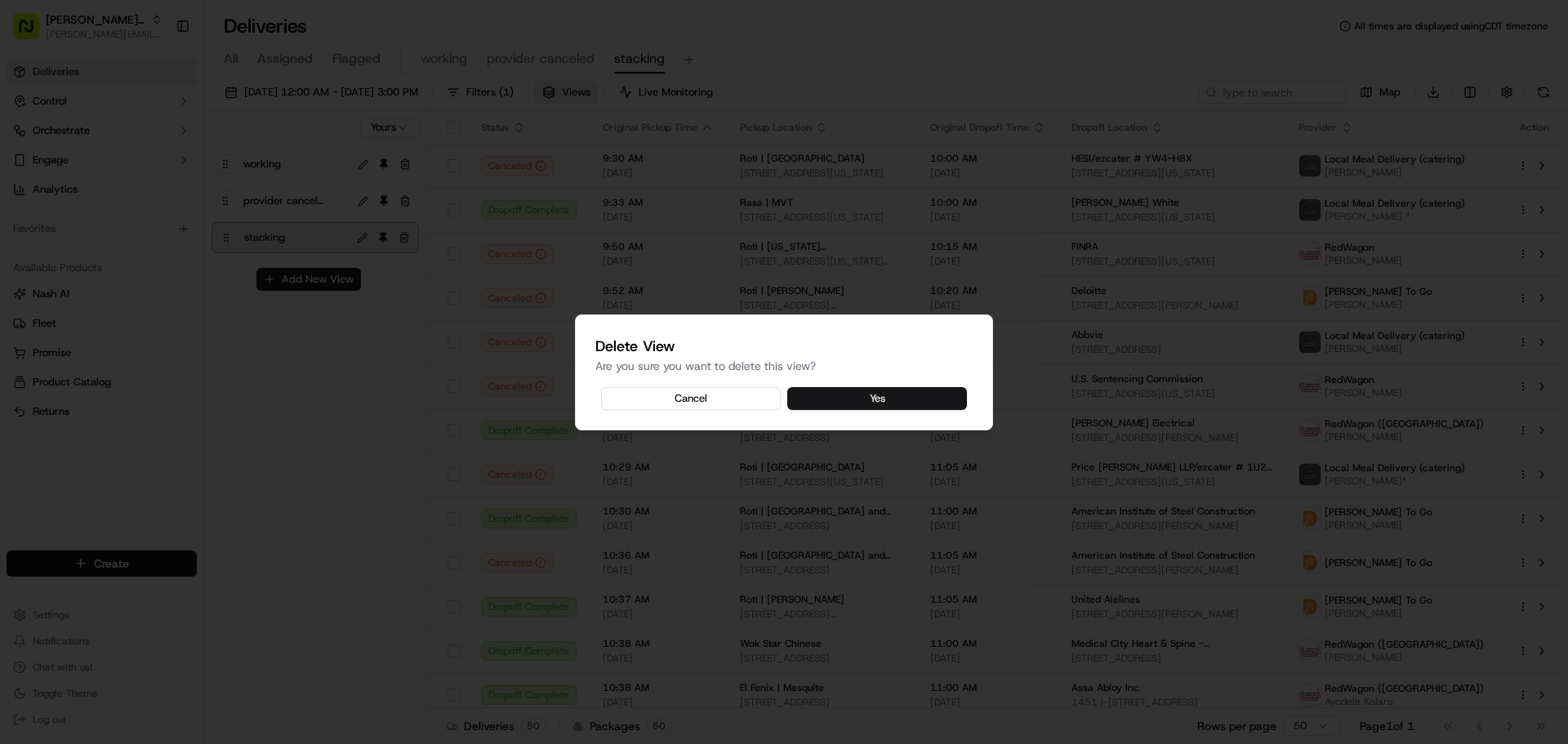
click at [869, 399] on button "Yes" at bounding box center [876, 398] width 179 height 23
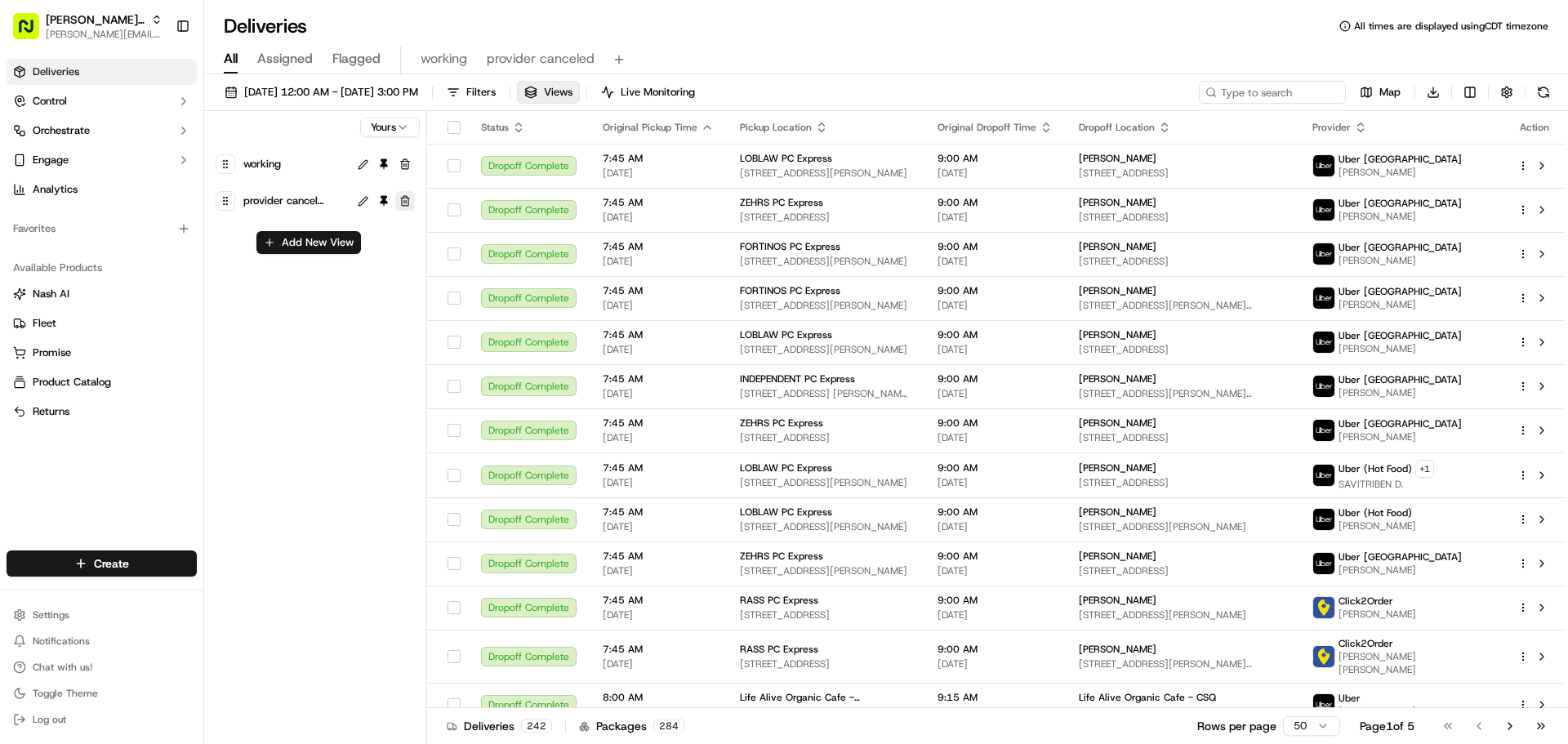
click at [408, 200] on button "button" at bounding box center [405, 201] width 20 height 20
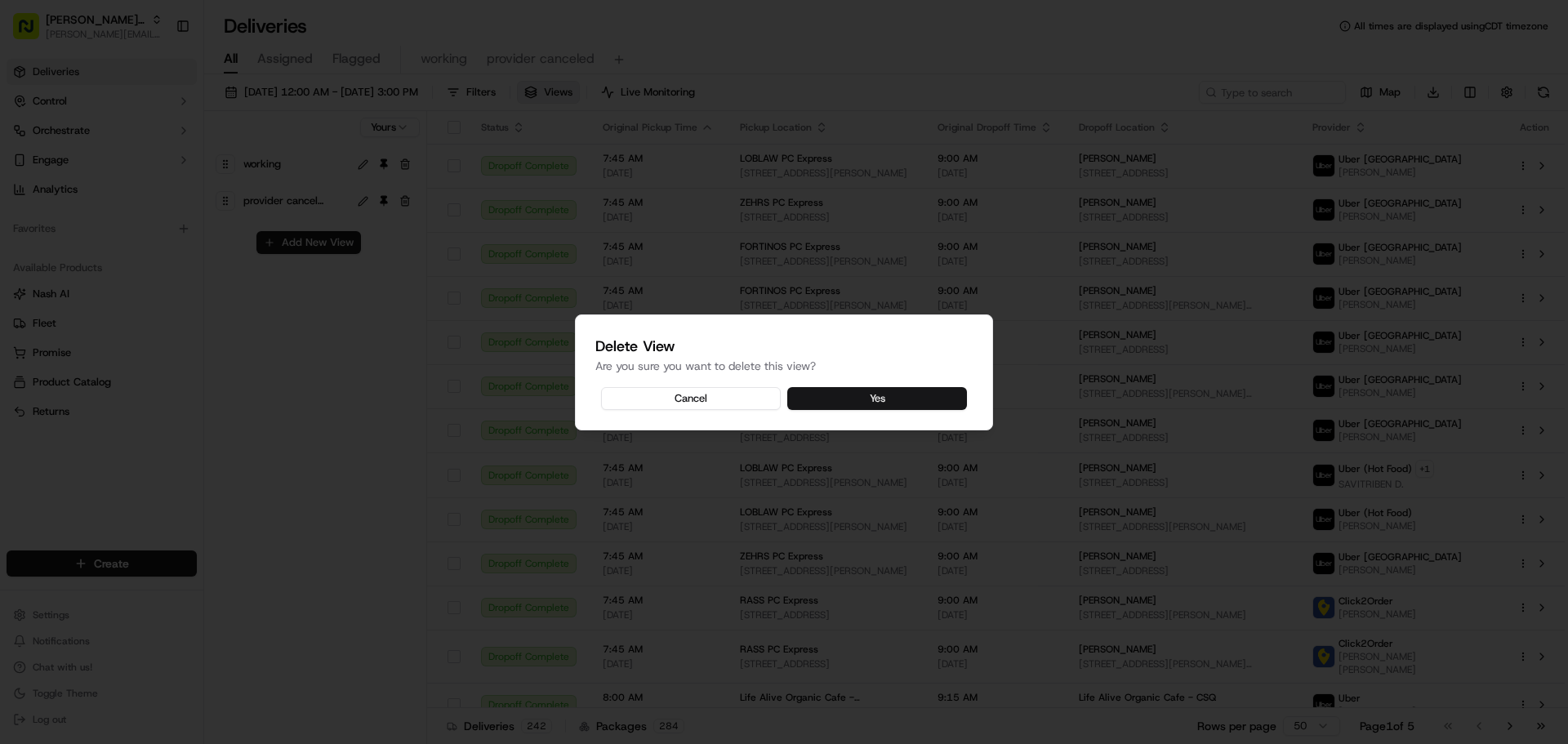
click at [871, 392] on button "Yes" at bounding box center [876, 398] width 179 height 23
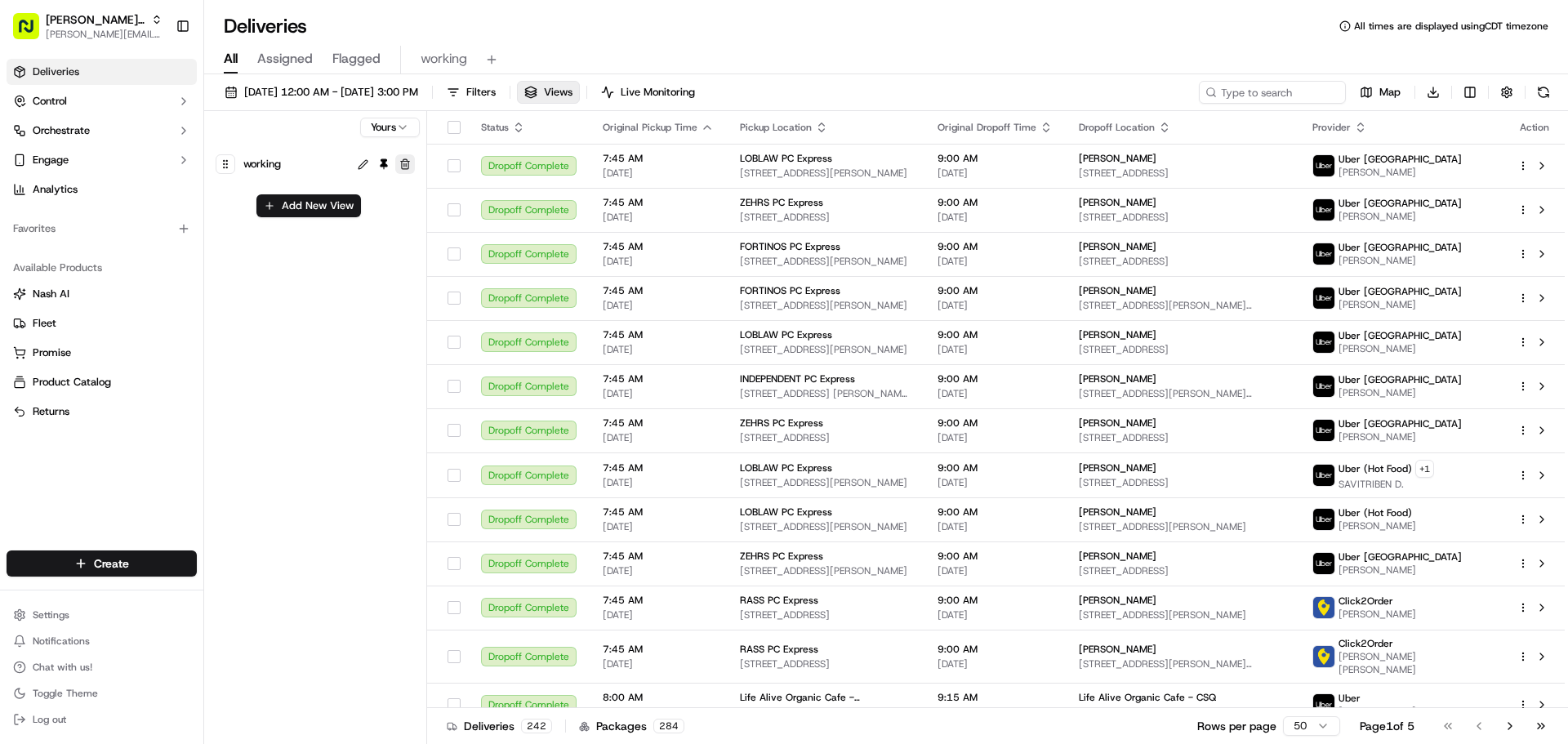
click at [404, 164] on button "button" at bounding box center [405, 164] width 20 height 20
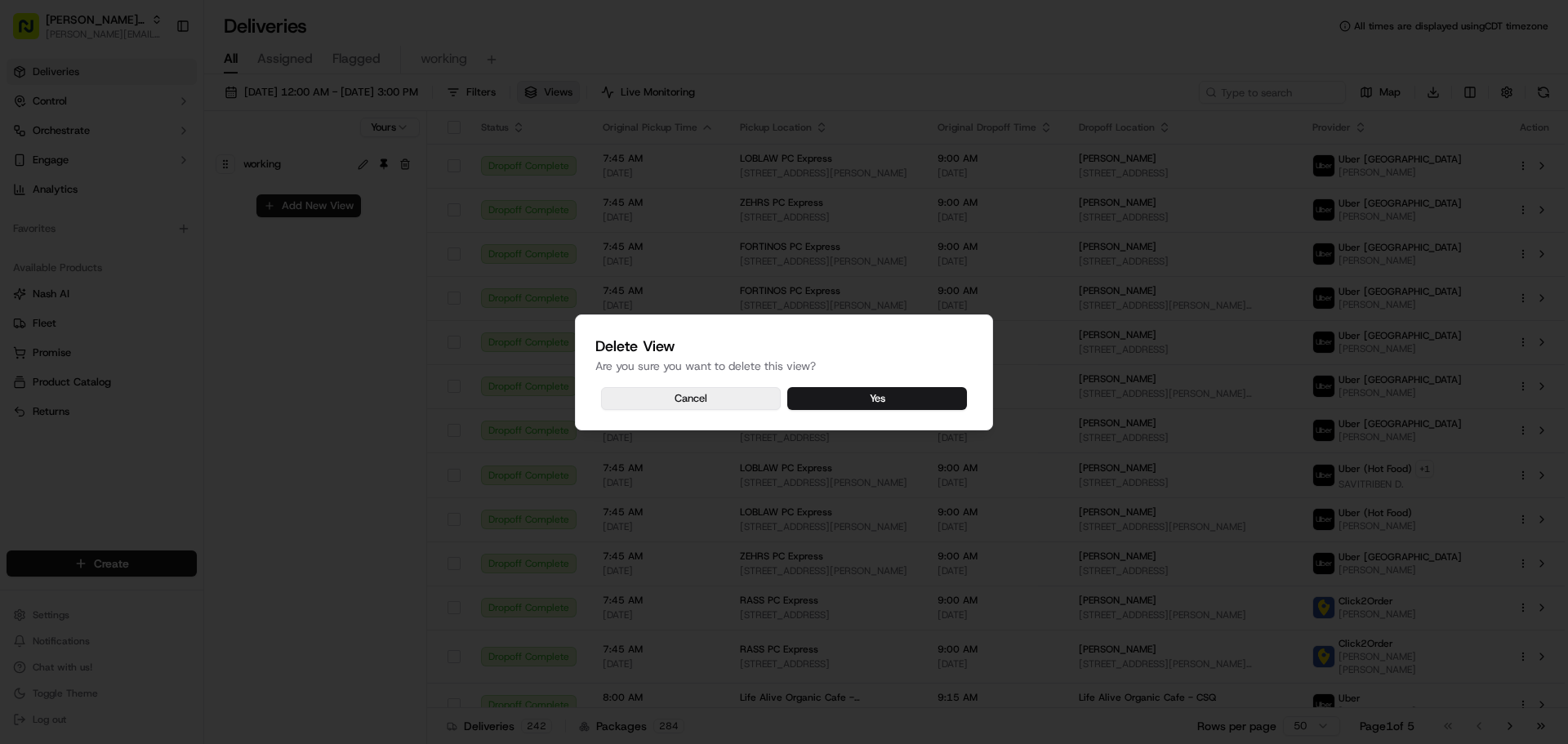
click at [696, 399] on button "Cancel" at bounding box center [691, 398] width 179 height 23
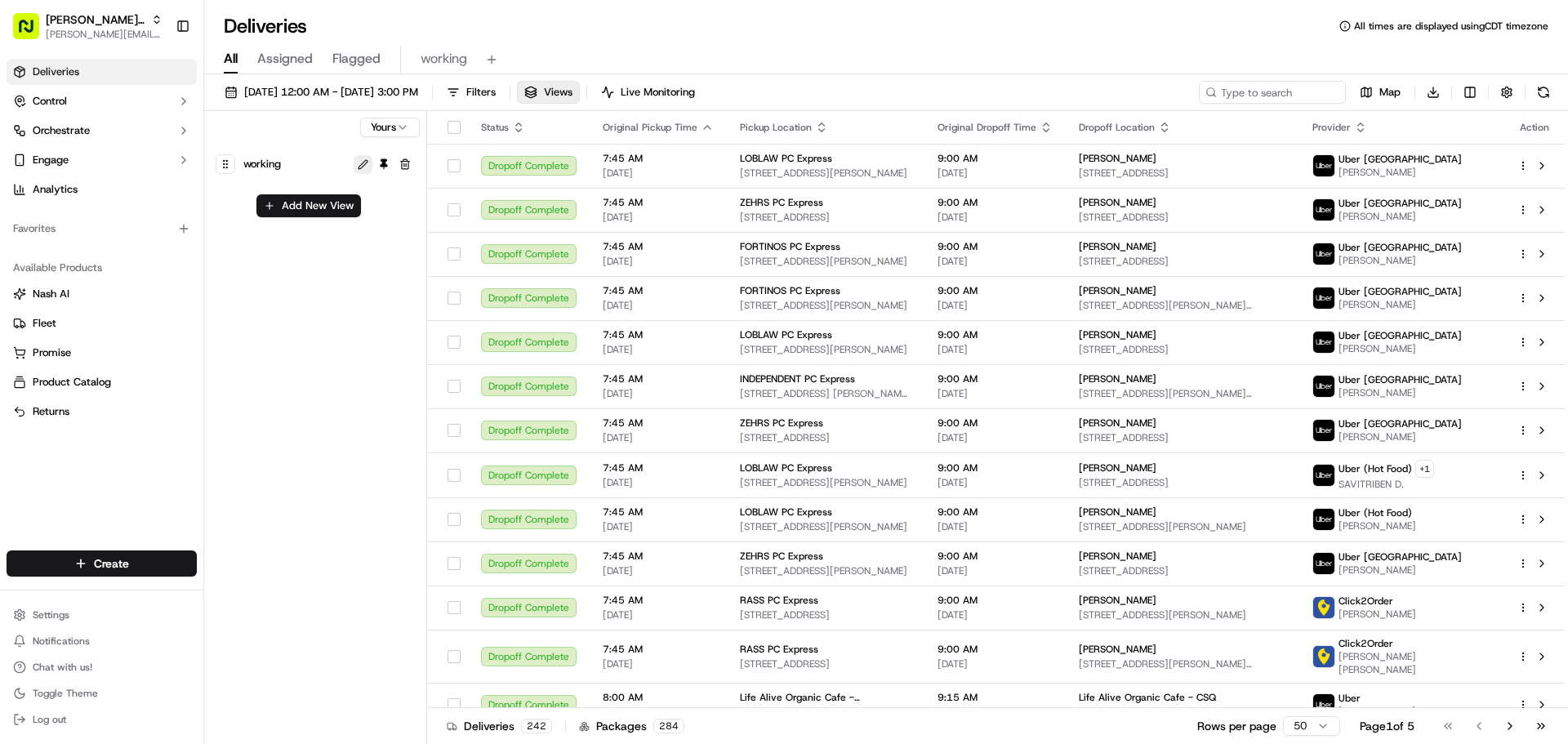
click at [363, 166] on button at bounding box center [363, 164] width 19 height 19
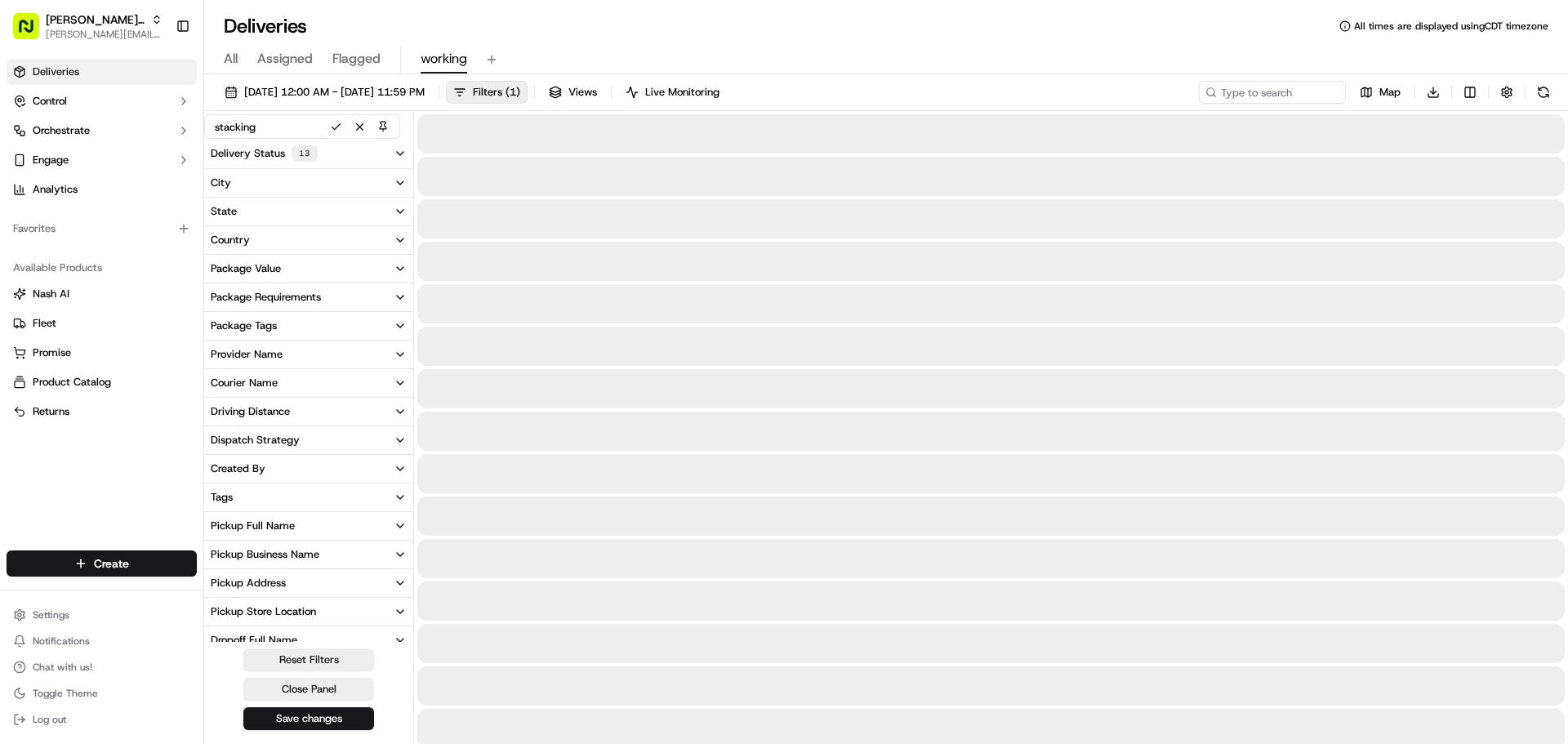
click at [266, 124] on input "stacking" at bounding box center [266, 127] width 111 height 21
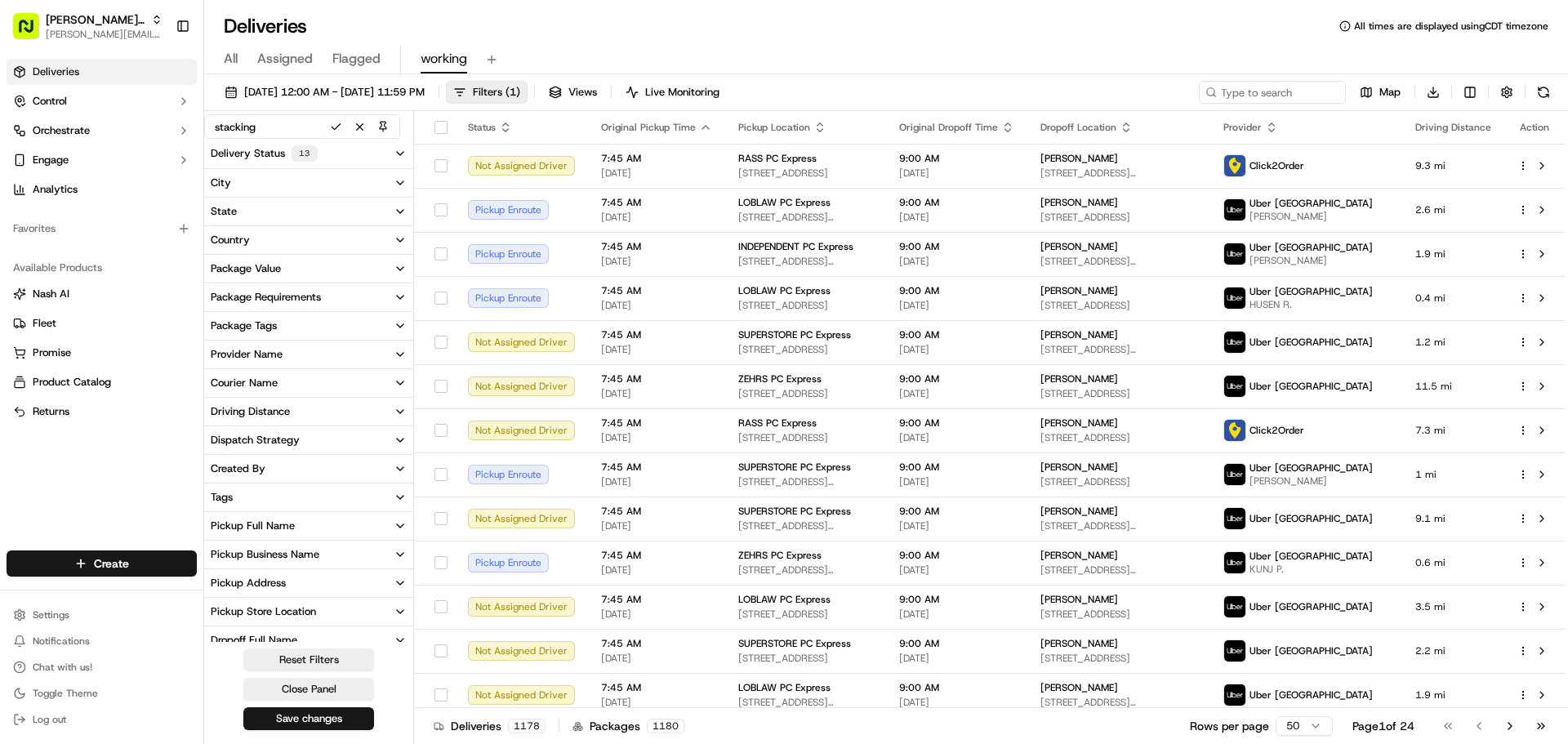
click at [266, 124] on input "stacking" at bounding box center [266, 127] width 111 height 21
type input "Active"
click at [336, 130] on button at bounding box center [335, 127] width 21 height 21
click at [605, 89] on button "Views" at bounding box center [572, 92] width 63 height 23
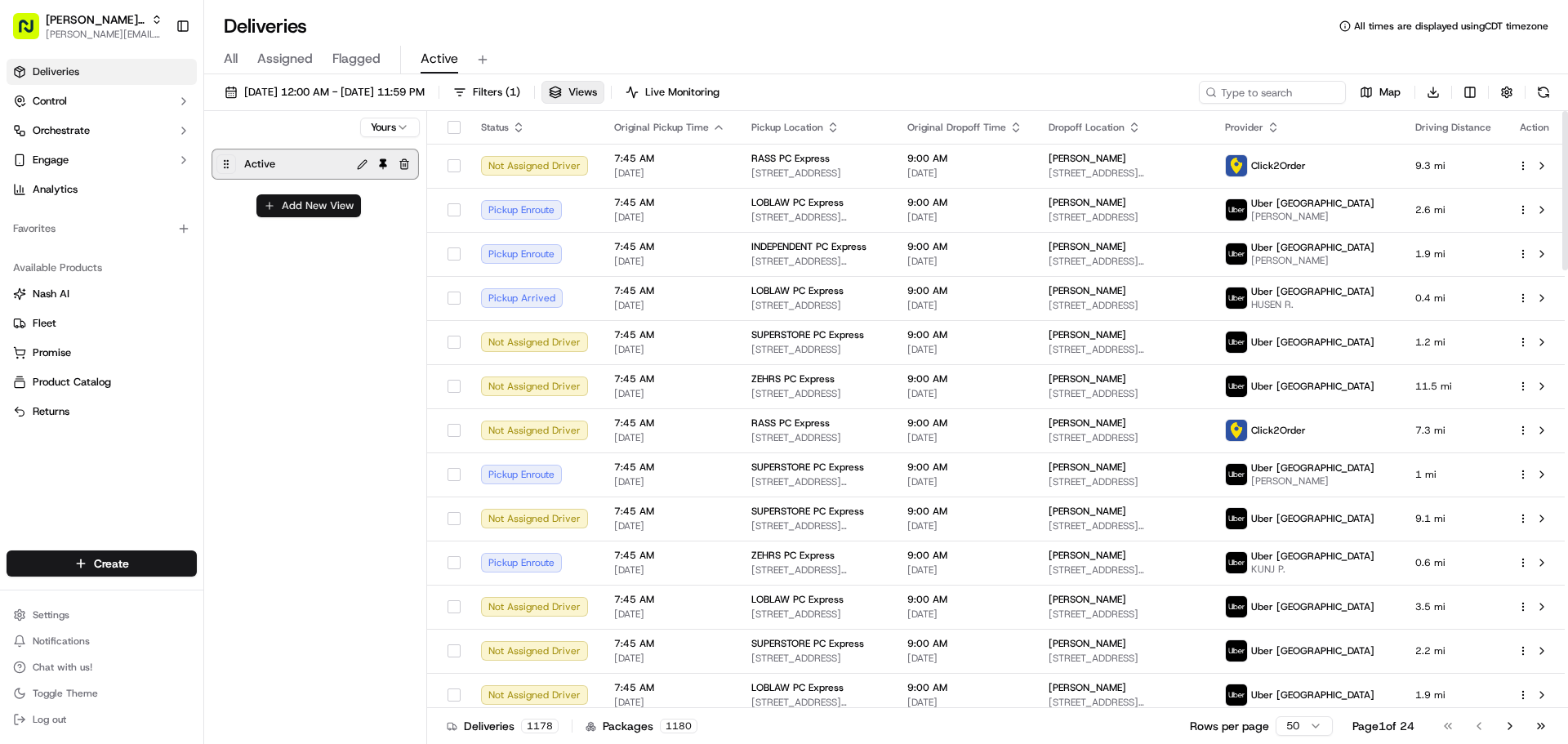
click at [295, 210] on button "Add New View" at bounding box center [308, 205] width 104 height 23
click at [295, 212] on input at bounding box center [281, 211] width 129 height 23
type input "WMT Vans"
click at [356, 208] on button "submit" at bounding box center [359, 212] width 21 height 21
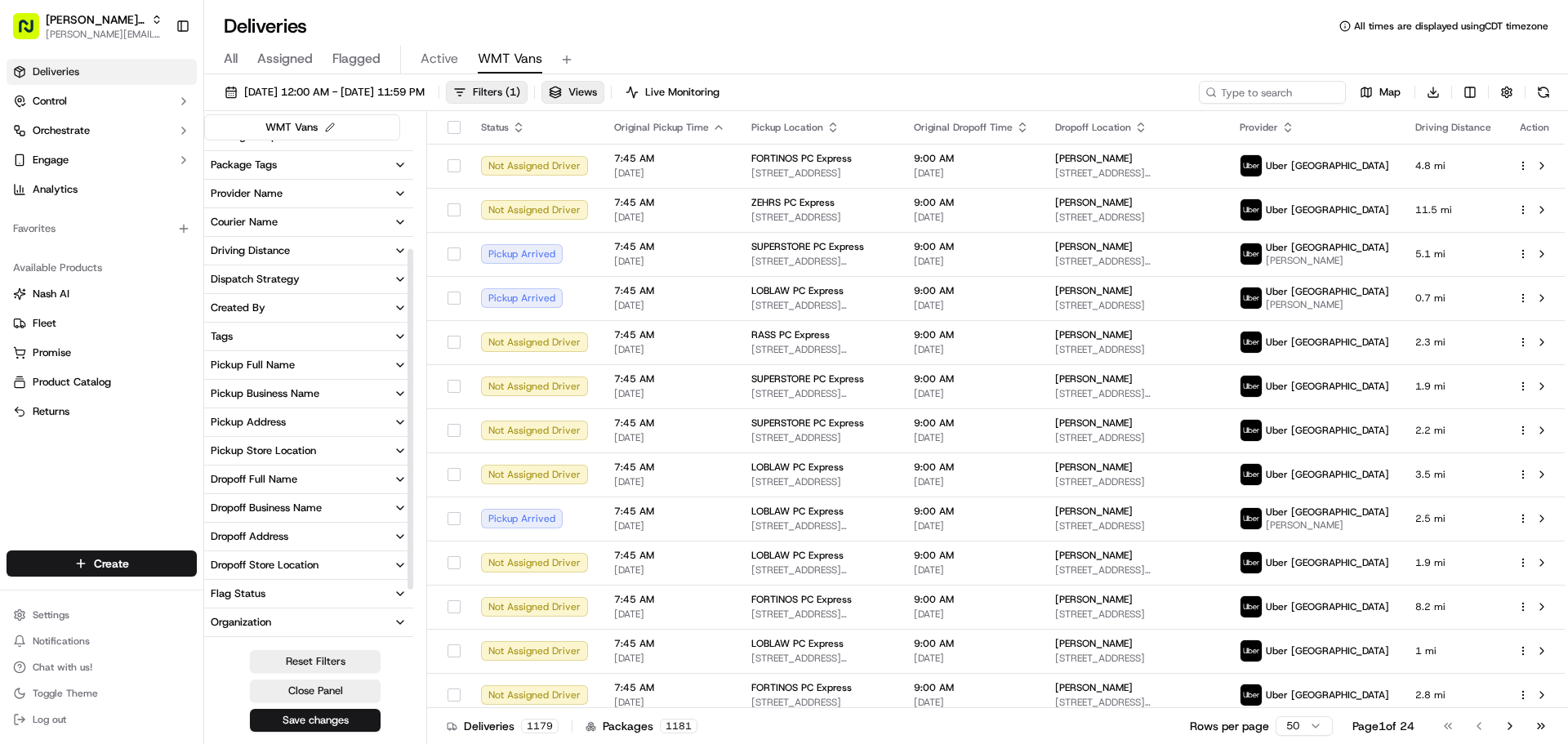
scroll to position [240, 0]
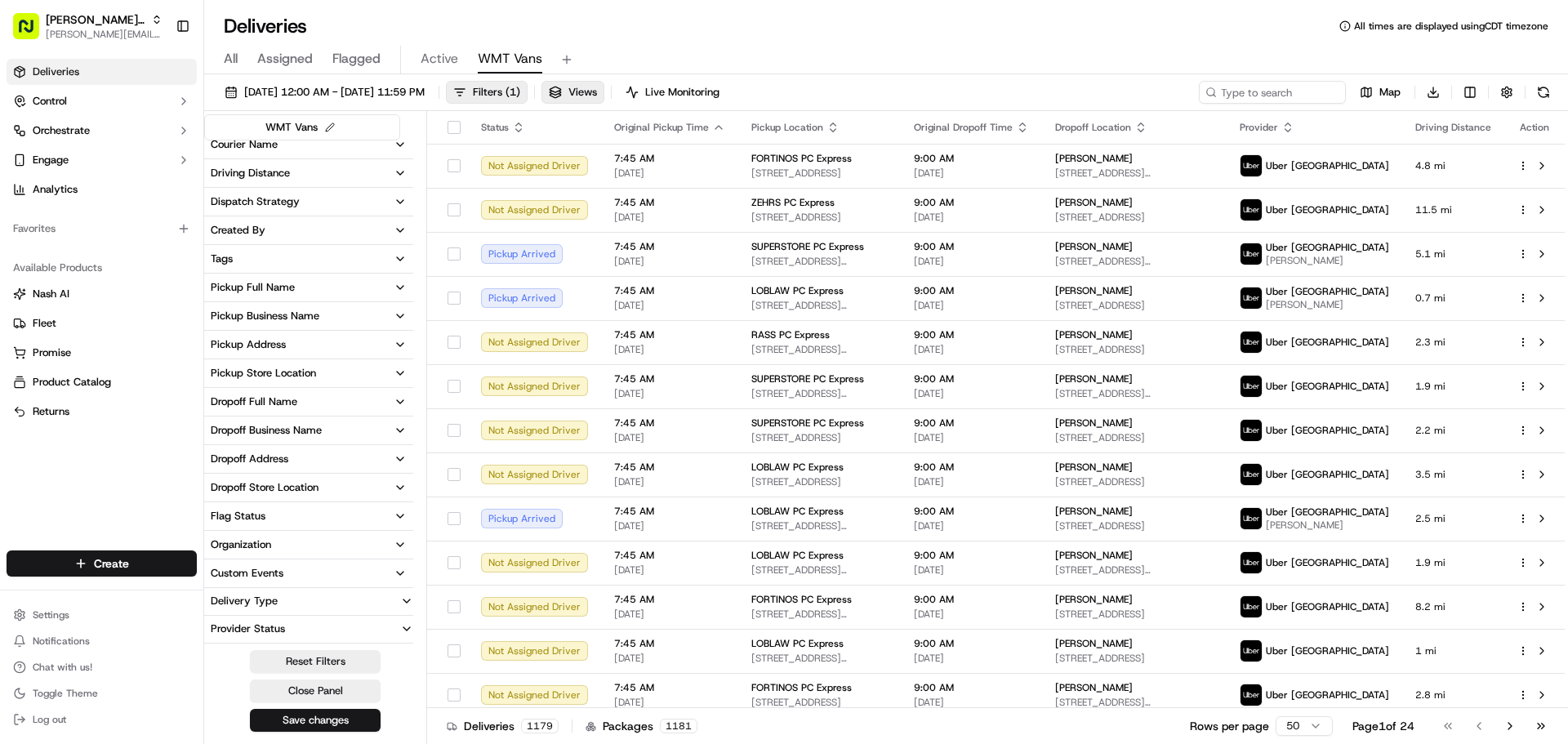
click at [263, 541] on div "Organization" at bounding box center [240, 545] width 61 height 14
click at [284, 569] on input at bounding box center [318, 575] width 177 height 26
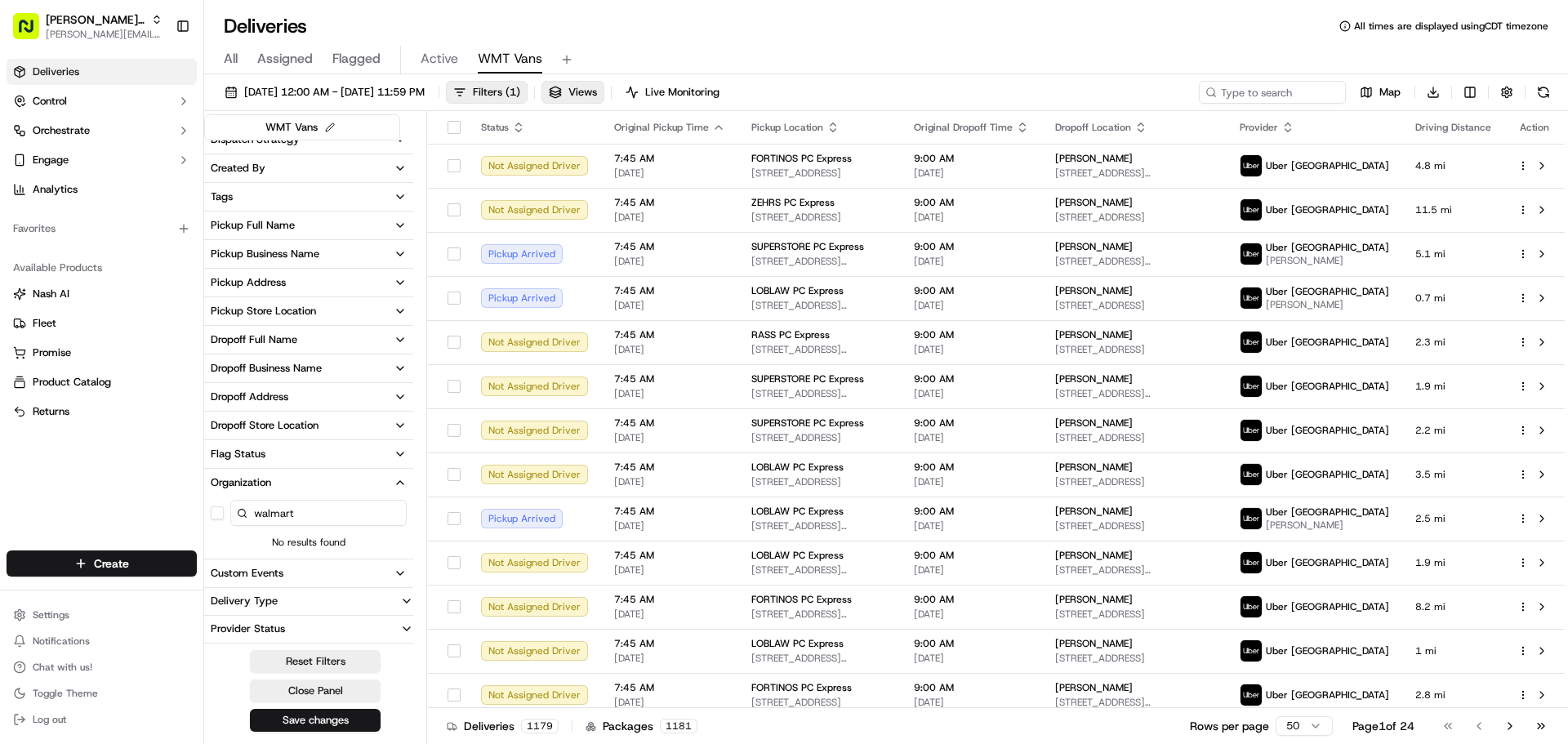
click at [271, 517] on input "walmart" at bounding box center [318, 512] width 177 height 26
type input "W"
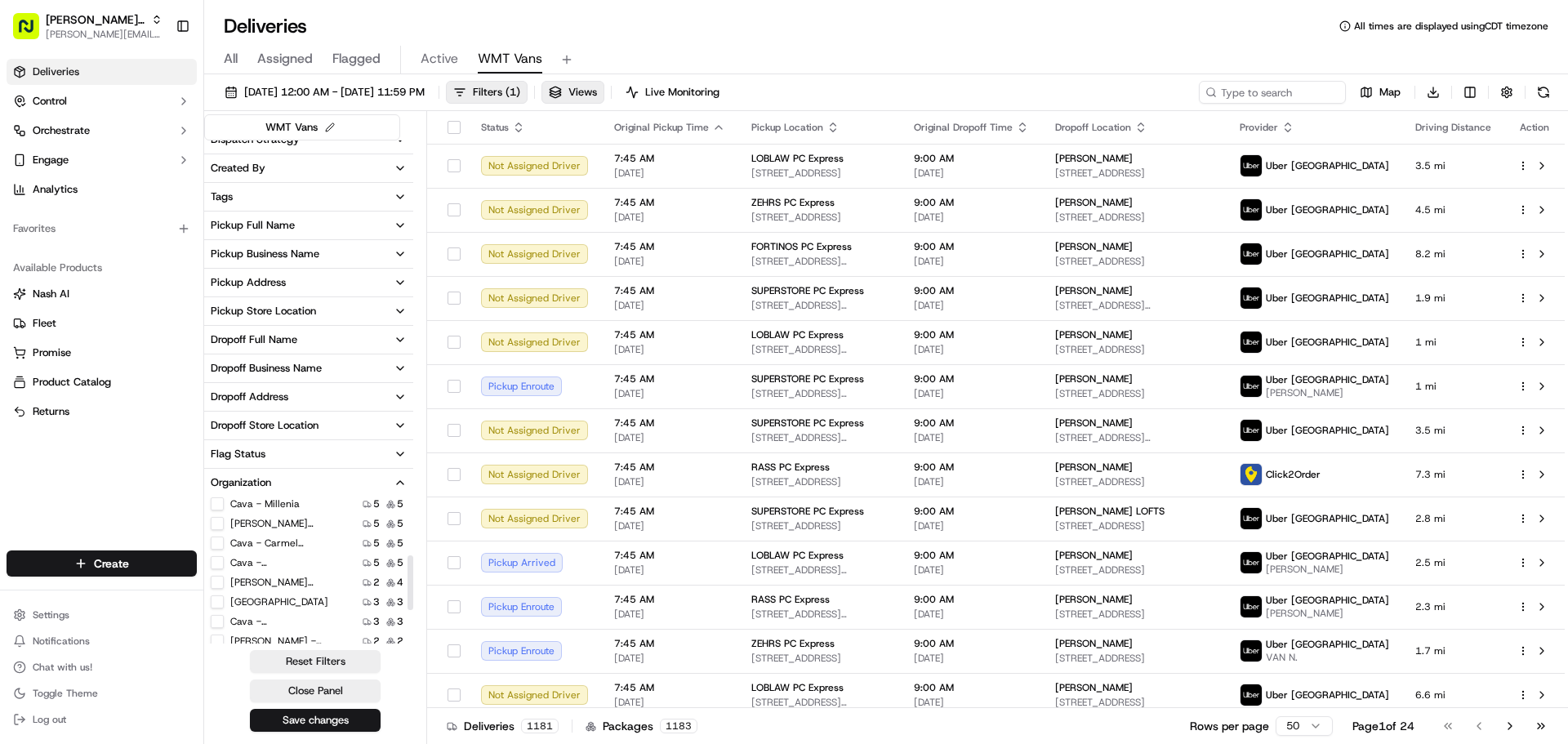
scroll to position [0, 0]
click at [283, 515] on input at bounding box center [318, 512] width 177 height 26
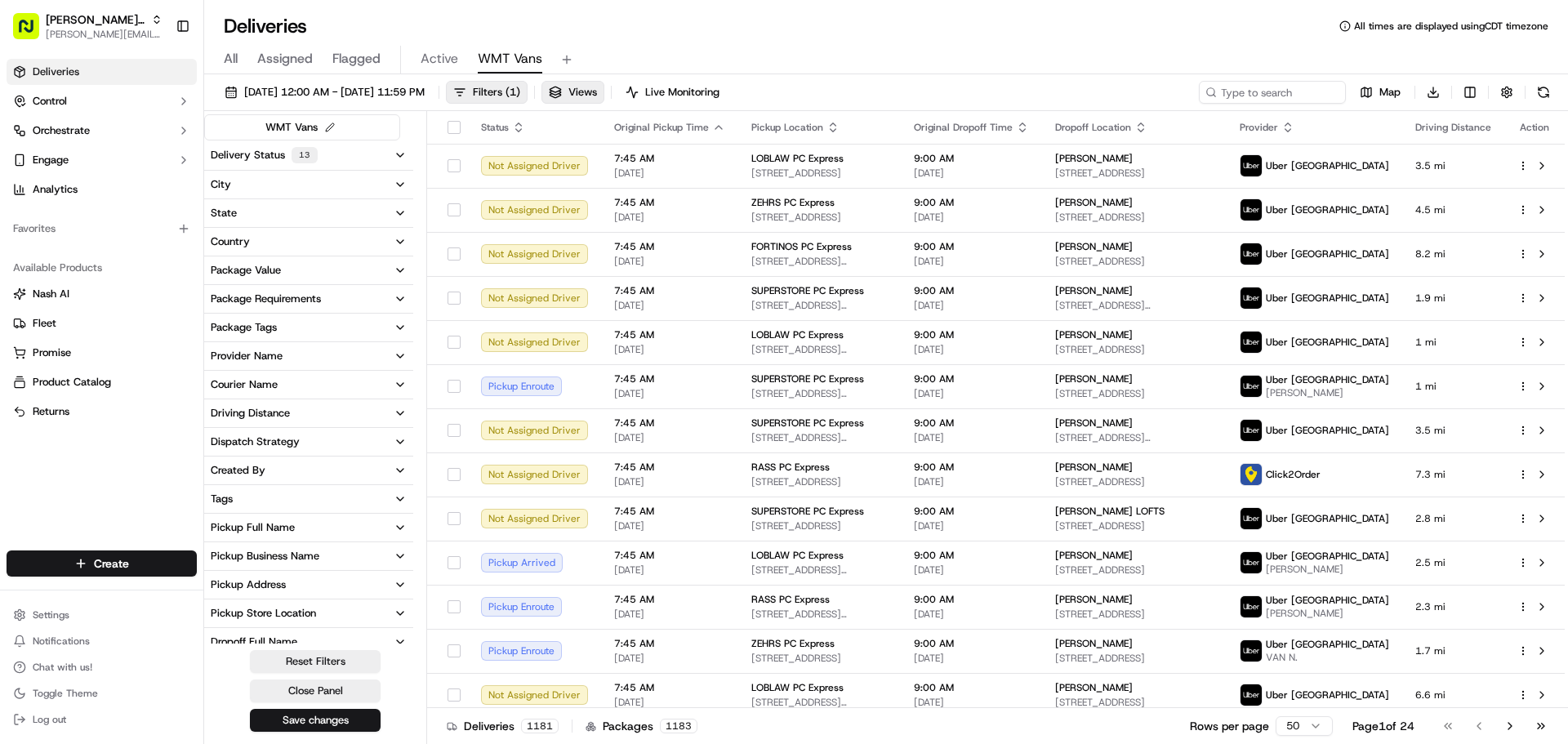
click at [251, 144] on button "Delivery Status 13" at bounding box center [308, 155] width 209 height 29
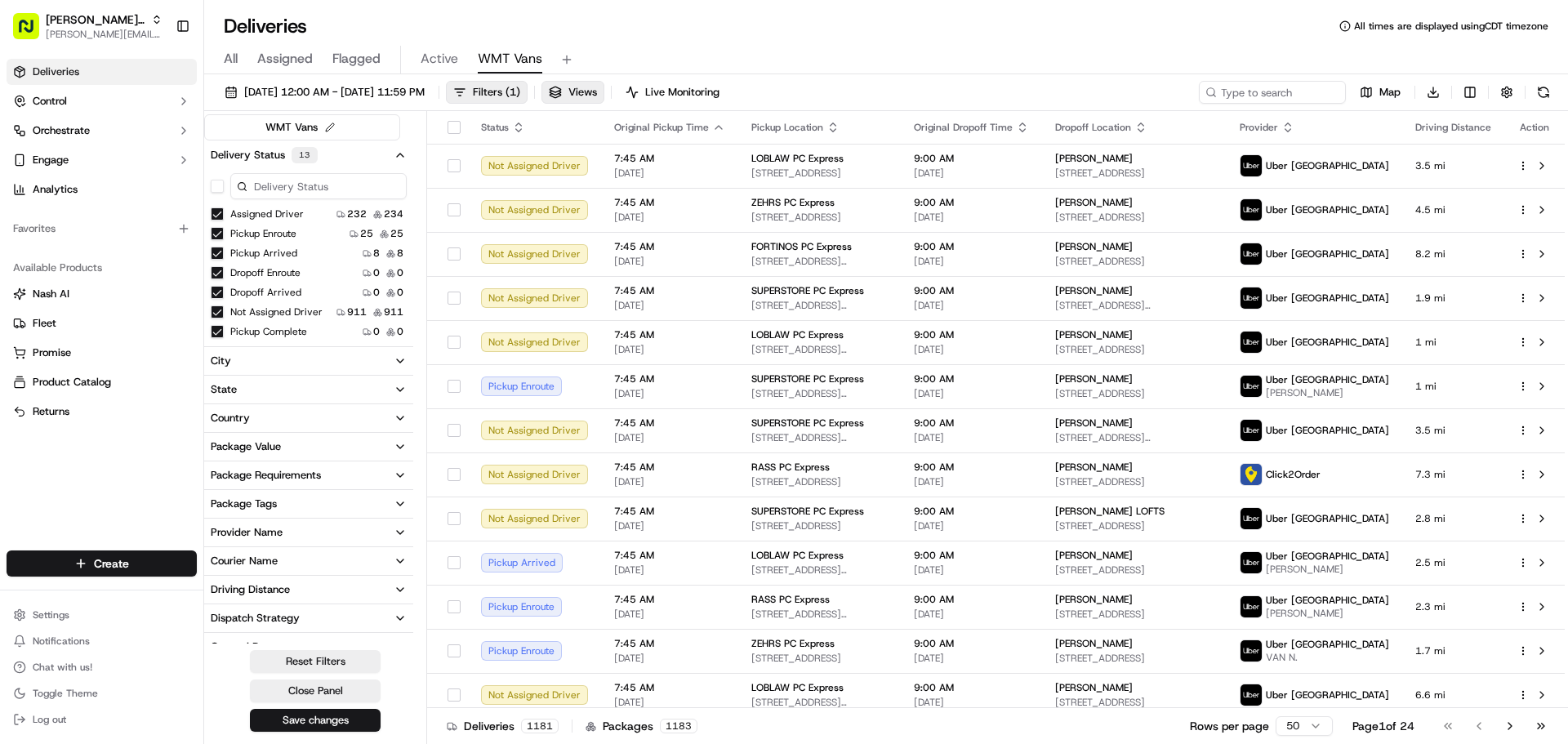
click at [217, 188] on button "button" at bounding box center [217, 186] width 13 height 13
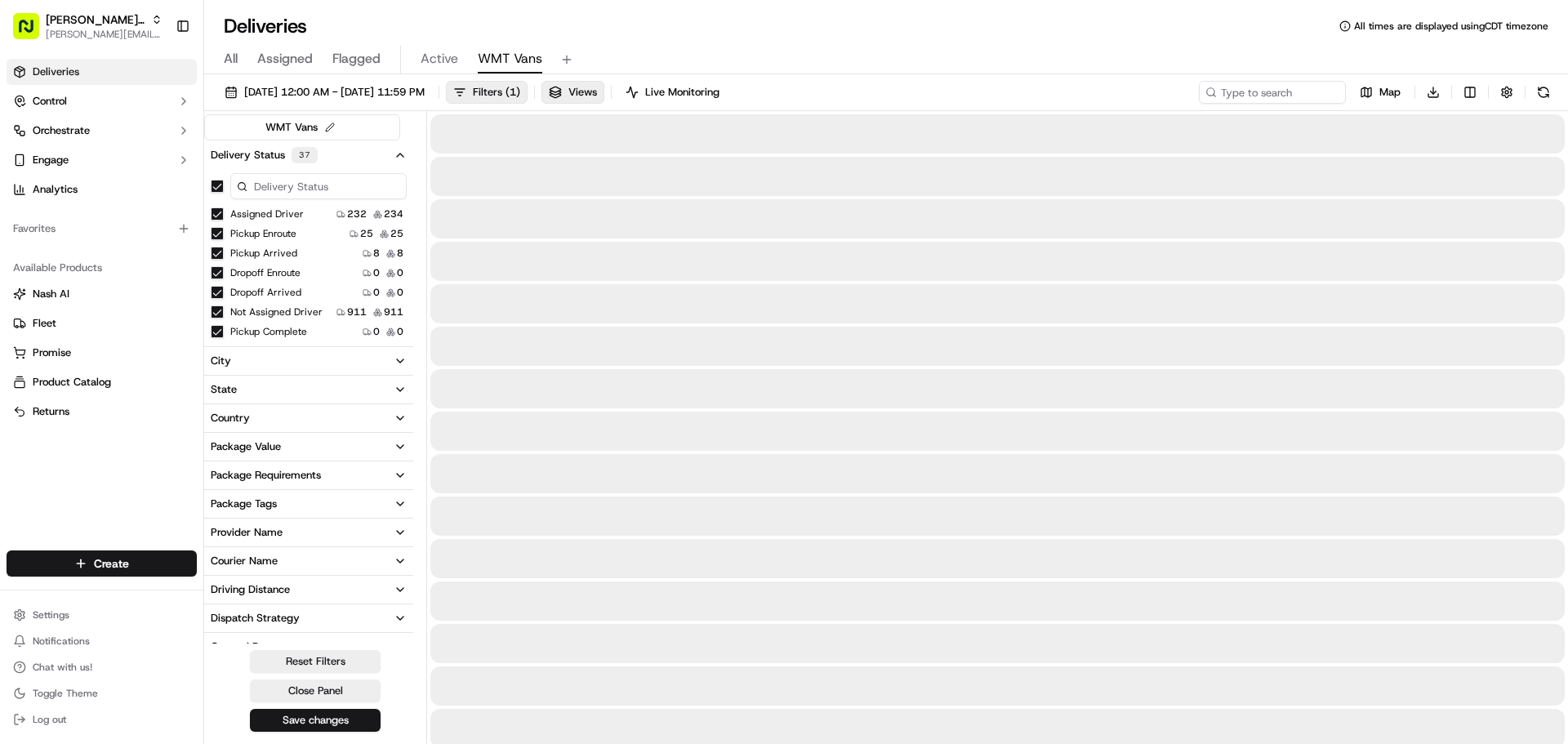
click at [218, 186] on button "button" at bounding box center [217, 186] width 13 height 13
click at [344, 153] on button "Delivery Status" at bounding box center [308, 154] width 209 height 28
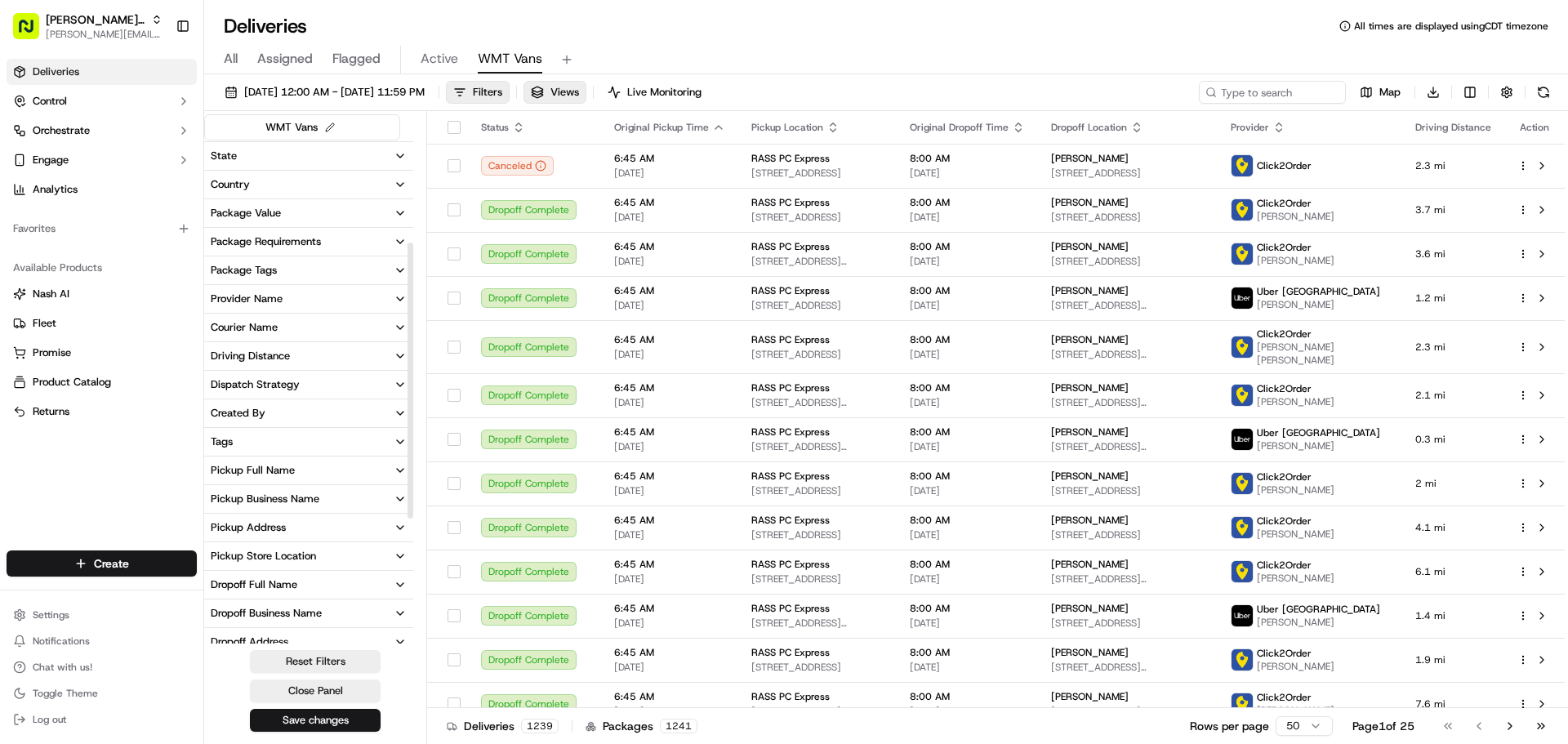
scroll to position [326, 0]
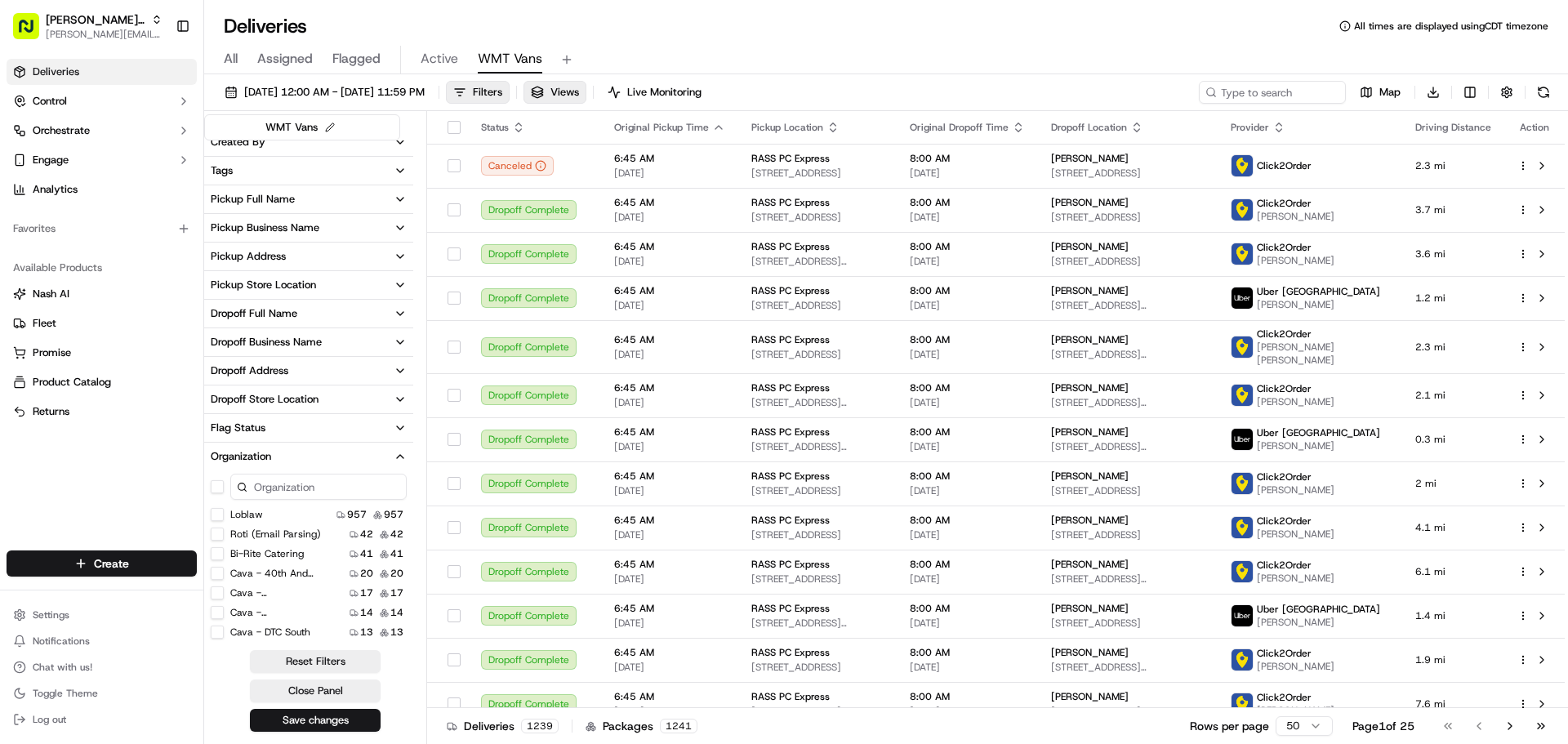
click at [290, 487] on input at bounding box center [318, 486] width 177 height 26
type input "wa"
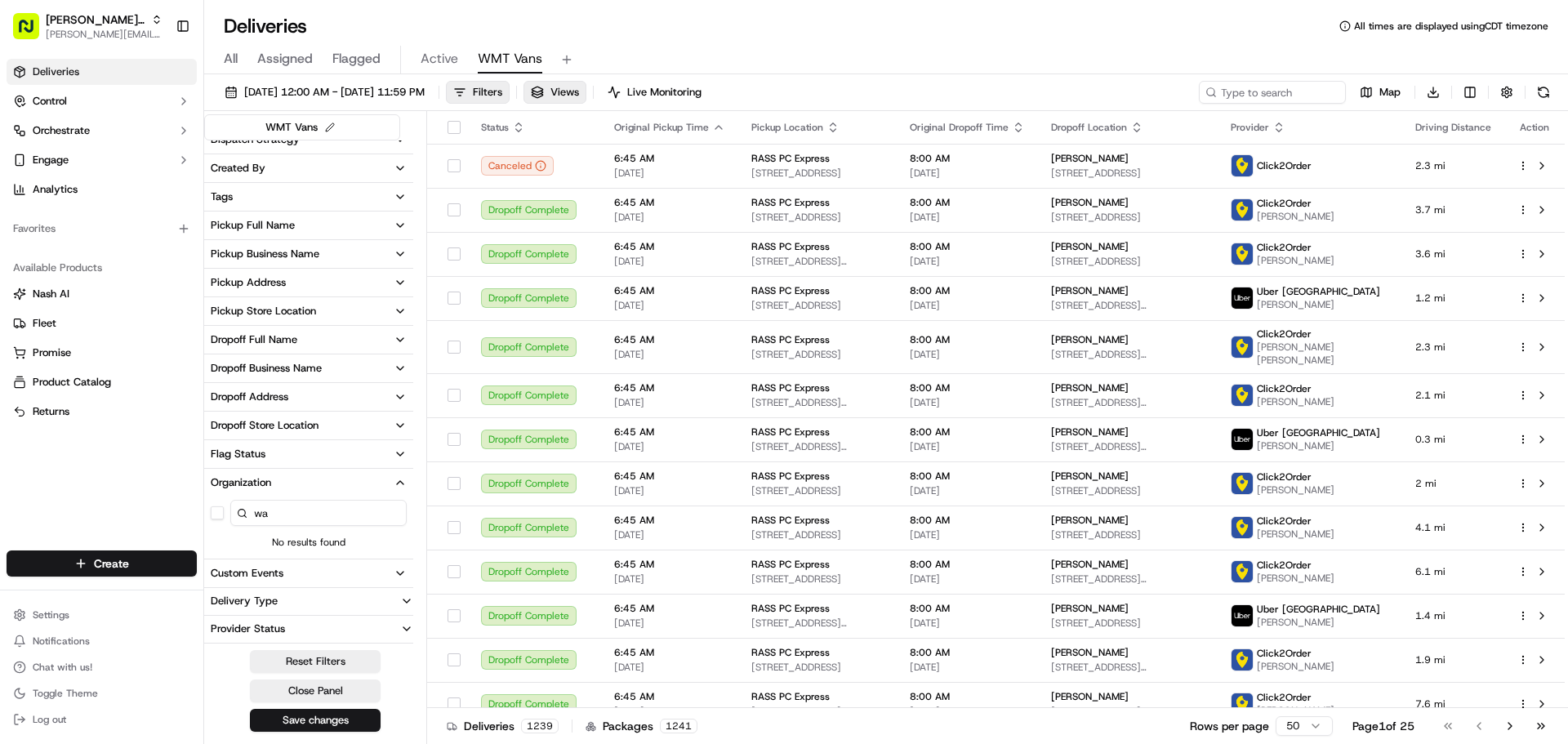
click at [302, 517] on input "wa" at bounding box center [318, 512] width 177 height 26
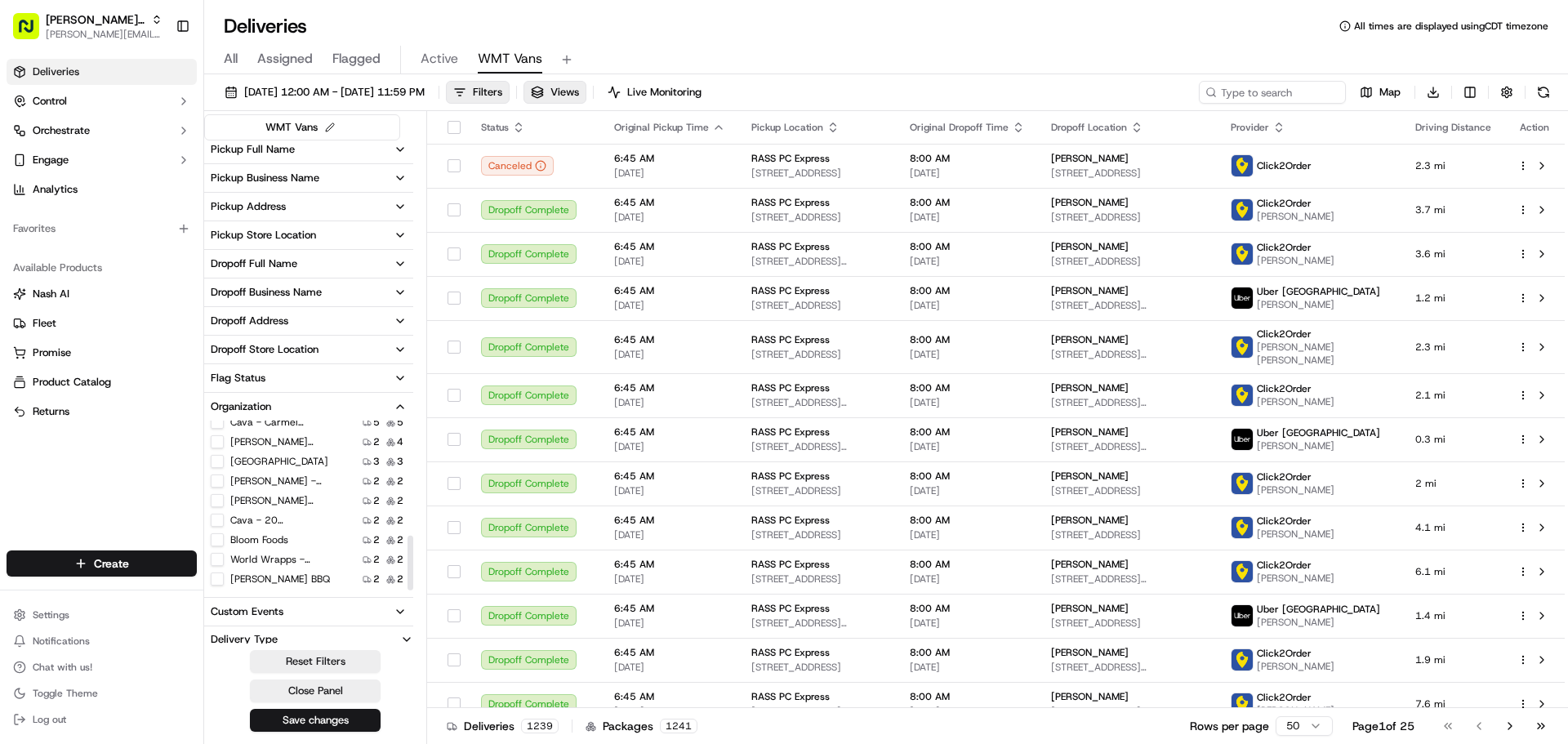
scroll to position [415, 0]
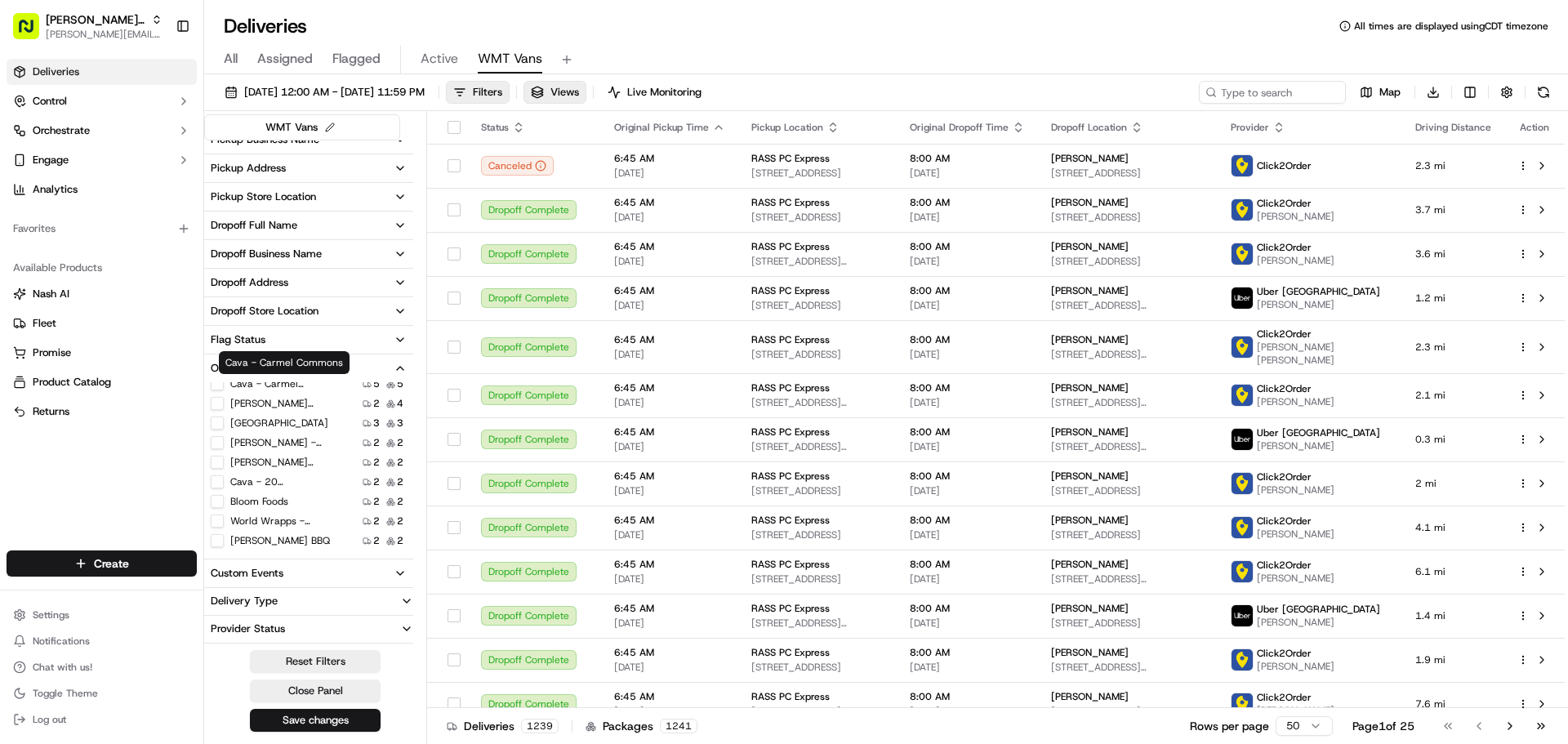
click at [297, 362] on div "Cava - Carmel Commons Cava - Carmel Commons" at bounding box center [284, 362] width 131 height 23
click at [353, 359] on button "Organization" at bounding box center [308, 368] width 209 height 28
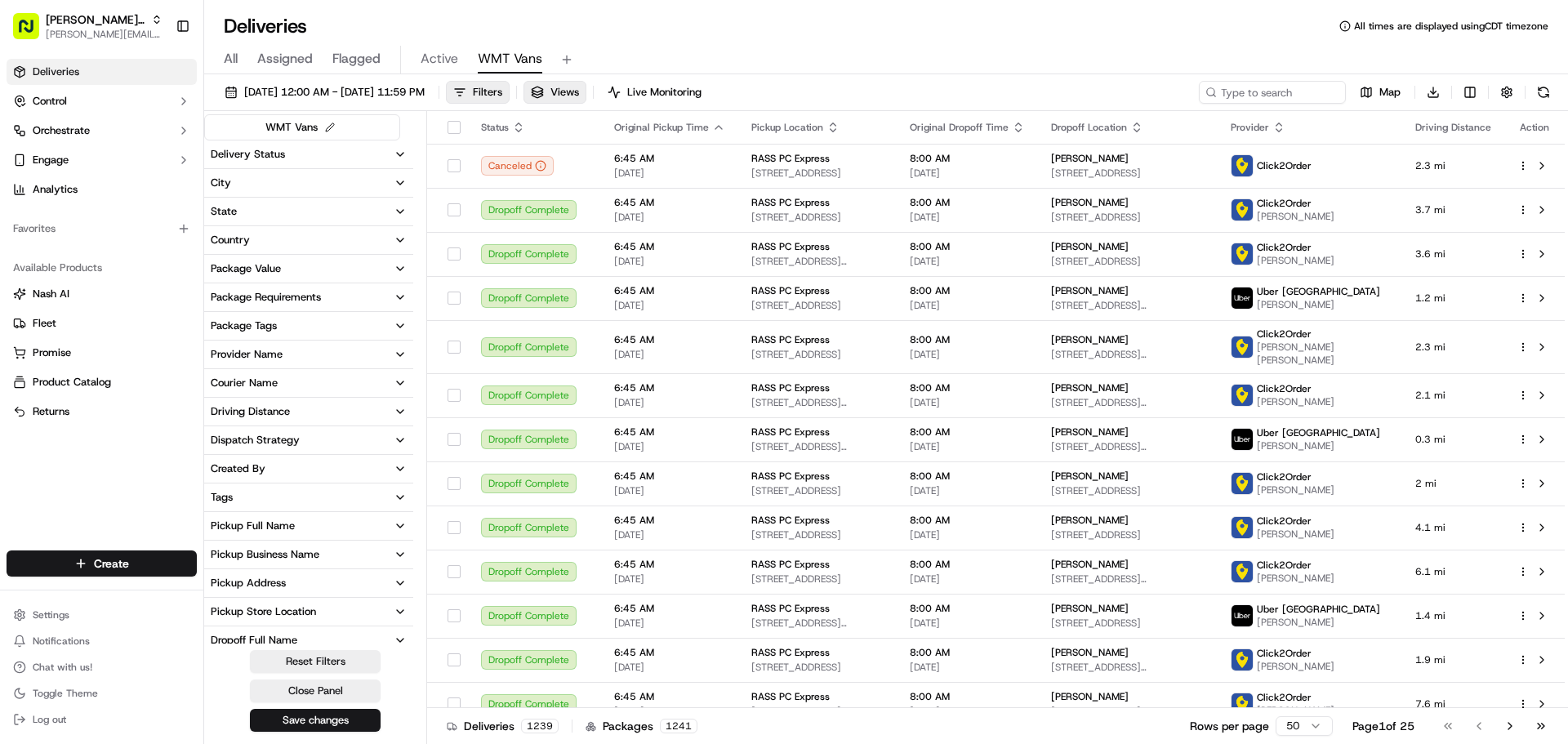
scroll to position [238, 0]
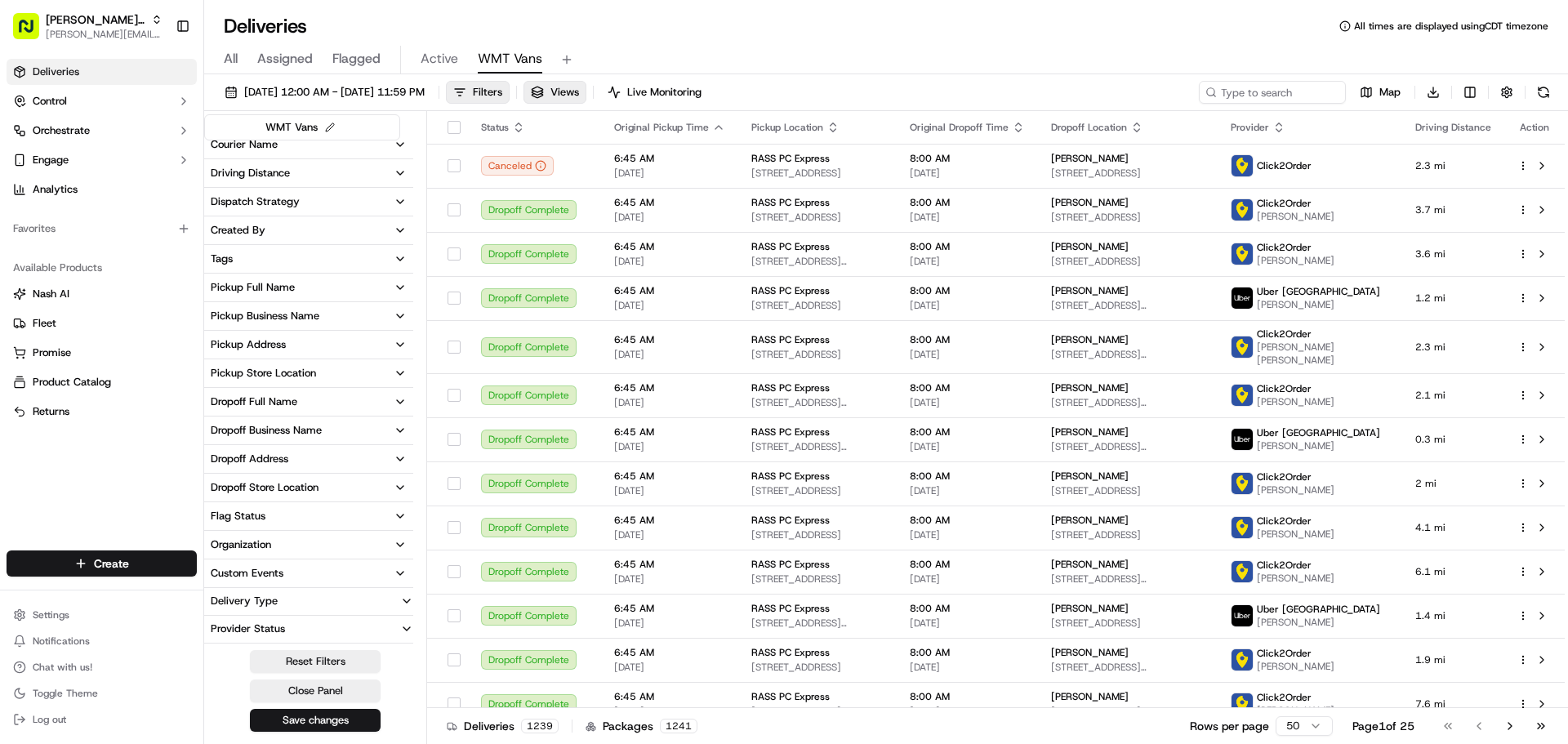
click at [260, 542] on div "Organization" at bounding box center [240, 545] width 61 height 14
click at [281, 587] on input at bounding box center [318, 575] width 177 height 26
type input "ezc"
click at [586, 90] on button "Views" at bounding box center [554, 92] width 63 height 23
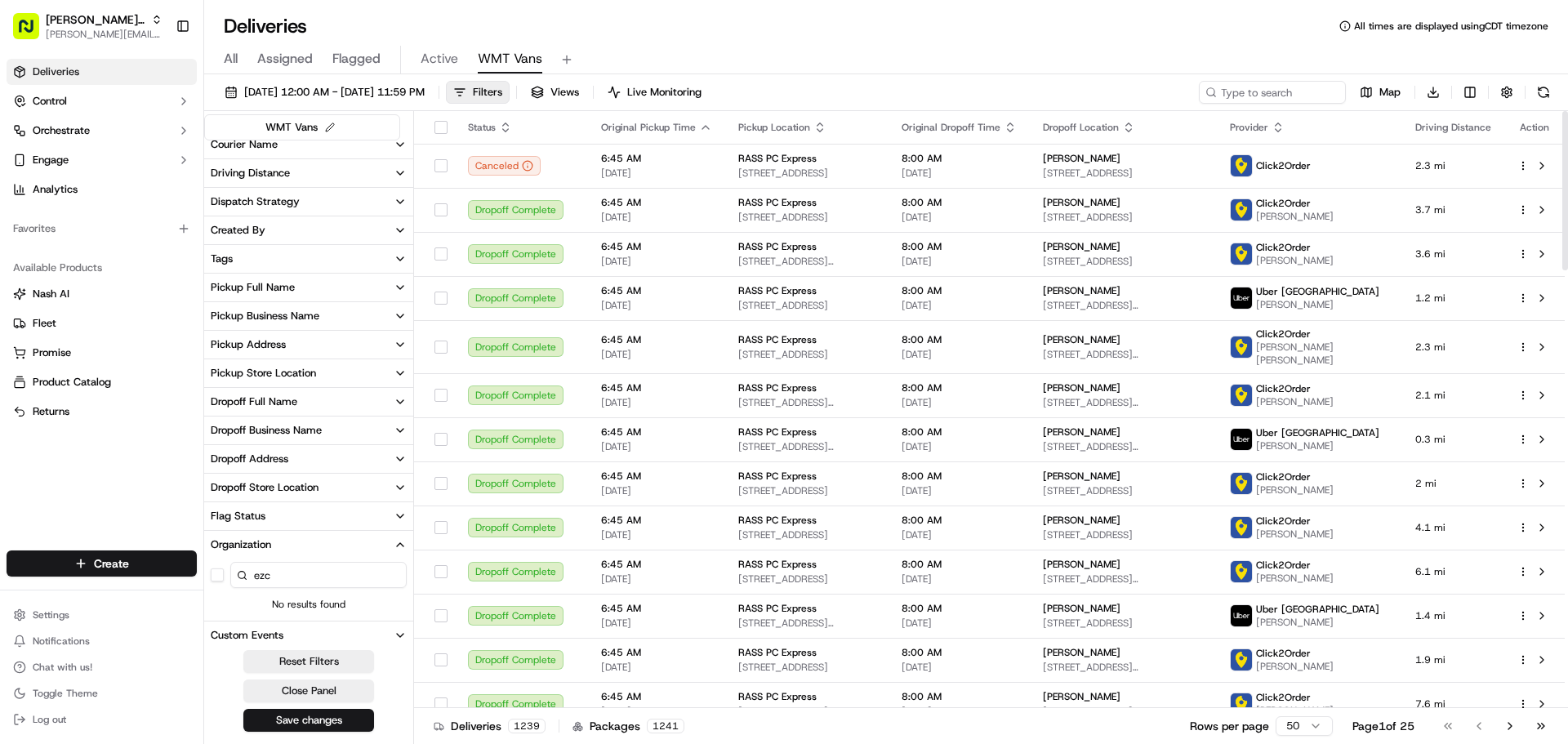
click at [611, 80] on div "09/23/2025 12:00 AM - 09/23/2025 11:59 PM Filters Views Live Monitoring Map Dow…" at bounding box center [886, 411] width 1363 height 672
click at [586, 93] on button "Views" at bounding box center [554, 92] width 63 height 23
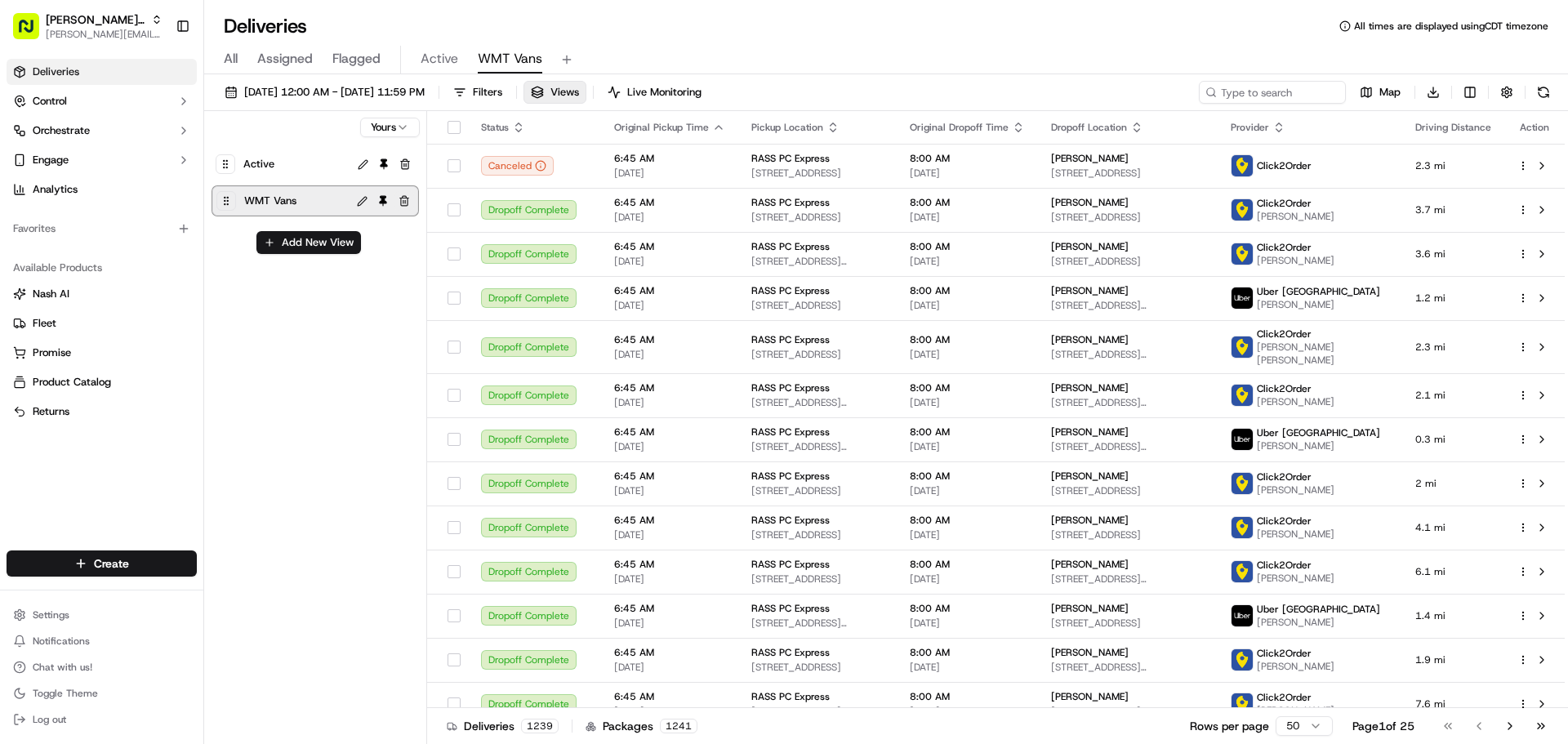
click at [404, 201] on button "button" at bounding box center [404, 201] width 20 height 20
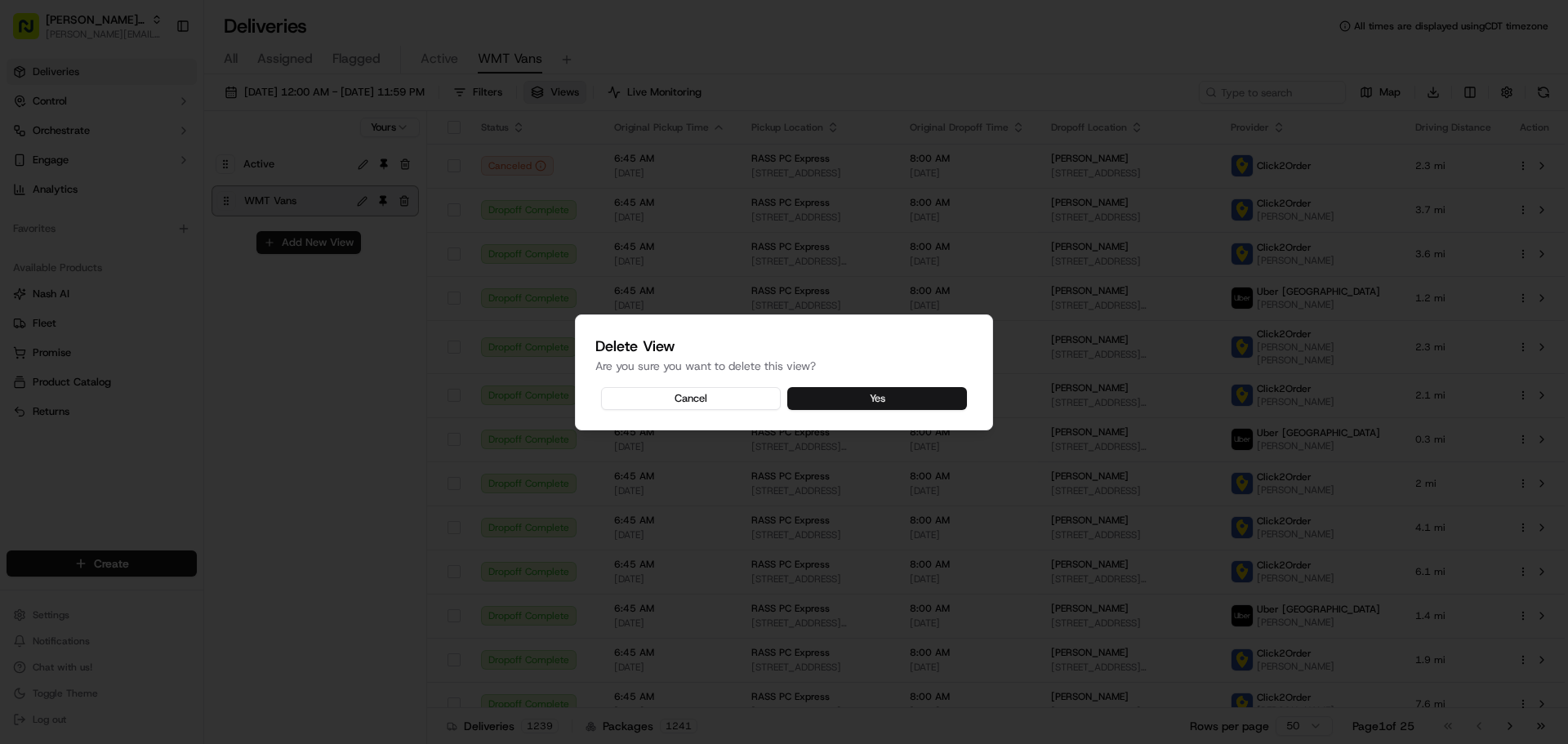
click at [807, 393] on button "Yes" at bounding box center [876, 398] width 179 height 23
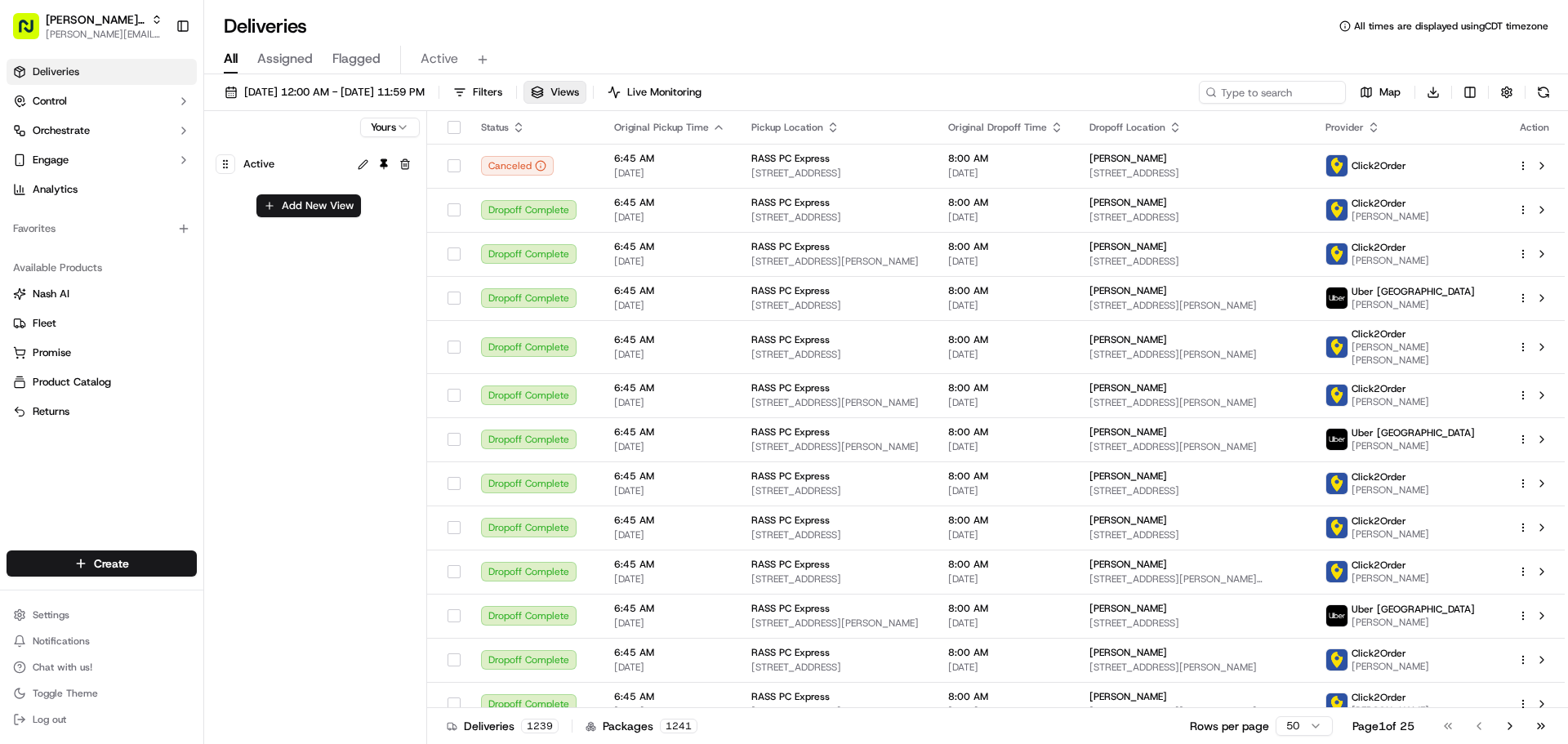
click at [393, 130] on html "Nash Live Ops jeff@usenash.com Toggle Sidebar Deliveries Control Orchestrate En…" at bounding box center [784, 372] width 1568 height 744
click at [344, 261] on html "Nash Live Ops jeff@usenash.com Toggle Sidebar Deliveries Control Orchestrate En…" at bounding box center [784, 372] width 1568 height 744
click at [384, 122] on html "Nash Live Ops jeff@usenash.com Toggle Sidebar Deliveries Control Orchestrate En…" at bounding box center [784, 372] width 1568 height 744
click at [330, 252] on div "Pinned Active Add New View" at bounding box center [315, 430] width 223 height 636
click at [288, 165] on div "Active" at bounding box center [295, 163] width 109 height 23
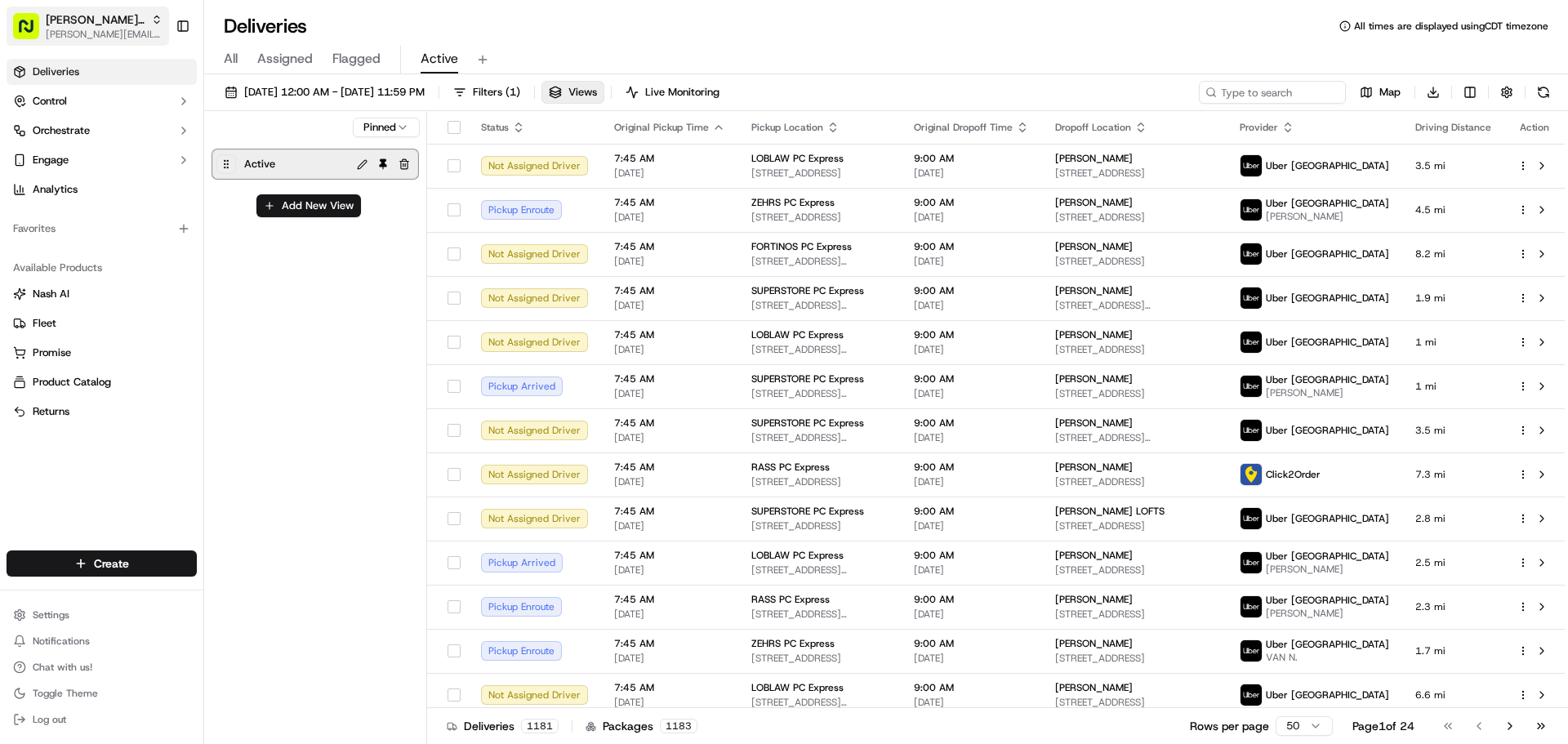
click at [105, 34] on span "[PERSON_NAME][EMAIL_ADDRESS][DOMAIN_NAME]" at bounding box center [103, 34] width 117 height 13
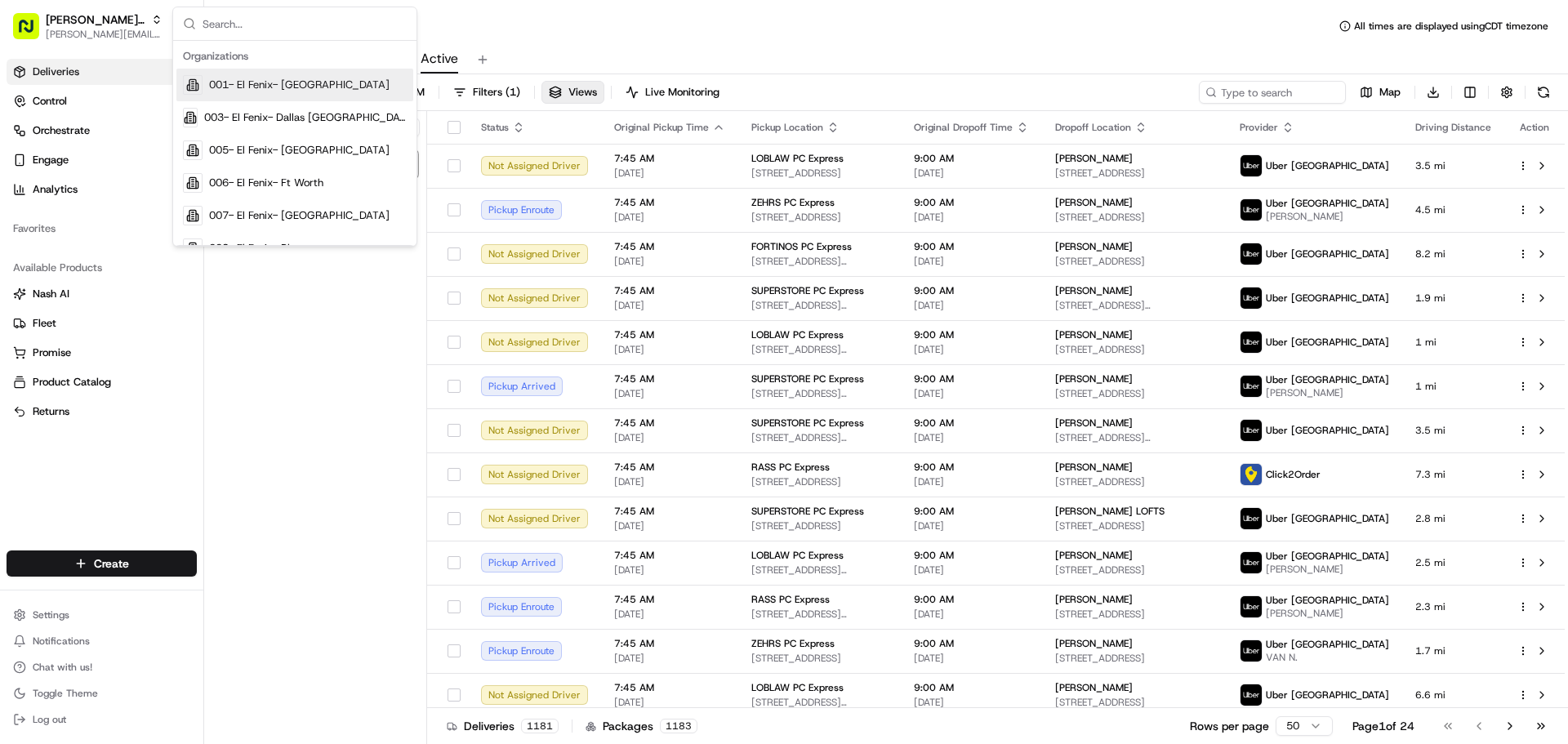
click at [284, 316] on div "Pinned Active Add New View" at bounding box center [315, 430] width 223 height 636
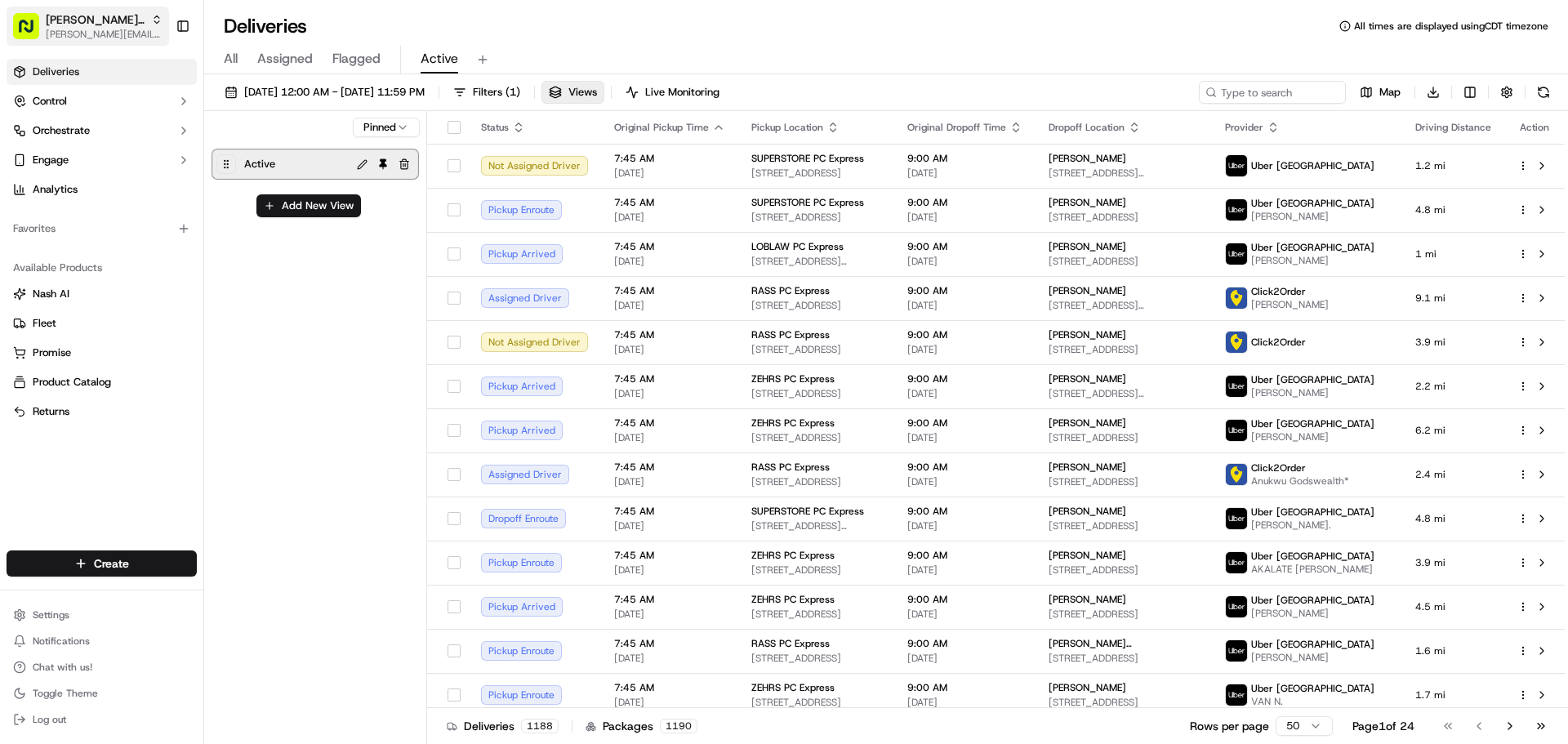
click at [78, 30] on span "[PERSON_NAME][EMAIL_ADDRESS][DOMAIN_NAME]" at bounding box center [103, 34] width 117 height 13
type input "redwagon"
click at [224, 90] on span "The RedWagon Delivers" at bounding box center [266, 85] width 115 height 14
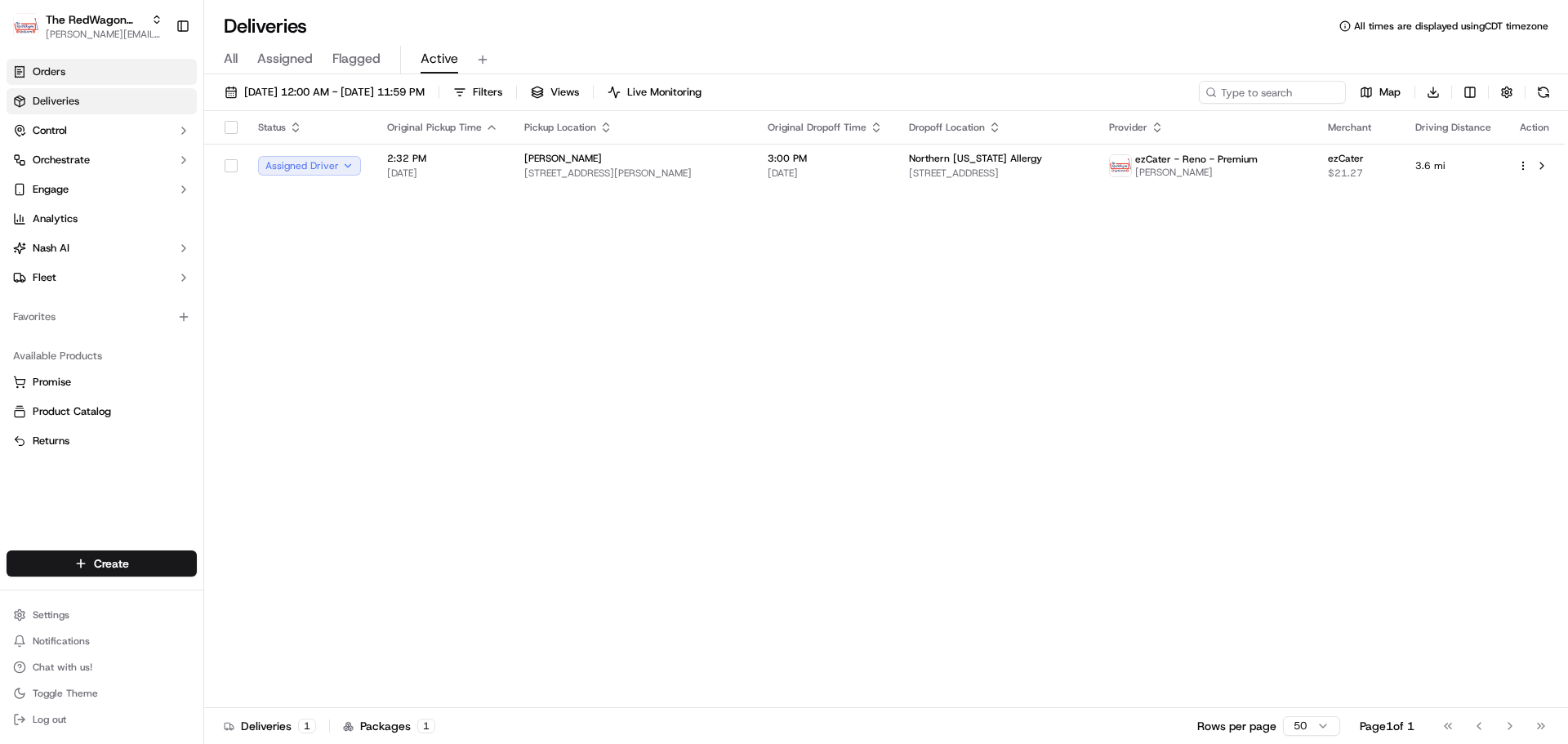
click at [58, 69] on span "Orders" at bounding box center [49, 72] width 33 height 14
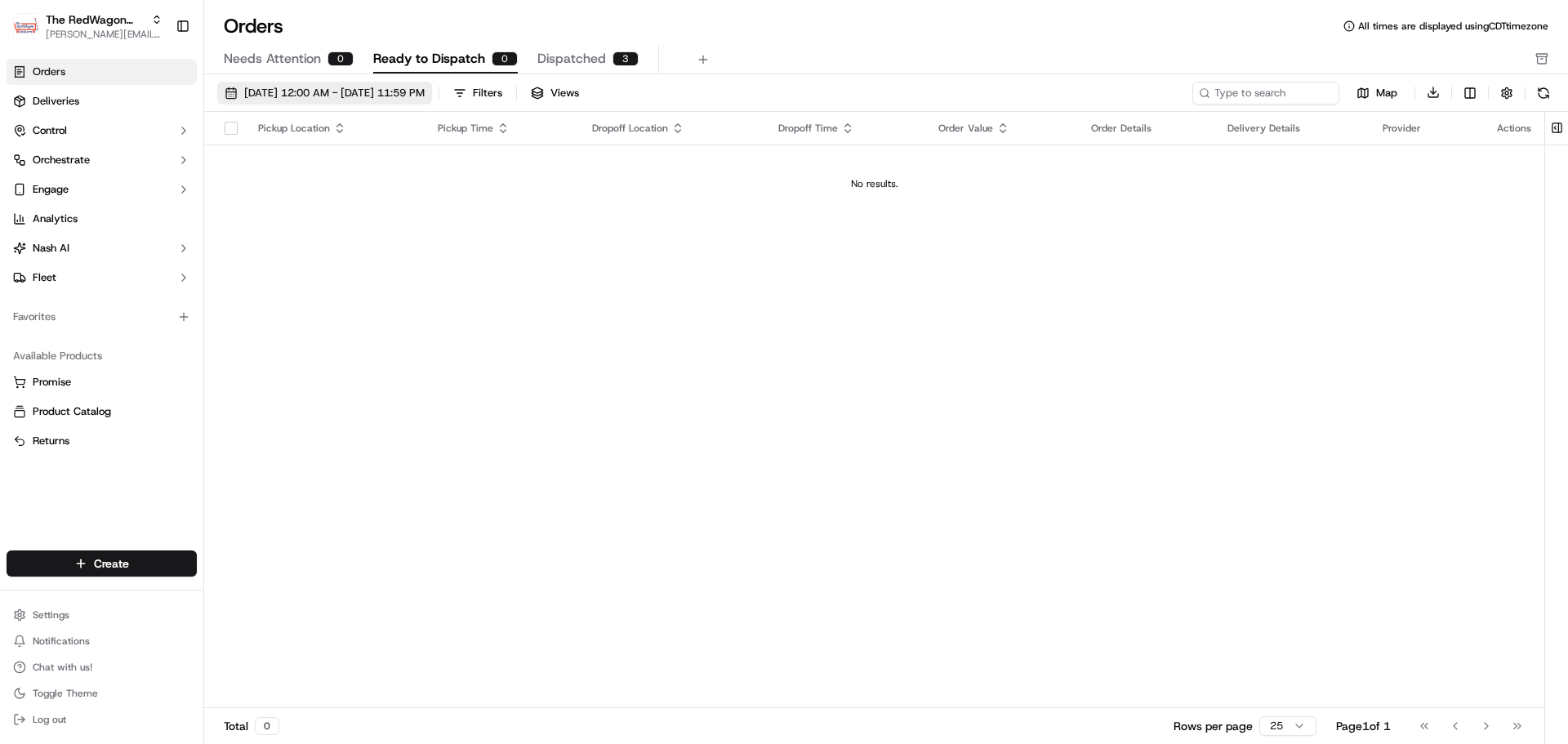
click at [334, 94] on span "09/01/2025 12:00 AM - 09/30/2025 11:59 PM" at bounding box center [334, 93] width 180 height 14
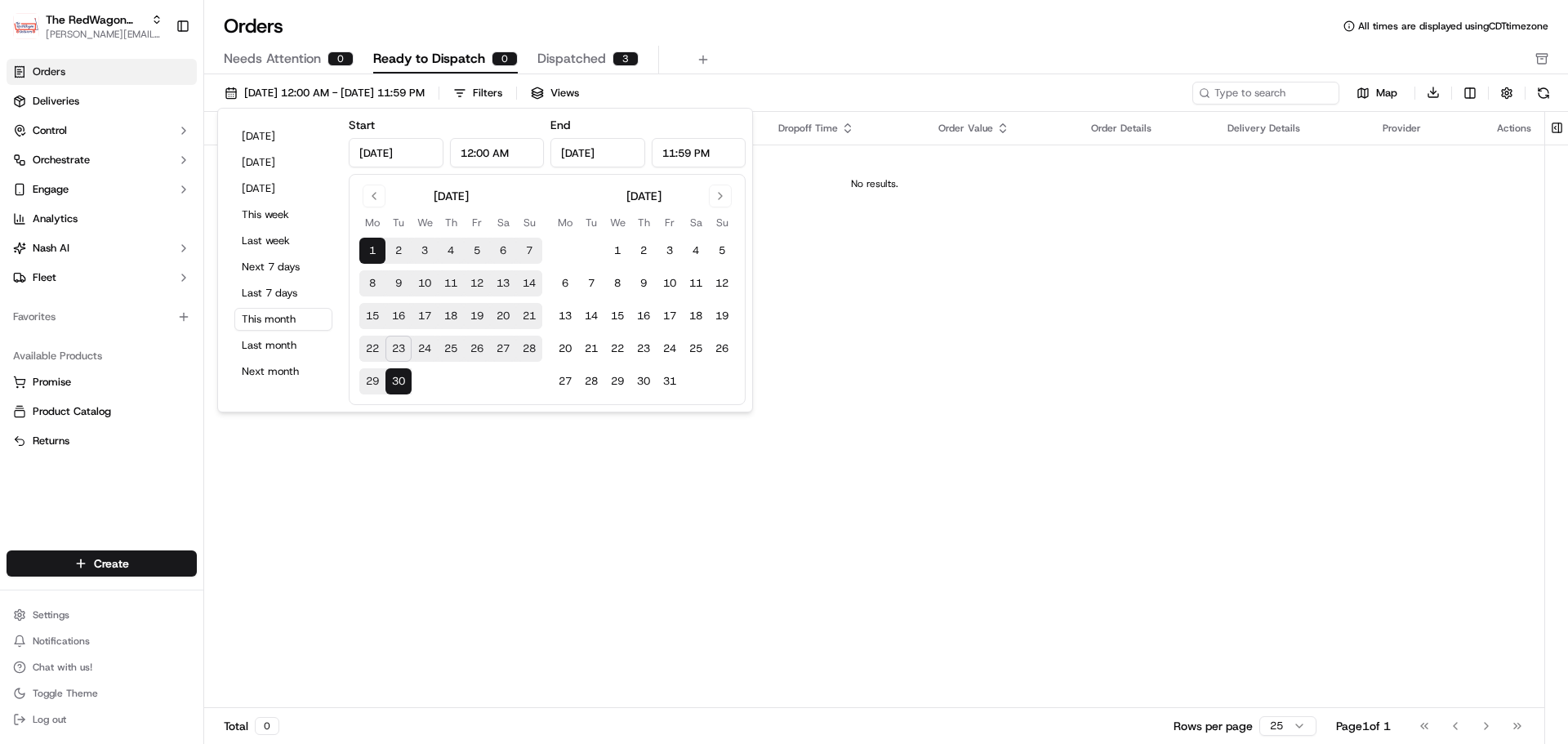
click at [374, 249] on button "1" at bounding box center [372, 250] width 26 height 26
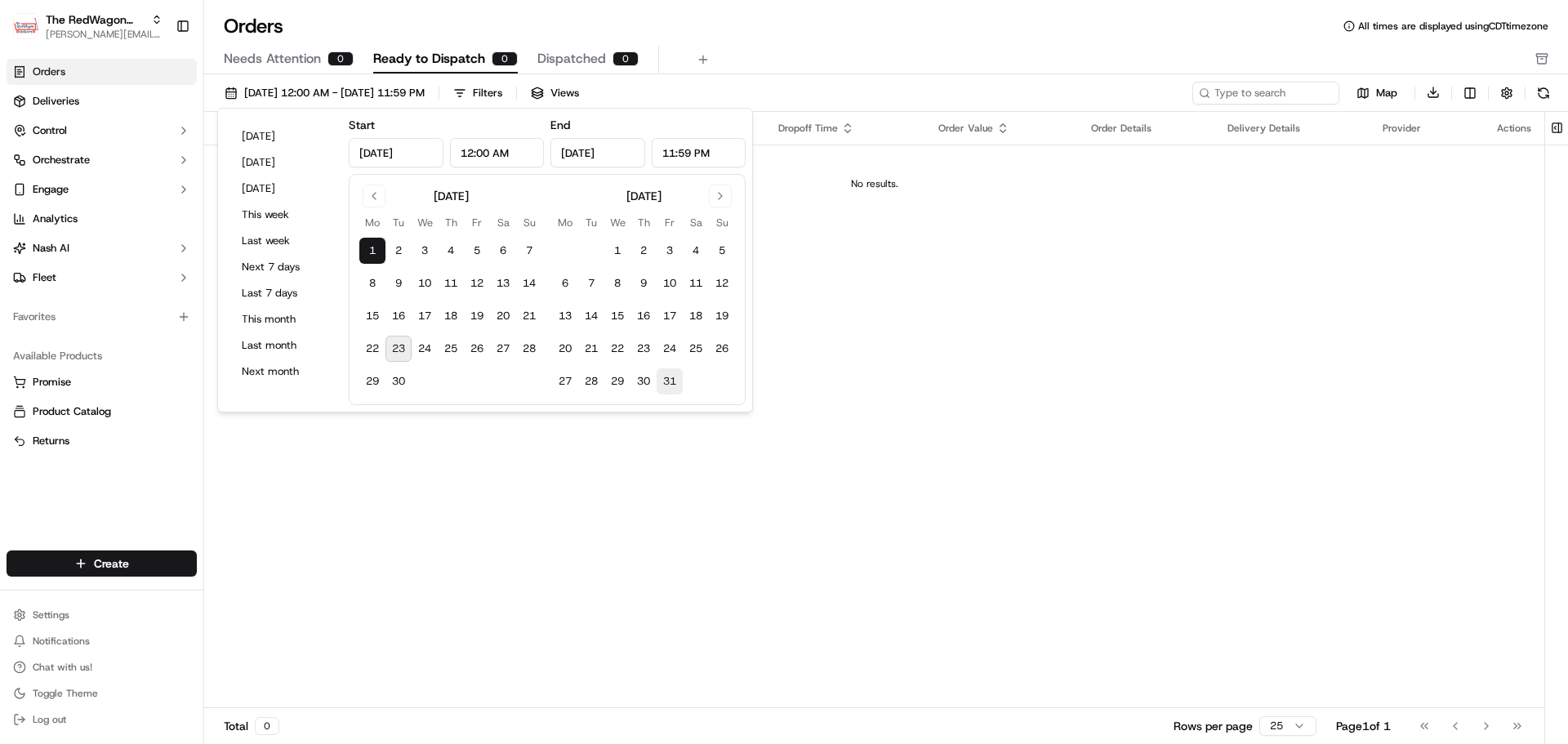
click at [665, 378] on button "31" at bounding box center [669, 381] width 26 height 26
type input "Oct 31, 2025"
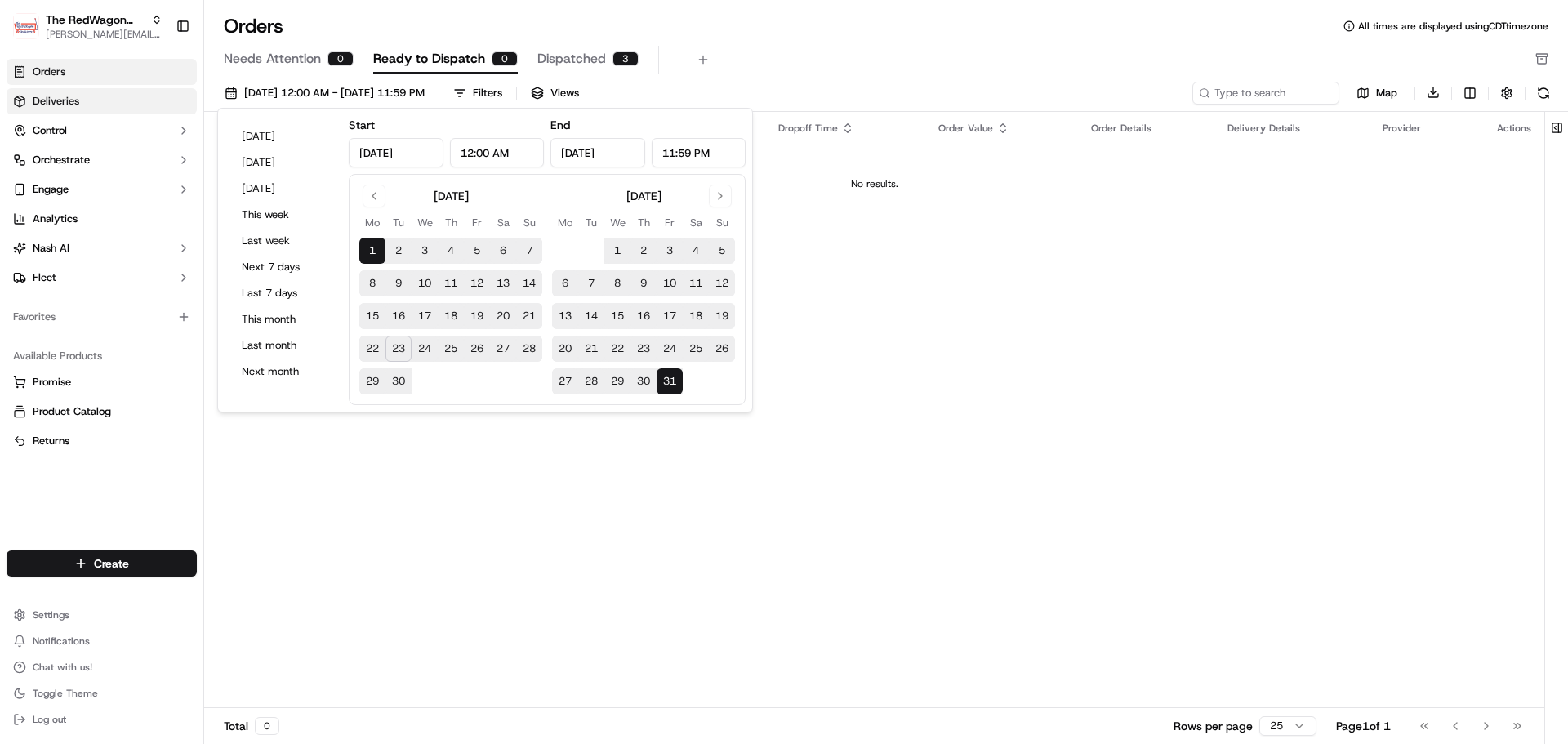
click at [81, 109] on link "Deliveries" at bounding box center [102, 101] width 190 height 26
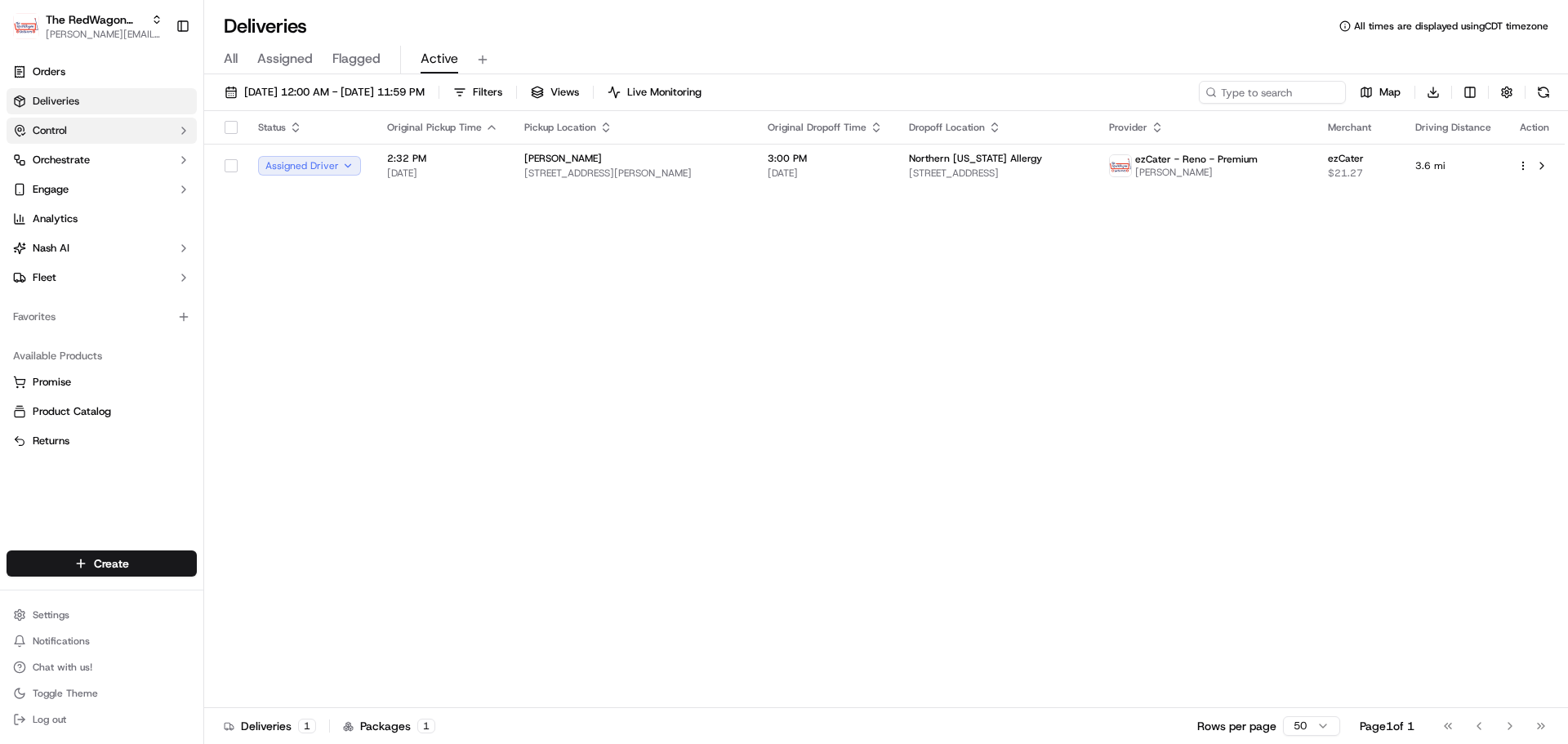
click at [100, 135] on button "Control" at bounding box center [102, 130] width 190 height 26
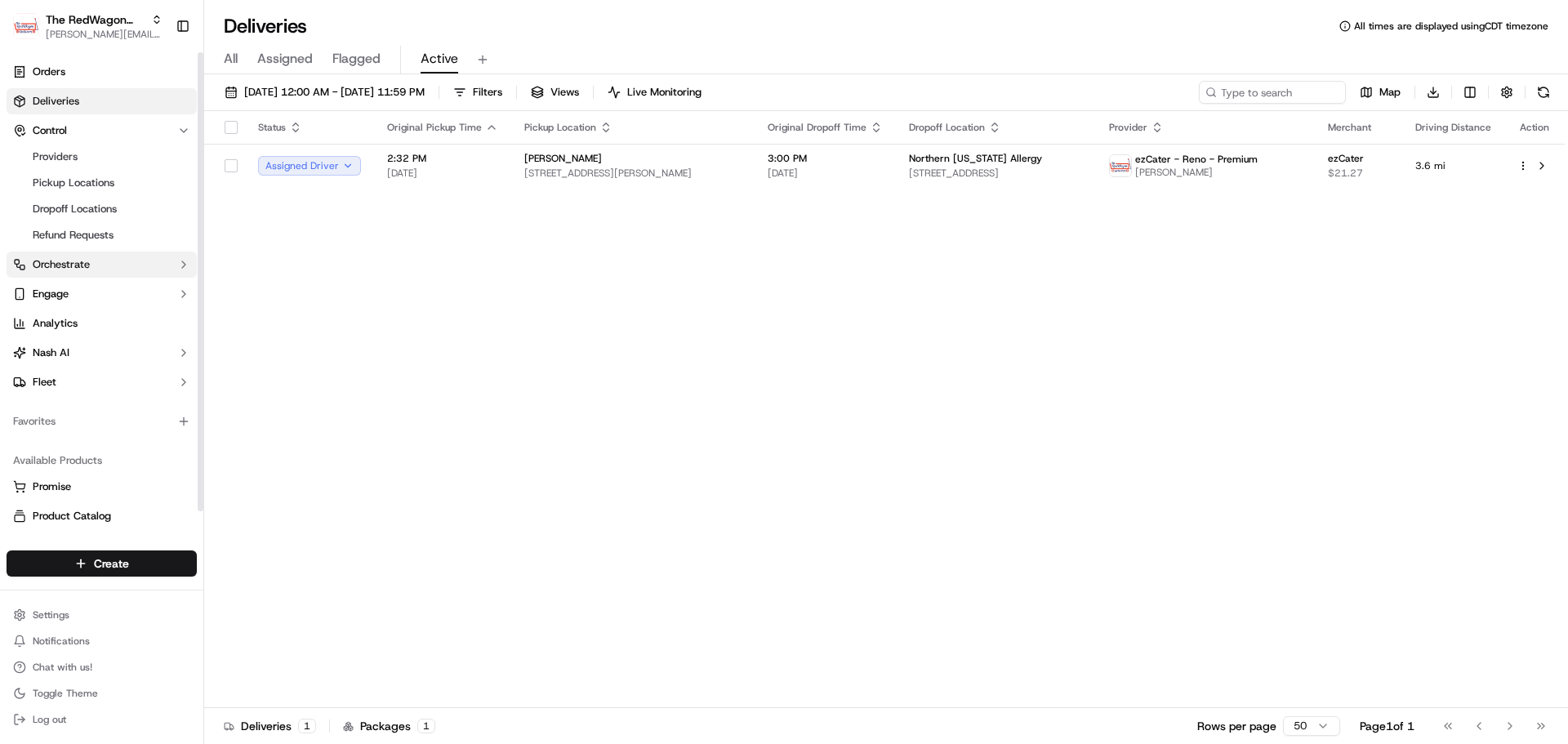
click at [106, 271] on button "Orchestrate" at bounding box center [102, 264] width 190 height 26
click at [102, 266] on button "Orchestrate" at bounding box center [102, 264] width 190 height 26
click at [100, 137] on button "Control" at bounding box center [102, 130] width 190 height 26
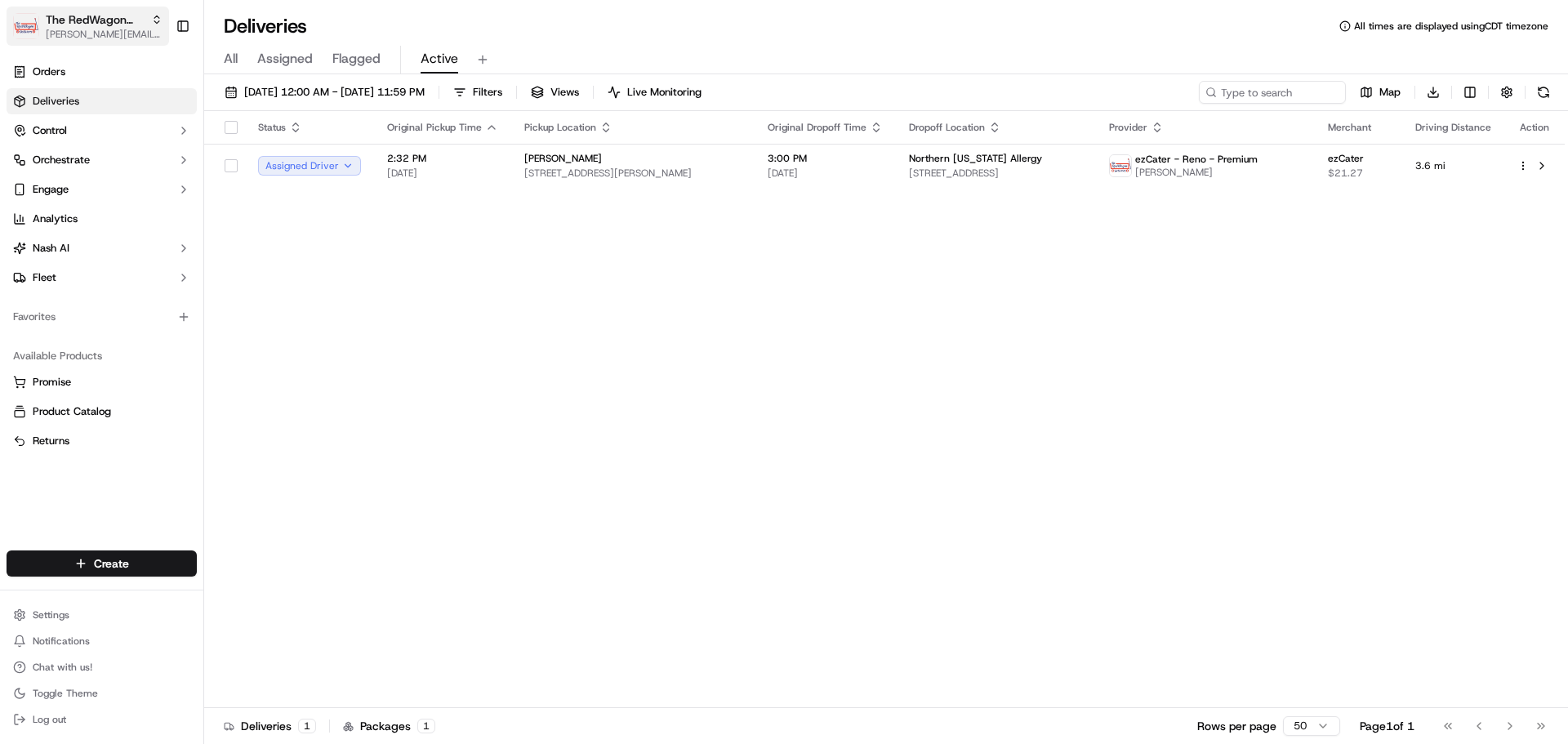
click at [107, 34] on span "[PERSON_NAME][EMAIL_ADDRESS][DOMAIN_NAME]" at bounding box center [103, 34] width 117 height 13
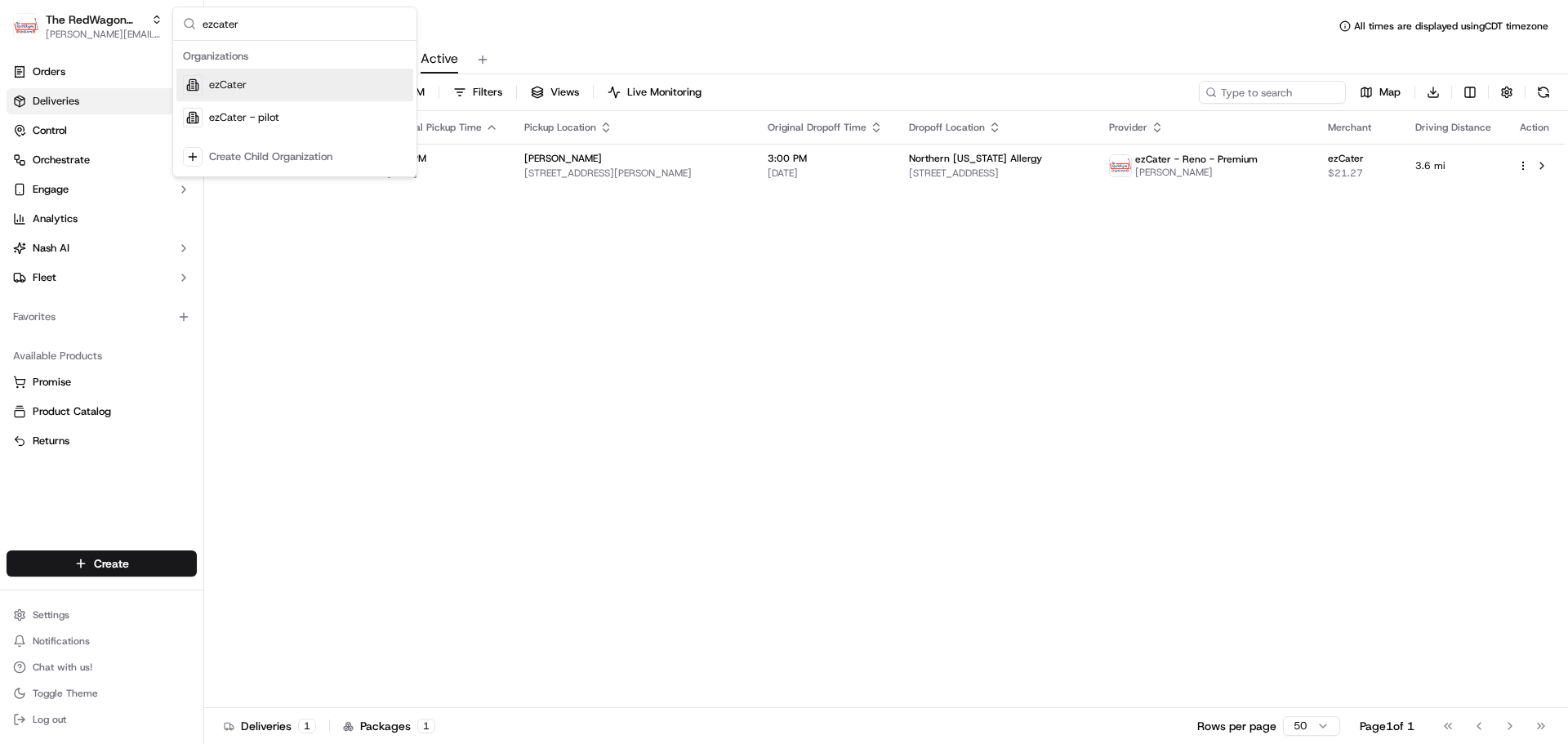
type input "ezcater"
click at [301, 86] on div "ezCater" at bounding box center [295, 85] width 237 height 33
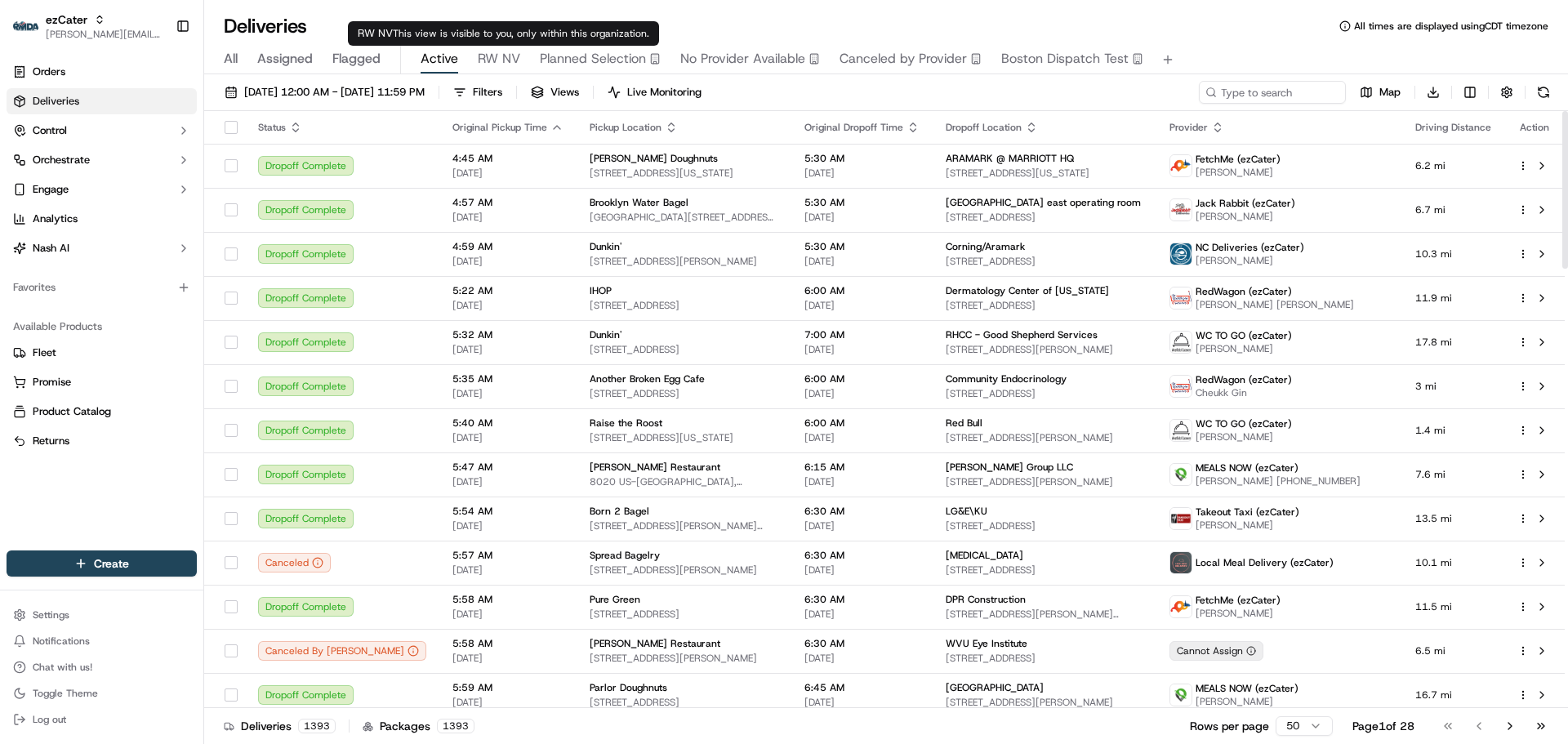
click at [492, 60] on span "RW NV" at bounding box center [498, 59] width 43 height 20
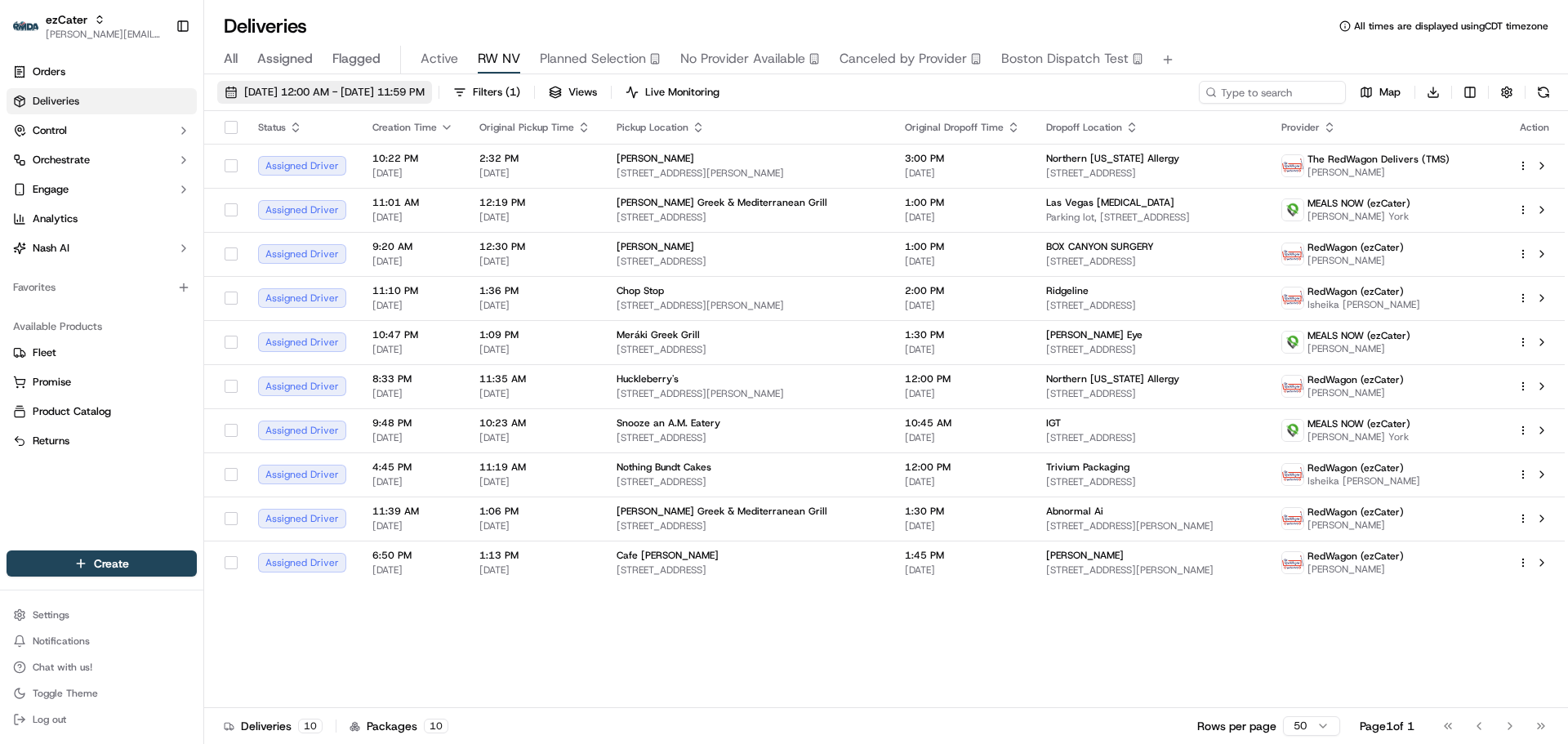
click at [410, 94] on span "09/23/2025 12:00 AM - 09/23/2025 11:59 PM" at bounding box center [334, 92] width 180 height 14
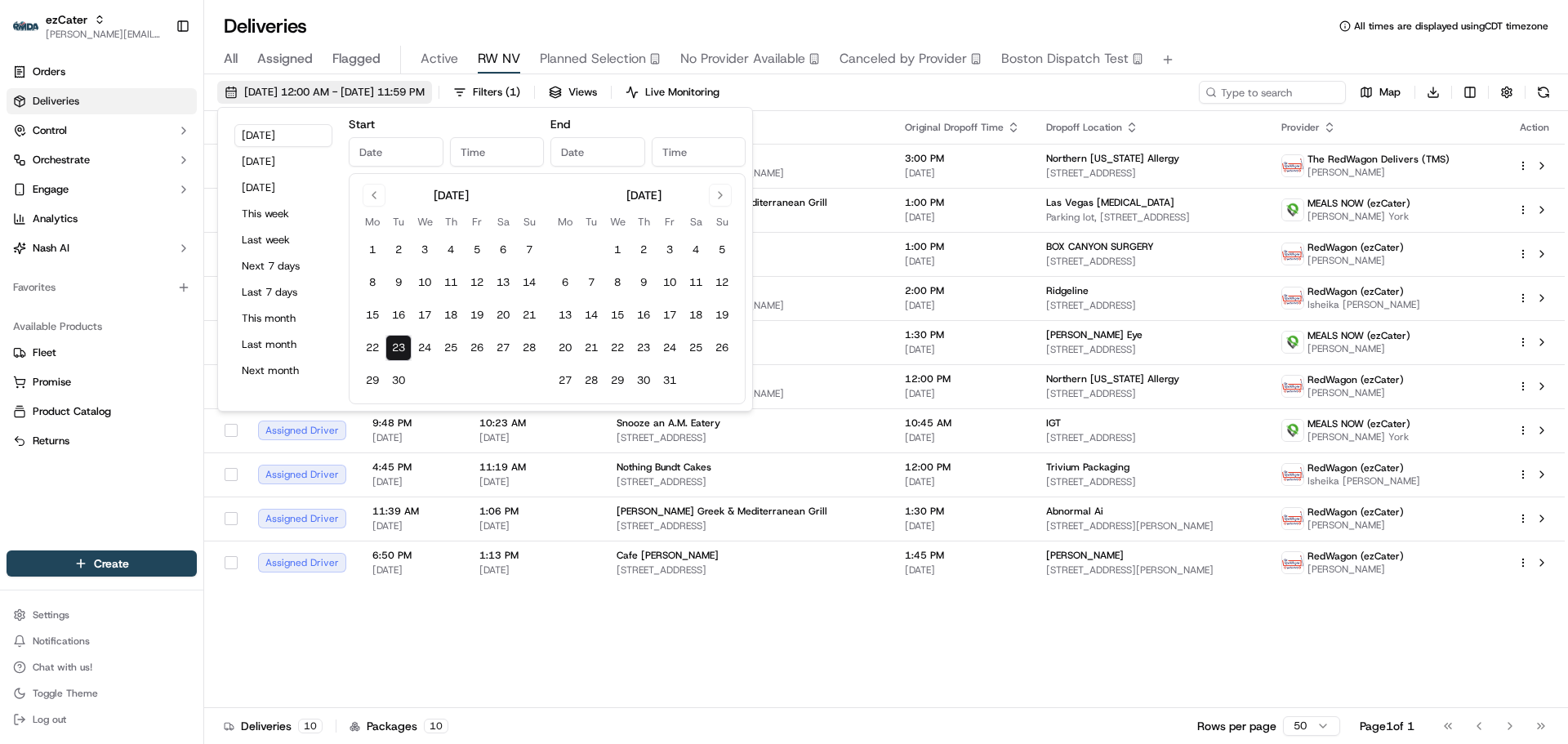
type input "Sep 23, 2025"
type input "12:00 AM"
type input "Sep 23, 2025"
type input "11:59 PM"
click at [408, 345] on button "23" at bounding box center [398, 347] width 26 height 26
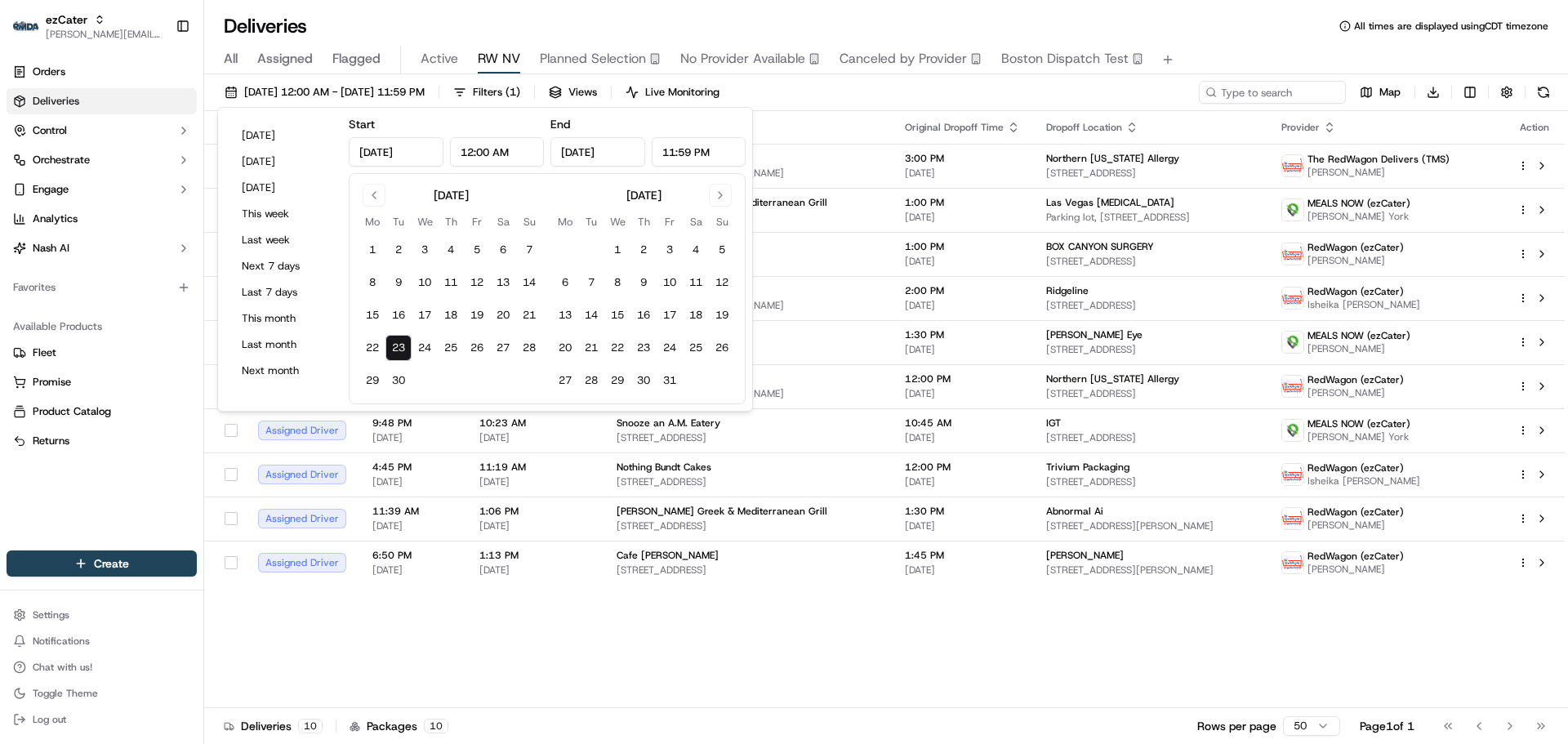
click at [683, 382] on td at bounding box center [695, 380] width 26 height 26
click at [664, 381] on button "31" at bounding box center [669, 380] width 26 height 26
type input "Oct 31, 2025"
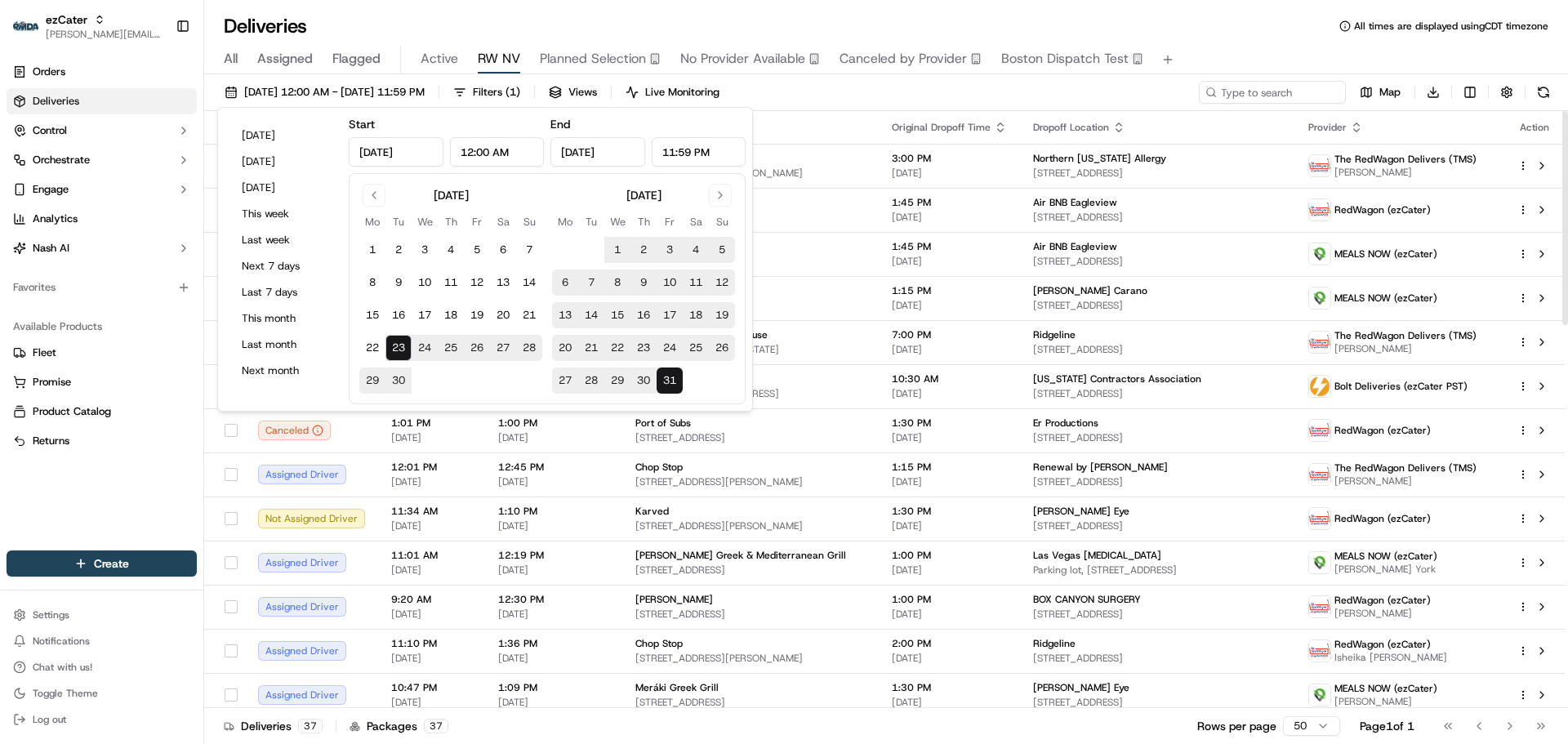
click at [999, 97] on div "09/23/2025 12:00 AM - 10/31/2025 11:59 PM Filters ( 1 ) Views Live Monitoring M…" at bounding box center [886, 95] width 1363 height 30
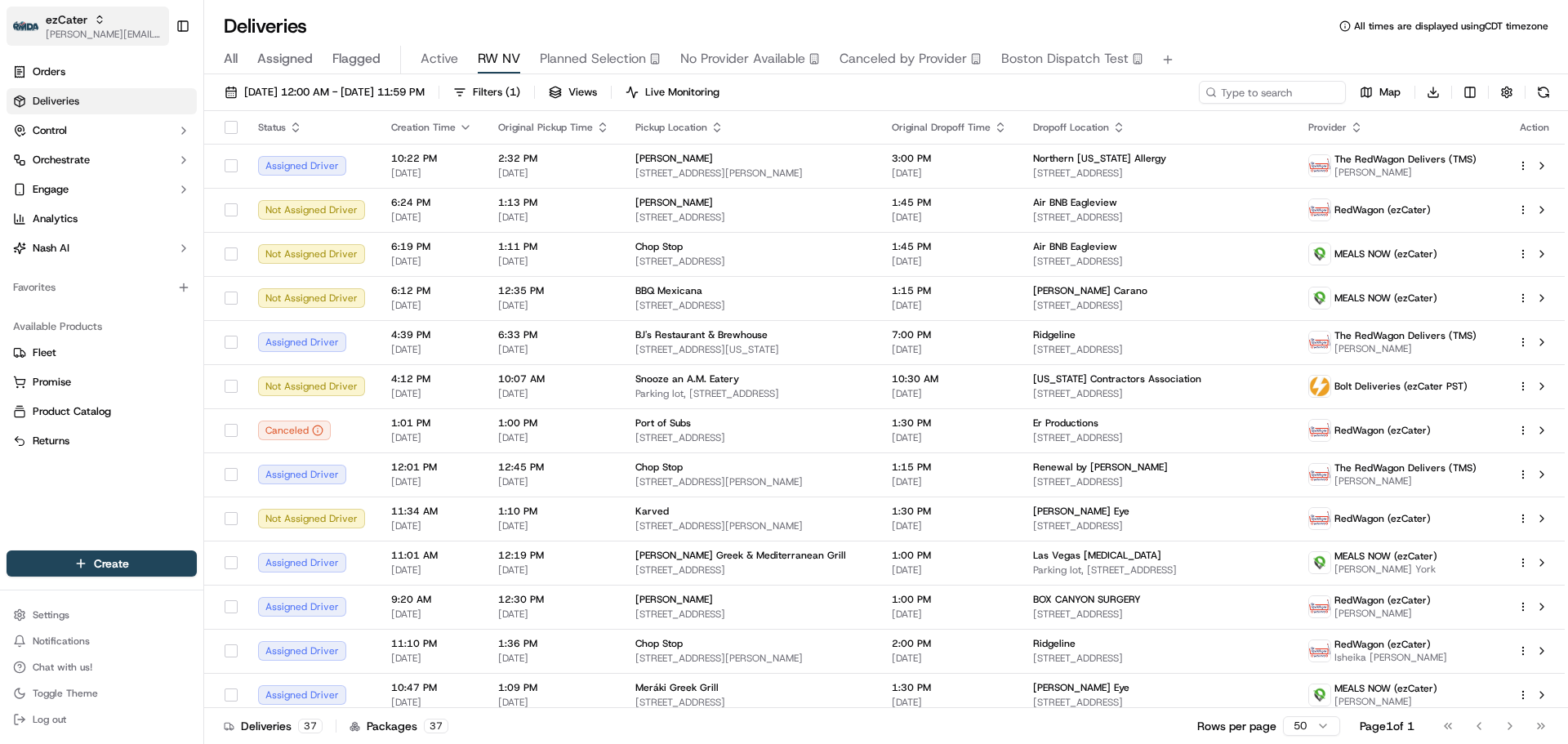
click at [65, 24] on span "ezCater" at bounding box center [66, 20] width 42 height 16
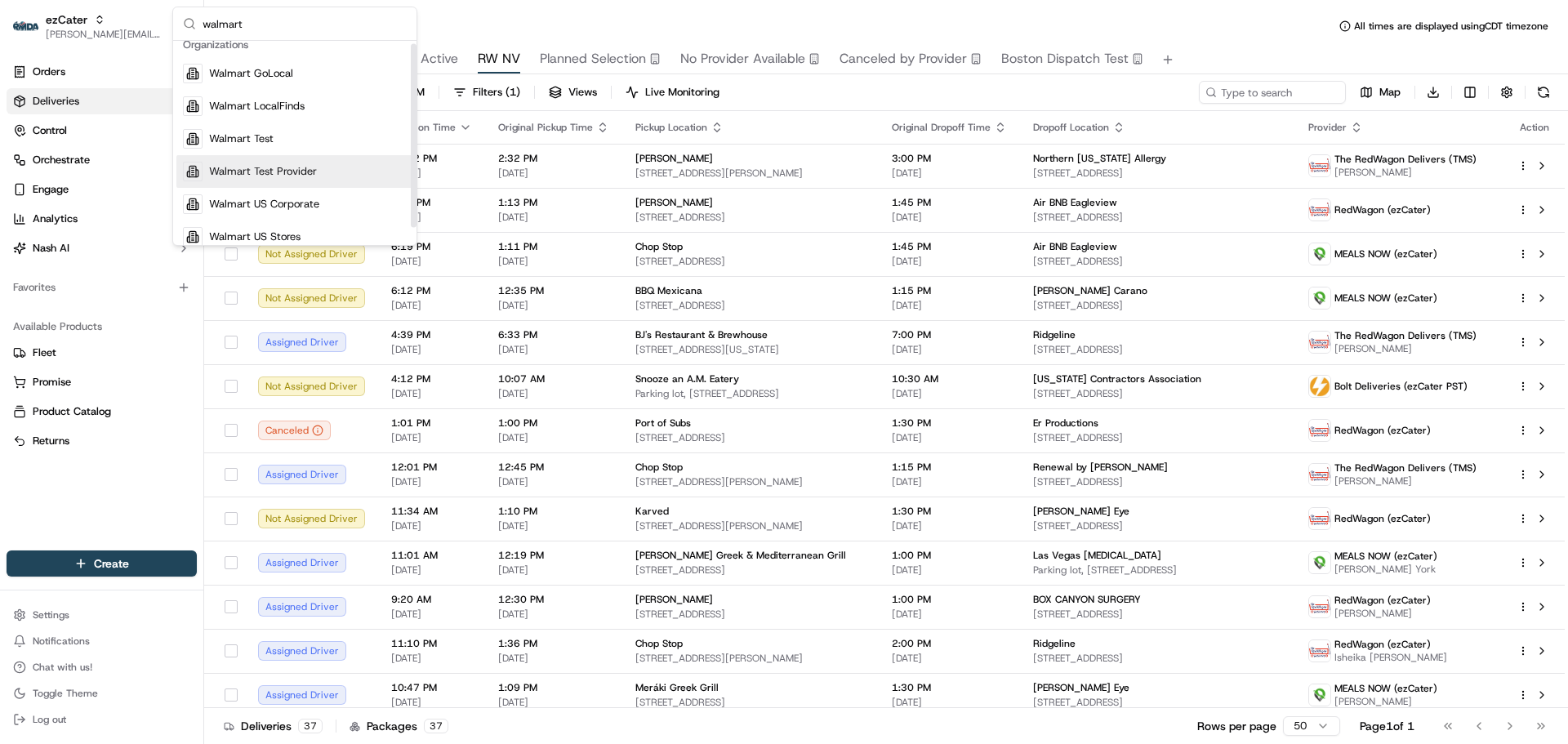
scroll to position [23, 0]
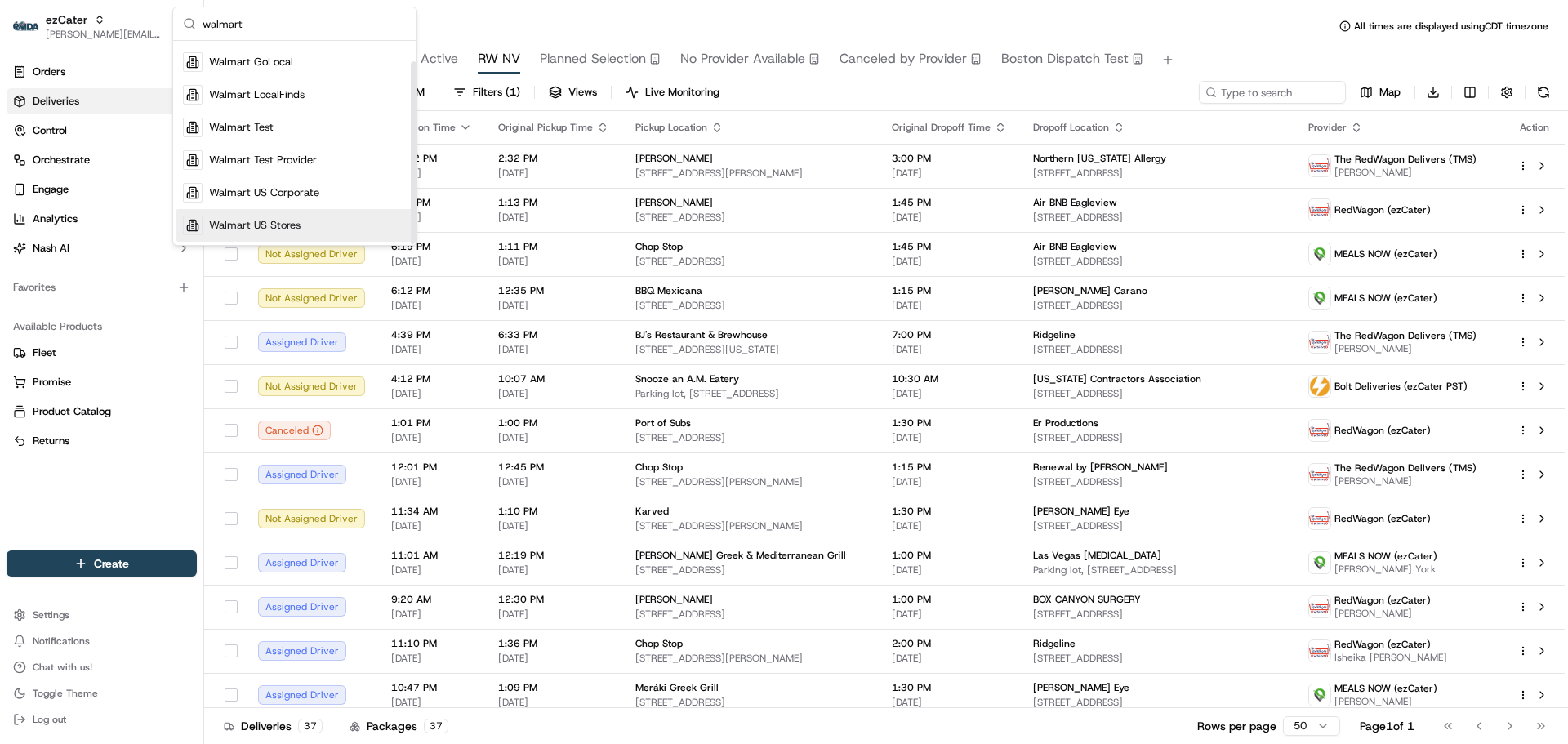
type input "walmart"
click at [299, 221] on span "Walmart US Stores" at bounding box center [255, 226] width 92 height 14
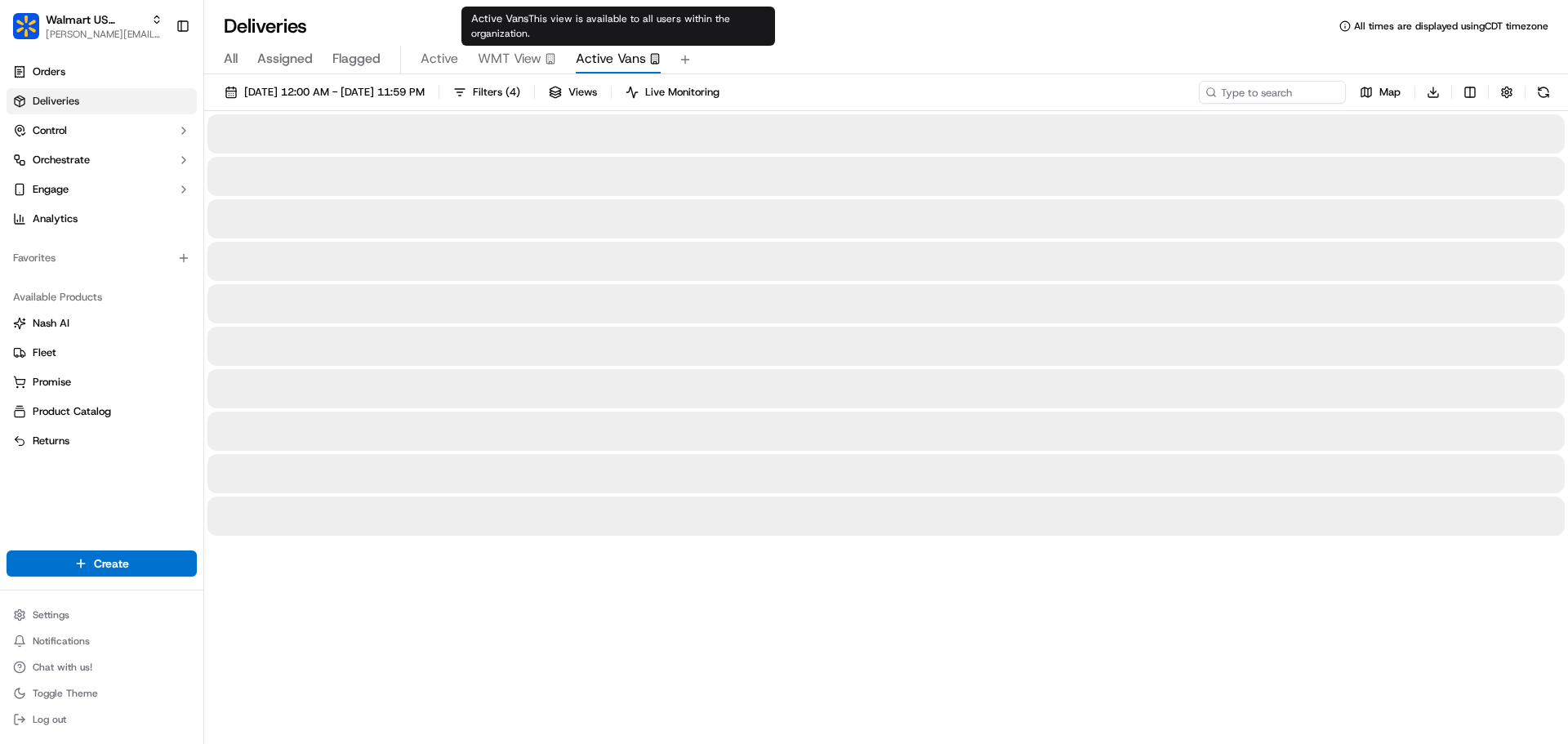
click at [601, 57] on span "Active Vans" at bounding box center [610, 59] width 70 height 20
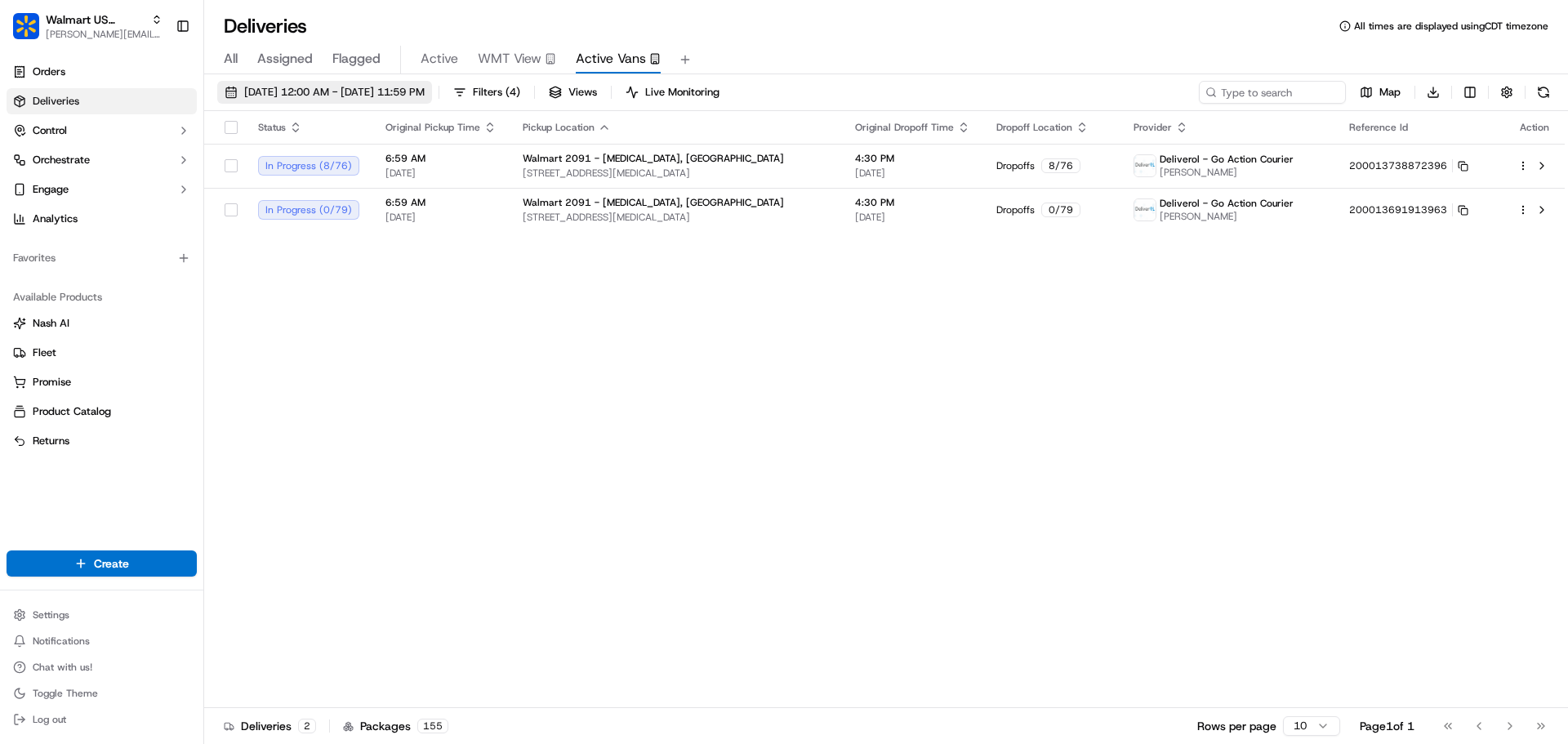
click at [424, 90] on span "09/23/2025 12:00 AM - 09/23/2025 11:59 PM" at bounding box center [334, 92] width 180 height 14
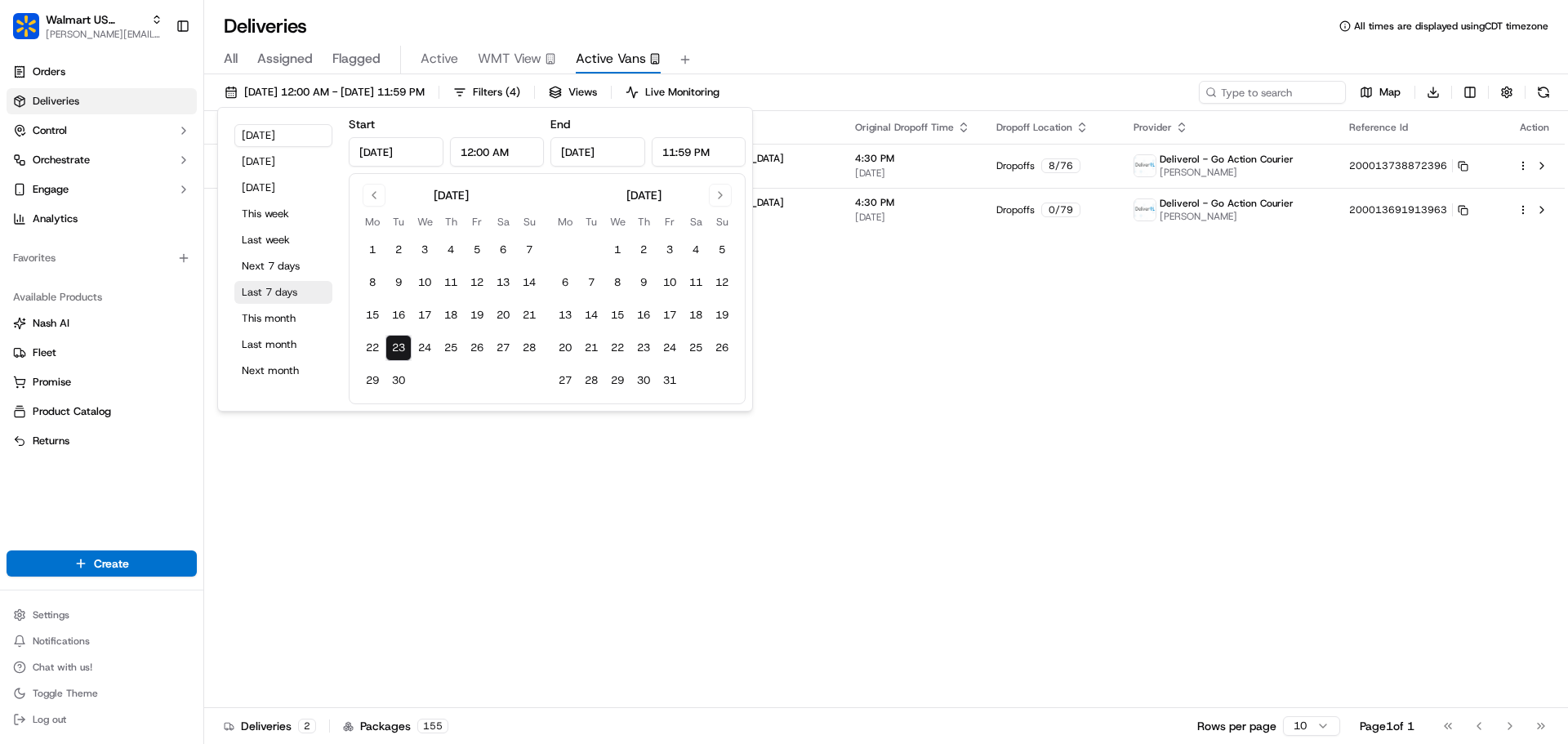
click at [290, 288] on button "Last 7 days" at bounding box center [284, 292] width 98 height 23
type input "Sep 16, 2025"
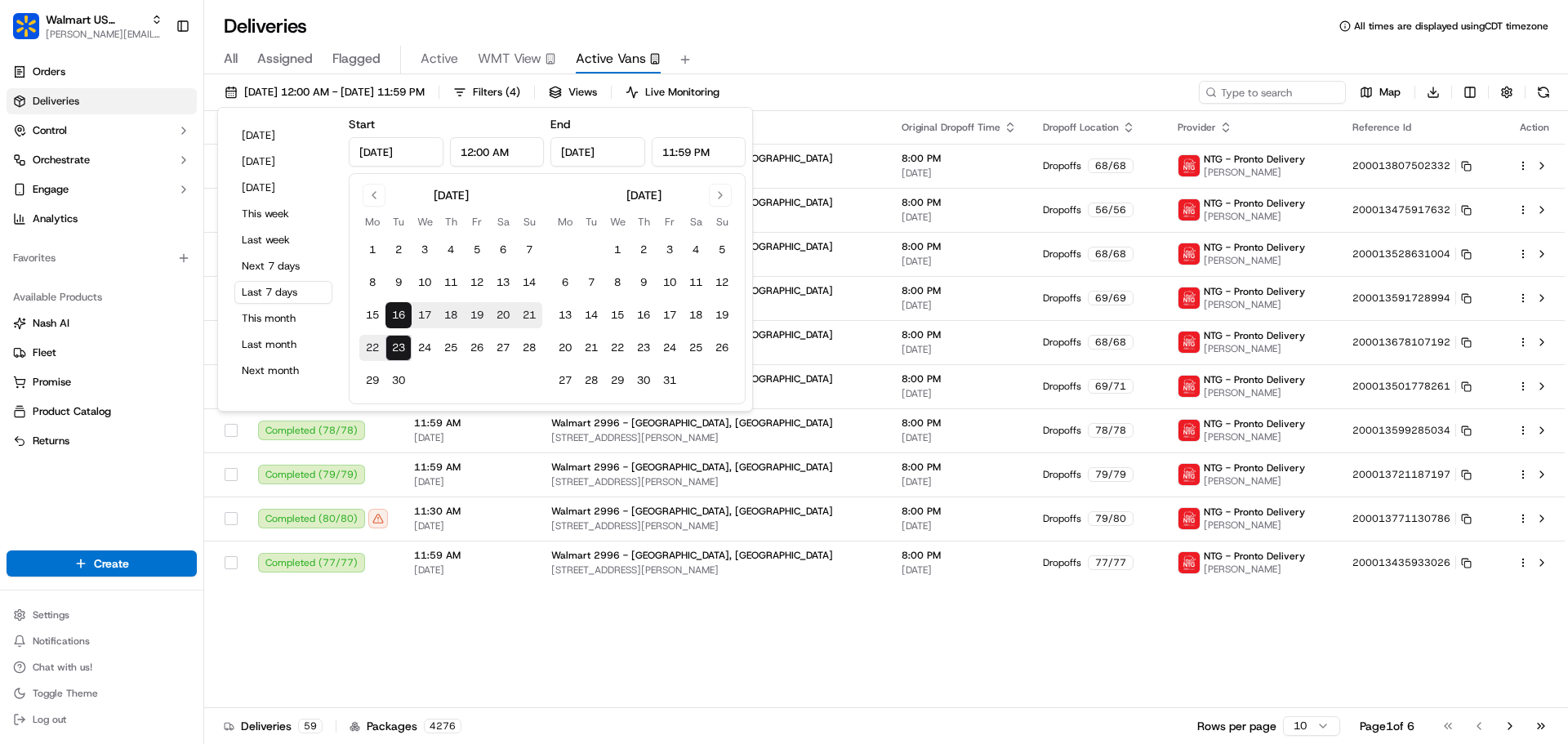
click at [881, 34] on div "Deliveries All times are displayed using CDT timezone" at bounding box center [886, 25] width 1363 height 26
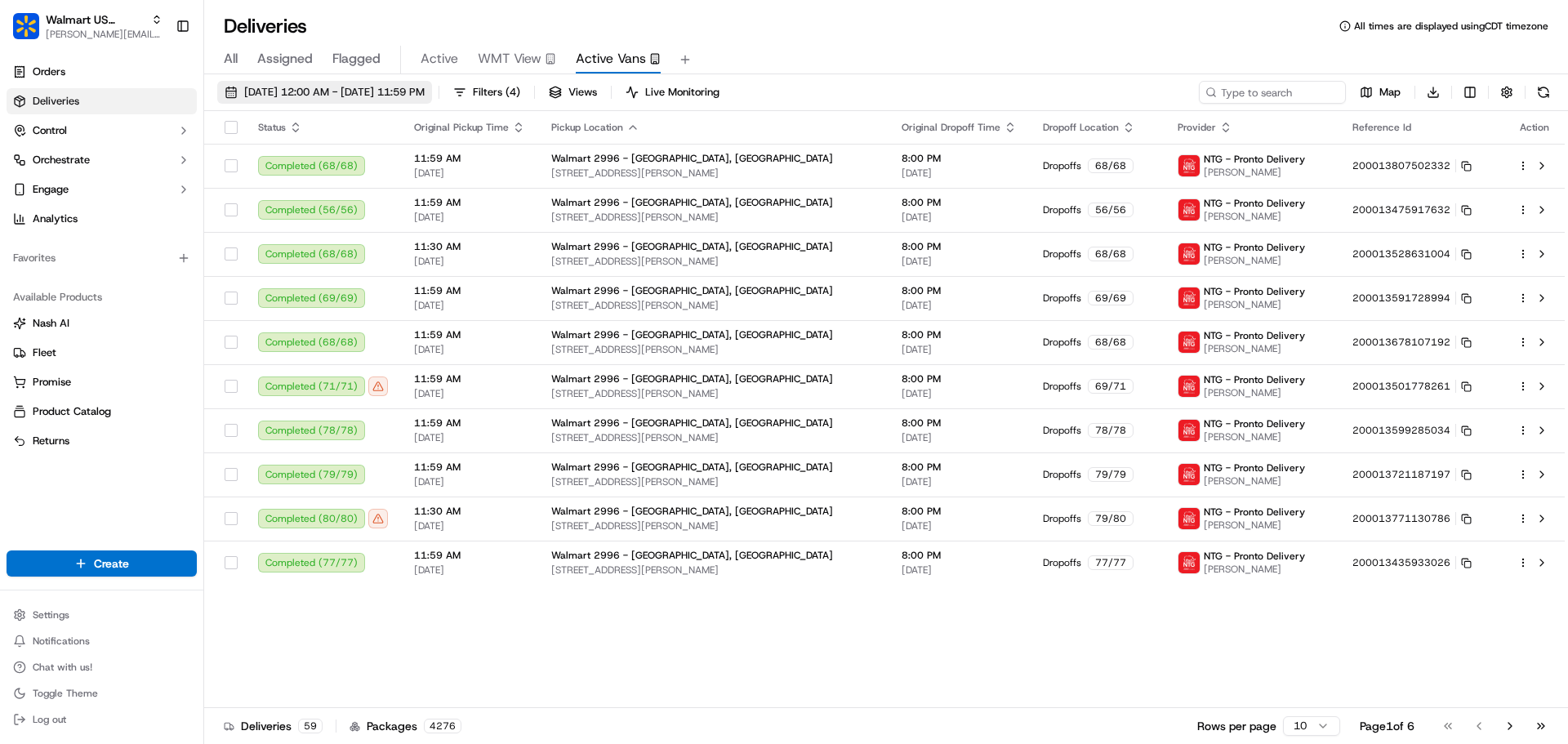
click at [422, 92] on span "09/16/2025 12:00 AM - 09/23/2025 11:59 PM" at bounding box center [334, 92] width 180 height 14
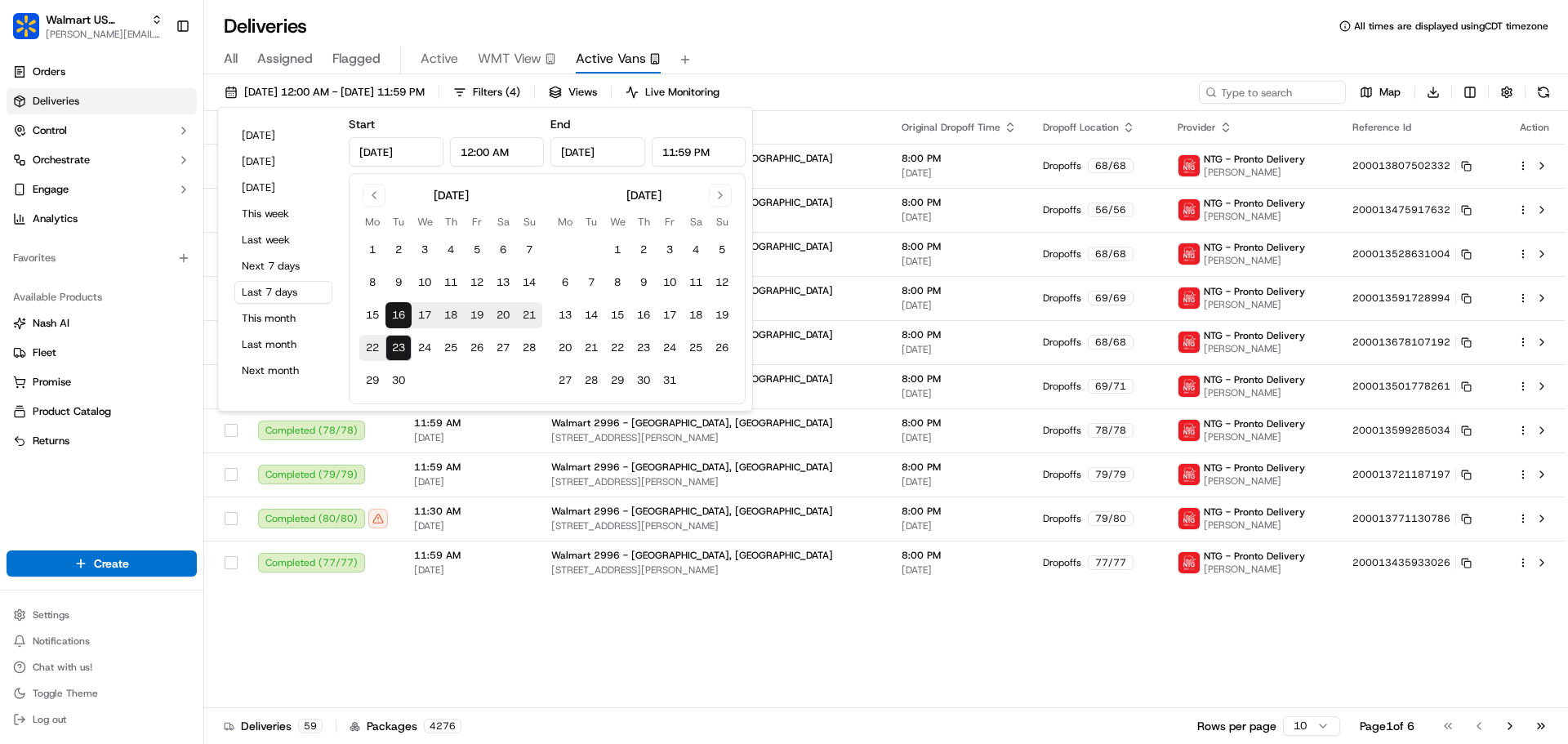
click at [809, 37] on div "Deliveries All times are displayed using CDT timezone" at bounding box center [886, 25] width 1363 height 26
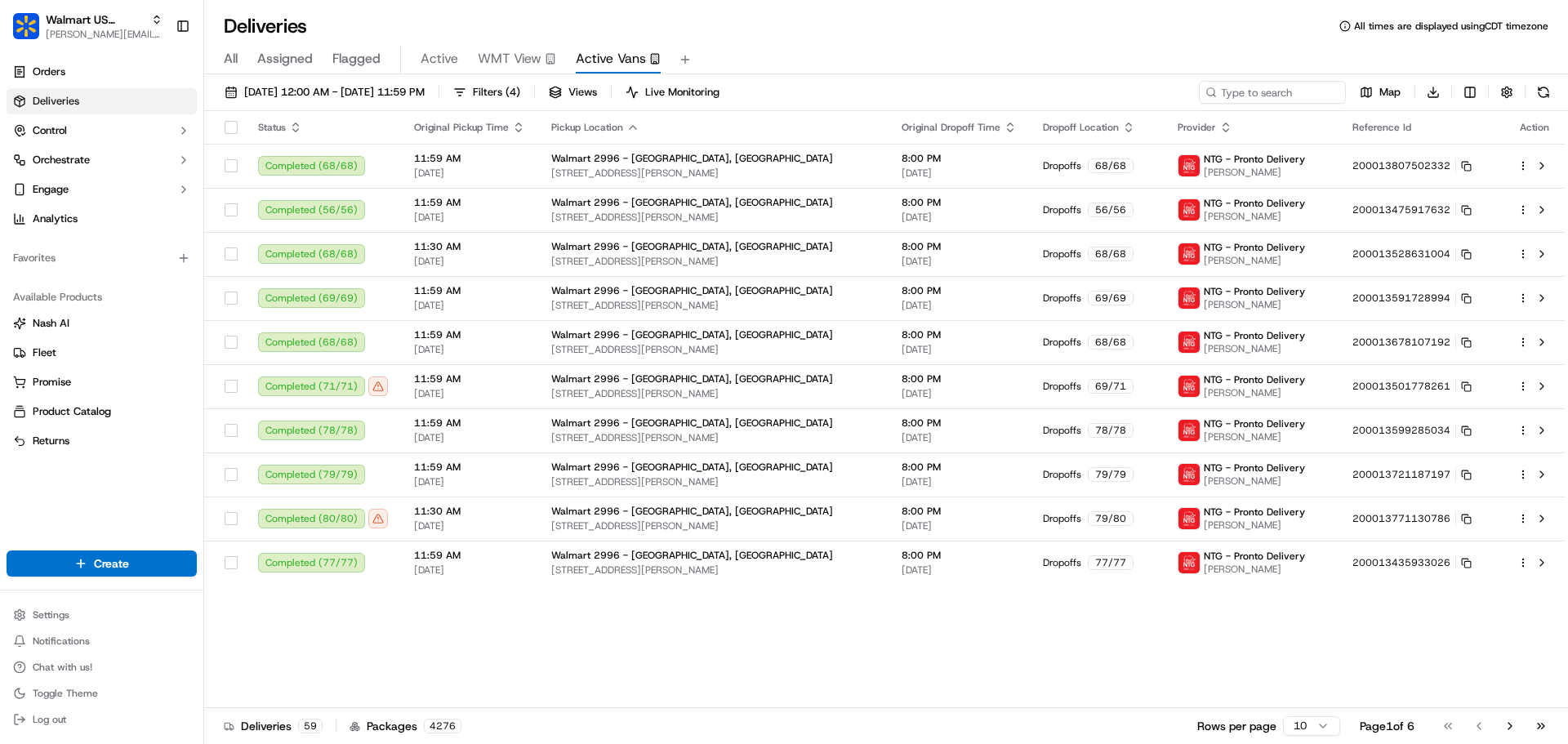
click at [1313, 726] on html "Walmart US Stores jeff@usenash.com Toggle Sidebar Orders Deliveries Control Orc…" at bounding box center [784, 372] width 1568 height 744
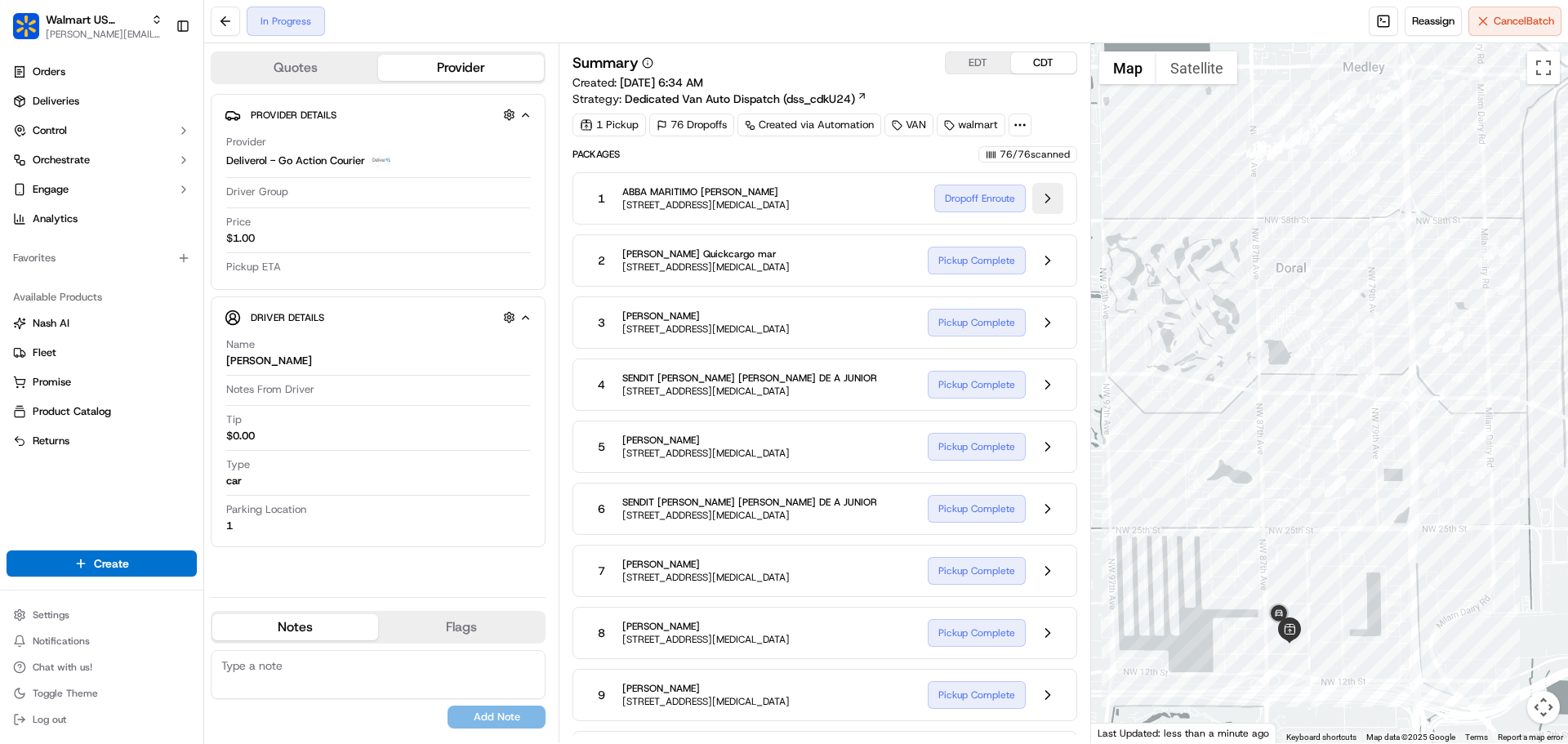
click at [1044, 198] on button at bounding box center [1048, 198] width 31 height 31
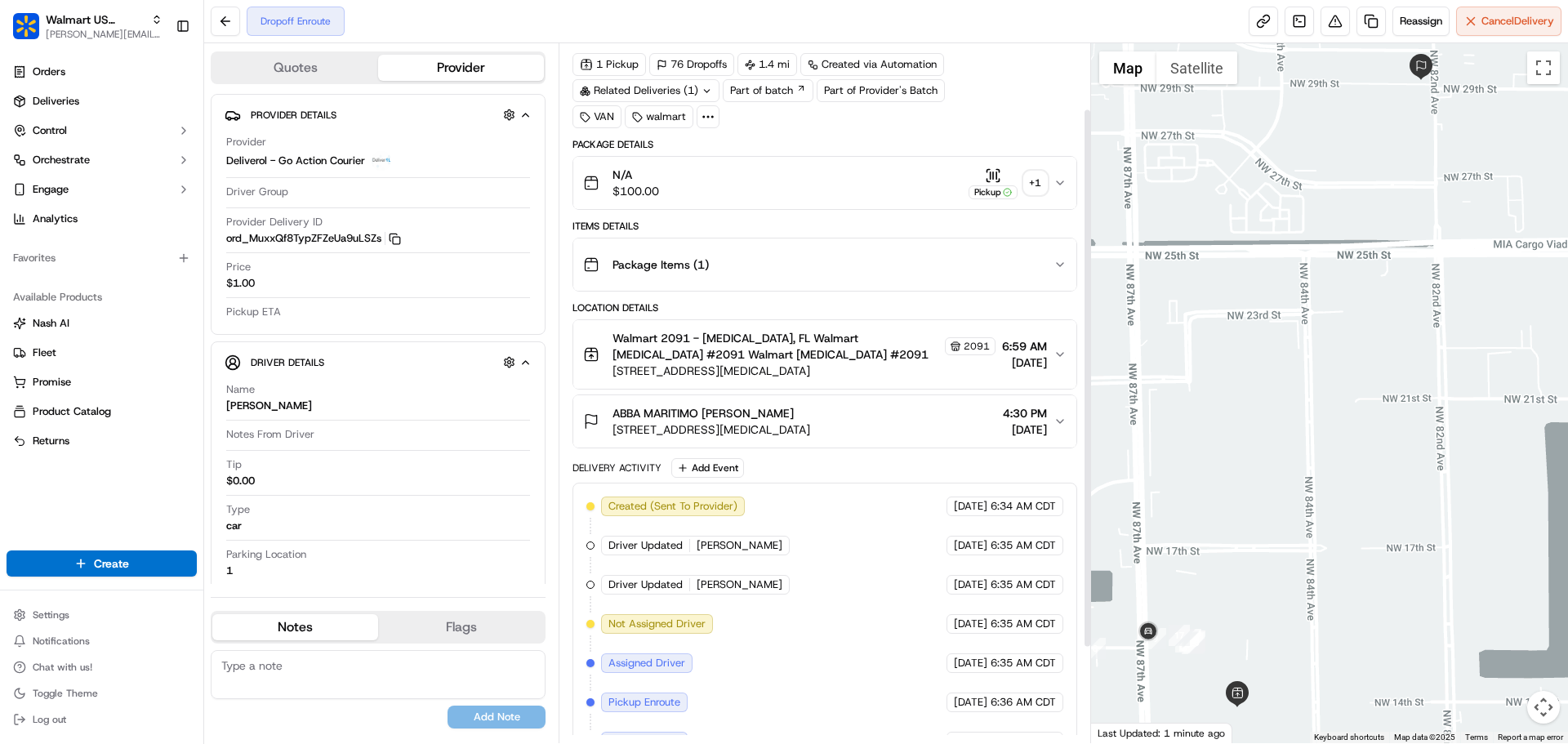
scroll to position [208, 0]
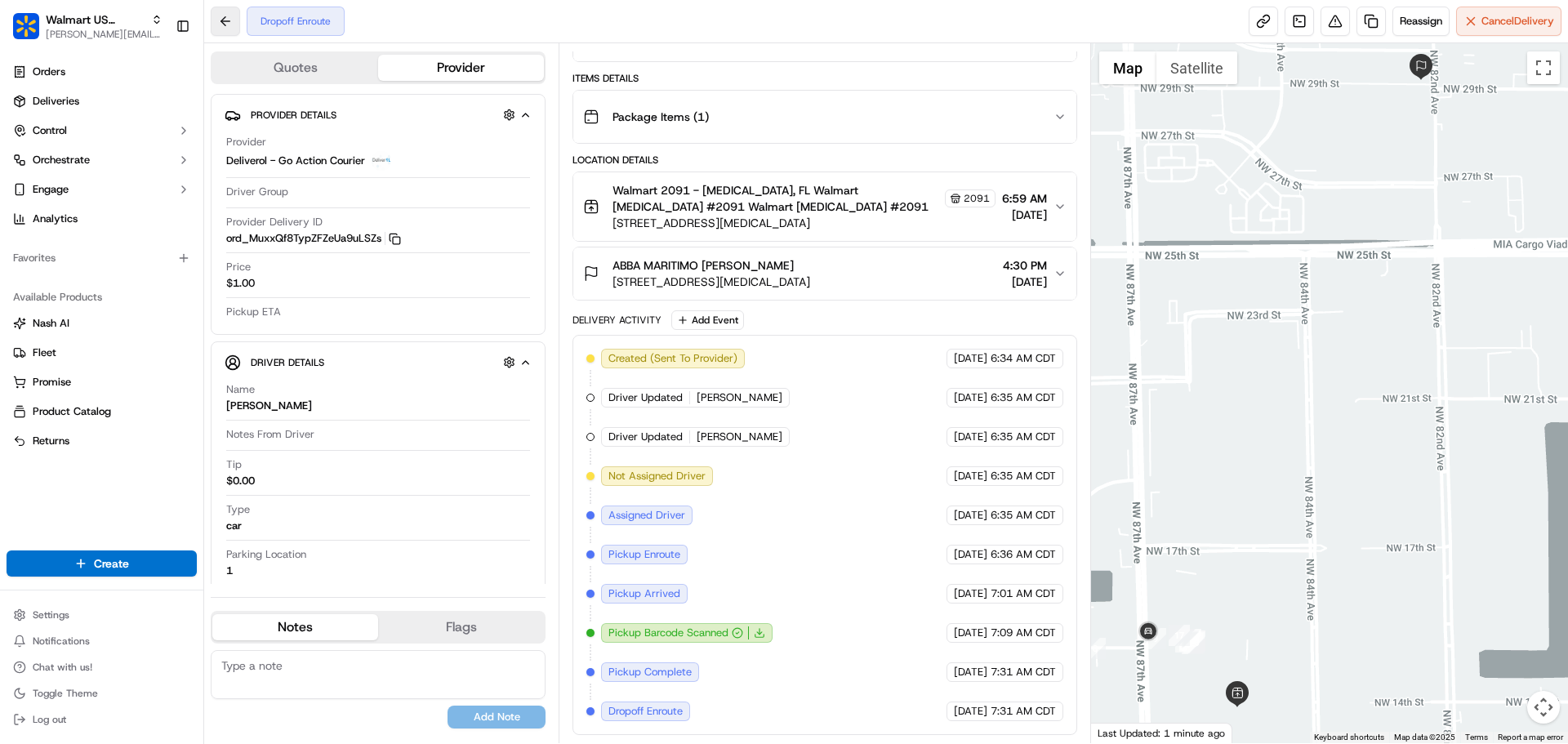
click at [227, 22] on button at bounding box center [225, 21] width 29 height 29
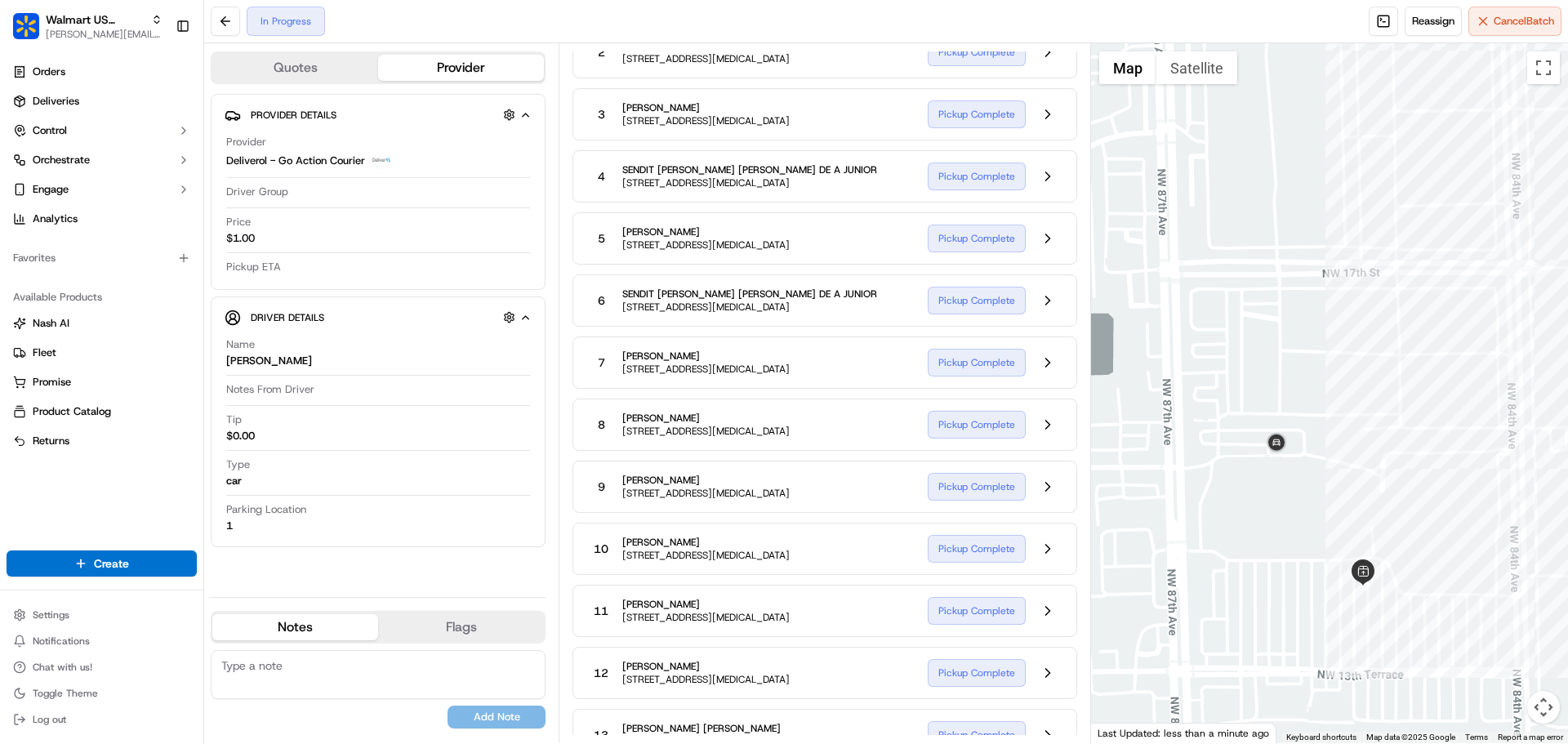
drag, startPoint x: 1301, startPoint y: 654, endPoint x: 1298, endPoint y: 460, distance: 194.0
click at [1298, 460] on div at bounding box center [1330, 393] width 478 height 700
click at [1195, 69] on button "Satellite" at bounding box center [1196, 68] width 81 height 33
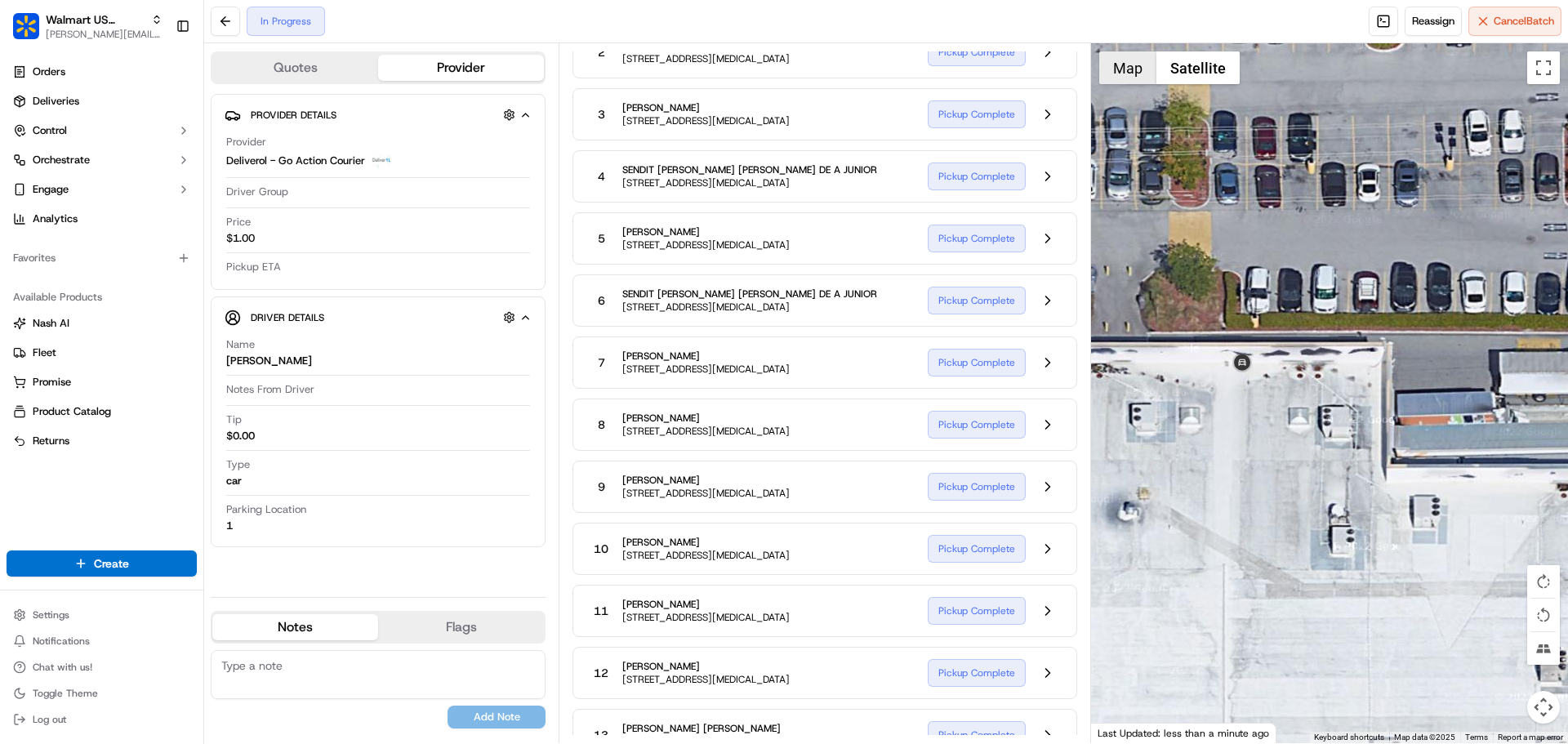
click at [1126, 70] on button "Map" at bounding box center [1128, 68] width 57 height 33
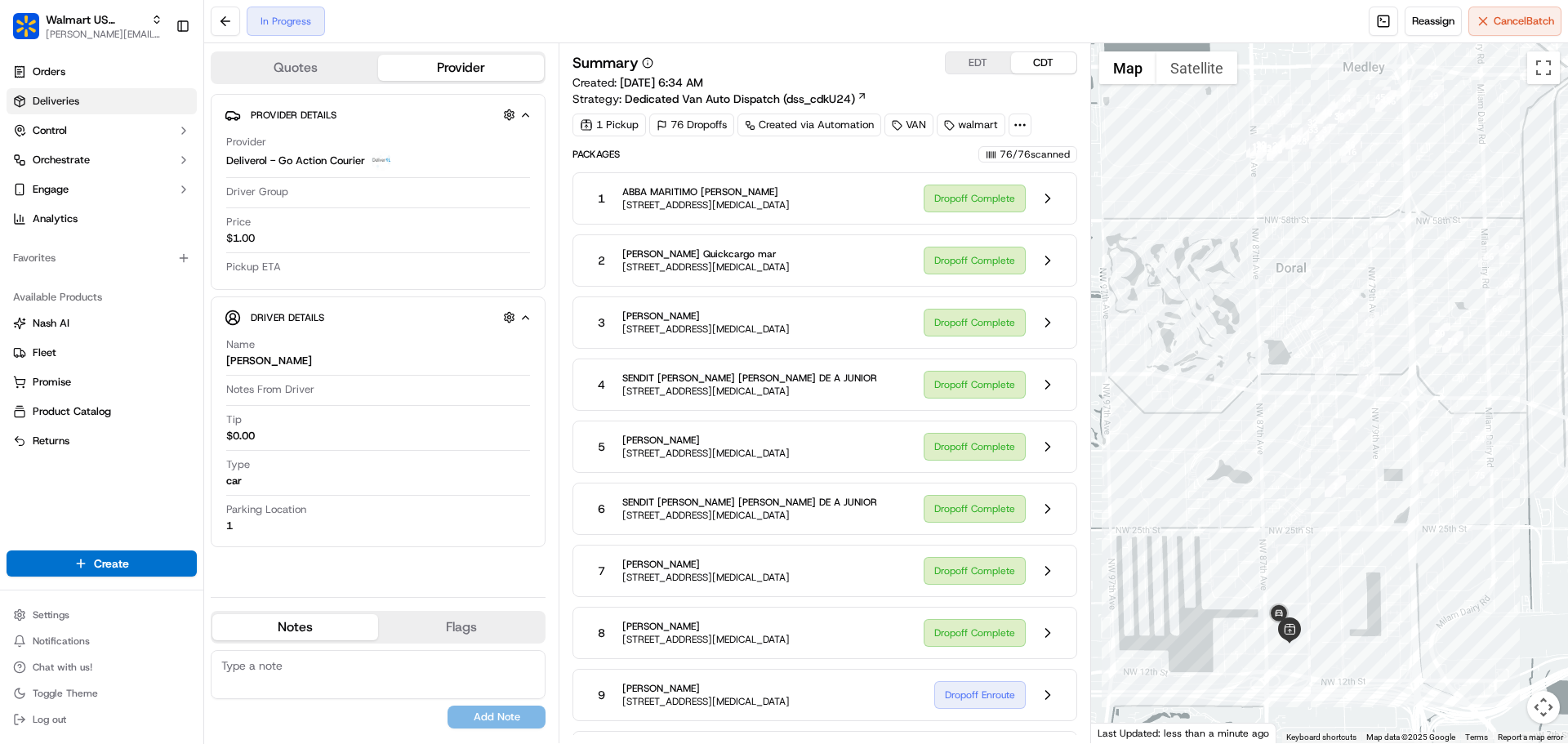
click at [105, 97] on link "Deliveries" at bounding box center [102, 101] width 190 height 26
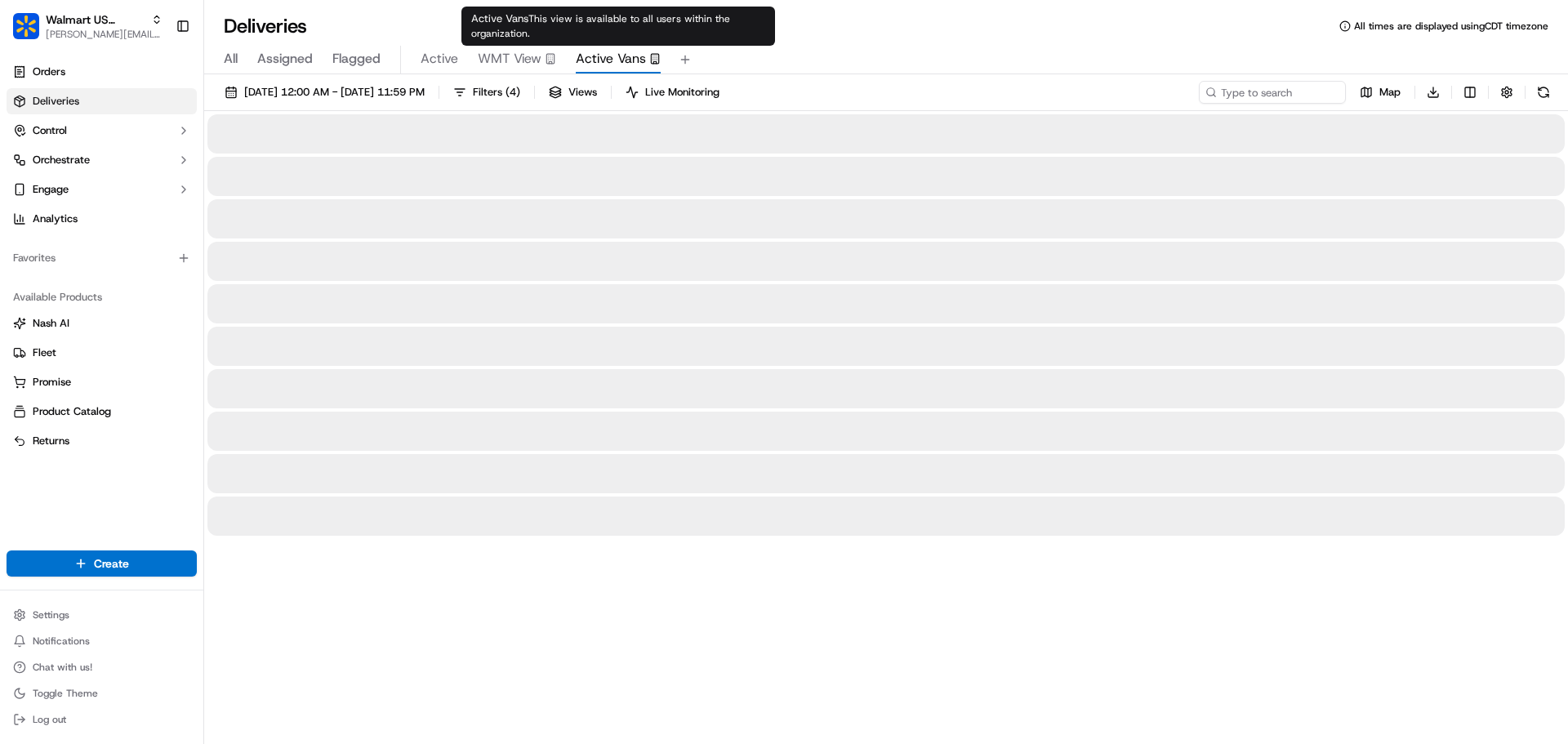
click at [634, 59] on span "Active Vans" at bounding box center [610, 59] width 70 height 20
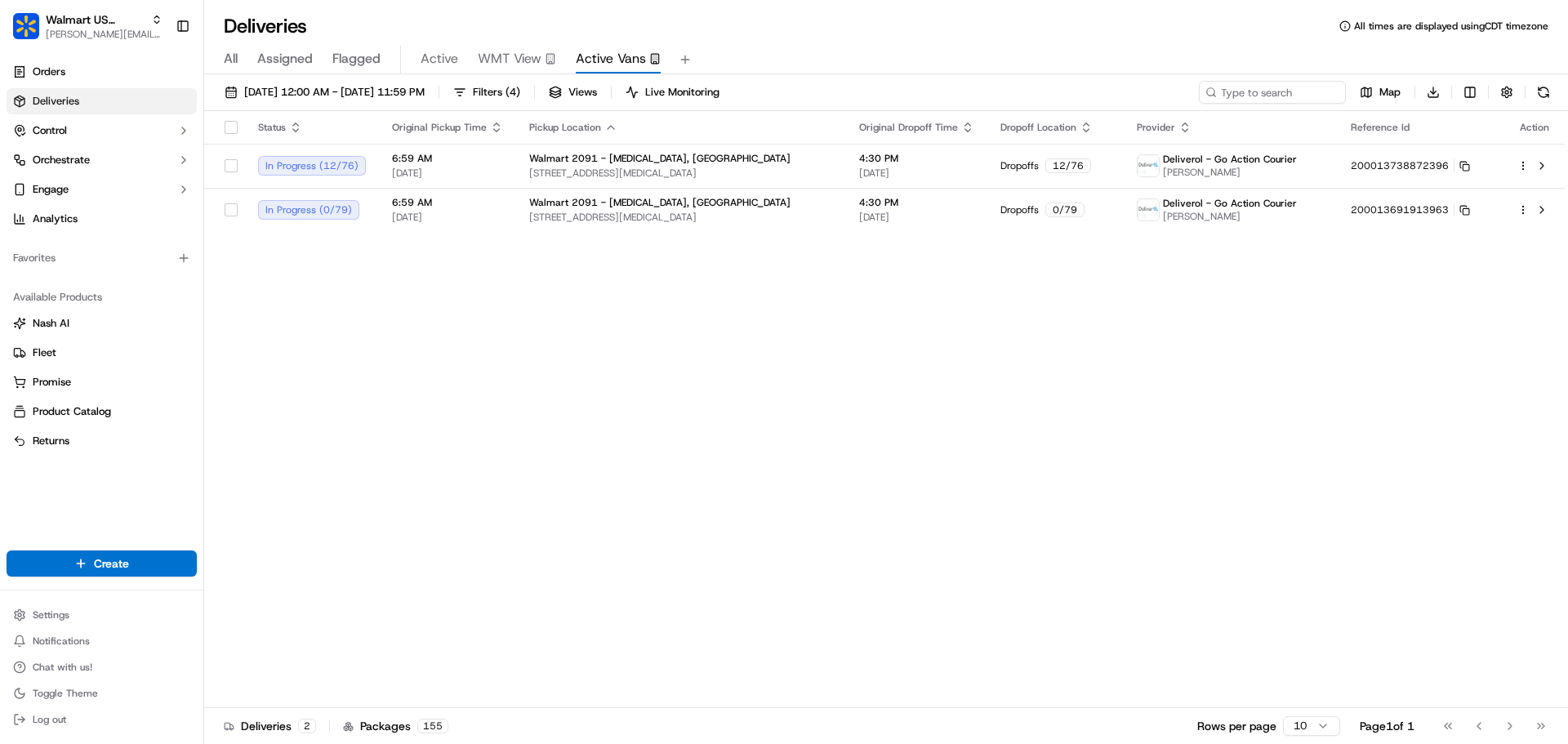
click at [547, 292] on div "Status Original Pickup Time Pickup Location Original Dropoff Time Dropoff Locat…" at bounding box center [884, 410] width 1360 height 597
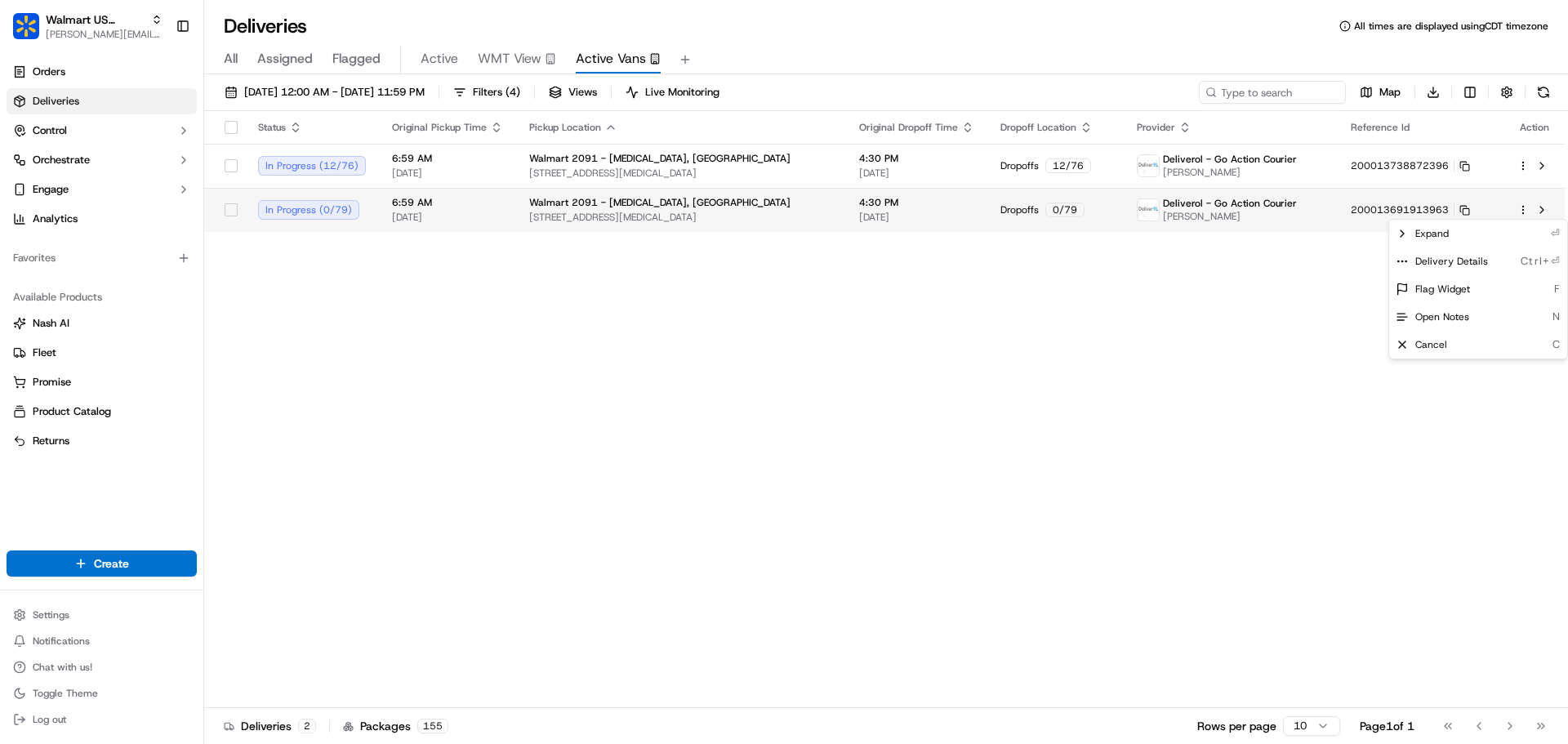
click at [1524, 208] on html "Walmart US Stores jeff@usenash.com Toggle Sidebar Orders Deliveries Control Orc…" at bounding box center [784, 372] width 1568 height 744
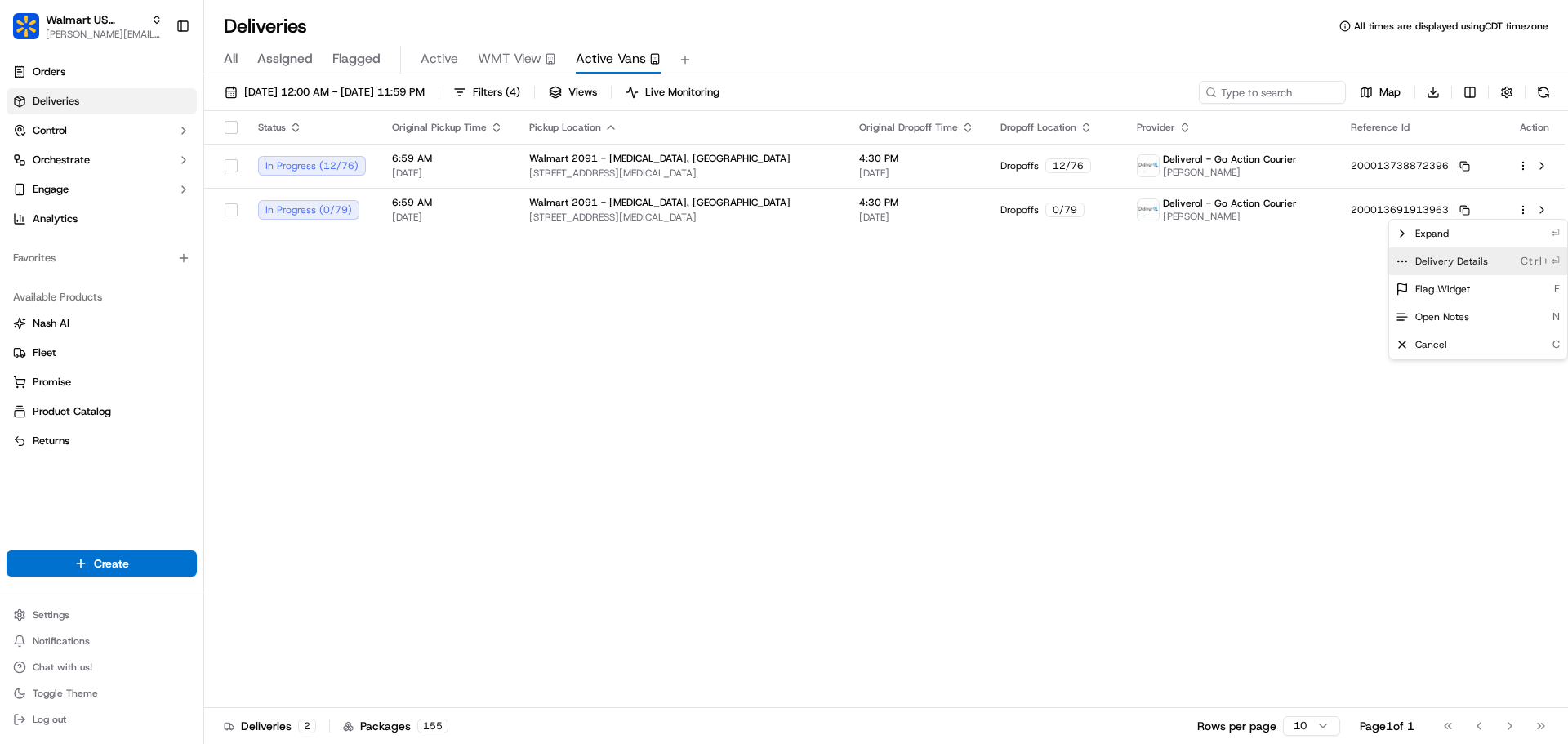
click at [1445, 259] on span "Delivery Details" at bounding box center [1451, 261] width 73 height 13
click at [78, 35] on html "Walmart US Stores jeff@usenash.com Toggle Sidebar Orders Deliveries Control Orc…" at bounding box center [784, 372] width 1568 height 744
click at [78, 34] on span "[PERSON_NAME][EMAIL_ADDRESS][DOMAIN_NAME]" at bounding box center [103, 34] width 117 height 13
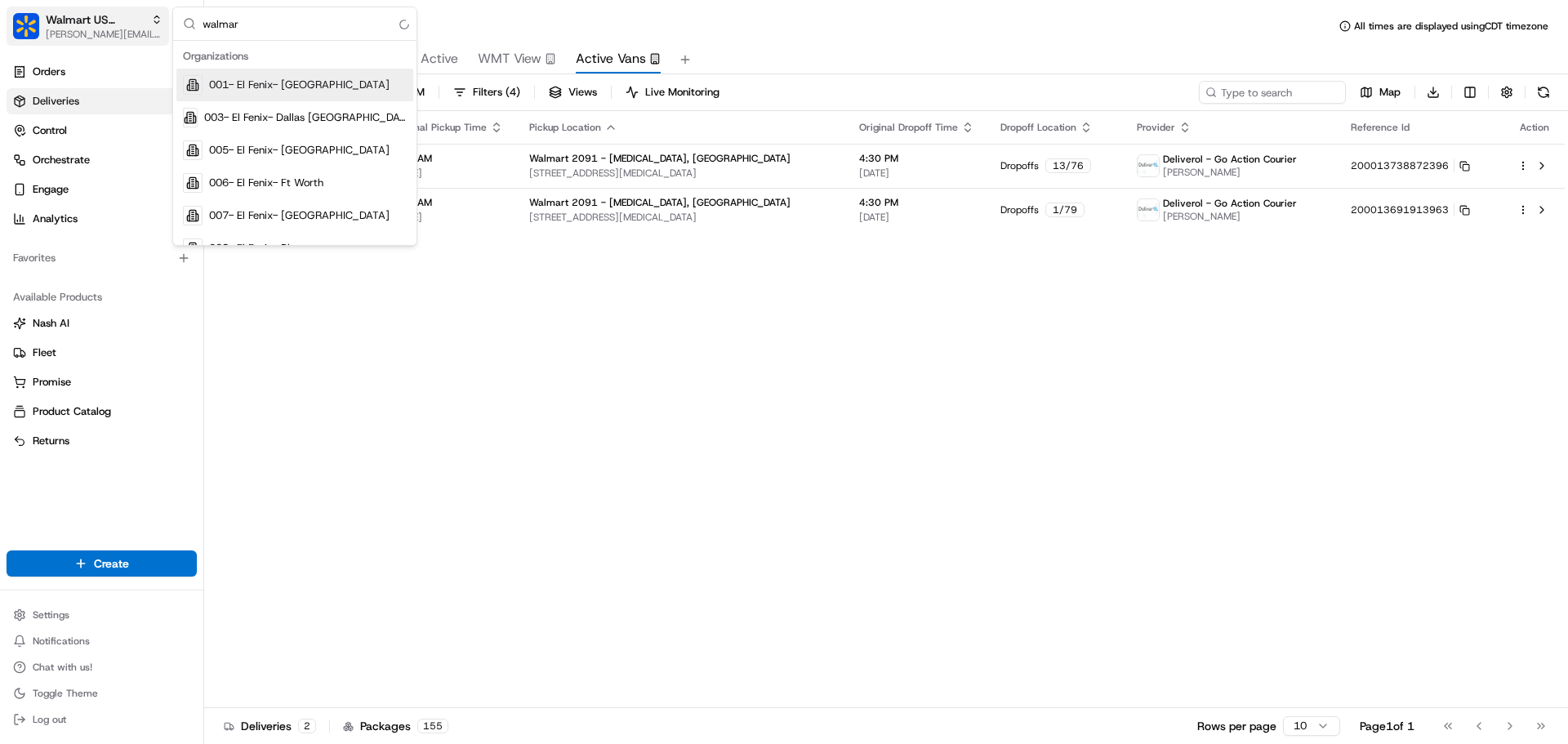
type input "walmart"
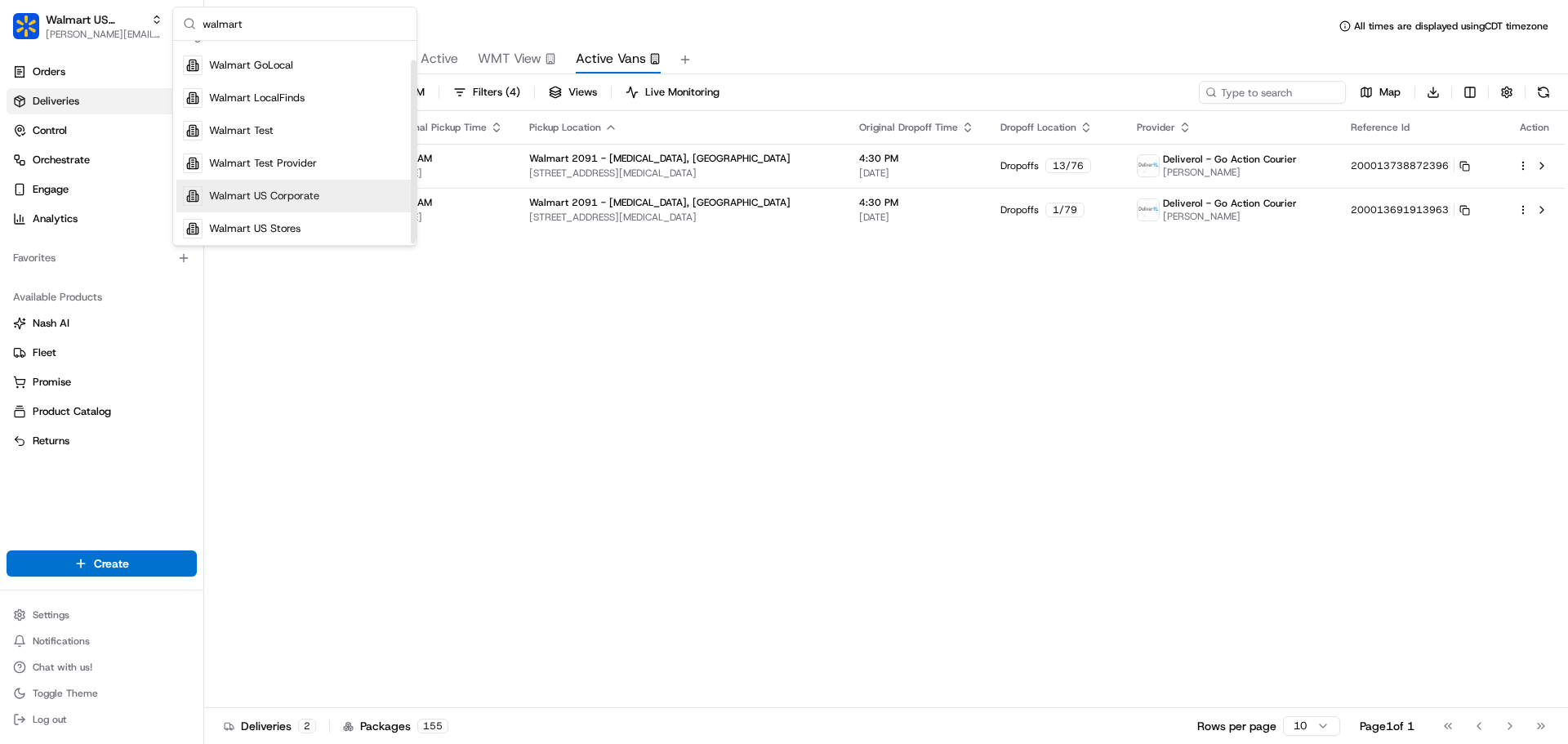
scroll to position [23, 0]
click at [729, 363] on div "Status Original Pickup Time Pickup Location Original Dropoff Time Dropoff Locat…" at bounding box center [884, 410] width 1360 height 597
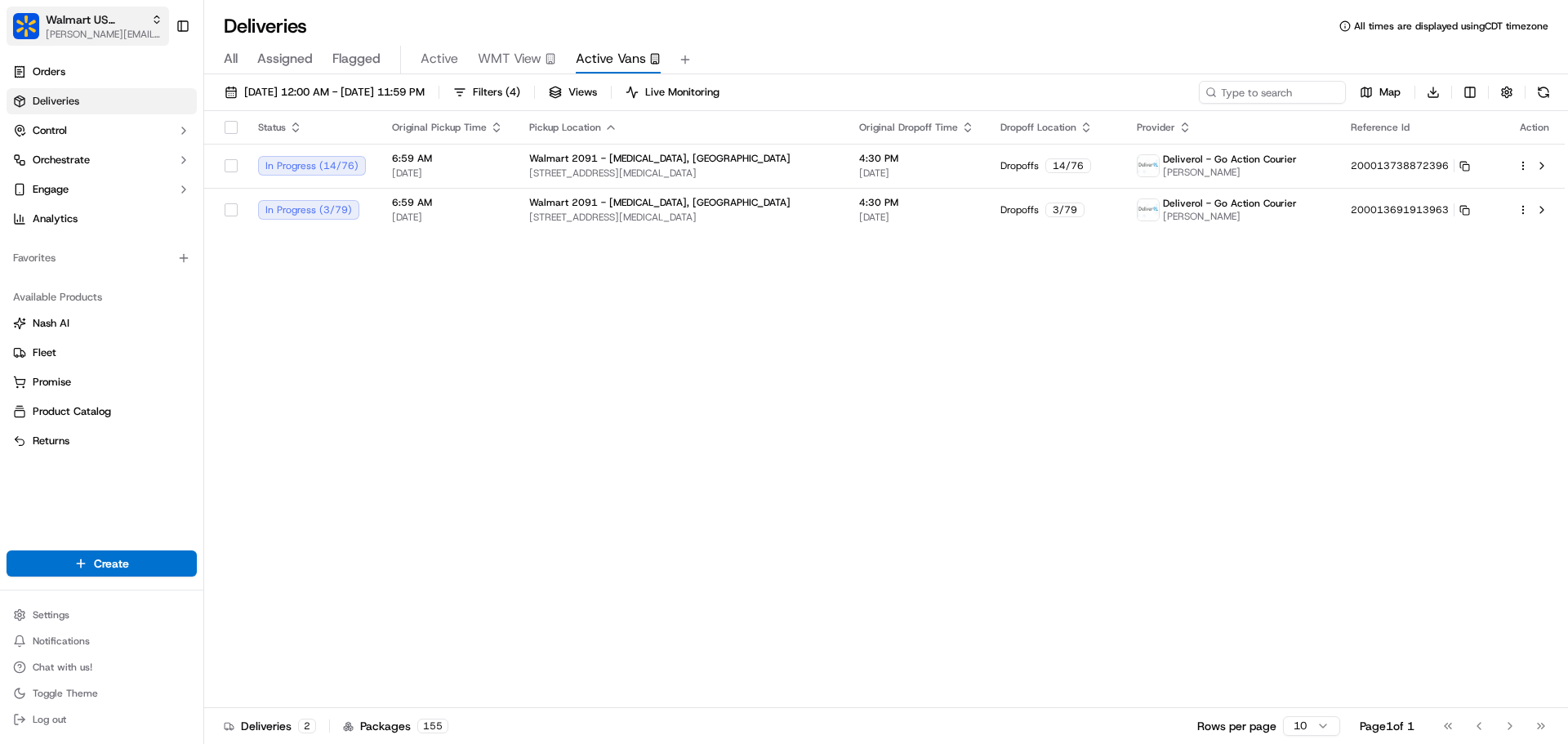
click at [102, 34] on span "[PERSON_NAME][EMAIL_ADDRESS][DOMAIN_NAME]" at bounding box center [103, 34] width 117 height 13
type input "redwagon"
click at [243, 82] on span "The RedWagon Delivers" at bounding box center [266, 85] width 115 height 14
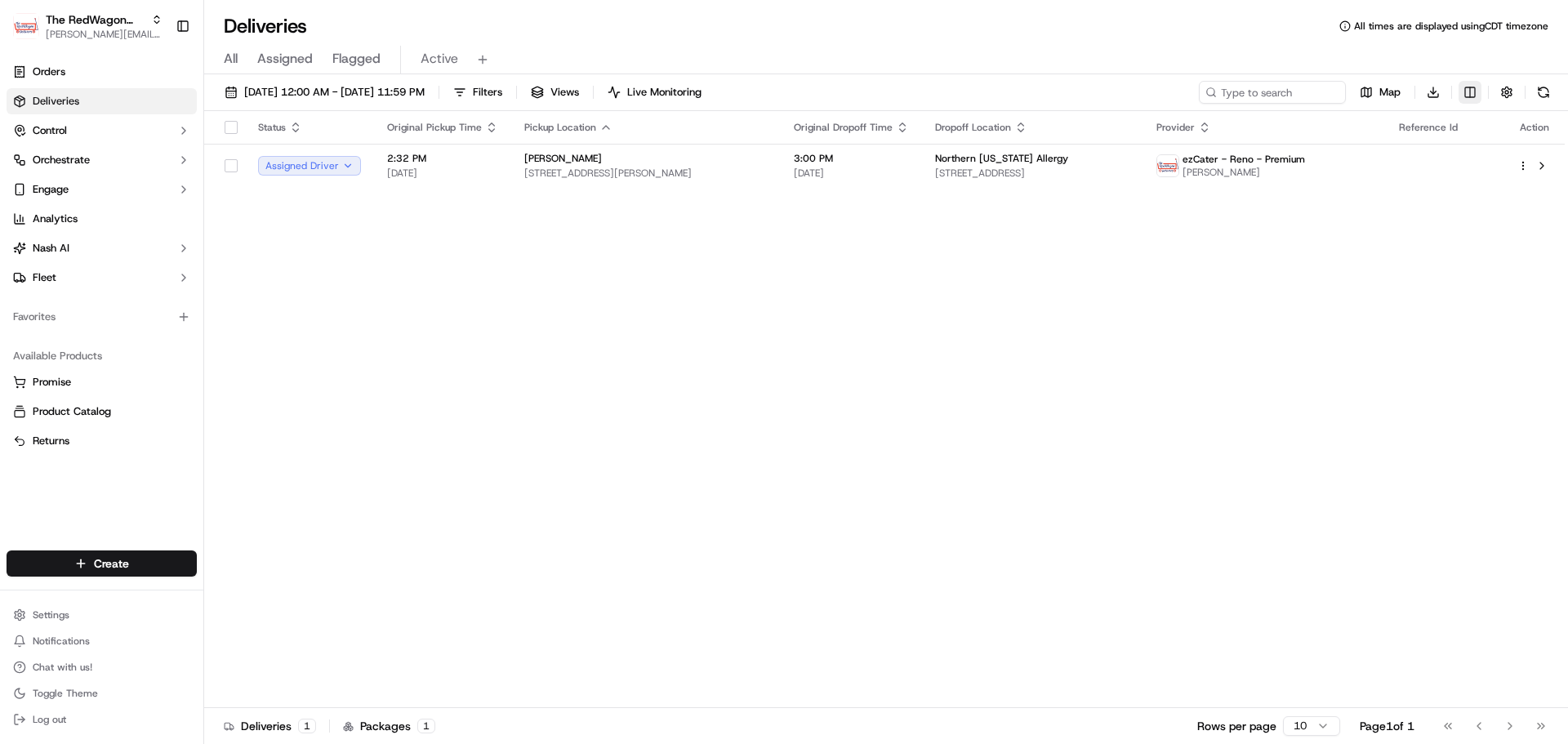
click at [1473, 94] on html "The RedWagon Delivers jeff@usenash.com Toggle Sidebar Orders Deliveries Control…" at bounding box center [784, 372] width 1568 height 744
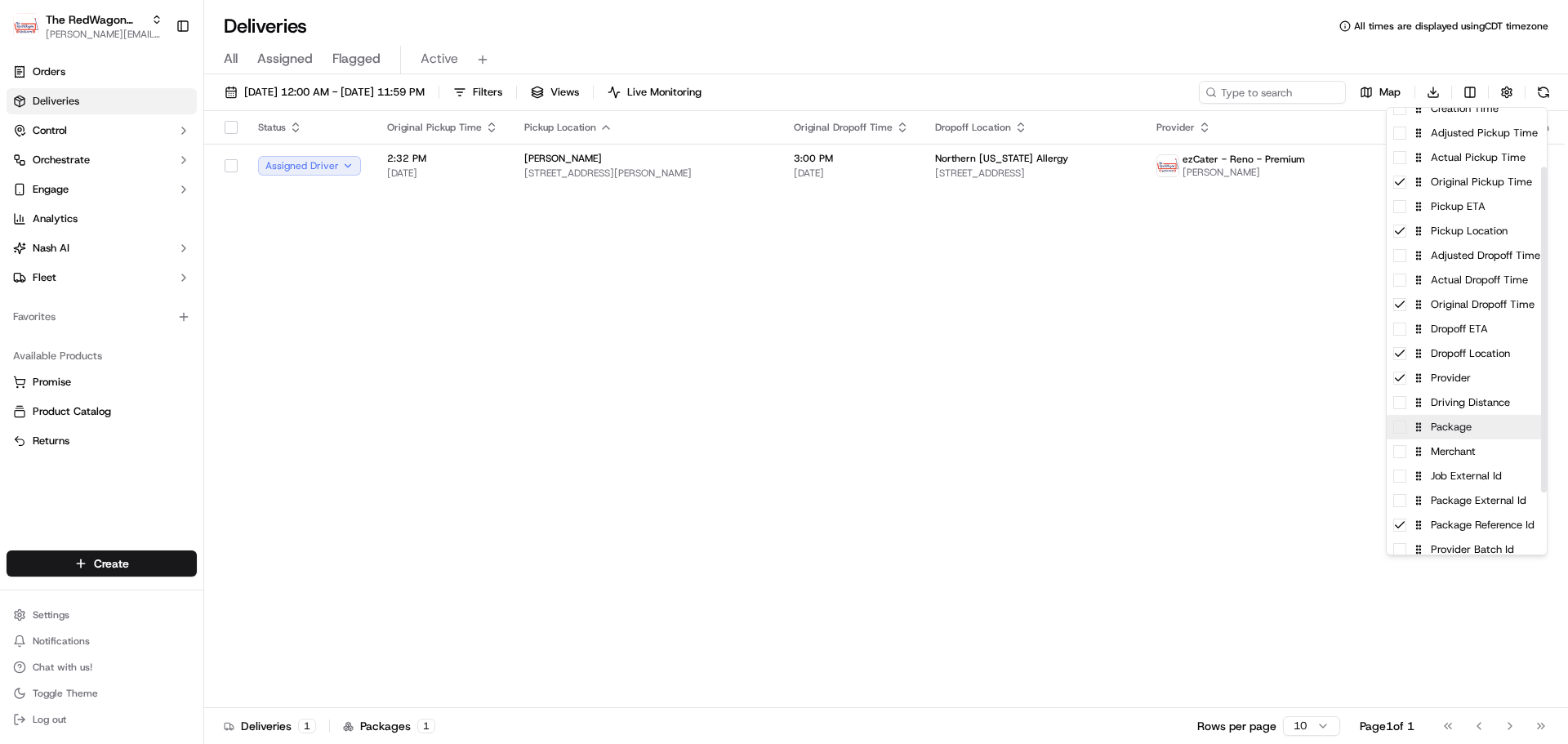
scroll to position [82, 0]
click at [1403, 435] on span at bounding box center [1399, 430] width 13 height 13
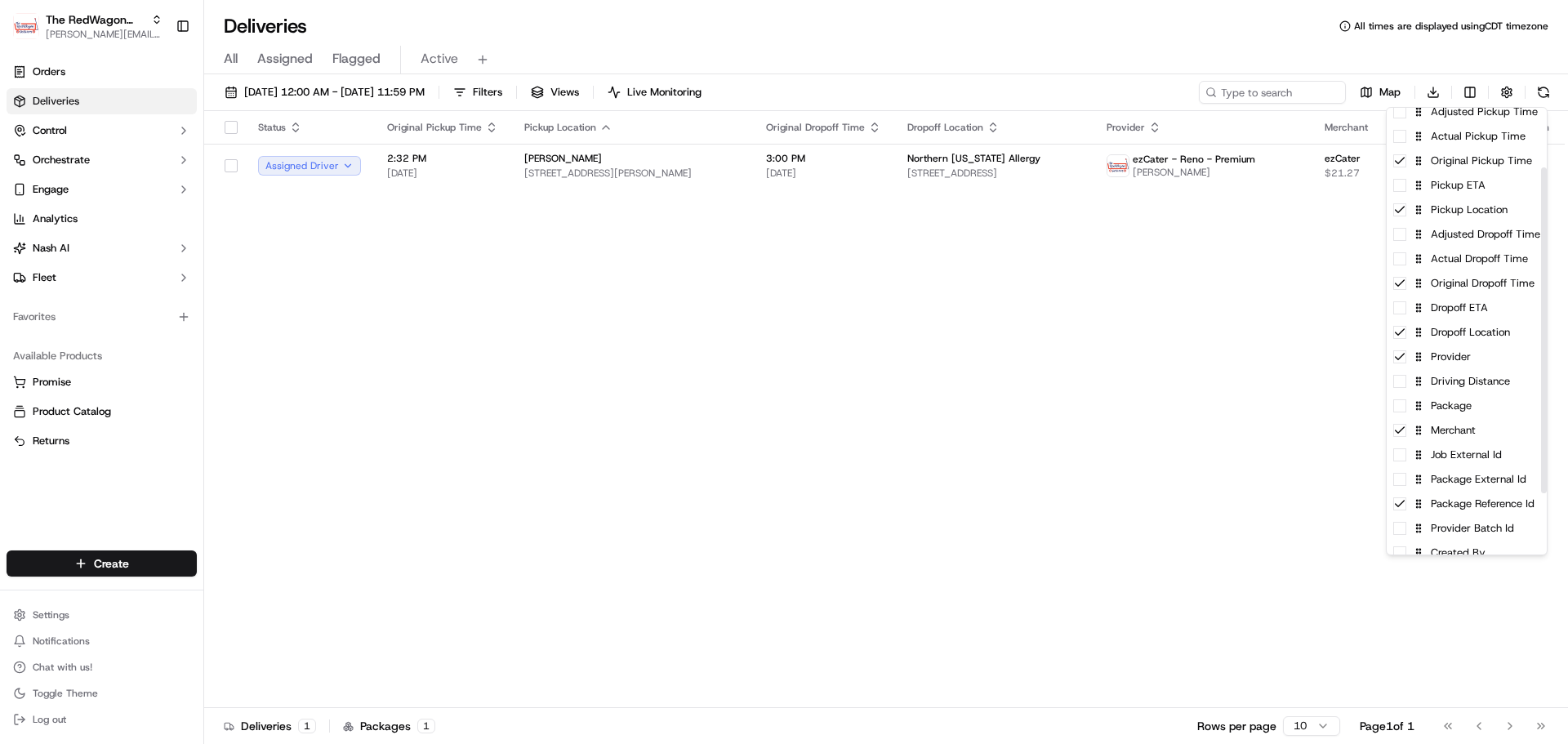
click at [1215, 416] on html "The RedWagon Delivers jeff@usenash.com Toggle Sidebar Orders Deliveries Control…" at bounding box center [784, 372] width 1568 height 744
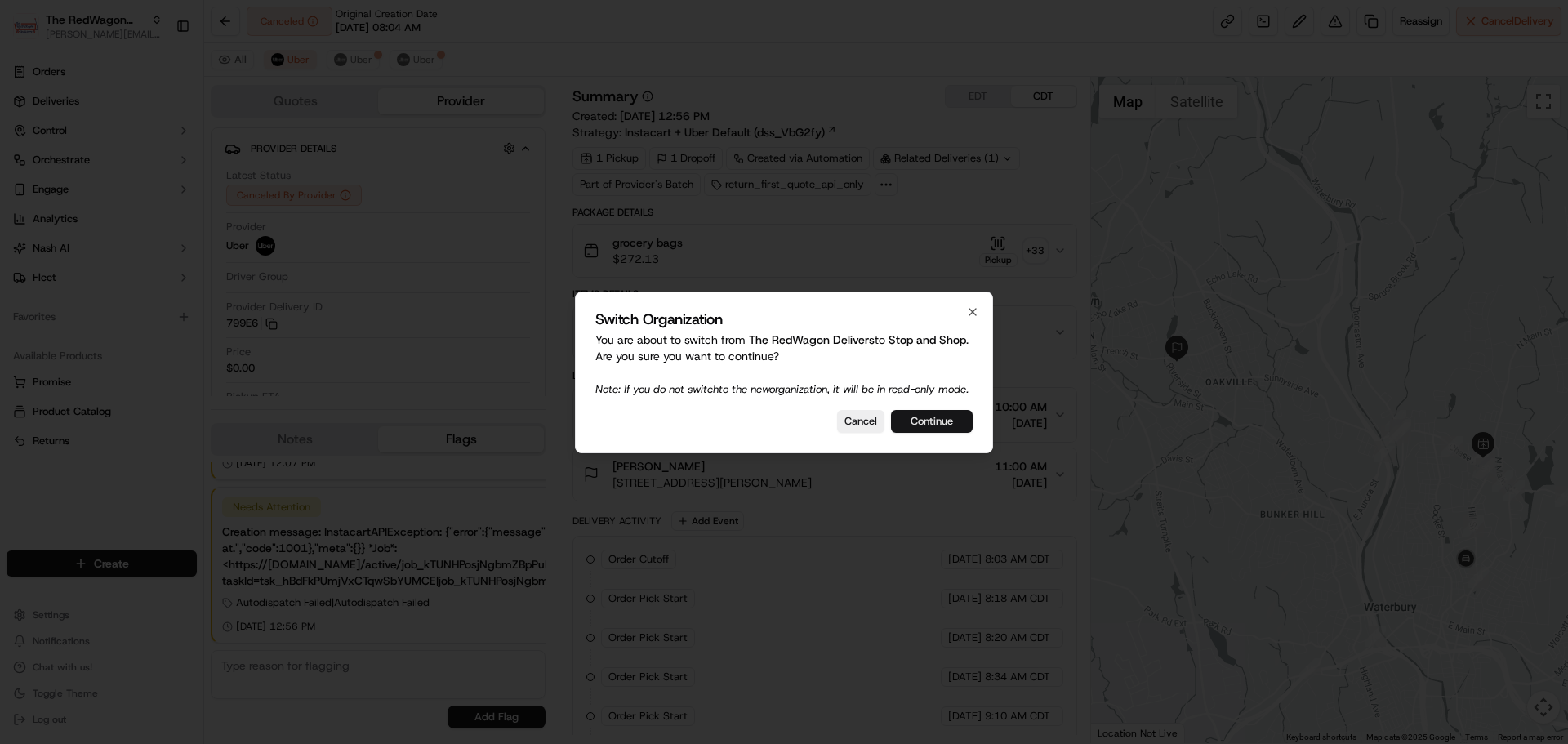
click at [921, 432] on button "Continue" at bounding box center [932, 420] width 82 height 23
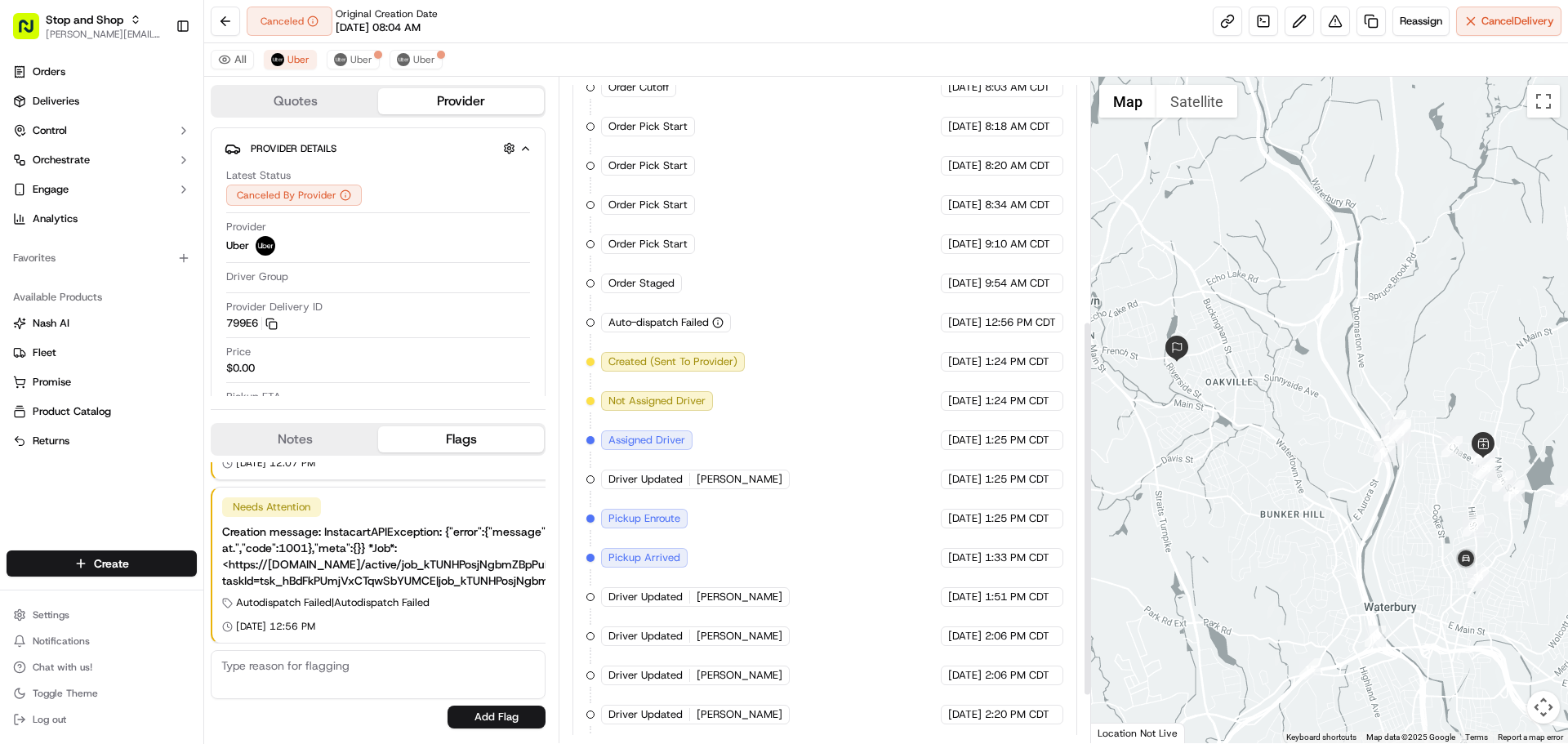
scroll to position [515, 0]
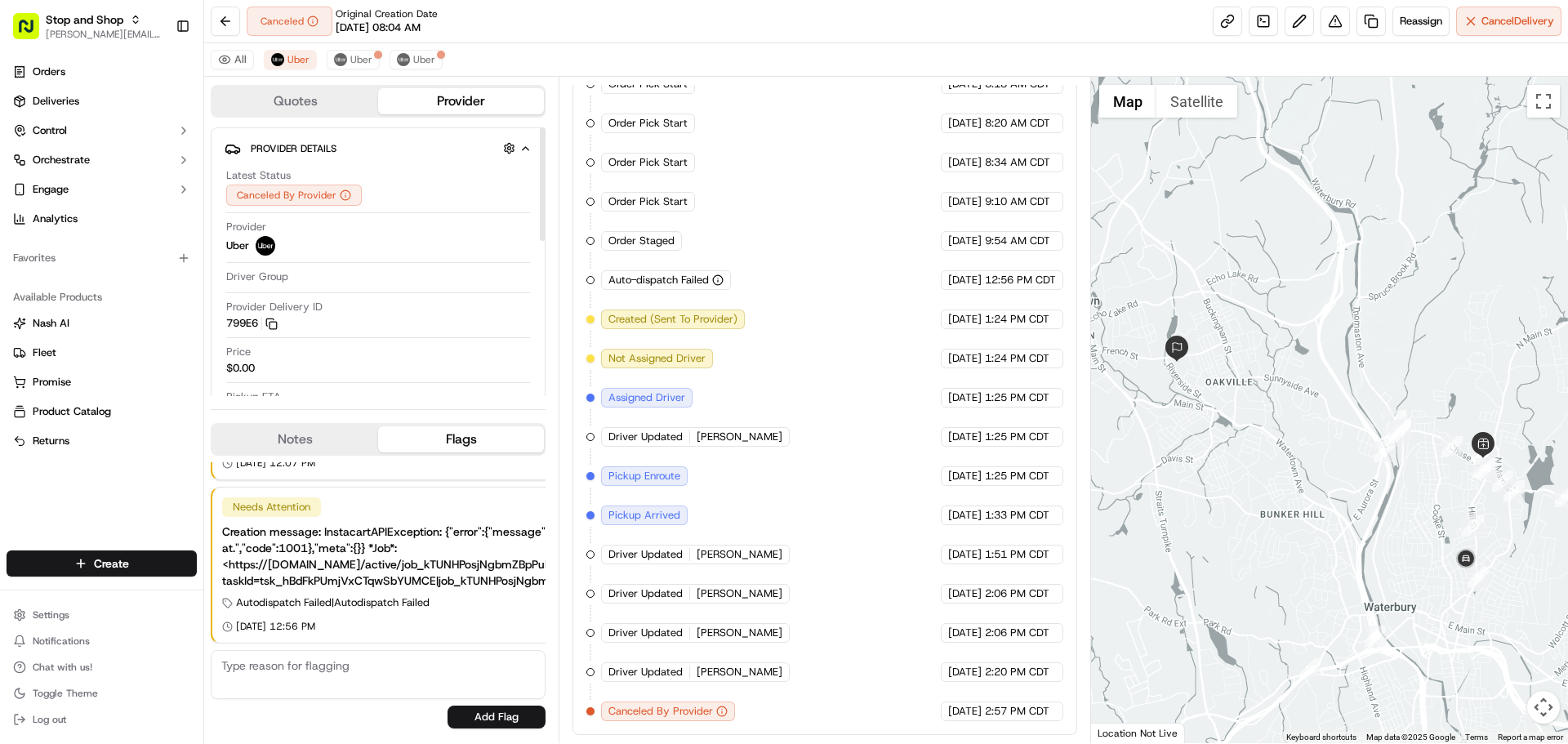
click at [315, 104] on button "Quotes" at bounding box center [295, 101] width 166 height 26
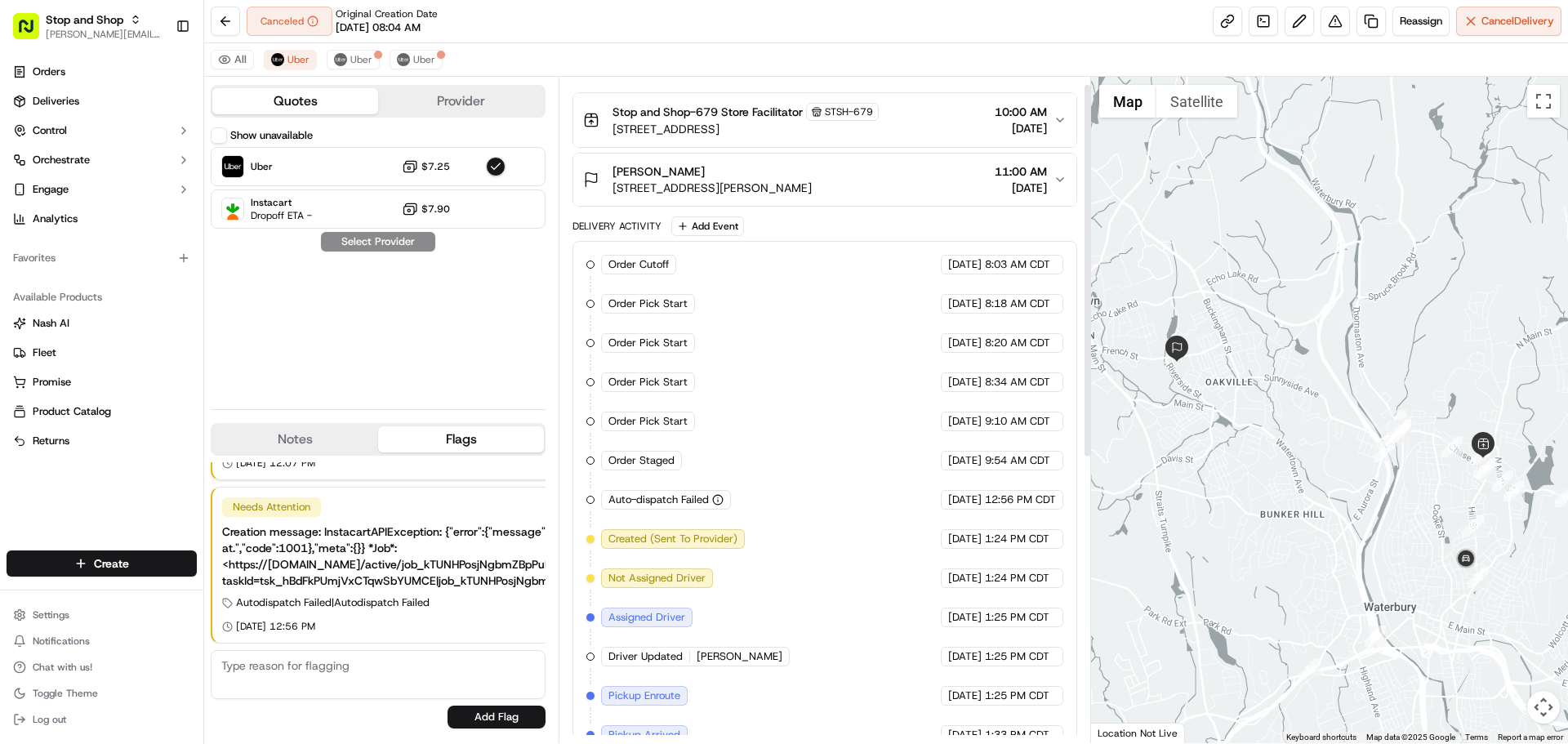
scroll to position [0, 0]
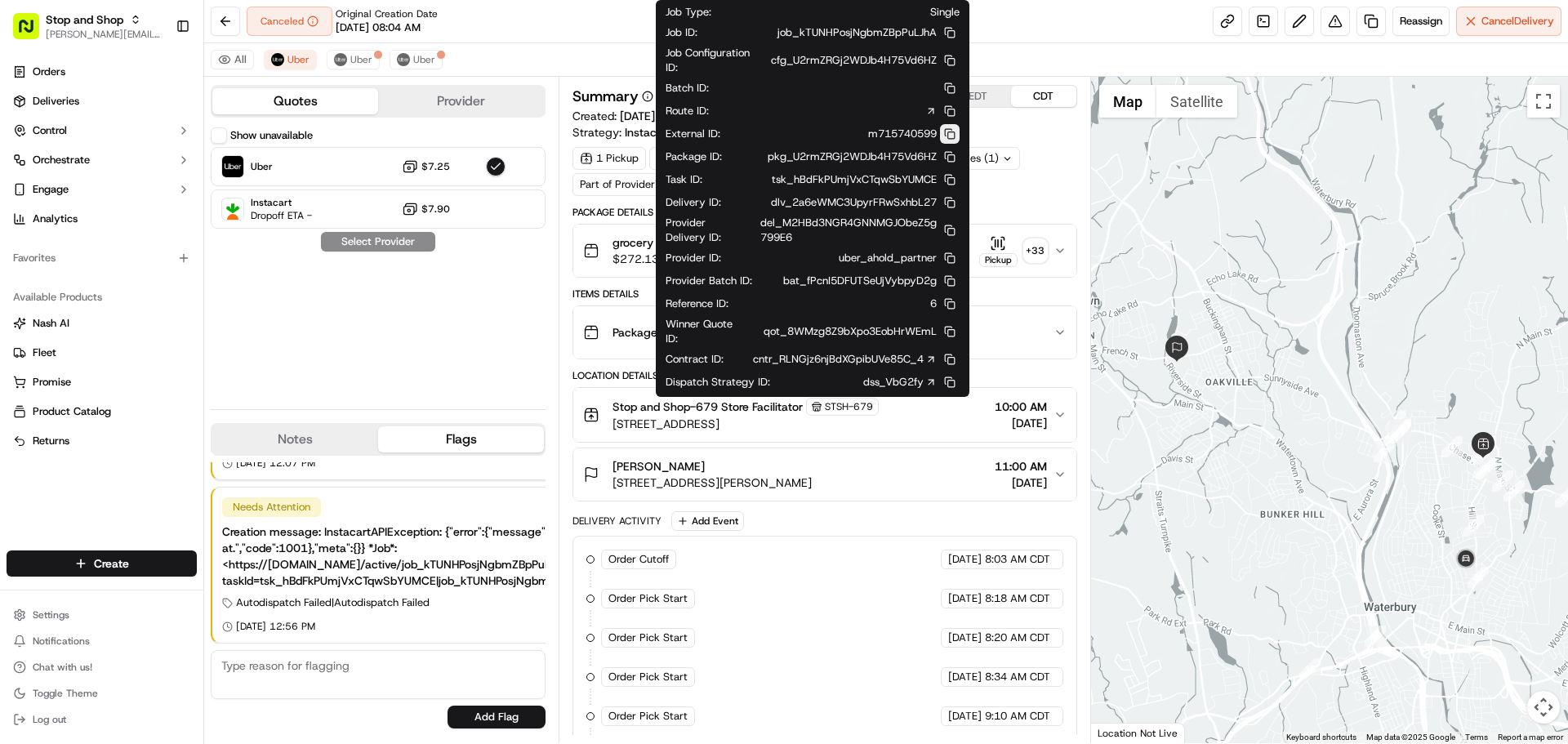
click at [952, 136] on button at bounding box center [950, 134] width 20 height 20
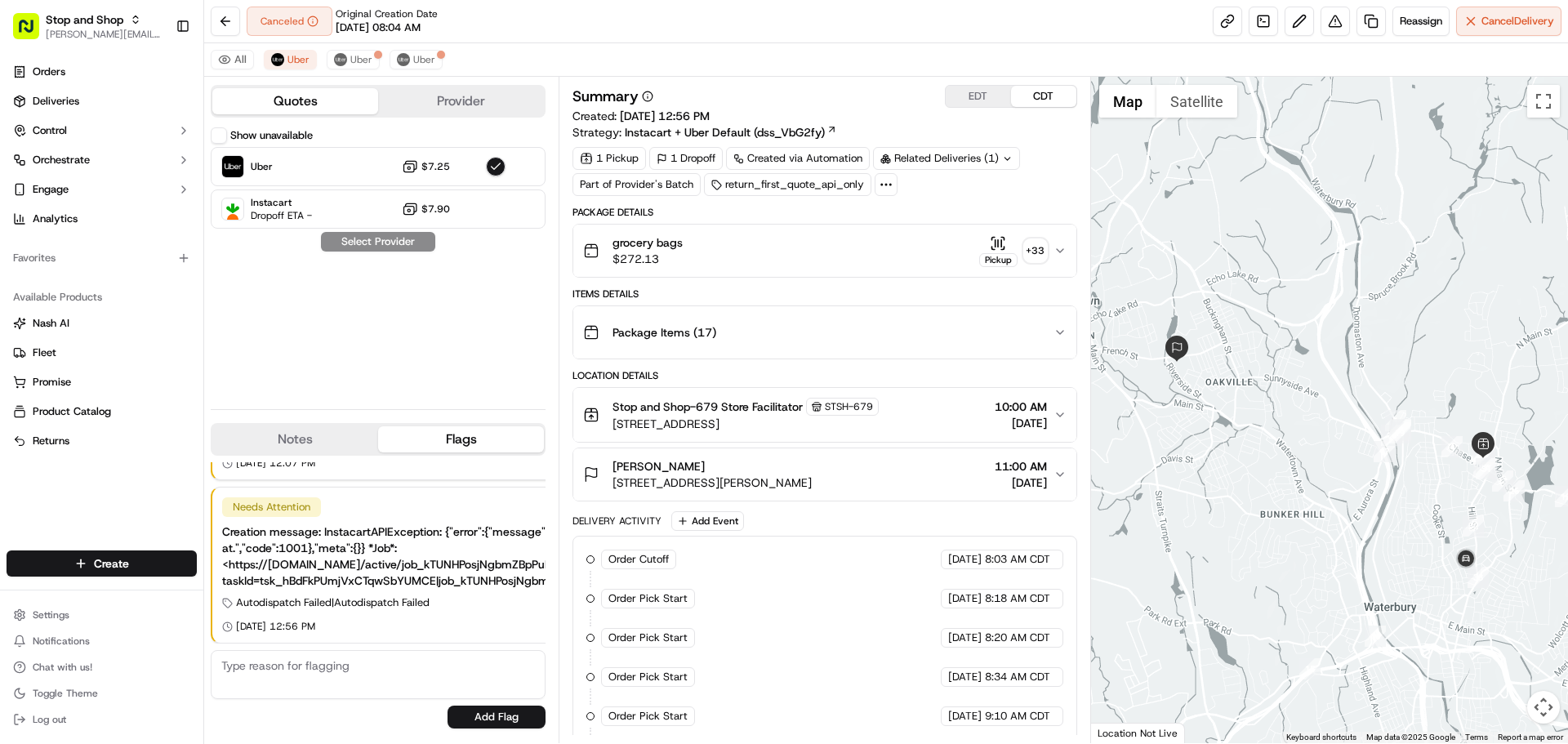
click at [932, 414] on div "Stop and Shop-679 Store Facilitator STSH-679 [STREET_ADDRESS] 10:00 AM [DATE]" at bounding box center [818, 415] width 469 height 34
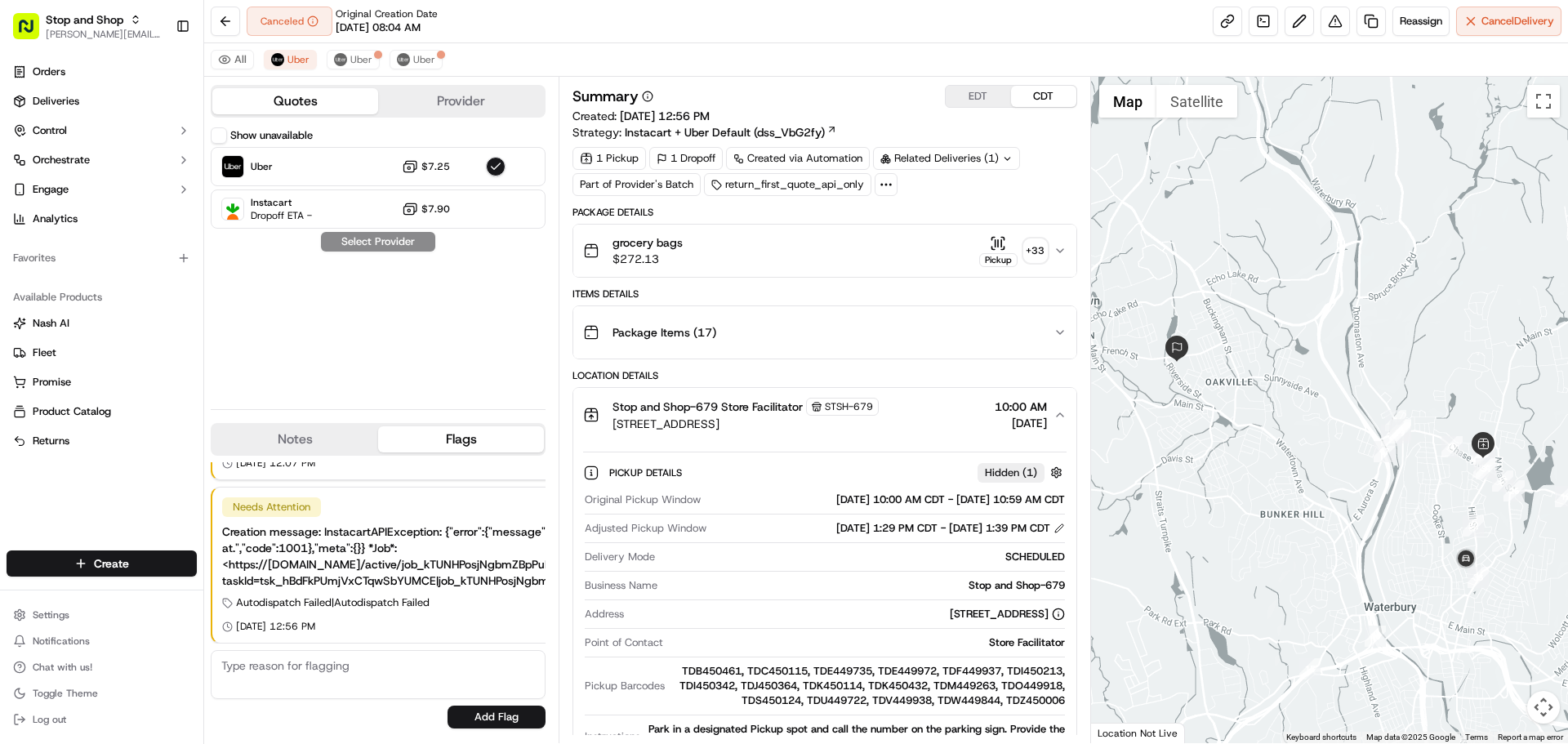
click at [932, 414] on div "Stop and Shop-679 Store Facilitator STSH-679 [STREET_ADDRESS] 10:00 AM [DATE]" at bounding box center [818, 415] width 469 height 34
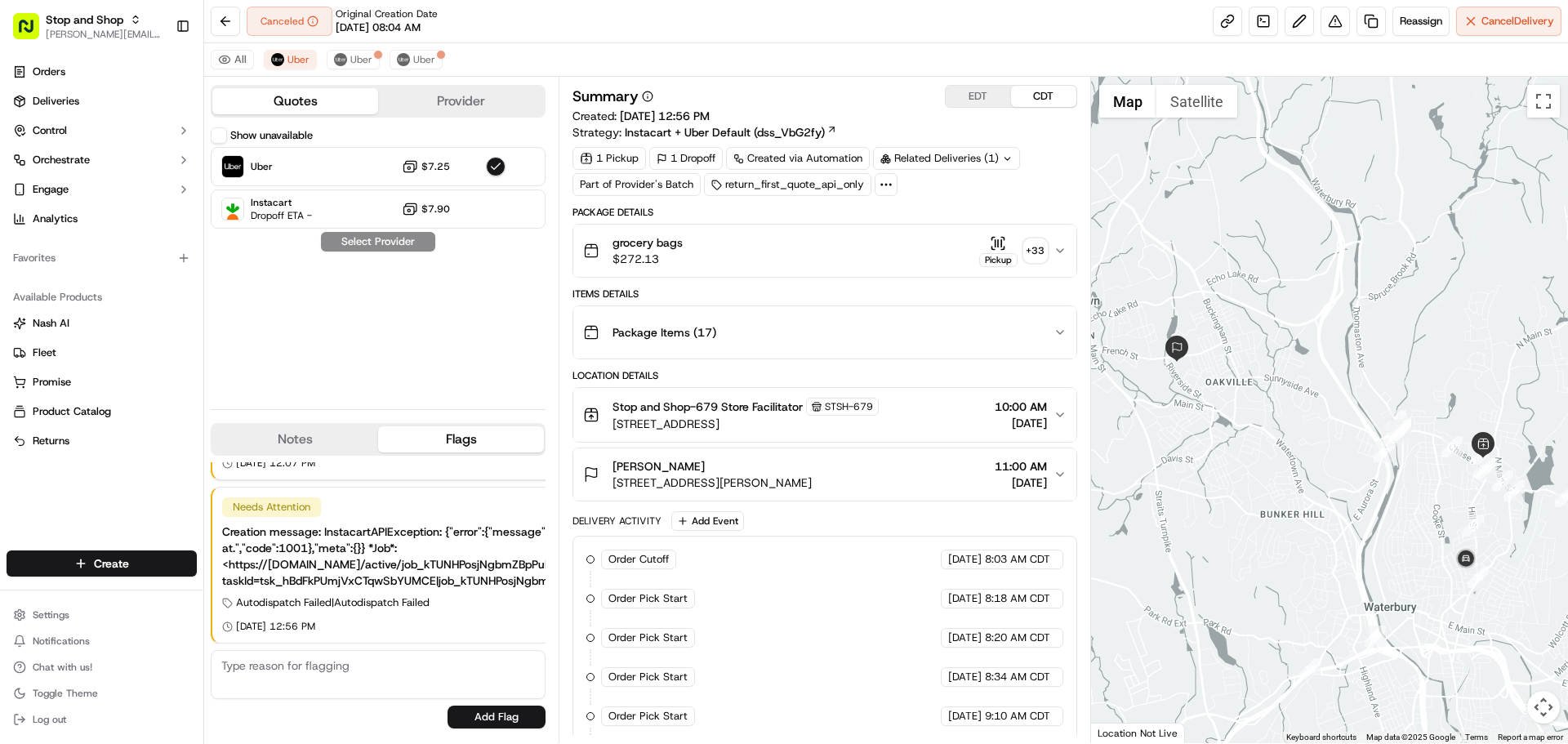
click at [994, 474] on span "[DATE]" at bounding box center [1021, 482] width 53 height 16
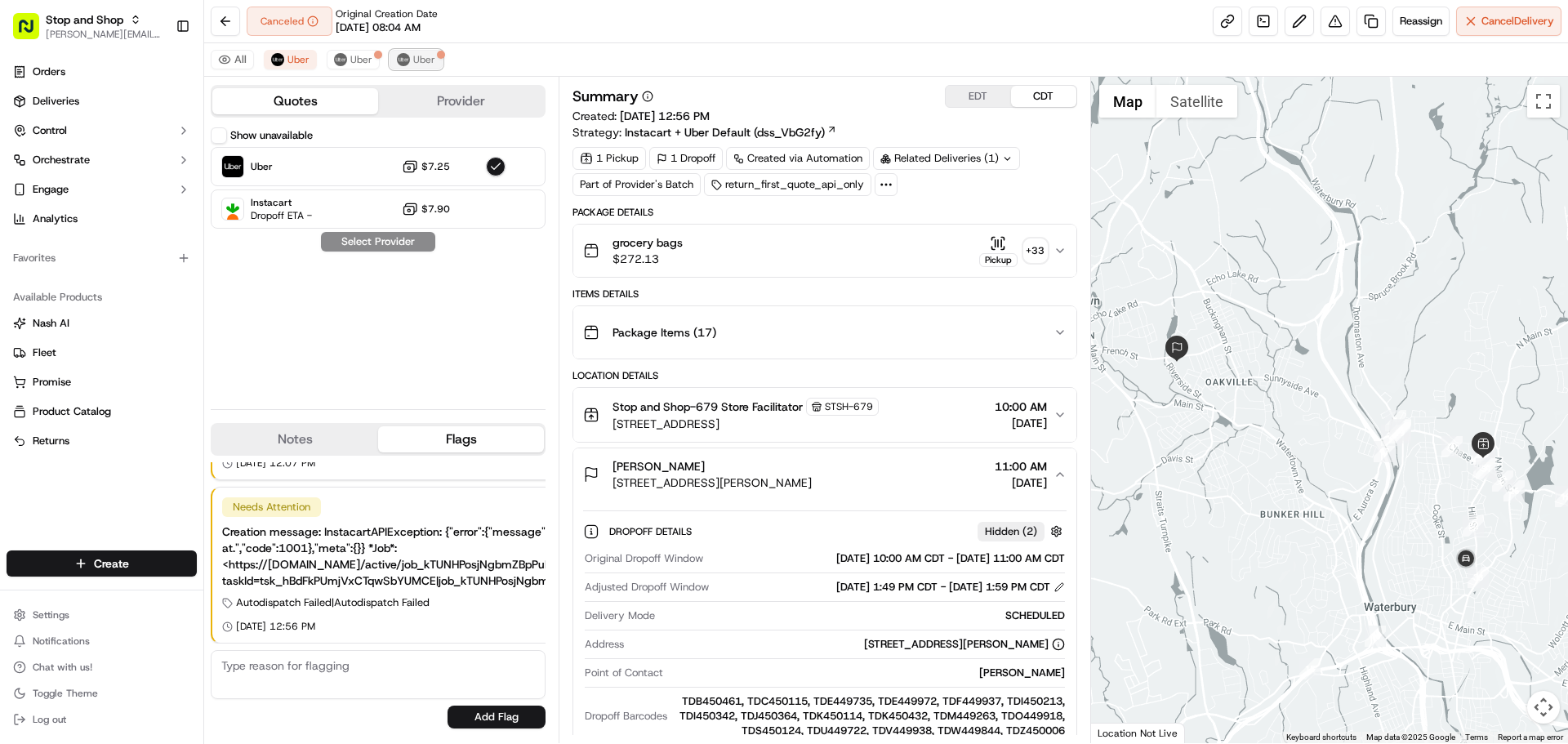
click at [409, 57] on button "Uber" at bounding box center [416, 60] width 53 height 20
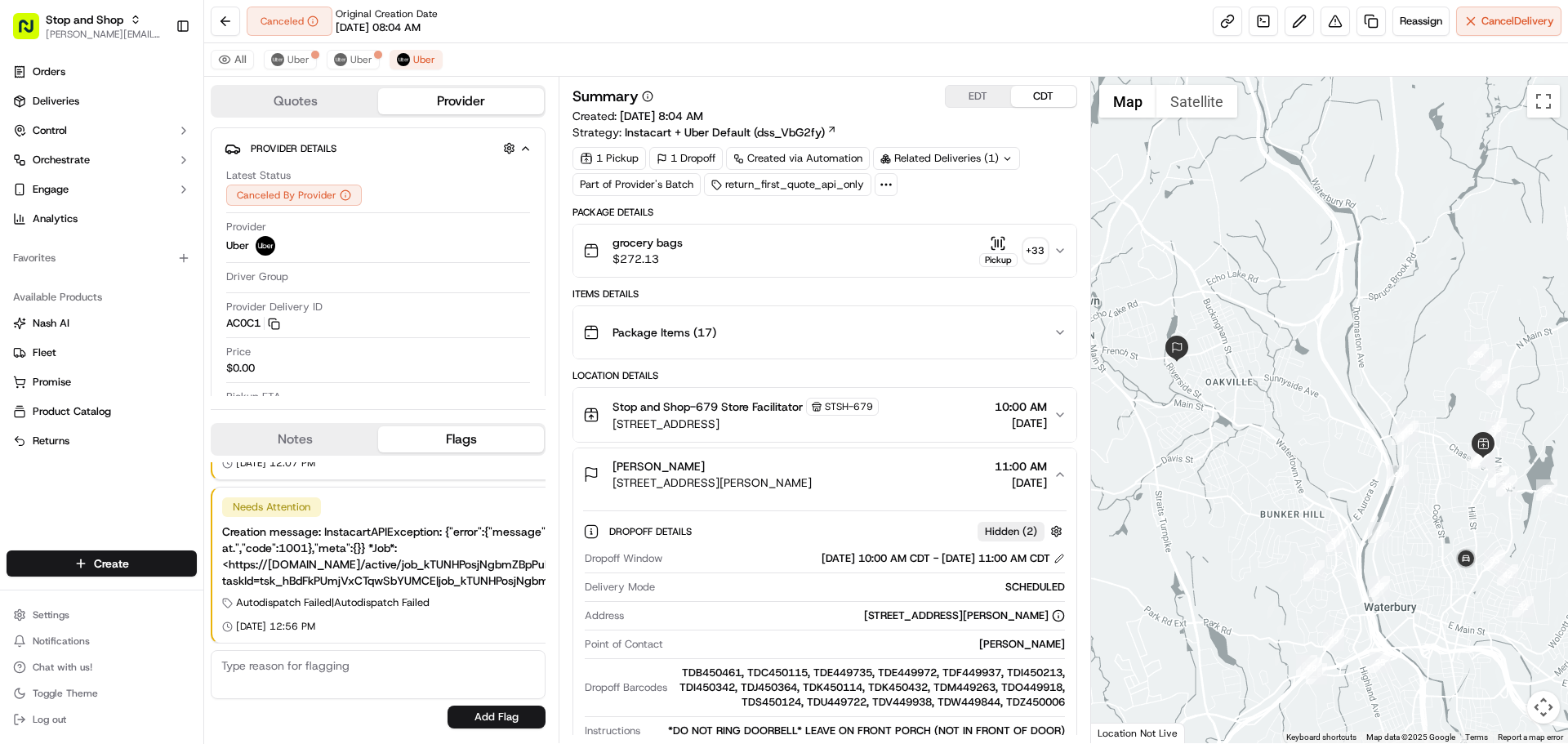
click at [307, 94] on button "Quotes" at bounding box center [295, 101] width 166 height 26
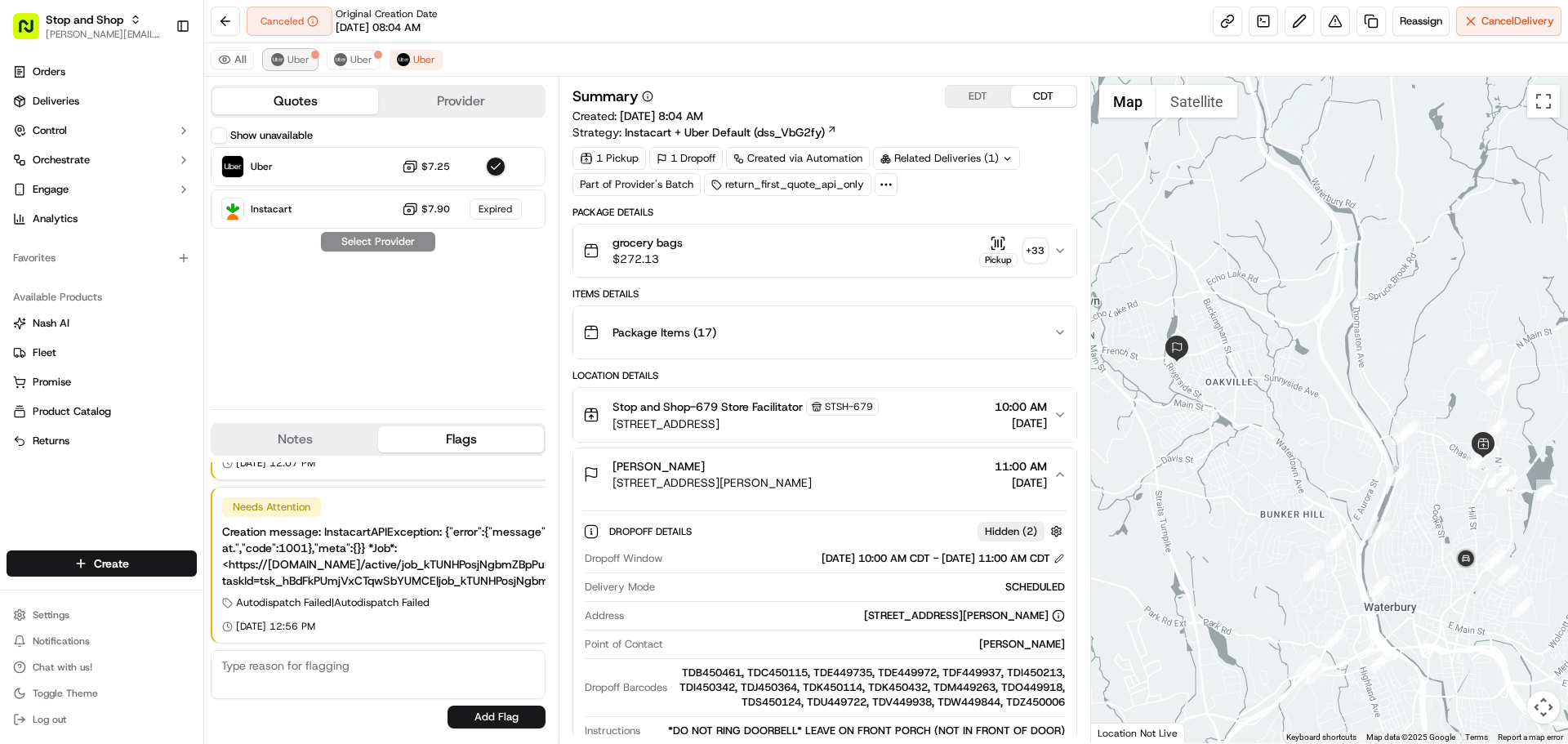
click at [277, 58] on img at bounding box center [277, 60] width 13 height 13
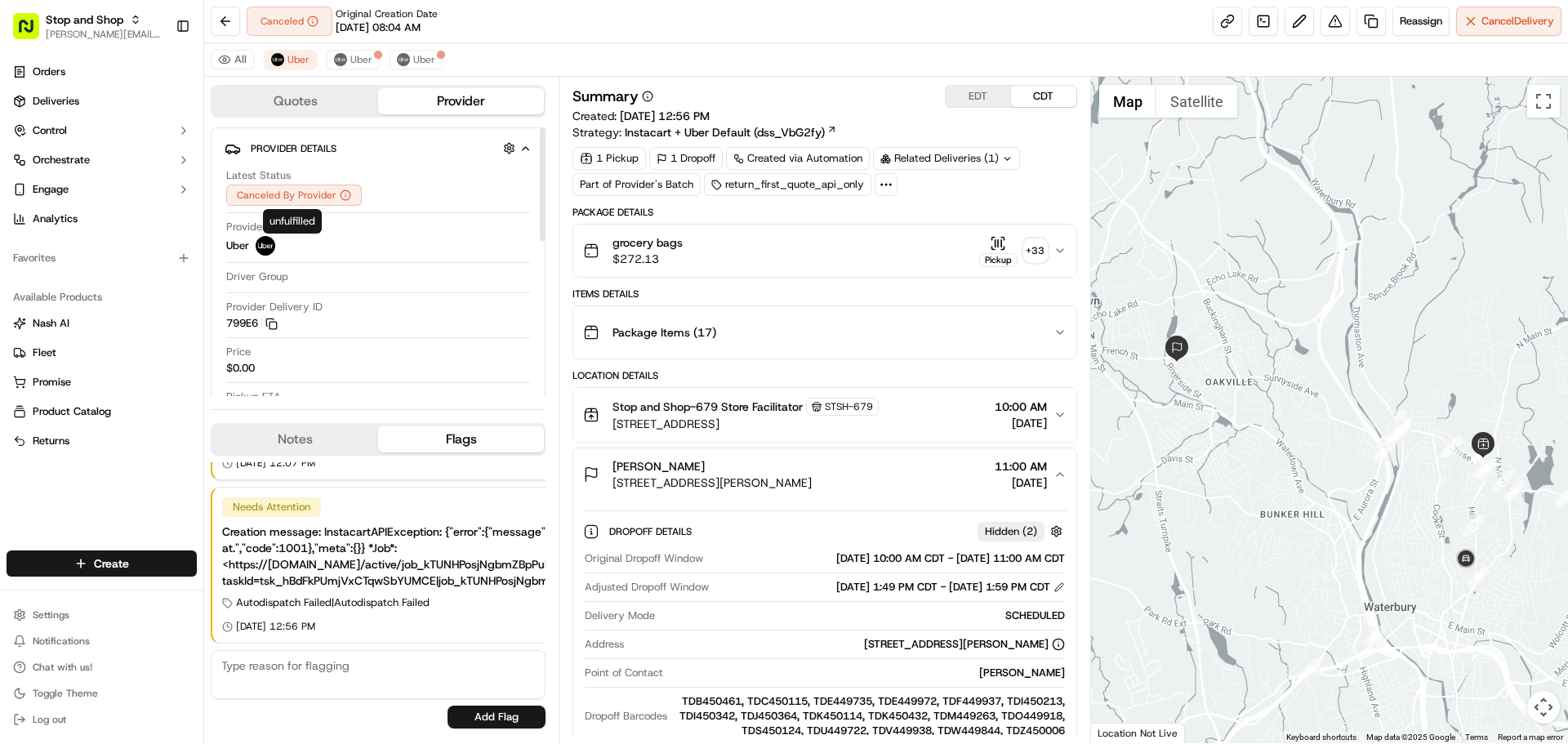
click at [298, 105] on button "Quotes" at bounding box center [295, 101] width 166 height 26
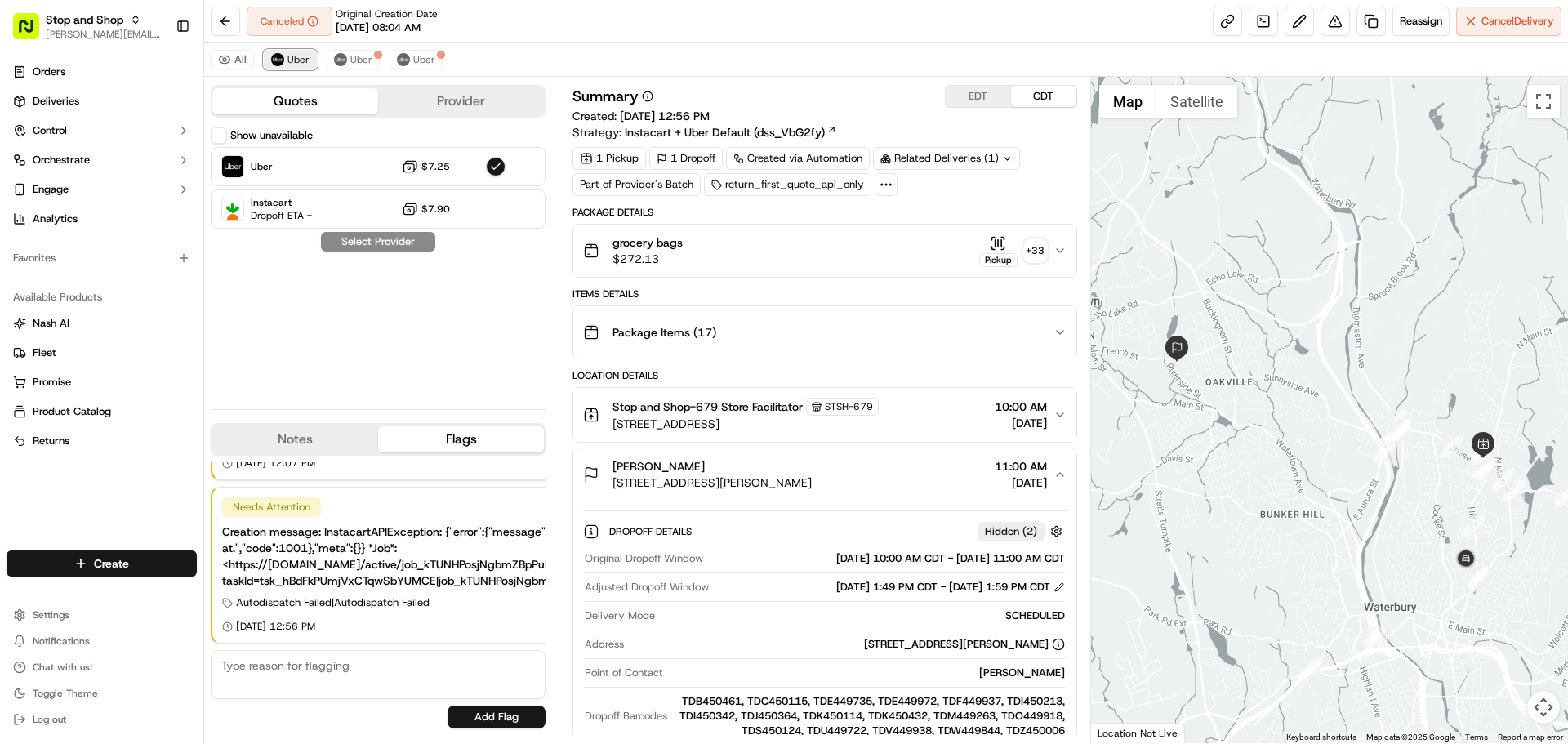
click at [288, 62] on span "Uber" at bounding box center [298, 60] width 22 height 13
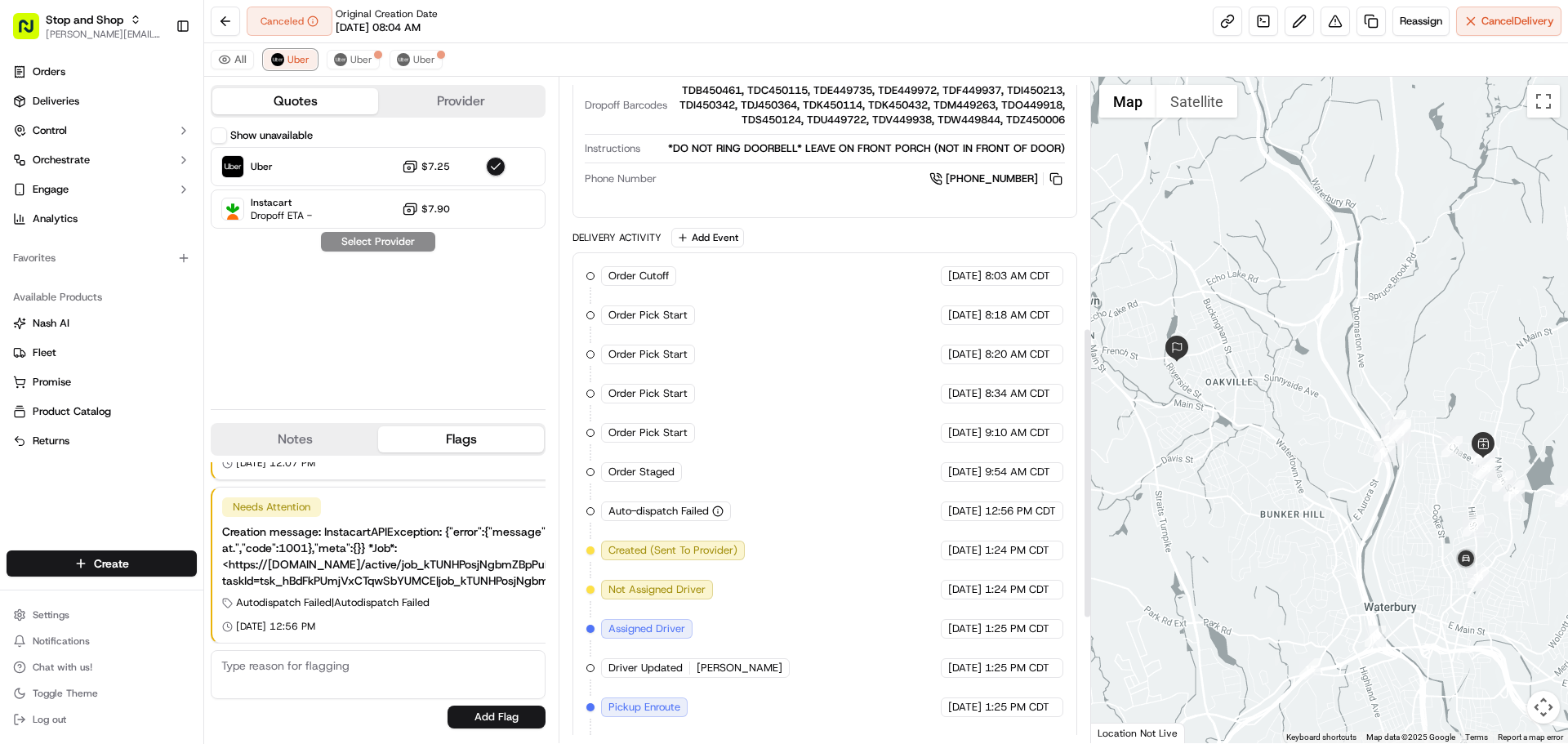
scroll to position [572, 0]
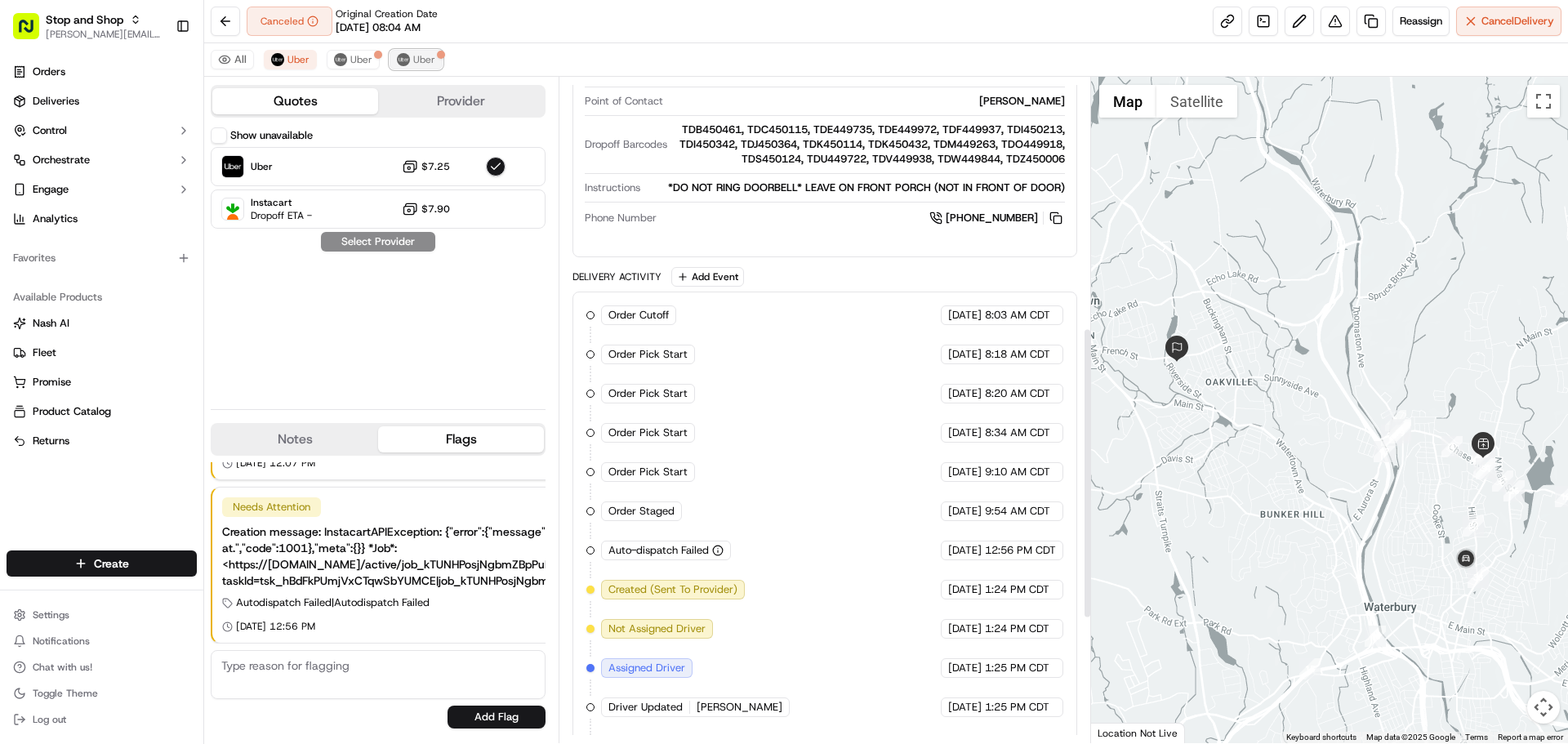
click at [423, 63] on span "Uber" at bounding box center [424, 60] width 22 height 13
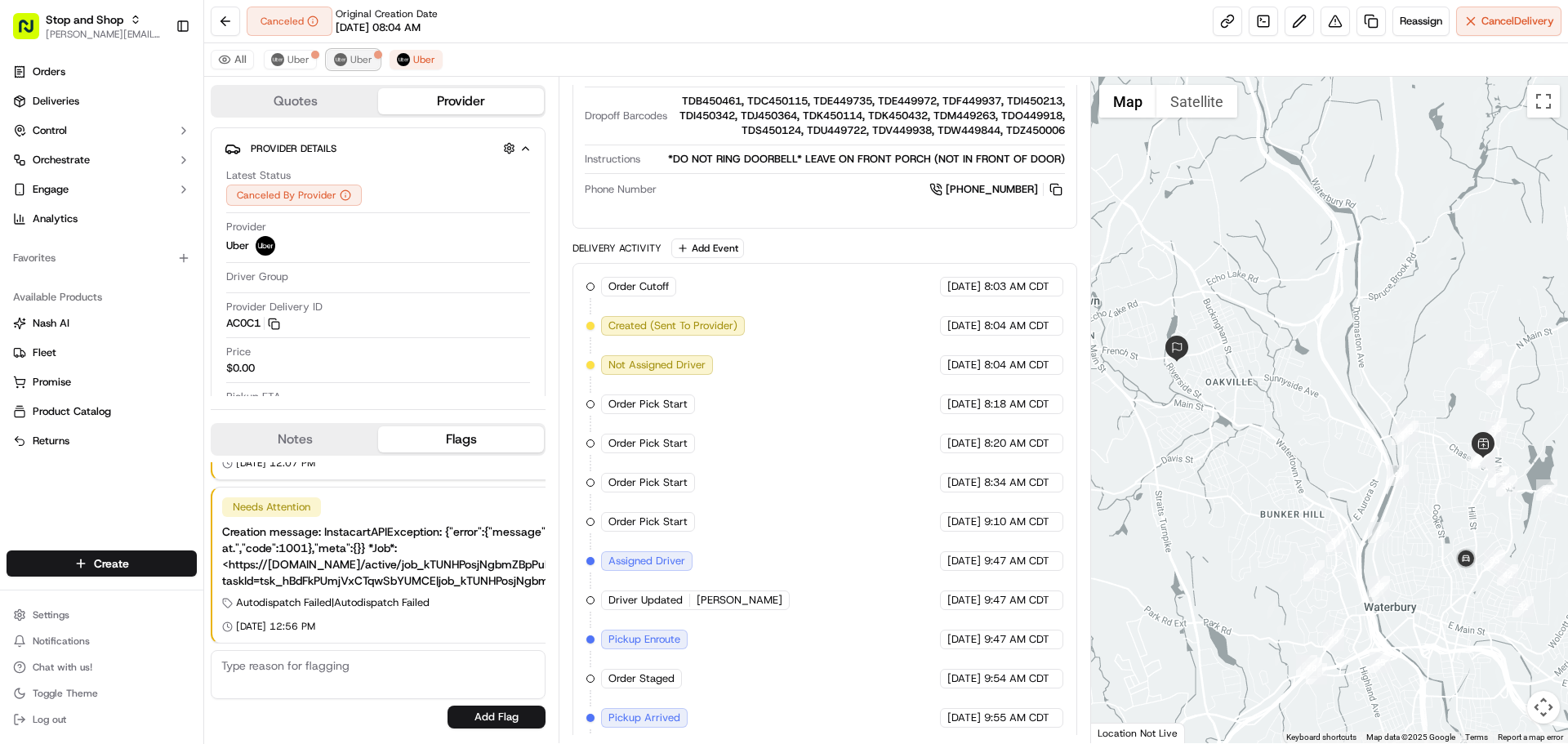
click at [352, 60] on span "Uber" at bounding box center [361, 60] width 22 height 13
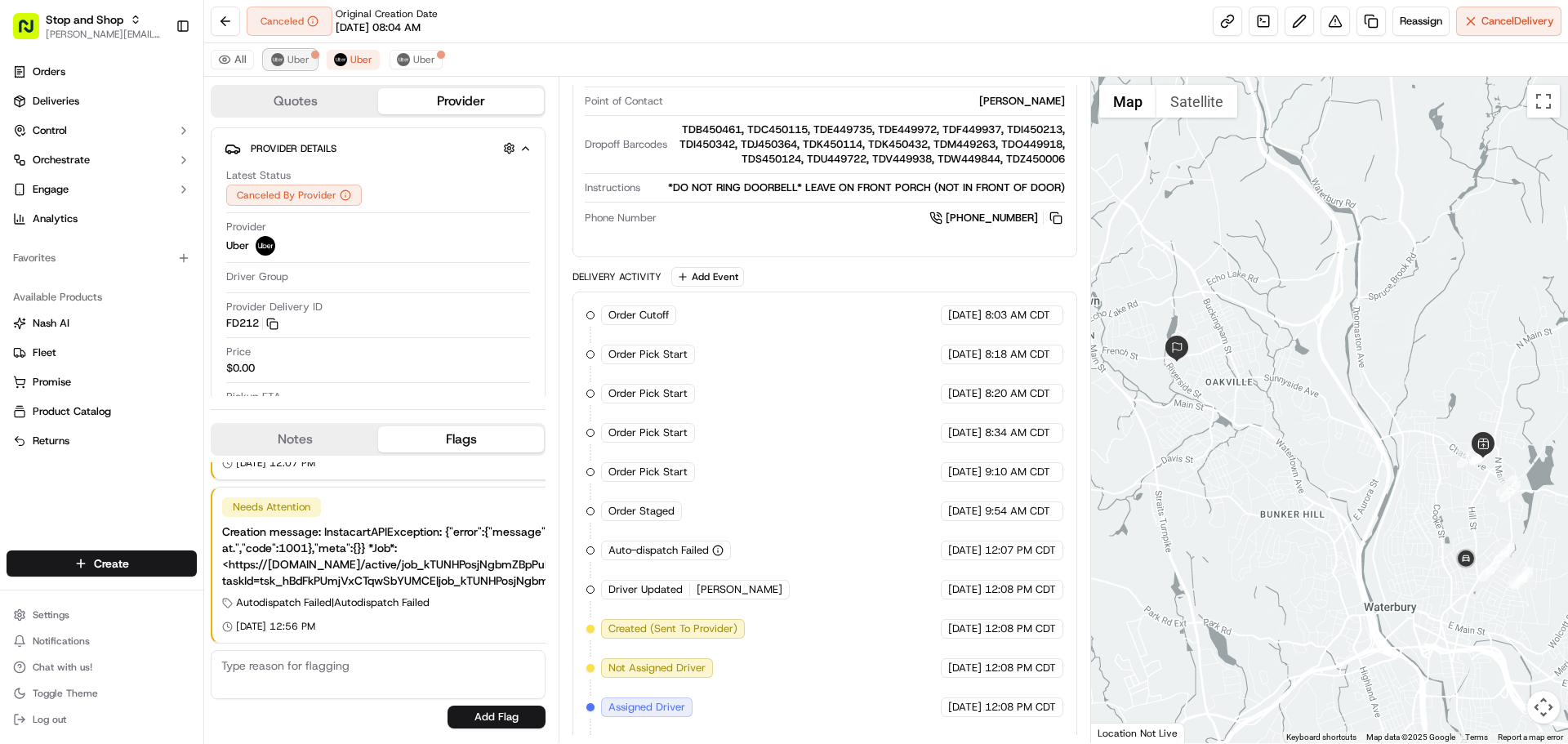
click at [291, 64] on span "Uber" at bounding box center [298, 60] width 22 height 13
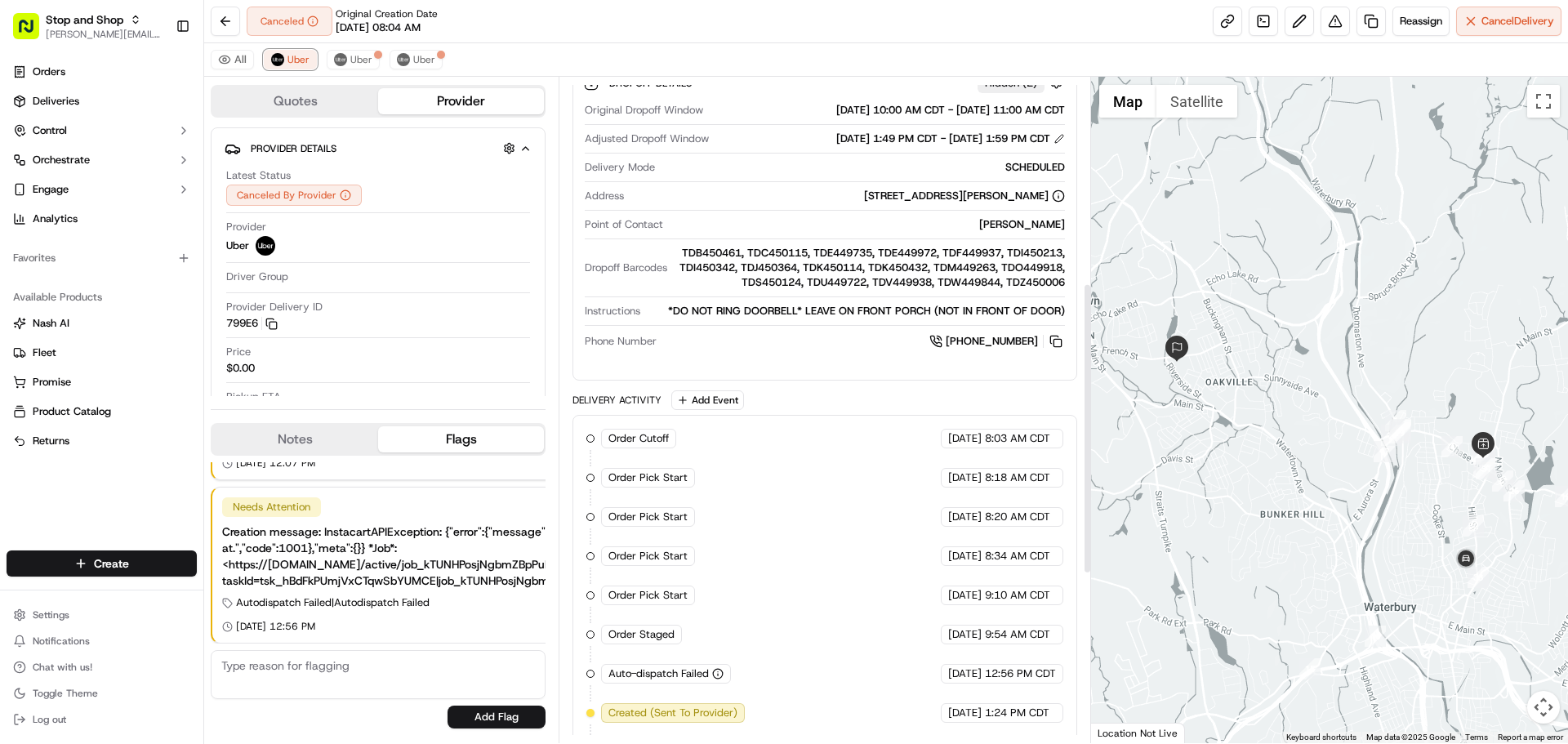
scroll to position [612, 0]
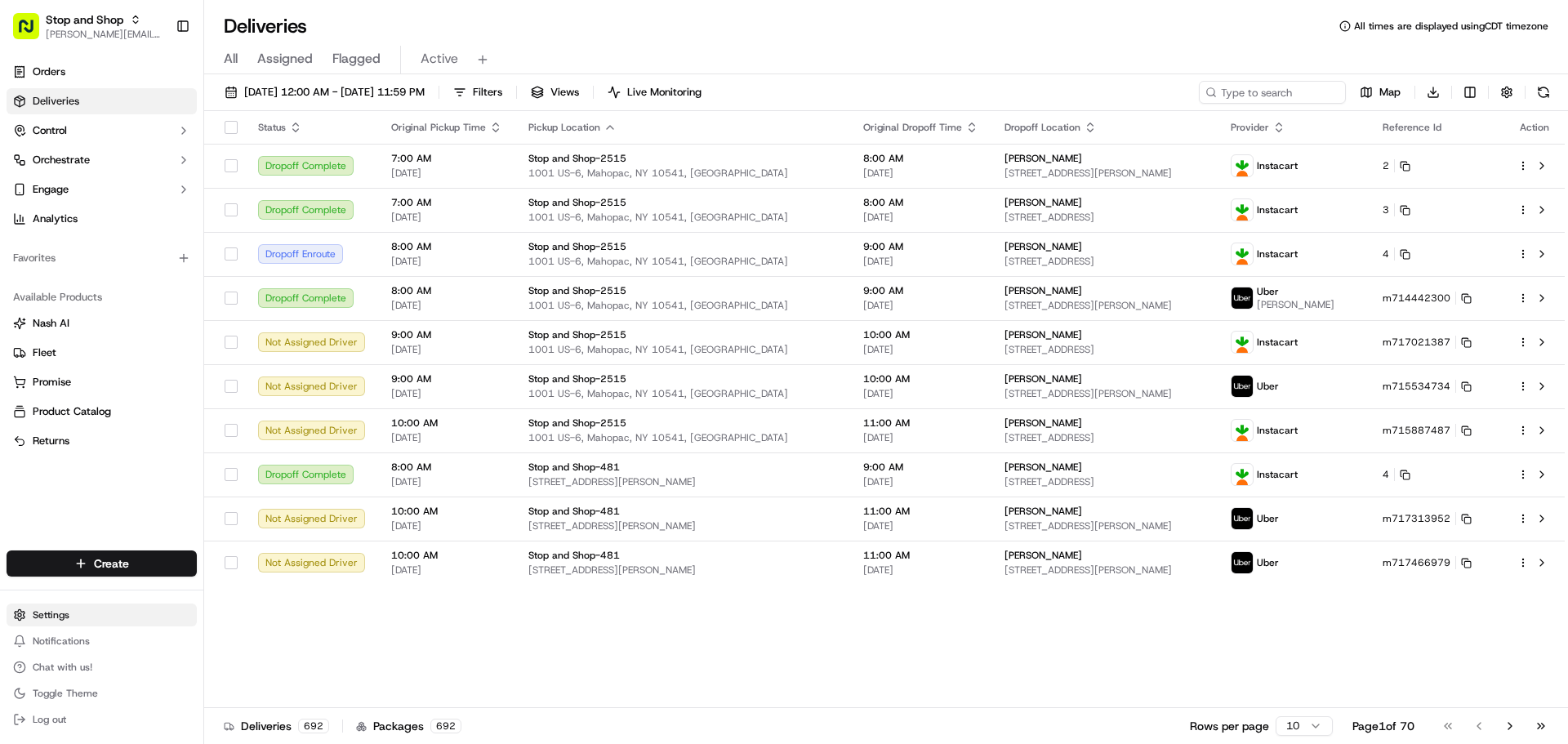
click at [69, 610] on html "Stop and Shop [PERSON_NAME][EMAIL_ADDRESS][DOMAIN_NAME] Toggle Sidebar Orders D…" at bounding box center [784, 372] width 1568 height 744
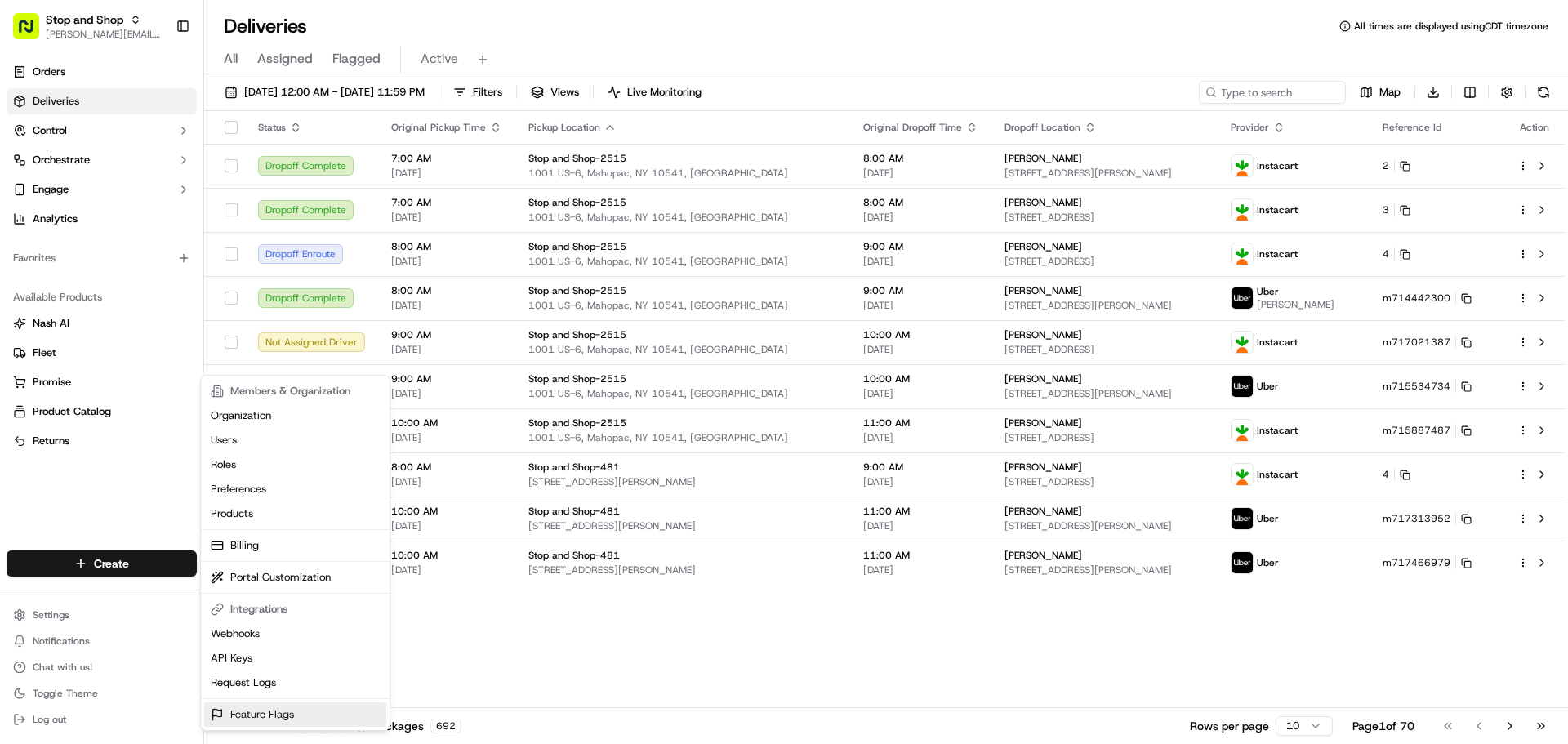
click at [295, 710] on link "Feature Flags" at bounding box center [295, 714] width 182 height 24
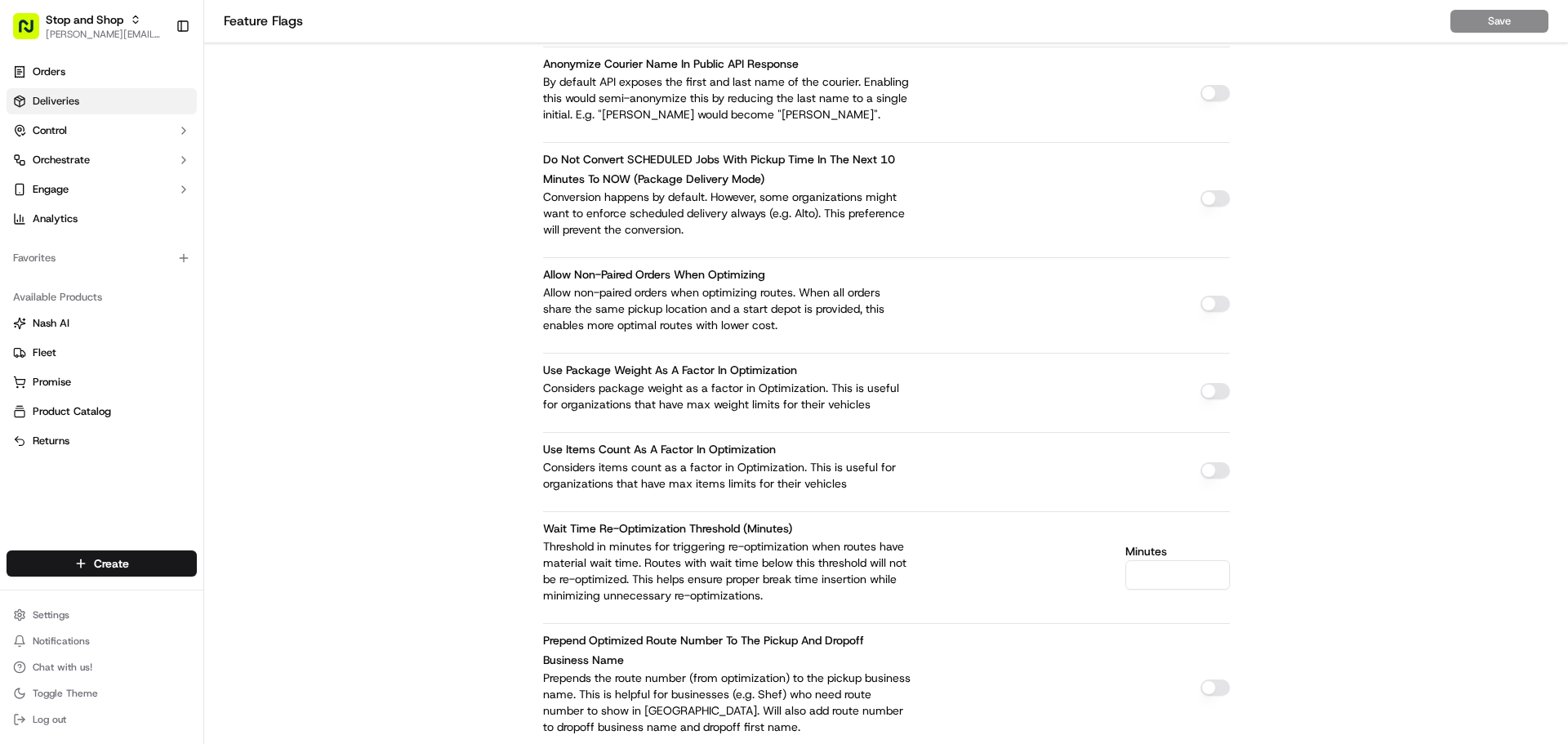
click at [68, 96] on span "Deliveries" at bounding box center [55, 101] width 46 height 14
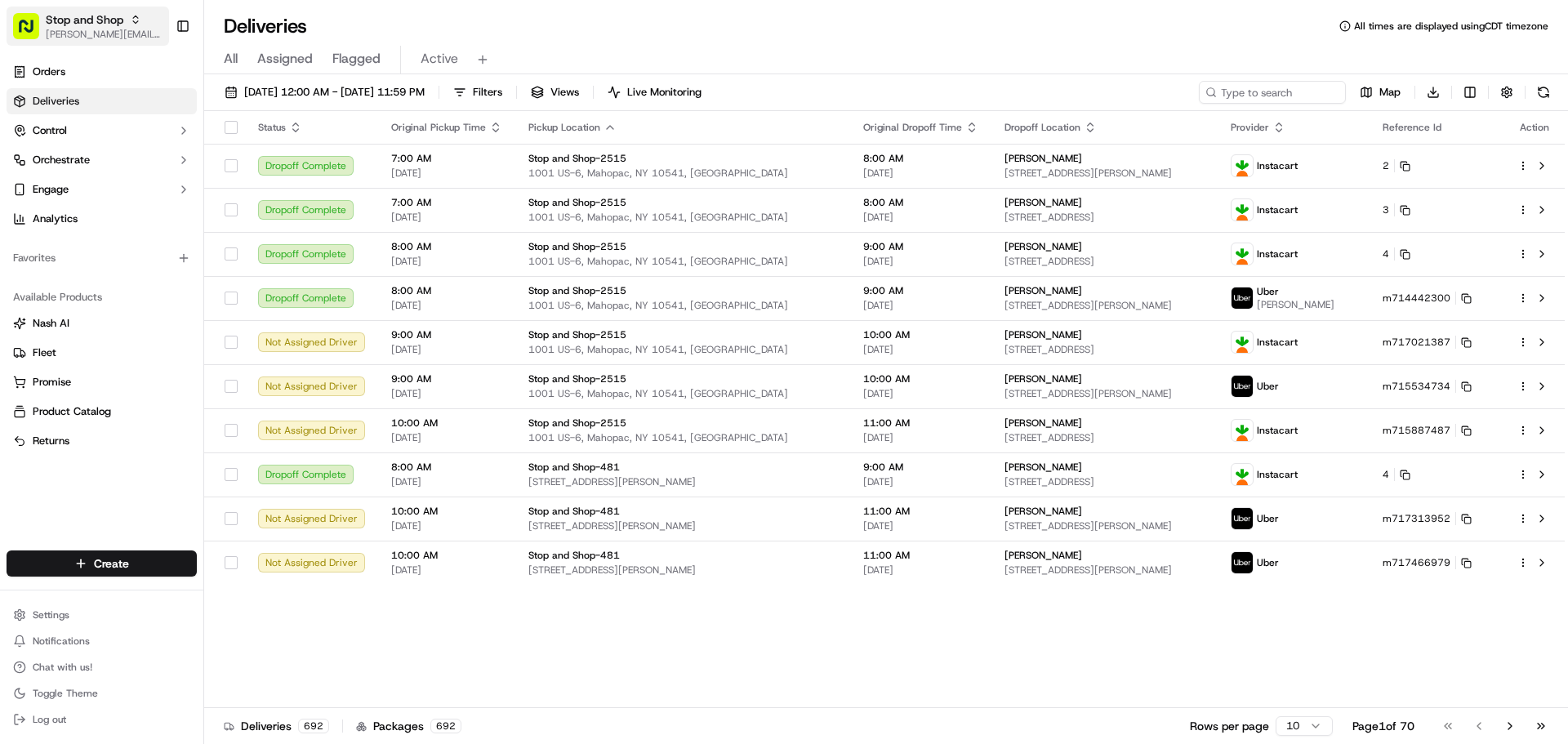
click at [89, 34] on span "[PERSON_NAME][EMAIL_ADDRESS][DOMAIN_NAME]" at bounding box center [103, 34] width 117 height 13
type input "go action"
click at [232, 72] on div "Go Action Courier" at bounding box center [295, 85] width 237 height 33
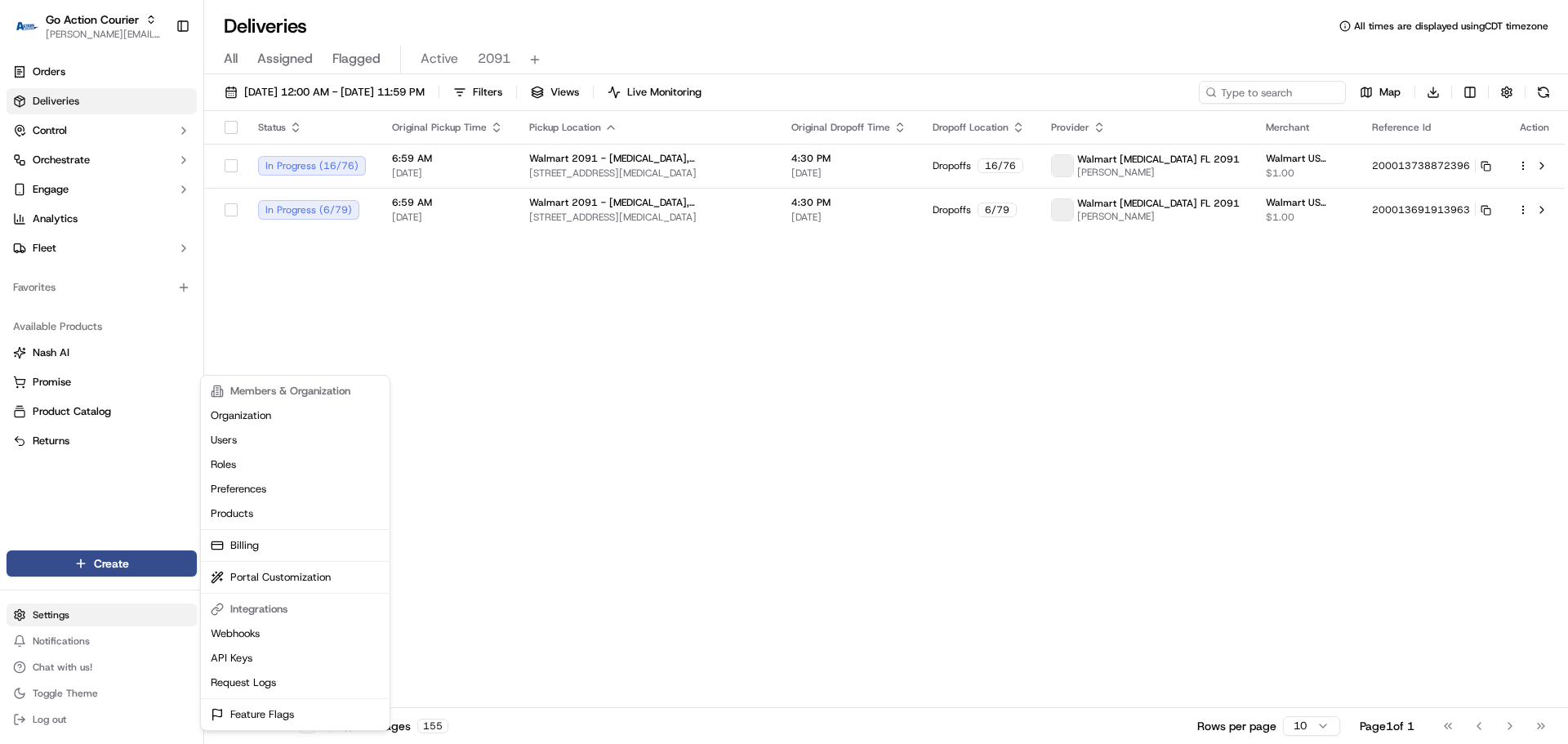
click at [80, 613] on html "Go Action Courier jeff@usenash.com Toggle Sidebar Orders Deliveries Control Orc…" at bounding box center [784, 372] width 1568 height 744
click at [237, 446] on link "Users" at bounding box center [295, 440] width 182 height 24
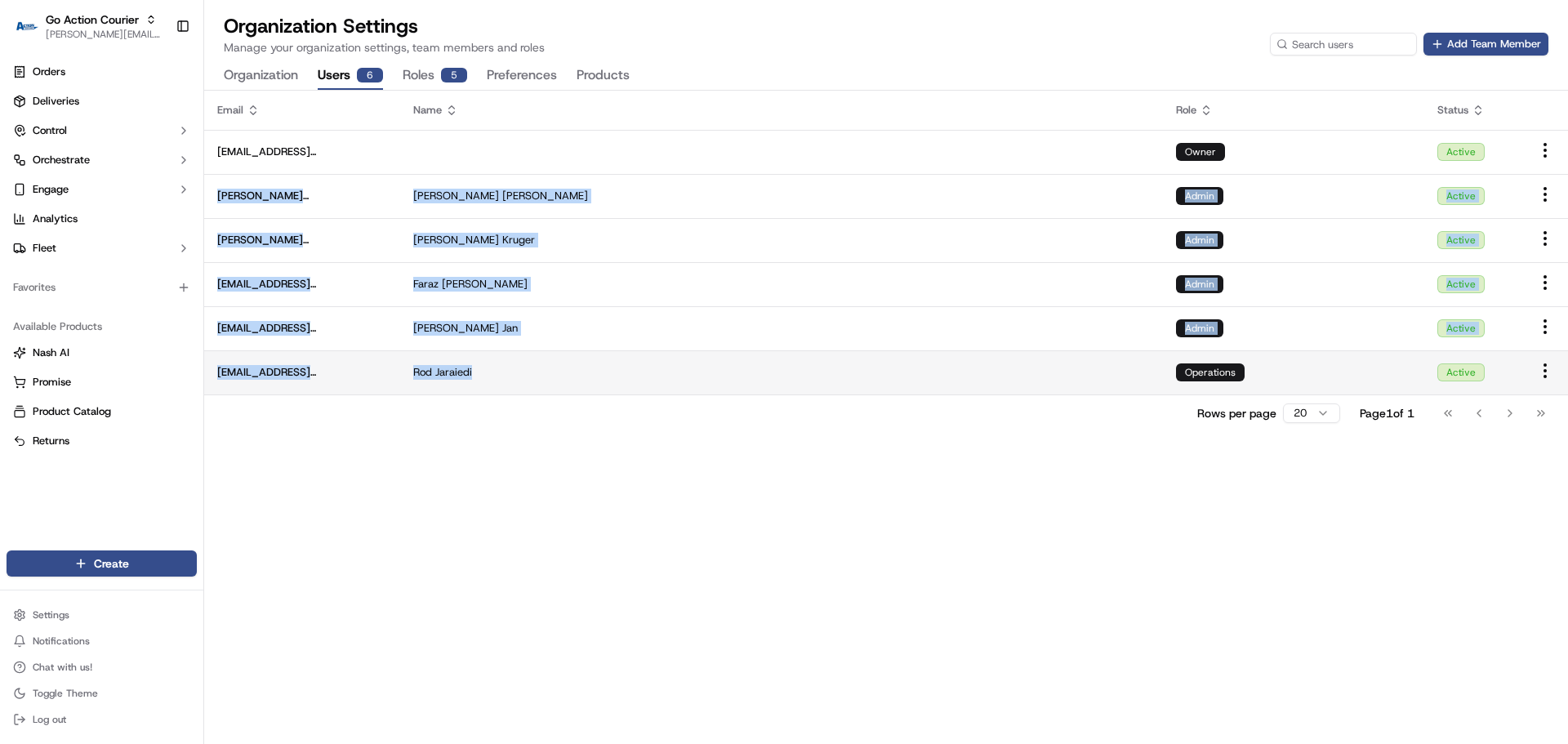
drag, startPoint x: 218, startPoint y: 193, endPoint x: 480, endPoint y: 377, distance: 320.2
click at [480, 377] on tbody "matt@goactioncourier.com Owner Active chris.sexton@deliverol.com Chris Sexton A…" at bounding box center [886, 262] width 1363 height 265
copy tbody "chris.sexton@deliverol.com Chris Sexton Admin Active dayle.kruger@deliverol.com…"
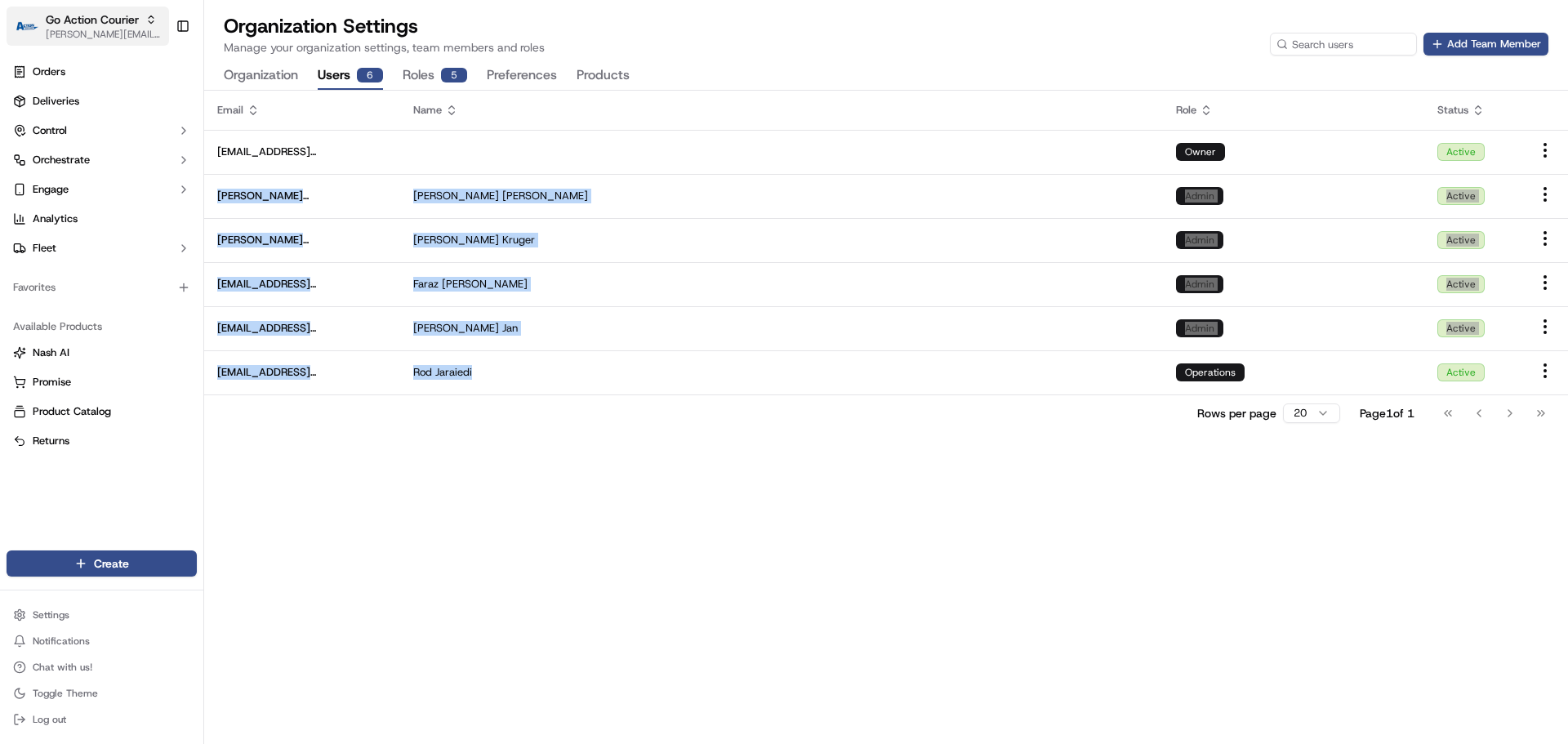
click at [82, 34] on span "[PERSON_NAME][EMAIL_ADDRESS][DOMAIN_NAME]" at bounding box center [103, 34] width 117 height 13
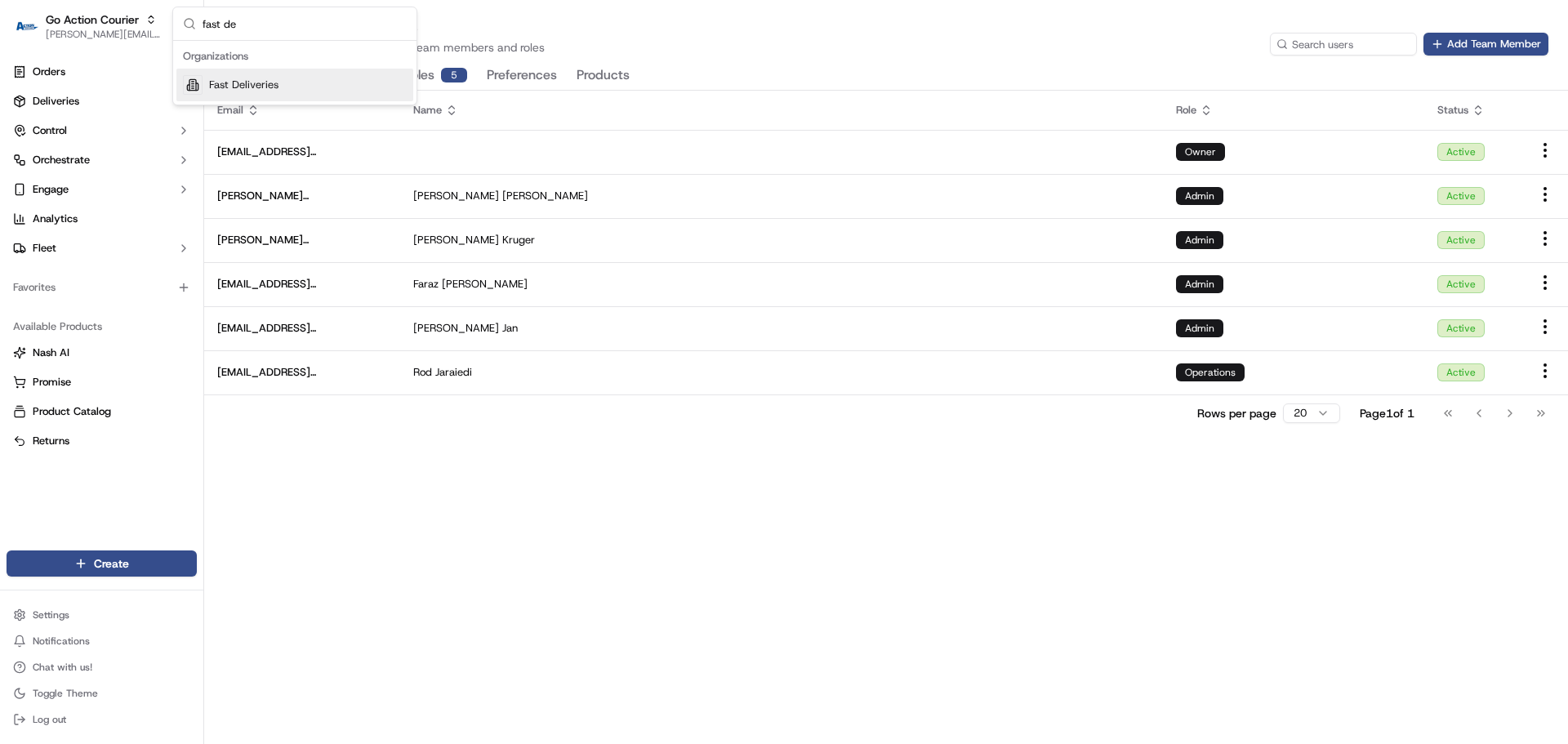
type input "fast de"
click at [267, 77] on div "Fast Deliveries" at bounding box center [295, 85] width 237 height 33
